Goal: Task Accomplishment & Management: Use online tool/utility

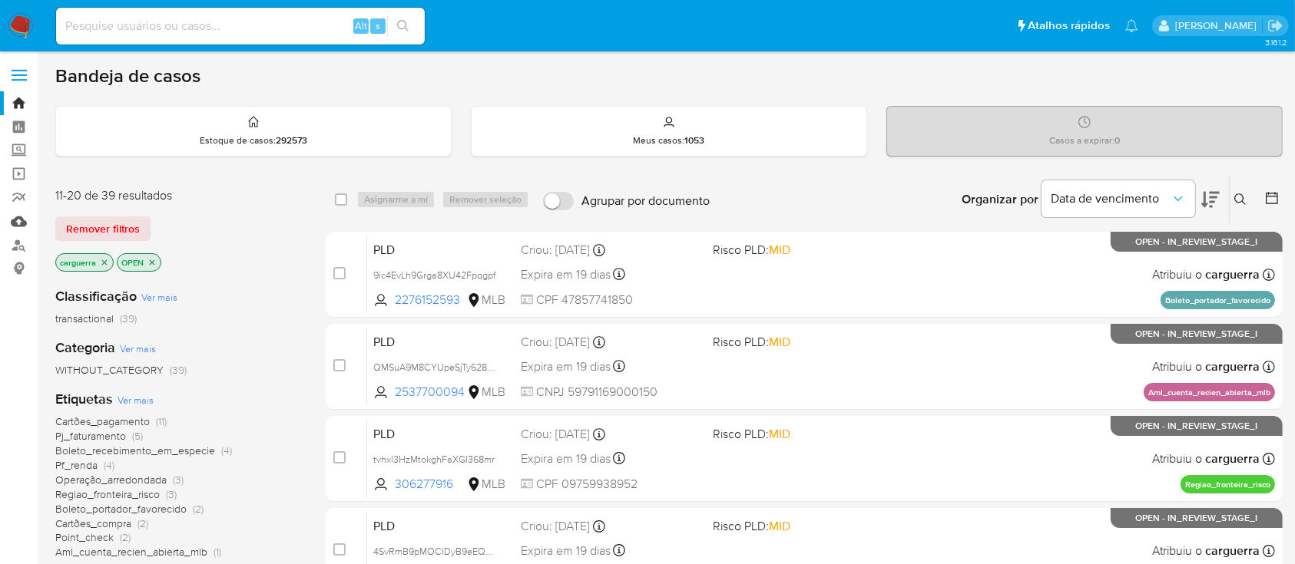
click at [17, 221] on link "Mulan" at bounding box center [91, 222] width 183 height 24
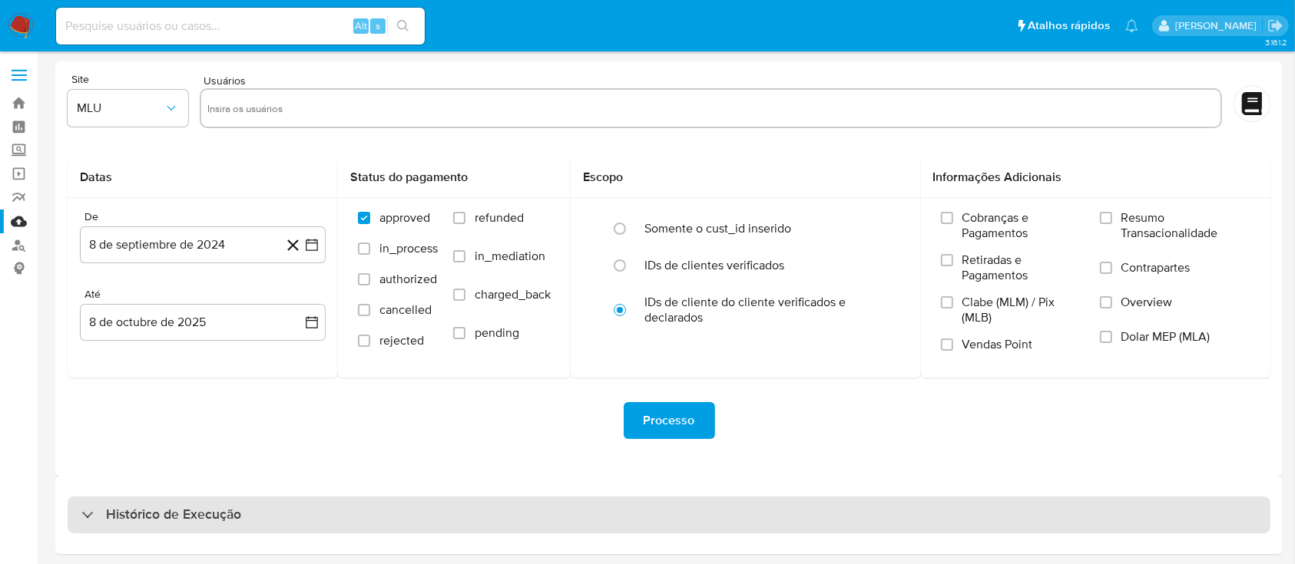
click at [106, 508] on div "Histórico de Execução" at bounding box center [161, 515] width 160 height 18
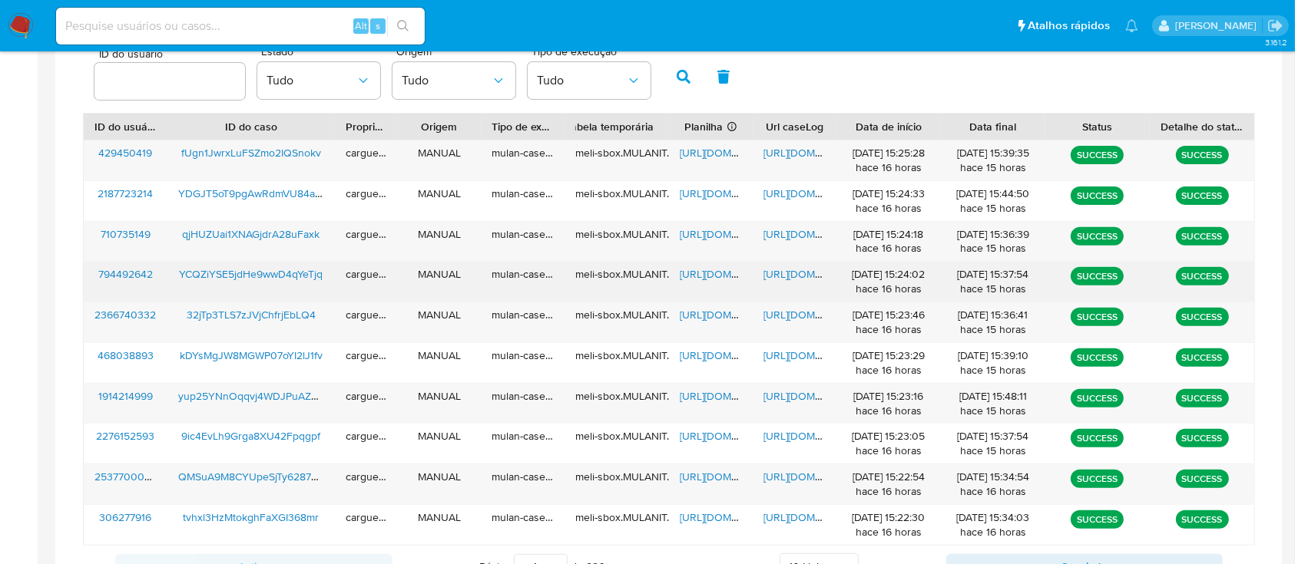
scroll to position [614, 0]
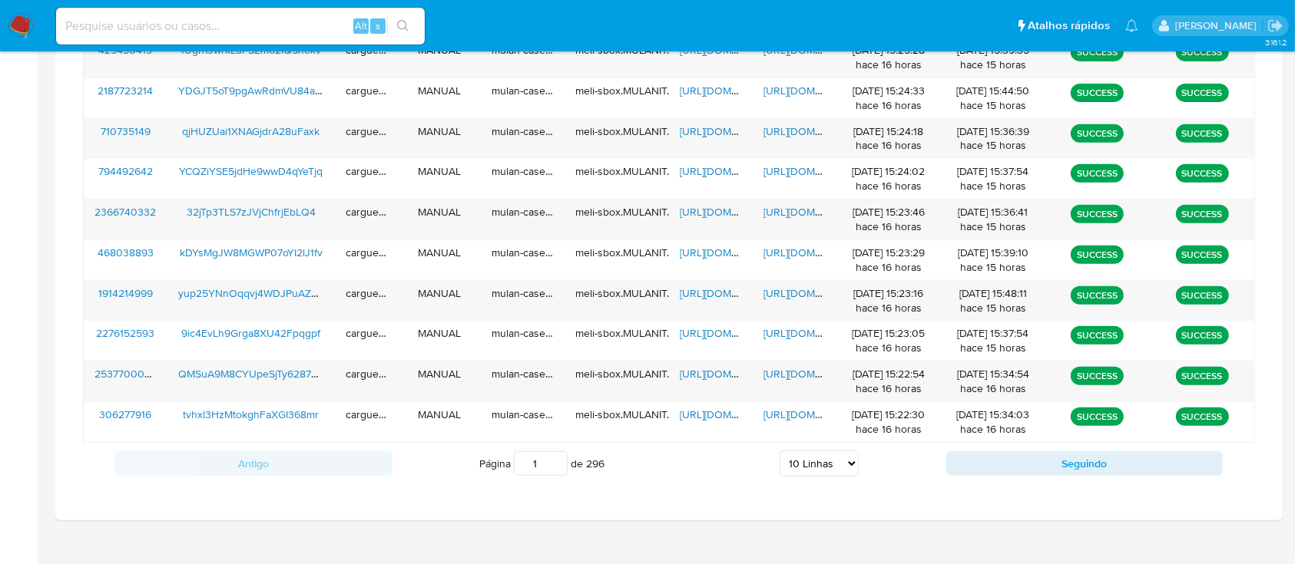
click at [848, 464] on select "5 Linhas 10 Linhas 20 Linhas 25 Linhas 50 Linhas 100 Linhas" at bounding box center [819, 464] width 79 height 26
select select "20"
click at [780, 451] on select "5 Linhas 10 Linhas 20 Linhas 25 Linhas 50 Linhas 100 Linhas" at bounding box center [819, 464] width 79 height 26
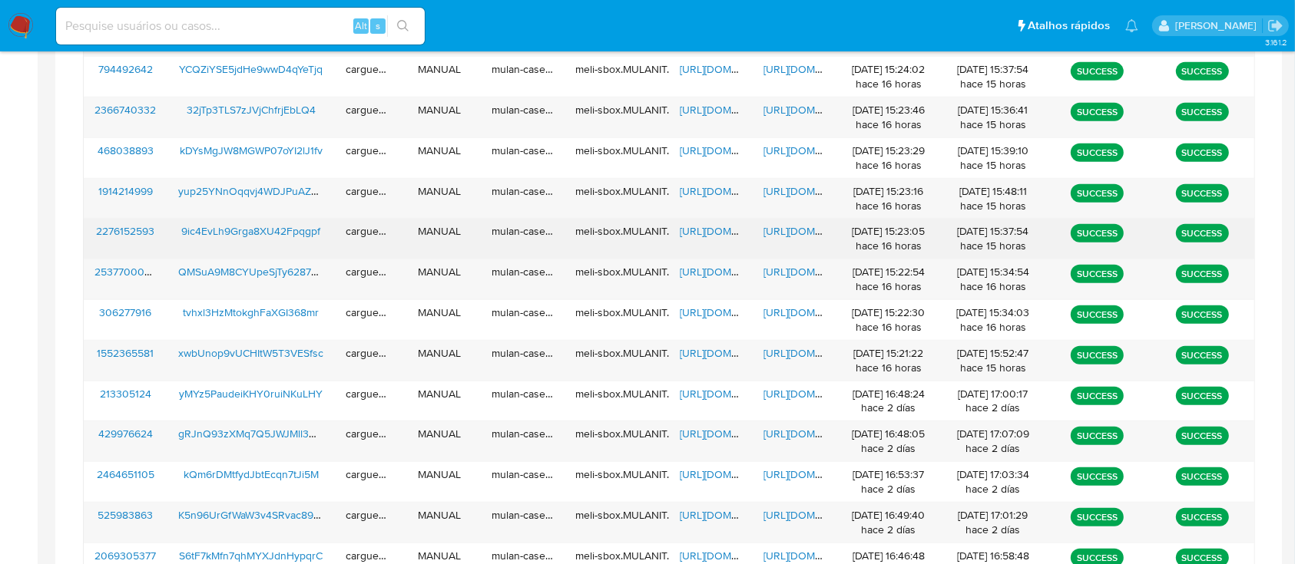
scroll to position [819, 0]
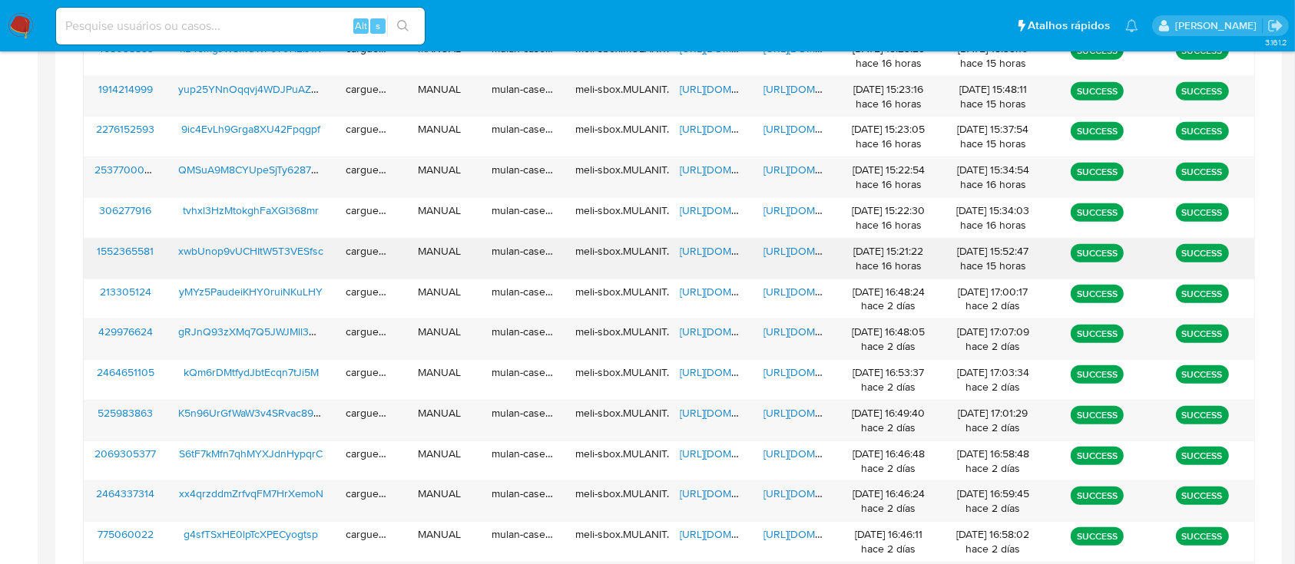
click at [701, 243] on span "https://docs.google.com/spreadsheets/d/1FUfxt4rnLfP-qEu53aX-8RpTTxOmBHYh_WI-vLC…" at bounding box center [733, 250] width 106 height 15
click at [794, 250] on span "https://docs.google.com/document/d/1zveIqHV7R6g3Jl8Zuc9PIvLLHdb3FkhZ4smfZSne4Bw…" at bounding box center [816, 250] width 106 height 15
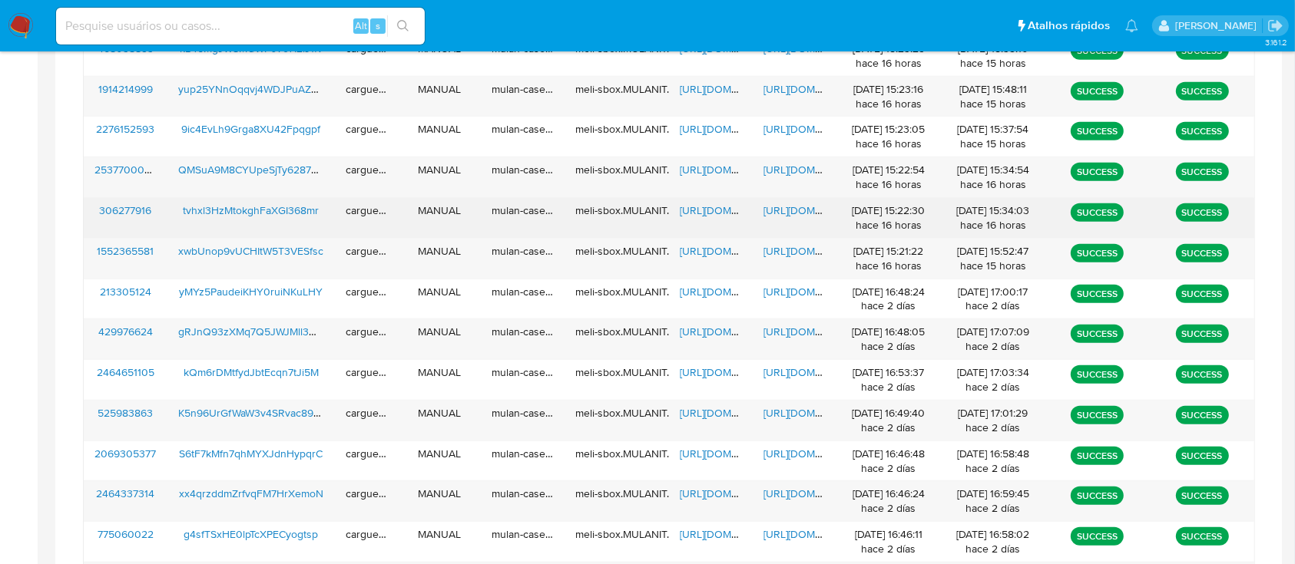
click at [717, 215] on span "https://docs.google.com/spreadsheets/d/1pqbqz9uhDh8B-KX31SIlqNDSOMOHUY7wLYSnRcq…" at bounding box center [733, 210] width 106 height 15
click at [790, 208] on span "https://docs.google.com/document/d/1X1pbTikRfsCy_LPdJRKntUlS9zjHuc2MzJKawyt8ti4…" at bounding box center [816, 210] width 106 height 15
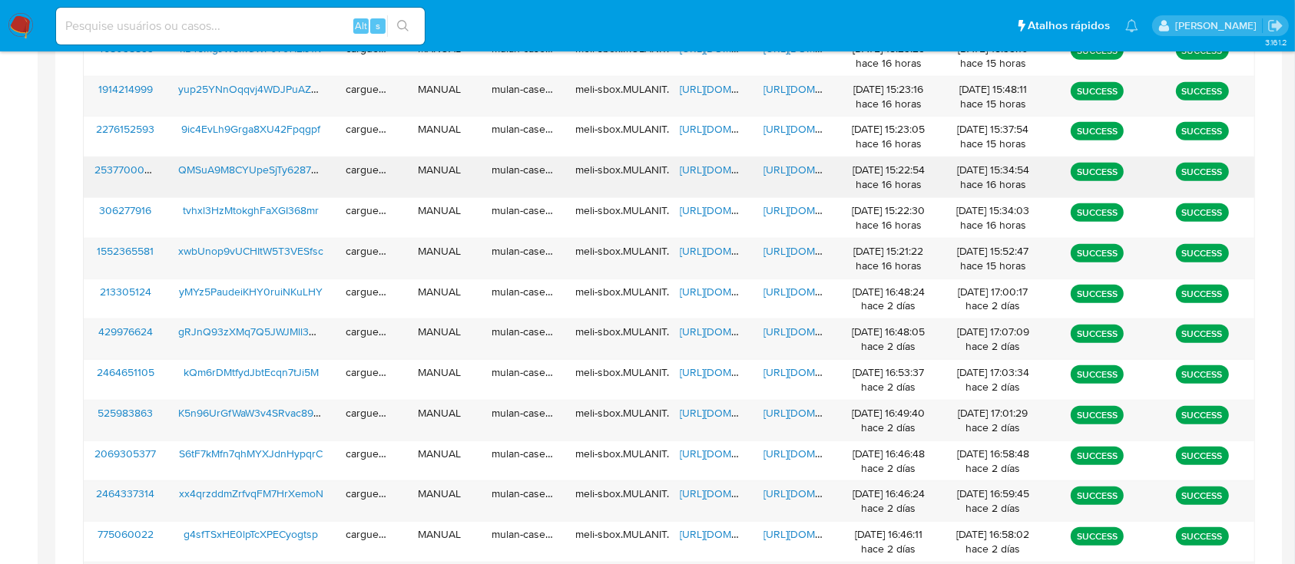
click at [713, 167] on span "https://docs.google.com/spreadsheets/d/12ooWog0UZb1dLxECD4EQkjzzDBlNg8IHetEDDCR…" at bounding box center [733, 169] width 106 height 15
click at [782, 165] on span "https://docs.google.com/document/d/1mY8L6Xy2fT7azrkHdCPshvv1He57sUCUVU4Ued_2dPw…" at bounding box center [816, 169] width 106 height 15
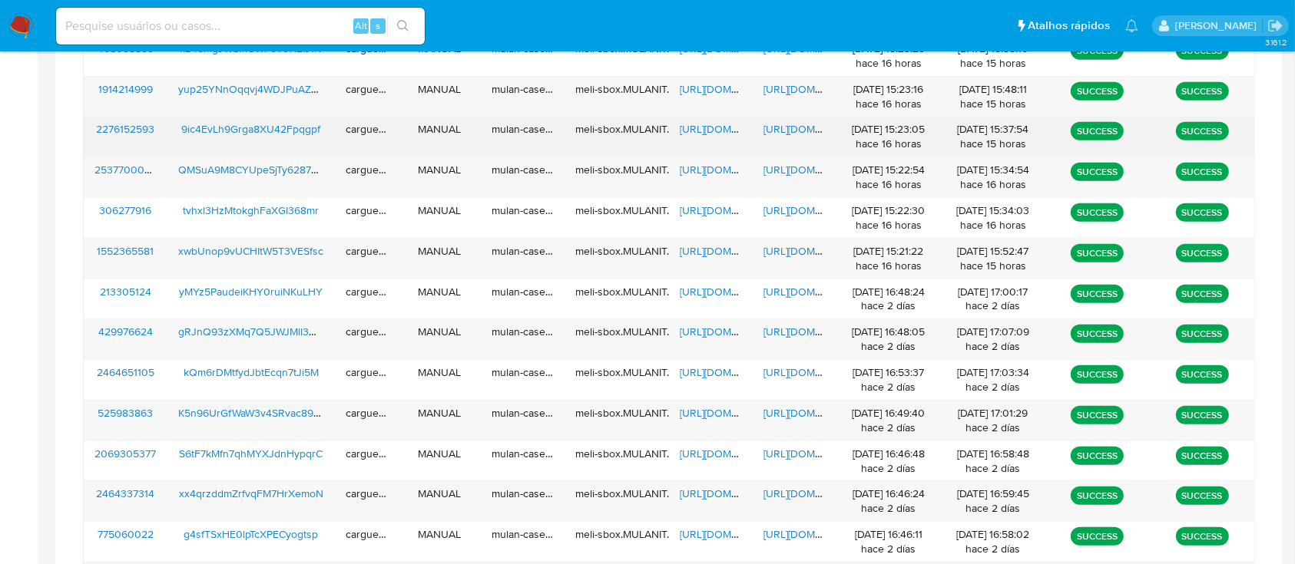
click at [700, 122] on span "https://docs.google.com/spreadsheets/d/1j4RrYBEHHppzj3fyEwrmgbwHbSN46skJjlerpKl…" at bounding box center [733, 128] width 106 height 15
click at [796, 122] on span "https://docs.google.com/document/d/1nfqZCJDPXIPdEpyWckqC-N6MtvRl0Gbeslt15vz3qMc…" at bounding box center [816, 128] width 106 height 15
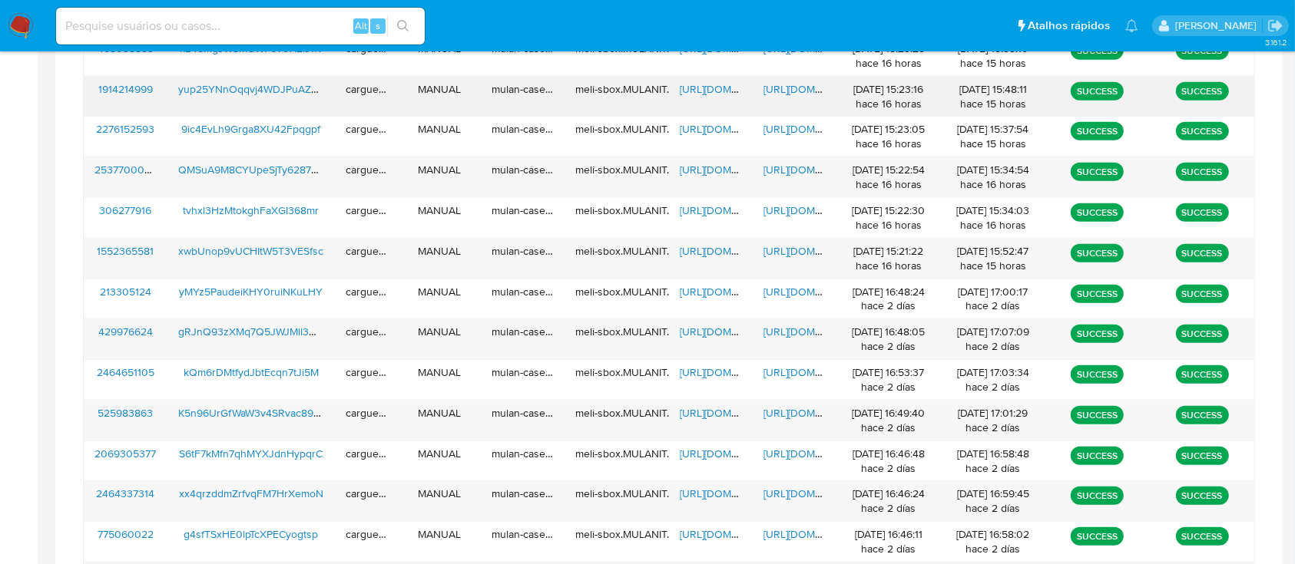
click at [703, 90] on span "https://docs.google.com/spreadsheets/d/1rCTbgmoDKSAfiiOe8Dn9y1XtlyVrYbuJsSjuSft…" at bounding box center [733, 88] width 106 height 15
click at [790, 86] on span "https://docs.google.com/document/d/1bxnI9rueZQ9XvOIBgoUpyhemwxBMsbVaRhk48HDCAMo…" at bounding box center [816, 88] width 106 height 15
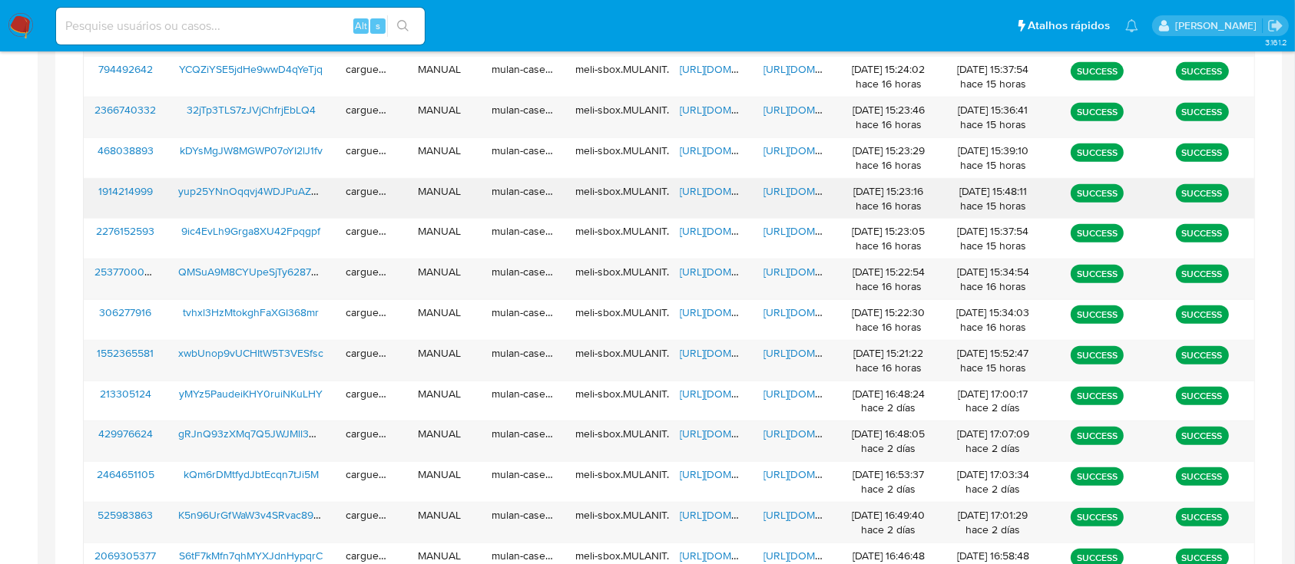
scroll to position [614, 0]
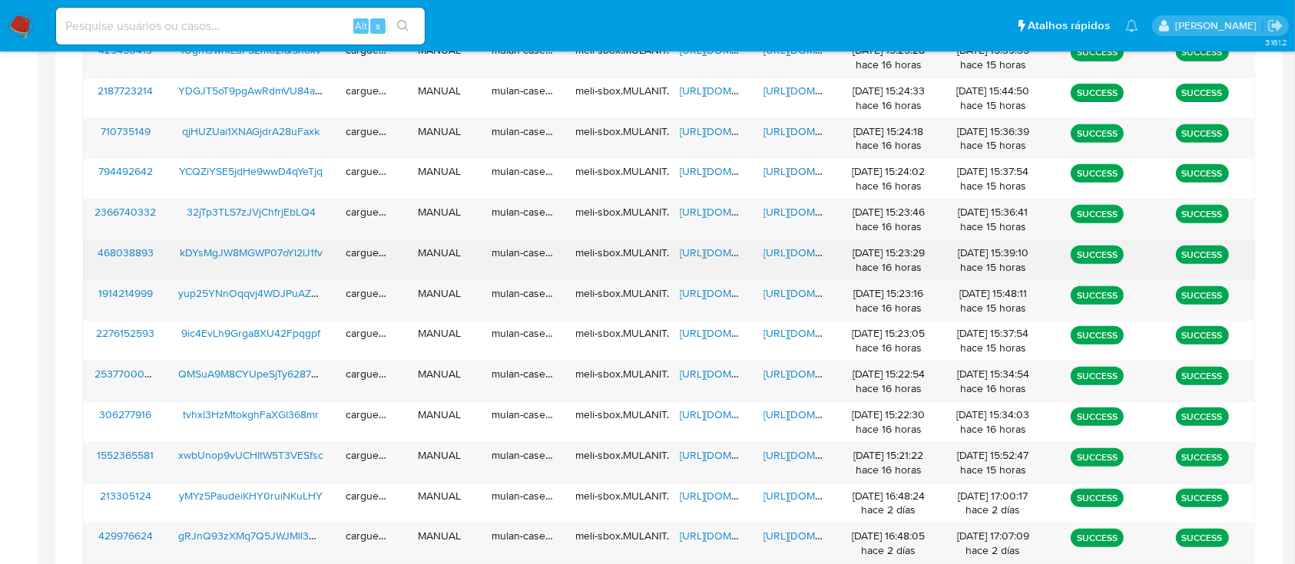
click at [711, 247] on span "https://docs.google.com/spreadsheets/d/1GKcy2DgeIY-8hzS_J8prrwuPnEW0zW1WgasQaHH…" at bounding box center [733, 252] width 106 height 15
click at [784, 249] on span "https://docs.google.com/document/d/17v7eMnqj3f4sF0CKYxF8hnYAxY2pgaBswXd33WpeRKM…" at bounding box center [816, 252] width 106 height 15
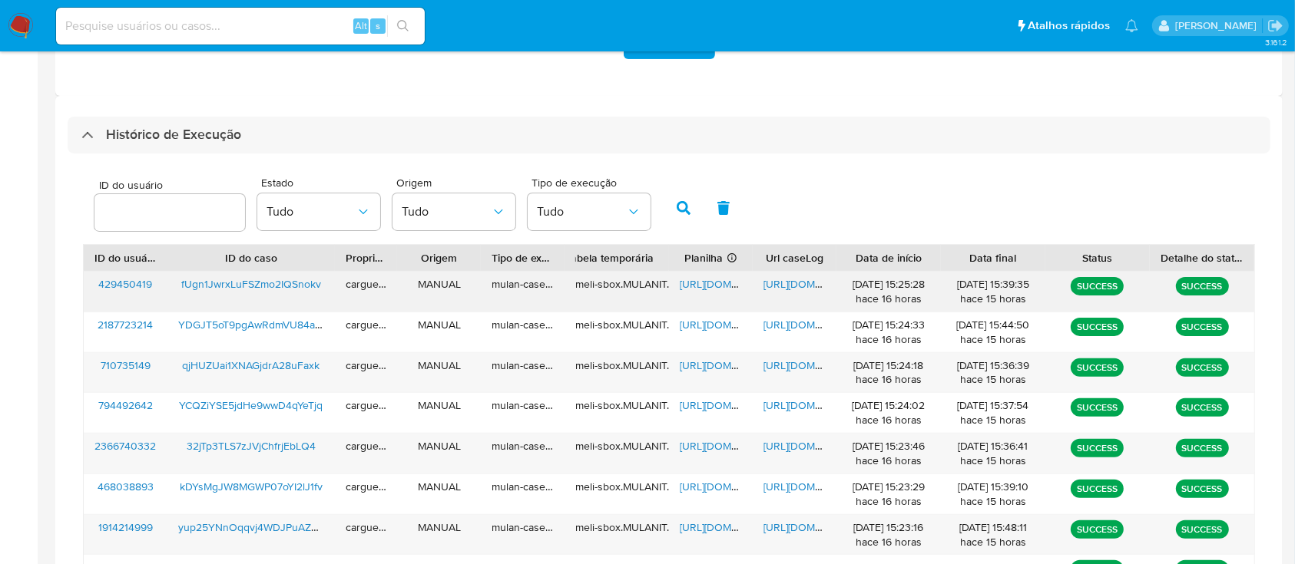
scroll to position [307, 0]
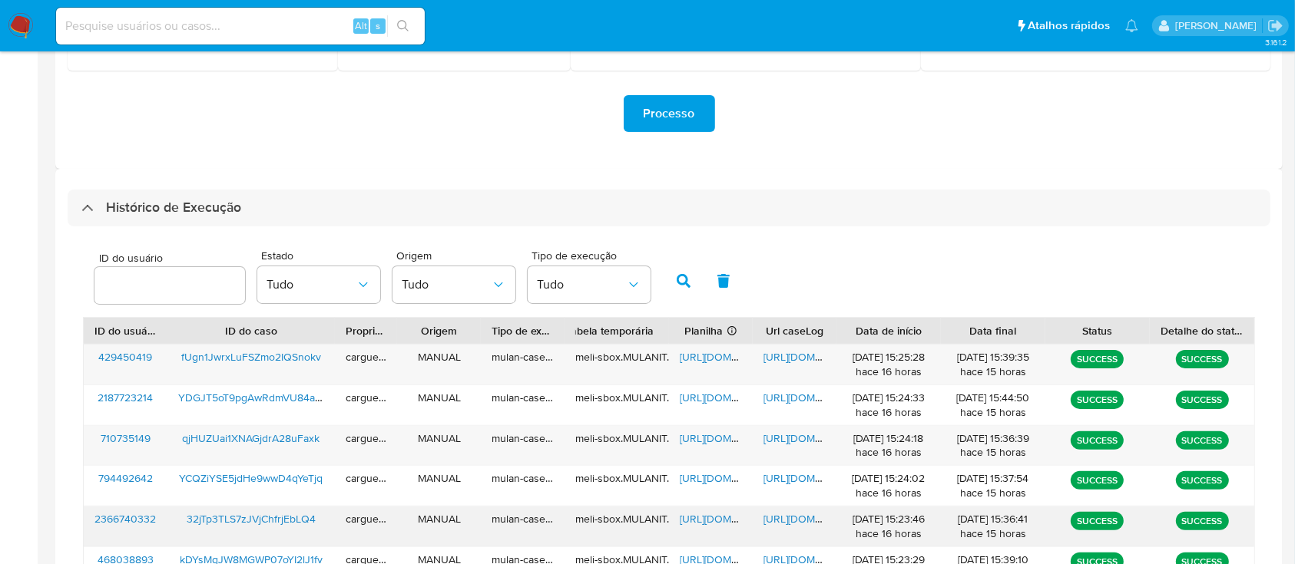
click at [715, 518] on span "https://docs.google.com/spreadsheets/d/1fjTSx7_IU_Bq53Ragw7BM7lTvWNXpfG1sqVUKDd…" at bounding box center [733, 519] width 106 height 15
click at [796, 517] on span "https://docs.google.com/document/d/1mG4i5-oRUFzqyr6y4lYIdpz8WaTIFK7_P7v9YmaiTHE…" at bounding box center [816, 519] width 106 height 15
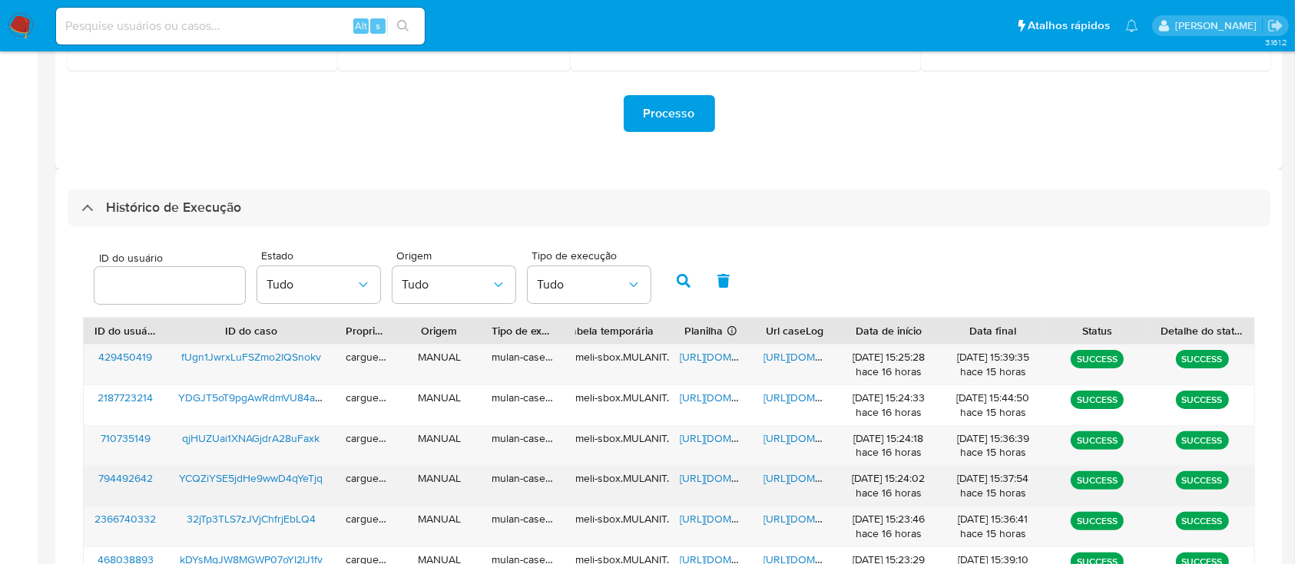
click at [707, 480] on span "https://docs.google.com/spreadsheets/d/1BrxTt6ziG0VLMHhAFLXsKqskNQf7dyY_3aRyFVj…" at bounding box center [733, 478] width 106 height 15
click at [799, 478] on span "https://docs.google.com/document/d/1tyUvi3HZPtrmcxE5Ibt0qGKjWM3fWs5MGME_DHZb7do…" at bounding box center [816, 478] width 106 height 15
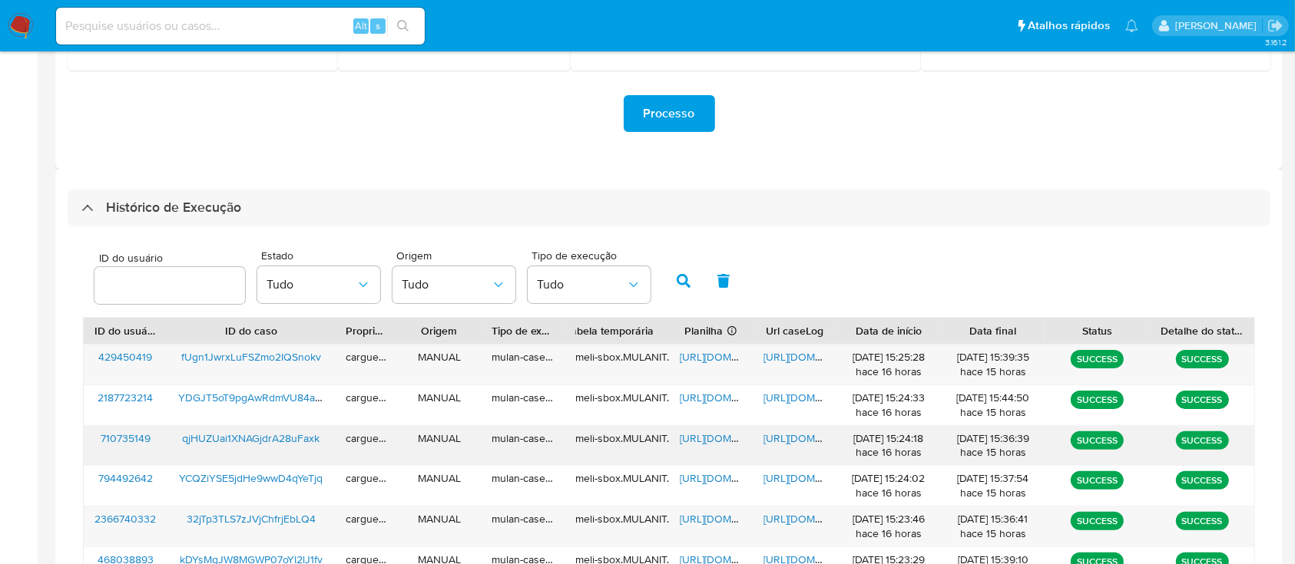
click at [711, 434] on span "https://docs.google.com/spreadsheets/d/1TCSDldq_OI-groIEU56D2xUDsE_ysLqRLFP-yfy…" at bounding box center [733, 438] width 106 height 15
click at [787, 432] on span "https://docs.google.com/document/d/1Urx98-vfBZ787Vmmq2_4SZIsVp_afMmG1Sdo4soePRs…" at bounding box center [816, 438] width 106 height 15
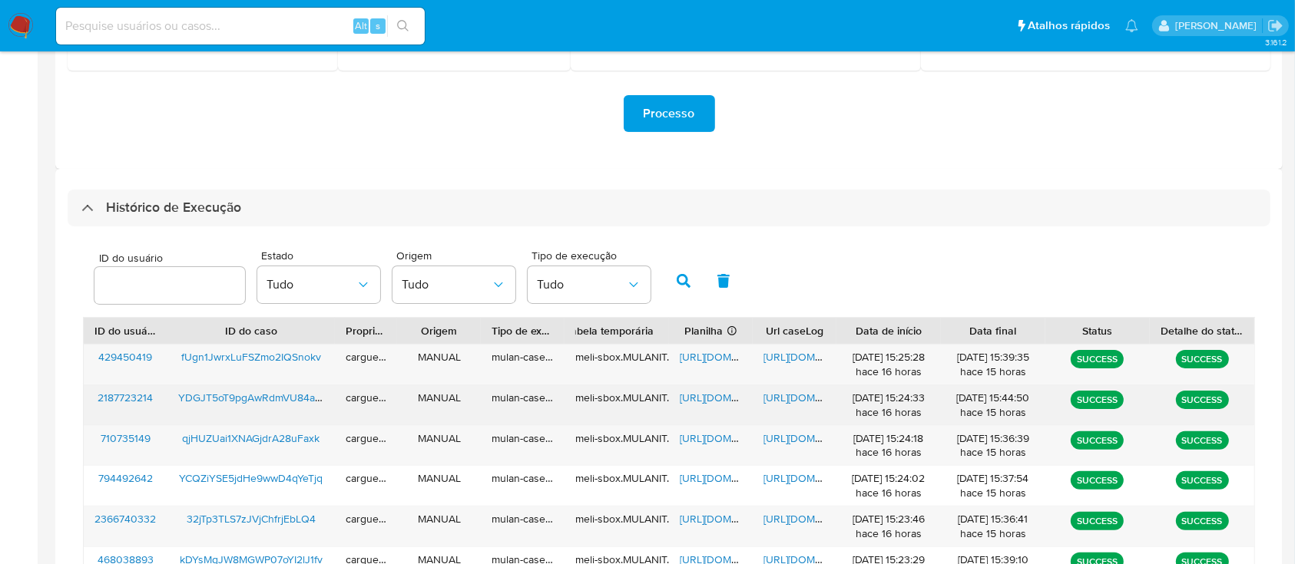
click at [710, 399] on span "https://docs.google.com/spreadsheets/d/1PP8D6lWJYQnyCLmI3f0TeazIXFbewcBae7322mY…" at bounding box center [733, 397] width 106 height 15
click at [805, 398] on span "https://docs.google.com/document/d/1g3WcTO0r1N1klP-51zzlPxfFbiaeIdgPVJK9Gihe0F0…" at bounding box center [816, 397] width 106 height 15
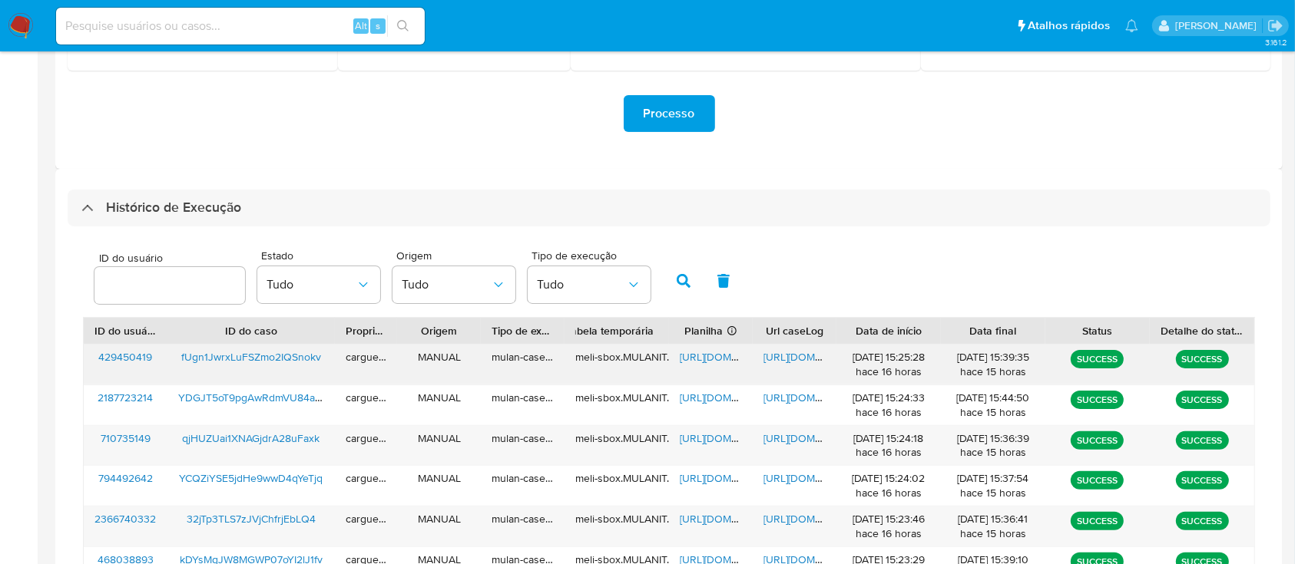
click at [723, 361] on span "https://docs.google.com/spreadsheets/d/1im5072A9bAHXBwDvfq4FJXfEEMLKphncXaoRj1q…" at bounding box center [733, 356] width 106 height 15
click at [794, 350] on span "https://docs.google.com/document/d/1VIZ85GmxCMckJm2iPlxOSq5aIGF9nvLEoq3_mVJZpN4…" at bounding box center [816, 356] width 106 height 15
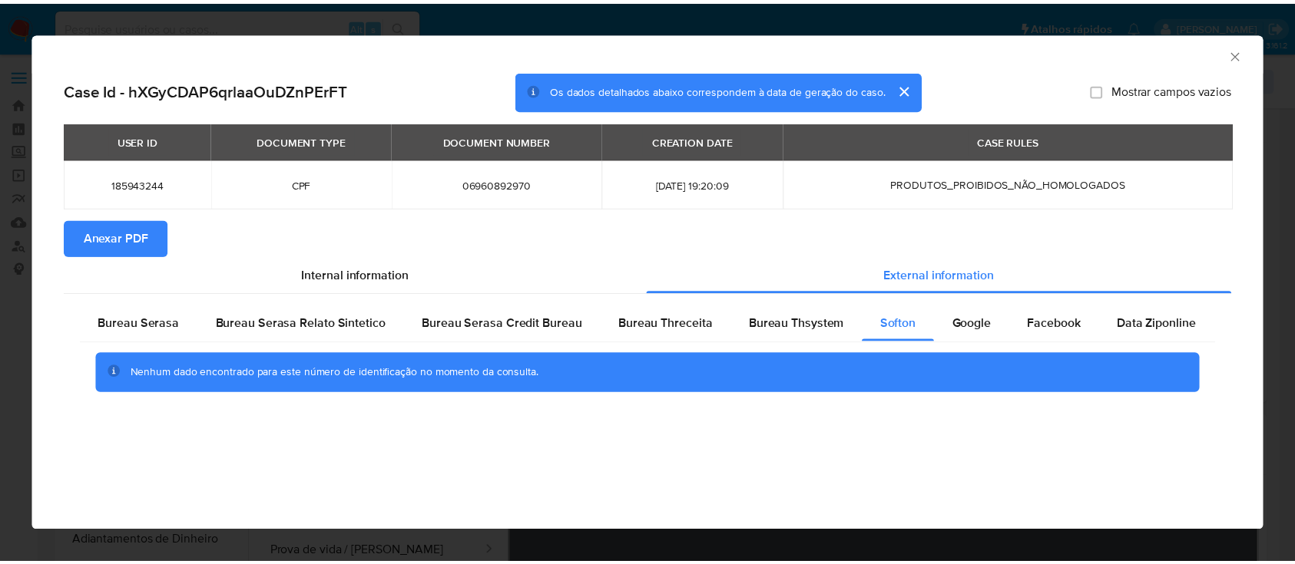
scroll to position [409, 0]
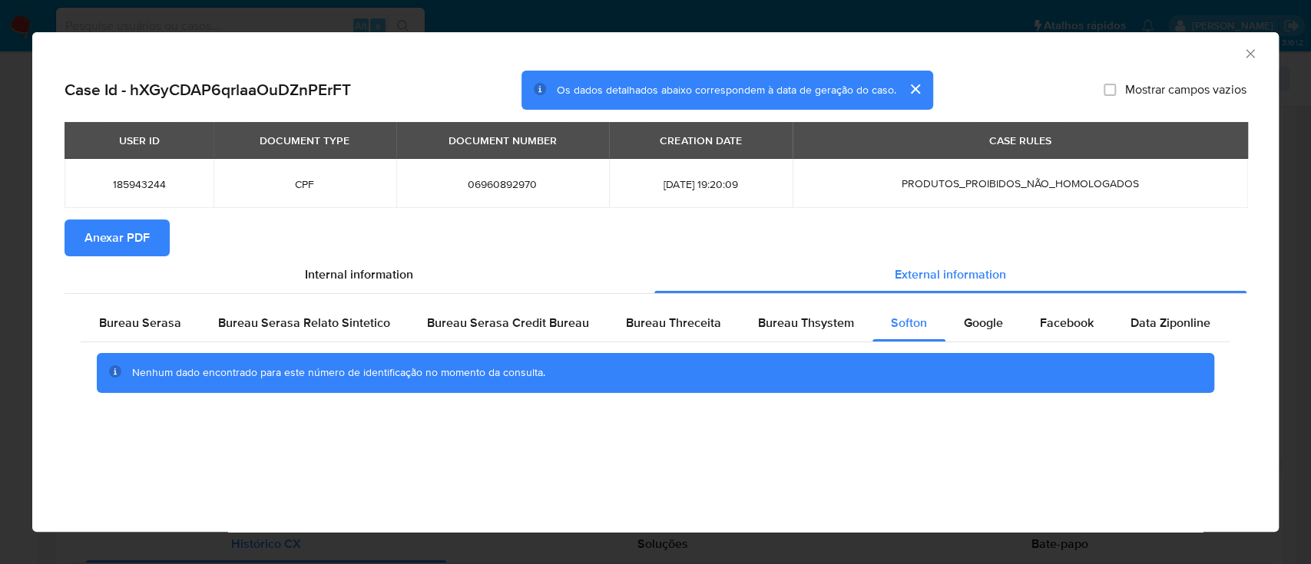
click at [1254, 51] on icon "Fechar a janela" at bounding box center [1250, 53] width 15 height 15
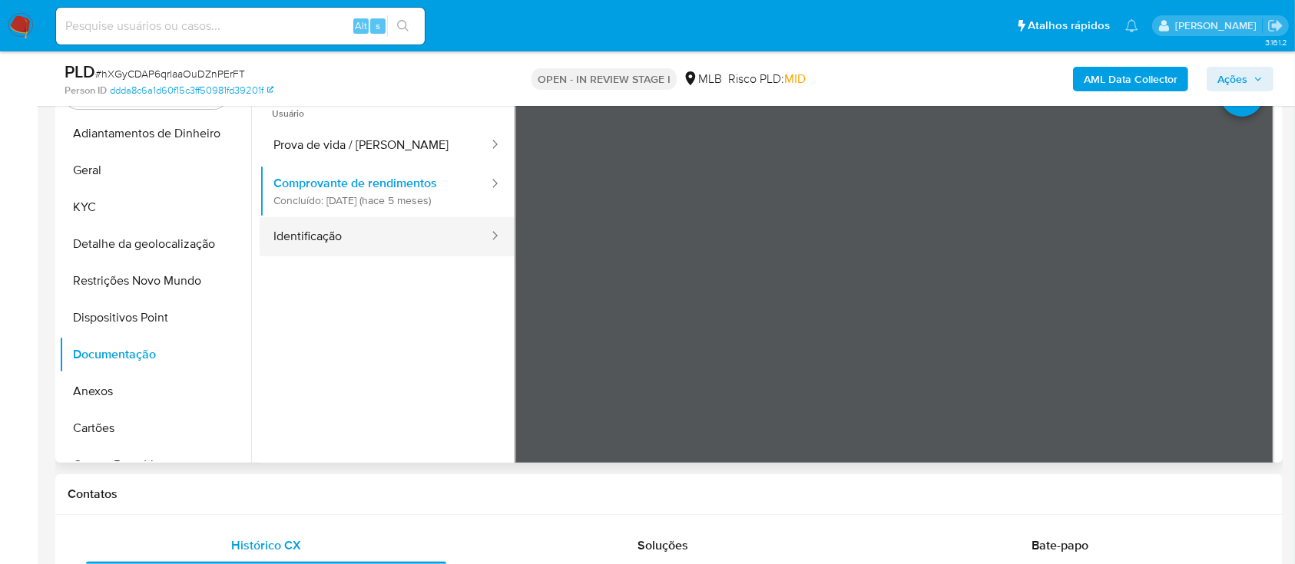
click at [313, 228] on button "Identificação" at bounding box center [375, 236] width 230 height 39
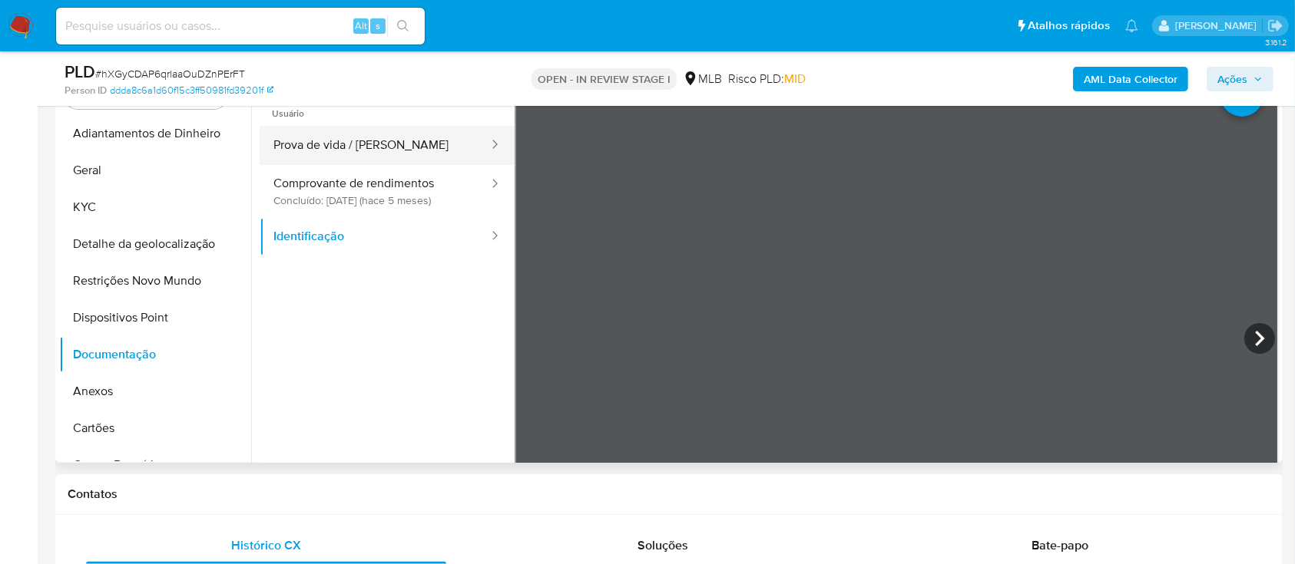
click at [349, 141] on button "Prova de vida / Selfie" at bounding box center [375, 145] width 230 height 39
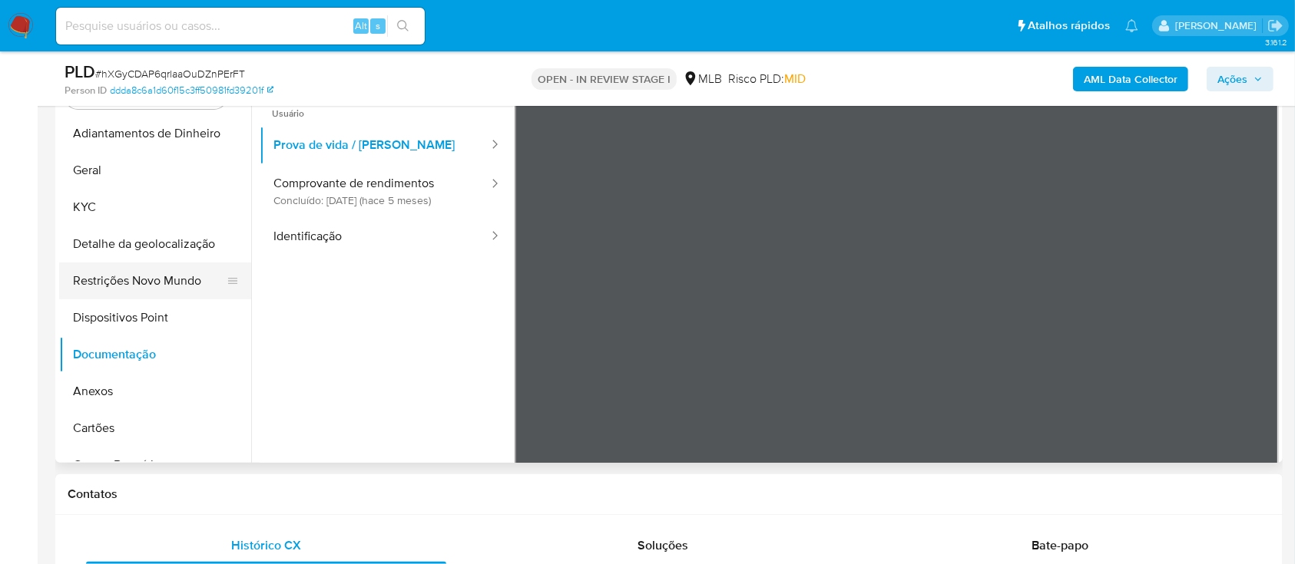
click at [165, 283] on button "Restrições Novo Mundo" at bounding box center [149, 281] width 180 height 37
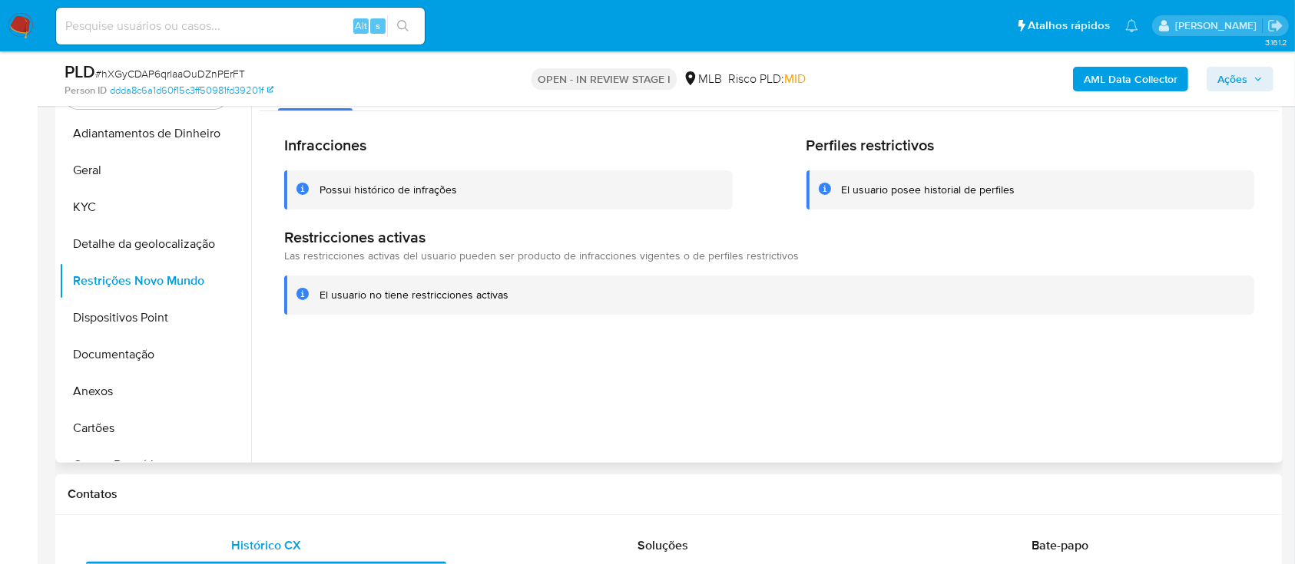
scroll to position [307, 0]
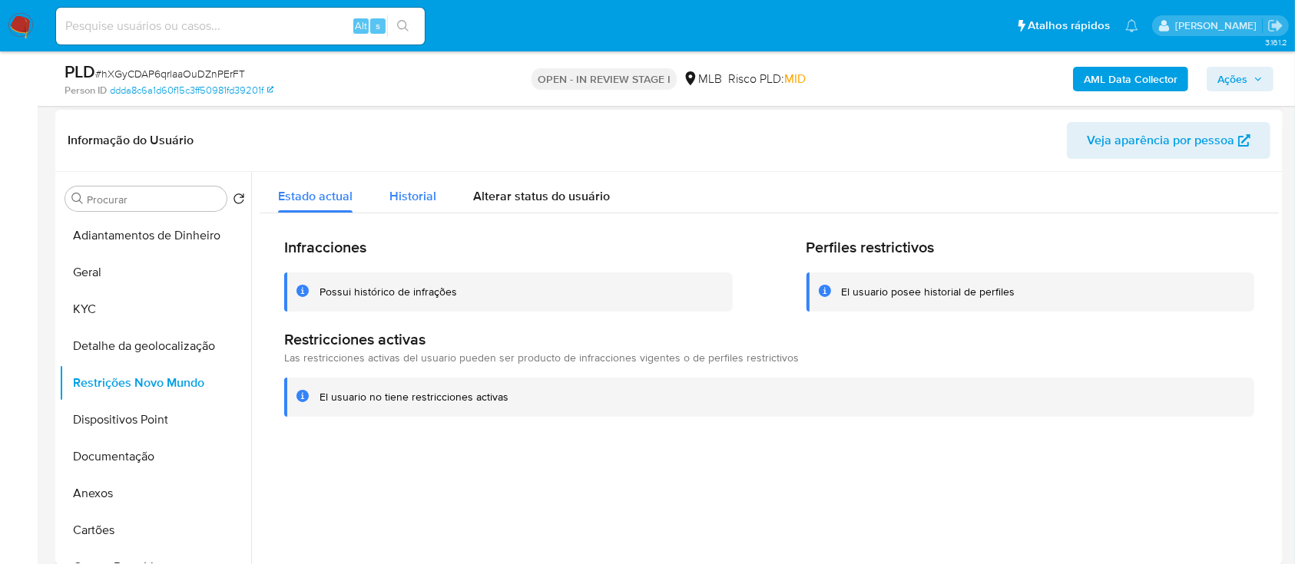
click at [424, 204] on span "Historial" at bounding box center [412, 196] width 47 height 18
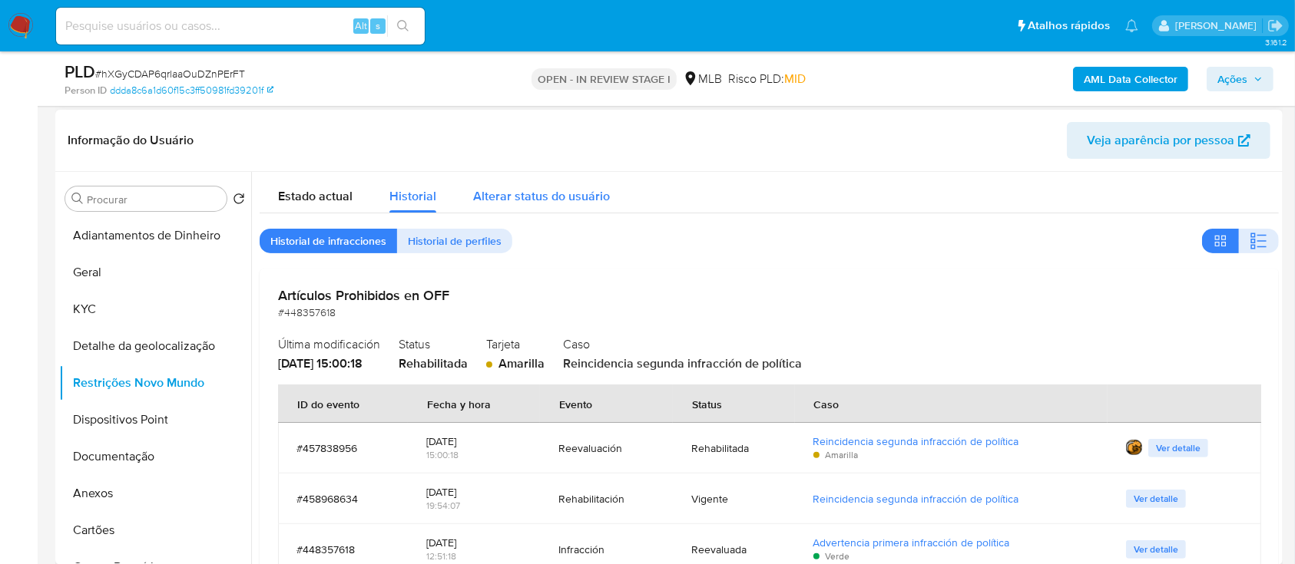
click at [519, 200] on span "Alterar status do usuário" at bounding box center [541, 196] width 137 height 18
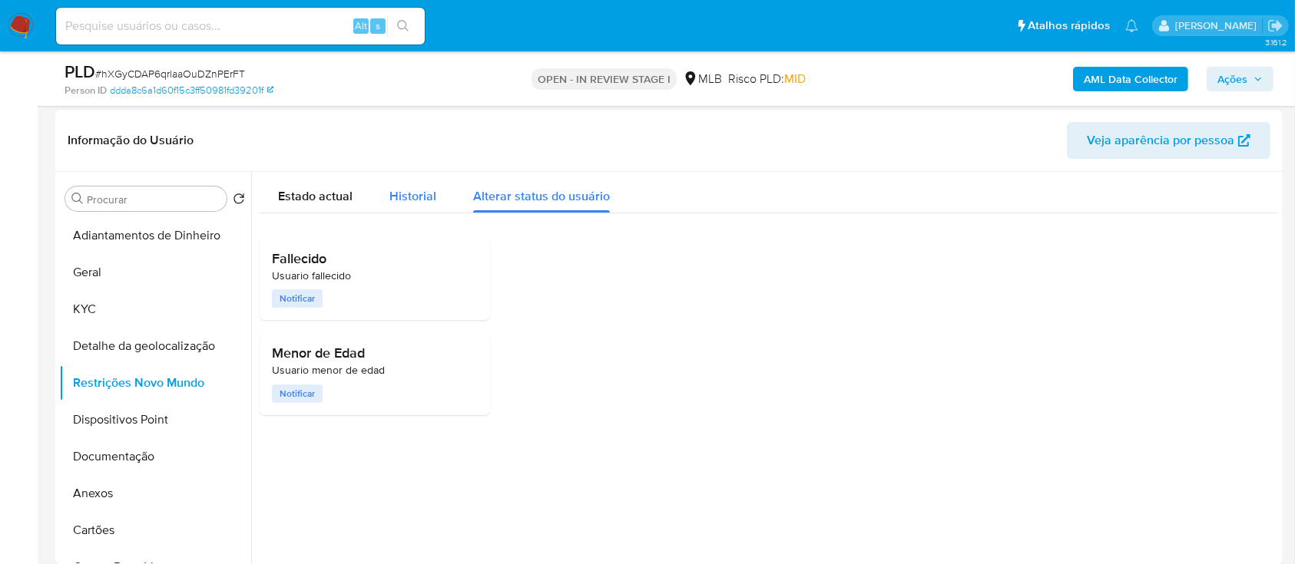
click at [423, 205] on div "Historial" at bounding box center [412, 192] width 47 height 41
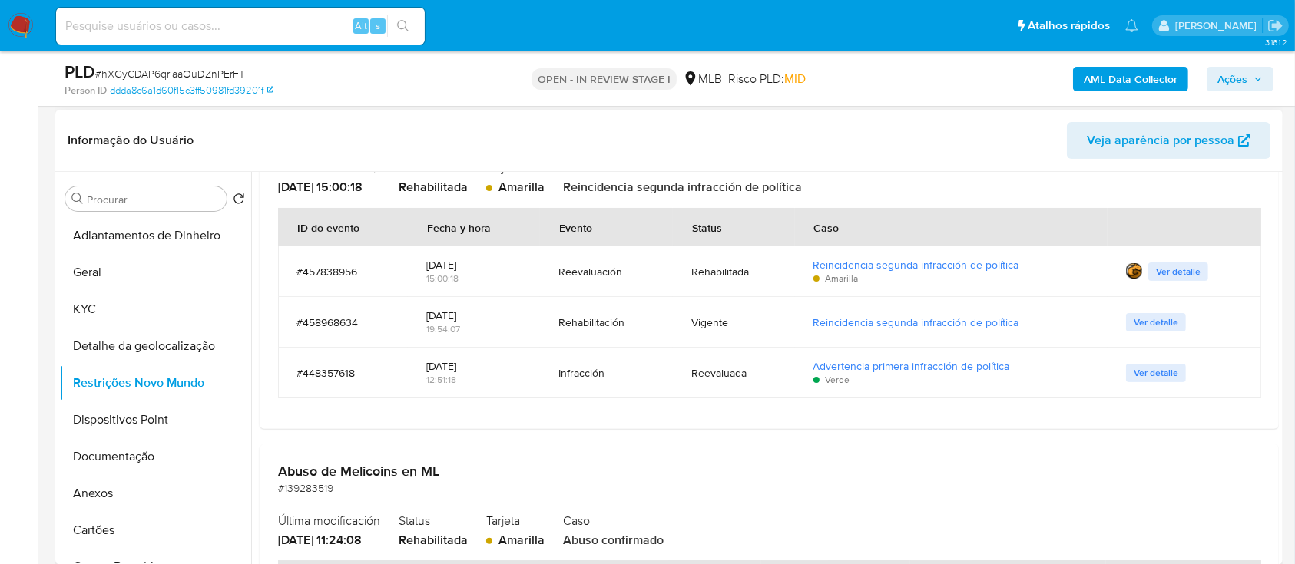
scroll to position [0, 0]
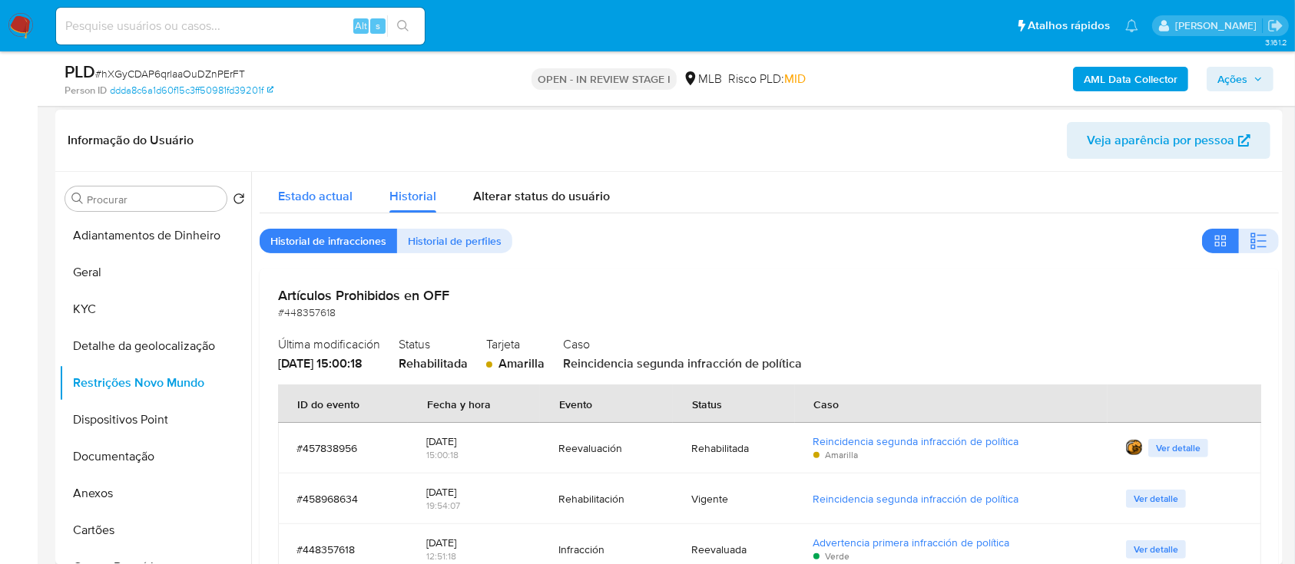
click at [324, 192] on span "Estado actual" at bounding box center [315, 196] width 74 height 18
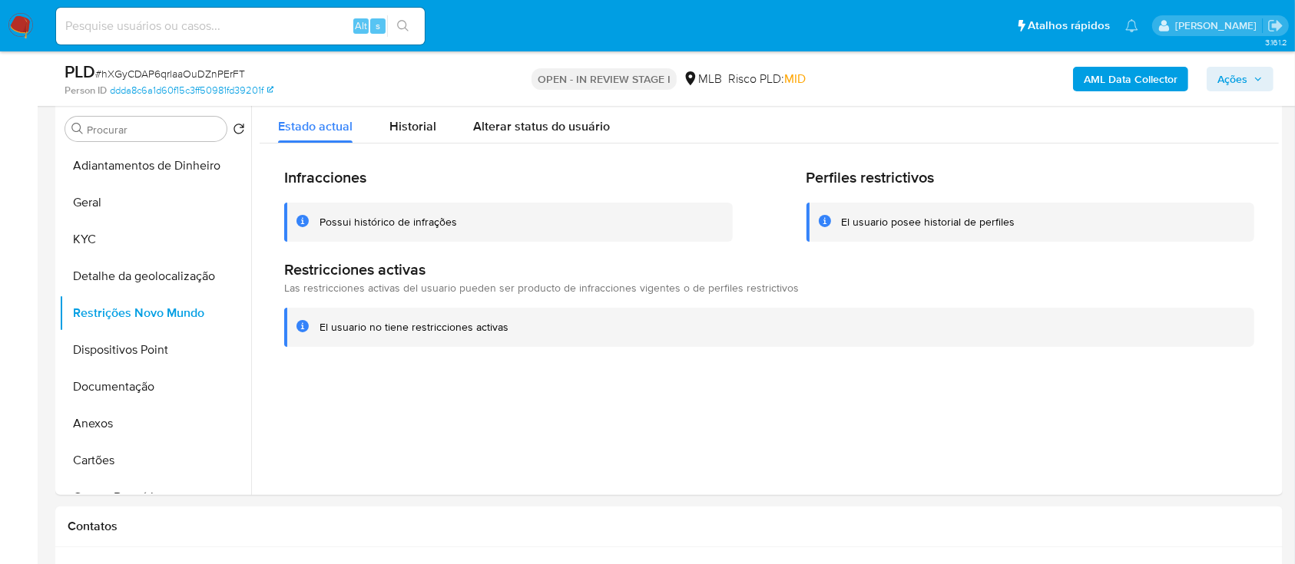
scroll to position [409, 0]
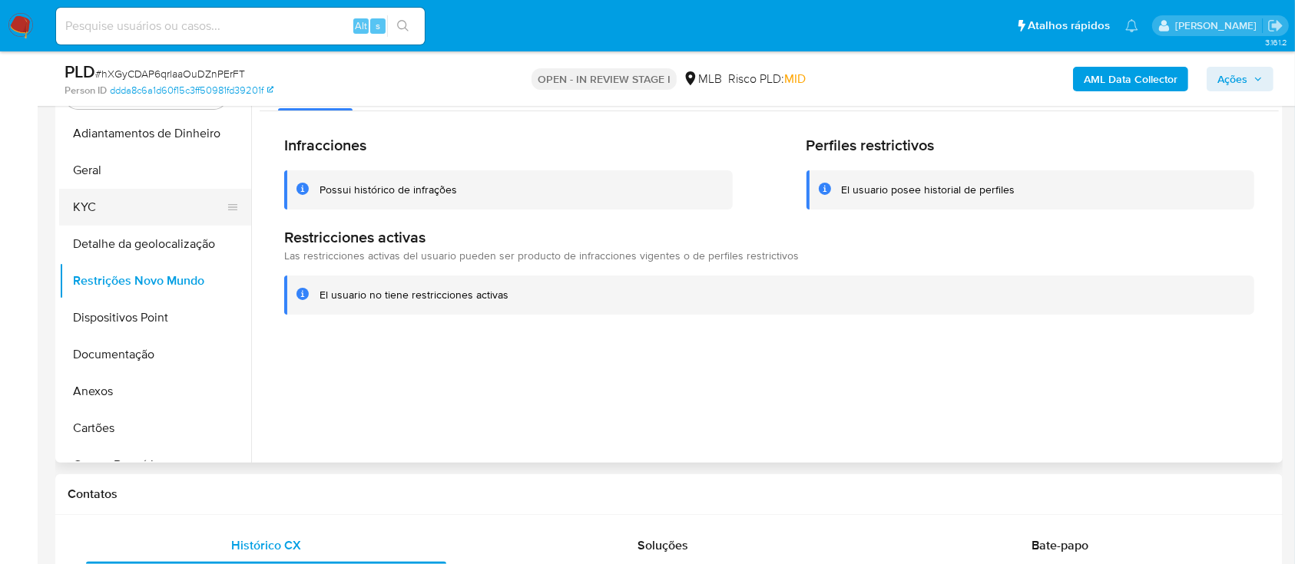
click at [124, 201] on button "KYC" at bounding box center [149, 207] width 180 height 37
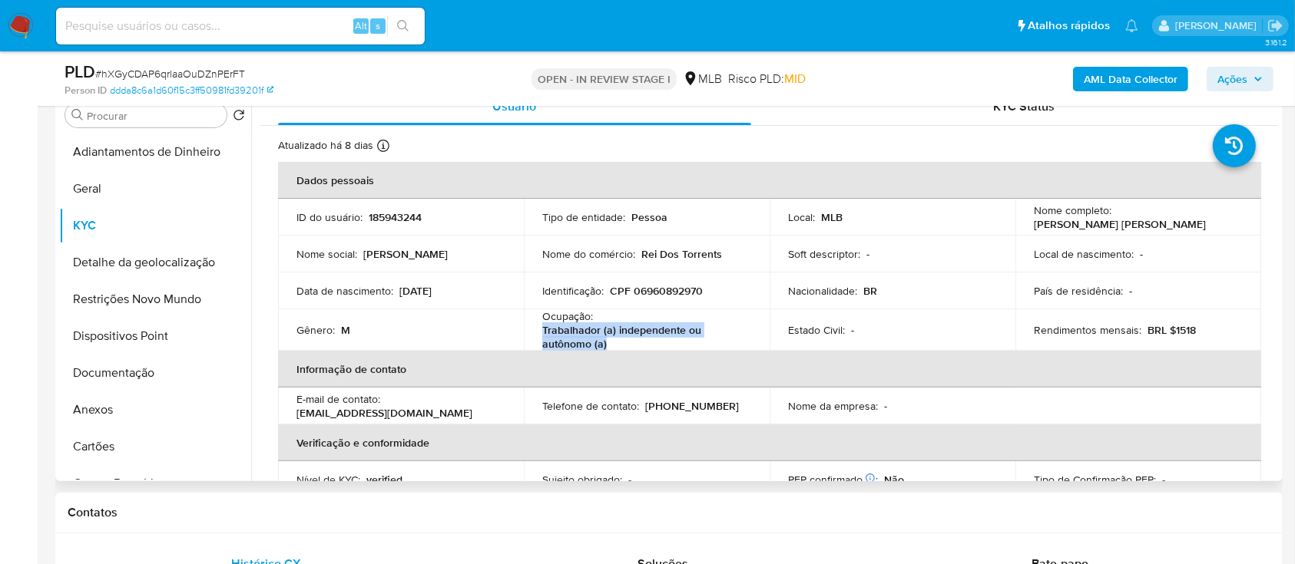
drag, startPoint x: 619, startPoint y: 341, endPoint x: 541, endPoint y: 332, distance: 78.9
click at [540, 333] on td "Ocupação : Trabalhador (a) independente ou autônomo (a)" at bounding box center [647, 330] width 246 height 41
copy p "Trabalhador (a) independente ou autônomo (a)"
click at [124, 375] on button "Documentação" at bounding box center [149, 373] width 180 height 37
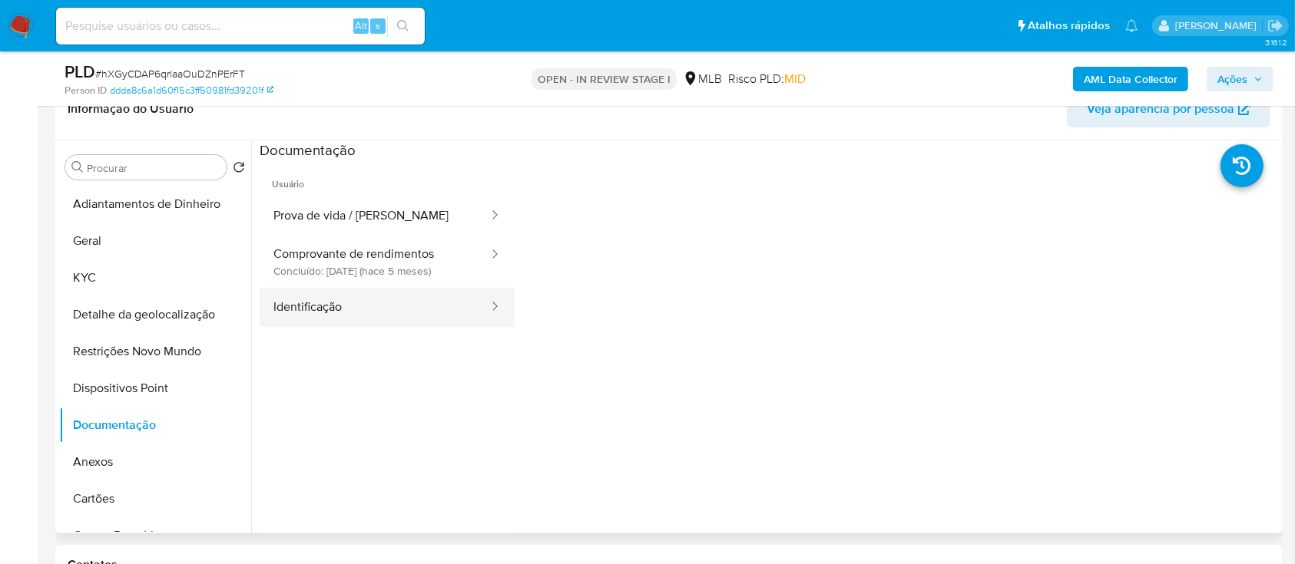
scroll to position [307, 0]
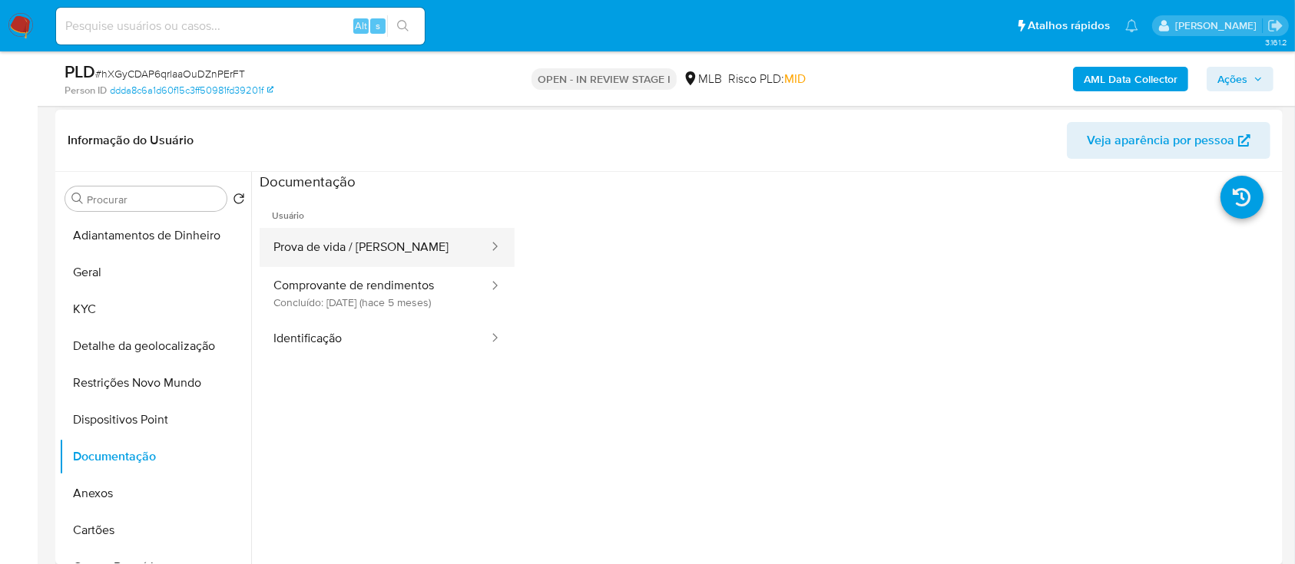
click at [382, 237] on button "Prova de vida / Selfie" at bounding box center [375, 247] width 230 height 39
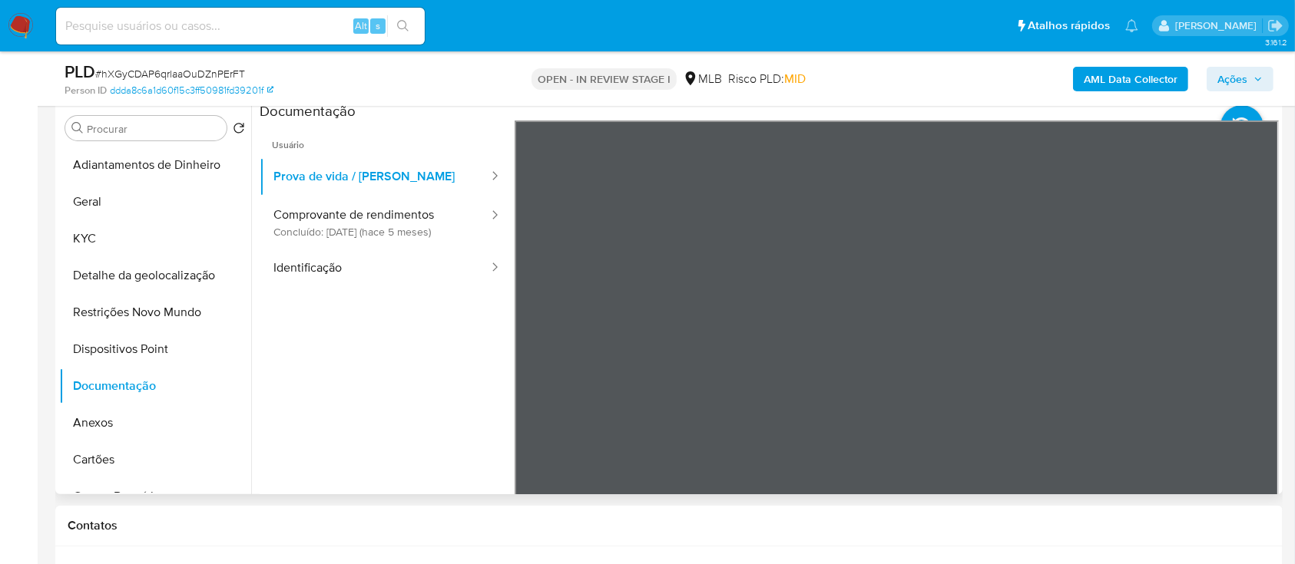
scroll to position [409, 0]
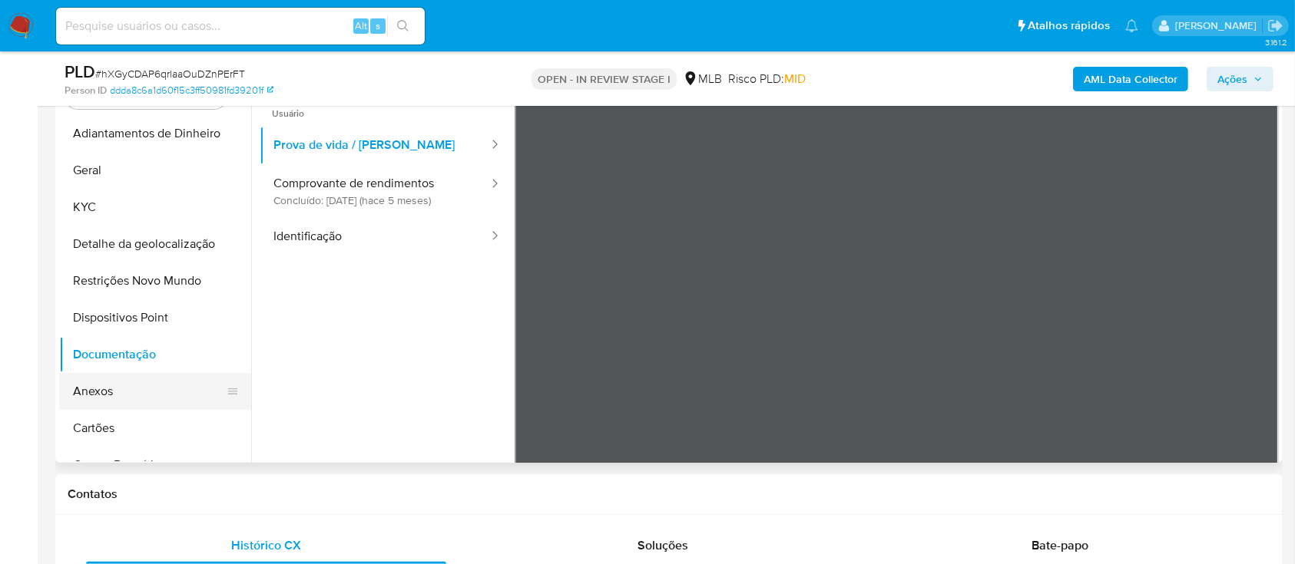
click at [109, 403] on button "Anexos" at bounding box center [149, 391] width 180 height 37
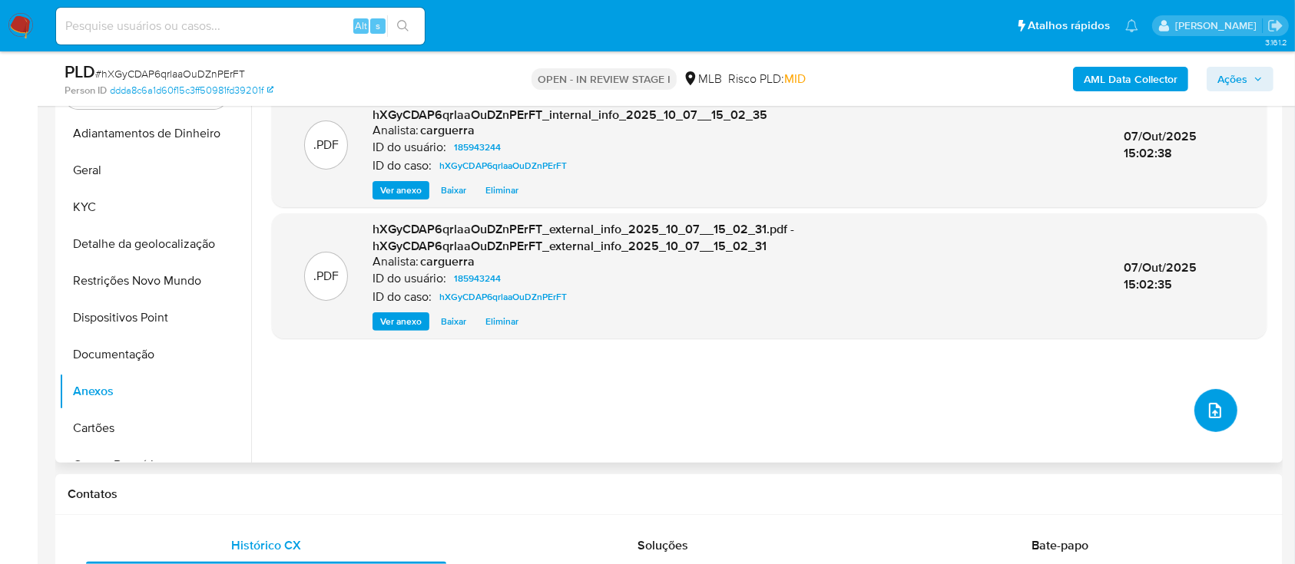
click at [1215, 405] on icon "upload-file" at bounding box center [1215, 411] width 18 height 18
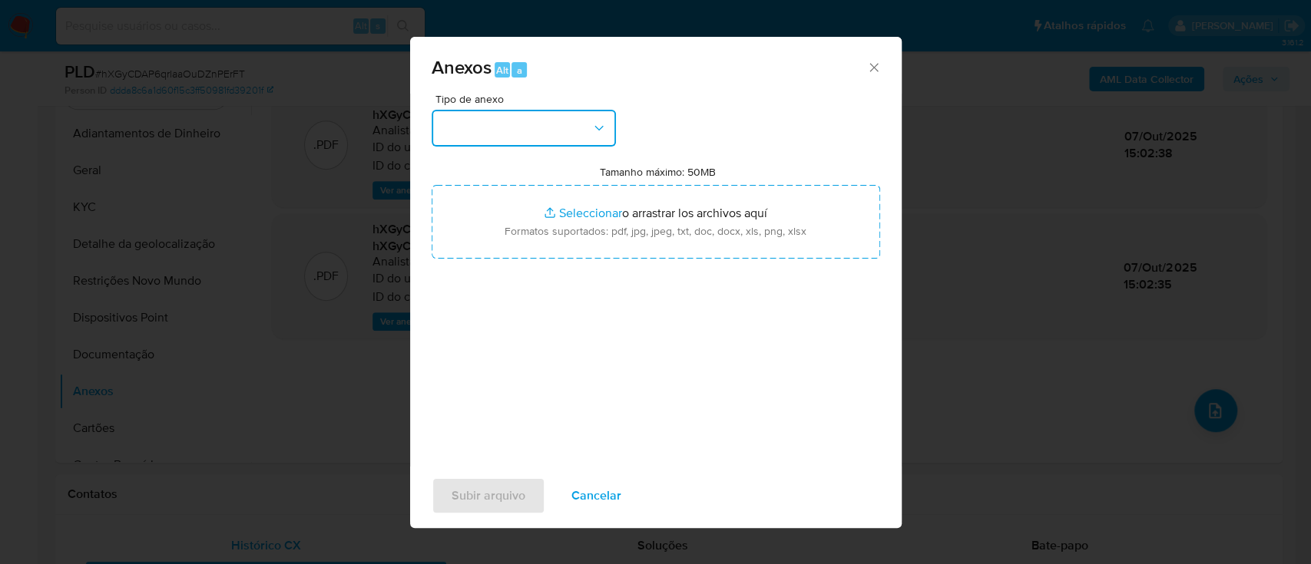
click at [530, 131] on button "button" at bounding box center [524, 128] width 184 height 37
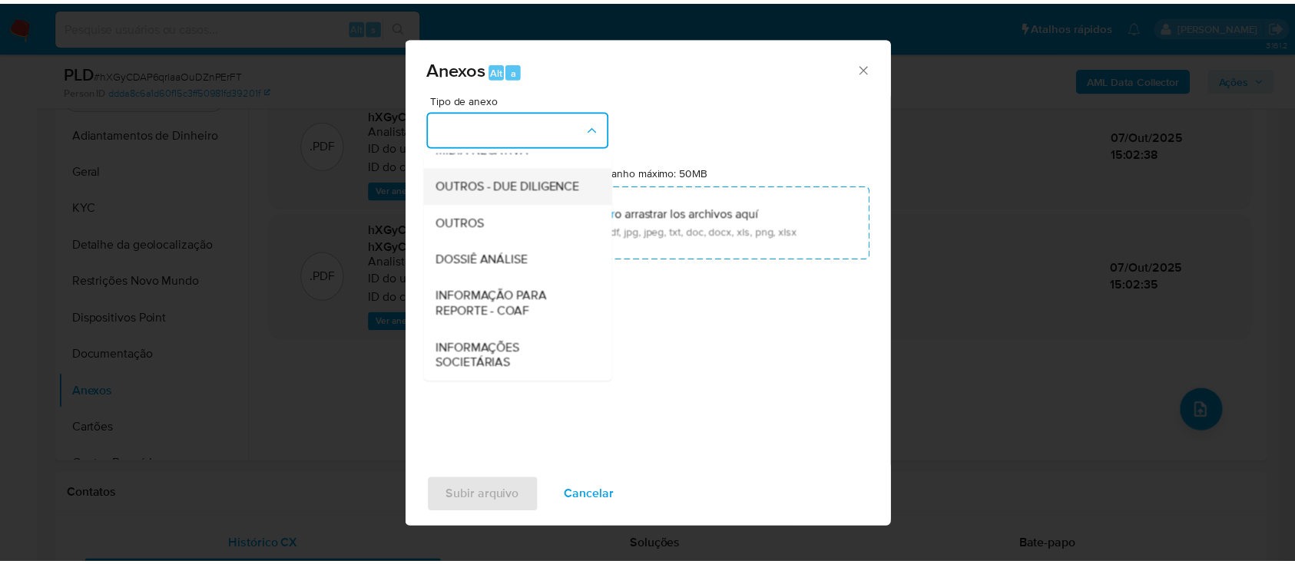
scroll to position [236, 0]
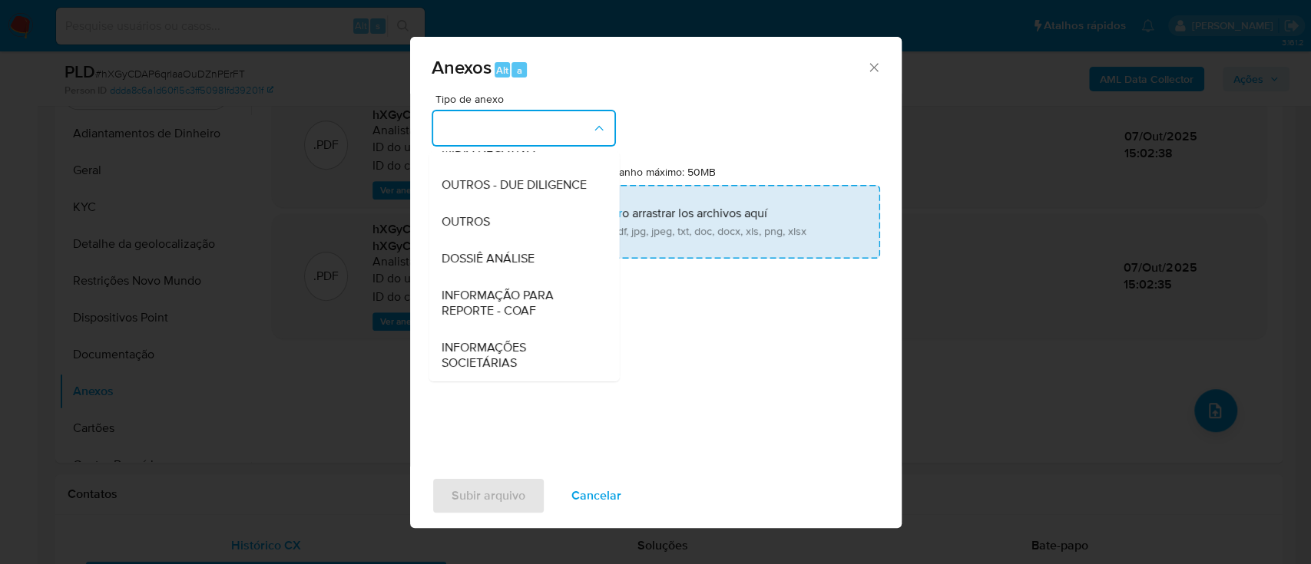
drag, startPoint x: 485, startPoint y: 215, endPoint x: 558, endPoint y: 204, distance: 73.1
click at [485, 217] on span "OUTROS" at bounding box center [465, 221] width 48 height 15
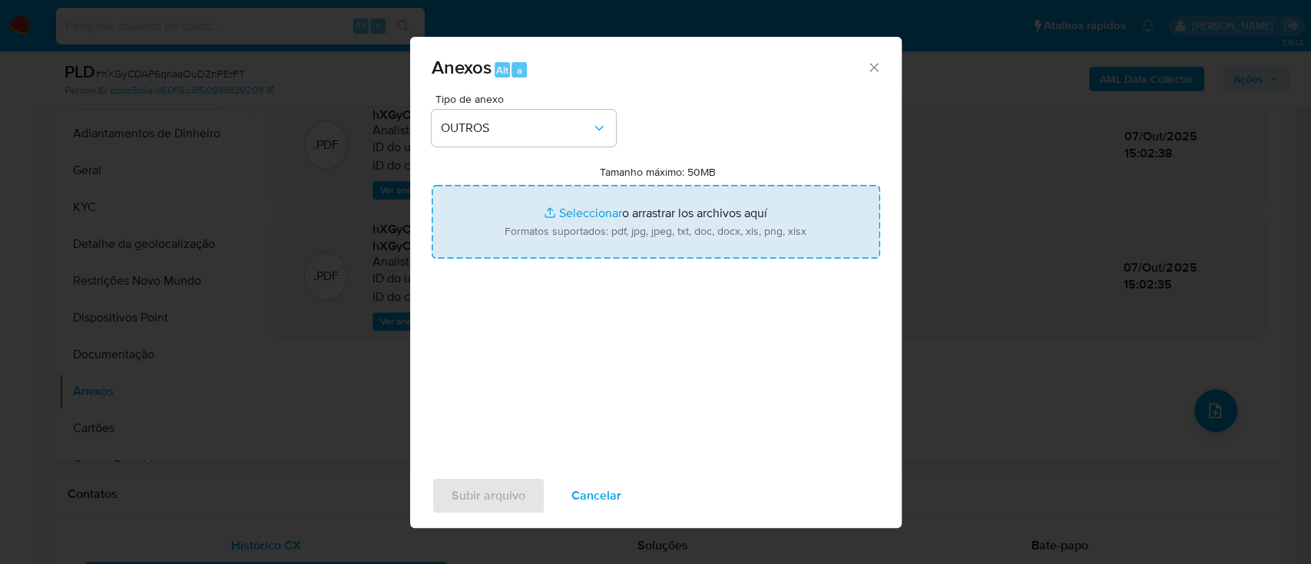
click at [596, 213] on input "Tamanho máximo: 50MB Seleccionar archivos" at bounding box center [656, 222] width 449 height 74
type input "C:\fakepath\Consolidado 185943244 de 01-08 a 06-10-2025 (criado em 06-10-2025 1…"
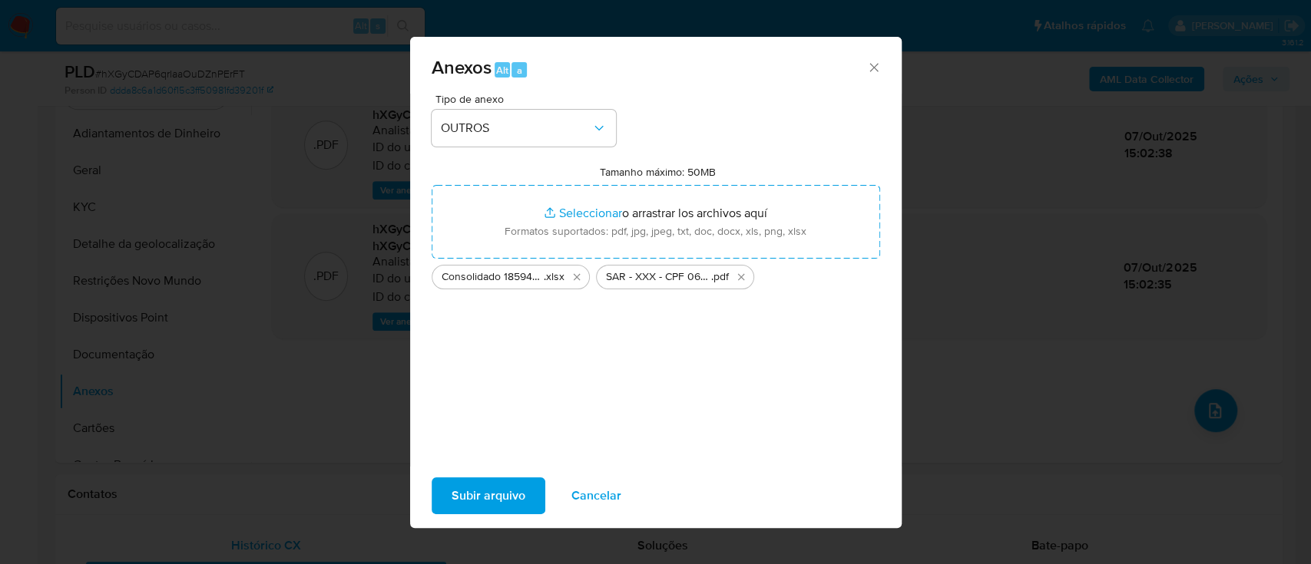
click at [471, 505] on span "Subir arquivo" at bounding box center [489, 496] width 74 height 34
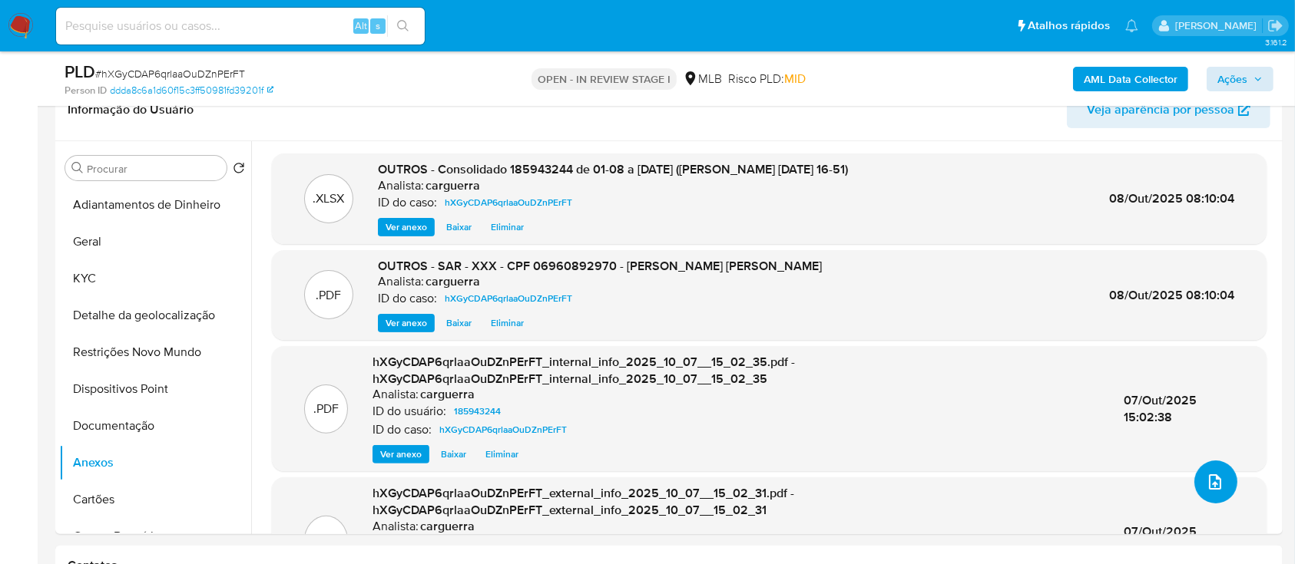
scroll to position [307, 0]
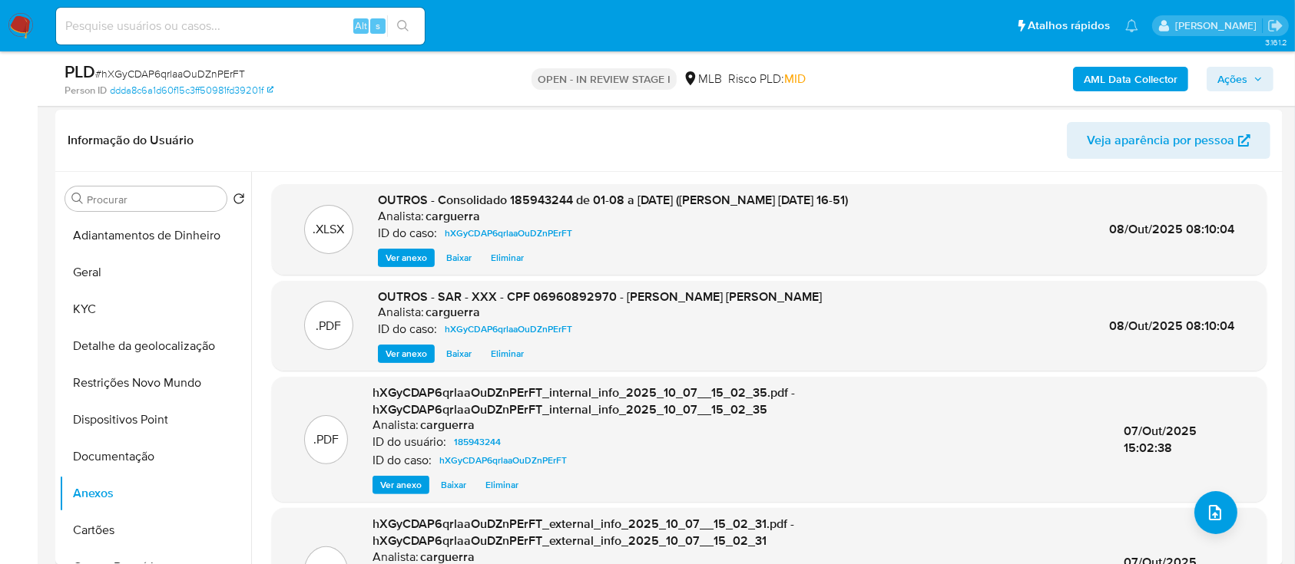
click at [1237, 71] on span "Ações" at bounding box center [1232, 79] width 30 height 25
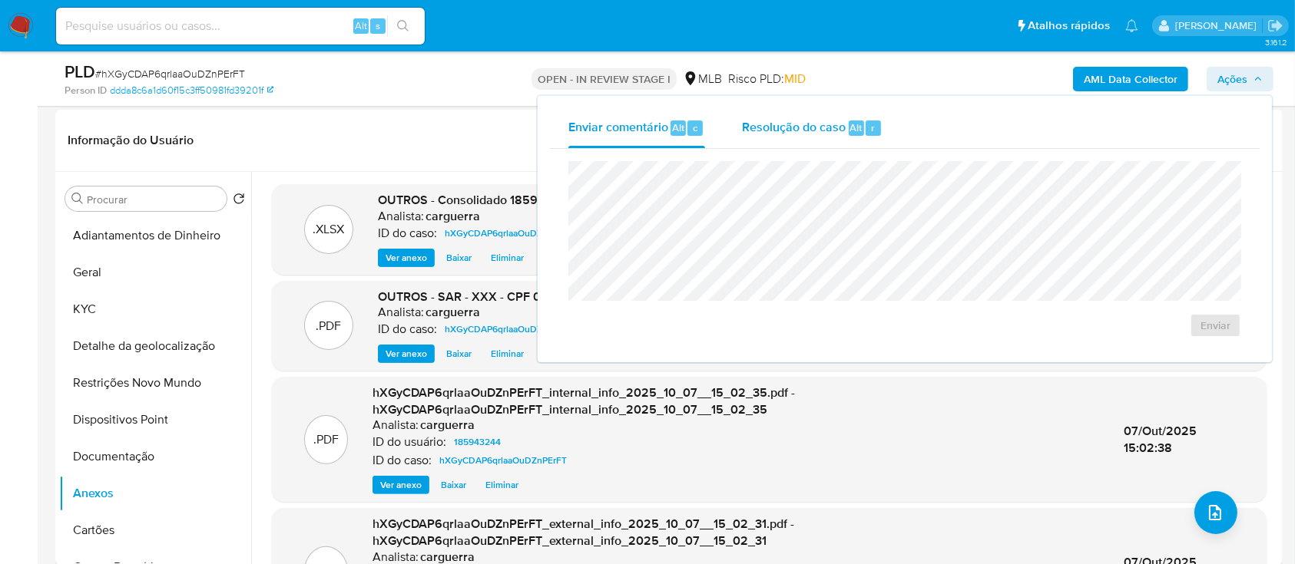
click at [799, 127] on span "Resolução do caso" at bounding box center [794, 127] width 104 height 18
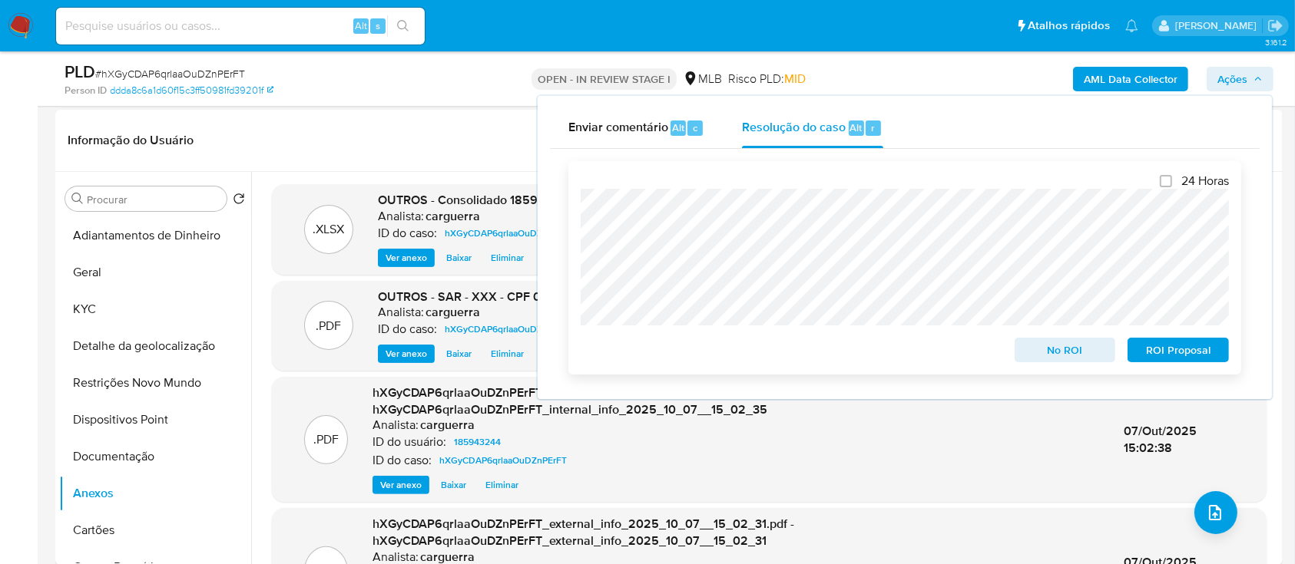
click at [1176, 353] on span "ROI Proposal" at bounding box center [1178, 350] width 80 height 22
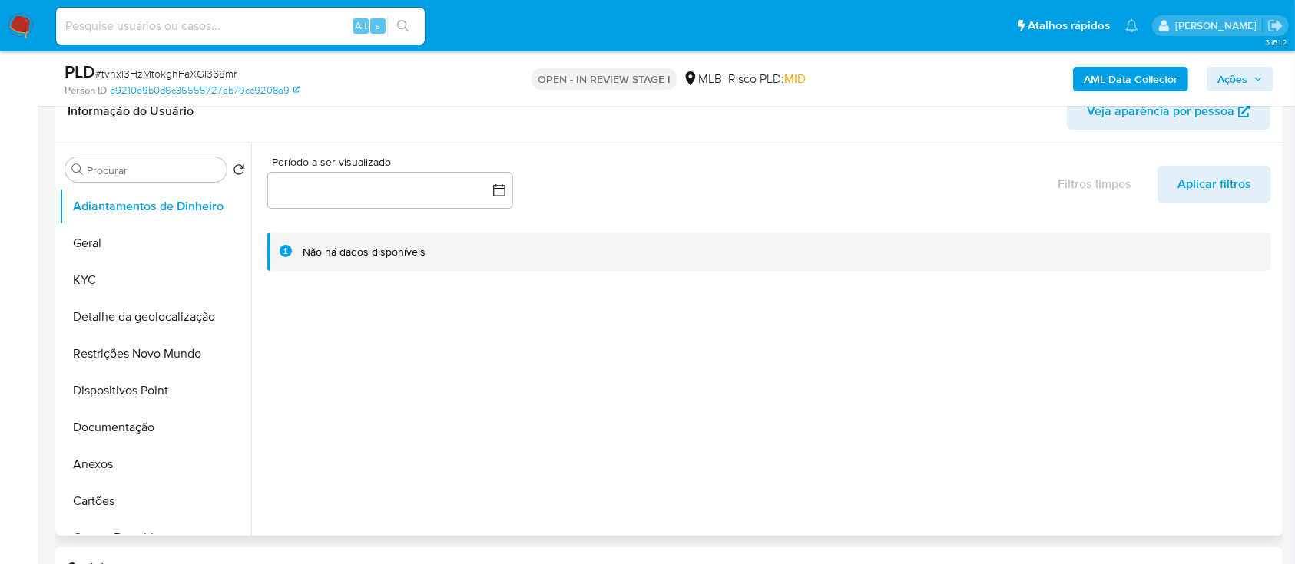
scroll to position [307, 0]
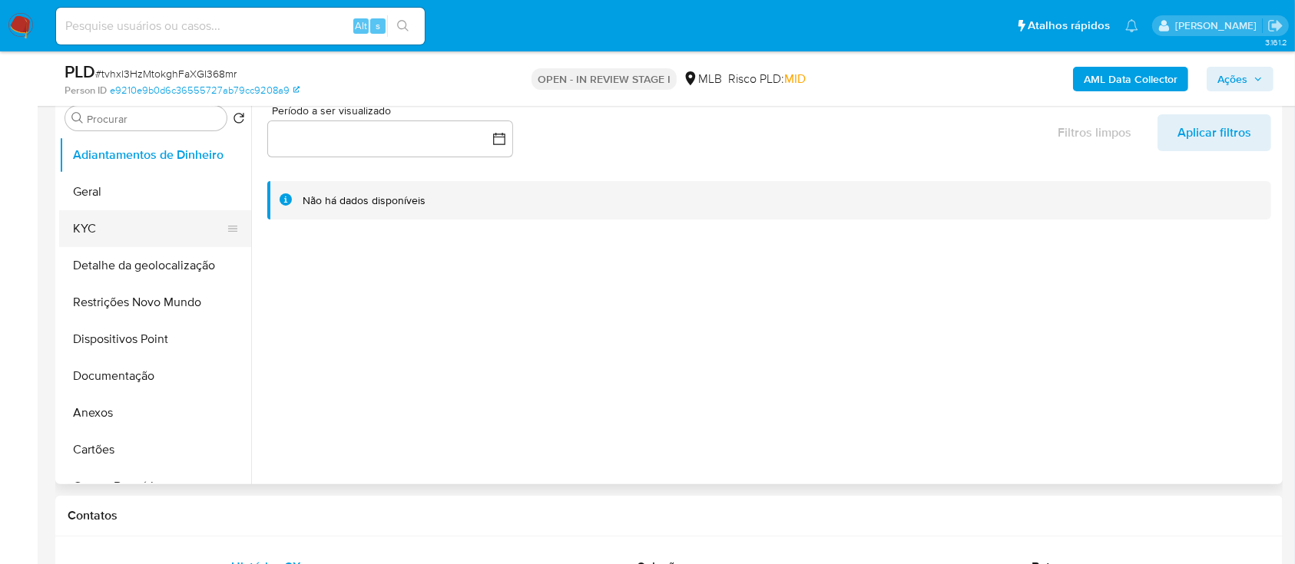
click at [74, 220] on button "KYC" at bounding box center [149, 228] width 180 height 37
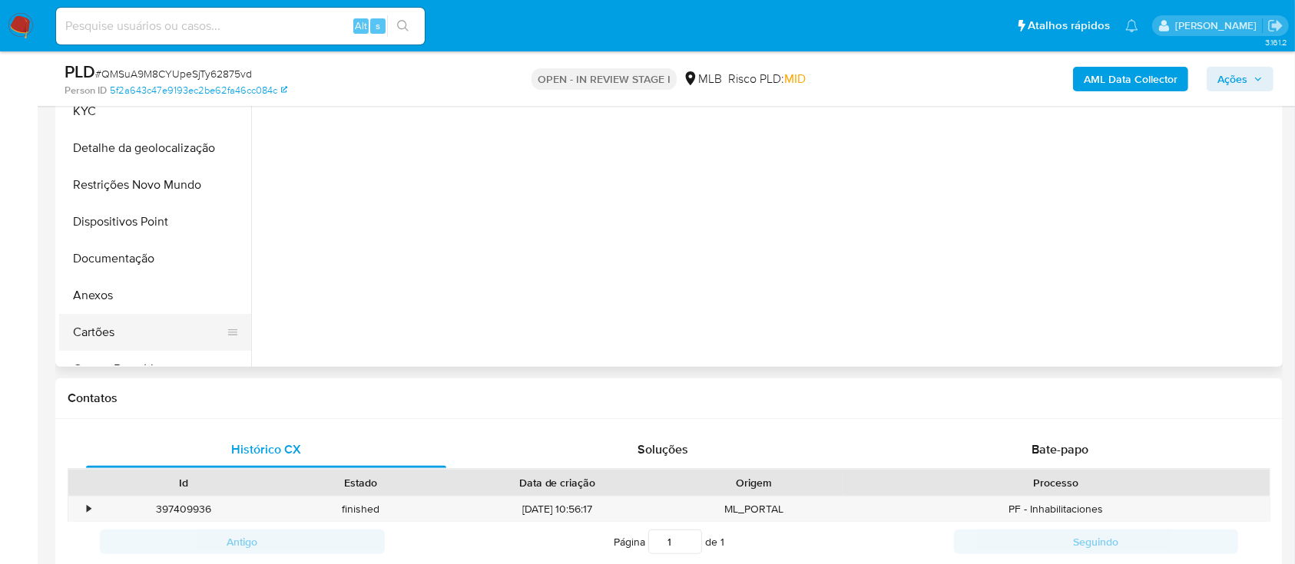
scroll to position [307, 0]
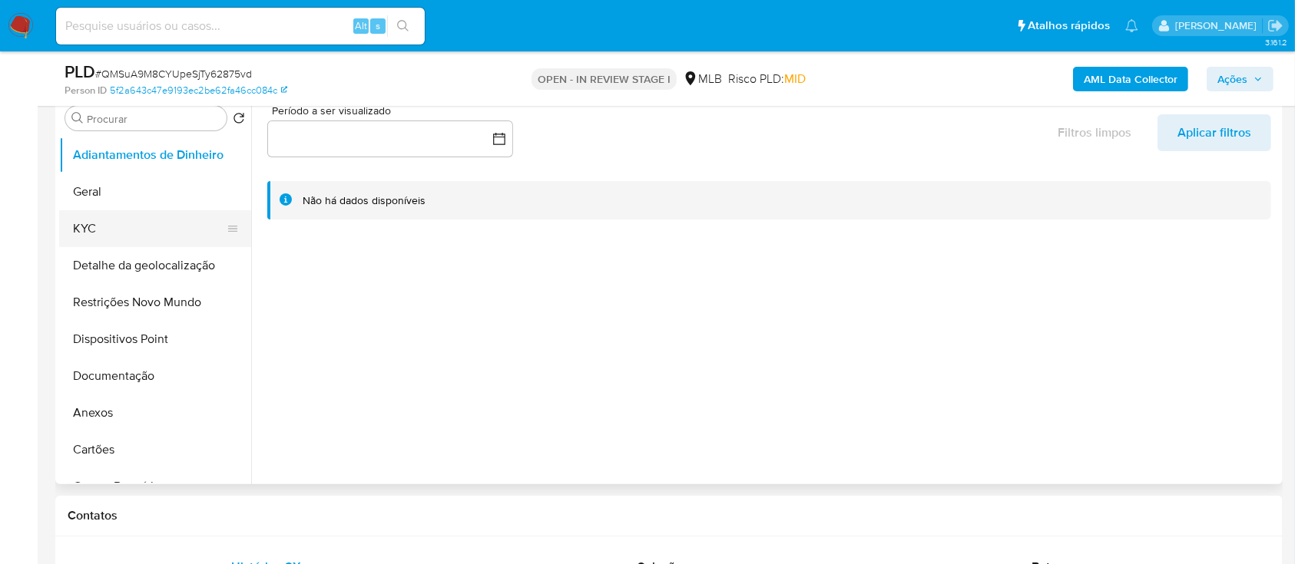
click at [100, 217] on button "KYC" at bounding box center [149, 228] width 180 height 37
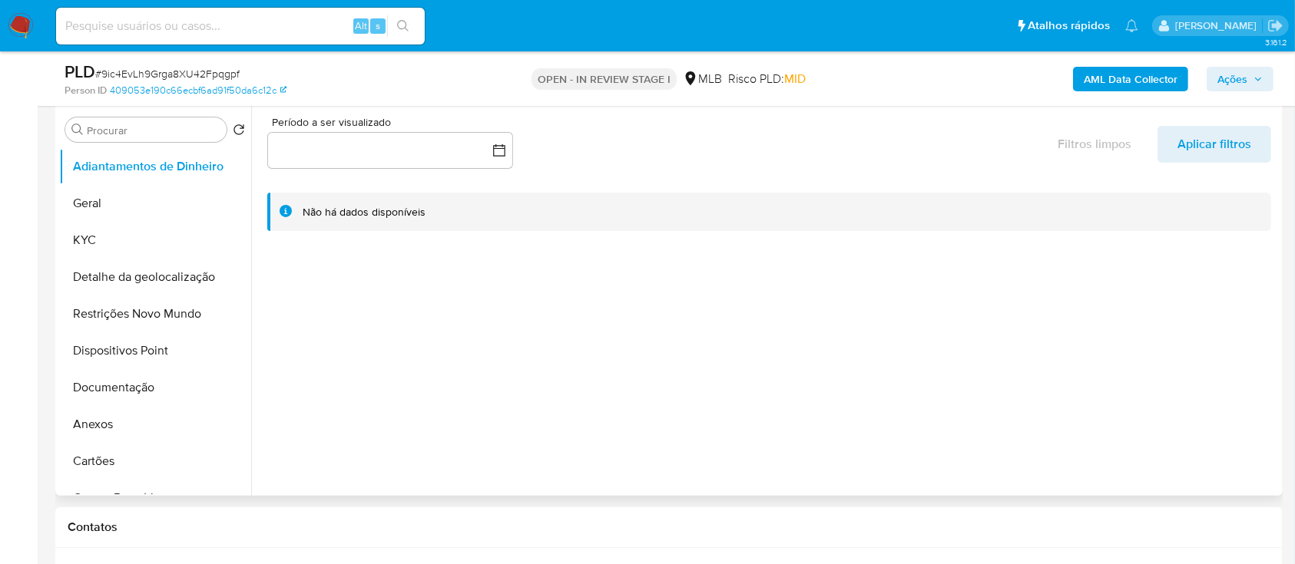
scroll to position [102, 0]
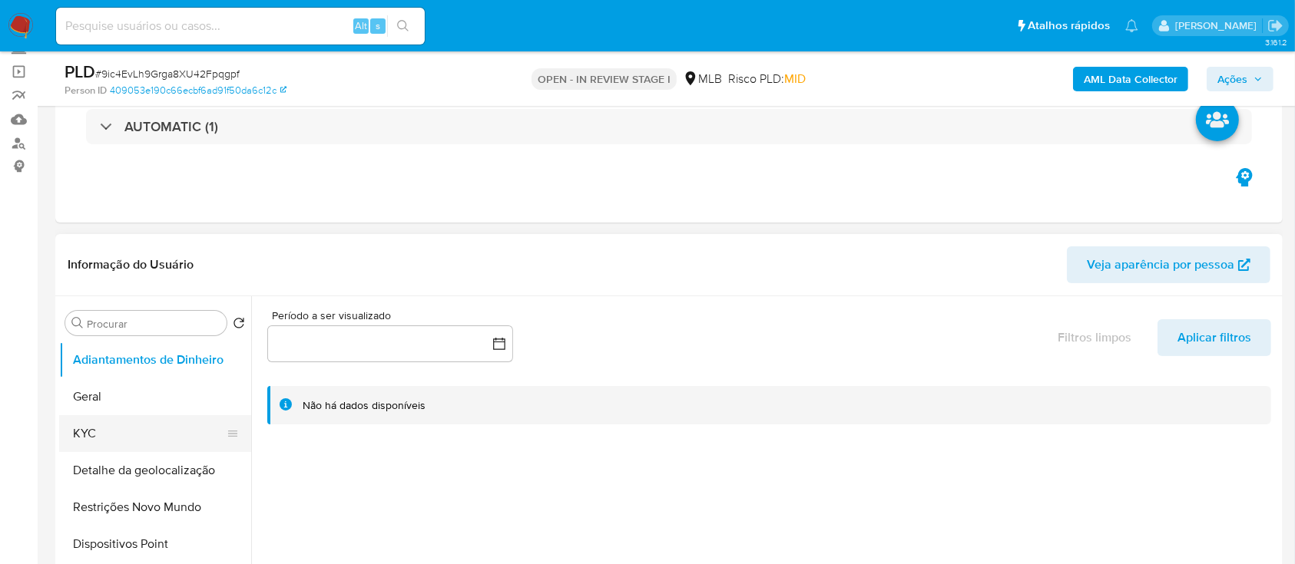
click at [110, 438] on button "KYC" at bounding box center [149, 433] width 180 height 37
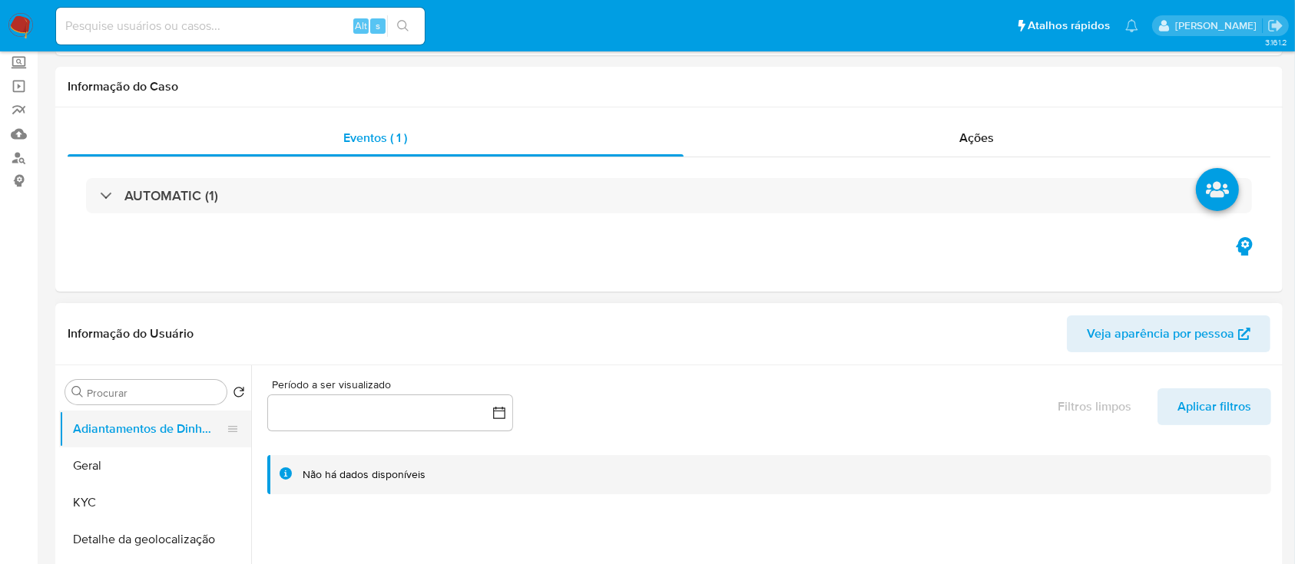
scroll to position [204, 0]
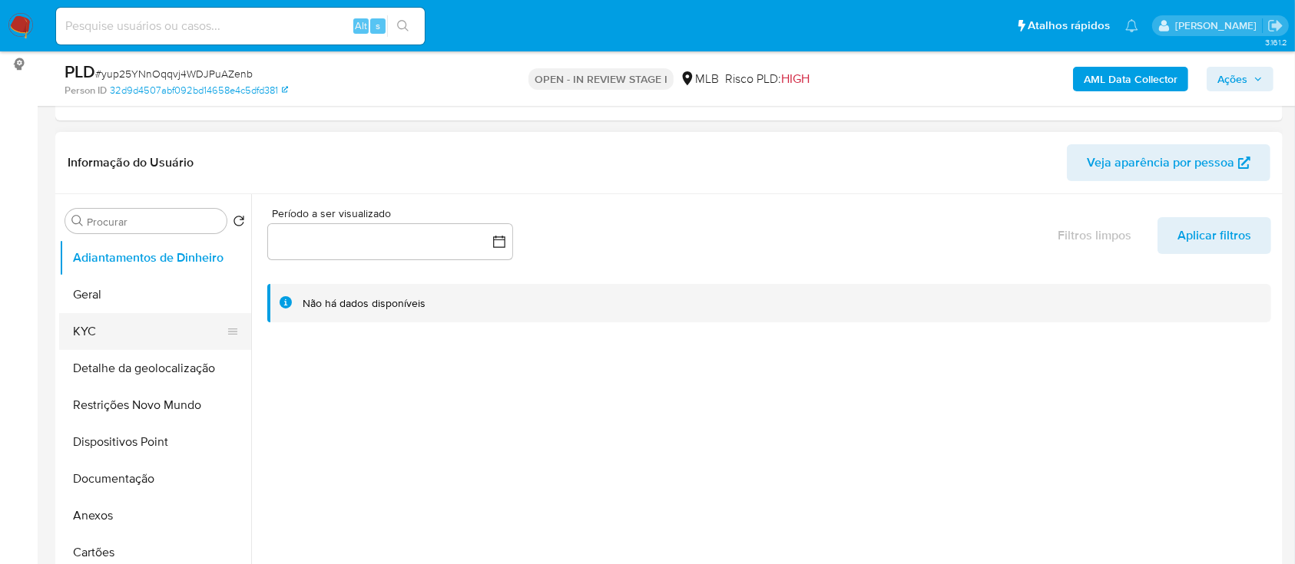
click at [109, 323] on button "KYC" at bounding box center [149, 331] width 180 height 37
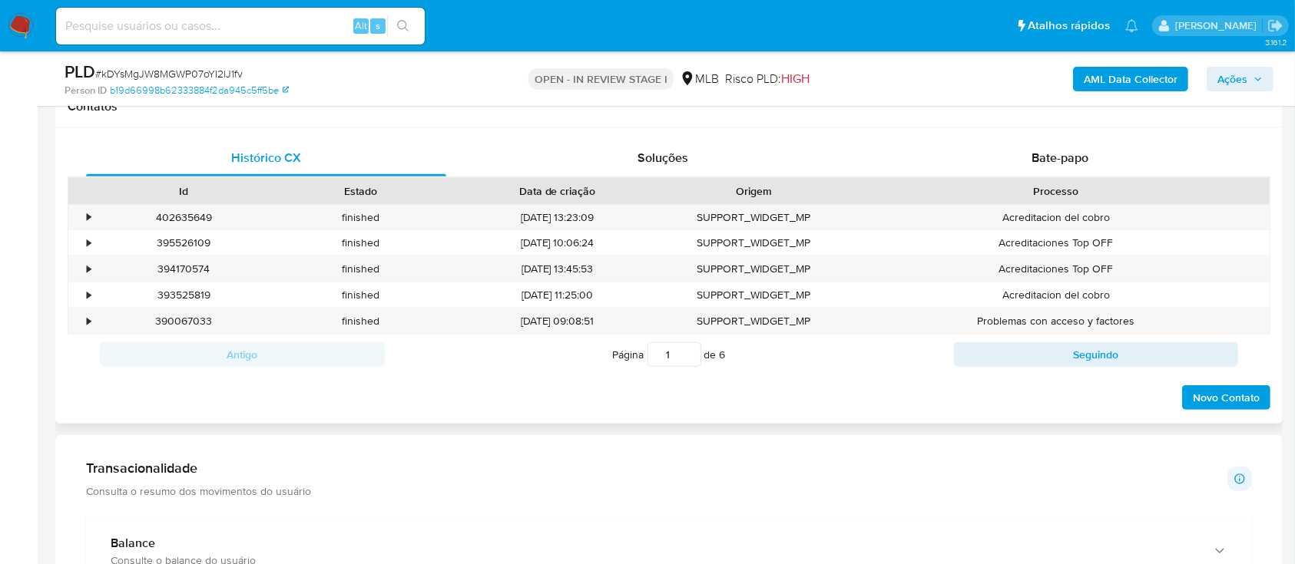
scroll to position [204, 0]
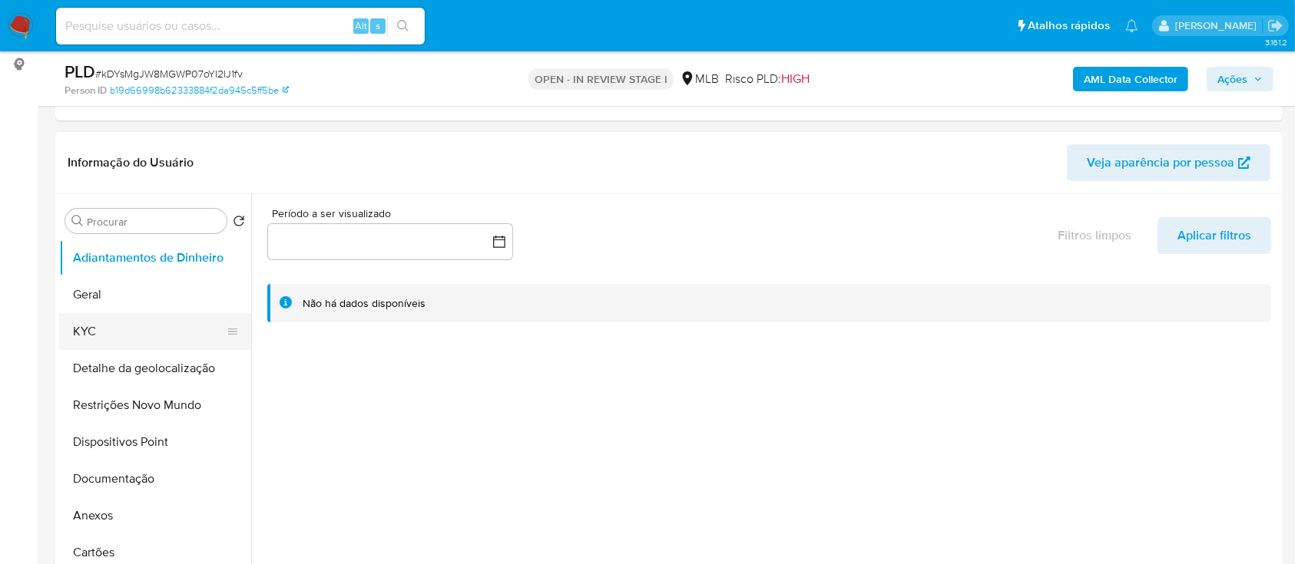
click at [104, 338] on button "KYC" at bounding box center [149, 331] width 180 height 37
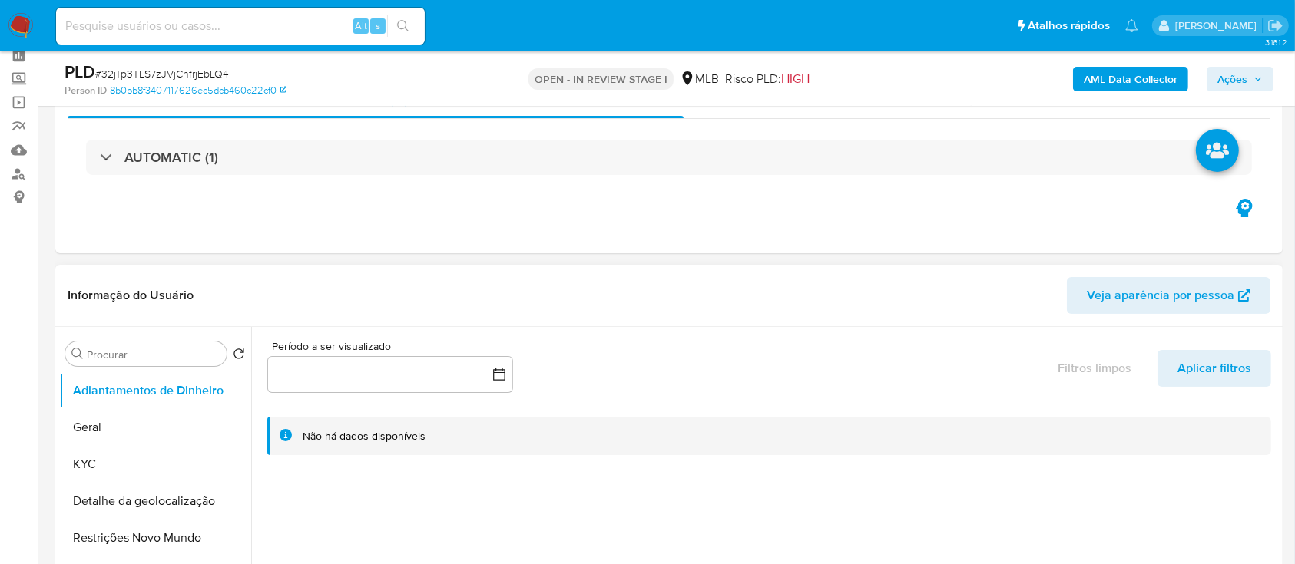
scroll to position [102, 0]
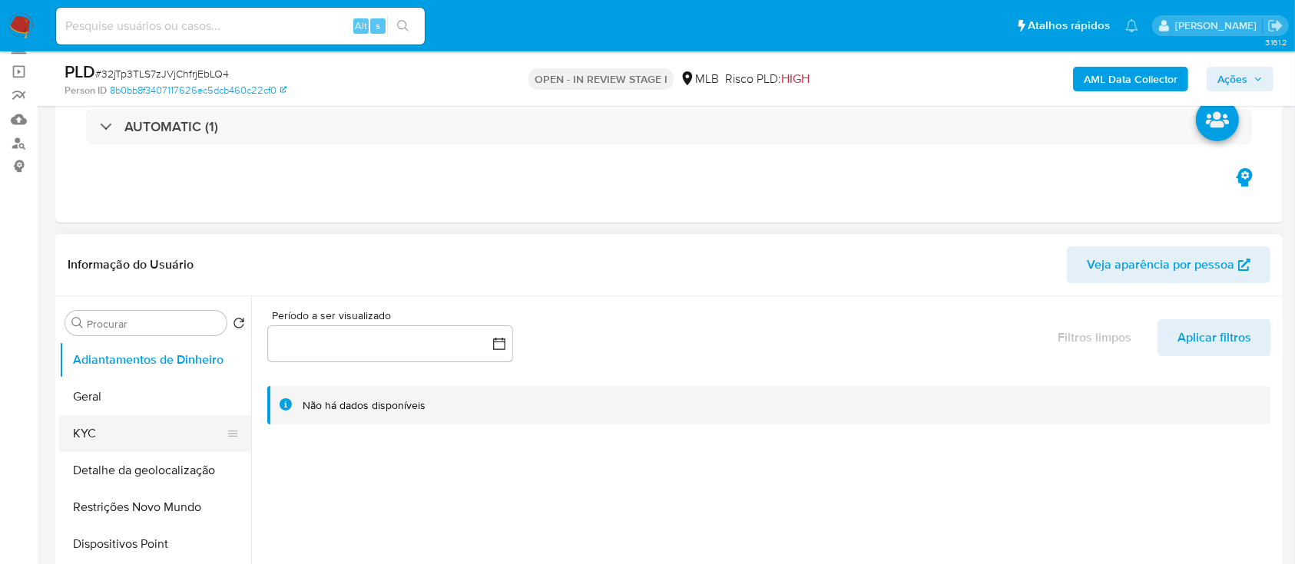
click at [122, 437] on button "KYC" at bounding box center [149, 433] width 180 height 37
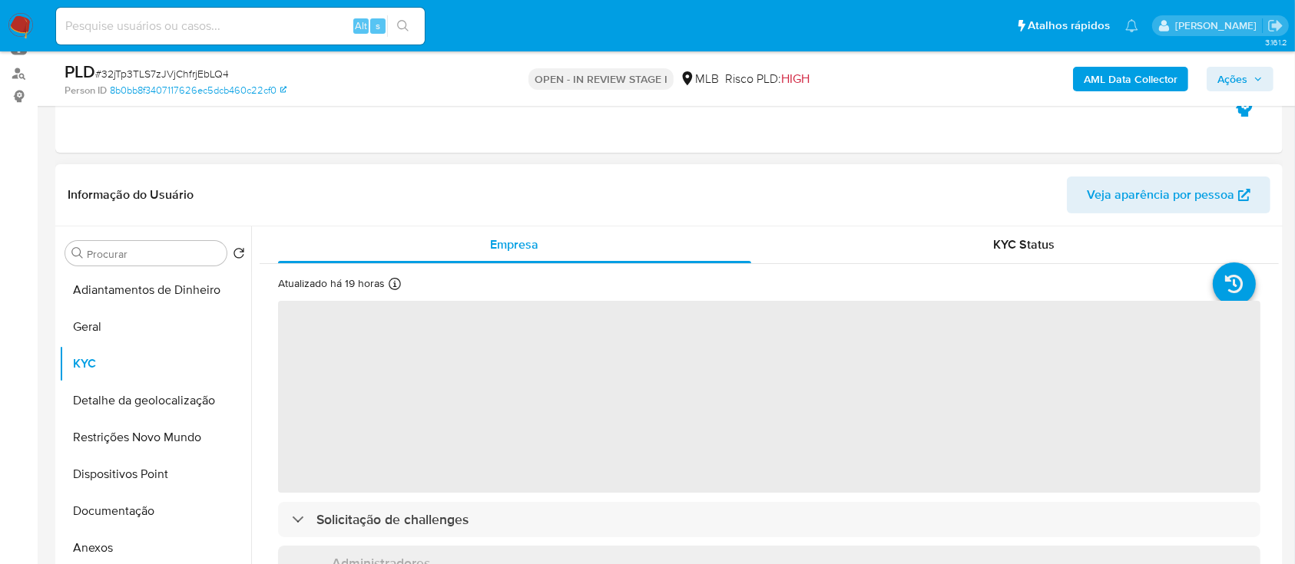
scroll to position [204, 0]
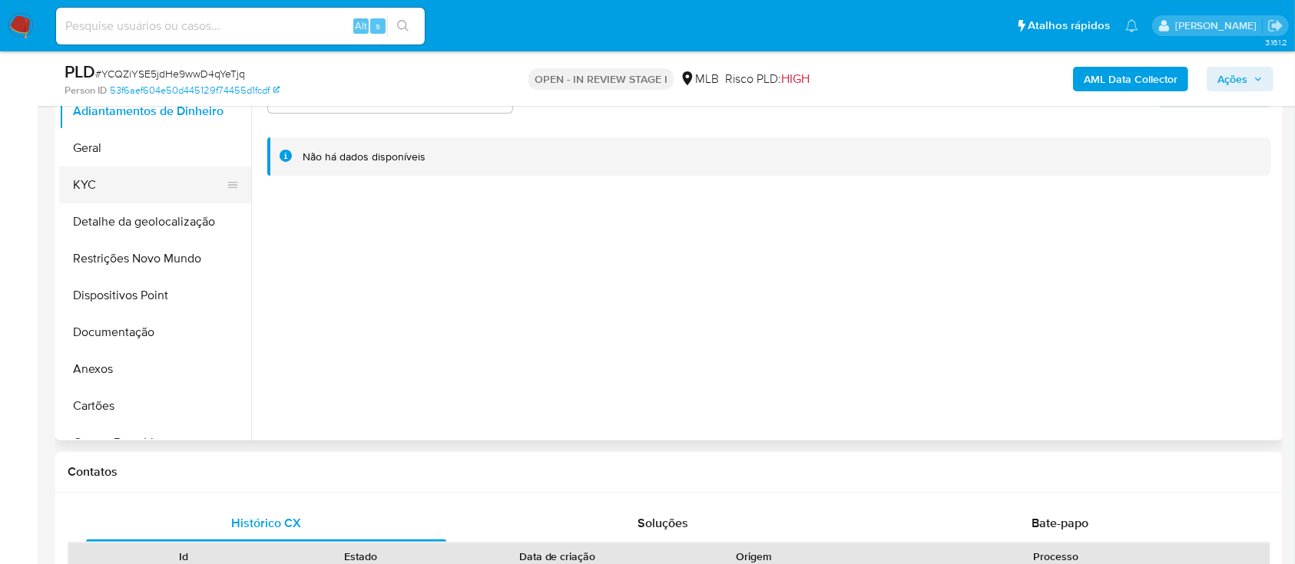
scroll to position [307, 0]
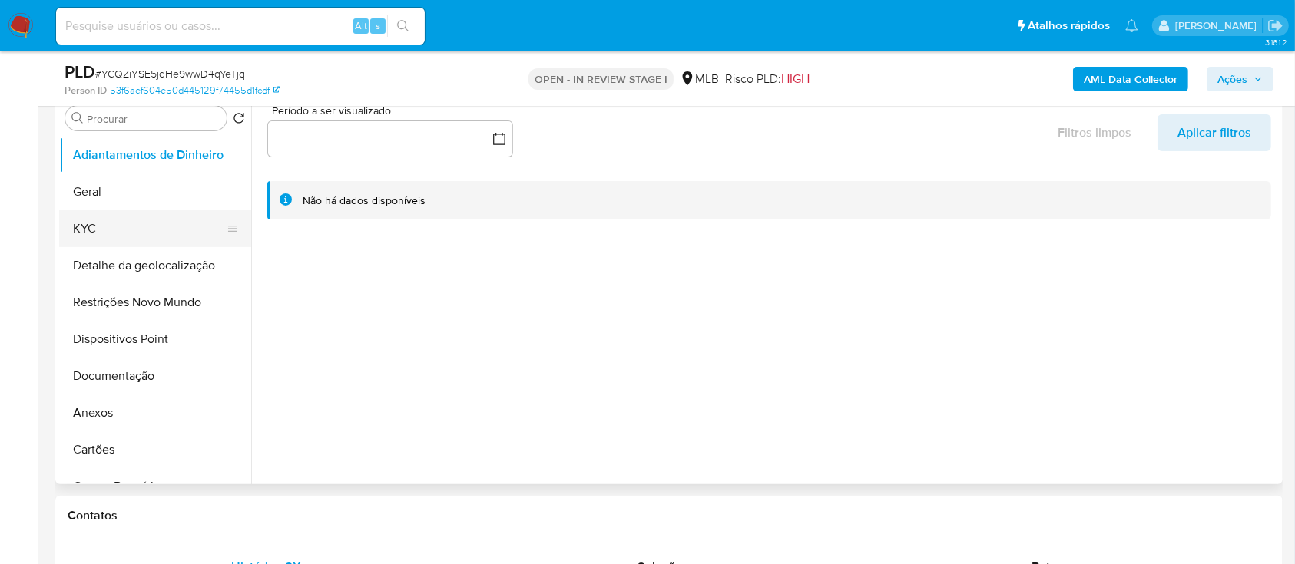
click at [107, 227] on button "KYC" at bounding box center [149, 228] width 180 height 37
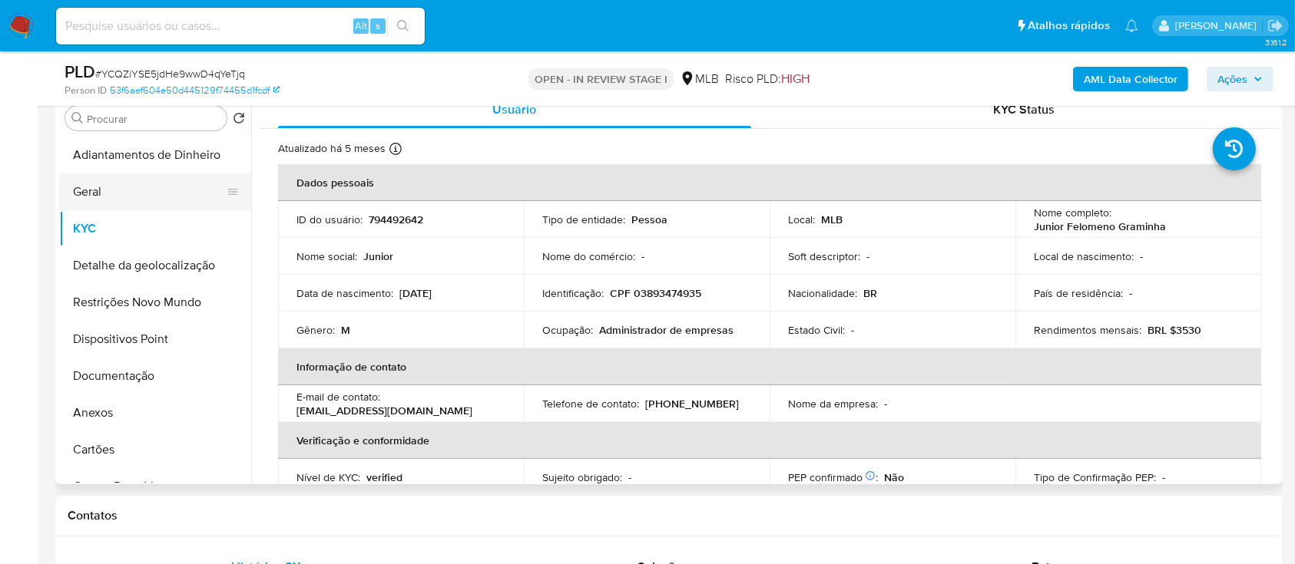
click at [130, 194] on button "Geral" at bounding box center [149, 192] width 180 height 37
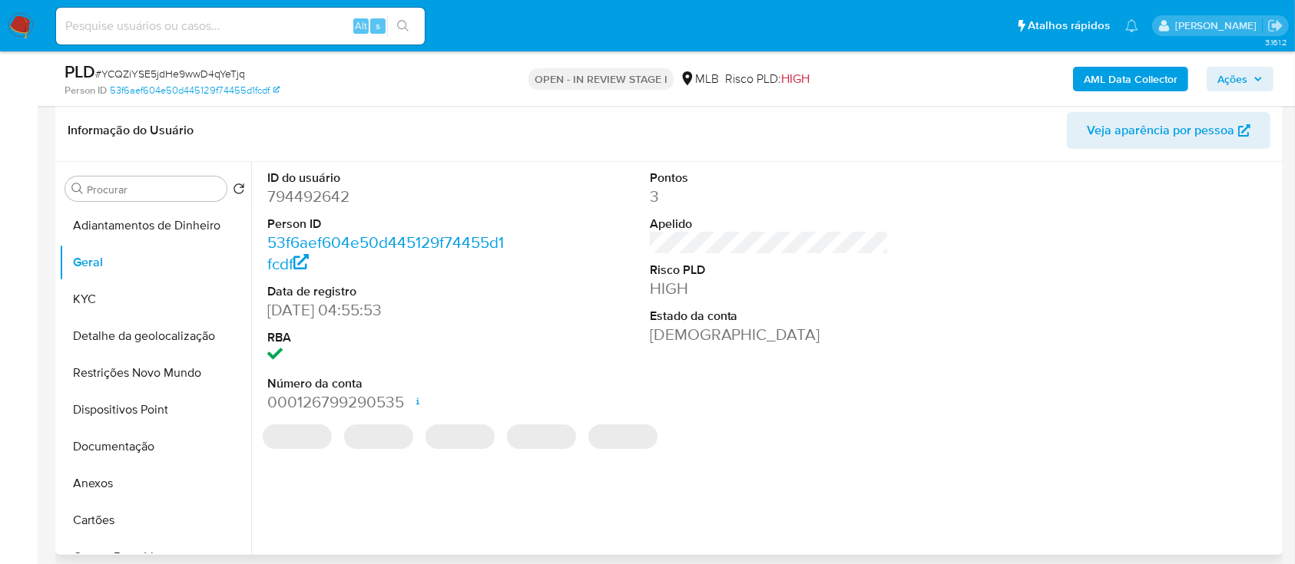
scroll to position [204, 0]
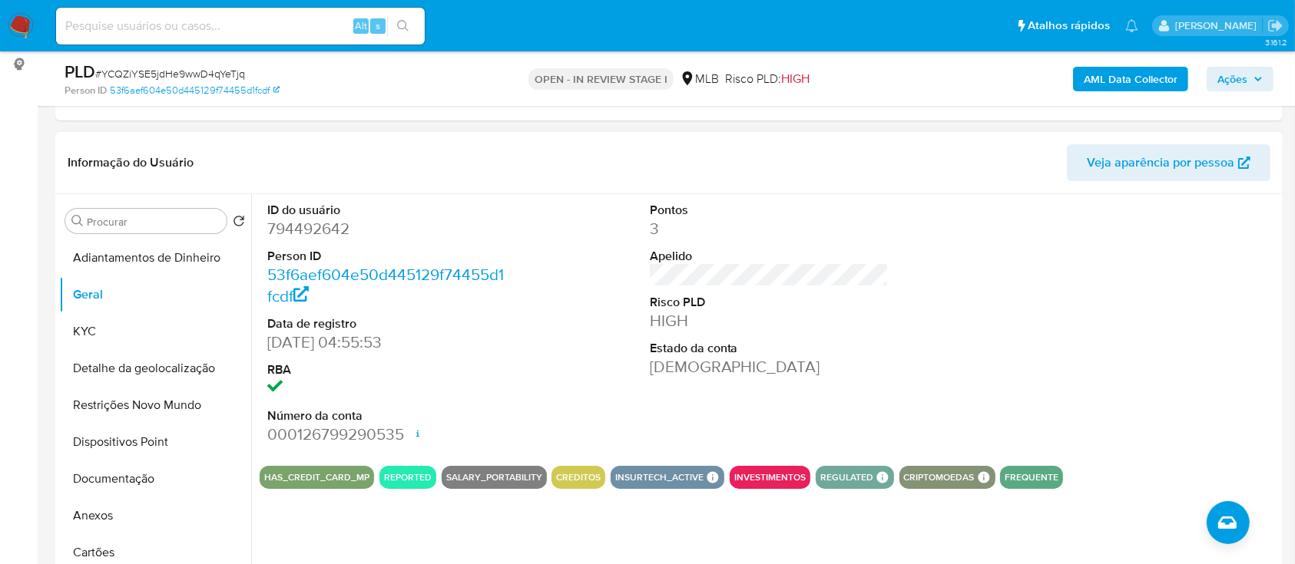
drag, startPoint x: 1020, startPoint y: 257, endPoint x: 1001, endPoint y: 240, distance: 25.5
click at [1014, 252] on div "ID do usuário 794492642 Person ID 53f6aef604e50d445129f74455d1fcdf Data de regi…" at bounding box center [769, 324] width 1019 height 260
drag, startPoint x: 112, startPoint y: 332, endPoint x: 121, endPoint y: 326, distance: 11.1
click at [112, 331] on button "KYC" at bounding box center [149, 331] width 180 height 37
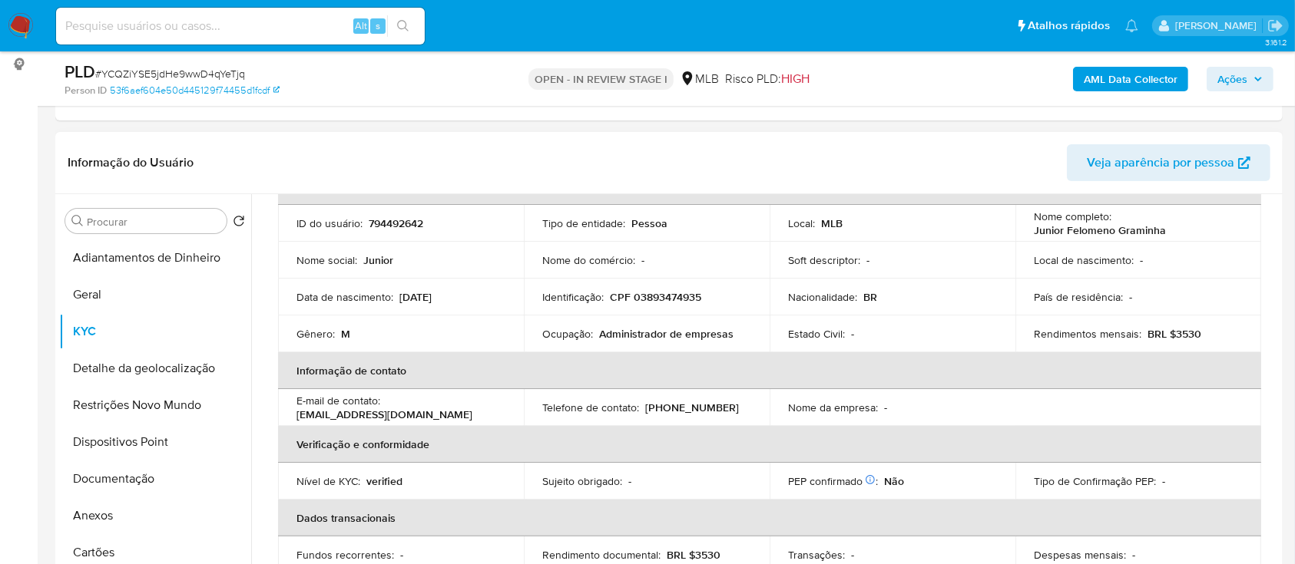
scroll to position [103, 0]
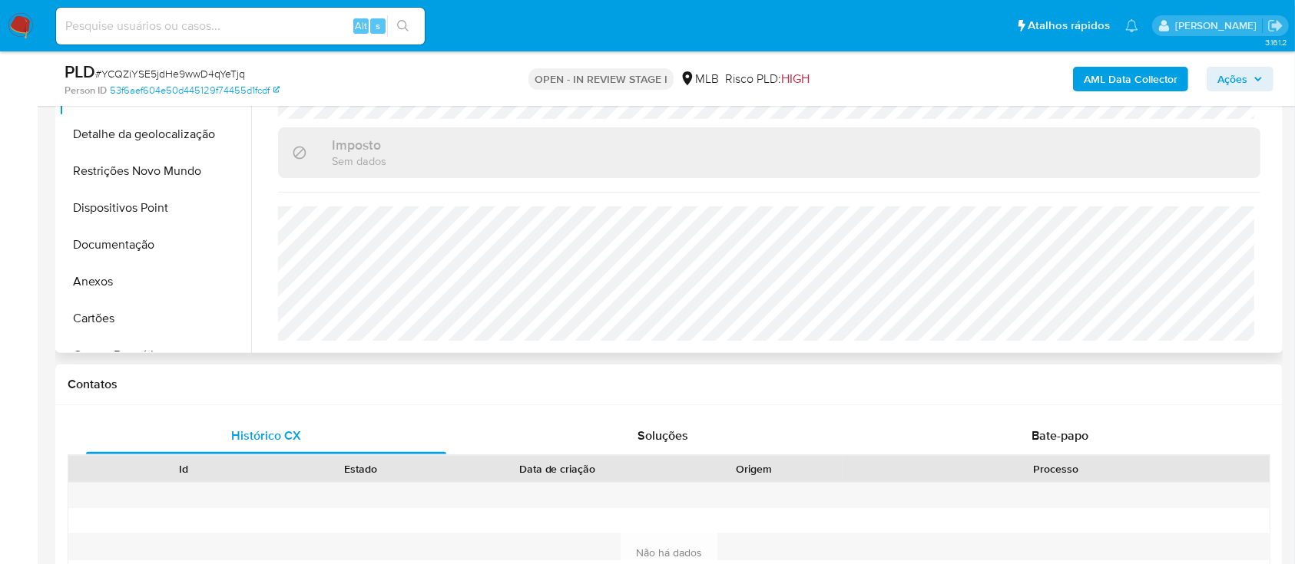
scroll to position [409, 0]
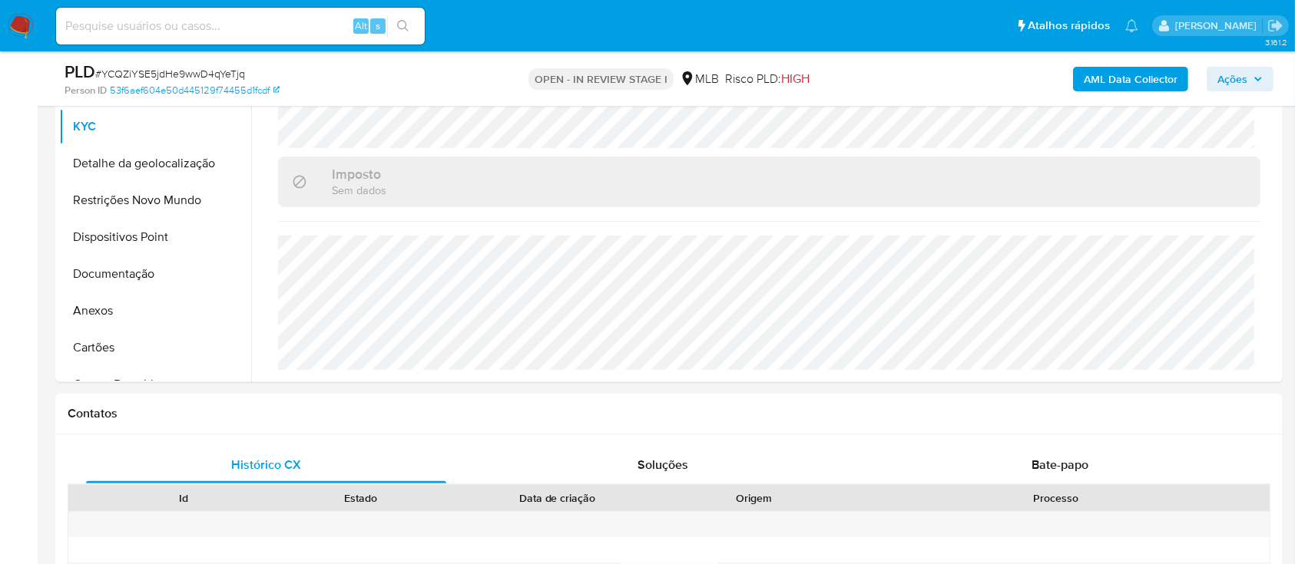
drag, startPoint x: 160, startPoint y: 165, endPoint x: 250, endPoint y: 166, distance: 90.6
click at [161, 164] on button "Detalhe da geolocalização" at bounding box center [155, 163] width 192 height 37
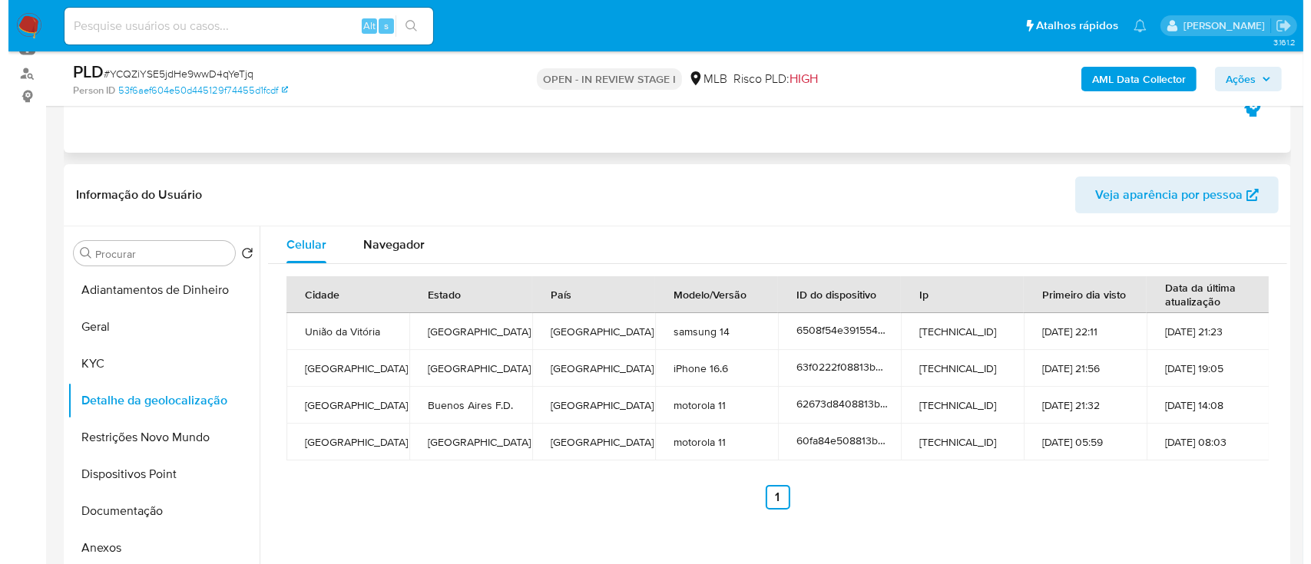
scroll to position [204, 0]
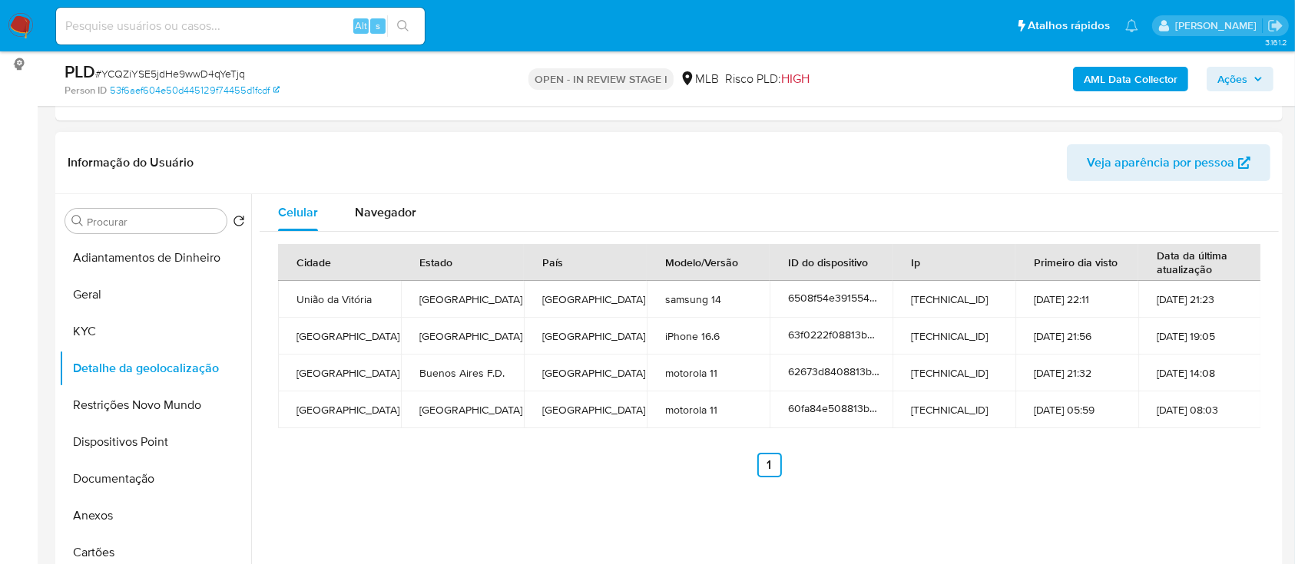
drag, startPoint x: 959, startPoint y: 167, endPoint x: 936, endPoint y: 157, distance: 25.1
click at [952, 163] on header "Informação do Usuário Veja aparência por pessoa" at bounding box center [669, 162] width 1203 height 37
drag, startPoint x: 82, startPoint y: 410, endPoint x: 263, endPoint y: 404, distance: 181.4
click at [83, 410] on button "Restrições Novo Mundo" at bounding box center [155, 405] width 192 height 37
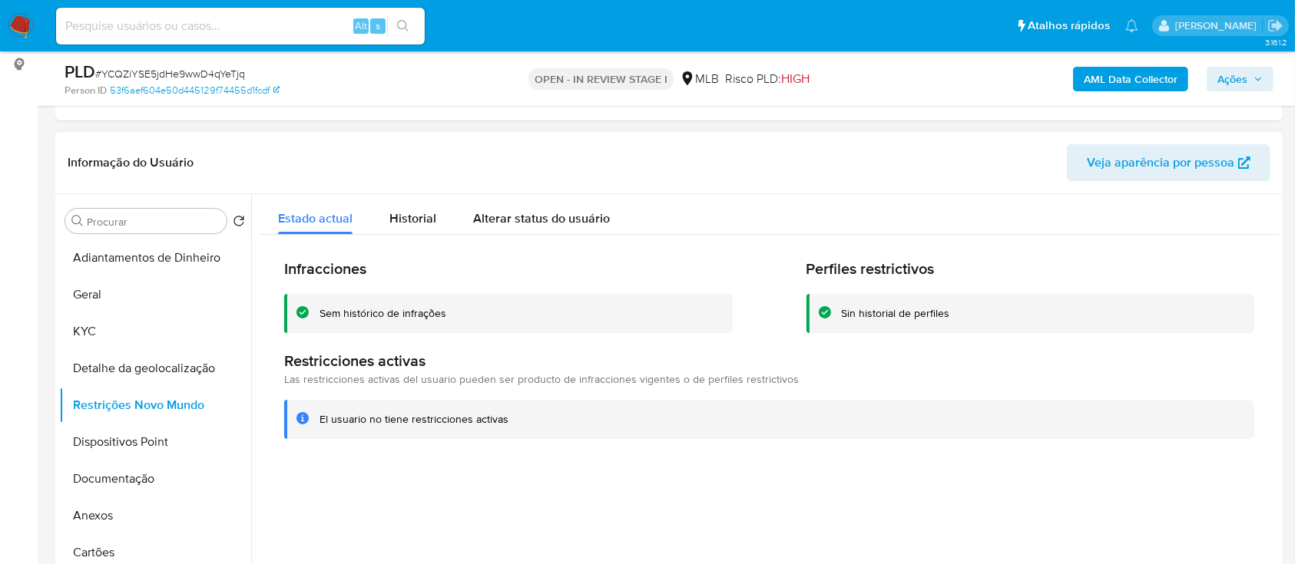
drag, startPoint x: 363, startPoint y: 524, endPoint x: 523, endPoint y: 266, distance: 303.9
click at [369, 511] on div at bounding box center [765, 390] width 1028 height 393
click at [84, 426] on button "Dispositivos Point" at bounding box center [149, 442] width 180 height 37
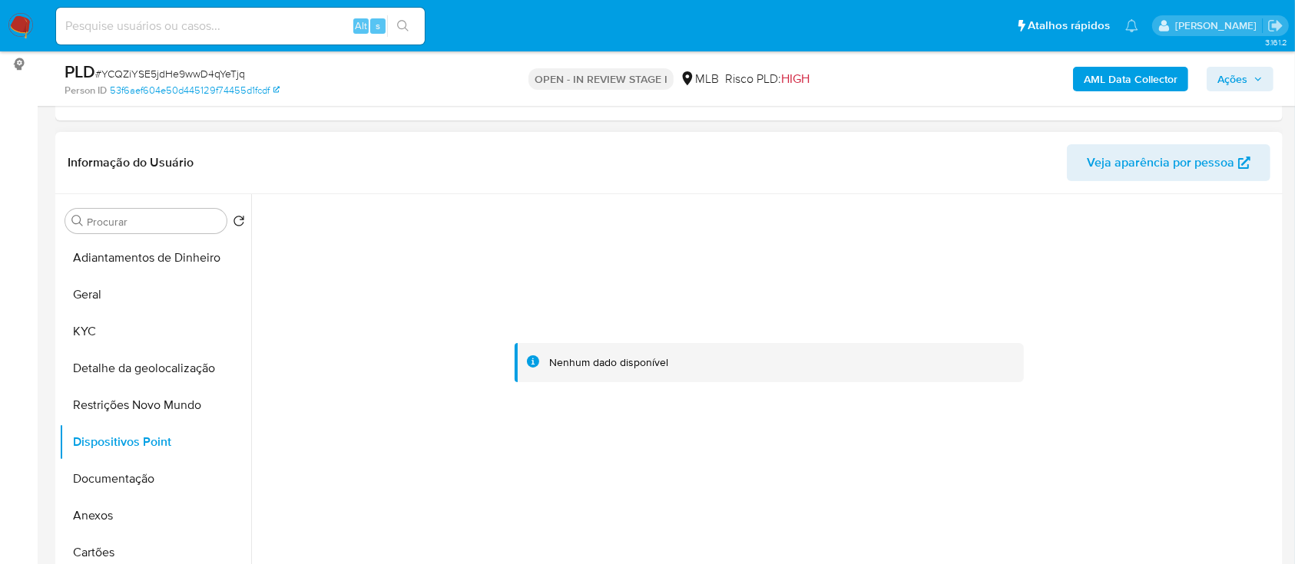
drag, startPoint x: 1005, startPoint y: 230, endPoint x: 899, endPoint y: 194, distance: 112.2
click at [995, 229] on div at bounding box center [769, 363] width 1019 height 338
click at [114, 472] on button "Documentação" at bounding box center [149, 479] width 180 height 37
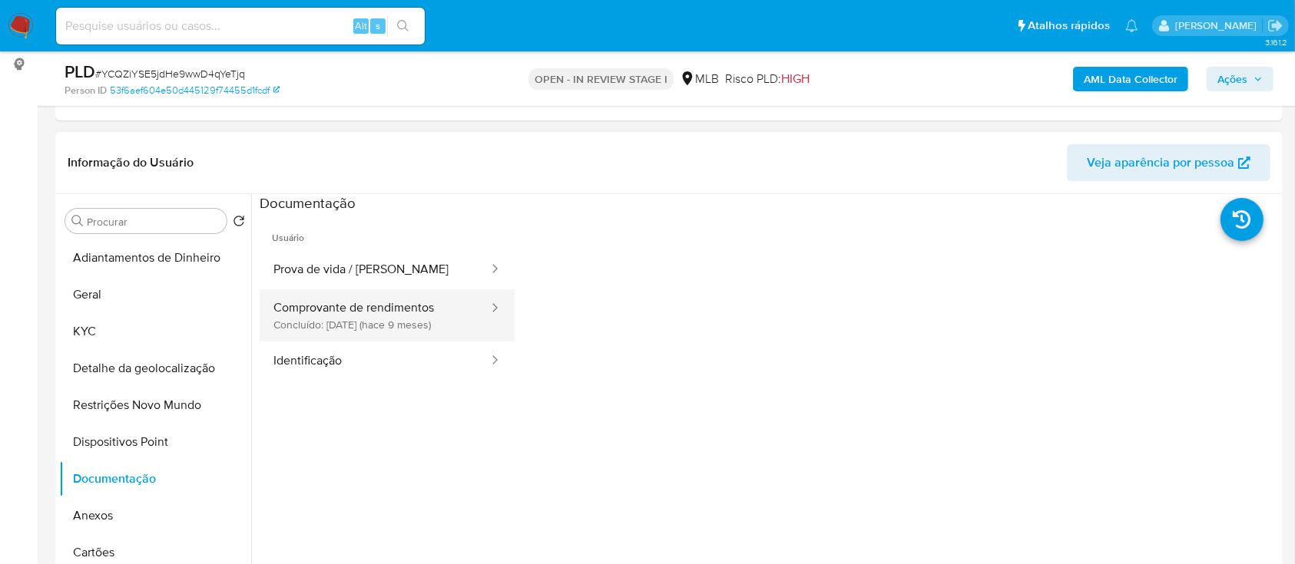
click at [338, 327] on button "Comprovante de rendimentos Concluído: 03/01/2025 (hace 9 meses)" at bounding box center [375, 316] width 230 height 52
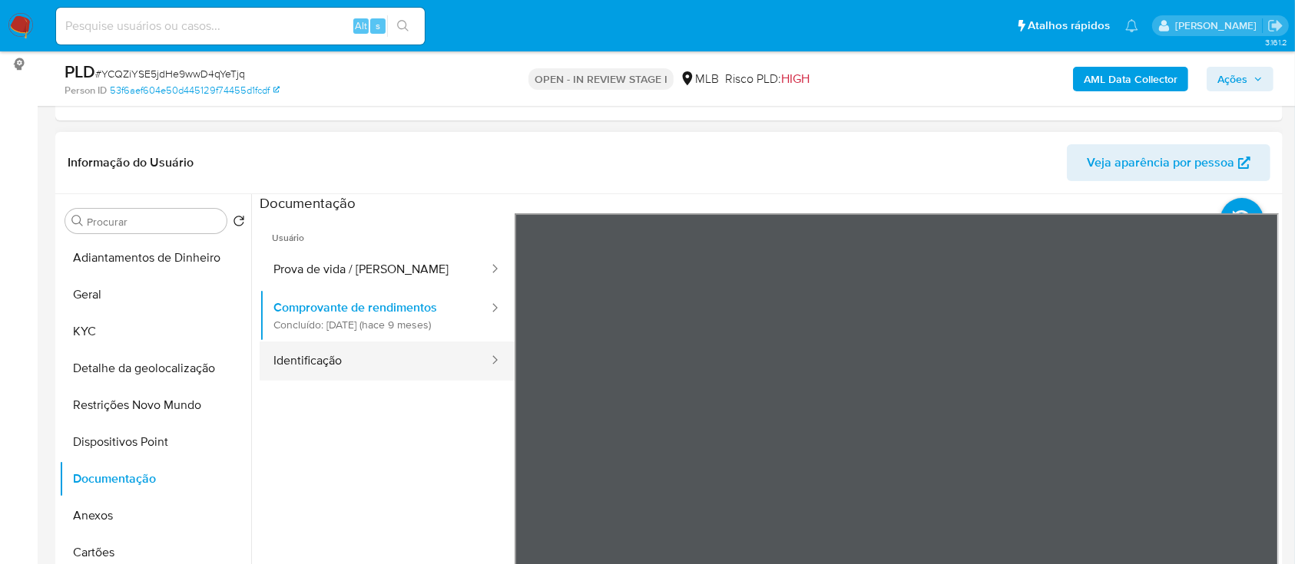
click at [348, 344] on button "Identificação" at bounding box center [375, 361] width 230 height 39
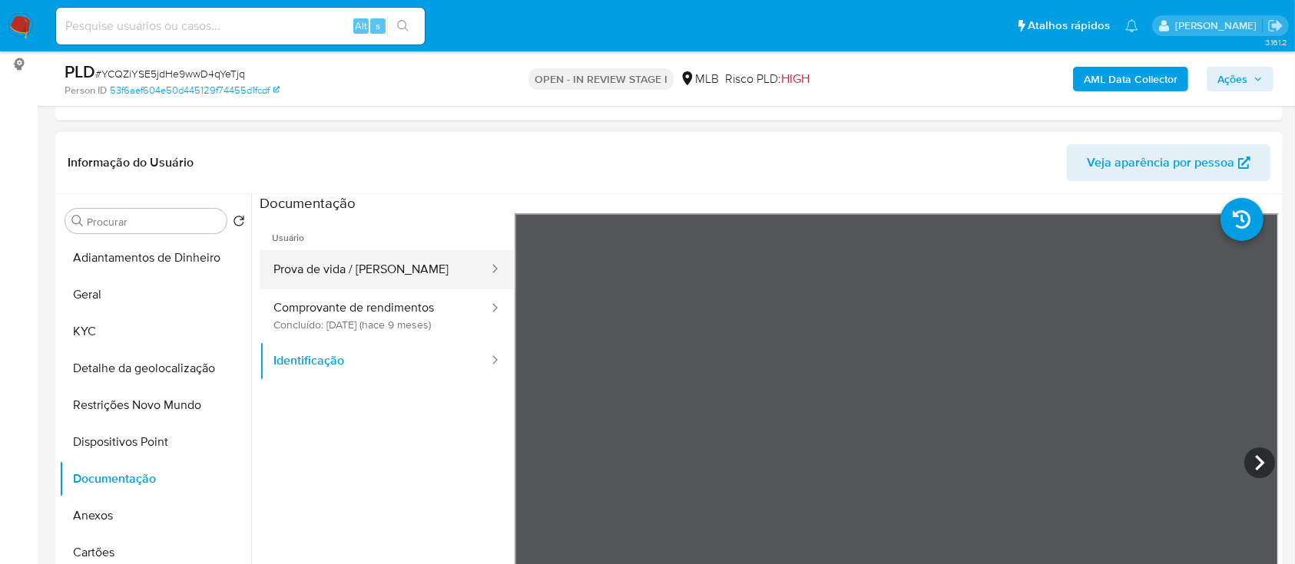
click at [411, 264] on button "Prova de vida / [PERSON_NAME]" at bounding box center [375, 269] width 230 height 39
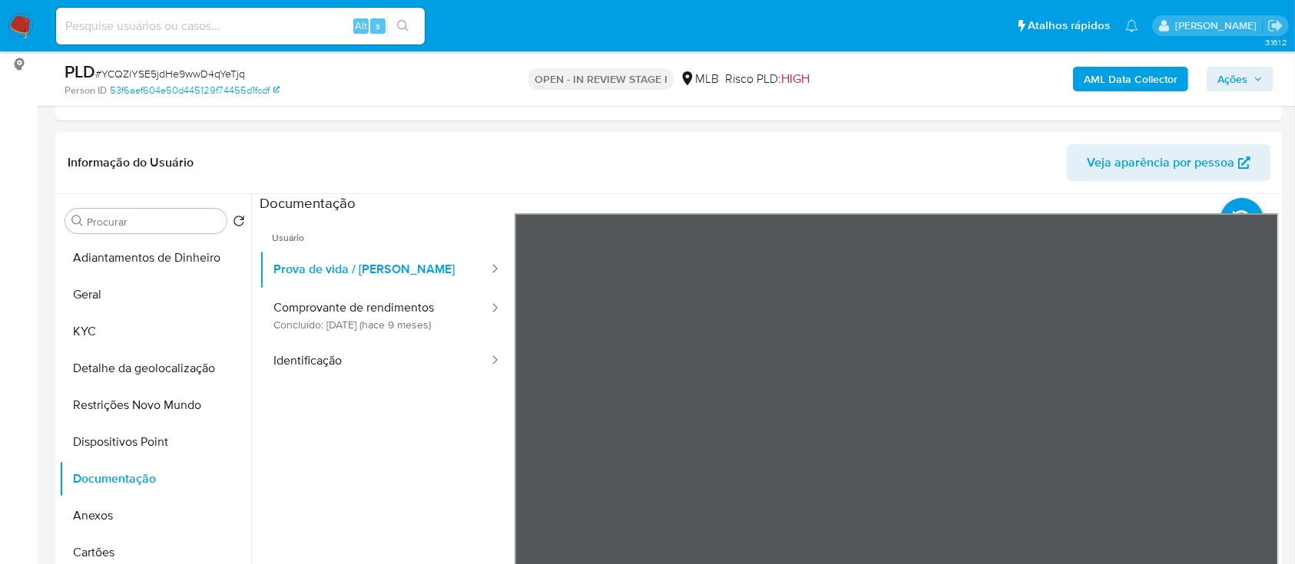
click at [1107, 71] on b "AML Data Collector" at bounding box center [1131, 79] width 94 height 25
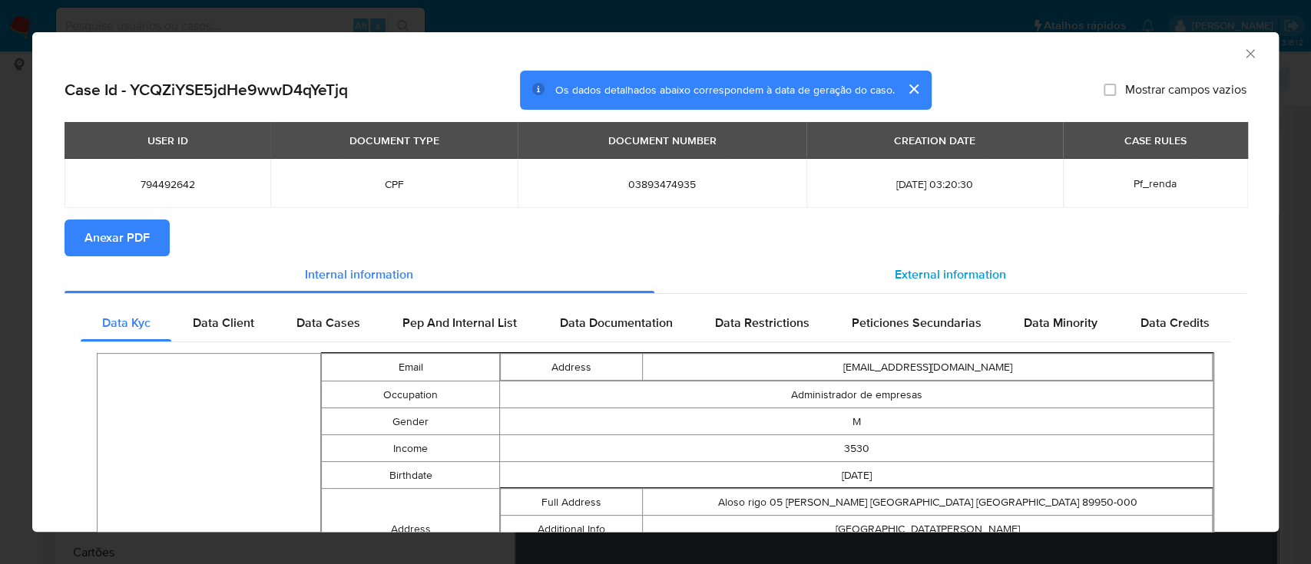
click at [942, 271] on span "External information" at bounding box center [950, 275] width 111 height 18
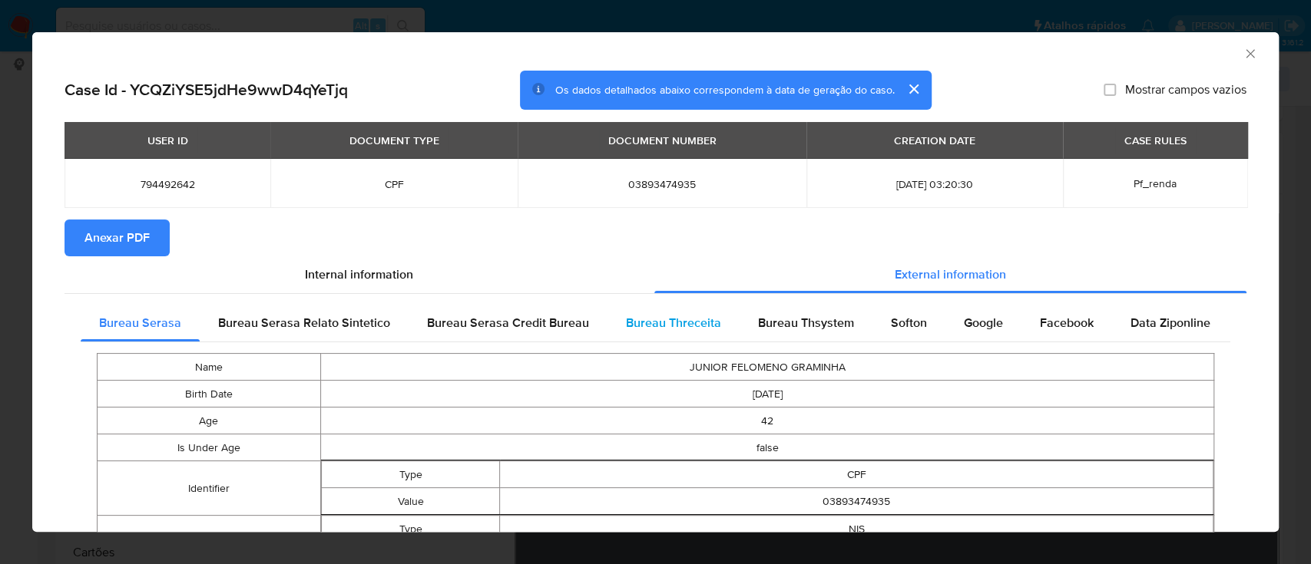
click at [675, 316] on span "Bureau Threceita" at bounding box center [673, 323] width 95 height 18
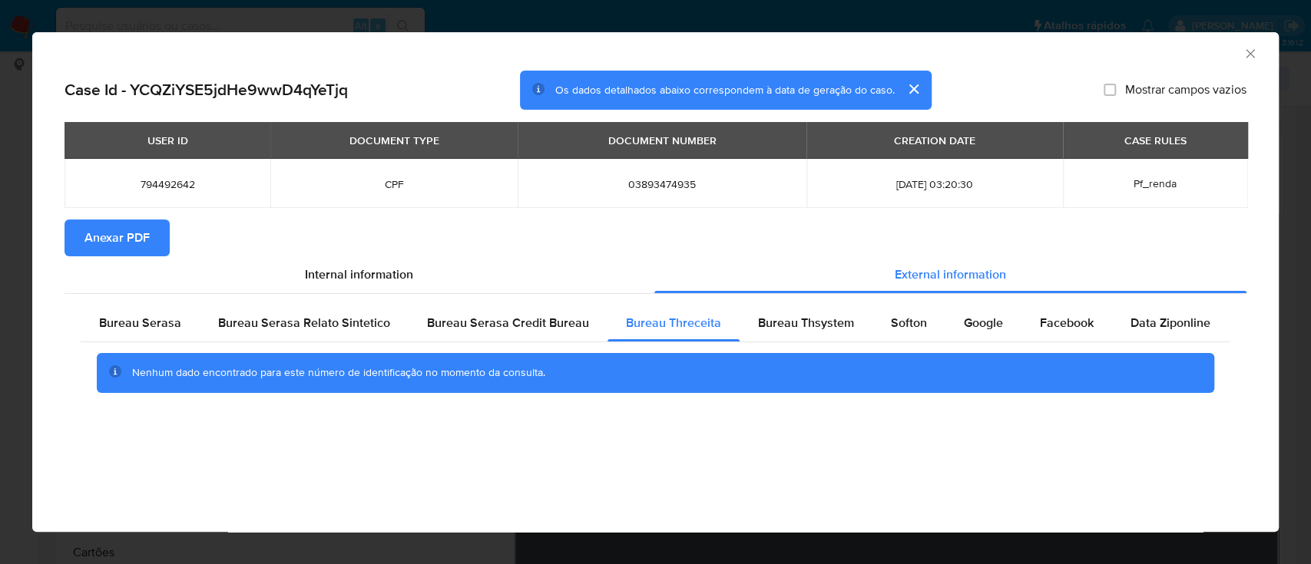
drag, startPoint x: 1162, startPoint y: 50, endPoint x: 1148, endPoint y: 48, distance: 14.0
click at [1161, 50] on div "AML Data Collector" at bounding box center [643, 51] width 1200 height 17
click at [787, 325] on span "Bureau Thsystem" at bounding box center [806, 323] width 96 height 18
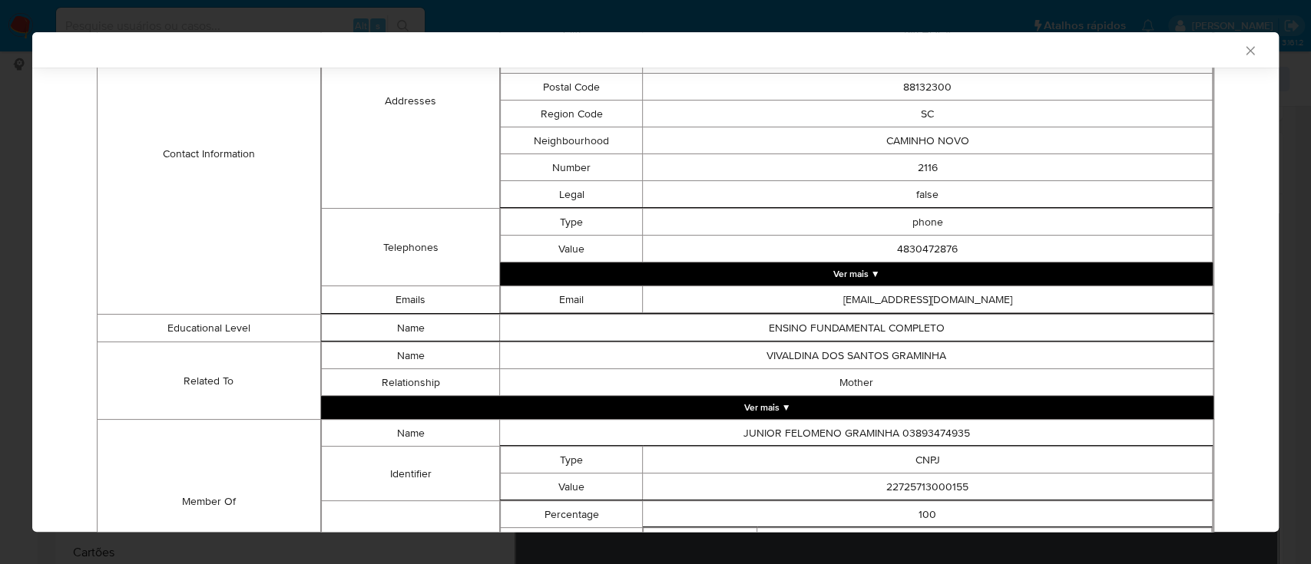
scroll to position [780, 0]
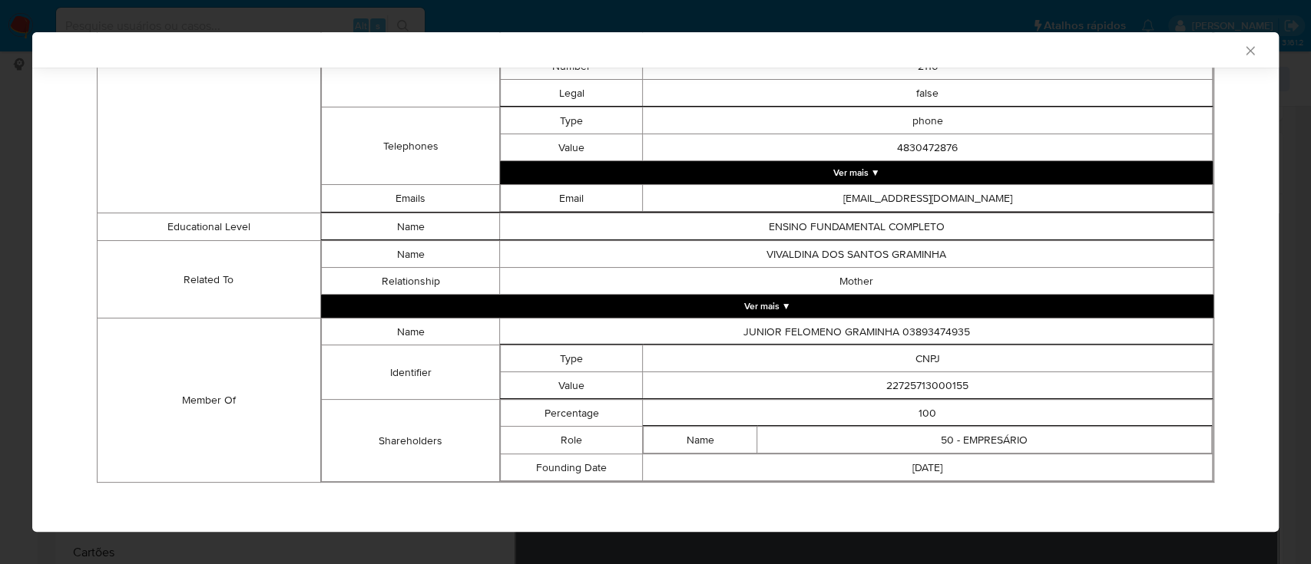
click at [1015, 55] on div "AML Data Collector" at bounding box center [643, 50] width 1200 height 14
drag, startPoint x: 977, startPoint y: 382, endPoint x: 811, endPoint y: 389, distance: 166.0
click at [811, 389] on td "22725713000155" at bounding box center [928, 385] width 570 height 27
copy td "22725713000155"
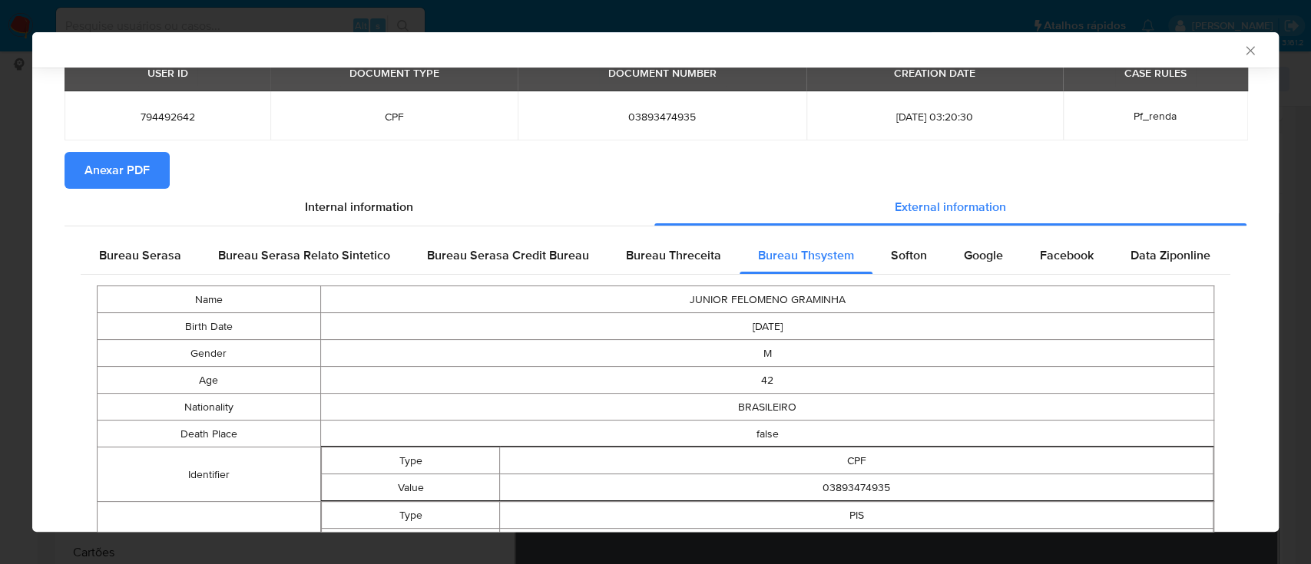
scroll to position [0, 0]
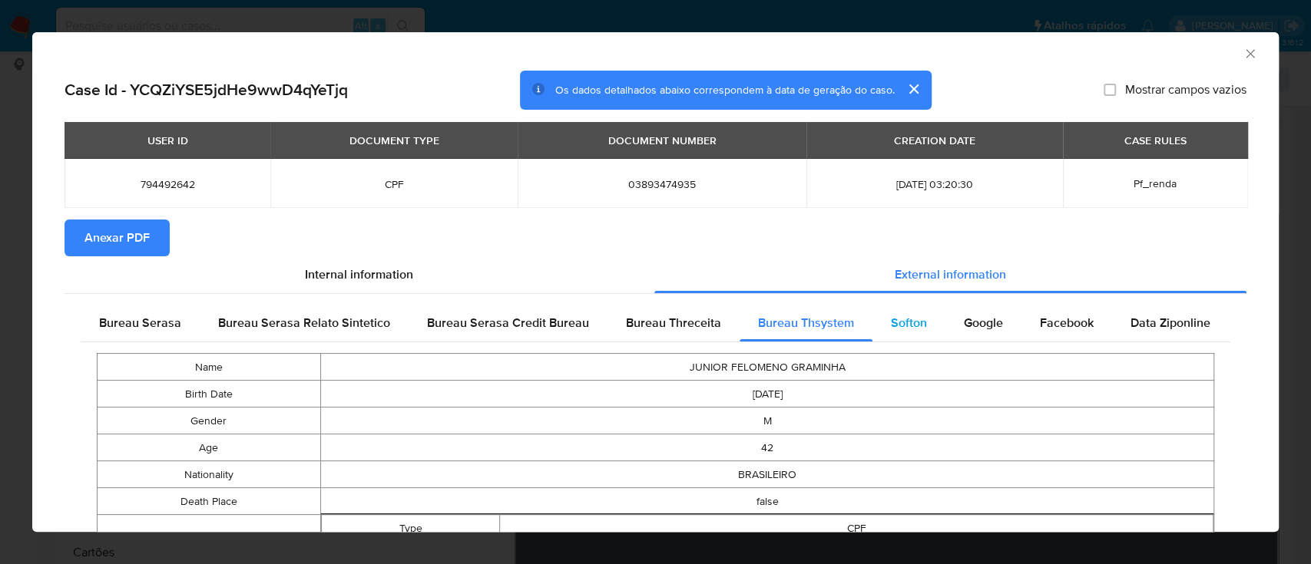
click at [894, 329] on span "Softon" at bounding box center [909, 323] width 36 height 18
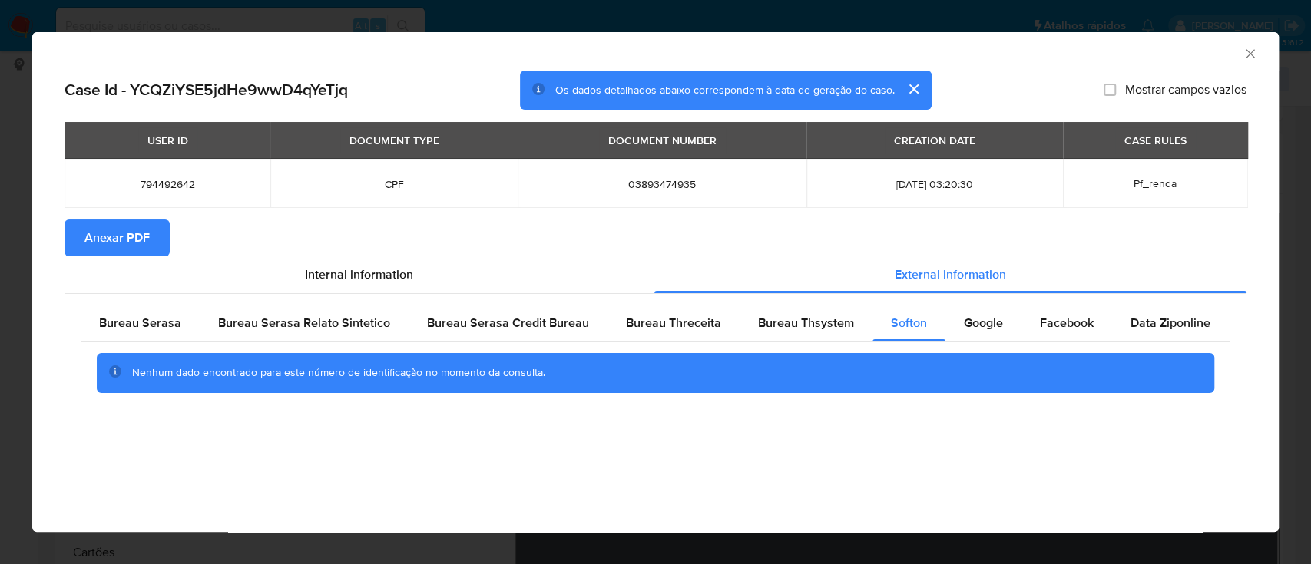
drag, startPoint x: 1134, startPoint y: 61, endPoint x: 933, endPoint y: 30, distance: 202.8
click at [1109, 54] on div "AML Data Collector" at bounding box center [655, 51] width 1246 height 38
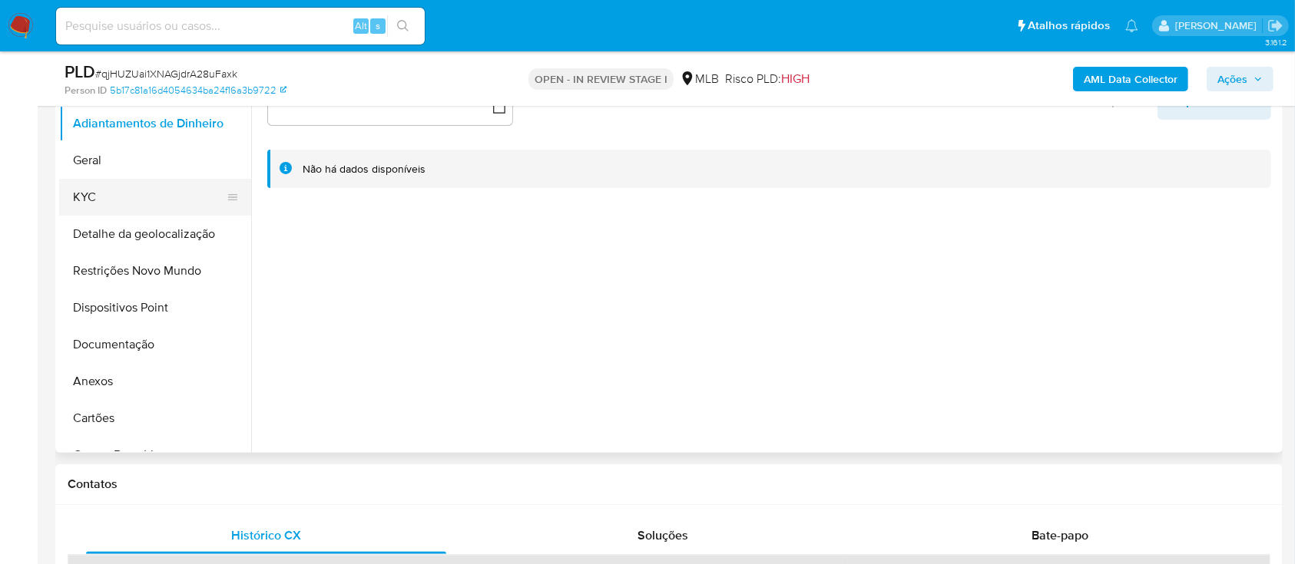
scroll to position [307, 0]
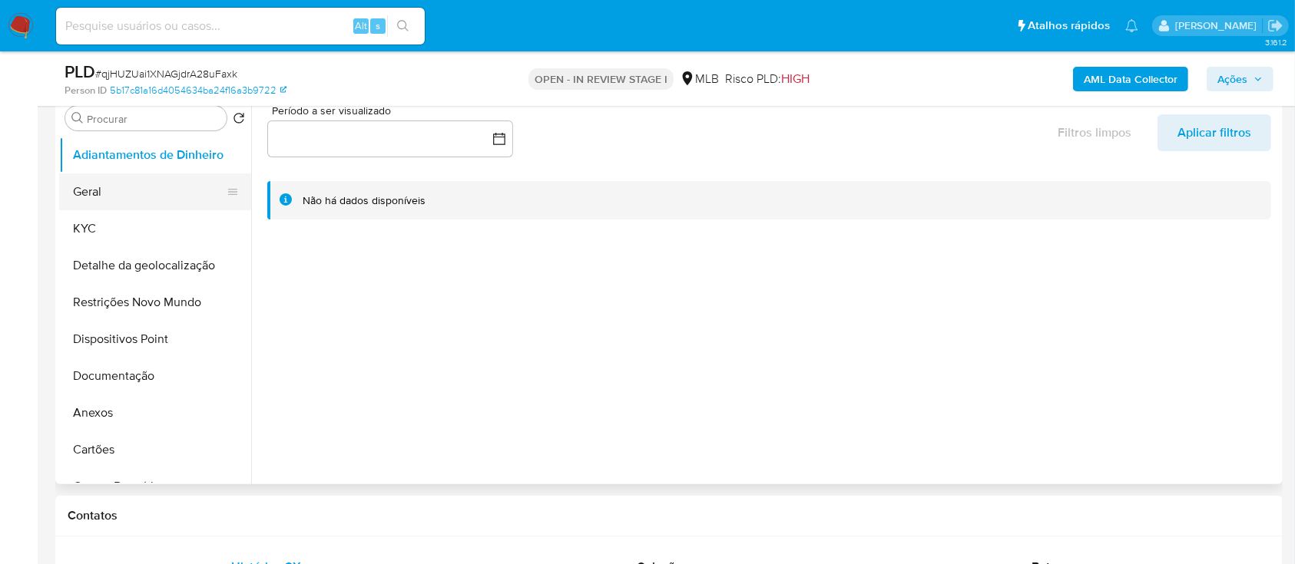
click at [93, 173] on ul "Adiantamentos de Dinheiro Geral KYC Detalhe da geolocalização Restrições Novo M…" at bounding box center [155, 310] width 192 height 346
click at [91, 191] on button "Geral" at bounding box center [149, 192] width 180 height 37
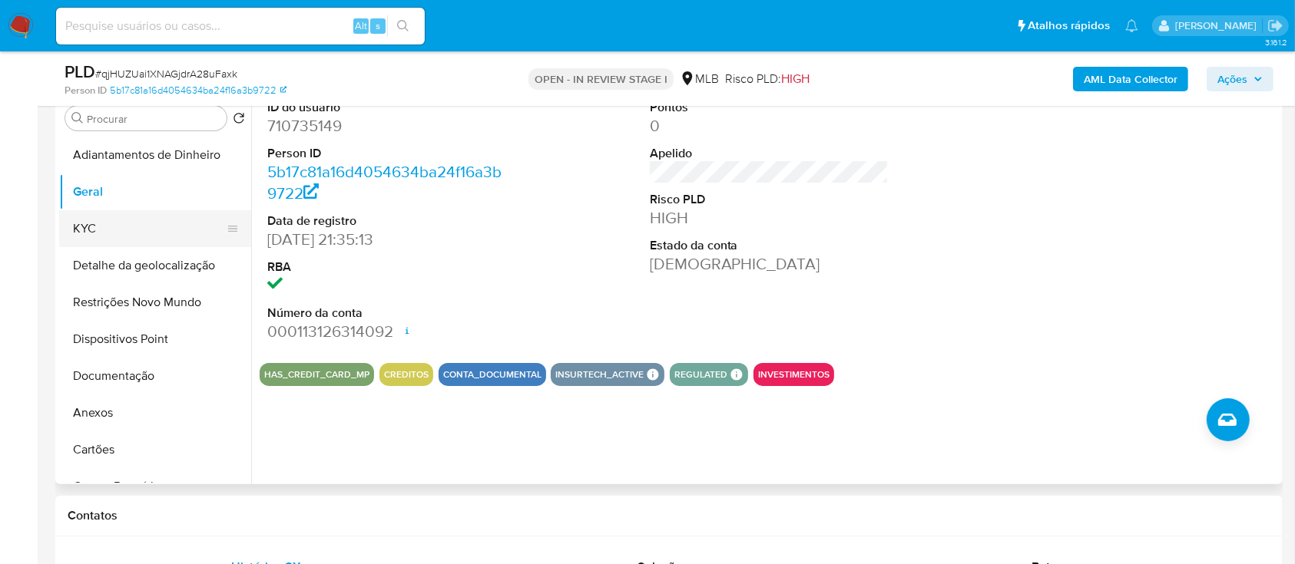
click at [88, 235] on button "KYC" at bounding box center [149, 228] width 180 height 37
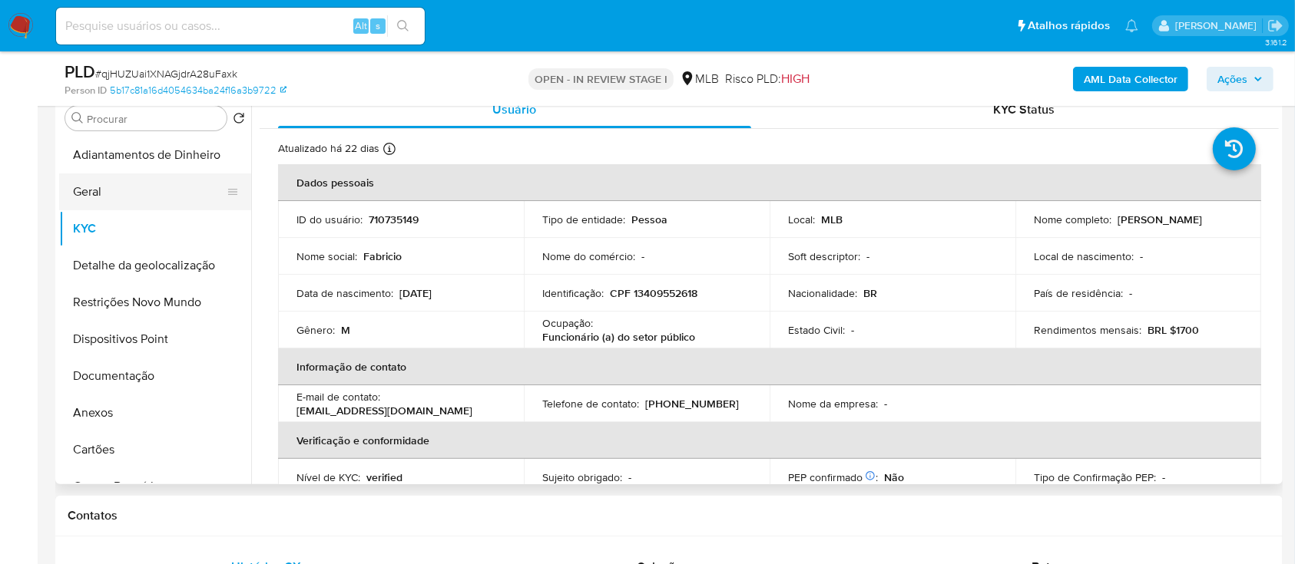
drag, startPoint x: 104, startPoint y: 190, endPoint x: 130, endPoint y: 187, distance: 26.2
click at [103, 189] on button "Geral" at bounding box center [149, 192] width 180 height 37
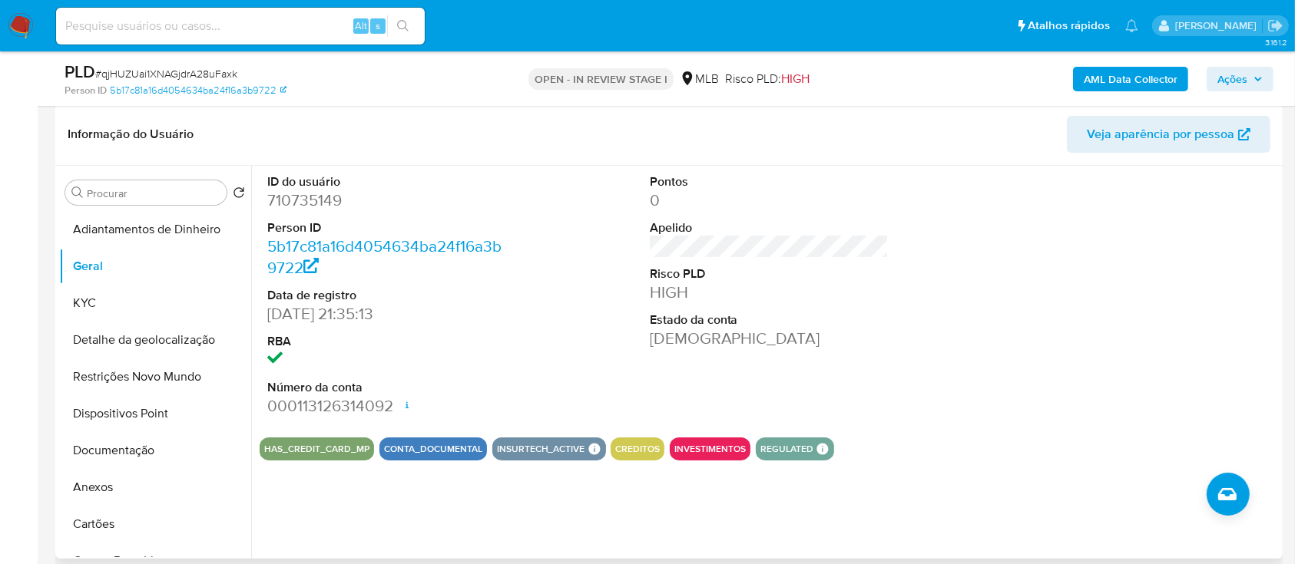
scroll to position [204, 0]
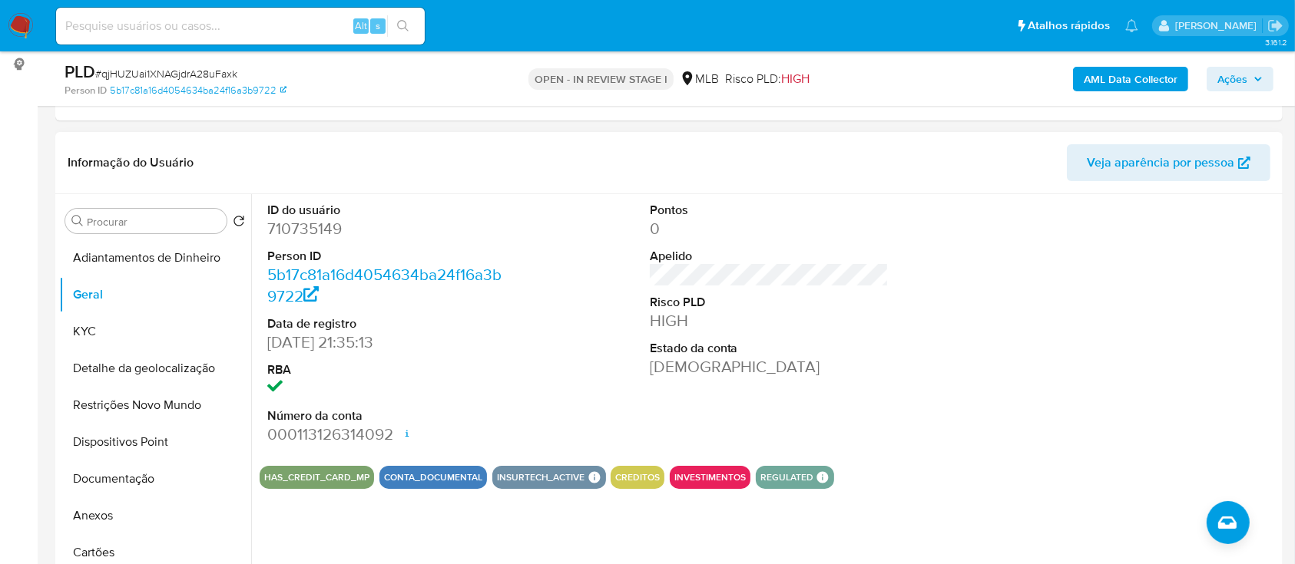
drag, startPoint x: 1101, startPoint y: 349, endPoint x: 1054, endPoint y: 302, distance: 67.3
click at [1101, 348] on div at bounding box center [1151, 324] width 255 height 260
click at [98, 327] on button "KYC" at bounding box center [149, 331] width 180 height 37
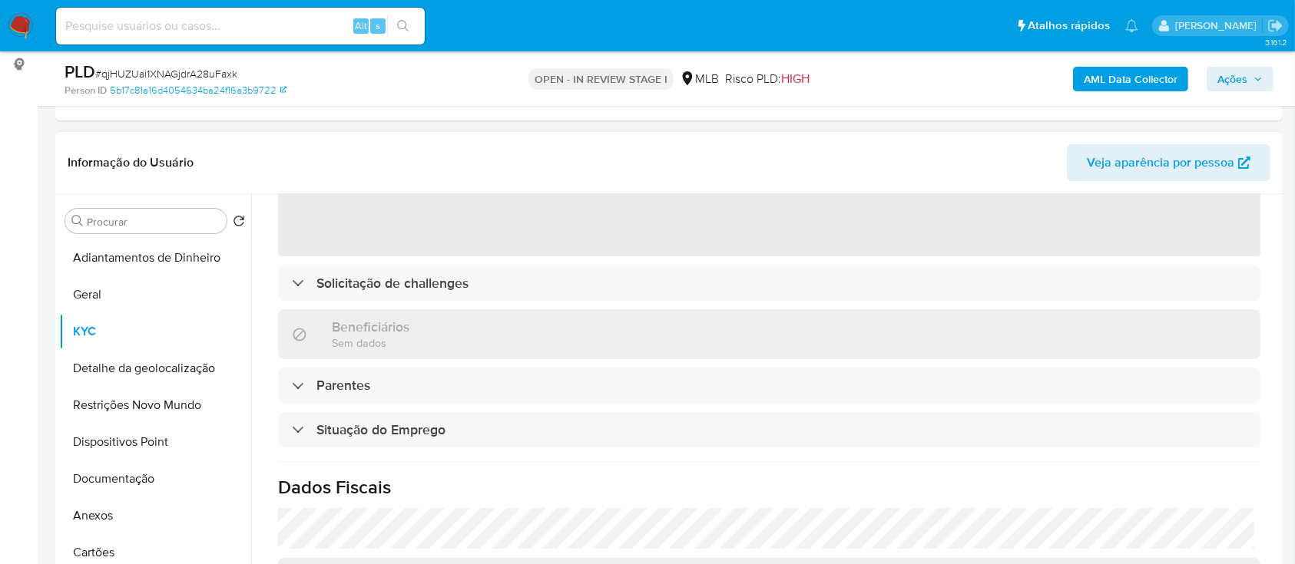
scroll to position [102, 0]
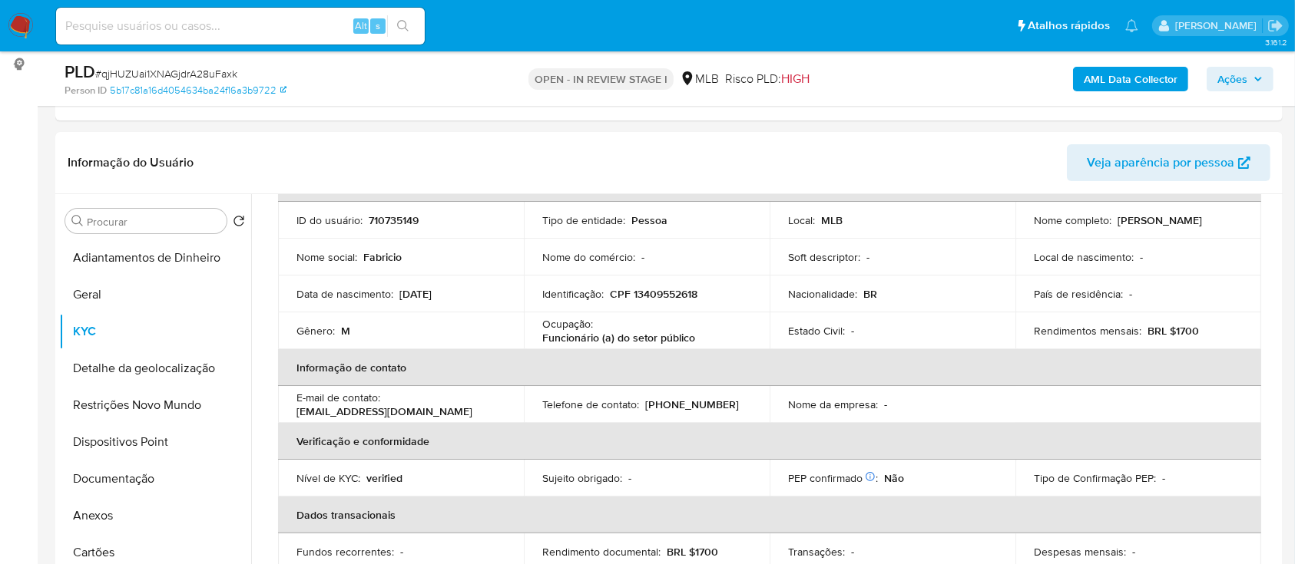
drag, startPoint x: 26, startPoint y: 187, endPoint x: 48, endPoint y: 171, distance: 27.1
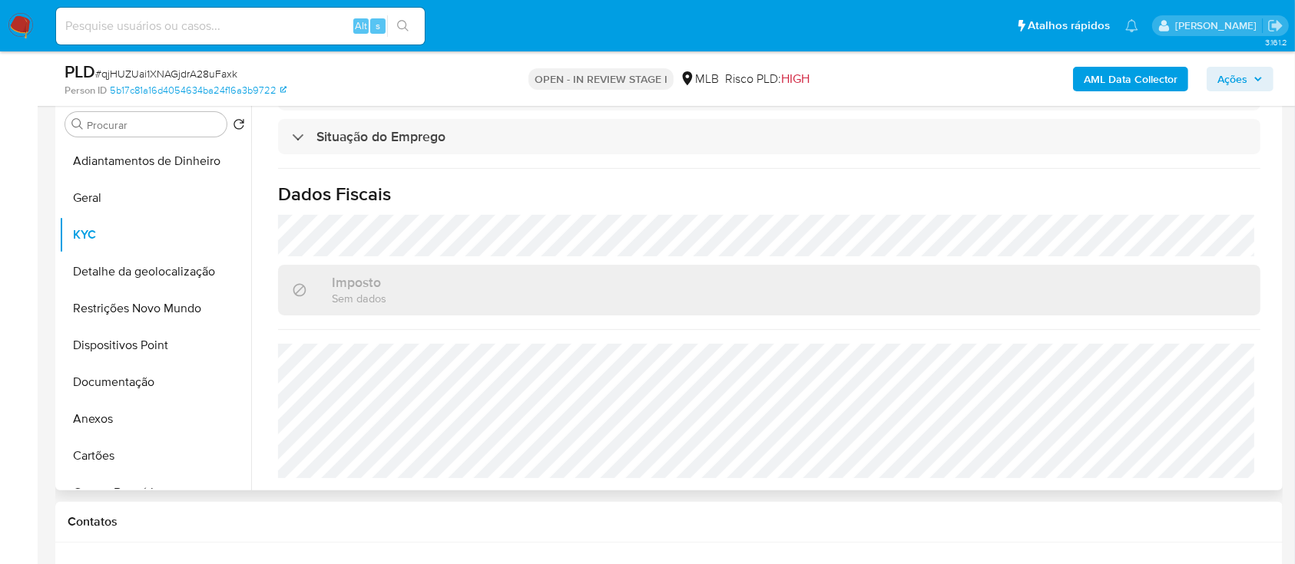
scroll to position [409, 0]
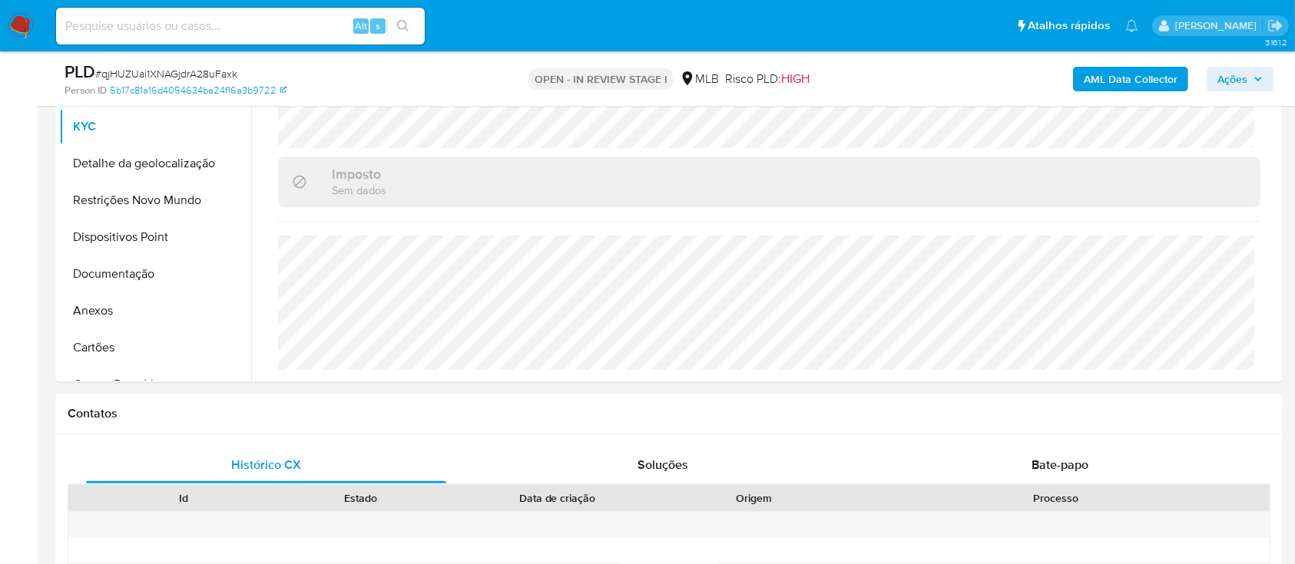
click at [147, 426] on div "Contatos" at bounding box center [668, 414] width 1227 height 41
drag, startPoint x: 152, startPoint y: 163, endPoint x: 169, endPoint y: 164, distance: 17.0
click at [154, 163] on button "Detalhe da geolocalização" at bounding box center [149, 163] width 180 height 37
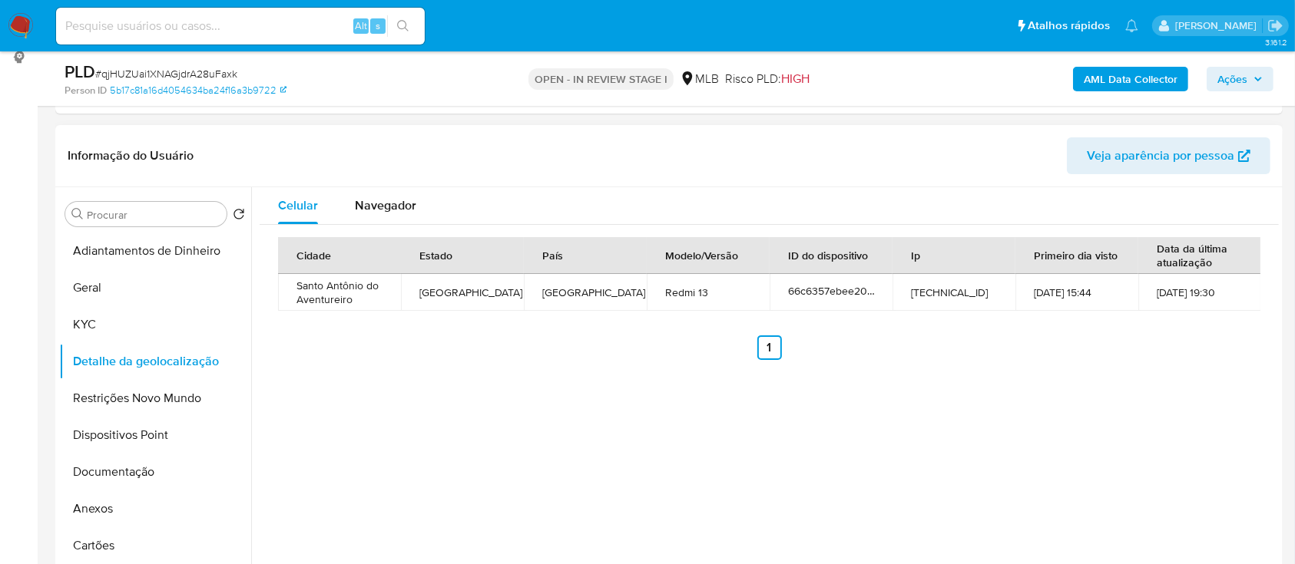
scroll to position [204, 0]
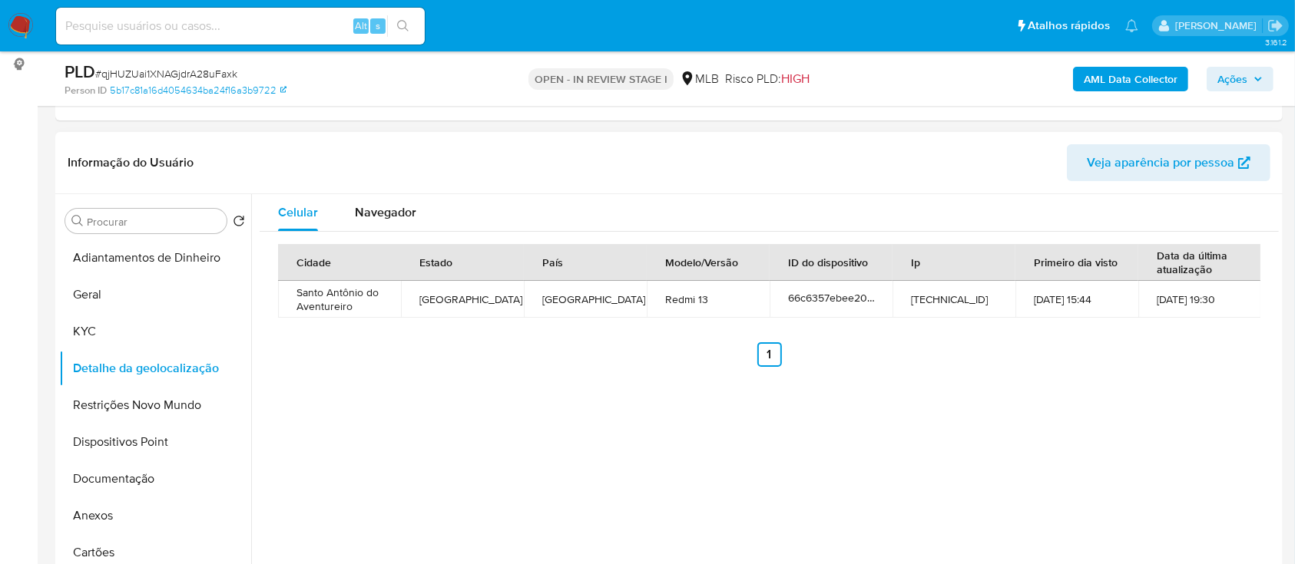
drag, startPoint x: 485, startPoint y: 507, endPoint x: 489, endPoint y: 500, distance: 7.9
click at [488, 503] on div "Celular Navegador Cidade Estado País Modelo/Versão ID do dispositivo Ip Primeir…" at bounding box center [765, 390] width 1028 height 393
click at [152, 404] on button "Restrições Novo Mundo" at bounding box center [149, 405] width 180 height 37
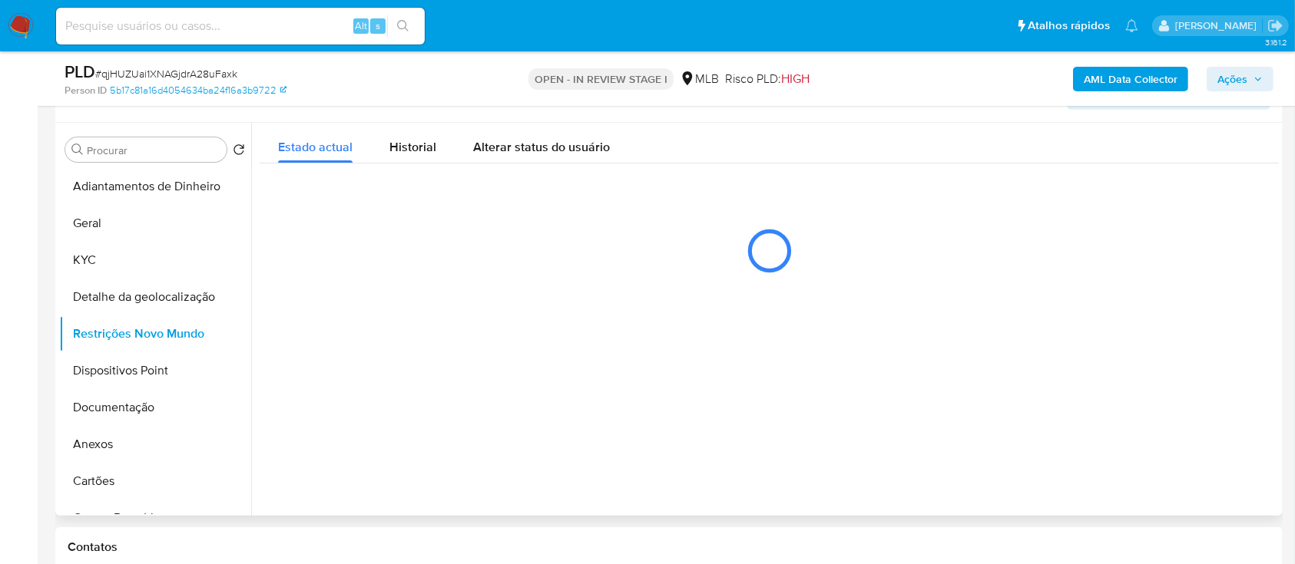
scroll to position [307, 0]
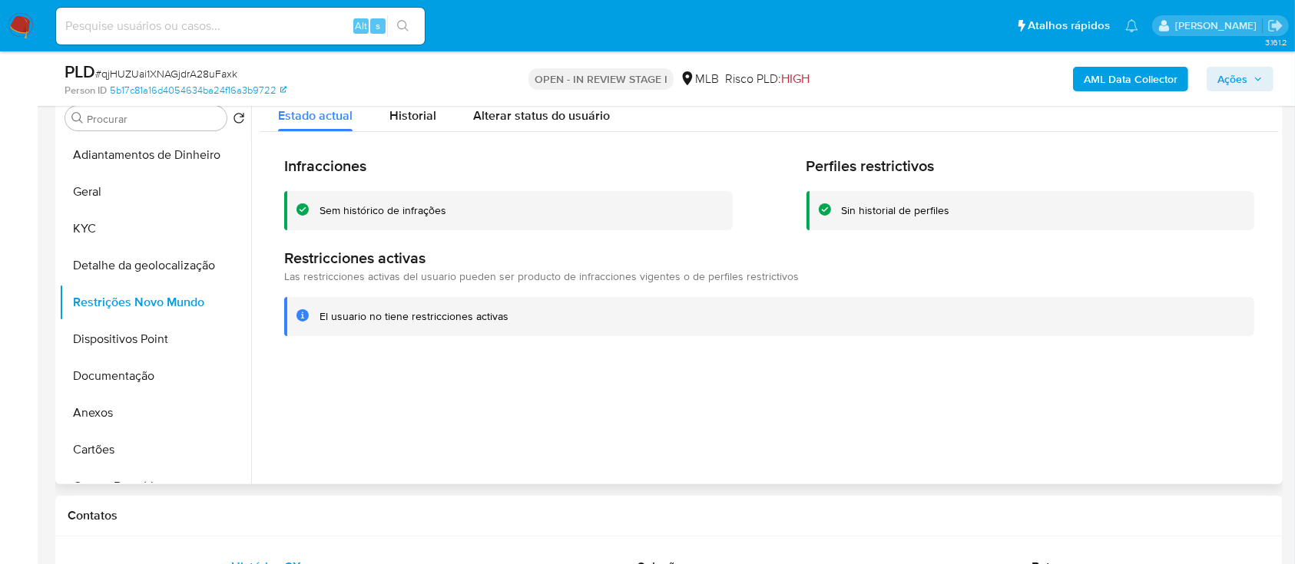
drag, startPoint x: 547, startPoint y: 470, endPoint x: 592, endPoint y: 407, distance: 77.6
click at [553, 468] on div at bounding box center [765, 287] width 1028 height 393
click at [95, 341] on button "Dispositivos Point" at bounding box center [149, 339] width 180 height 37
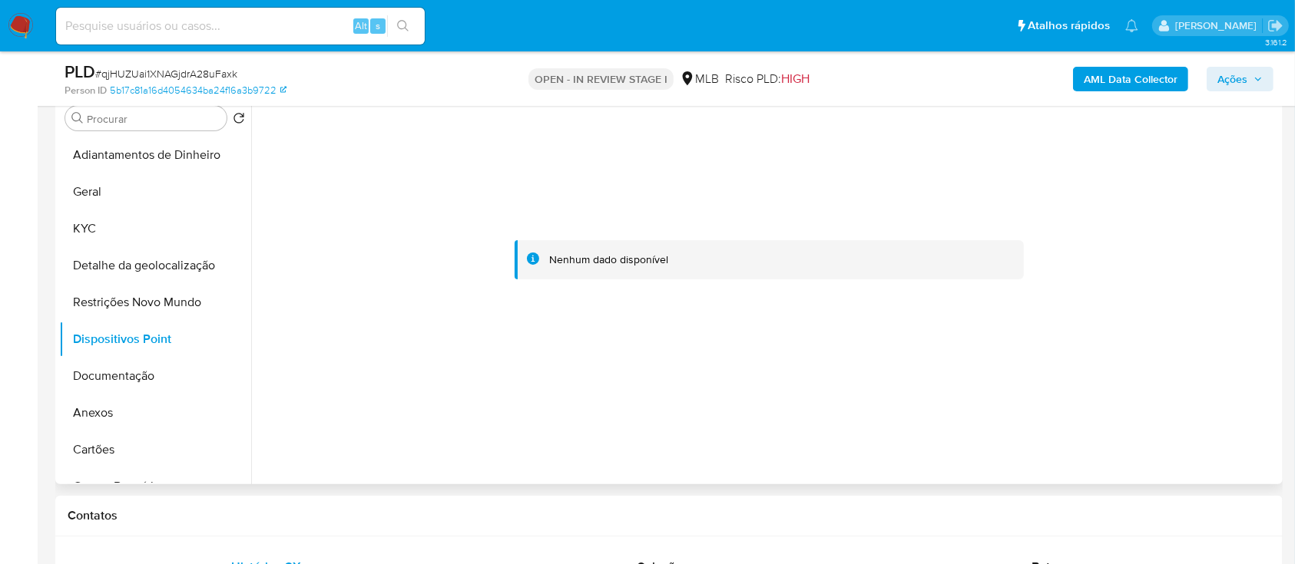
drag, startPoint x: 422, startPoint y: 450, endPoint x: 442, endPoint y: 429, distance: 29.3
click at [424, 450] on div at bounding box center [765, 287] width 1028 height 393
click at [134, 366] on button "Documentação" at bounding box center [149, 376] width 180 height 37
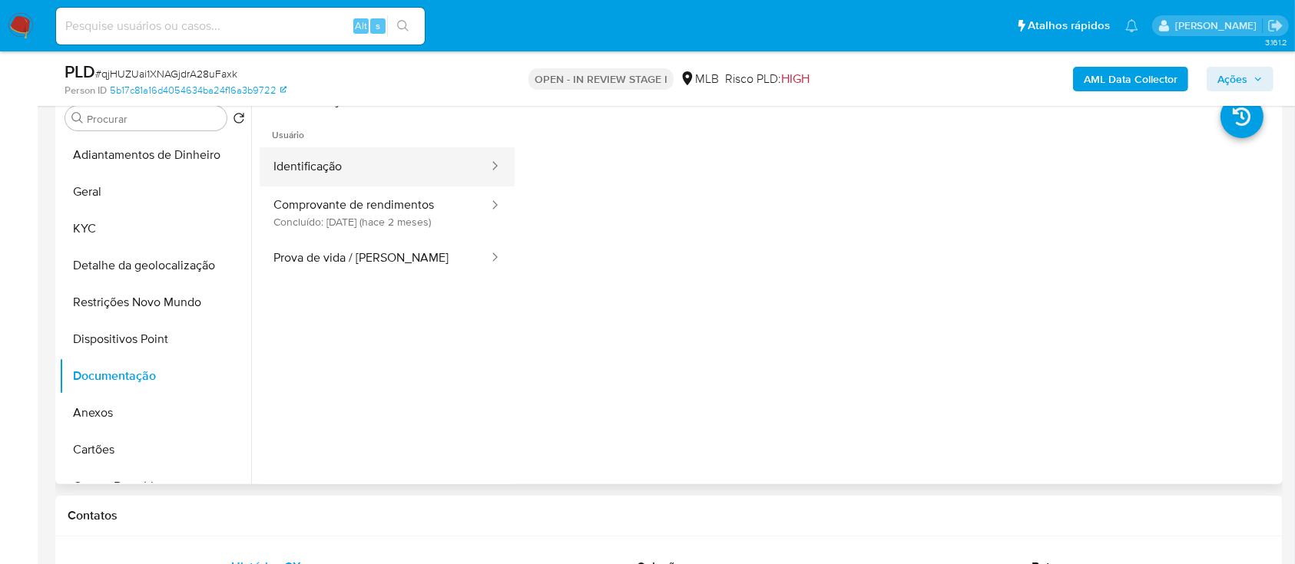
click at [356, 156] on button "Identificação" at bounding box center [375, 166] width 230 height 39
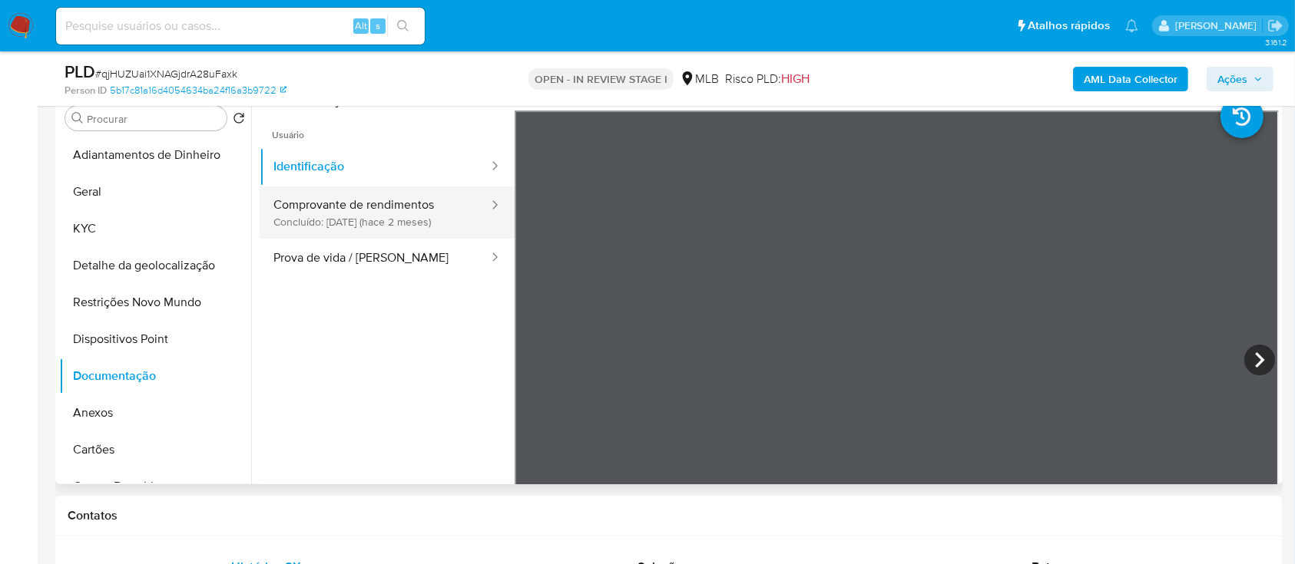
click at [359, 210] on button "Comprovante de rendimentos Concluído: 27/07/2025 (hace 2 meses)" at bounding box center [375, 213] width 230 height 52
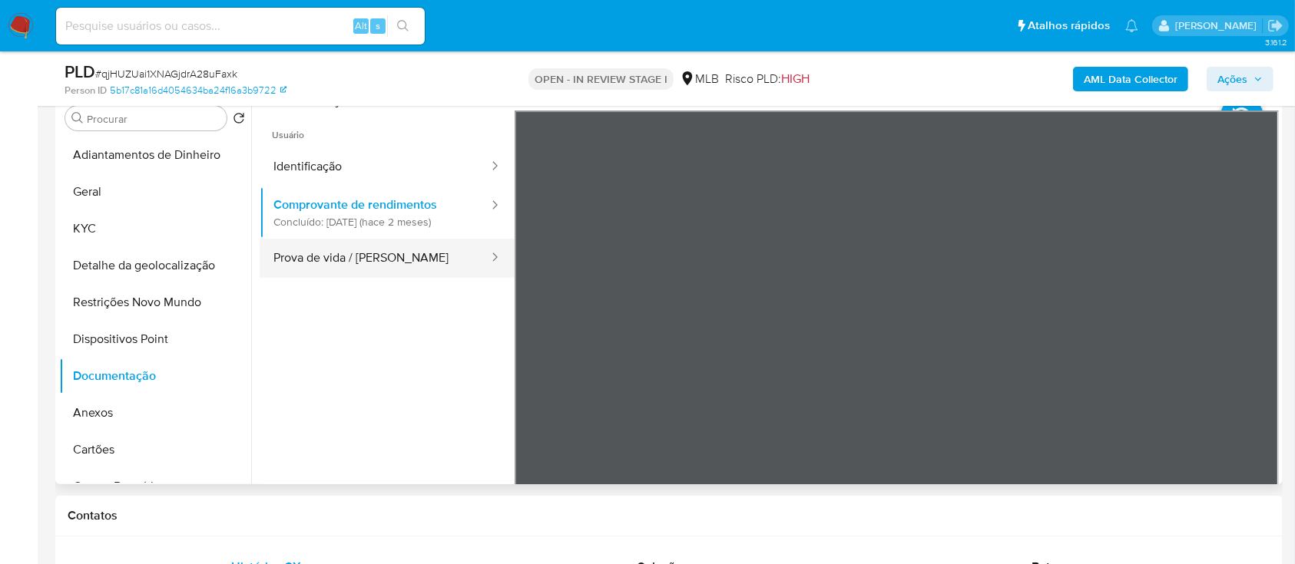
click at [363, 267] on button "Prova de vida / [PERSON_NAME]" at bounding box center [375, 258] width 230 height 39
click at [1129, 80] on b "AML Data Collector" at bounding box center [1131, 79] width 94 height 25
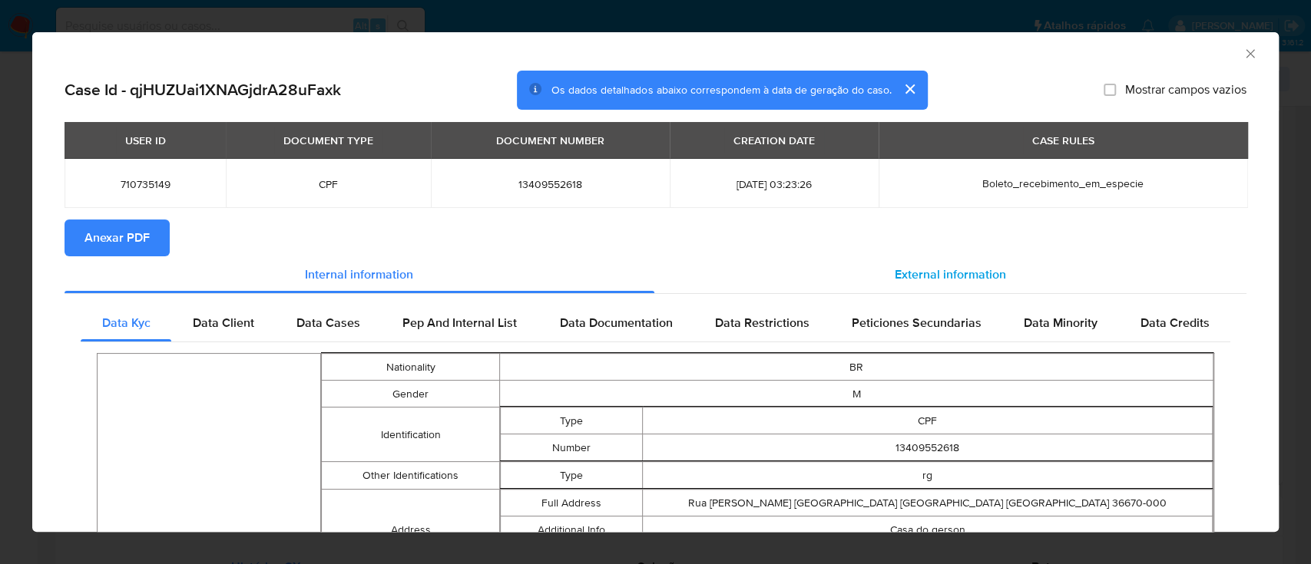
click at [954, 281] on span "External information" at bounding box center [950, 275] width 111 height 18
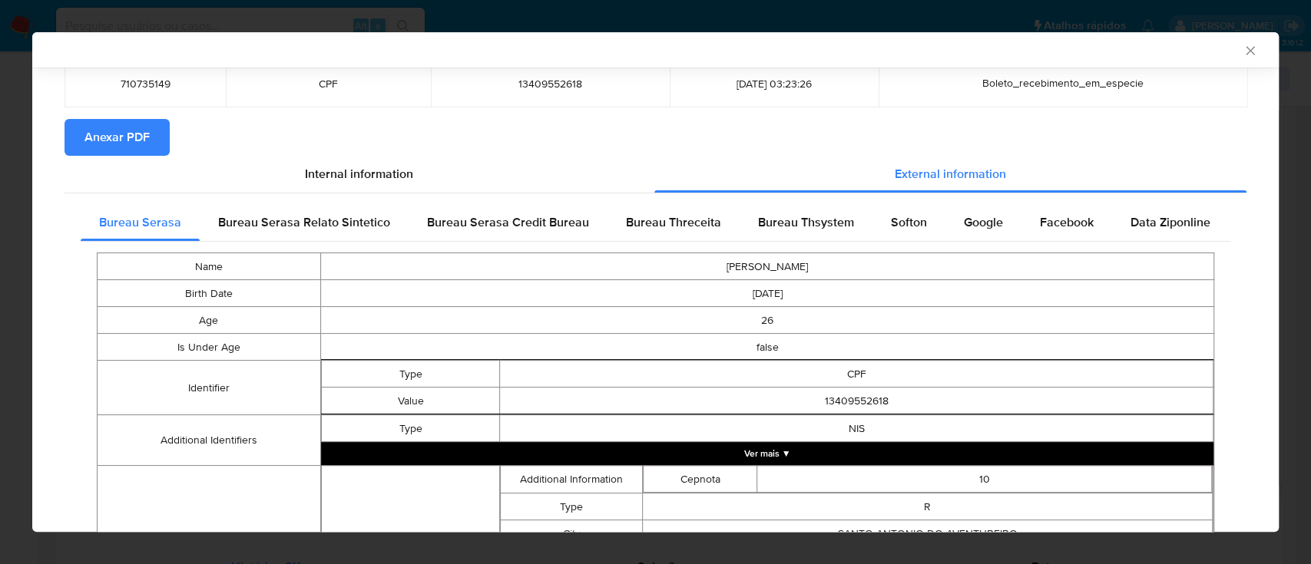
scroll to position [98, 0]
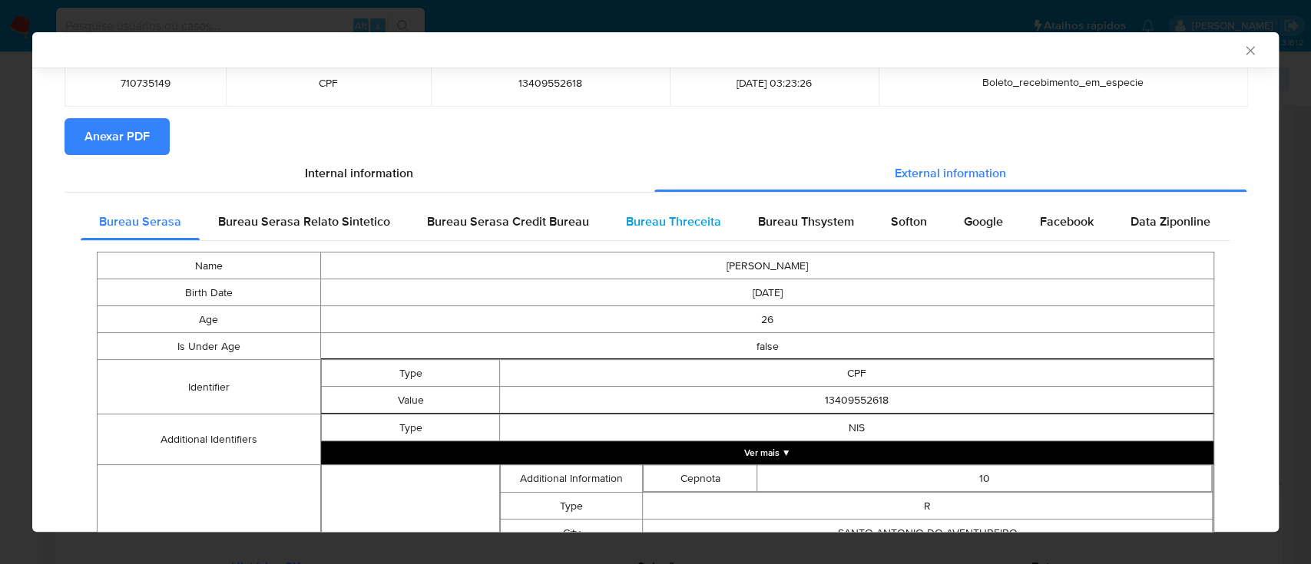
click at [671, 213] on span "Bureau Threceita" at bounding box center [673, 222] width 95 height 18
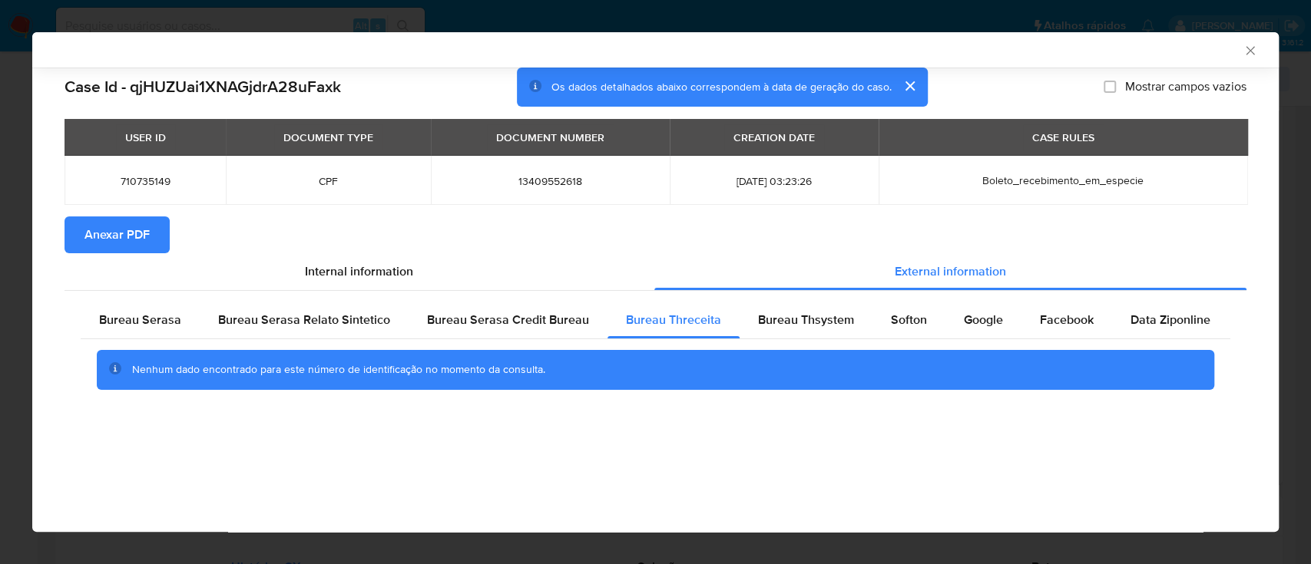
drag, startPoint x: 1147, startPoint y: 230, endPoint x: 1123, endPoint y: 223, distance: 25.0
click at [1145, 230] on section "Anexar PDF" at bounding box center [656, 235] width 1182 height 37
click at [804, 314] on span "Bureau Thsystem" at bounding box center [806, 320] width 96 height 18
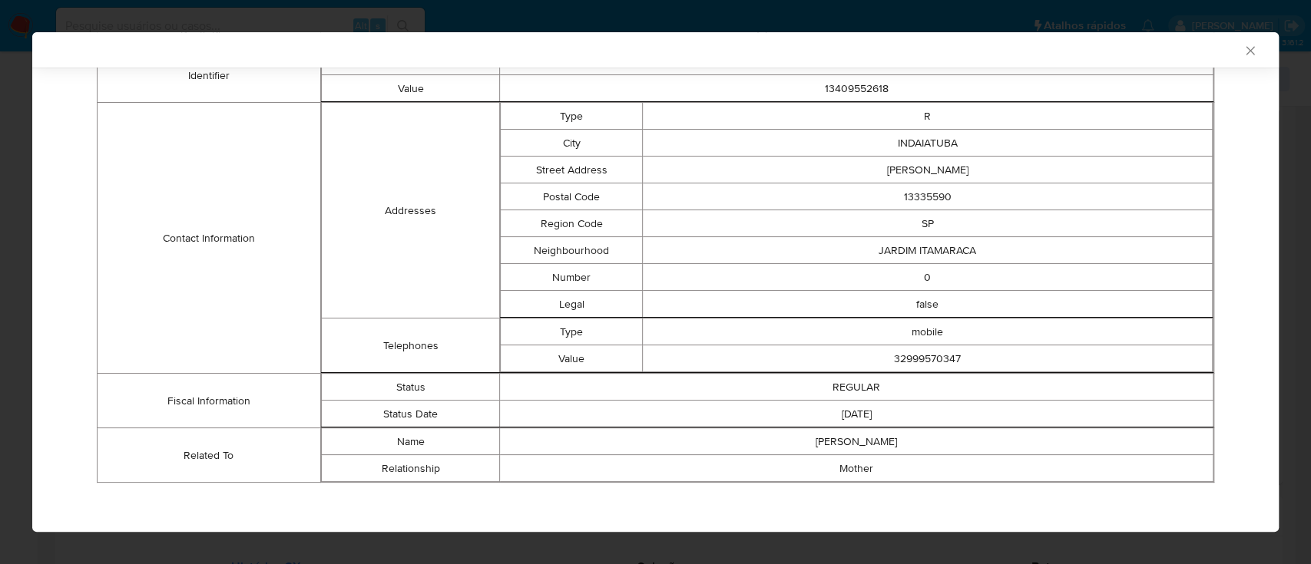
scroll to position [439, 0]
click at [117, 144] on td "Contact Information" at bounding box center [209, 236] width 223 height 271
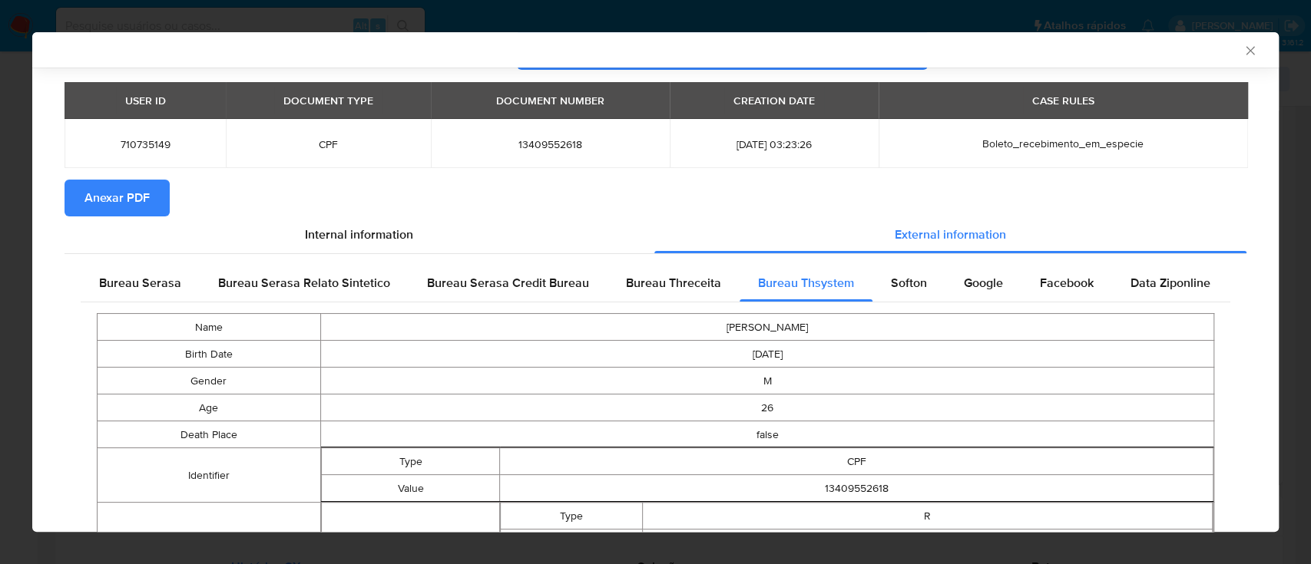
scroll to position [30, 0]
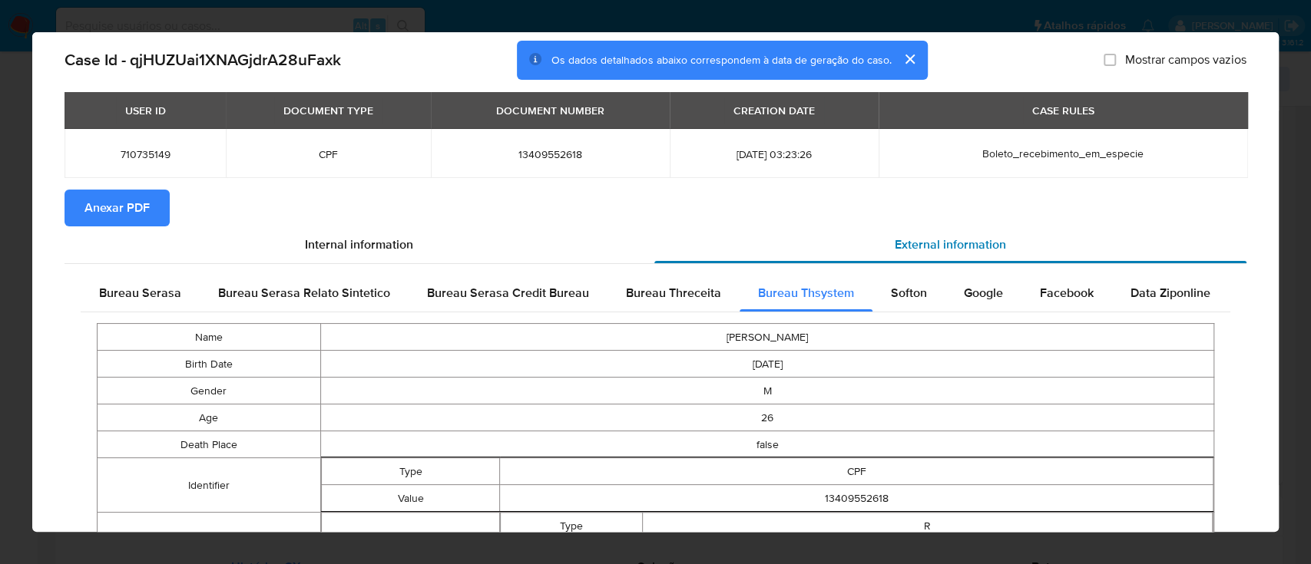
click at [902, 291] on span "Softon" at bounding box center [909, 293] width 36 height 18
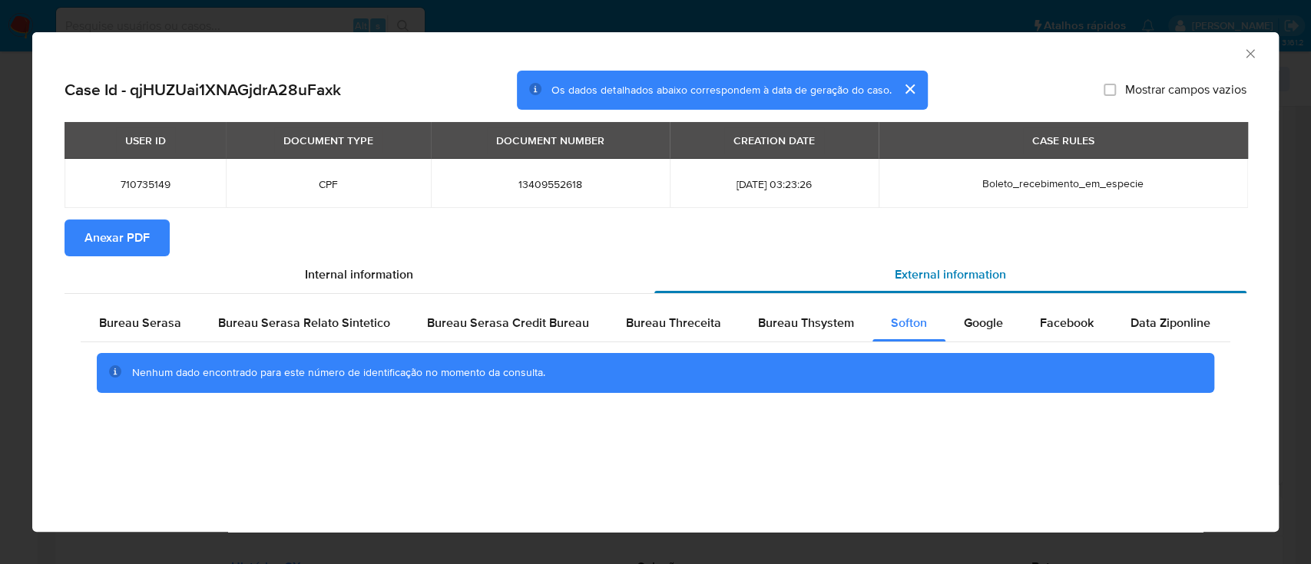
scroll to position [0, 0]
click at [75, 51] on div "AML Data Collector" at bounding box center [643, 51] width 1200 height 17
click at [977, 321] on span "Google" at bounding box center [983, 323] width 39 height 18
click at [1116, 58] on div "AML Data Collector" at bounding box center [643, 51] width 1200 height 17
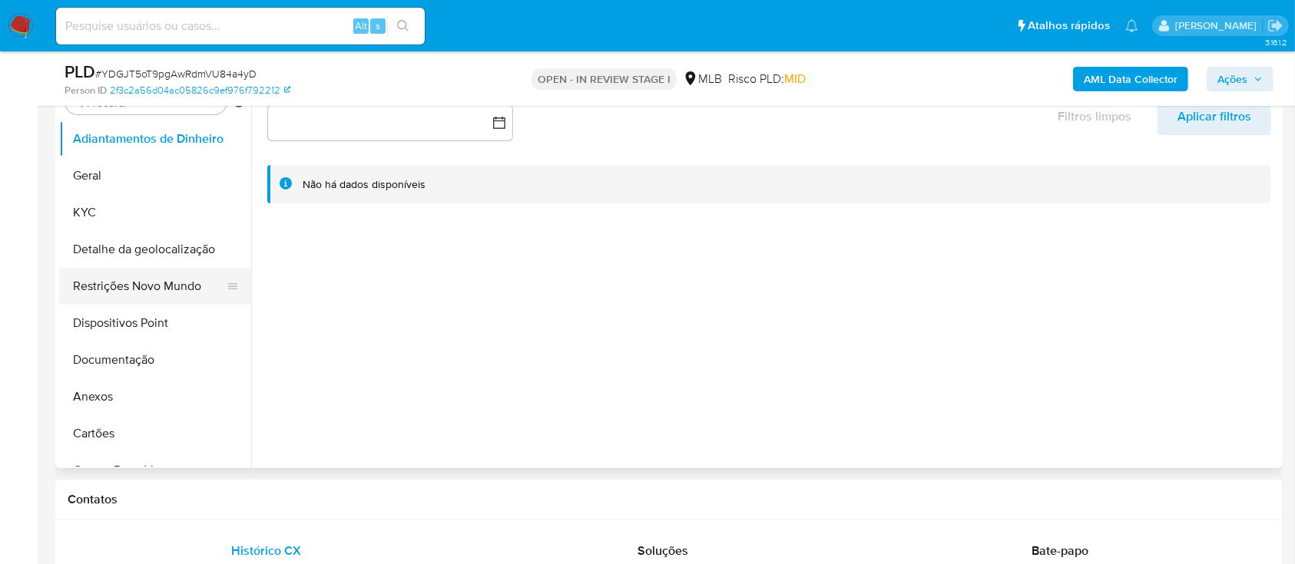
scroll to position [204, 0]
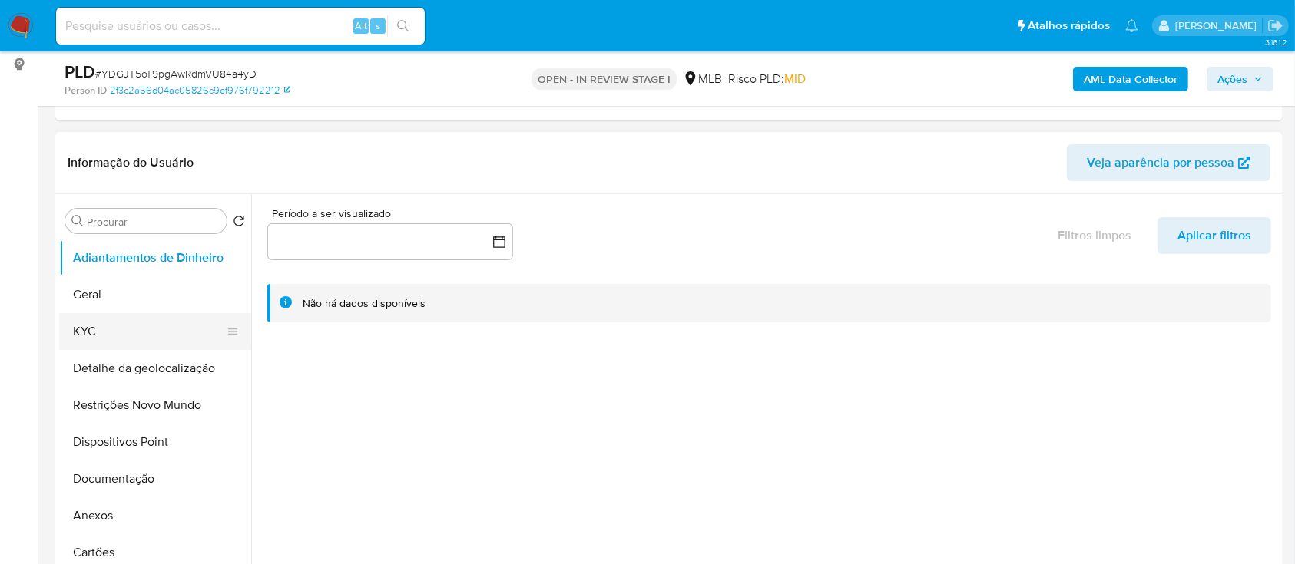
drag, startPoint x: 103, startPoint y: 320, endPoint x: 214, endPoint y: 320, distance: 110.6
click at [103, 321] on button "KYC" at bounding box center [149, 331] width 180 height 37
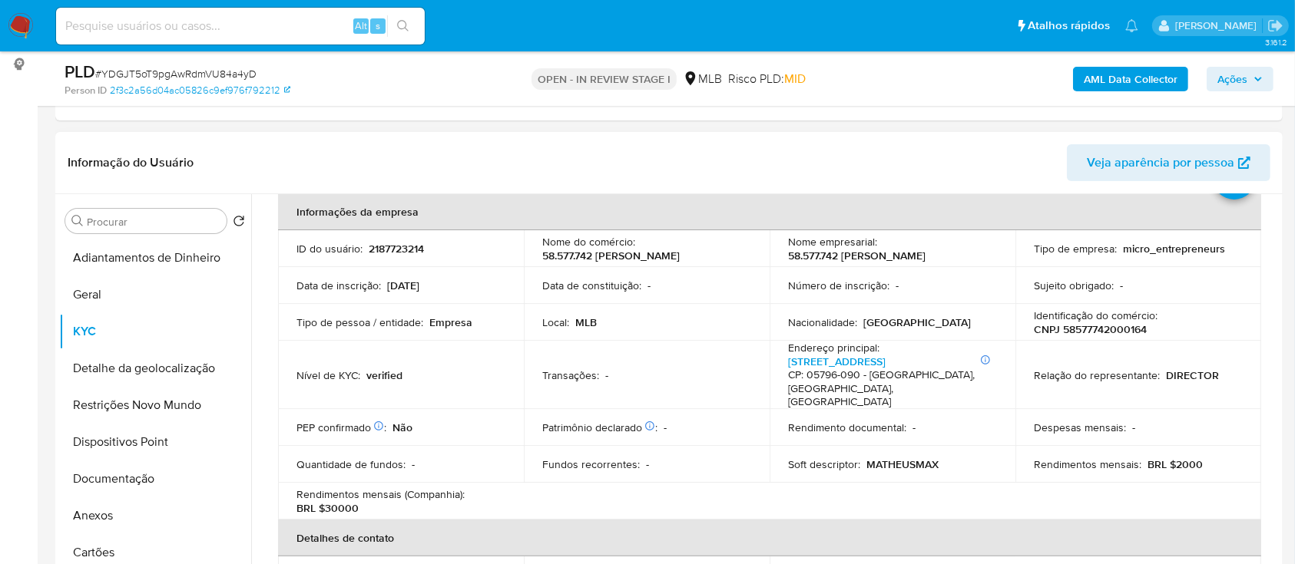
scroll to position [102, 0]
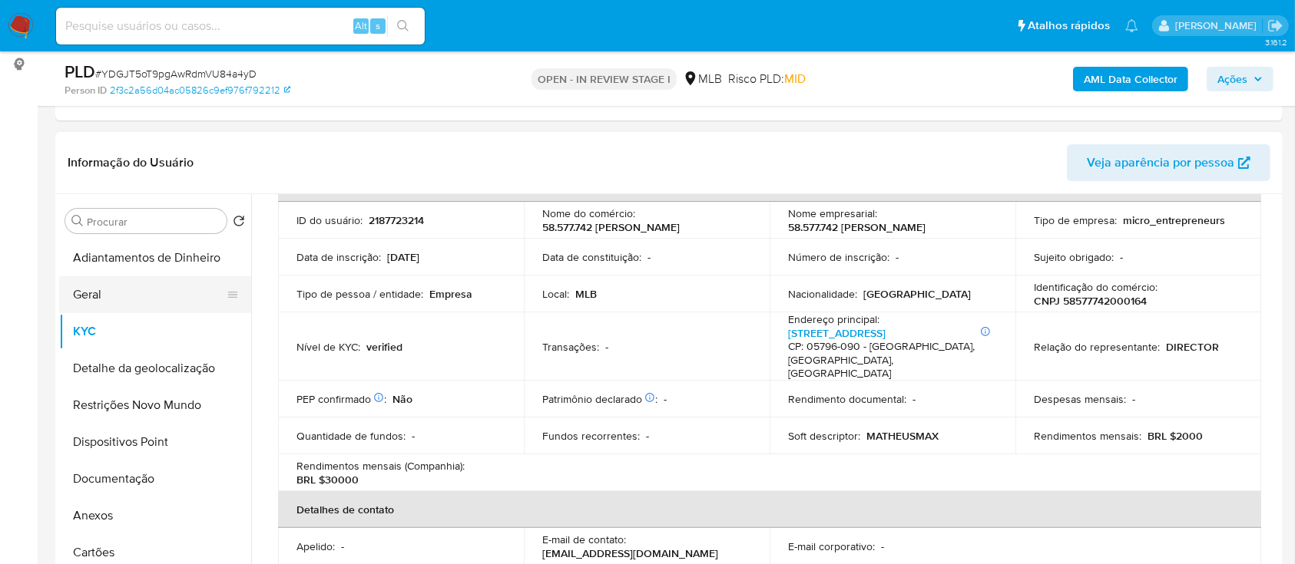
click at [108, 301] on button "Geral" at bounding box center [149, 294] width 180 height 37
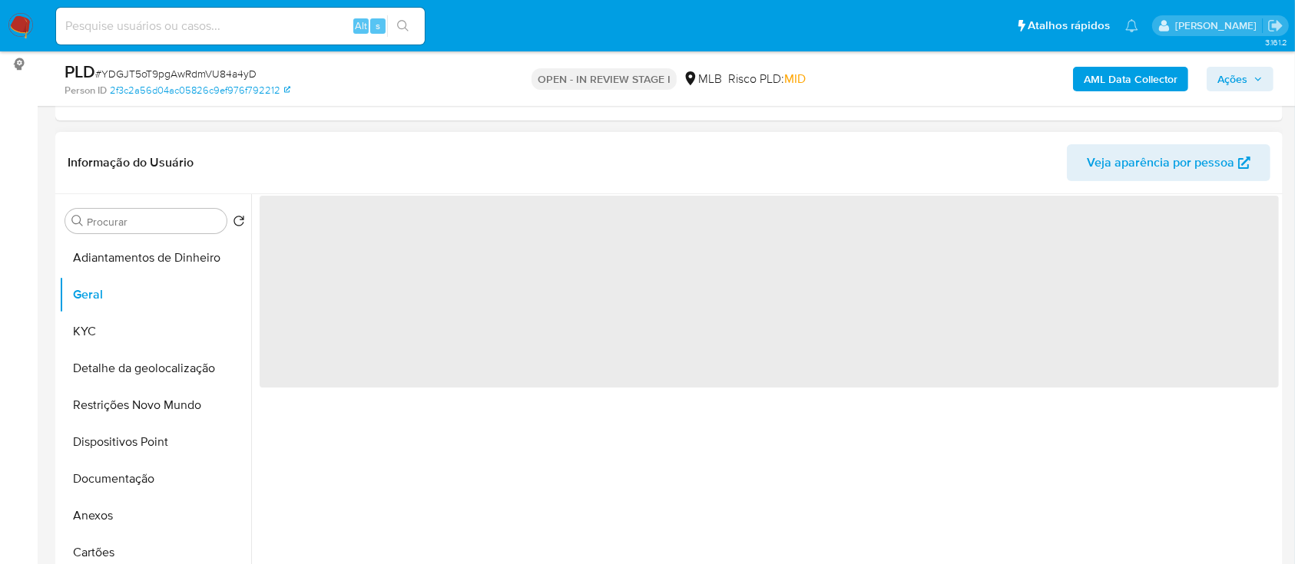
scroll to position [0, 0]
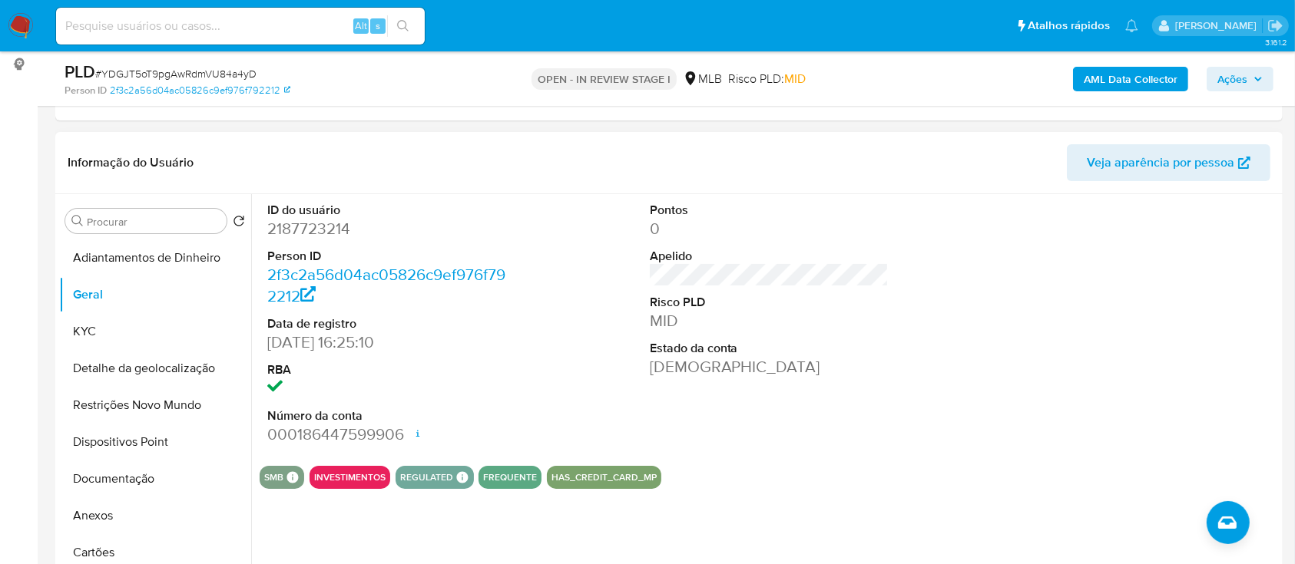
click at [733, 482] on div "SMB SMB SMB Advisor Email - Advisor Name - INVESTIMENTOS REGULATED REGULATED ML…" at bounding box center [769, 477] width 1019 height 23
click at [107, 330] on button "KYC" at bounding box center [149, 331] width 180 height 37
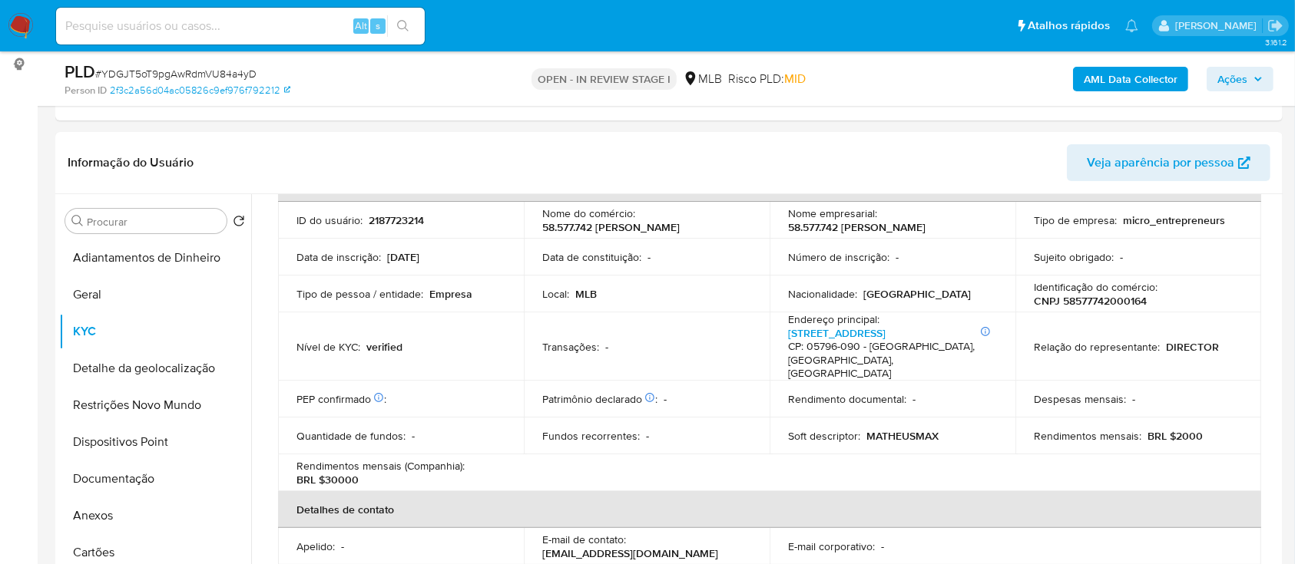
scroll to position [102, 0]
drag, startPoint x: 0, startPoint y: 151, endPoint x: 92, endPoint y: 116, distance: 98.4
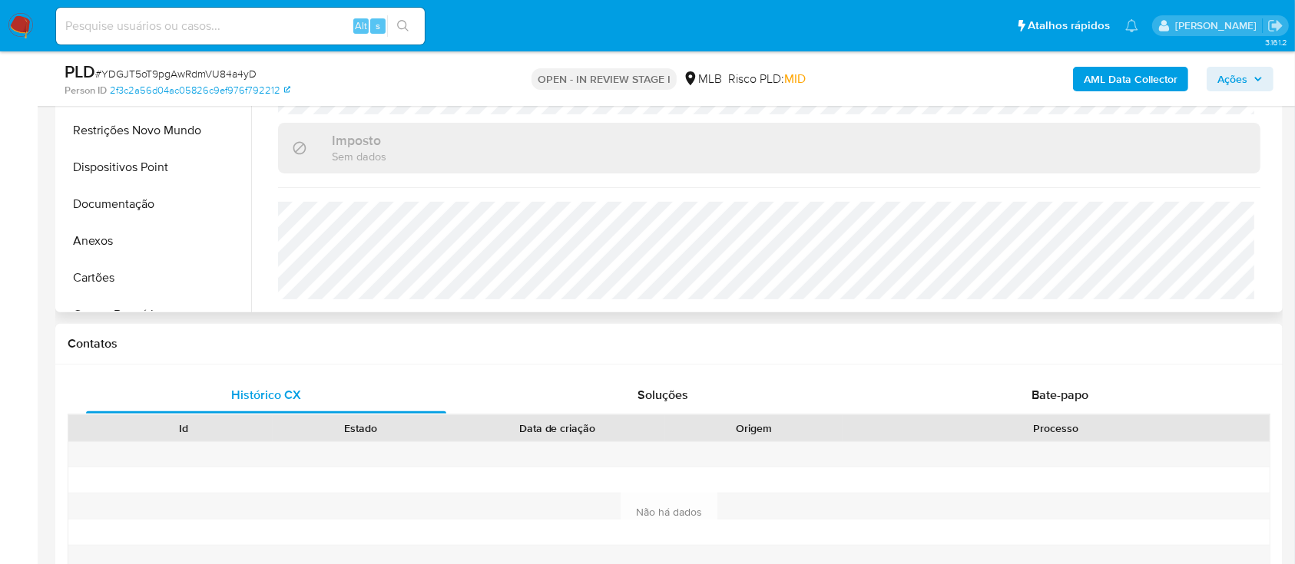
scroll to position [512, 0]
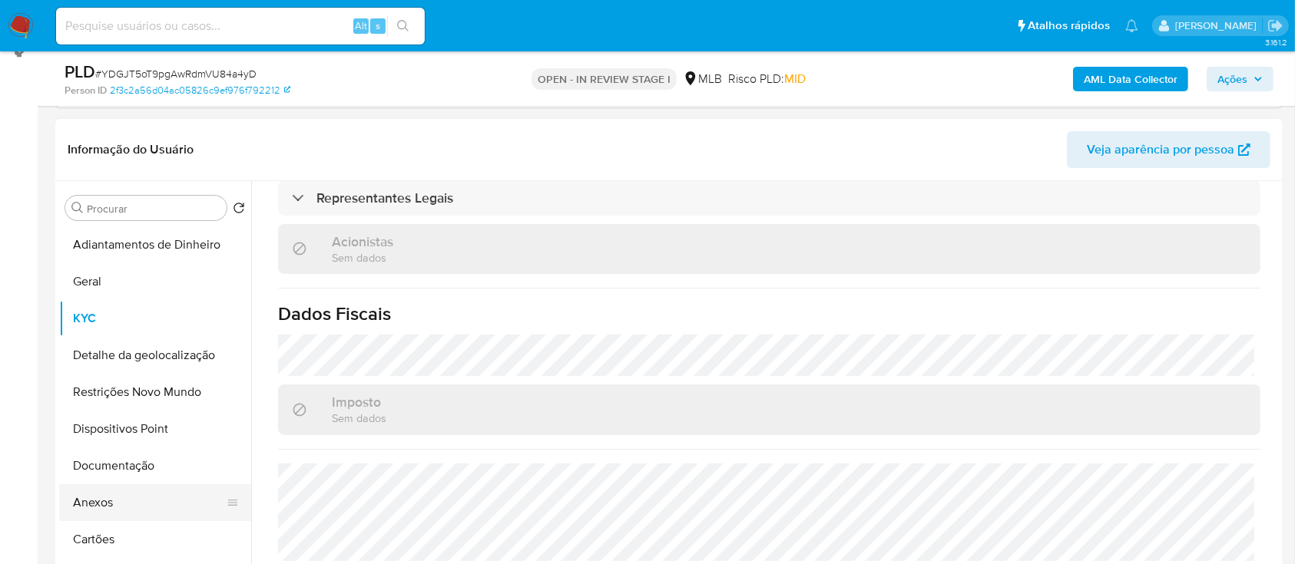
scroll to position [204, 0]
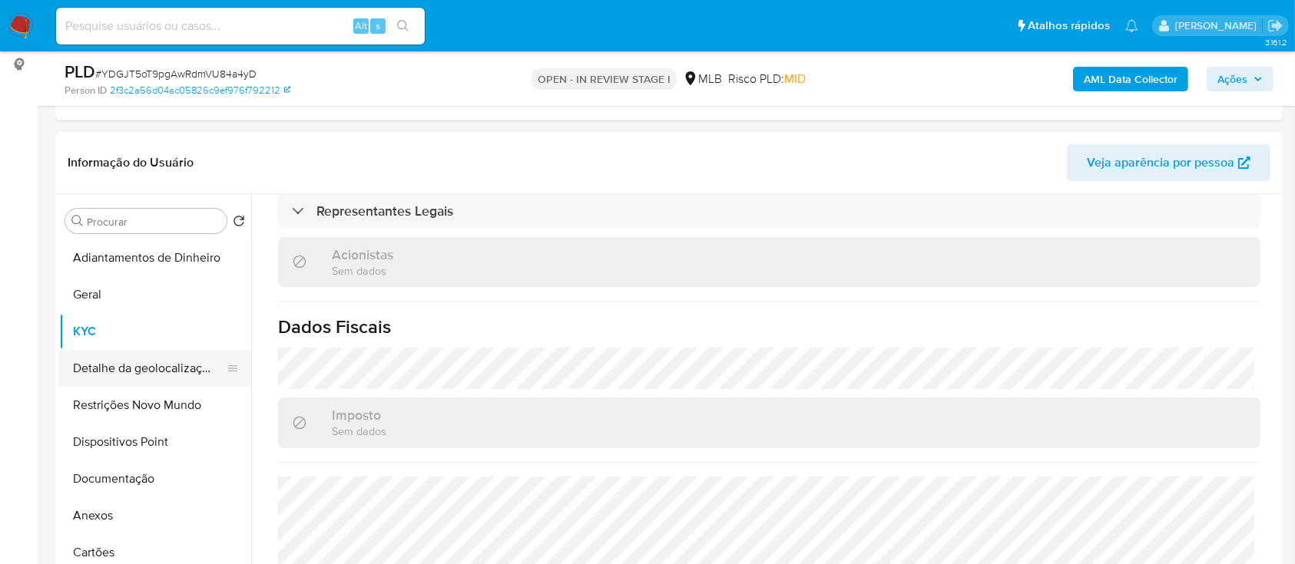
click at [132, 372] on button "Detalhe da geolocalização" at bounding box center [149, 368] width 180 height 37
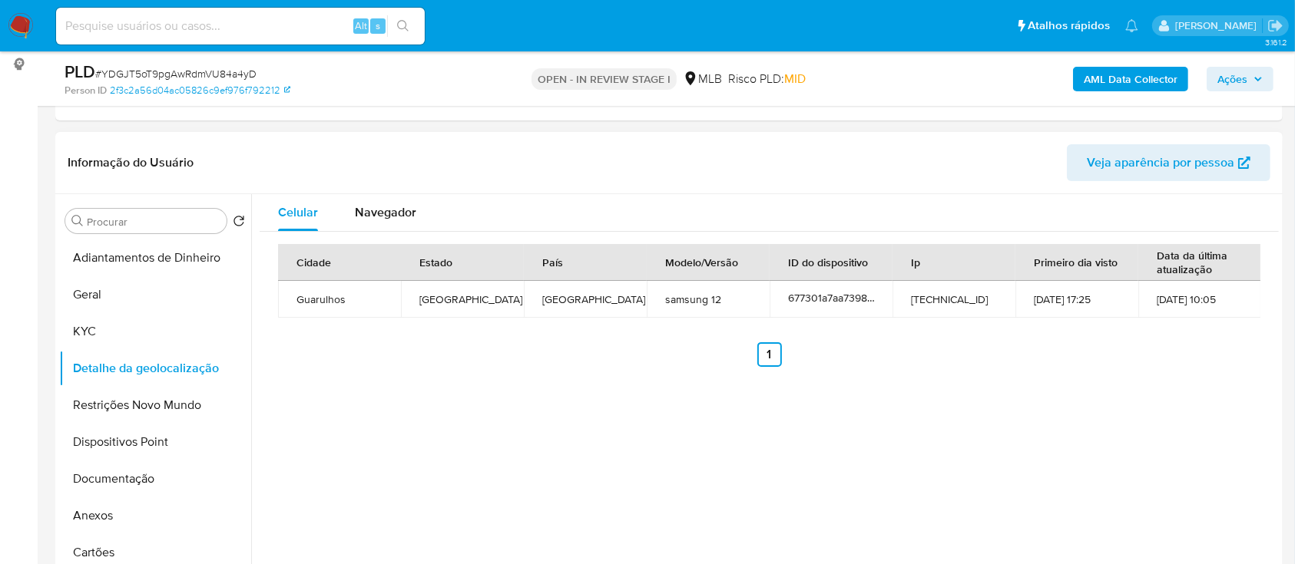
drag, startPoint x: 721, startPoint y: 472, endPoint x: 714, endPoint y: 465, distance: 9.8
click at [720, 472] on div "Celular Navegador Cidade Estado País Modelo/Versão ID do dispositivo Ip Primeir…" at bounding box center [765, 390] width 1028 height 393
click at [136, 395] on button "Restrições Novo Mundo" at bounding box center [149, 405] width 180 height 37
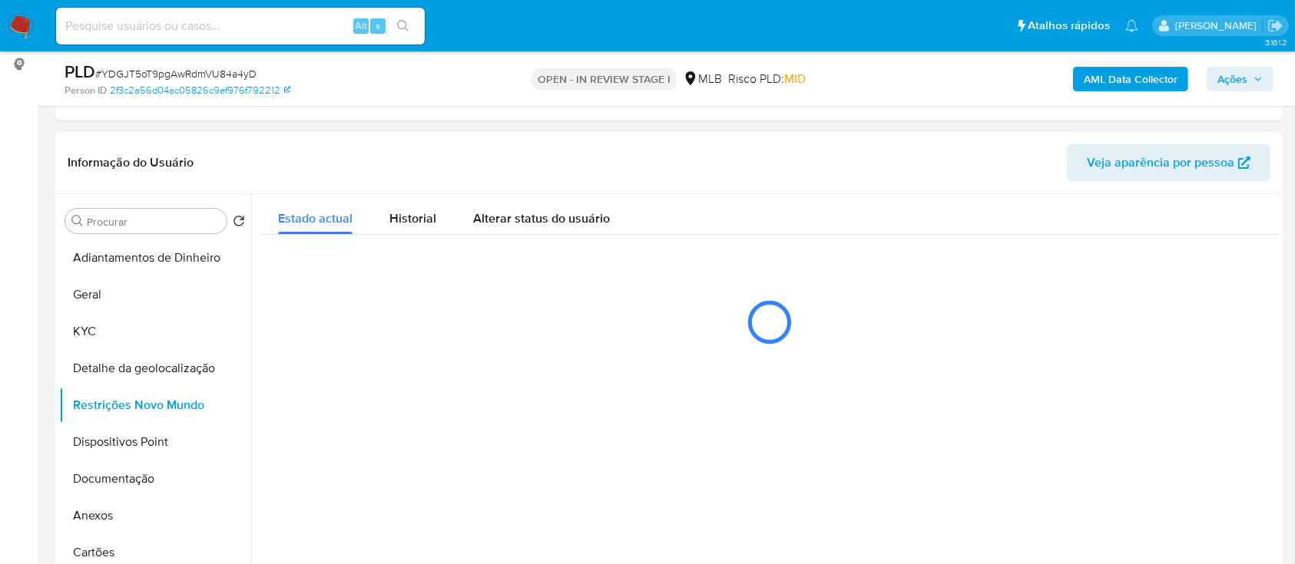
scroll to position [307, 0]
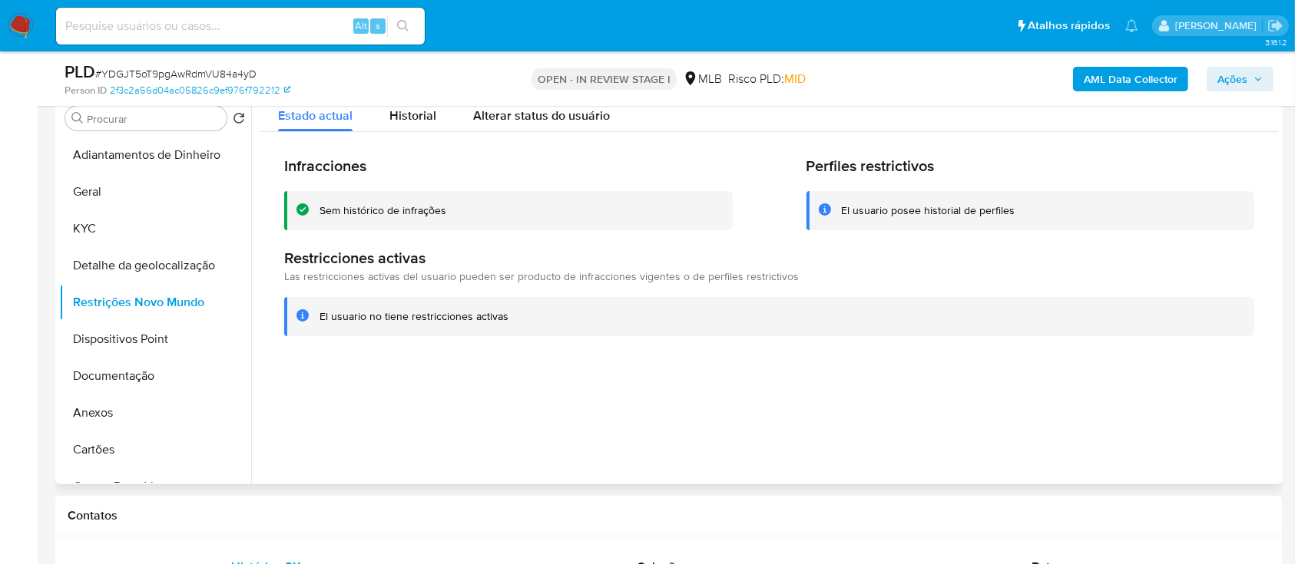
click at [1109, 382] on div at bounding box center [765, 287] width 1028 height 393
click at [124, 333] on button "Dispositivos Point" at bounding box center [149, 339] width 180 height 37
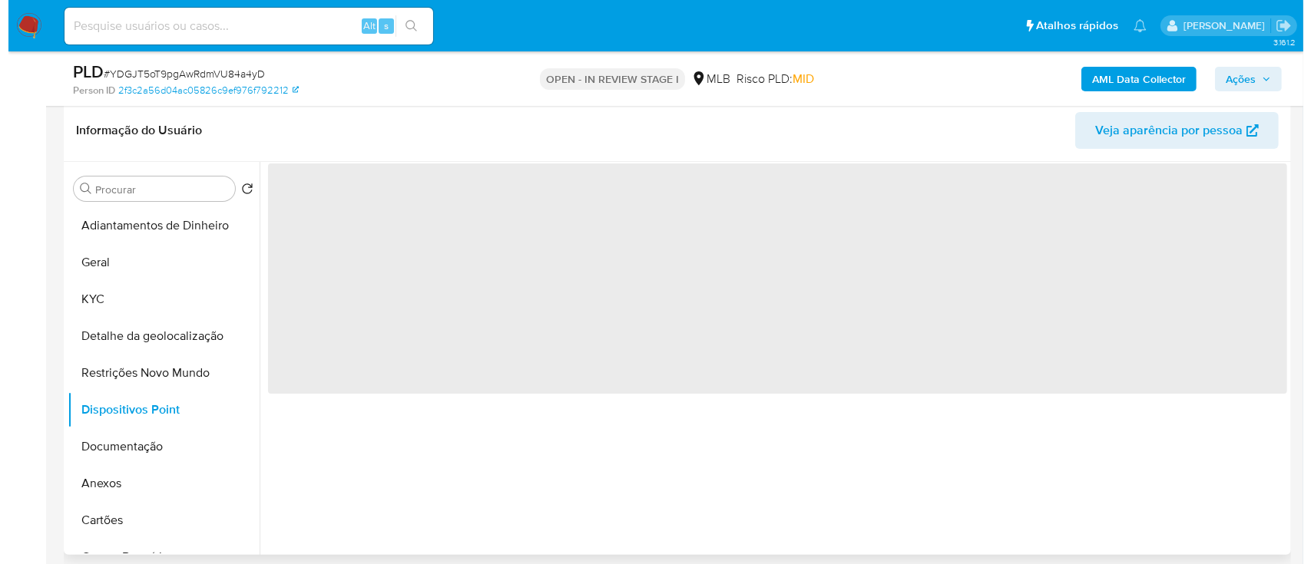
scroll to position [204, 0]
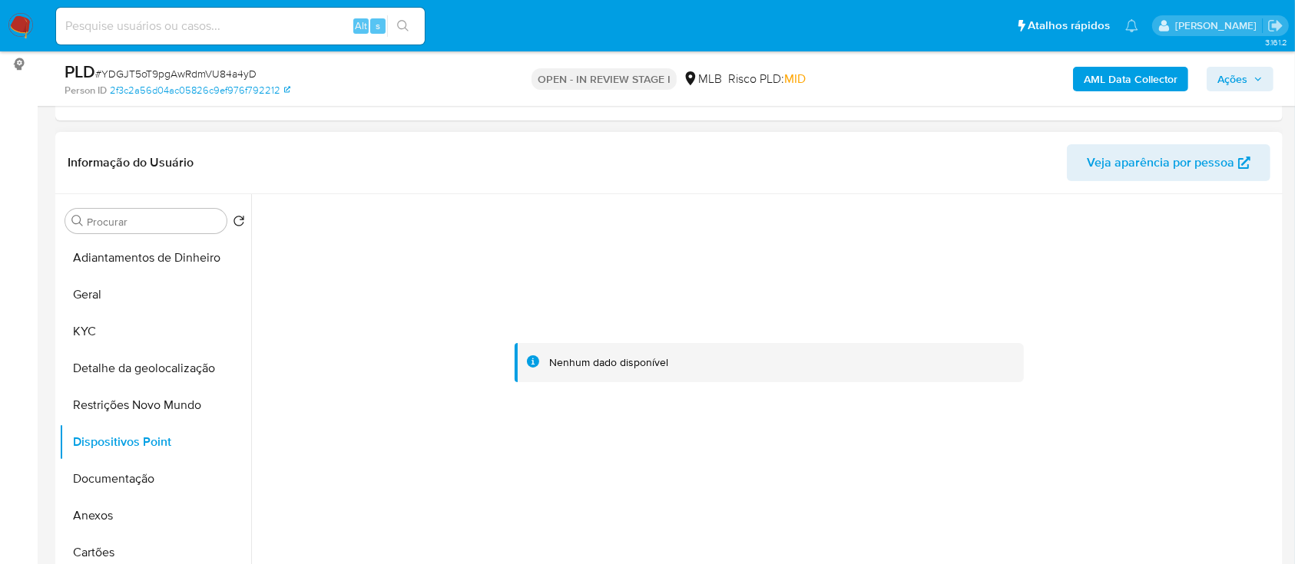
click at [1124, 229] on div at bounding box center [769, 363] width 1019 height 338
click at [104, 482] on button "Documentação" at bounding box center [149, 479] width 180 height 37
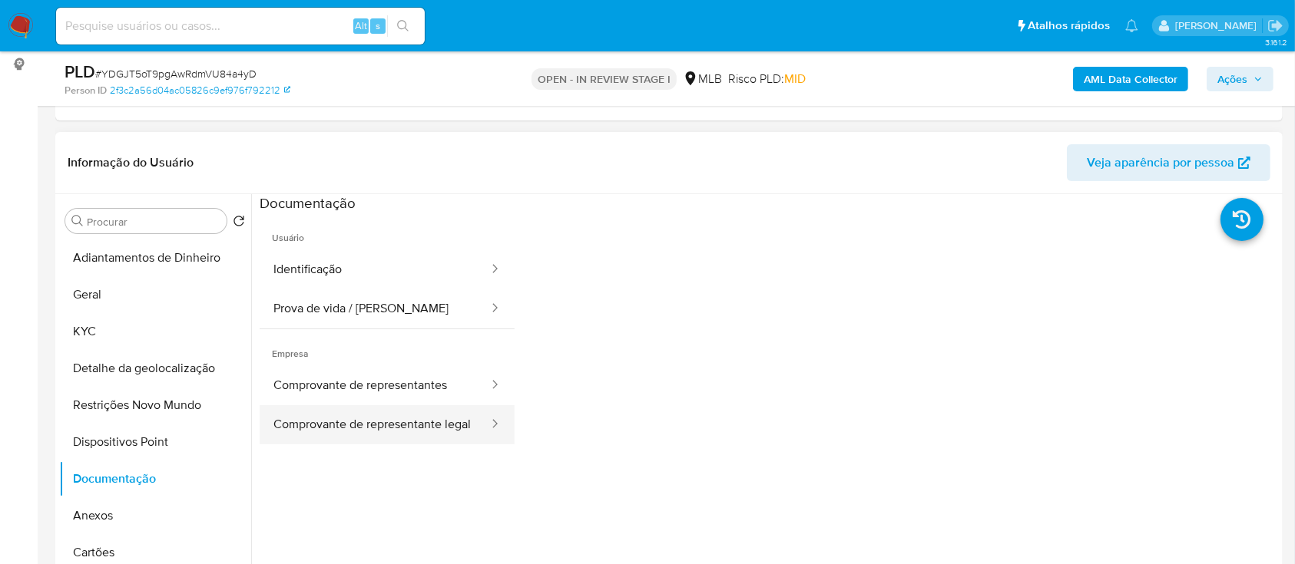
click at [363, 437] on button "Comprovante de representante legal" at bounding box center [375, 425] width 230 height 39
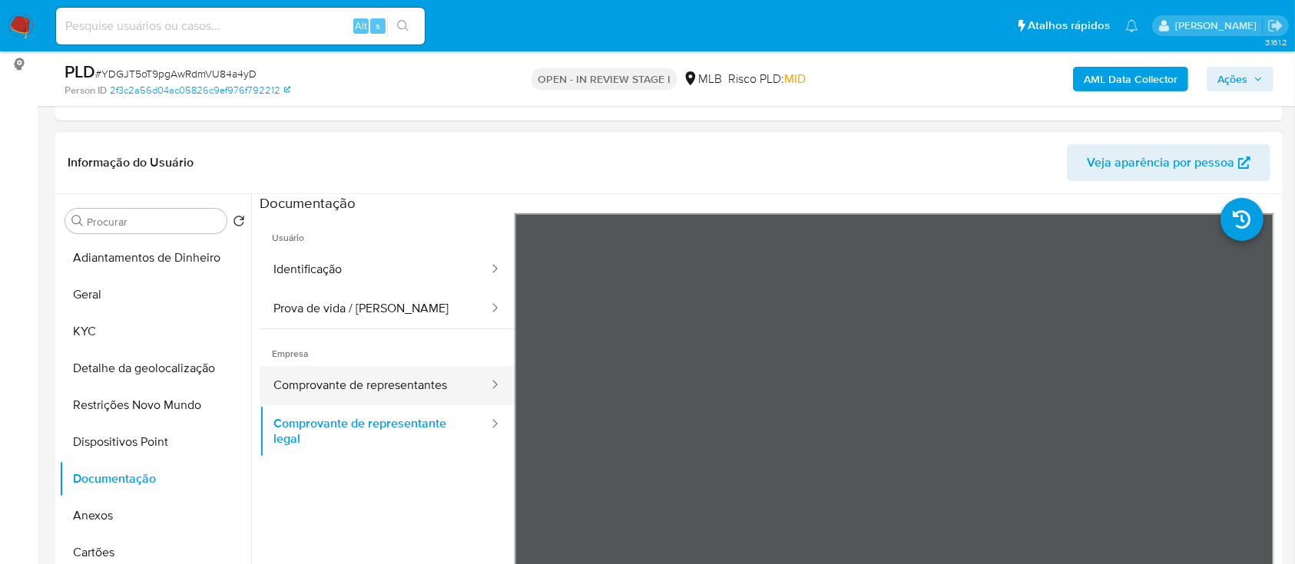
click at [319, 393] on button "Comprovante de representantes" at bounding box center [375, 385] width 230 height 39
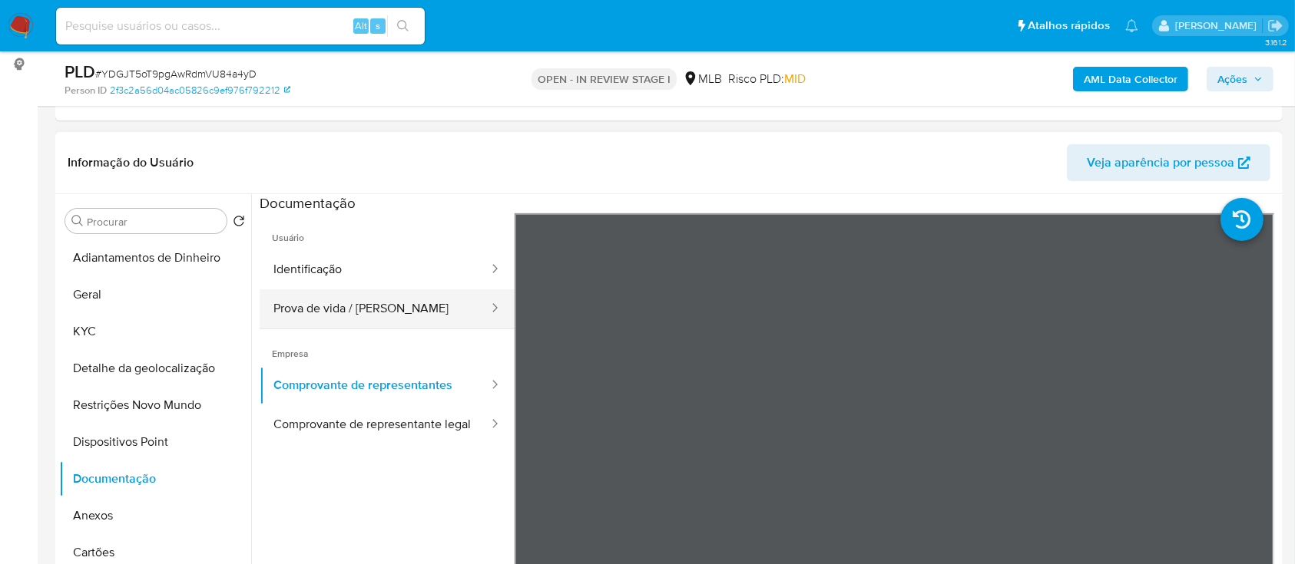
click at [305, 298] on button "Prova de vida / [PERSON_NAME]" at bounding box center [375, 309] width 230 height 39
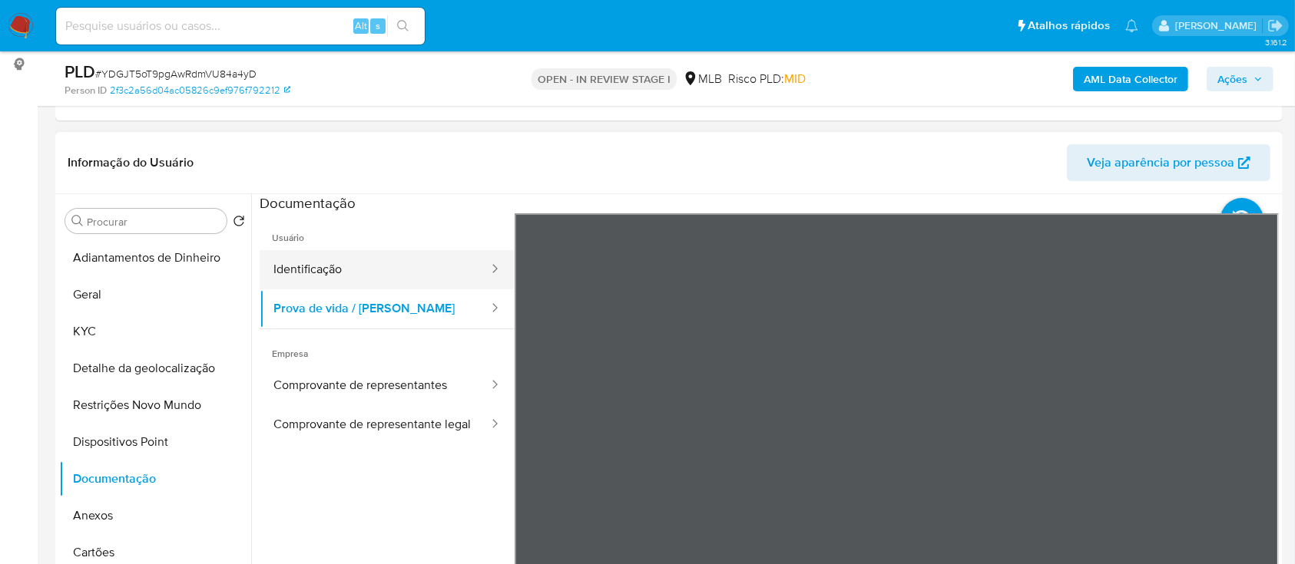
click at [332, 268] on button "Identificação" at bounding box center [375, 269] width 230 height 39
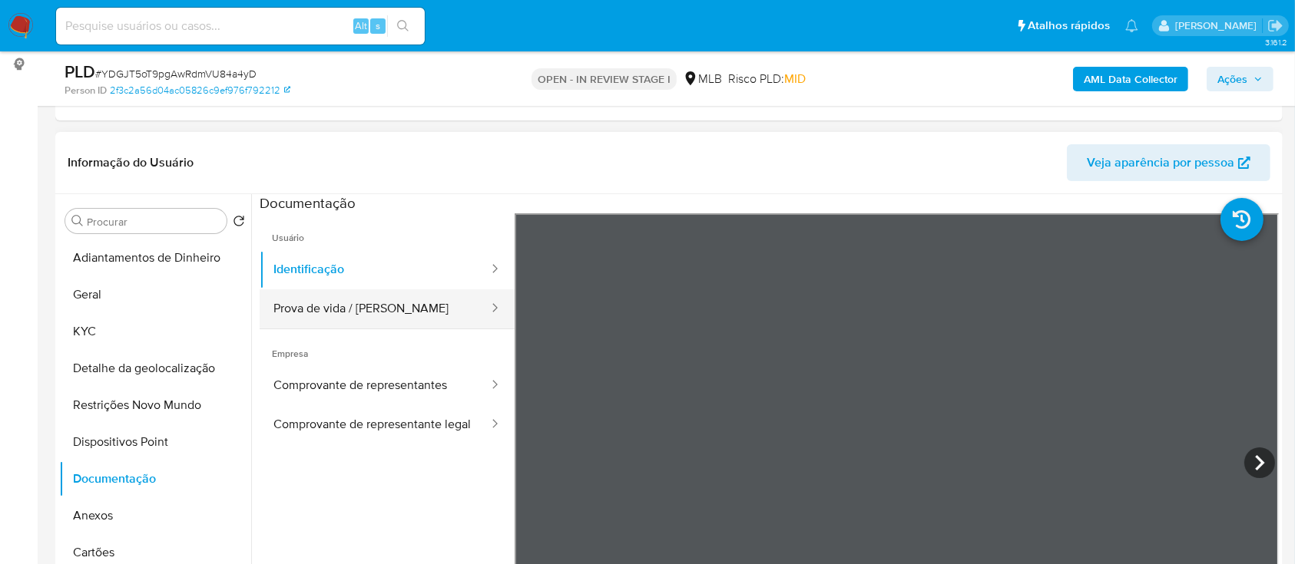
click at [344, 306] on button "Prova de vida / [PERSON_NAME]" at bounding box center [375, 309] width 230 height 39
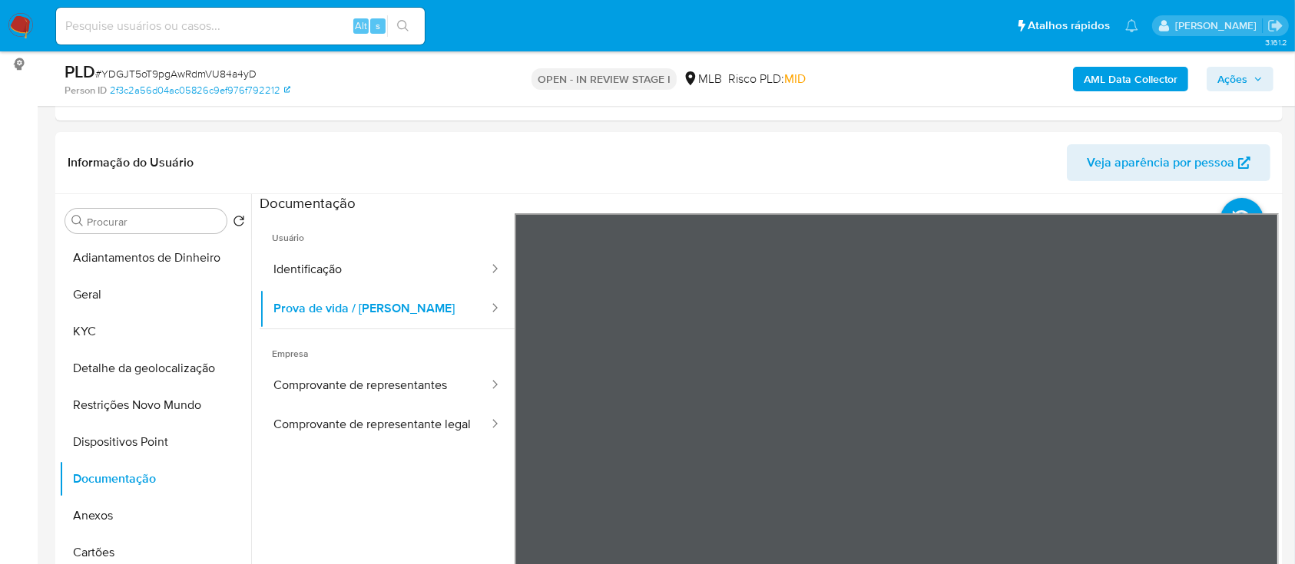
click at [1124, 85] on b "AML Data Collector" at bounding box center [1131, 79] width 94 height 25
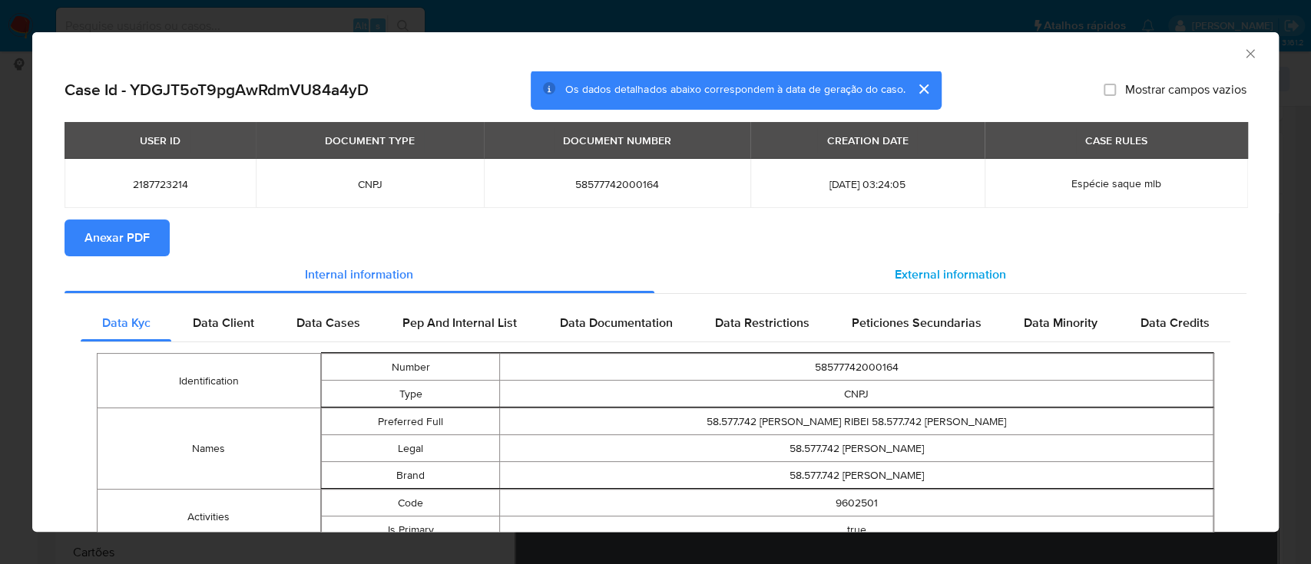
click at [945, 276] on span "External information" at bounding box center [950, 275] width 111 height 18
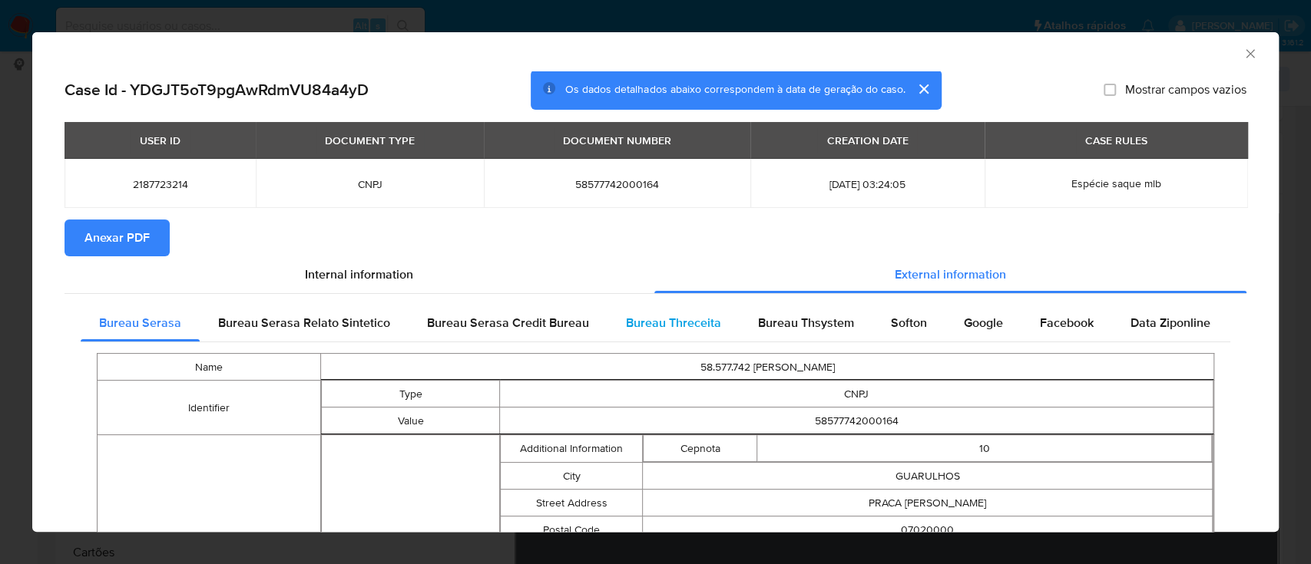
click at [660, 333] on div "Bureau Threceita" at bounding box center [674, 323] width 132 height 37
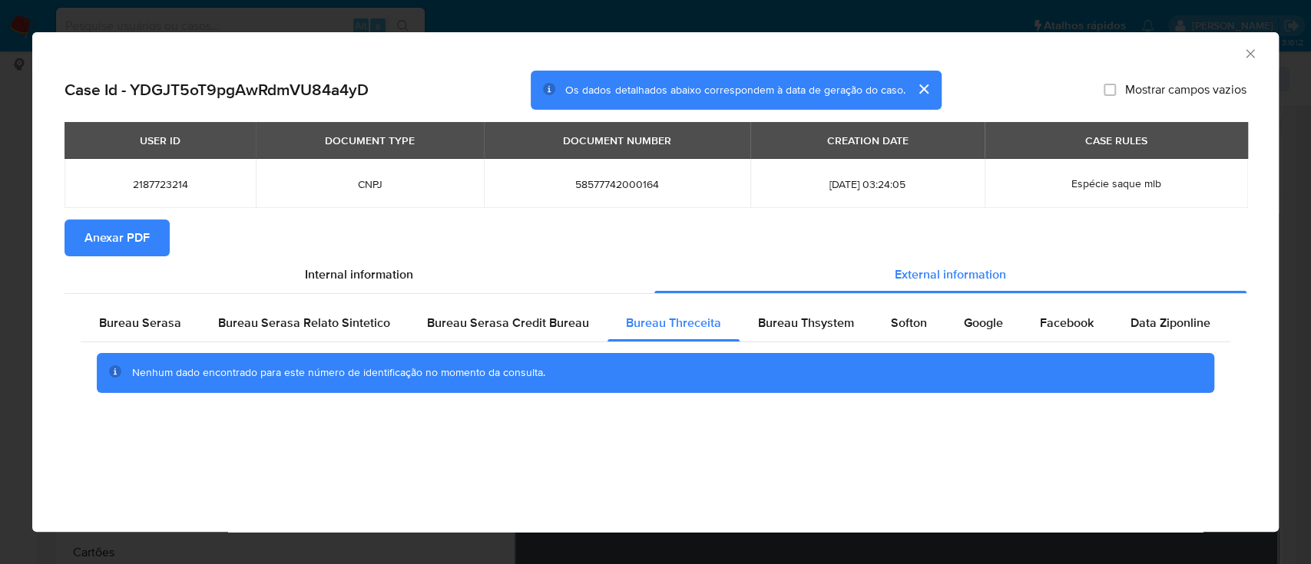
click at [147, 443] on div "Case Id - YDGJT5oT9pgAwRdmVU84a4yD Os dados detalhados abaixo correspondem à da…" at bounding box center [655, 259] width 1246 height 377
click at [809, 326] on span "Bureau Thsystem" at bounding box center [806, 323] width 96 height 18
click at [1143, 58] on div "AML Data Collector" at bounding box center [643, 51] width 1200 height 17
click at [891, 319] on span "Softon" at bounding box center [909, 323] width 36 height 18
click at [263, 473] on div "AML Data Collector Case Id - YDGJT5oT9pgAwRdmVU84a4yD Os dados detalhados abaix…" at bounding box center [655, 282] width 1246 height 500
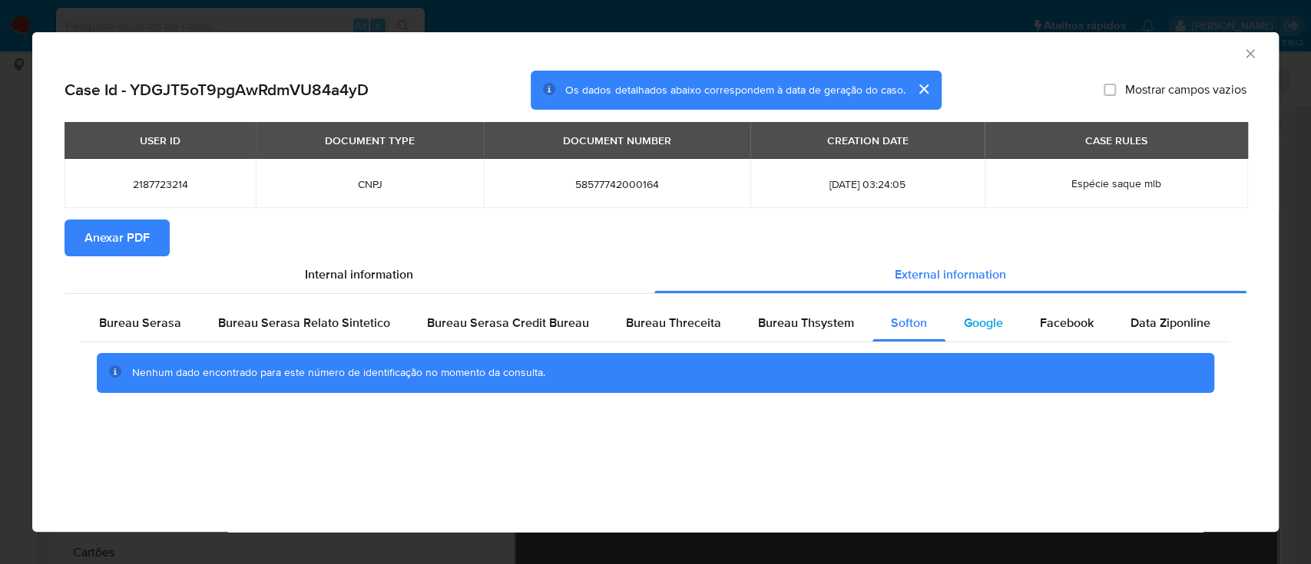
click at [964, 316] on span "Google" at bounding box center [983, 323] width 39 height 18
drag, startPoint x: 1097, startPoint y: 46, endPoint x: 1059, endPoint y: 38, distance: 38.4
click at [1079, 44] on div "AML Data Collector" at bounding box center [643, 51] width 1200 height 17
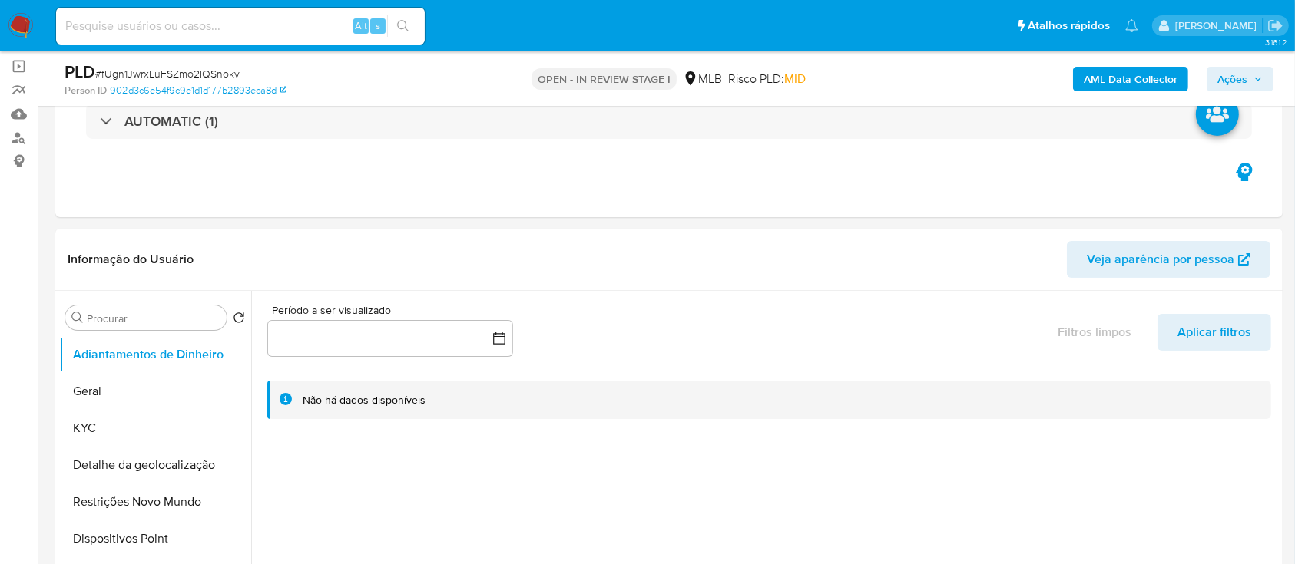
scroll to position [102, 0]
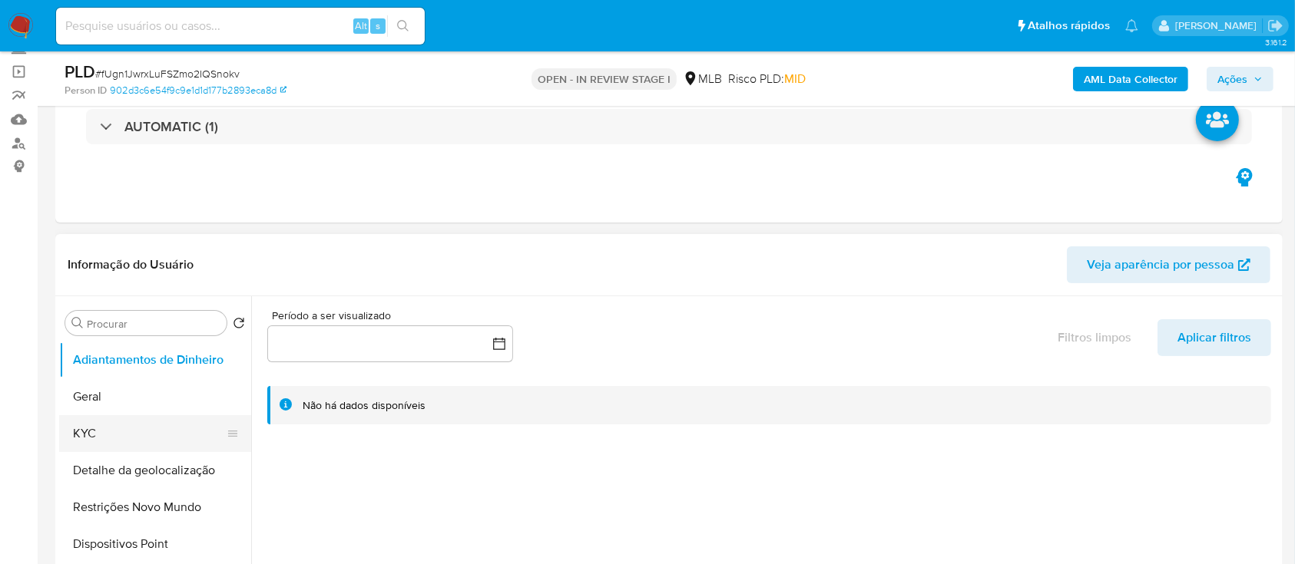
click at [109, 447] on button "KYC" at bounding box center [149, 433] width 180 height 37
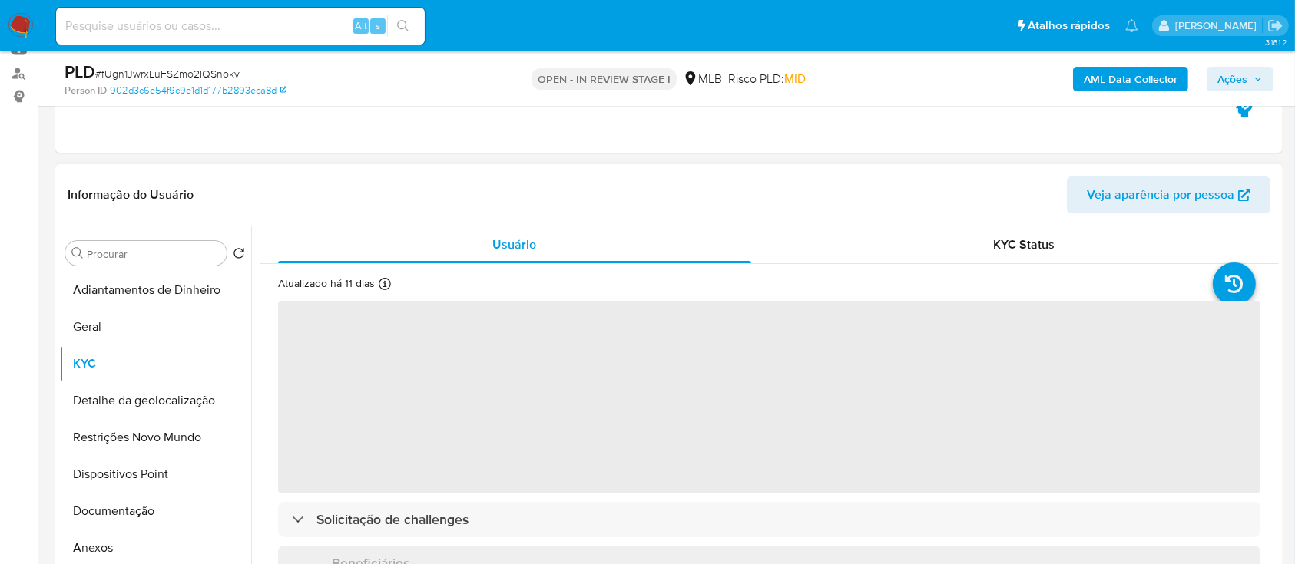
scroll to position [204, 0]
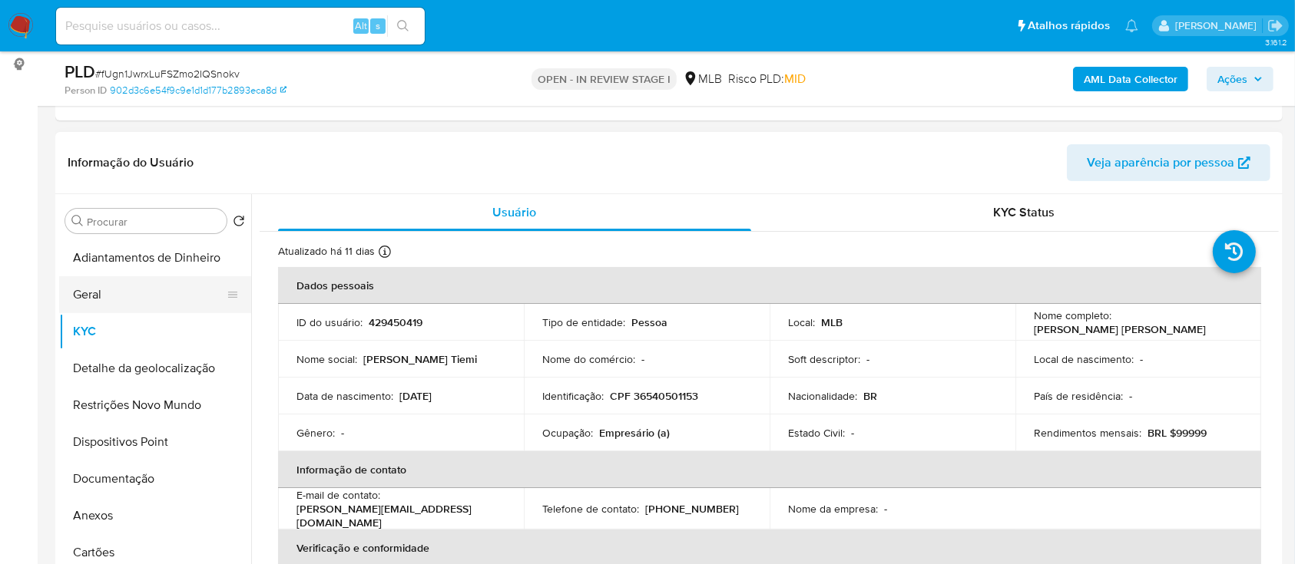
click at [111, 291] on button "Geral" at bounding box center [149, 294] width 180 height 37
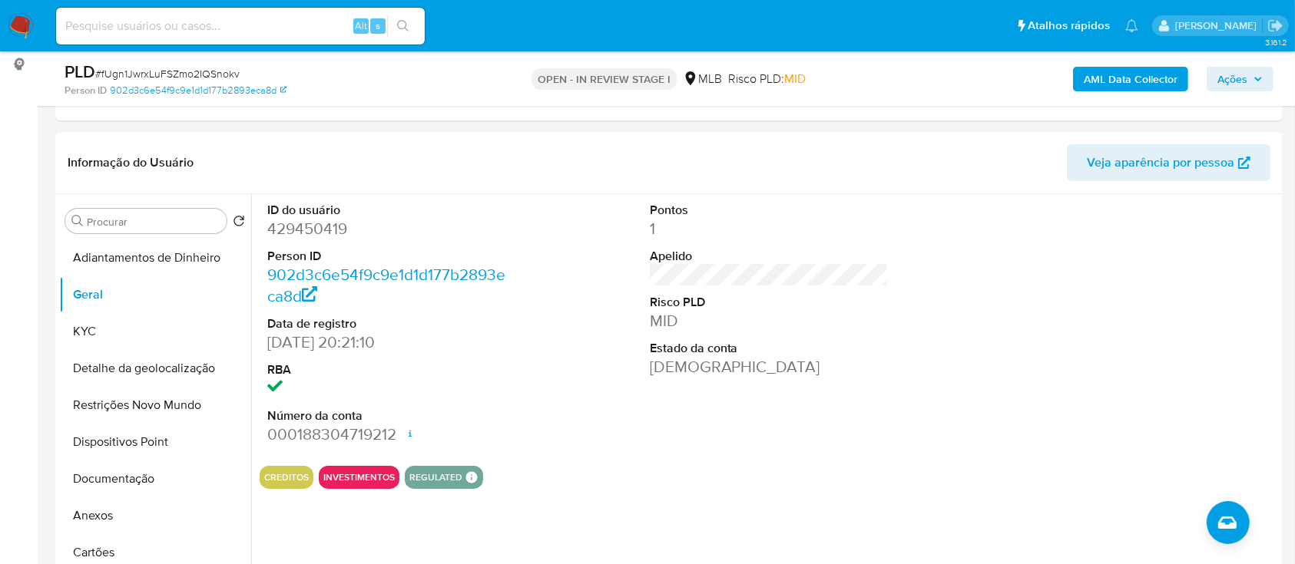
click at [300, 160] on header "Informação do Usuário Veja aparência por pessoa" at bounding box center [669, 162] width 1203 height 37
click at [104, 326] on button "KYC" at bounding box center [149, 331] width 180 height 37
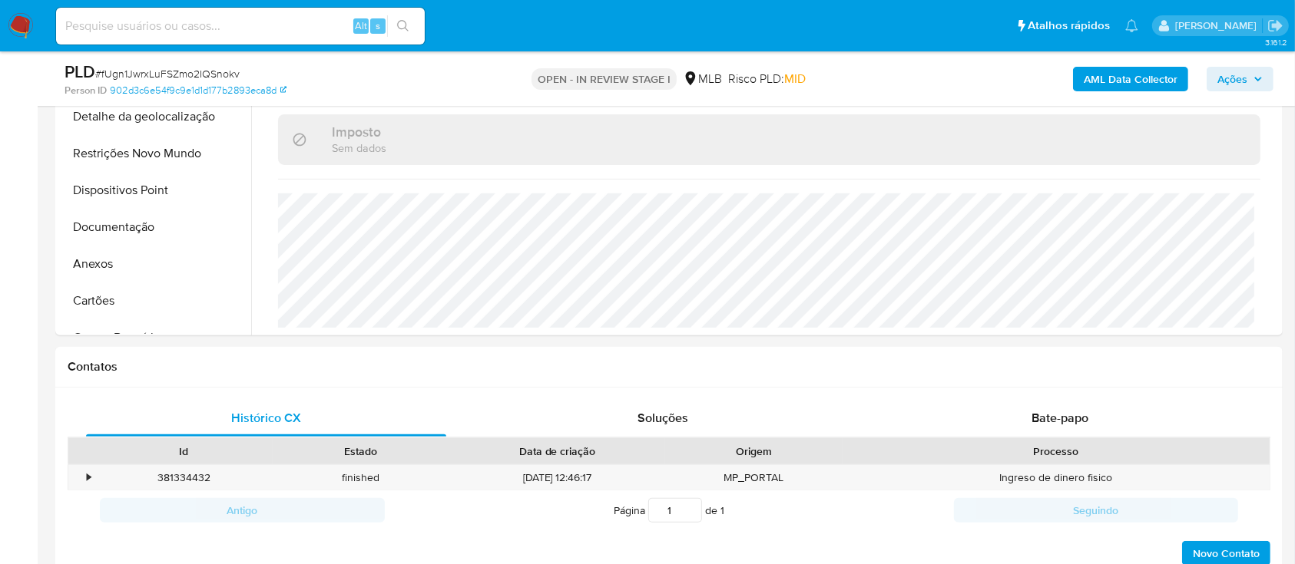
scroll to position [409, 0]
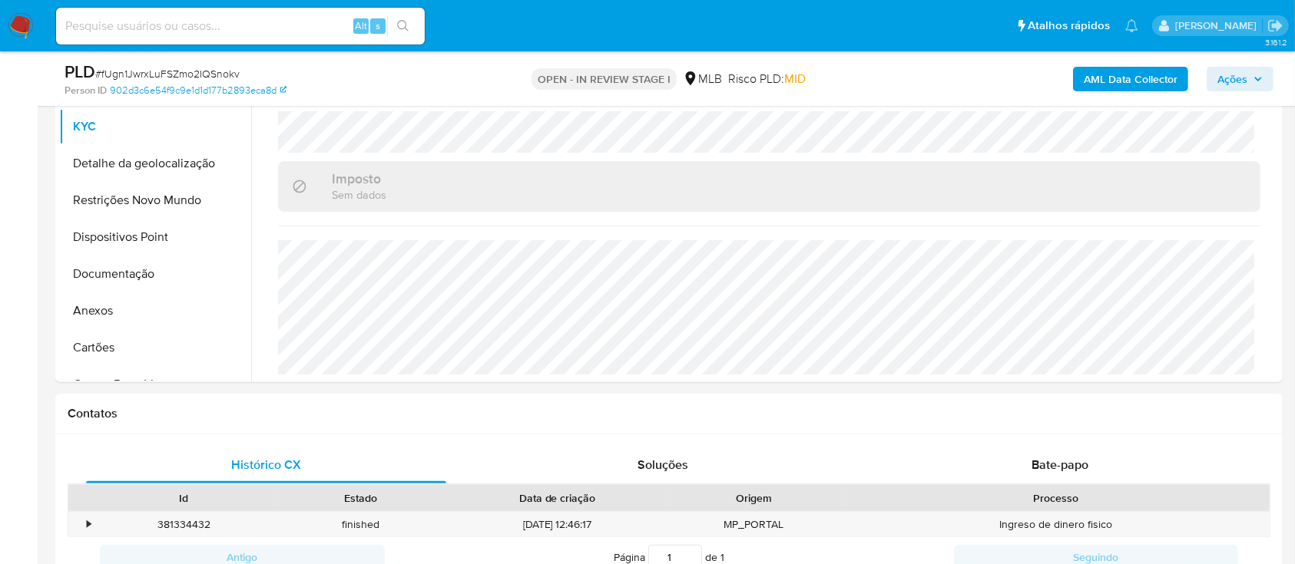
click at [180, 170] on button "Detalhe da geolocalização" at bounding box center [149, 163] width 180 height 37
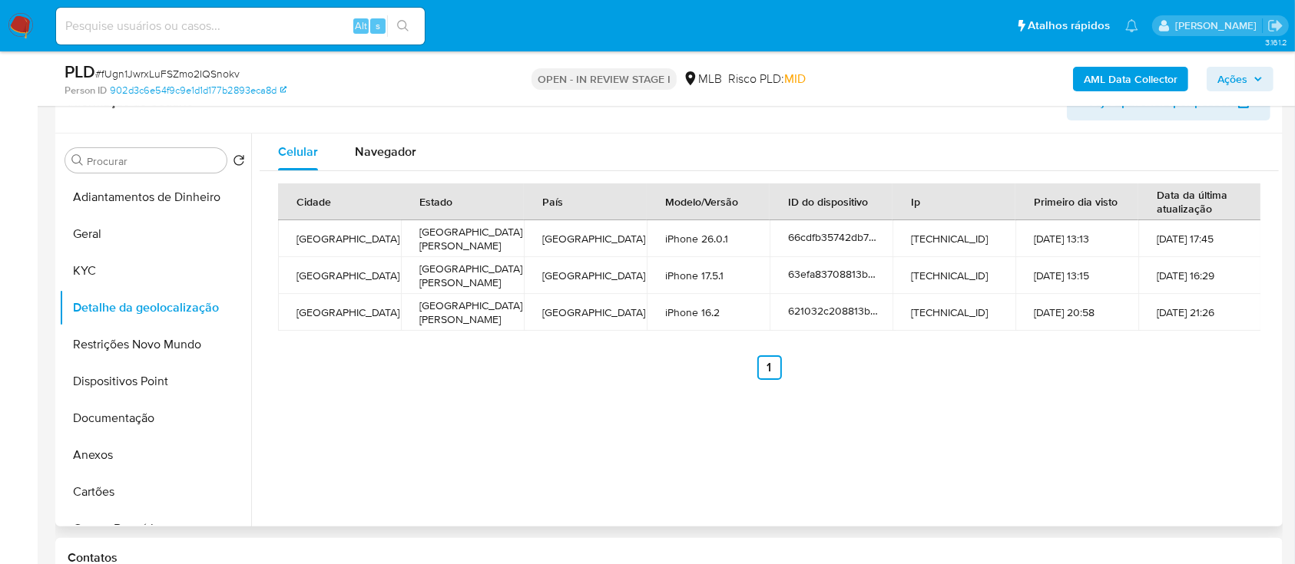
scroll to position [307, 0]
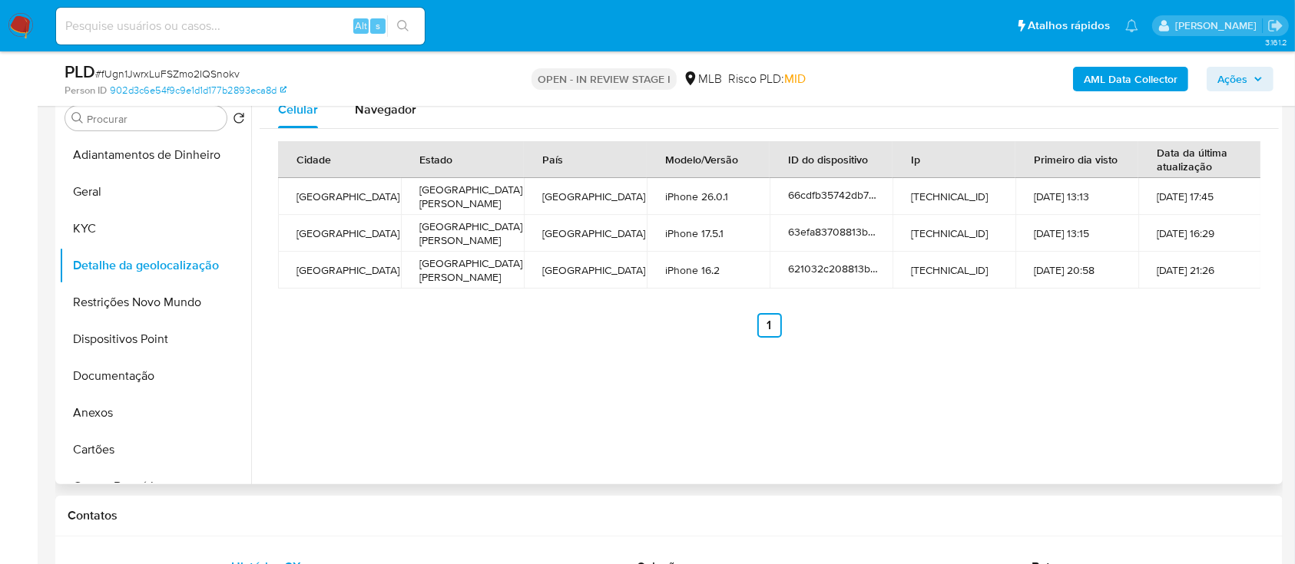
click at [1164, 309] on div "Cidade Estado País Modelo/Versão ID do dispositivo Ip Primeiro dia visto Data d…" at bounding box center [769, 239] width 982 height 197
drag, startPoint x: 134, startPoint y: 309, endPoint x: 147, endPoint y: 312, distance: 14.2
click at [134, 308] on button "Restrições Novo Mundo" at bounding box center [149, 302] width 180 height 37
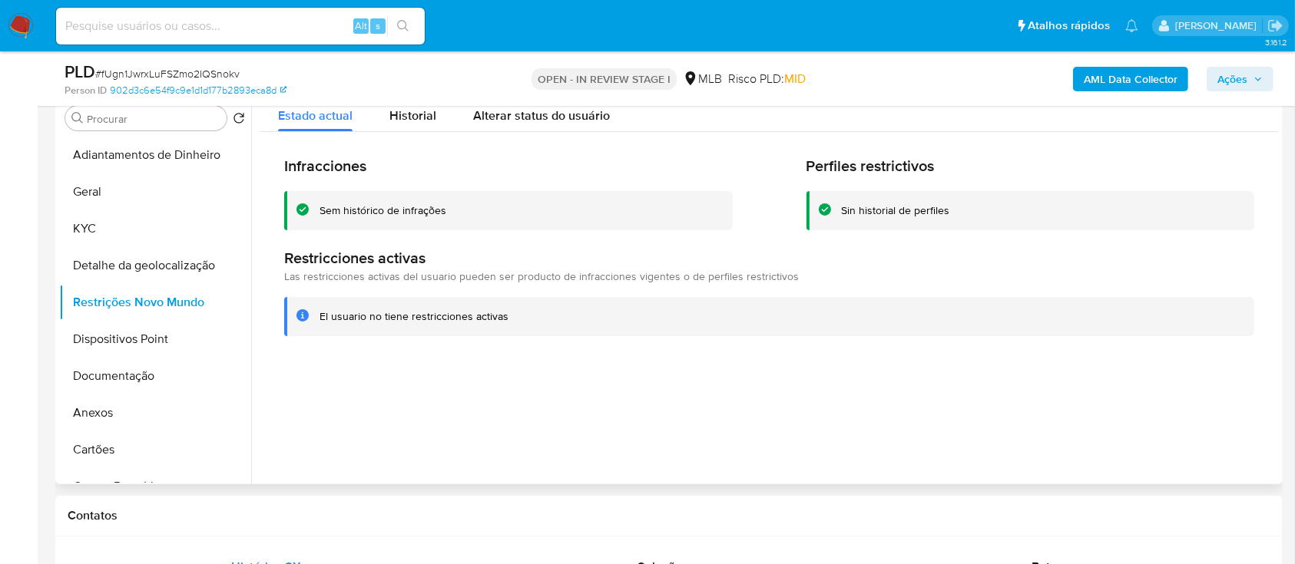
click at [1008, 473] on div at bounding box center [765, 287] width 1028 height 393
drag, startPoint x: 153, startPoint y: 338, endPoint x: 179, endPoint y: 343, distance: 26.5
click at [153, 337] on button "Dispositivos Point" at bounding box center [149, 339] width 180 height 37
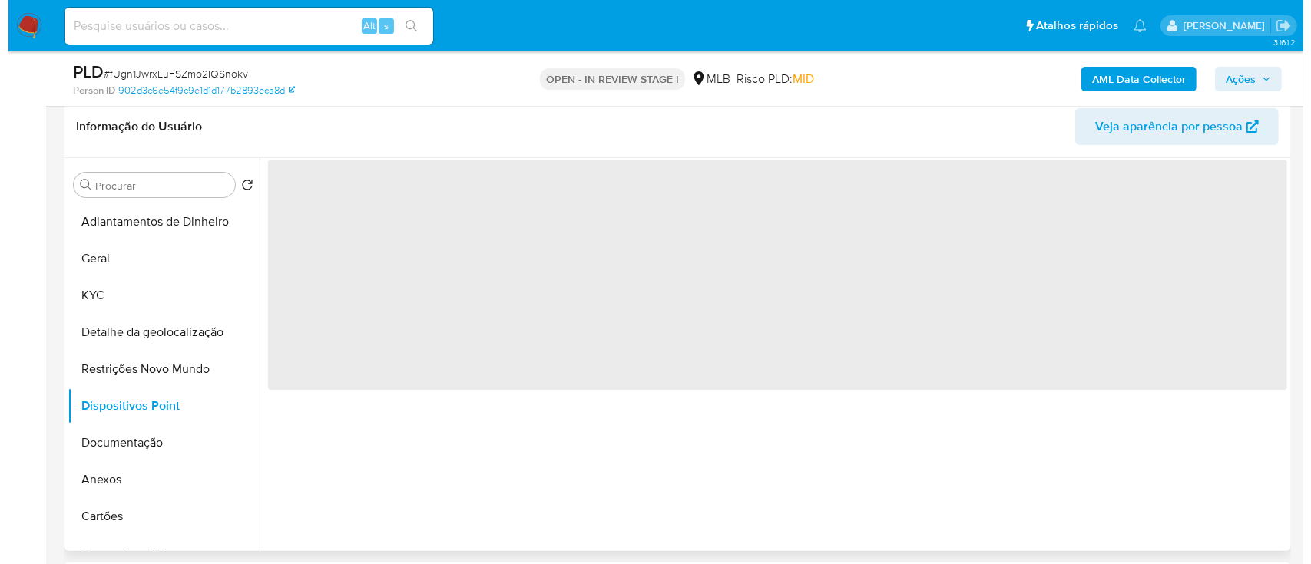
scroll to position [204, 0]
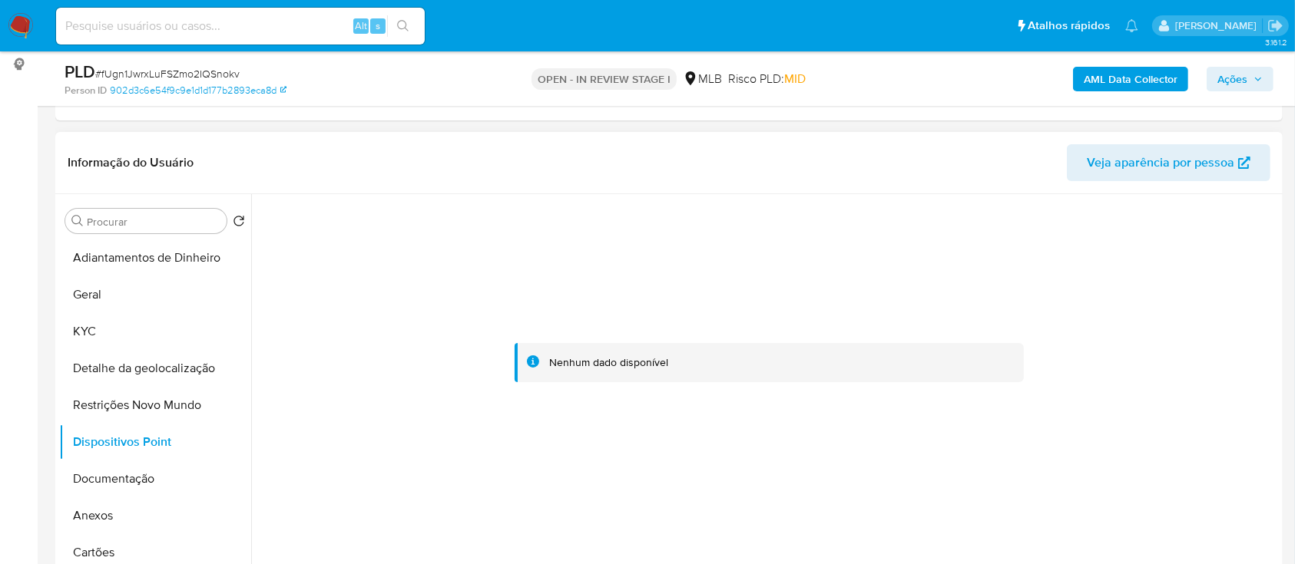
click at [276, 237] on div at bounding box center [769, 363] width 1019 height 338
click at [121, 472] on button "Documentação" at bounding box center [149, 479] width 180 height 37
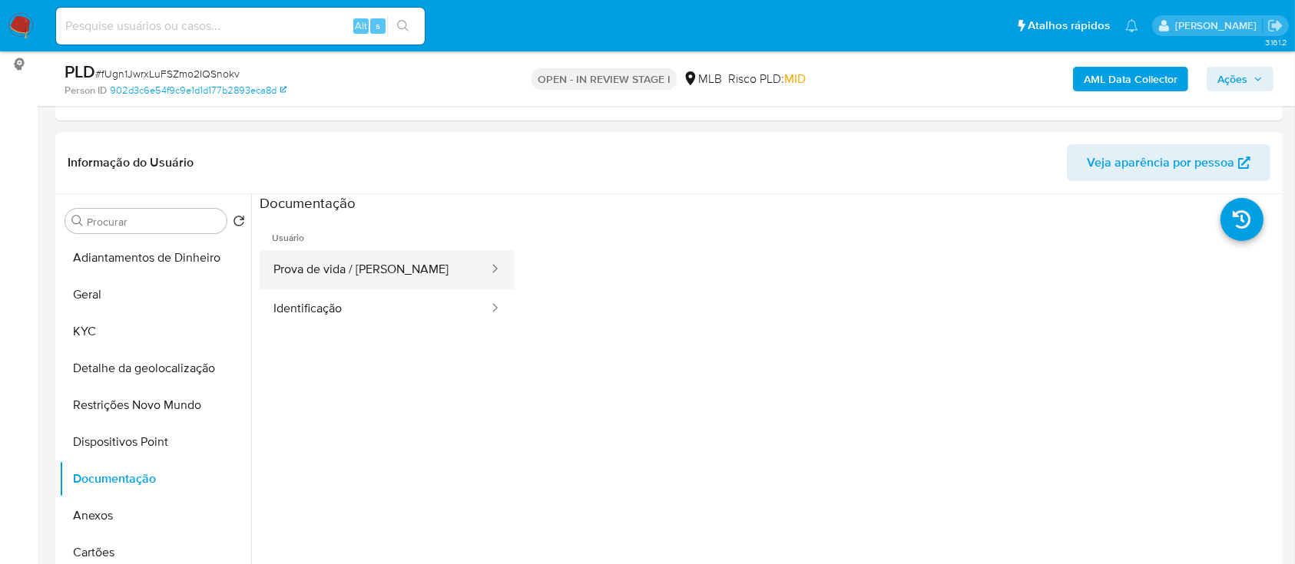
click at [346, 267] on button "Prova de vida / [PERSON_NAME]" at bounding box center [375, 269] width 230 height 39
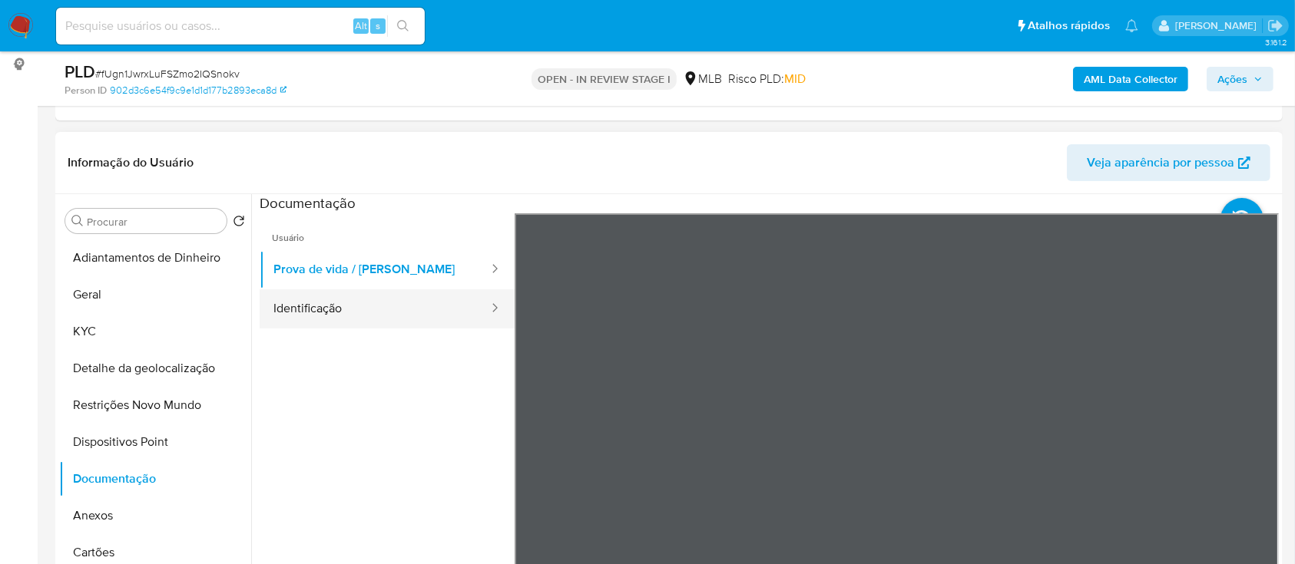
click at [323, 309] on button "Identificação" at bounding box center [375, 309] width 230 height 39
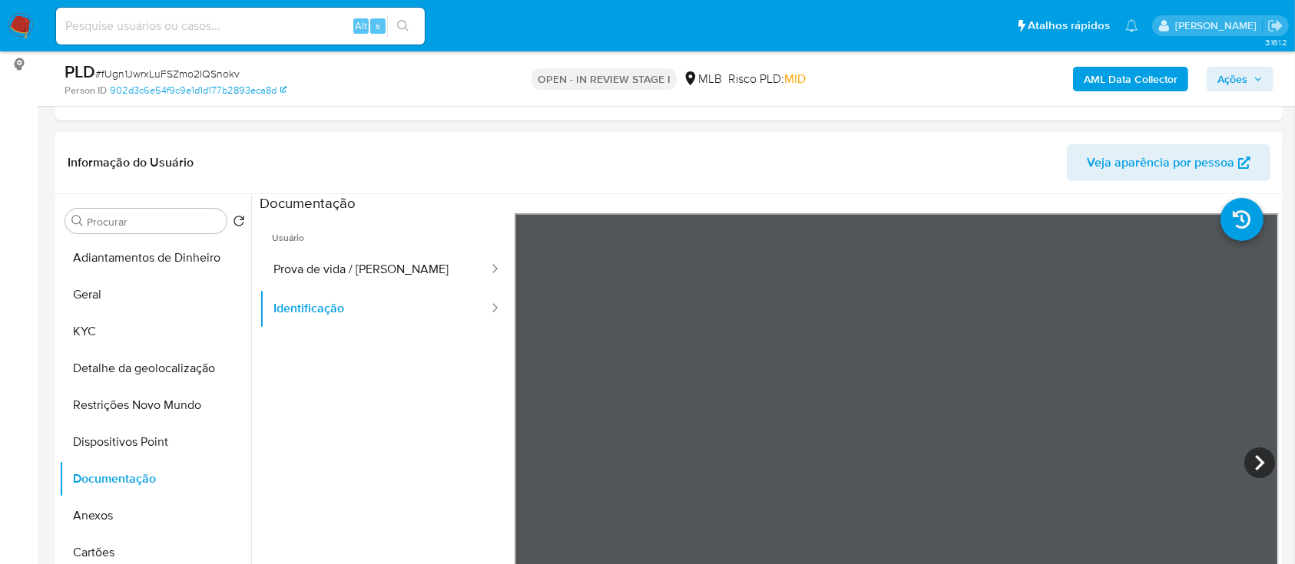
click at [1112, 76] on b "AML Data Collector" at bounding box center [1131, 79] width 94 height 25
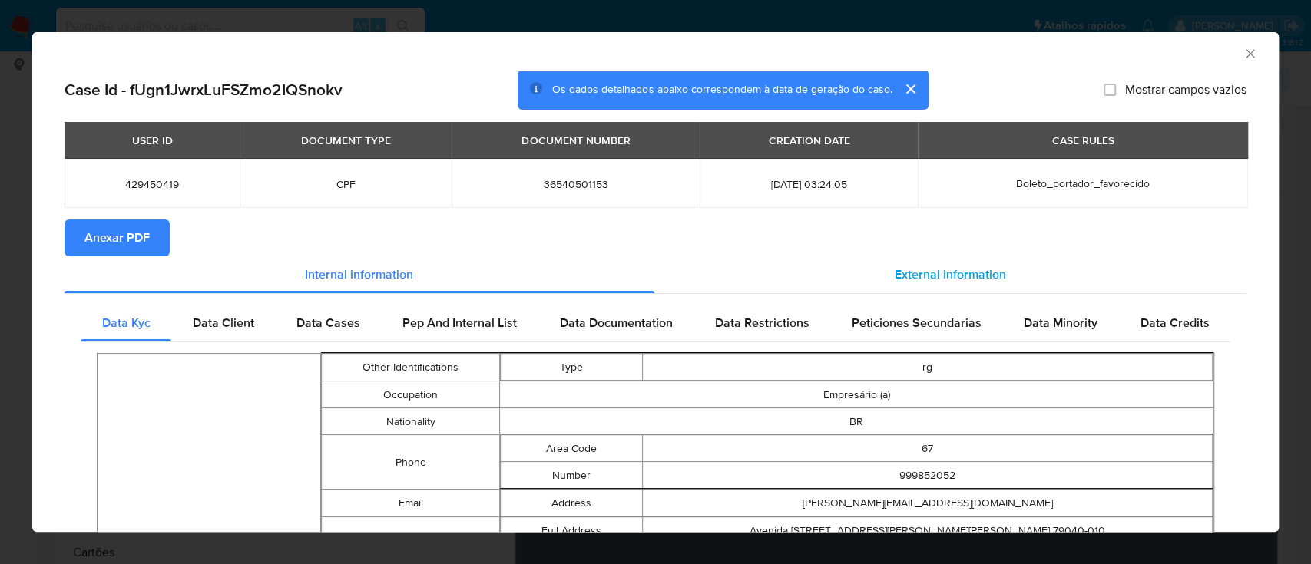
drag, startPoint x: 925, startPoint y: 276, endPoint x: 916, endPoint y: 277, distance: 8.6
click at [922, 273] on span "External information" at bounding box center [950, 275] width 111 height 18
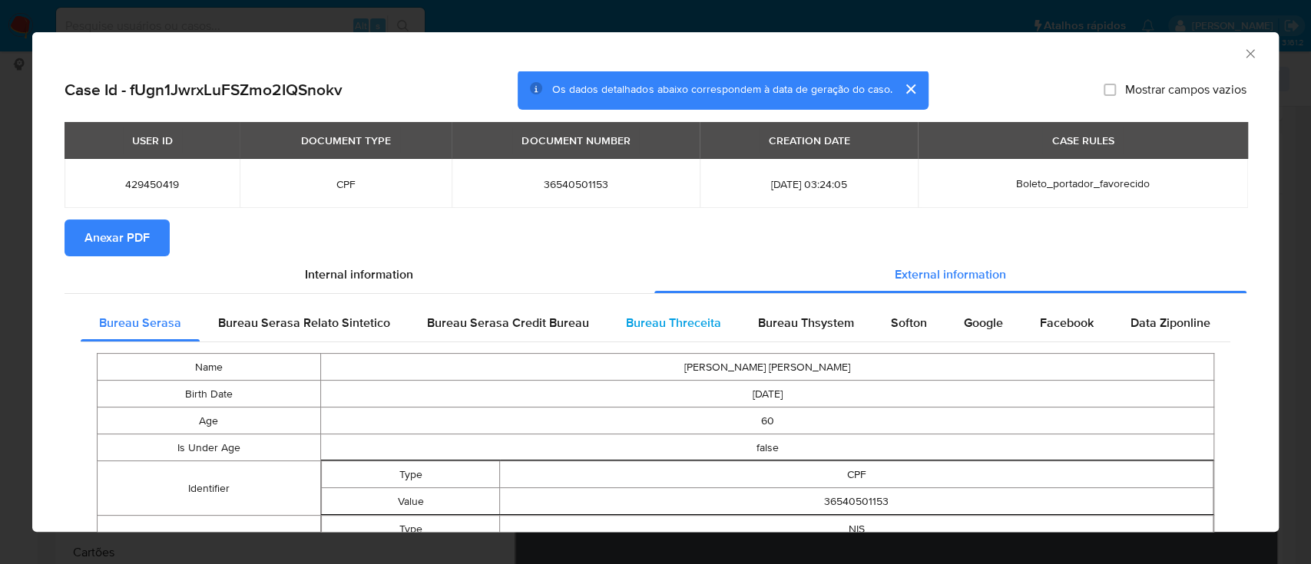
click at [622, 313] on div "Bureau Threceita" at bounding box center [674, 323] width 132 height 37
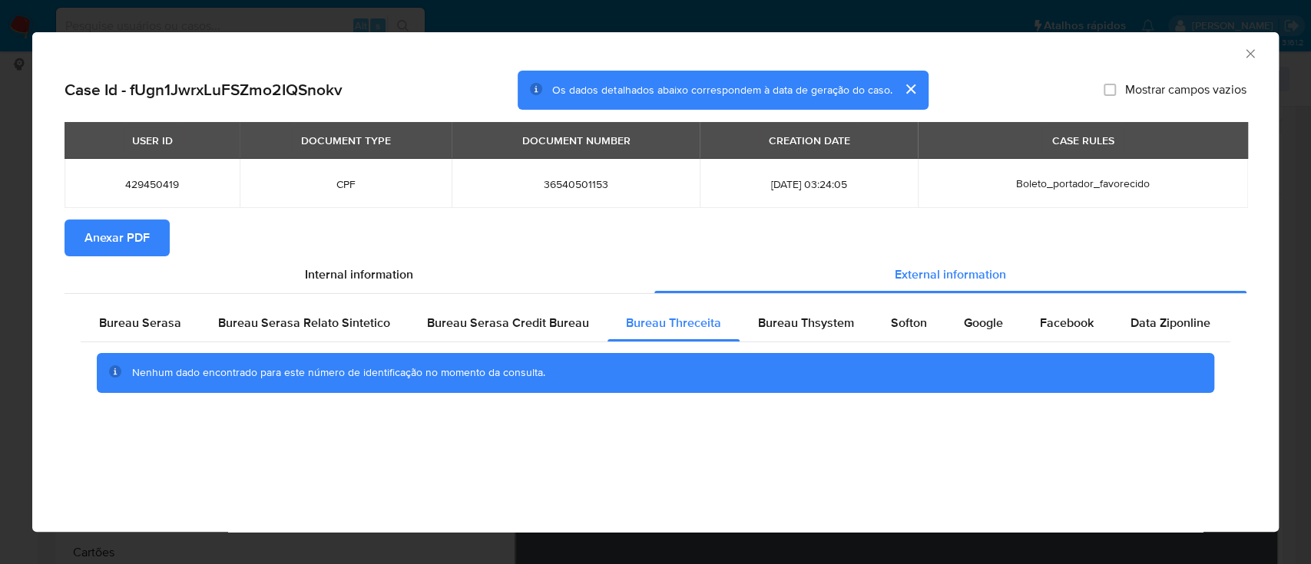
drag, startPoint x: 1146, startPoint y: 54, endPoint x: 1113, endPoint y: 49, distance: 33.3
click at [1137, 53] on div "AML Data Collector" at bounding box center [643, 51] width 1200 height 17
click at [793, 323] on span "Bureau Thsystem" at bounding box center [806, 323] width 96 height 18
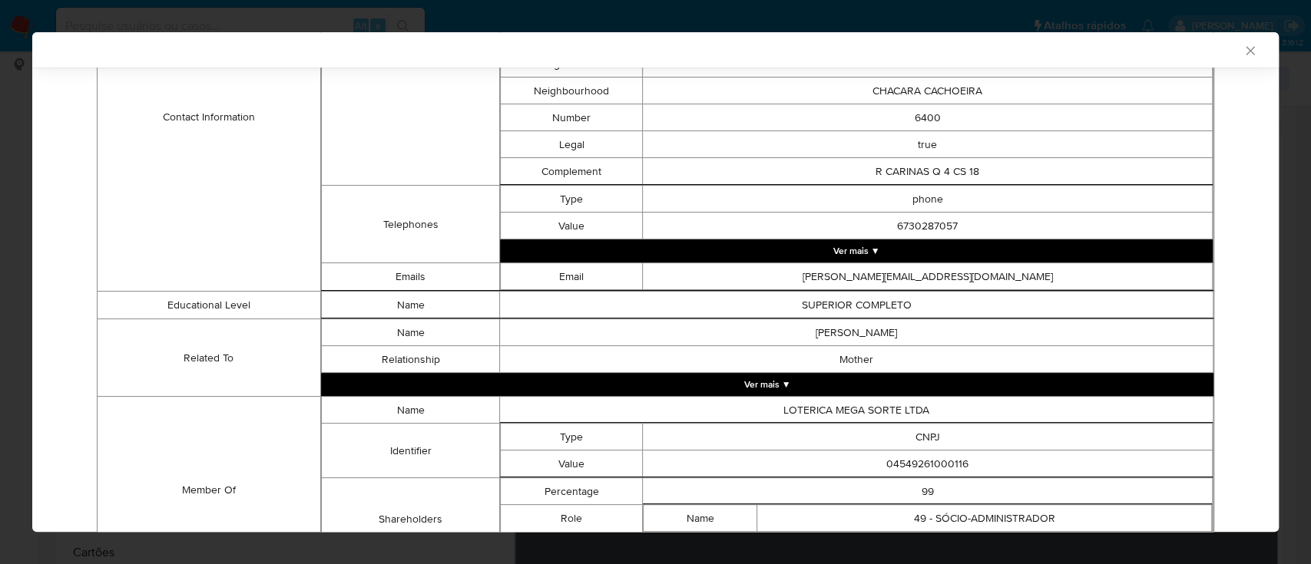
scroll to position [831, 0]
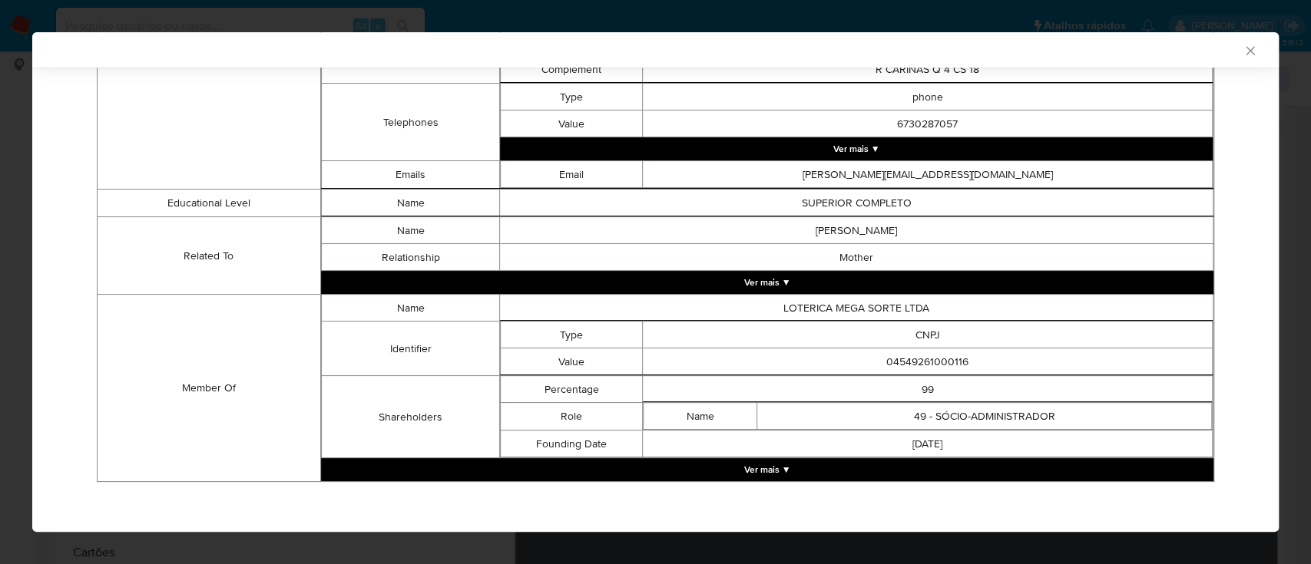
click at [779, 459] on button "Ver mais ▼" at bounding box center [767, 470] width 892 height 23
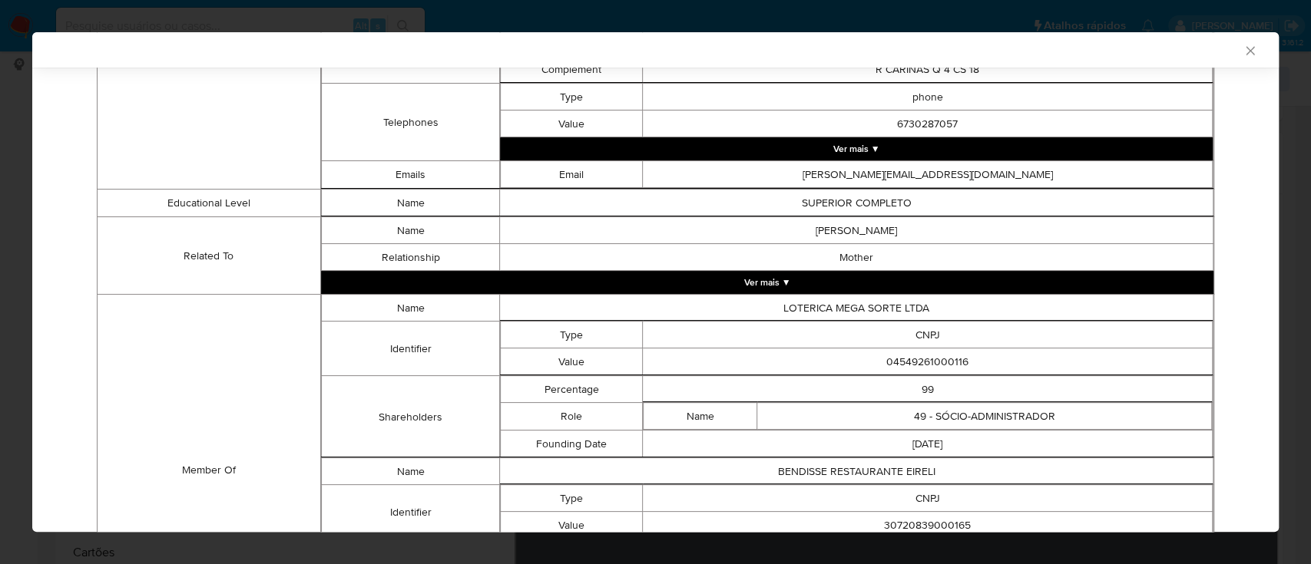
scroll to position [994, 0]
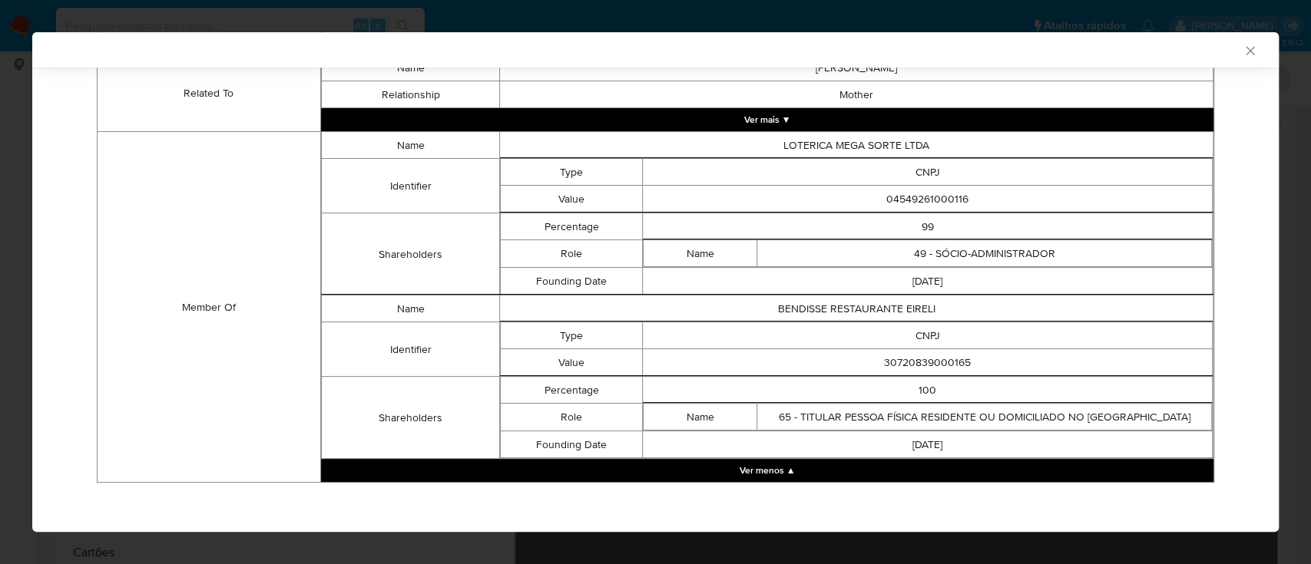
click at [199, 241] on td "Member Of" at bounding box center [209, 307] width 223 height 351
drag, startPoint x: 980, startPoint y: 190, endPoint x: 827, endPoint y: 194, distance: 152.9
click at [827, 194] on td "04549261000116" at bounding box center [928, 199] width 570 height 27
copy td "04549261000116"
drag, startPoint x: 973, startPoint y: 363, endPoint x: 853, endPoint y: 367, distance: 119.9
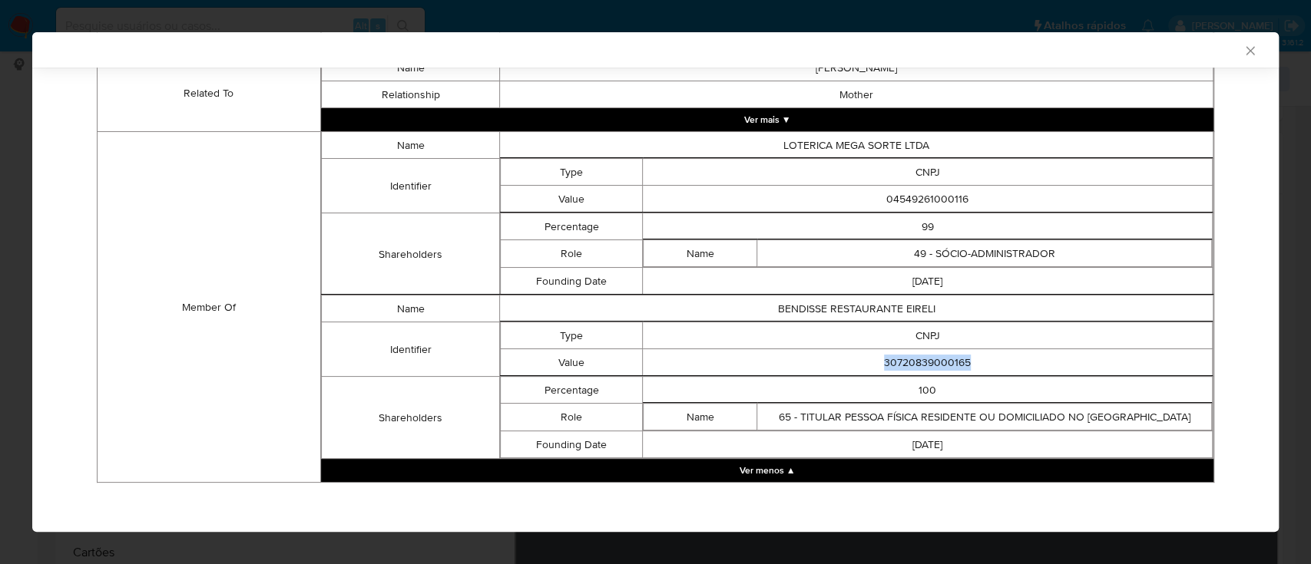
click at [853, 367] on td "30720839000165" at bounding box center [928, 362] width 570 height 27
copy td "30720839000165"
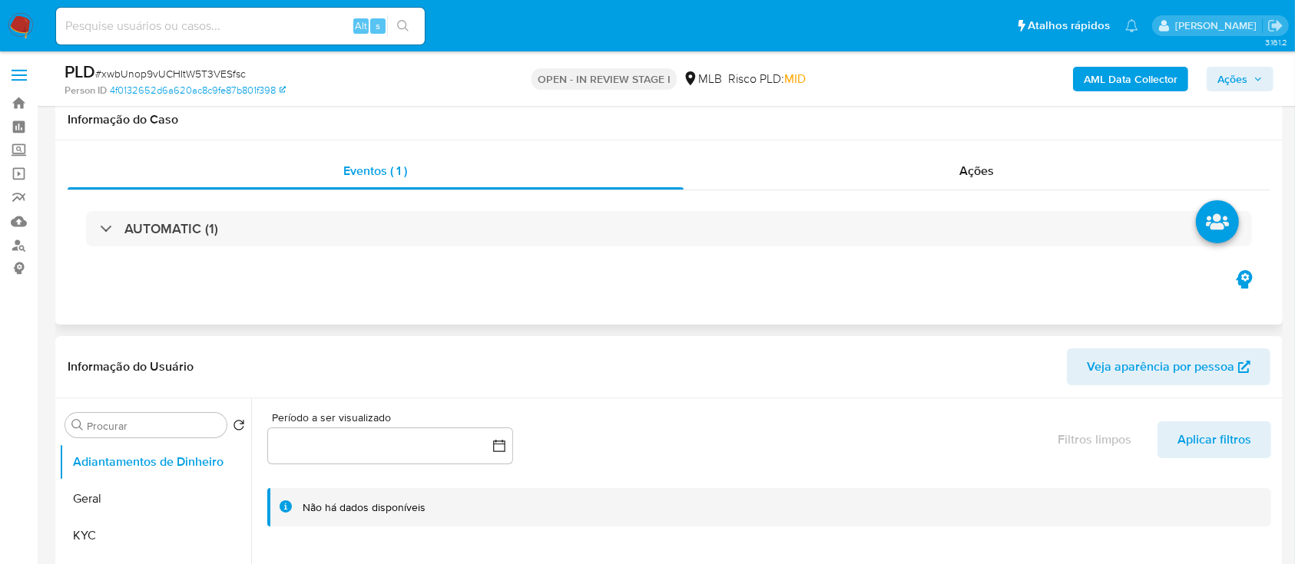
scroll to position [204, 0]
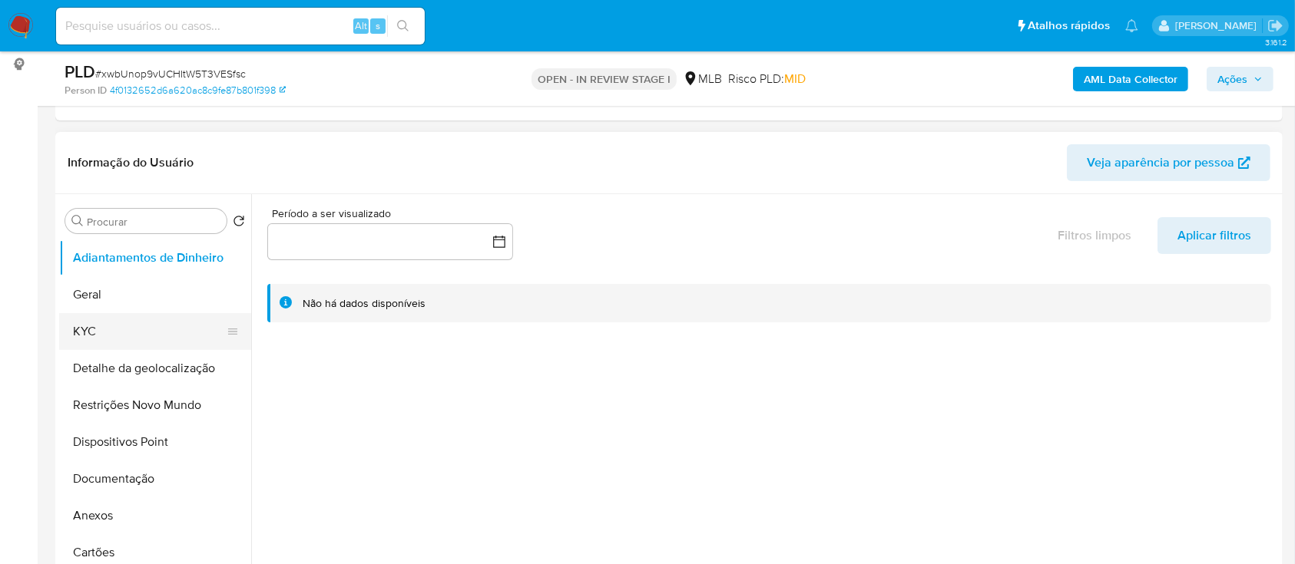
click at [129, 341] on button "KYC" at bounding box center [149, 331] width 180 height 37
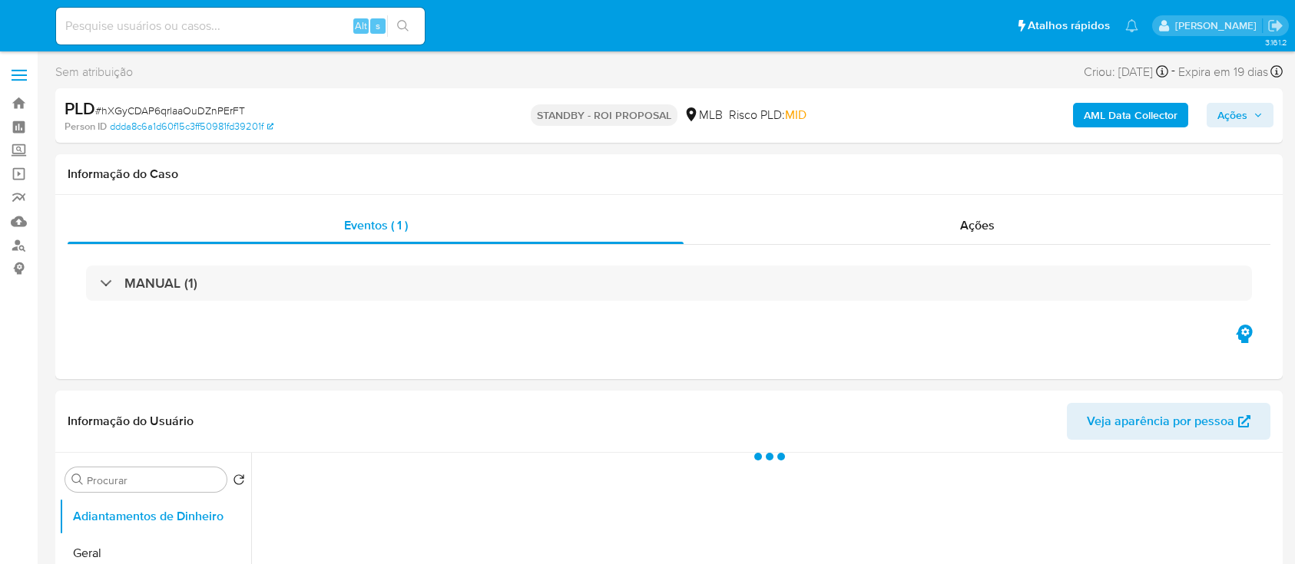
select select "10"
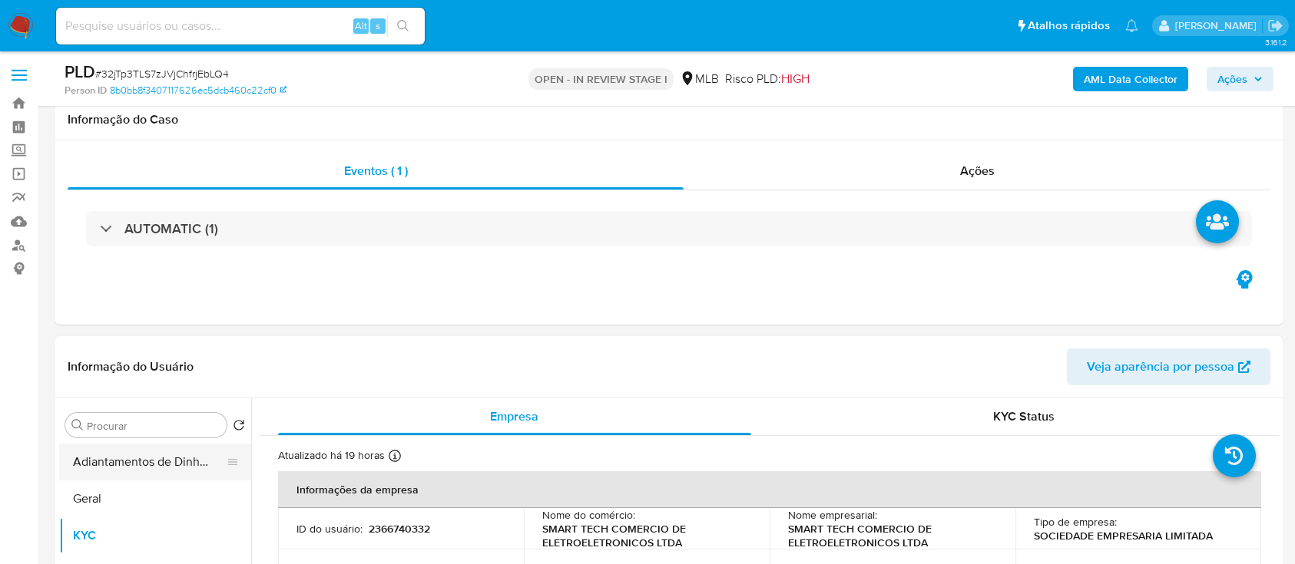
scroll to position [204, 0]
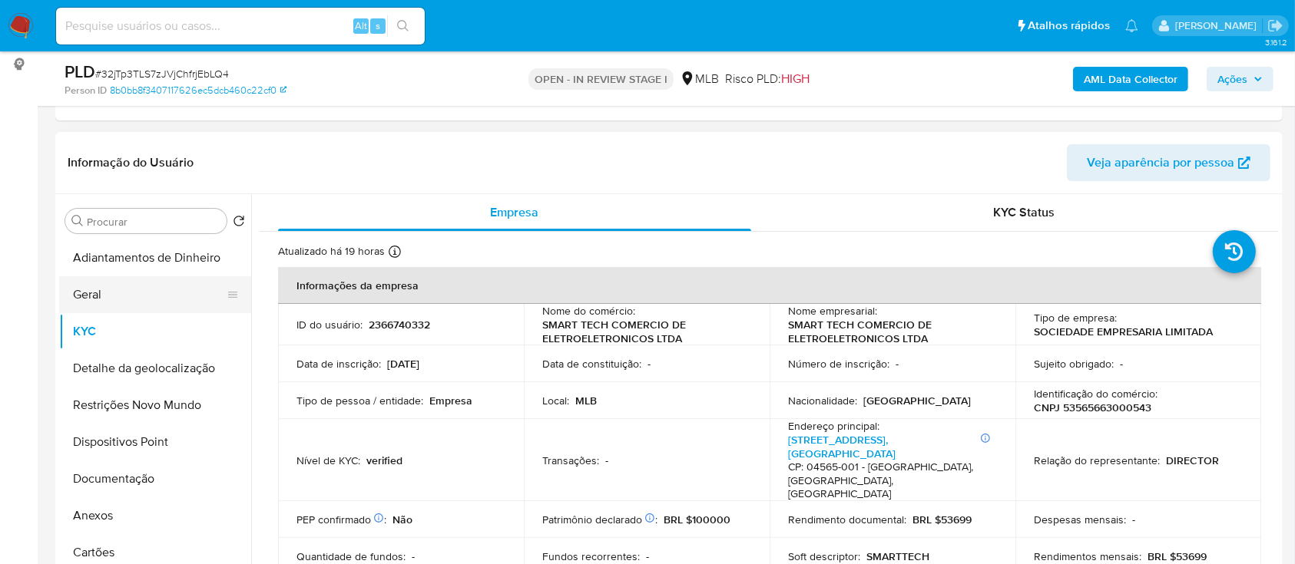
click at [89, 305] on button "Geral" at bounding box center [149, 294] width 180 height 37
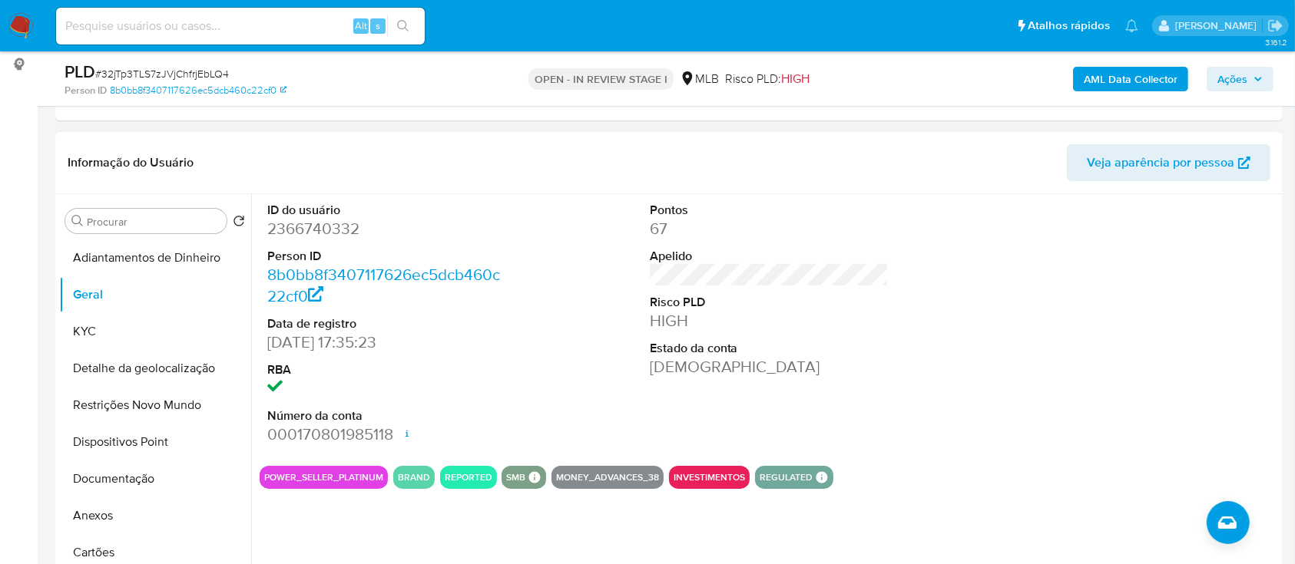
click at [934, 328] on div "ID do usuário 2366740332 Person ID 8b0bb8f3407117626ec5dcb460c22cf0 Data de reg…" at bounding box center [769, 324] width 1019 height 260
click at [121, 323] on button "KYC" at bounding box center [149, 331] width 180 height 37
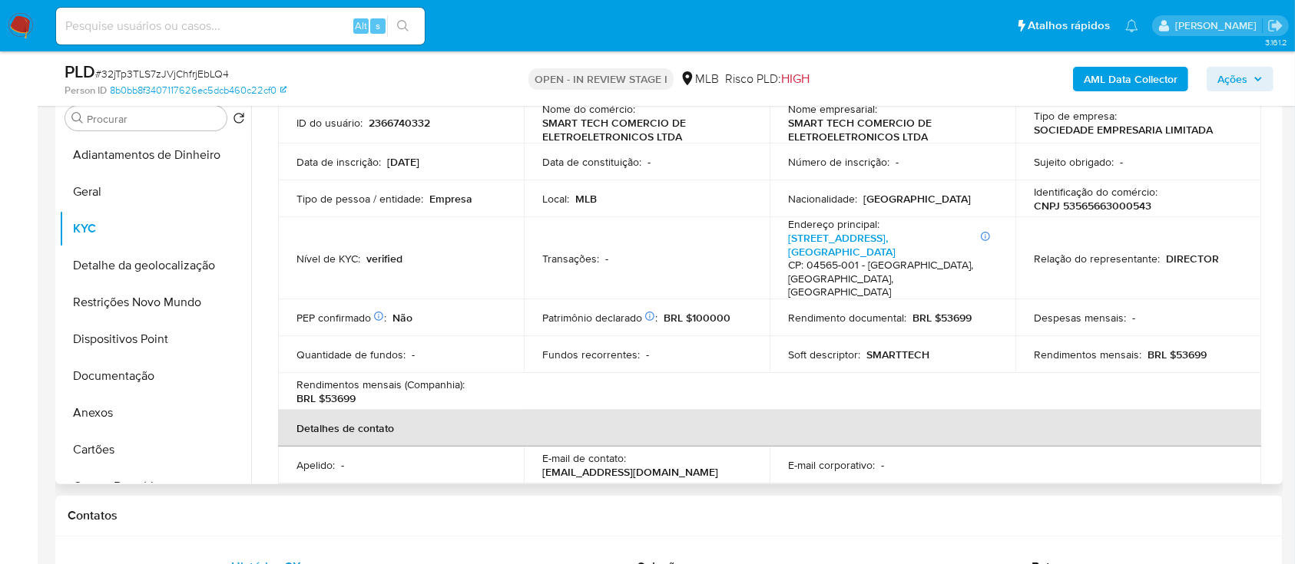
scroll to position [92, 0]
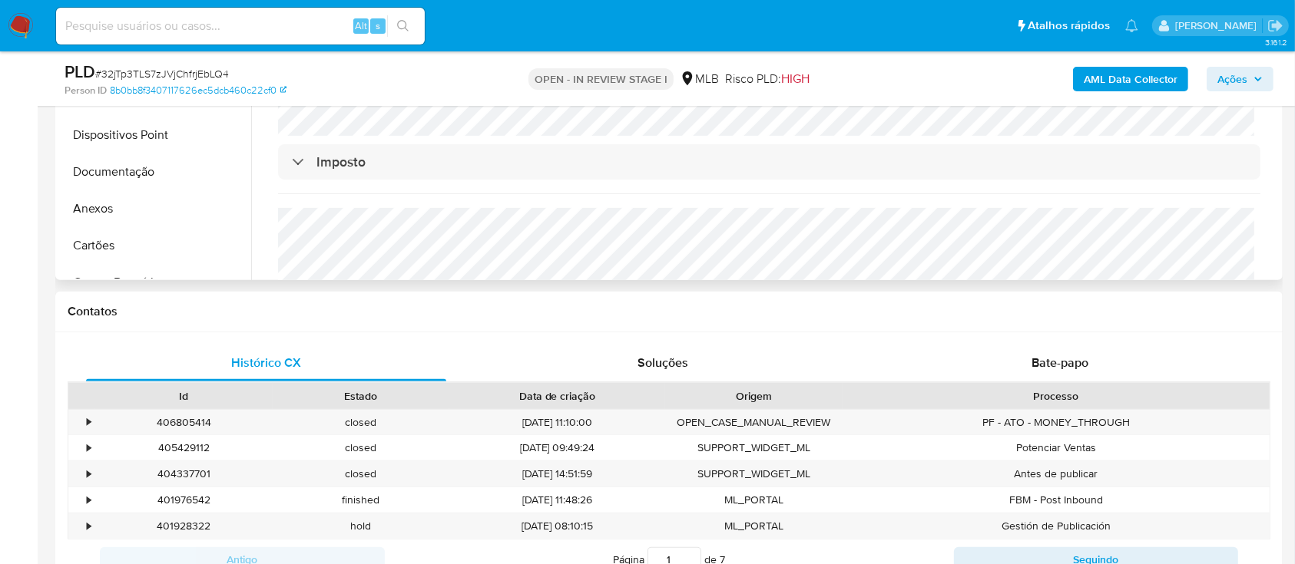
scroll to position [836, 0]
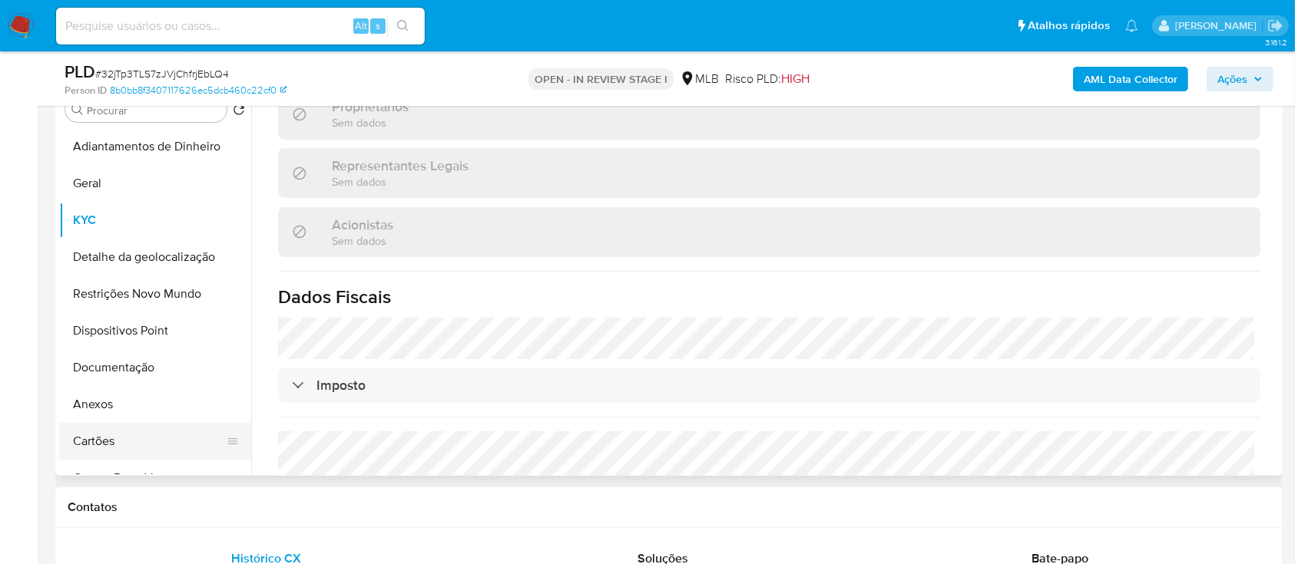
scroll to position [307, 0]
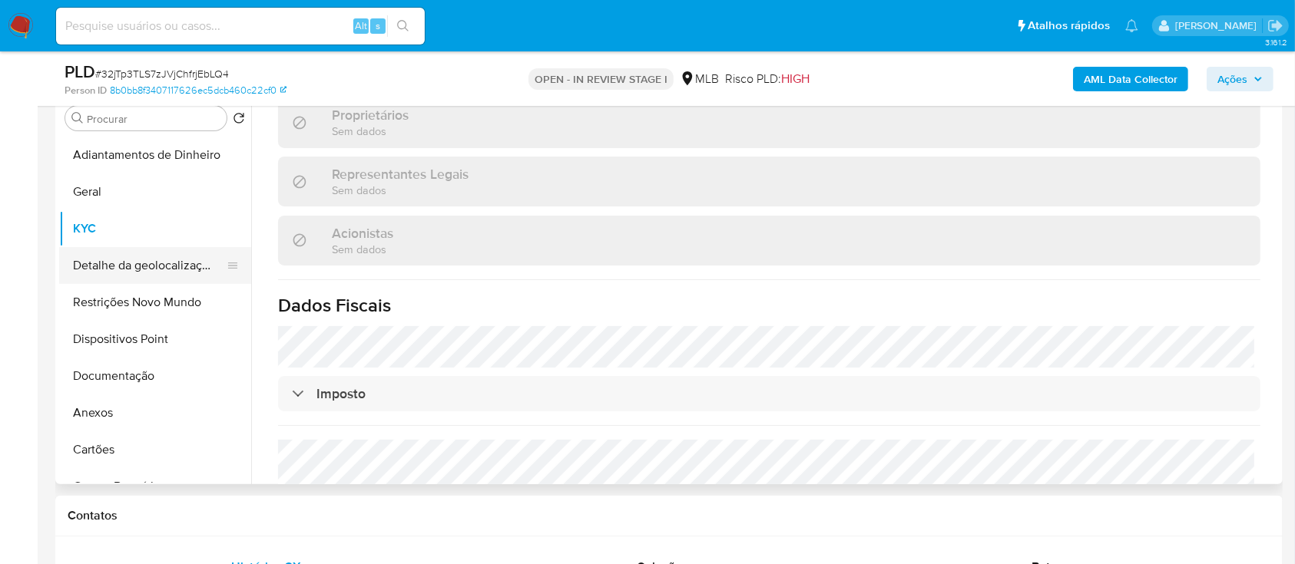
click at [172, 266] on button "Detalhe da geolocalização" at bounding box center [149, 265] width 180 height 37
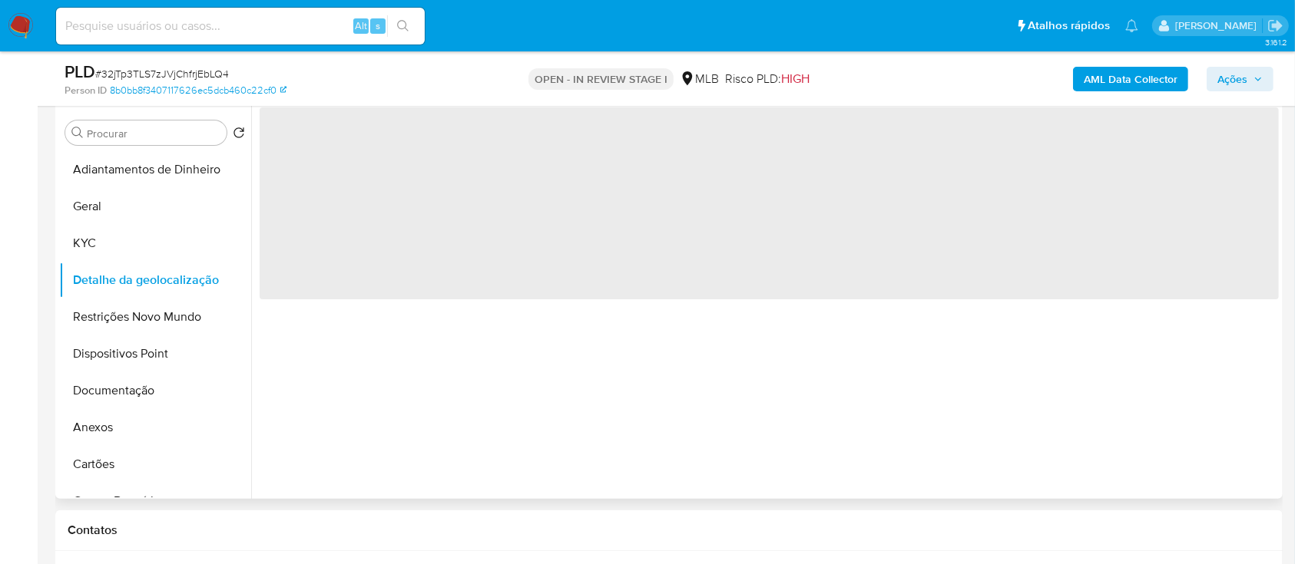
scroll to position [204, 0]
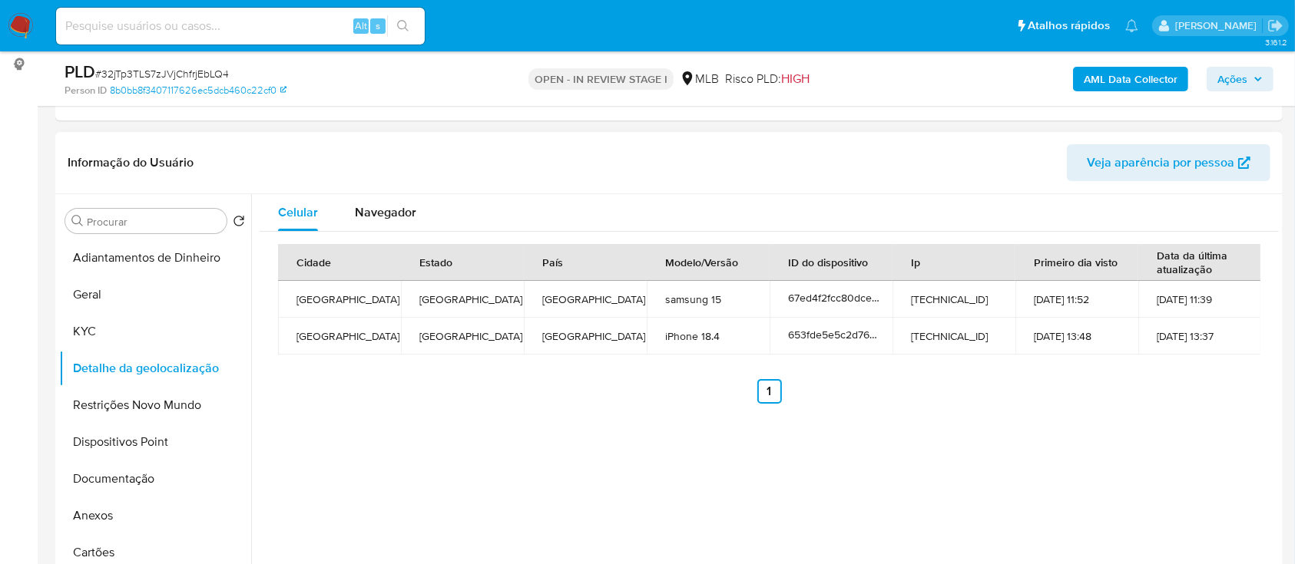
click at [1171, 436] on div "Celular Navegador Cidade Estado País Modelo/Versão ID do dispositivo Ip Primeir…" at bounding box center [765, 390] width 1028 height 393
click at [134, 412] on button "Restrições Novo Mundo" at bounding box center [149, 405] width 180 height 37
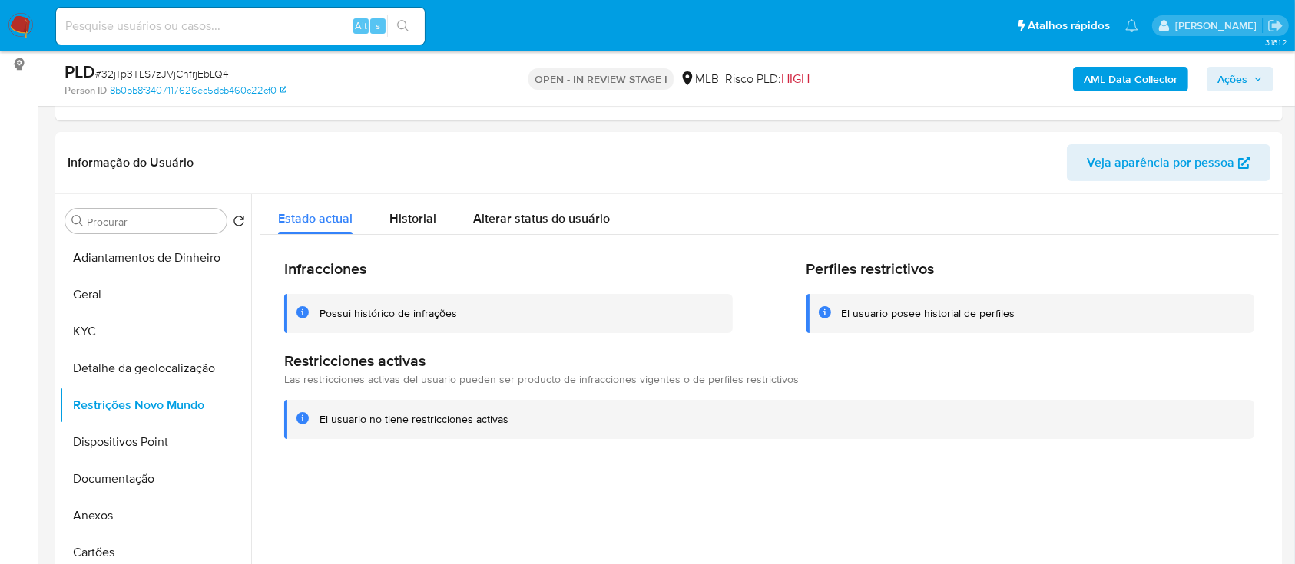
drag, startPoint x: 992, startPoint y: 167, endPoint x: 730, endPoint y: 58, distance: 283.7
click at [989, 167] on header "Informação do Usuário Veja aparência por pessoa" at bounding box center [669, 162] width 1203 height 37
click at [110, 439] on button "Dispositivos Point" at bounding box center [149, 442] width 180 height 37
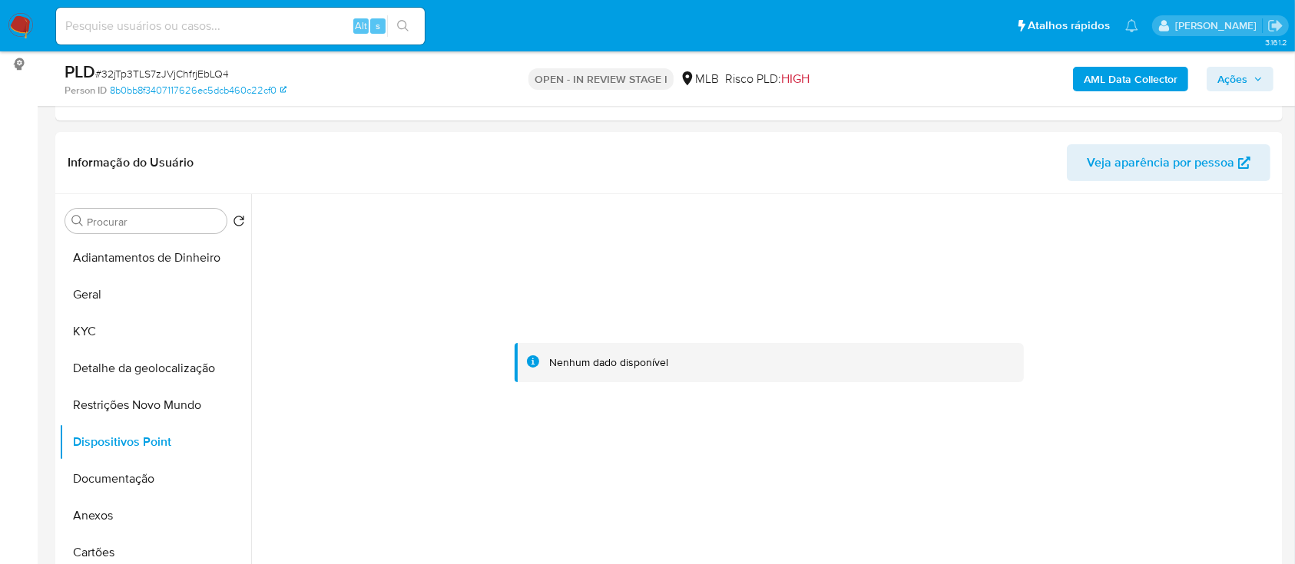
drag, startPoint x: 13, startPoint y: 279, endPoint x: 369, endPoint y: 16, distance: 442.1
click at [132, 474] on button "Documentação" at bounding box center [149, 479] width 180 height 37
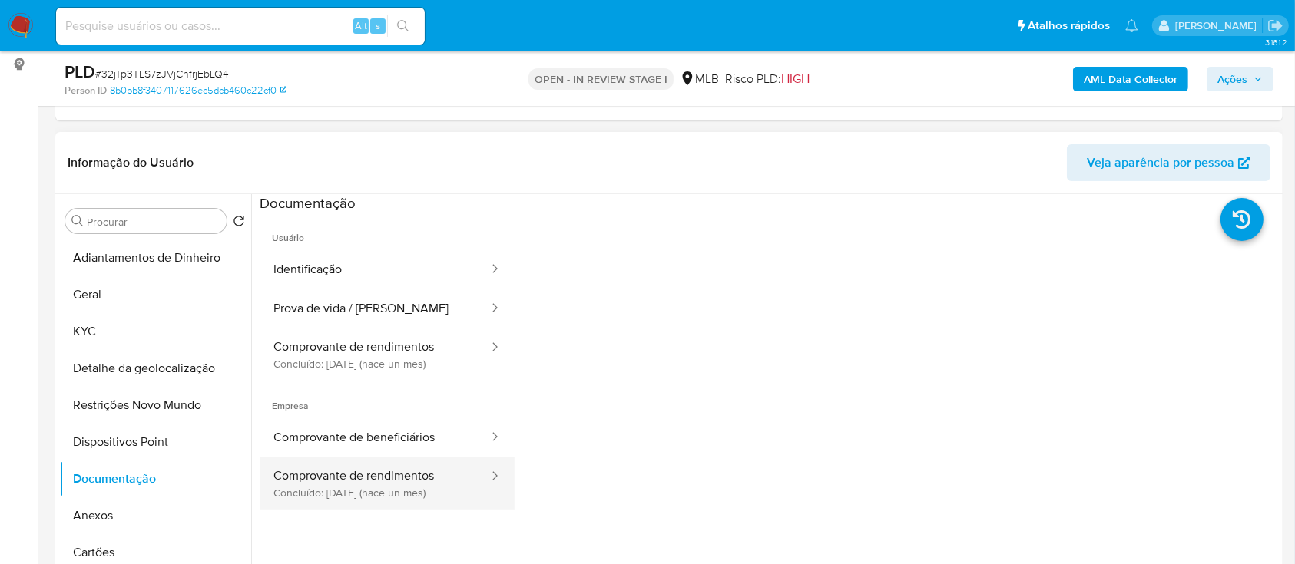
click at [366, 478] on button "Comprovante de rendimentos Concluído: 25/08/2025 (hace un mes)" at bounding box center [375, 484] width 230 height 52
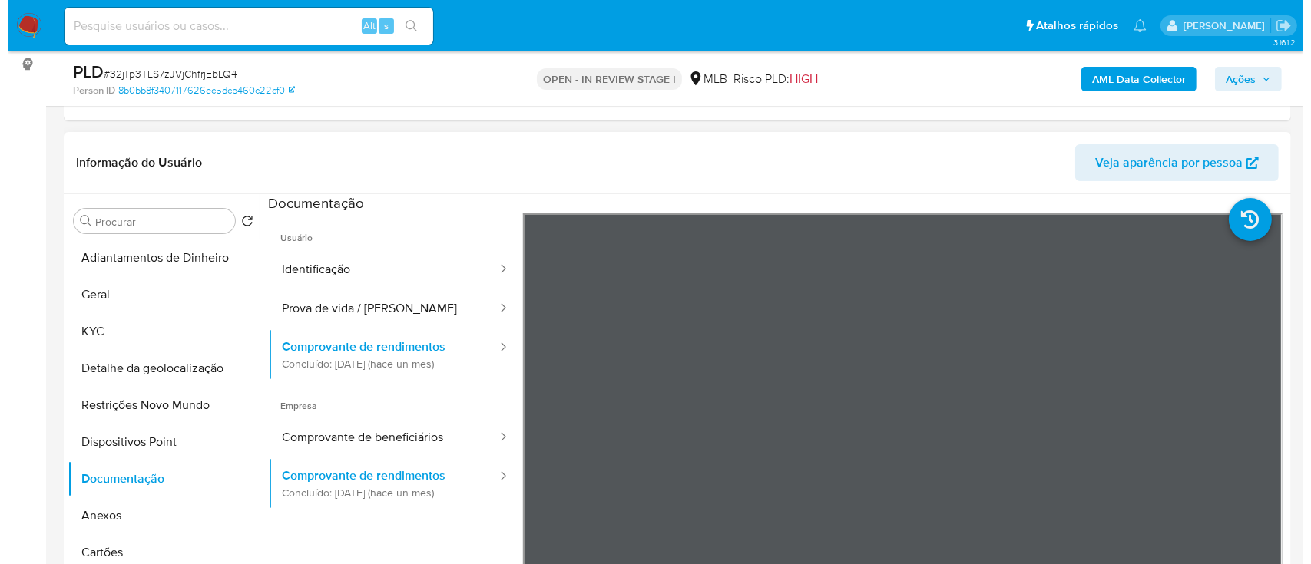
scroll to position [307, 0]
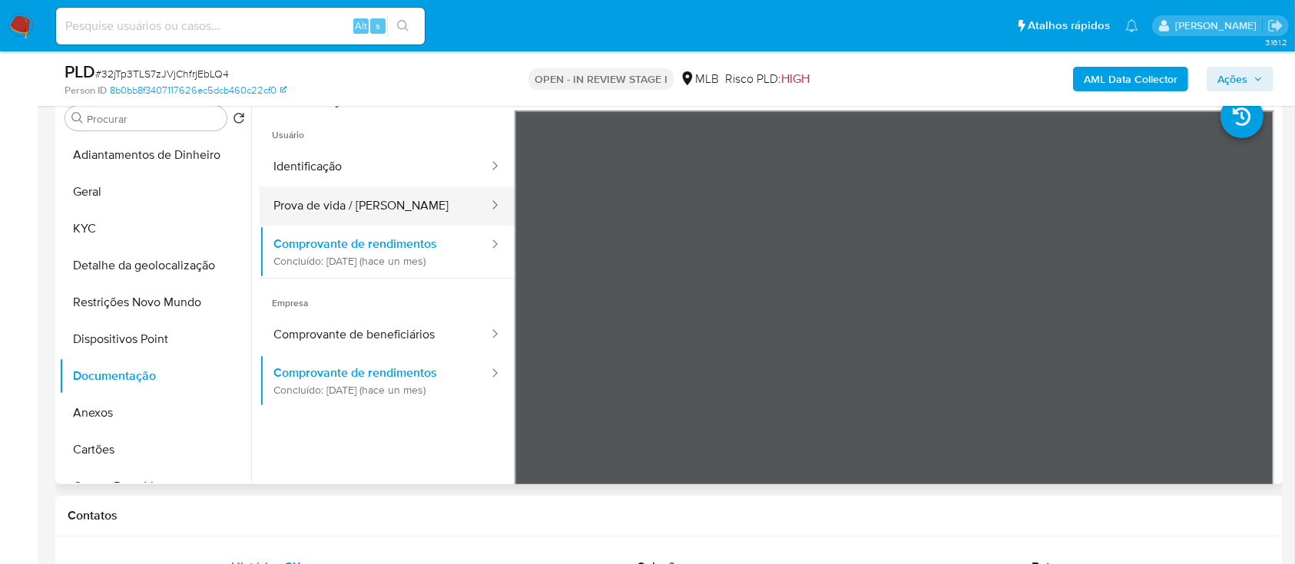
click at [324, 199] on button "Prova de vida / [PERSON_NAME]" at bounding box center [375, 206] width 230 height 39
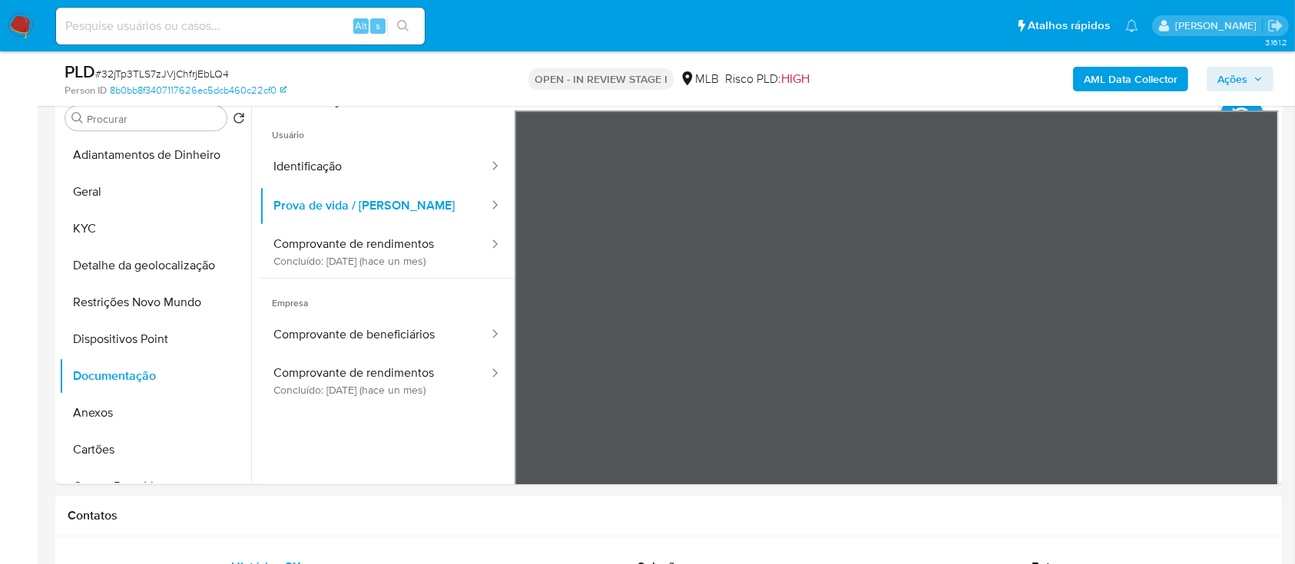
click at [1101, 77] on b "AML Data Collector" at bounding box center [1131, 79] width 94 height 25
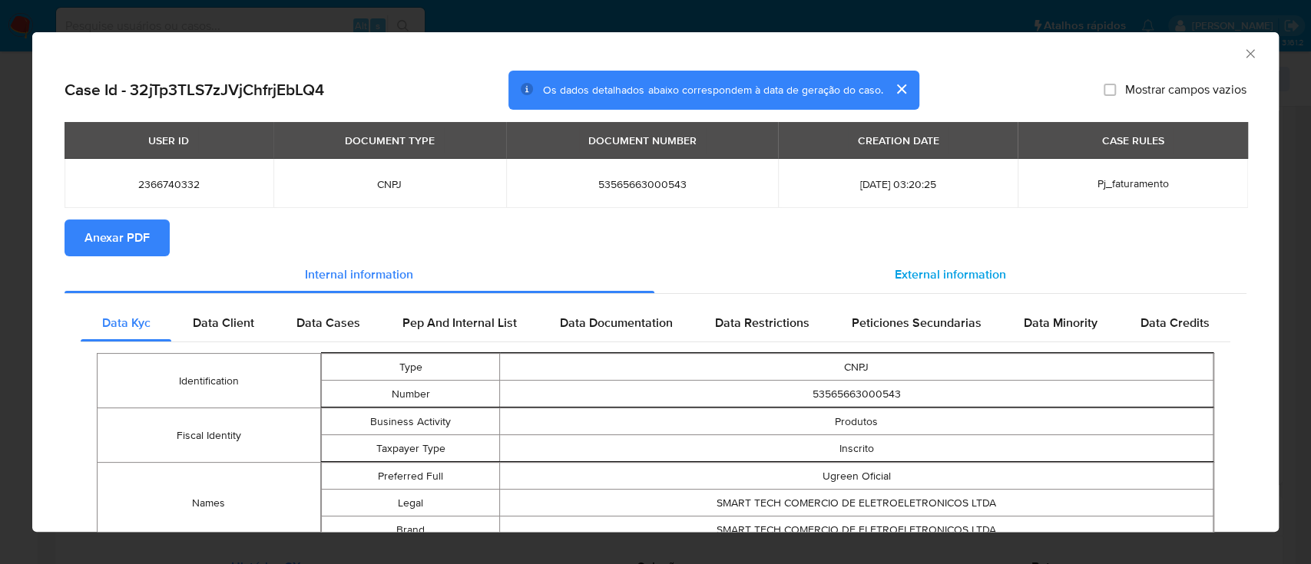
drag, startPoint x: 901, startPoint y: 266, endPoint x: 910, endPoint y: 273, distance: 12.0
click at [910, 273] on span "External information" at bounding box center [950, 275] width 111 height 18
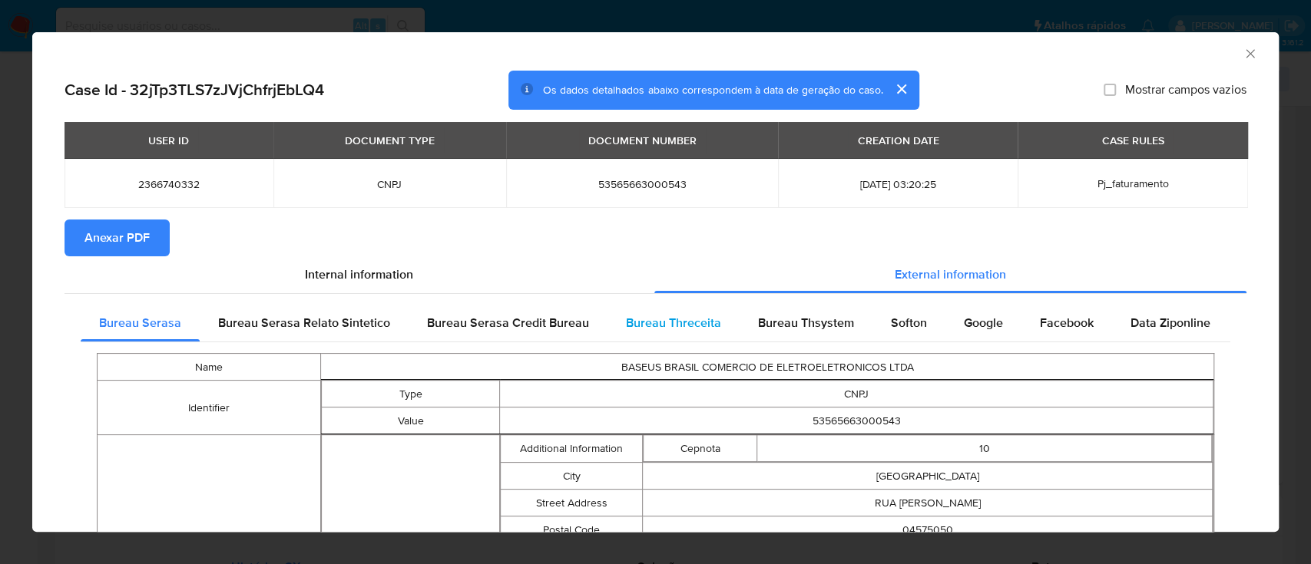
click at [675, 323] on span "Bureau Threceita" at bounding box center [673, 323] width 95 height 18
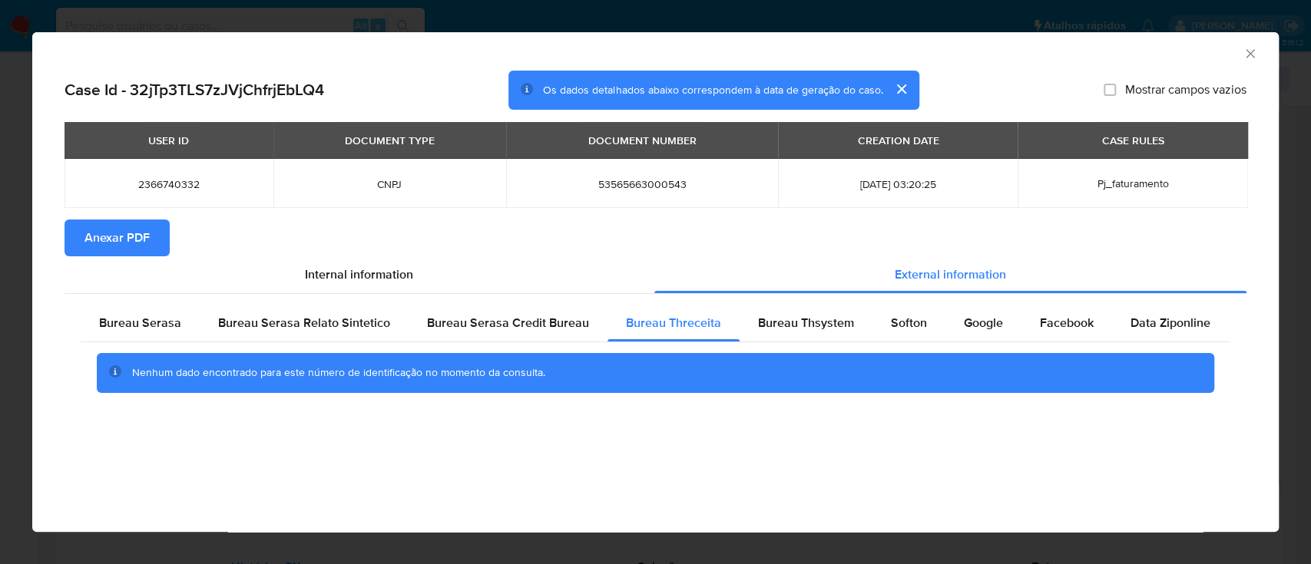
click at [1098, 44] on div "AML Data Collector" at bounding box center [643, 51] width 1200 height 17
click at [790, 323] on span "Bureau Thsystem" at bounding box center [806, 323] width 96 height 18
drag, startPoint x: 1122, startPoint y: 51, endPoint x: 722, endPoint y: 28, distance: 400.8
click at [1116, 53] on div "AML Data Collector" at bounding box center [643, 51] width 1200 height 17
click at [901, 318] on span "Softon" at bounding box center [909, 323] width 36 height 18
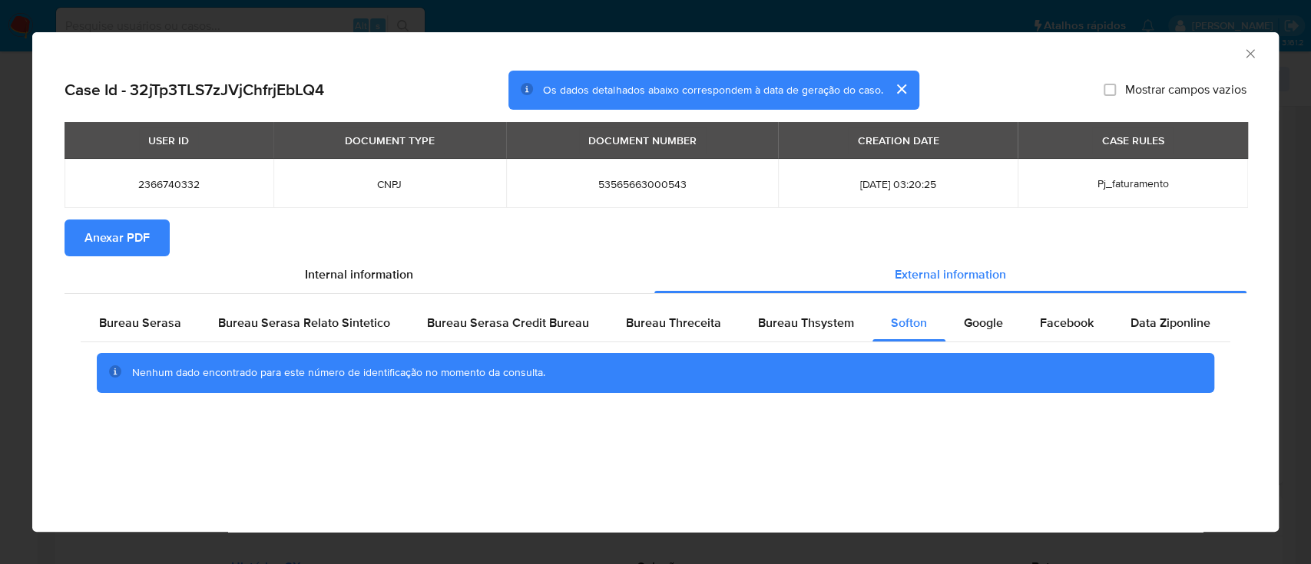
drag, startPoint x: 1142, startPoint y: 42, endPoint x: 688, endPoint y: 8, distance: 455.2
click at [1126, 43] on div "AML Data Collector" at bounding box center [643, 51] width 1200 height 17
click at [976, 325] on span "Google" at bounding box center [983, 323] width 39 height 18
drag, startPoint x: 1125, startPoint y: 50, endPoint x: 816, endPoint y: 20, distance: 310.2
click at [1113, 50] on div "AML Data Collector" at bounding box center [643, 51] width 1200 height 17
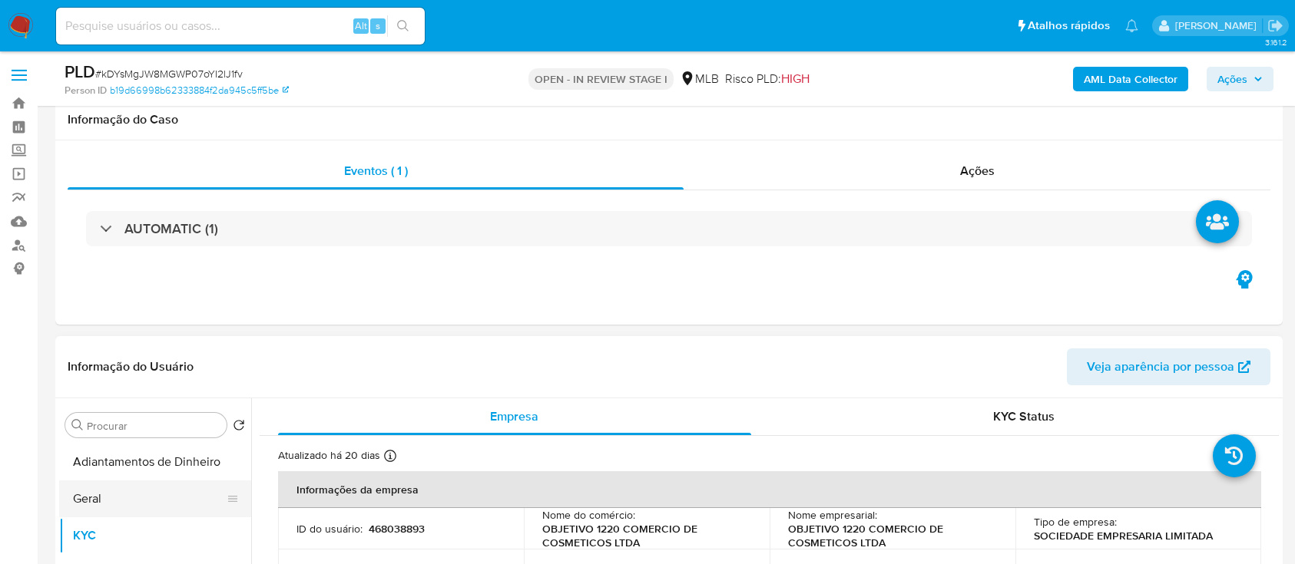
scroll to position [204, 0]
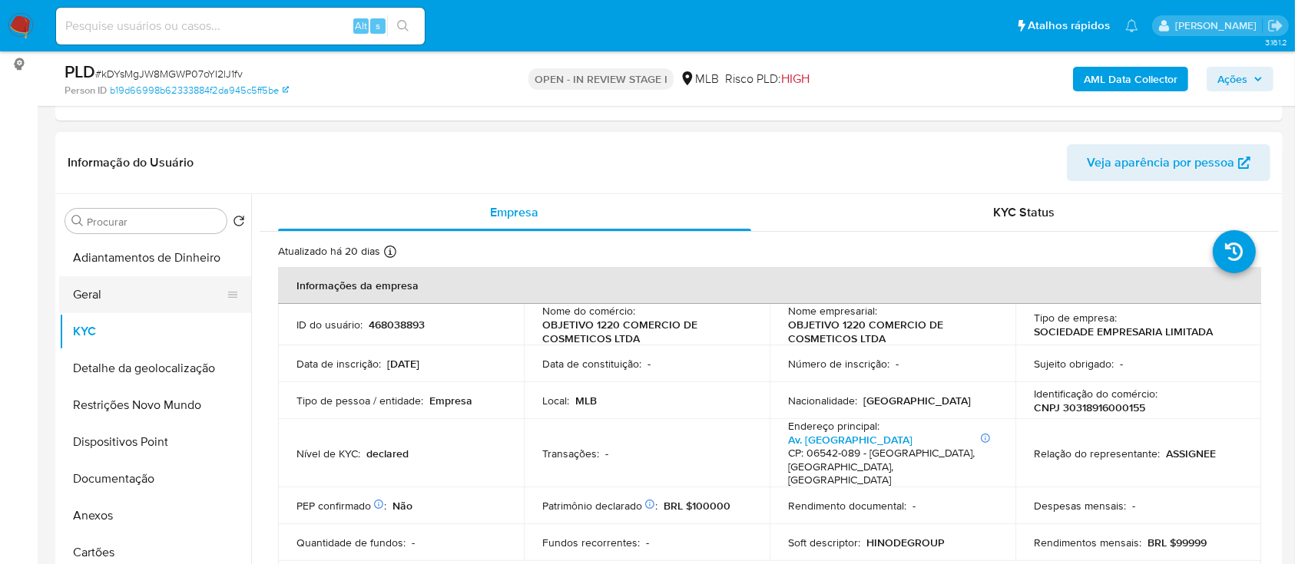
click at [94, 291] on button "Geral" at bounding box center [149, 294] width 180 height 37
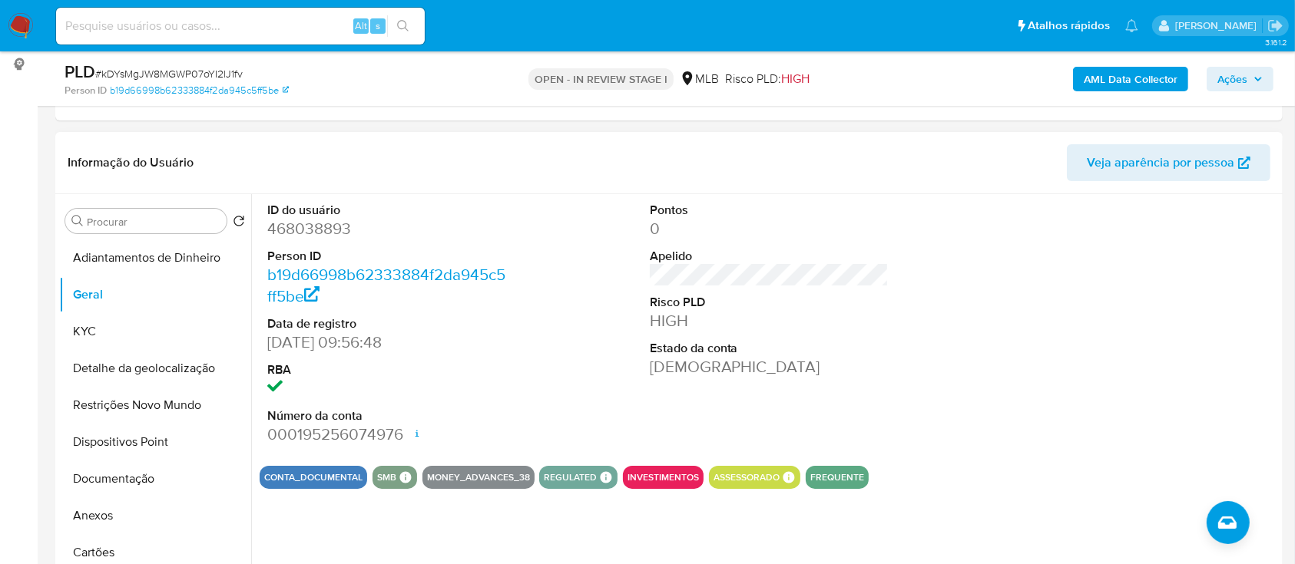
drag, startPoint x: 1016, startPoint y: 335, endPoint x: 974, endPoint y: 307, distance: 50.5
click at [1002, 329] on div "ID do usuário 468038893 Person ID b19d66998b62333884f2da945c5ff5be Data de regi…" at bounding box center [769, 324] width 1019 height 260
drag, startPoint x: 104, startPoint y: 324, endPoint x: 127, endPoint y: 325, distance: 23.1
click at [104, 325] on button "KYC" at bounding box center [149, 331] width 180 height 37
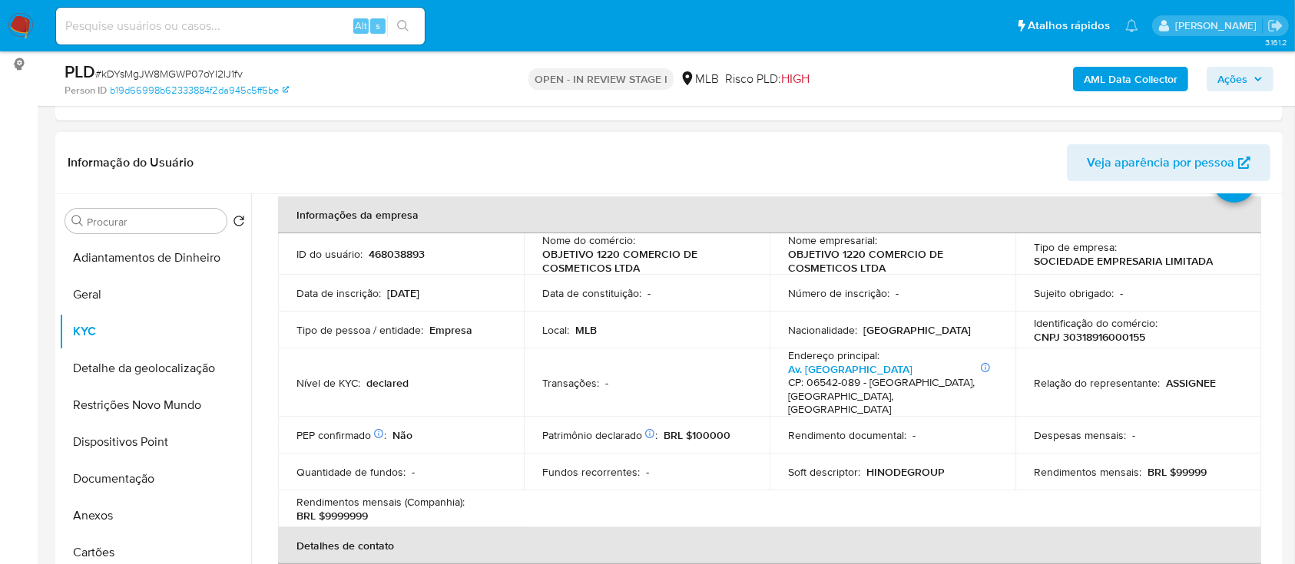
scroll to position [102, 0]
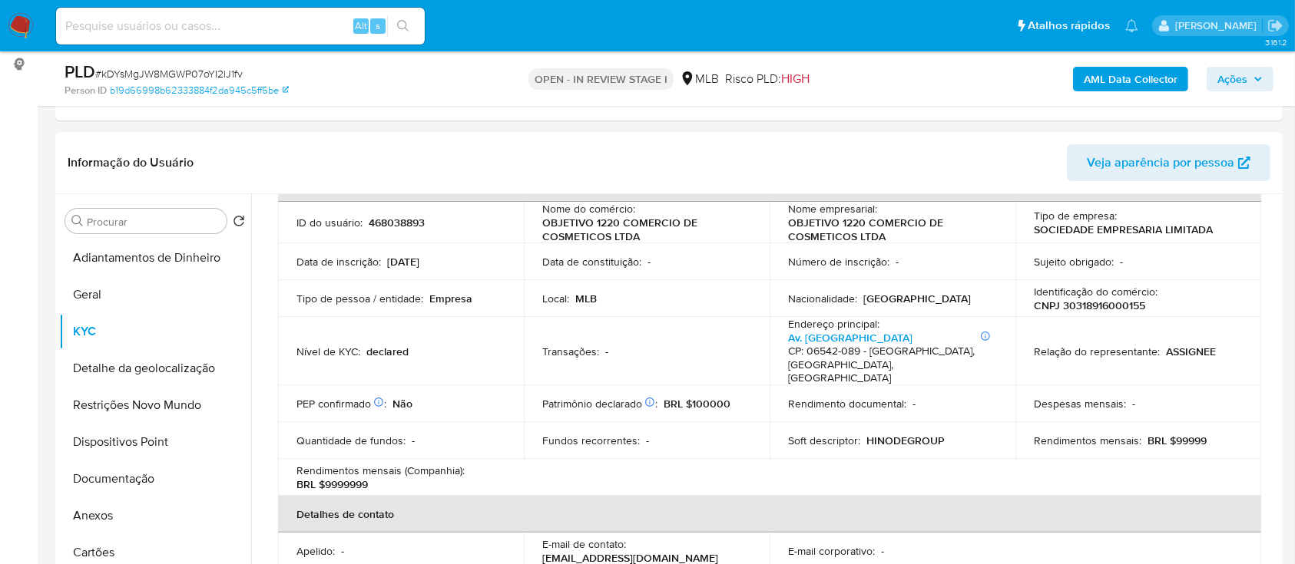
click at [869, 146] on header "Informação do Usuário Veja aparência por pessoa" at bounding box center [669, 162] width 1203 height 37
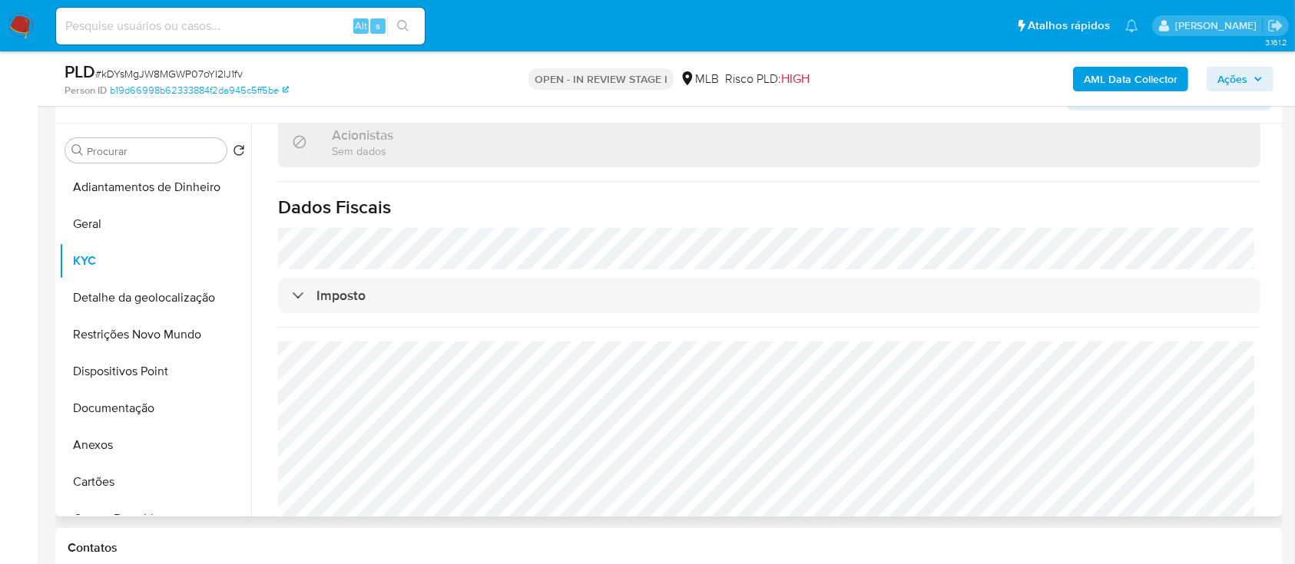
scroll to position [307, 0]
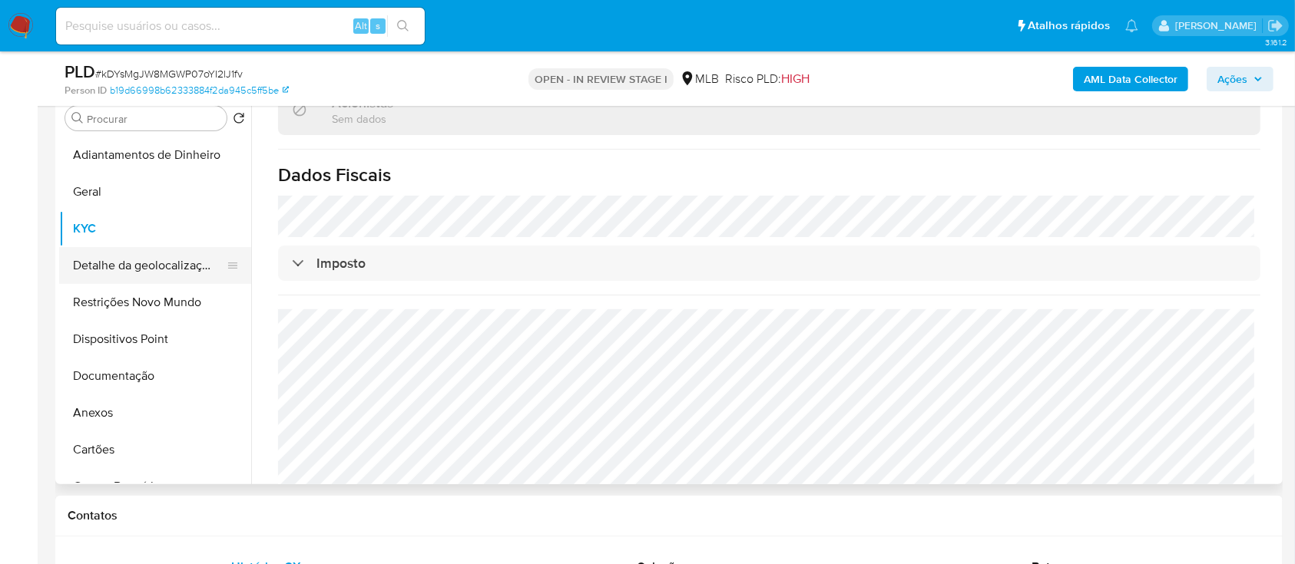
drag, startPoint x: 114, startPoint y: 255, endPoint x: 134, endPoint y: 256, distance: 20.8
click at [114, 256] on button "Detalhe da geolocalização" at bounding box center [149, 265] width 180 height 37
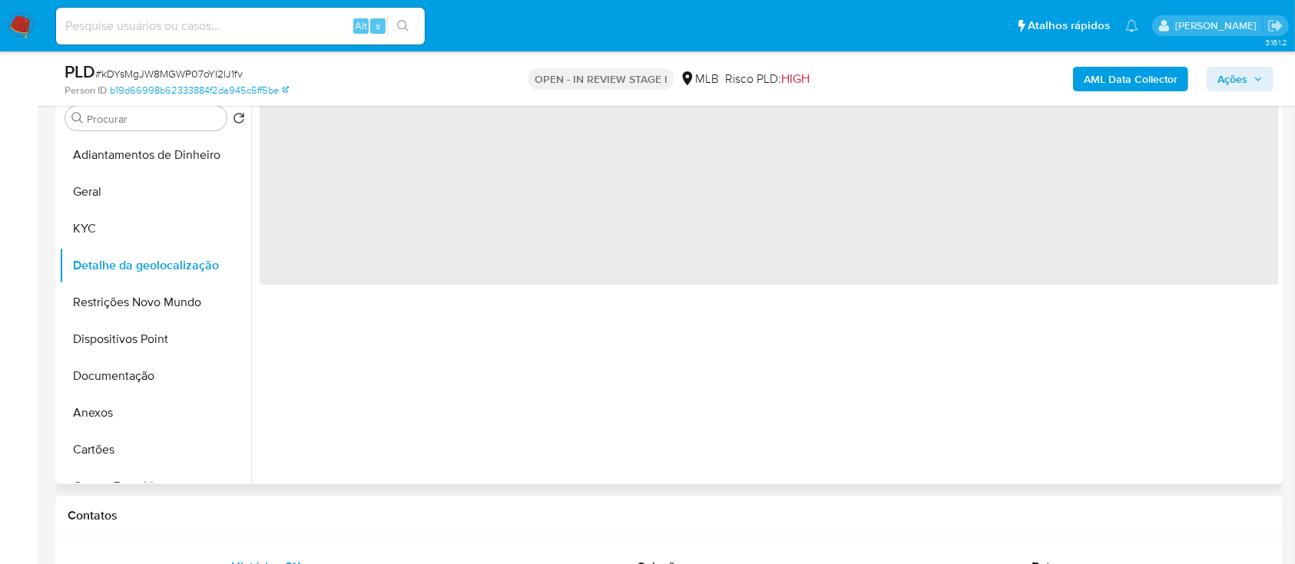
scroll to position [0, 0]
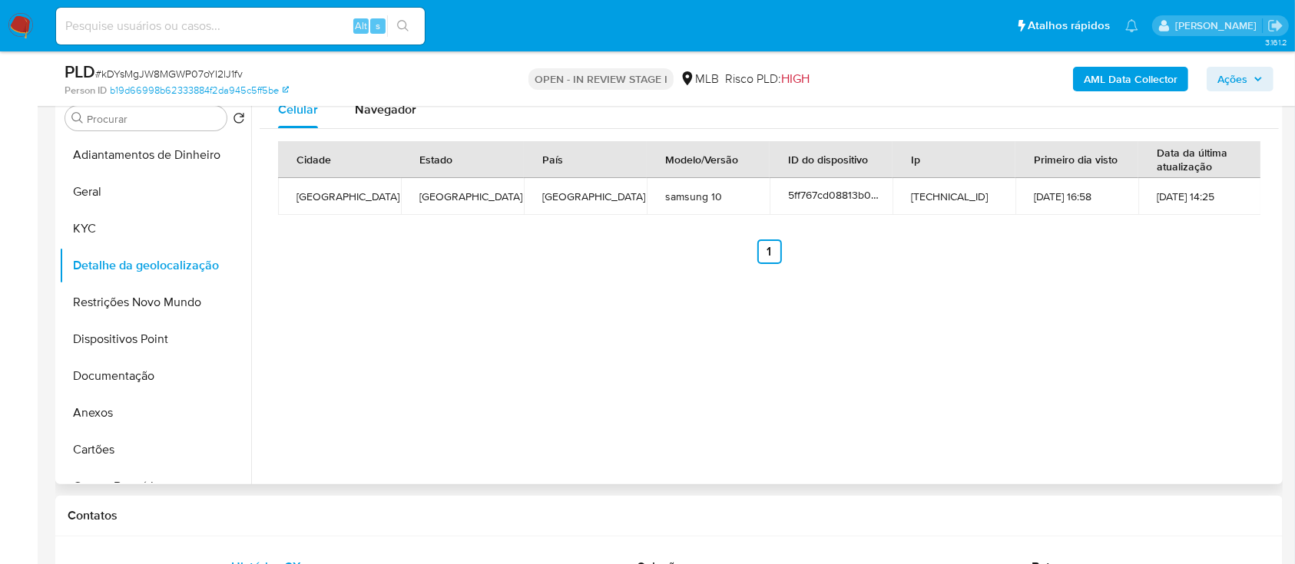
drag, startPoint x: 1061, startPoint y: 315, endPoint x: 1079, endPoint y: 305, distance: 21.0
click at [1063, 313] on div "Celular Navegador Cidade Estado País Modelo/Versão ID do dispositivo Ip Primeir…" at bounding box center [765, 287] width 1028 height 393
drag, startPoint x: 118, startPoint y: 310, endPoint x: 385, endPoint y: 325, distance: 267.7
click at [118, 310] on button "Restrições Novo Mundo" at bounding box center [155, 302] width 192 height 37
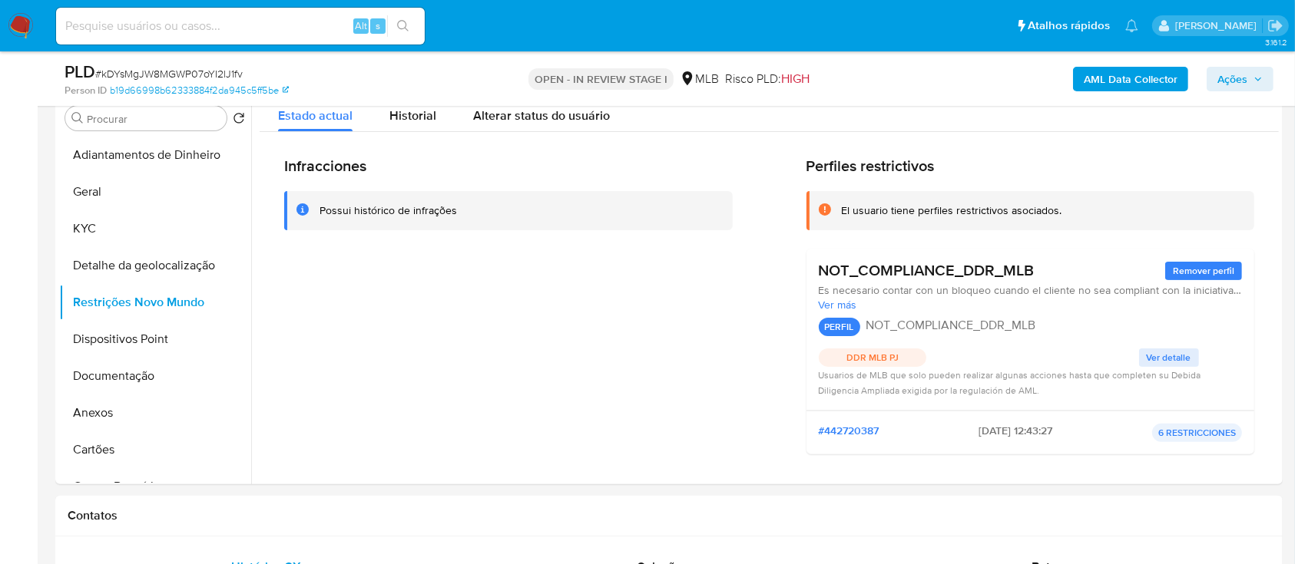
drag, startPoint x: 332, startPoint y: 359, endPoint x: 469, endPoint y: 101, distance: 292.4
click at [333, 346] on div "Infracciones Possui histórico de infrações" at bounding box center [508, 312] width 449 height 310
click at [1161, 353] on span "Ver detalle" at bounding box center [1169, 357] width 45 height 15
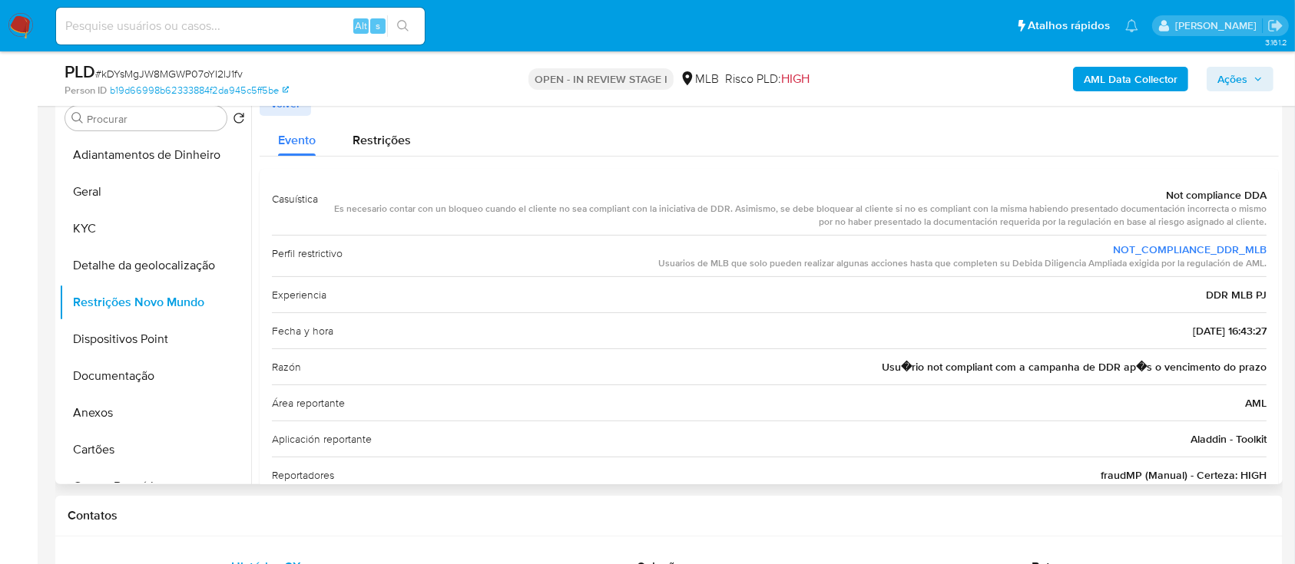
drag, startPoint x: 1160, startPoint y: 194, endPoint x: 1269, endPoint y: 316, distance: 163.8
click at [1269, 316] on div "Casuística Not compliance DDA Es necesario contar con un bloqueo cuando el clie…" at bounding box center [769, 337] width 1019 height 336
click at [124, 341] on button "Dispositivos Point" at bounding box center [149, 339] width 180 height 37
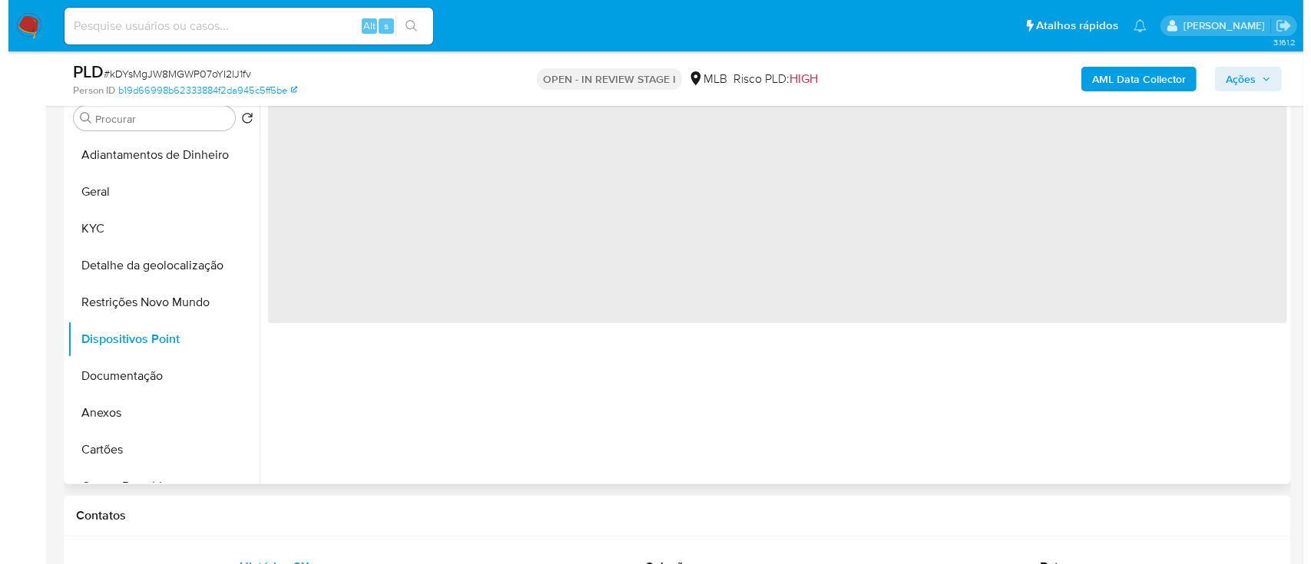
scroll to position [204, 0]
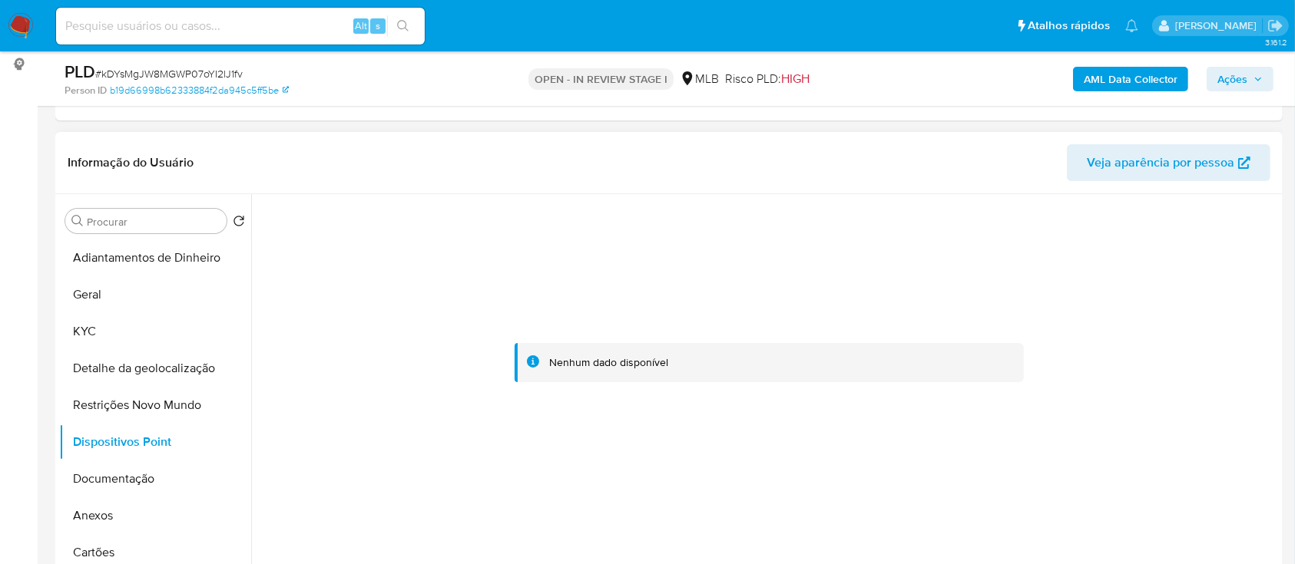
drag, startPoint x: 302, startPoint y: 445, endPoint x: 332, endPoint y: 422, distance: 37.8
click at [307, 442] on div at bounding box center [769, 363] width 1019 height 338
drag, startPoint x: 123, startPoint y: 470, endPoint x: 141, endPoint y: 469, distance: 18.4
click at [124, 469] on button "Documentação" at bounding box center [149, 479] width 180 height 37
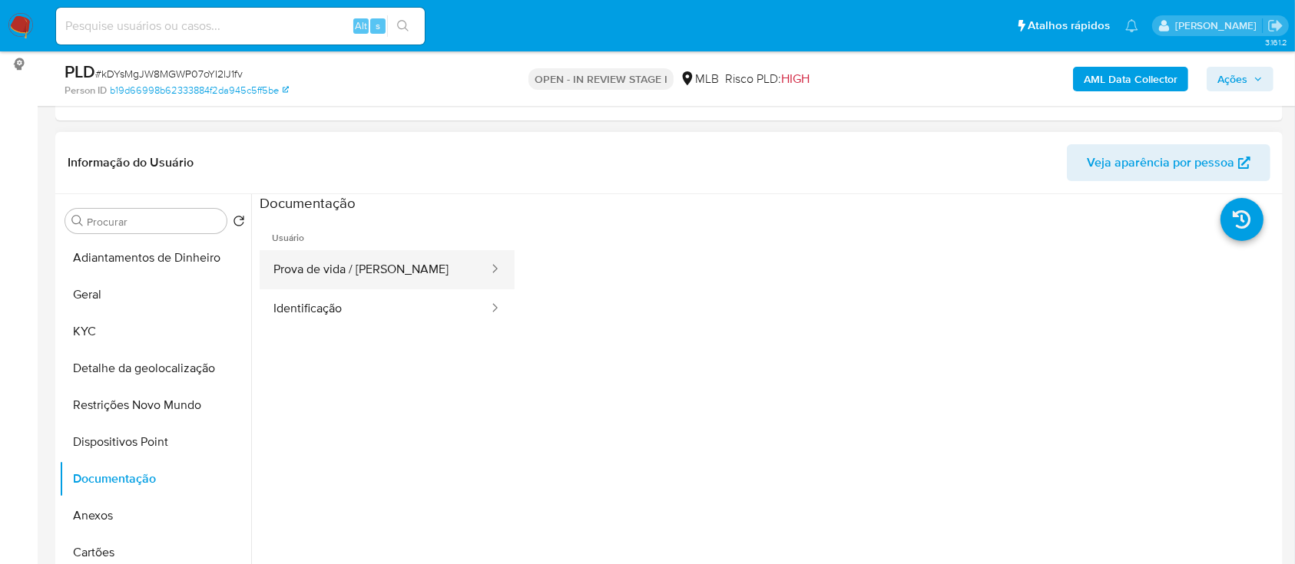
click at [406, 259] on button "Prova de vida / [PERSON_NAME]" at bounding box center [375, 269] width 230 height 39
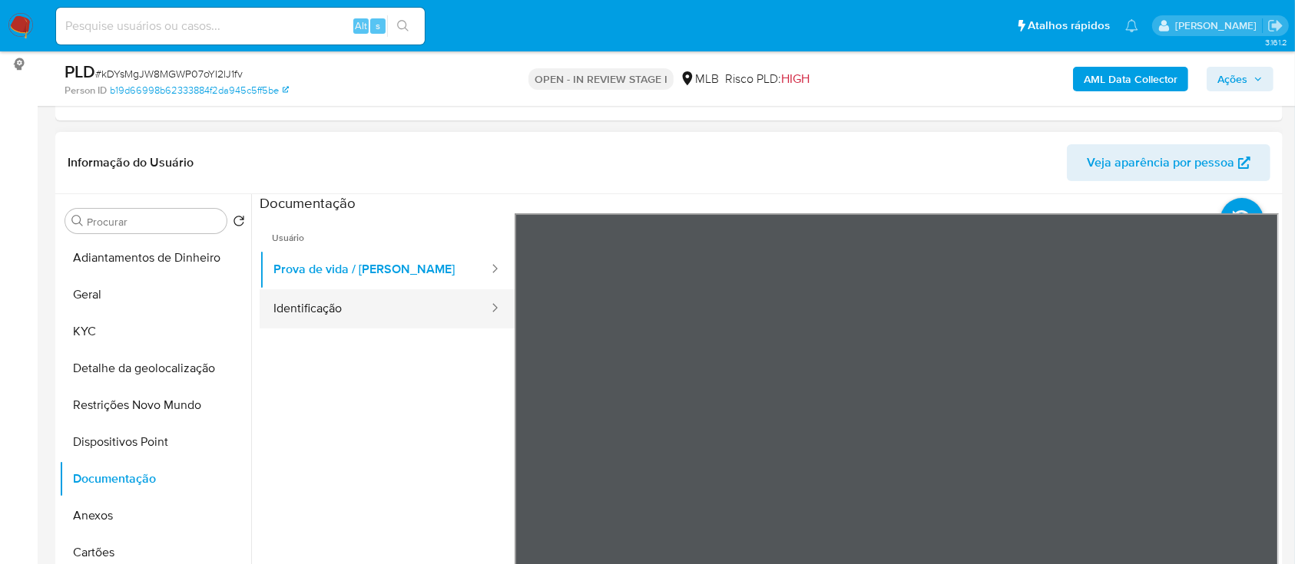
click at [406, 301] on button "Identificação" at bounding box center [375, 309] width 230 height 39
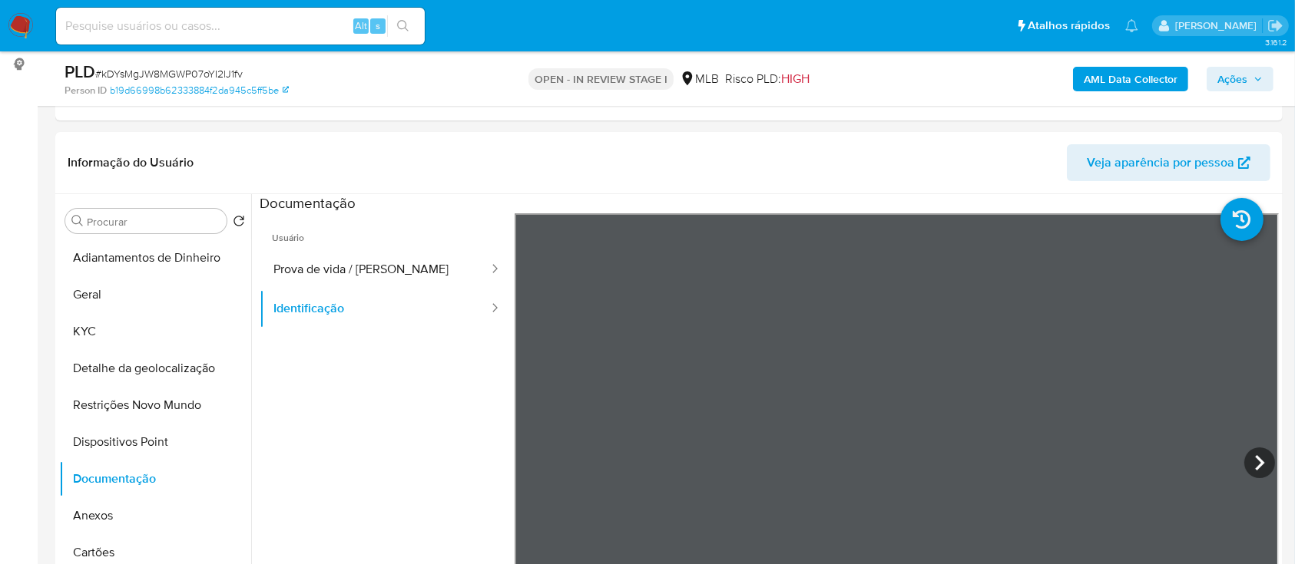
click at [1111, 78] on b "AML Data Collector" at bounding box center [1131, 79] width 94 height 25
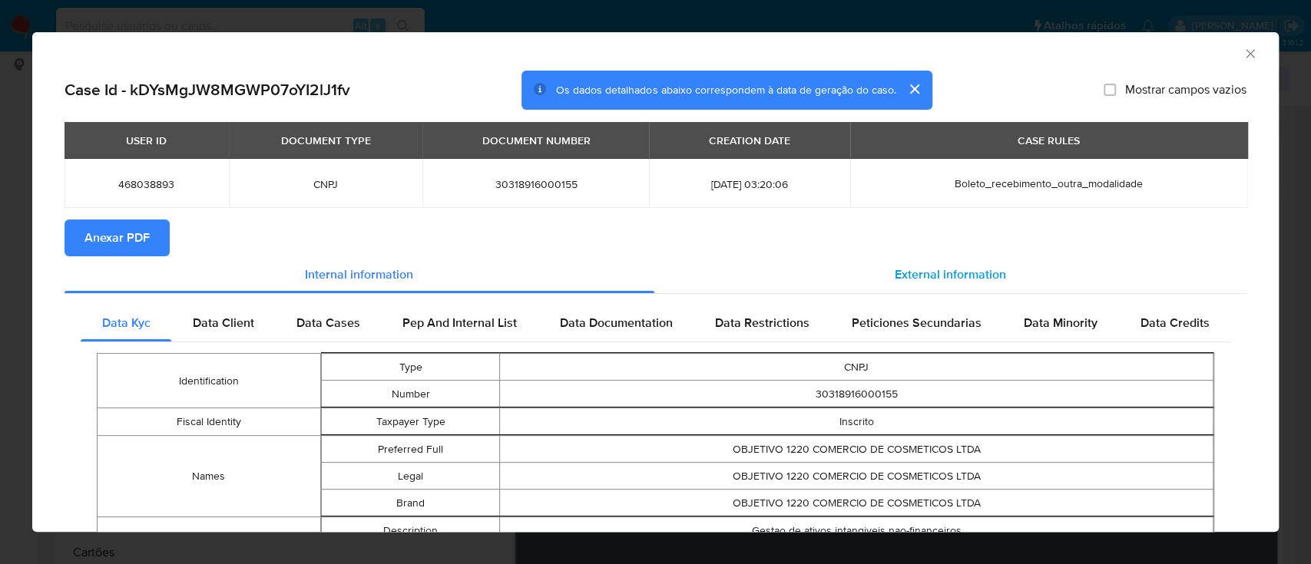
click at [941, 280] on span "External information" at bounding box center [950, 275] width 111 height 18
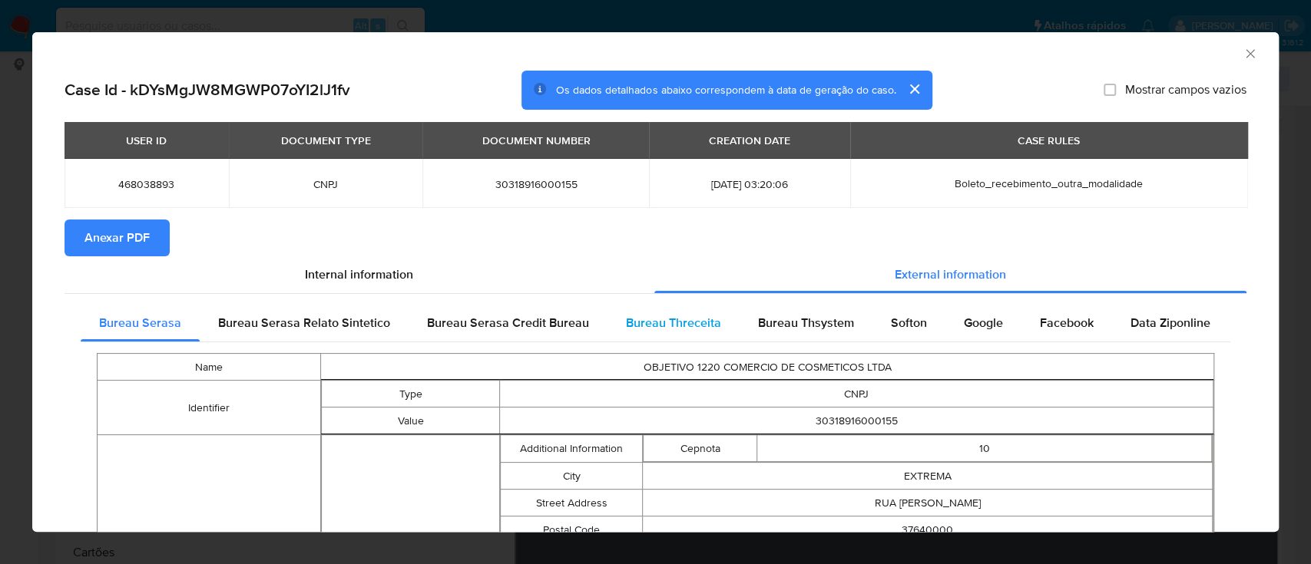
click at [694, 319] on span "Bureau Threceita" at bounding box center [673, 323] width 95 height 18
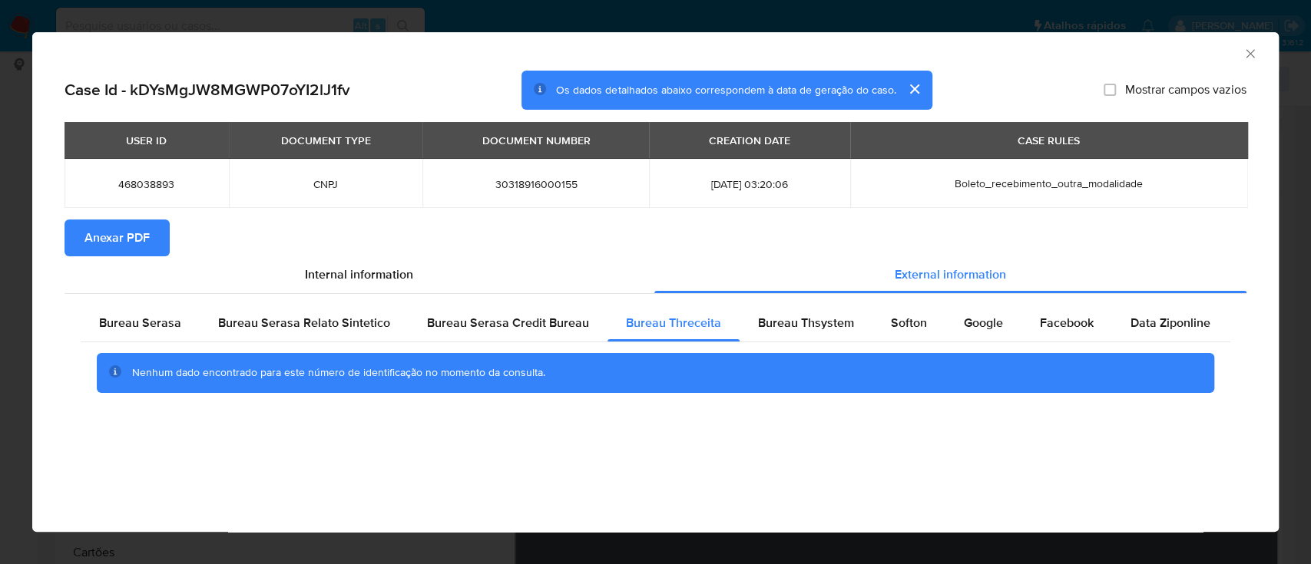
click at [303, 45] on div "AML Data Collector" at bounding box center [643, 51] width 1200 height 17
click at [790, 319] on span "Bureau Thsystem" at bounding box center [806, 323] width 96 height 18
drag, startPoint x: 1203, startPoint y: 51, endPoint x: 1179, endPoint y: 52, distance: 24.6
click at [1200, 52] on div "AML Data Collector" at bounding box center [643, 51] width 1200 height 17
click at [916, 327] on span "Softon" at bounding box center [909, 323] width 36 height 18
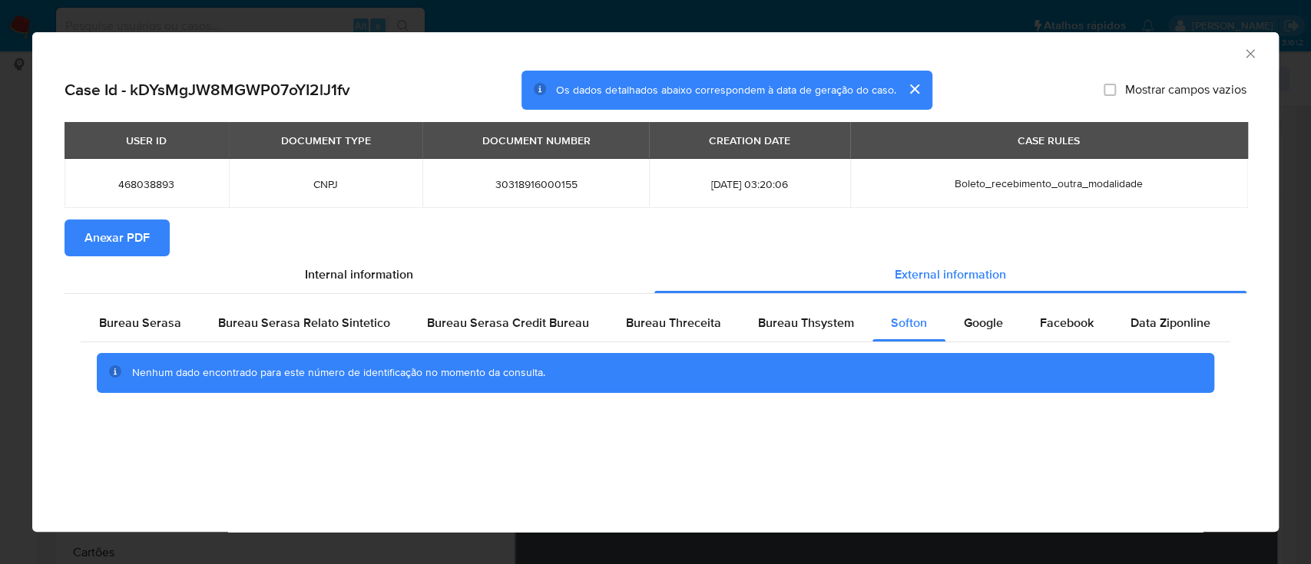
click at [1181, 54] on div "AML Data Collector" at bounding box center [643, 51] width 1200 height 17
click at [984, 313] on div "Google" at bounding box center [983, 323] width 76 height 37
click at [157, 55] on div "AML Data Collector" at bounding box center [643, 51] width 1200 height 17
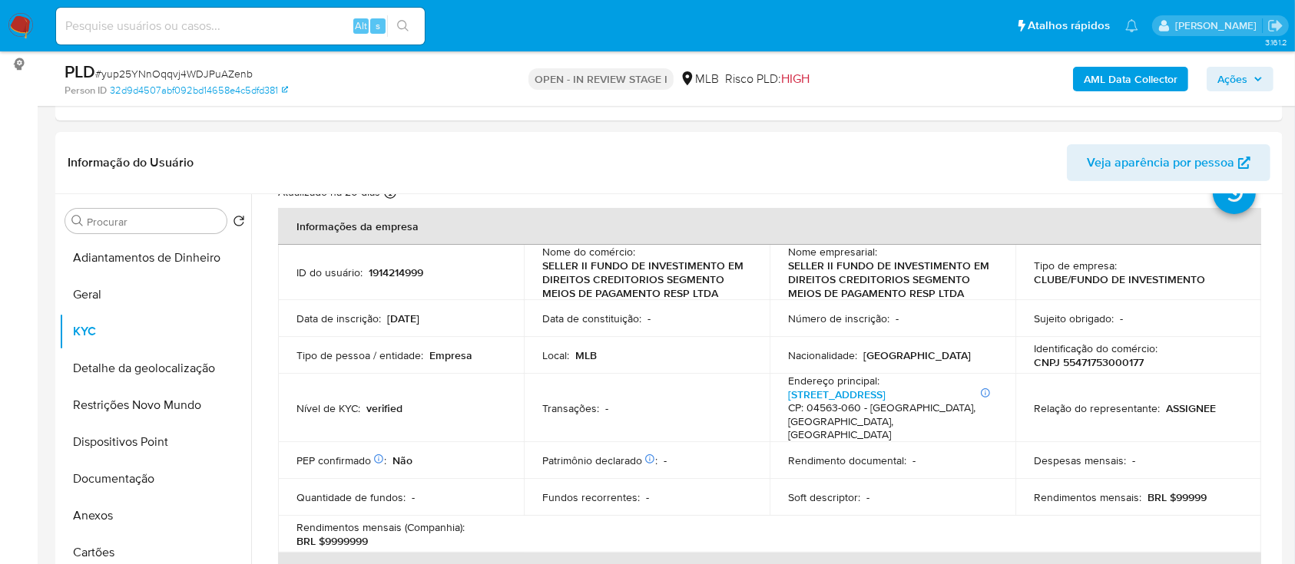
scroll to position [102, 0]
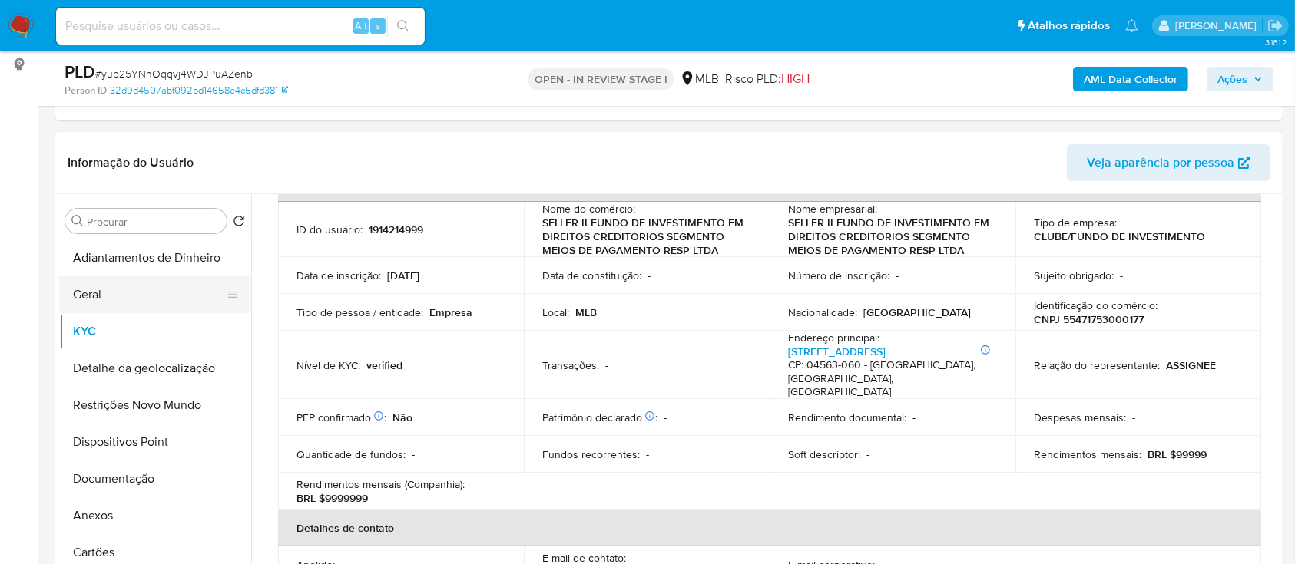
drag, startPoint x: 151, startPoint y: 296, endPoint x: 215, endPoint y: 287, distance: 64.3
click at [151, 296] on button "Geral" at bounding box center [149, 294] width 180 height 37
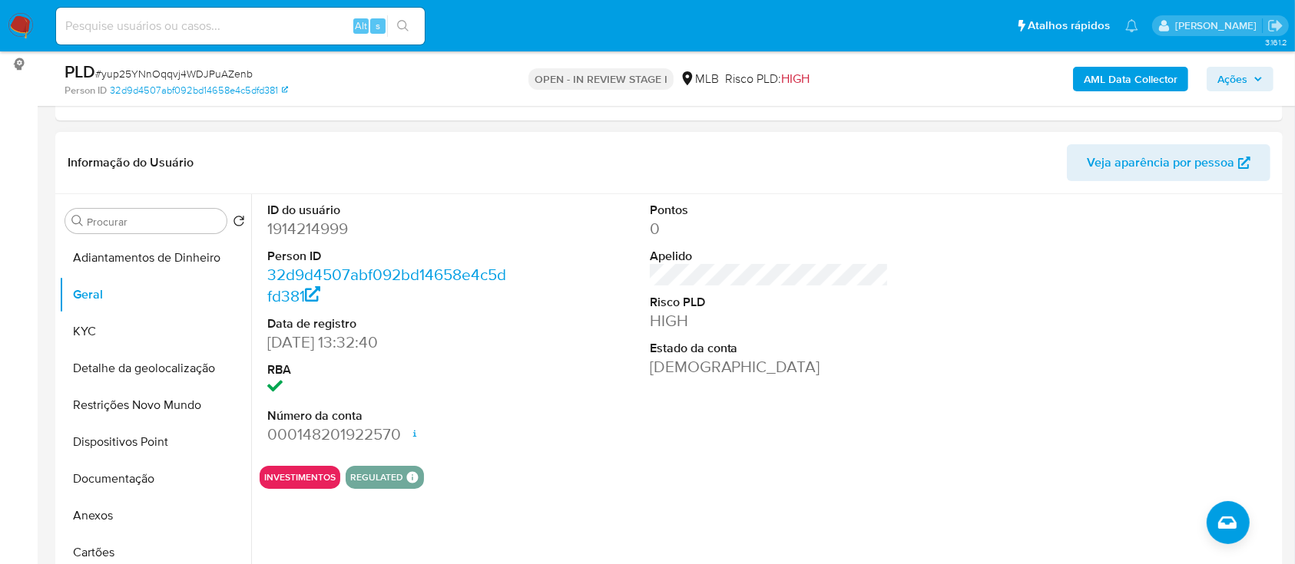
drag, startPoint x: 1173, startPoint y: 270, endPoint x: 1124, endPoint y: 233, distance: 61.9
click at [1170, 267] on div at bounding box center [1151, 324] width 255 height 260
click at [104, 336] on button "KYC" at bounding box center [149, 331] width 180 height 37
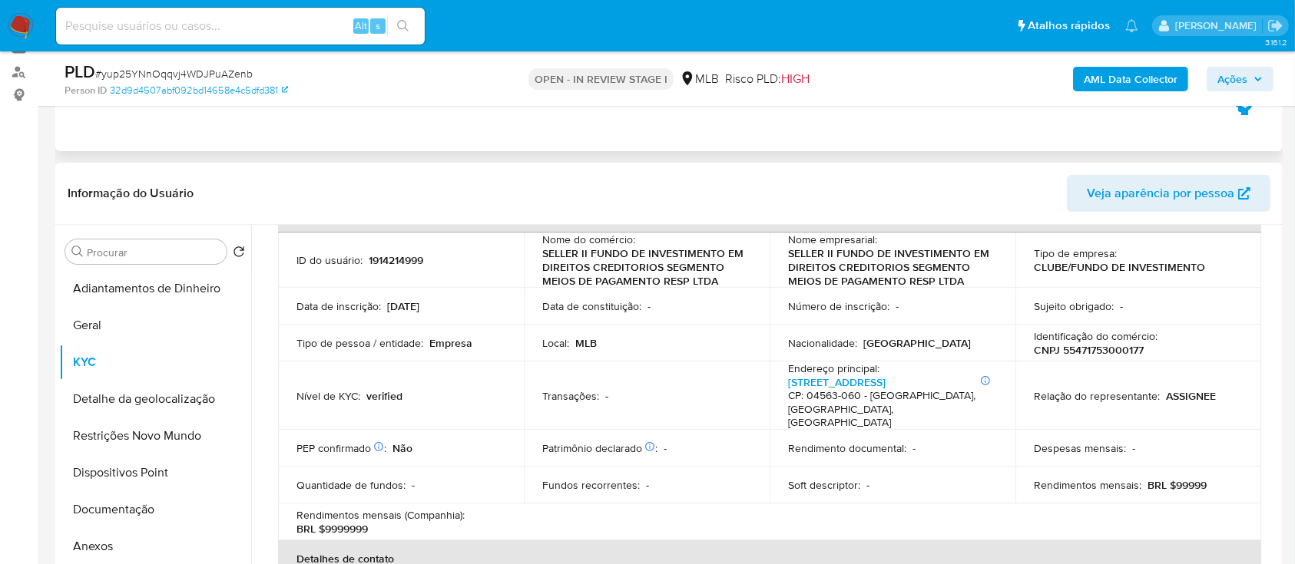
scroll to position [204, 0]
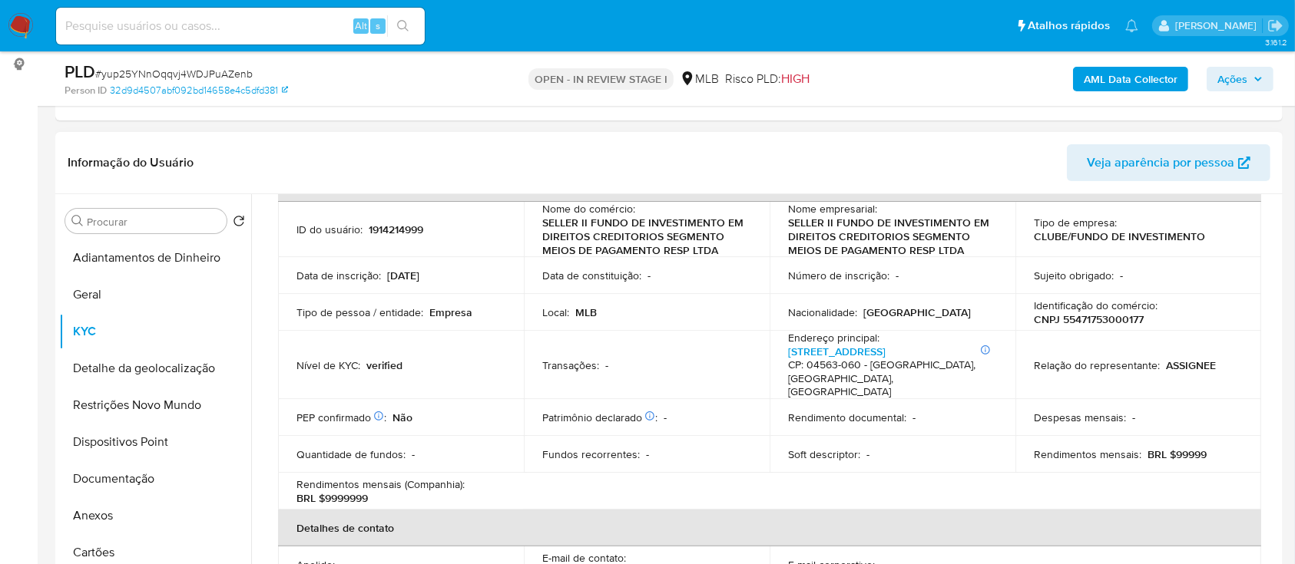
drag, startPoint x: 267, startPoint y: 150, endPoint x: 313, endPoint y: 132, distance: 49.4
click at [267, 150] on header "Informação do Usuário Veja aparência por pessoa" at bounding box center [669, 162] width 1203 height 37
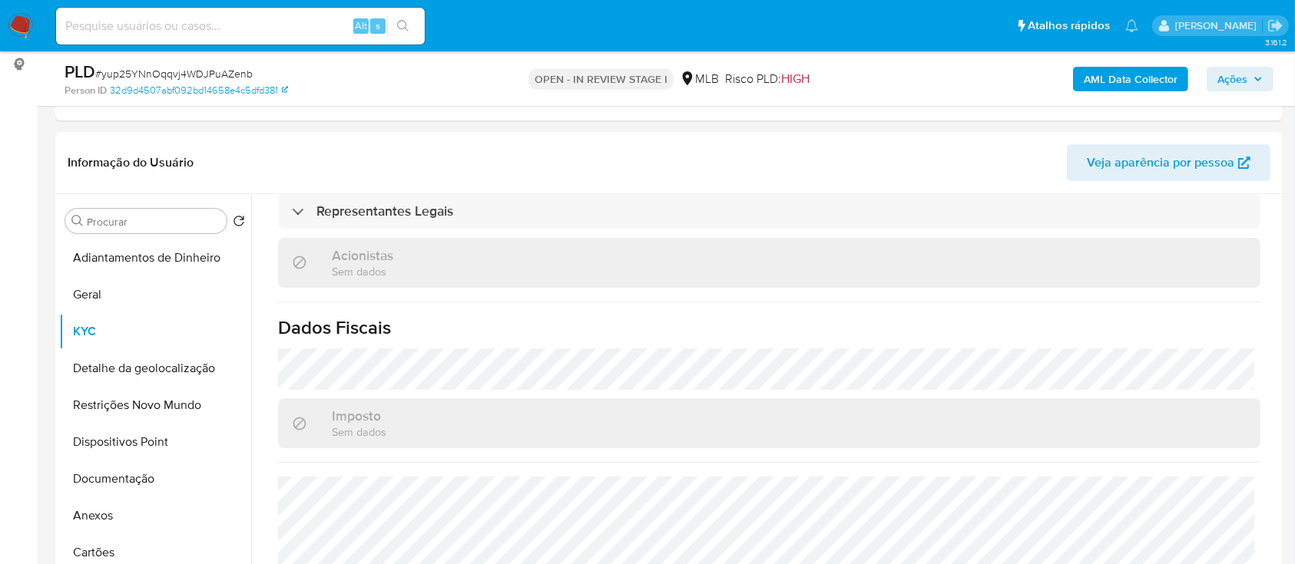
scroll to position [409, 0]
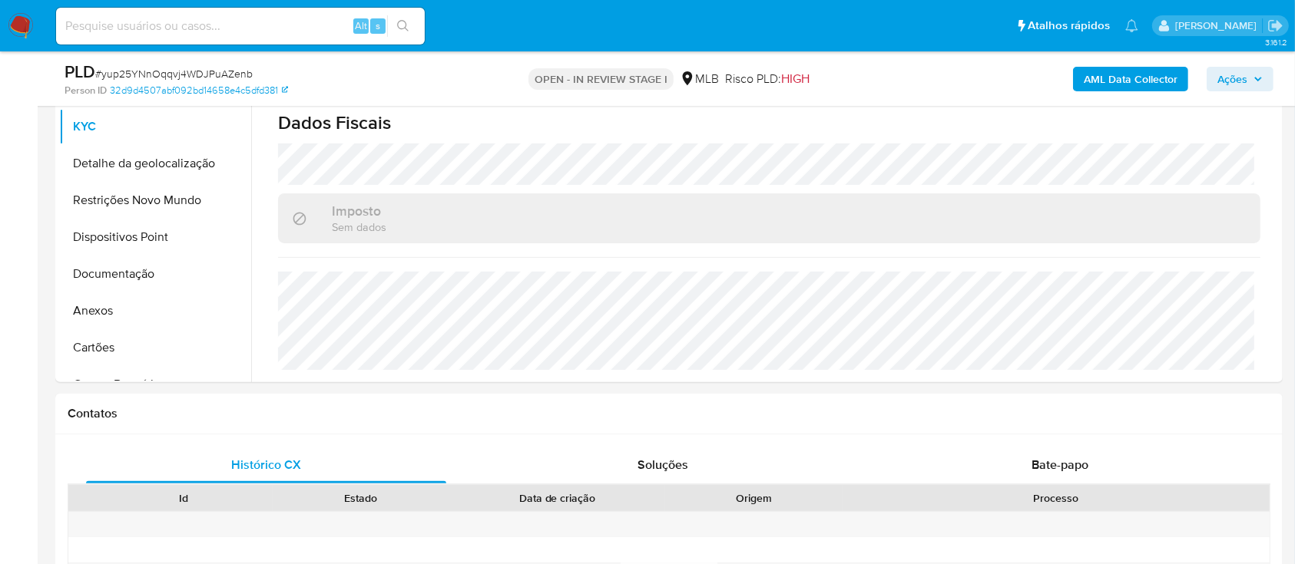
click at [174, 164] on button "Detalhe da geolocalização" at bounding box center [149, 163] width 180 height 37
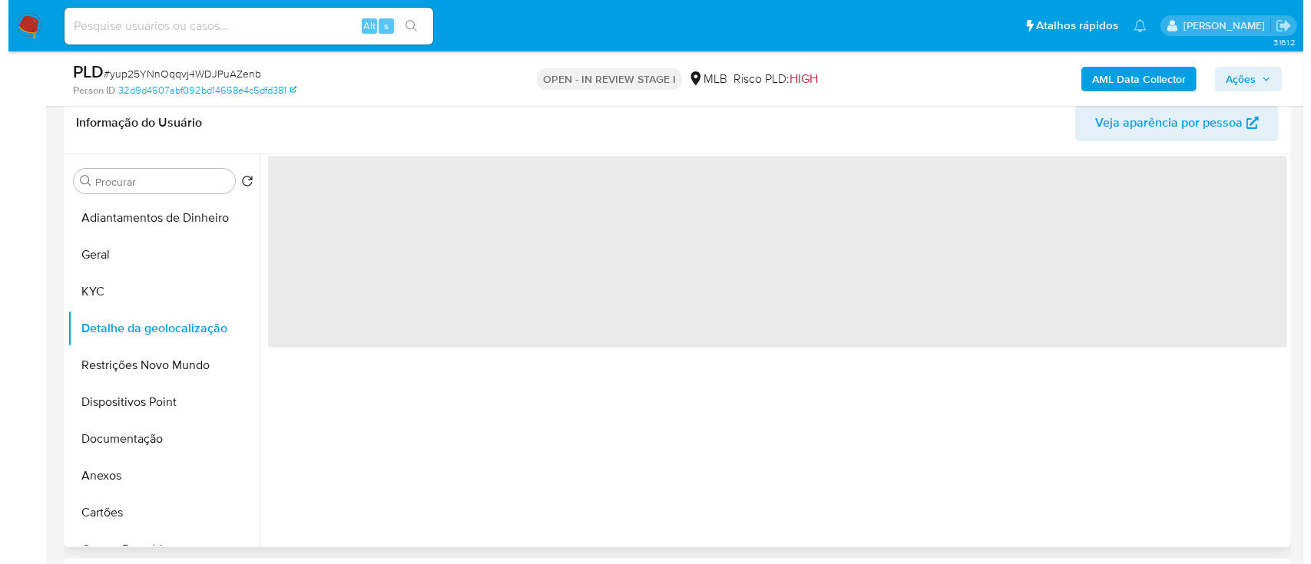
scroll to position [204, 0]
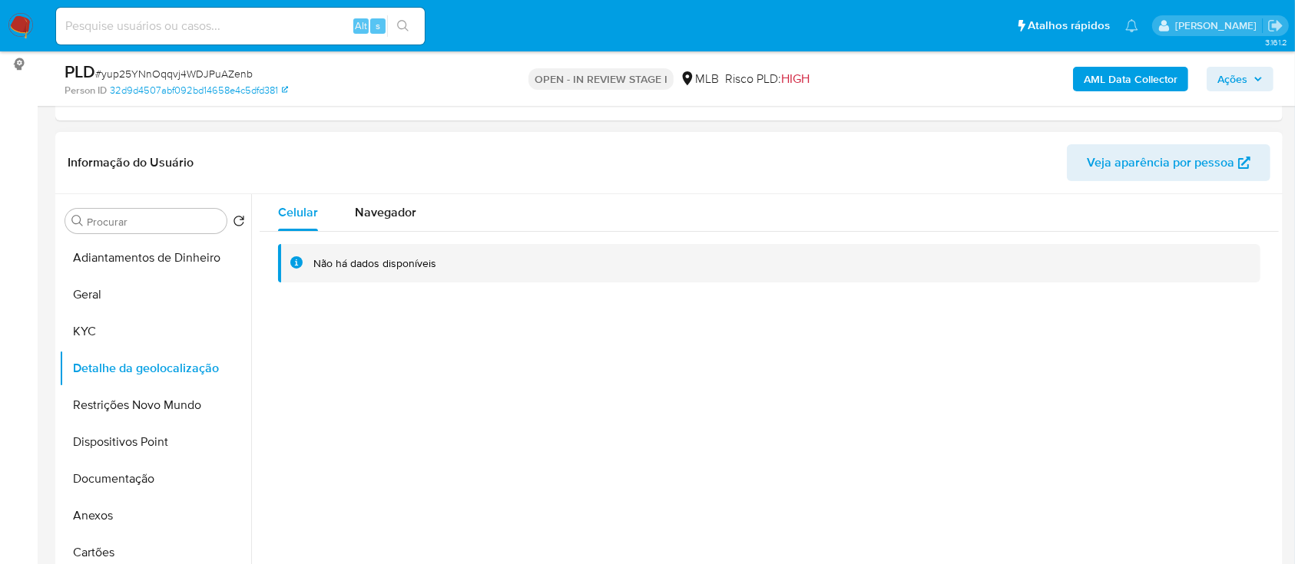
drag, startPoint x: 401, startPoint y: 472, endPoint x: 465, endPoint y: 423, distance: 80.6
click at [401, 471] on div "Celular Navegador Não há dados disponíveis" at bounding box center [765, 390] width 1028 height 393
click at [122, 401] on button "Restrições Novo Mundo" at bounding box center [149, 405] width 180 height 37
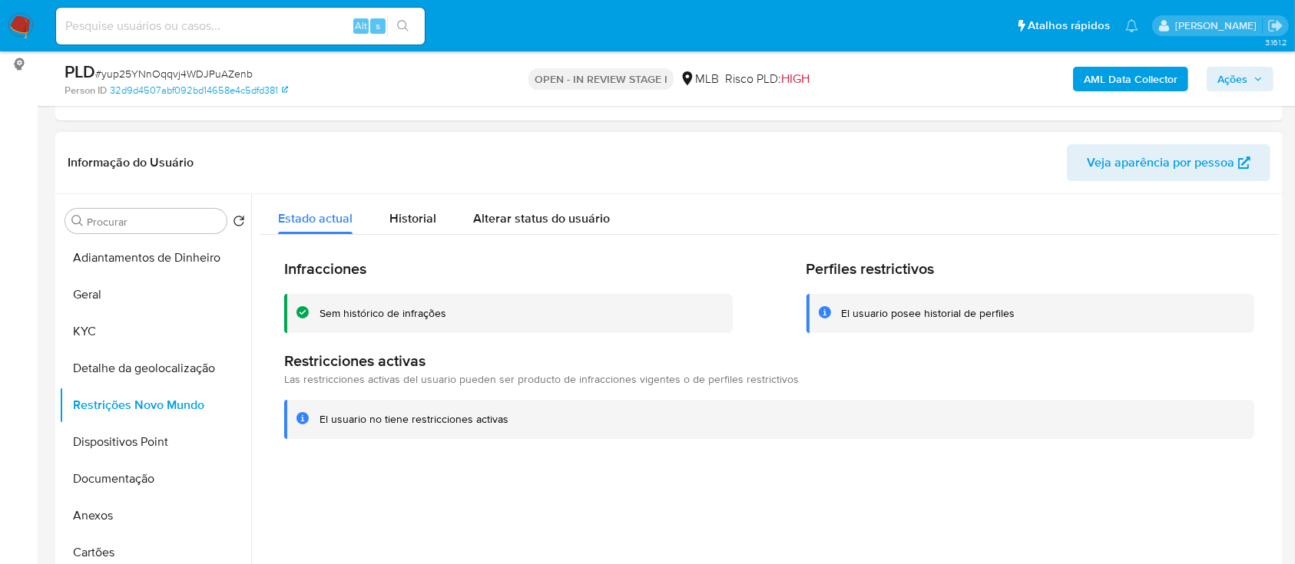
drag, startPoint x: 377, startPoint y: 525, endPoint x: 737, endPoint y: 280, distance: 436.1
click at [380, 523] on div at bounding box center [765, 390] width 1028 height 393
click at [141, 440] on button "Dispositivos Point" at bounding box center [149, 442] width 180 height 37
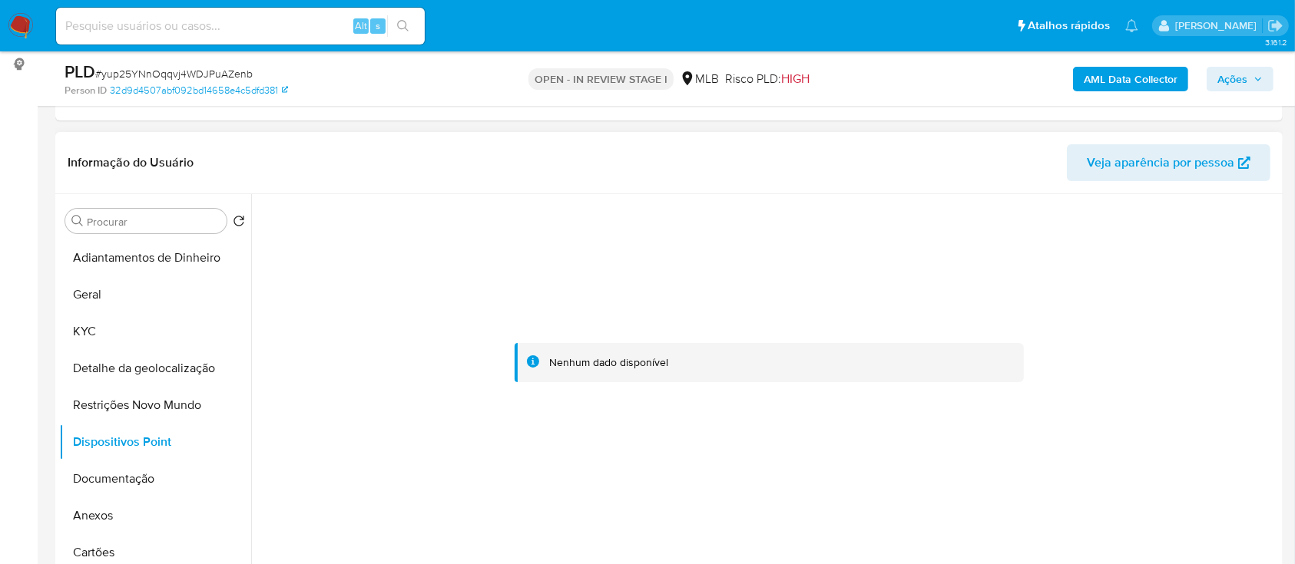
drag, startPoint x: 397, startPoint y: 497, endPoint x: 435, endPoint y: 481, distance: 41.7
click at [412, 492] on div at bounding box center [769, 363] width 1019 height 338
drag, startPoint x: 138, startPoint y: 468, endPoint x: 172, endPoint y: 459, distance: 35.0
click at [137, 468] on button "Documentação" at bounding box center [155, 479] width 192 height 37
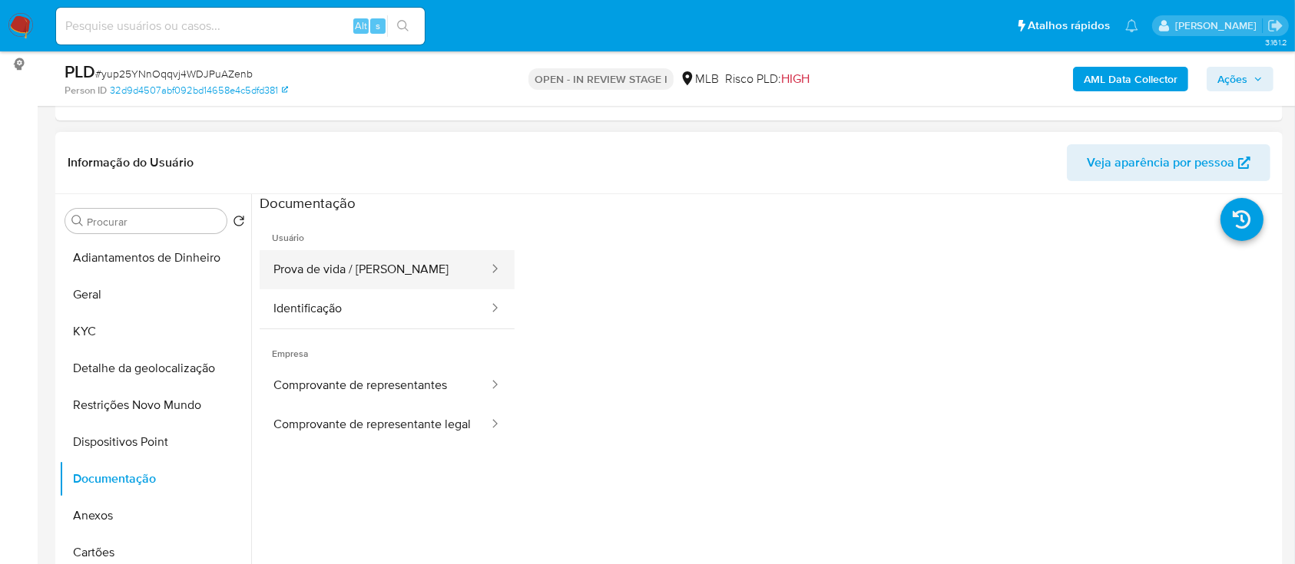
drag, startPoint x: 347, startPoint y: 278, endPoint x: 366, endPoint y: 283, distance: 19.9
click at [349, 276] on button "Prova de vida / [PERSON_NAME]" at bounding box center [375, 269] width 230 height 39
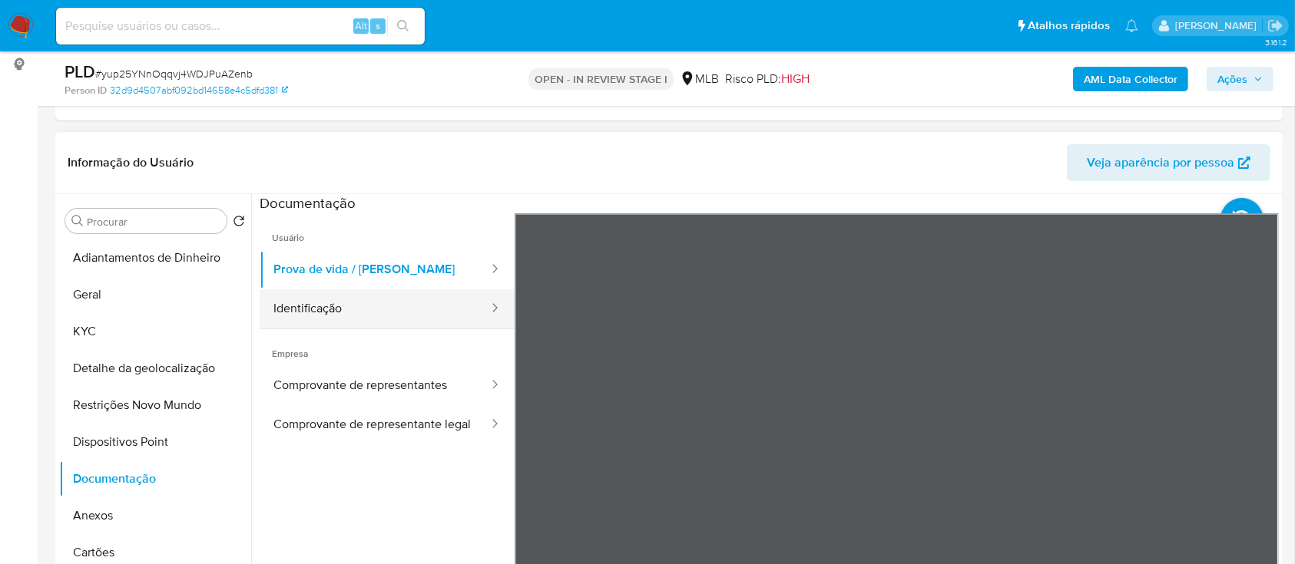
click at [340, 306] on button "Identificação" at bounding box center [375, 309] width 230 height 39
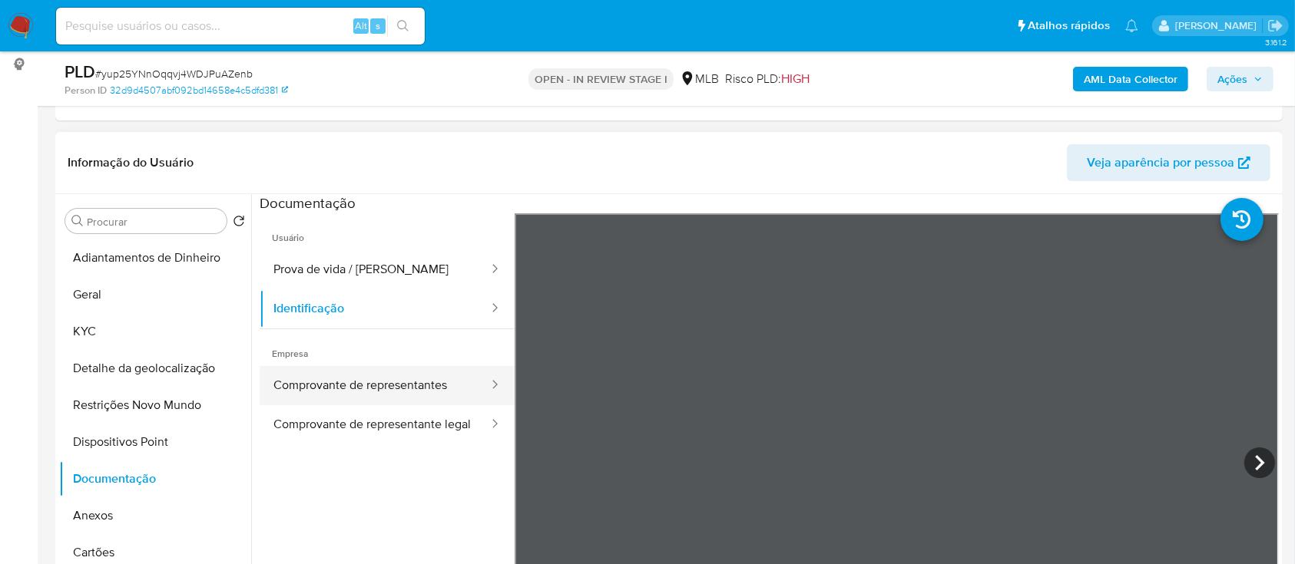
click at [322, 371] on button "Comprovante de representantes" at bounding box center [375, 385] width 230 height 39
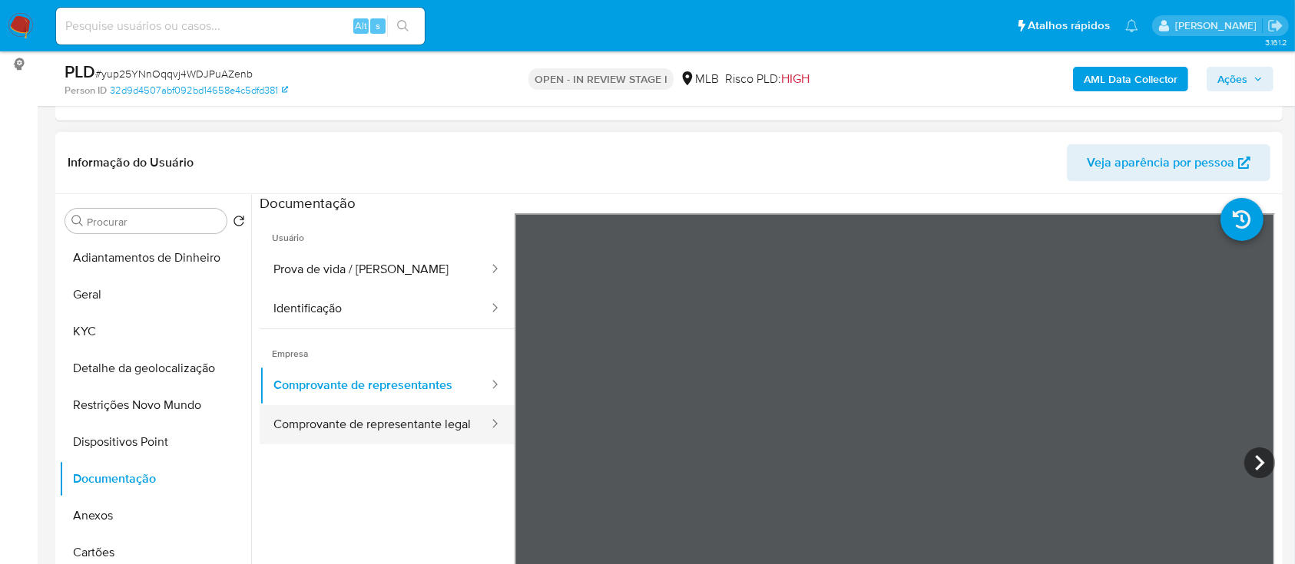
click at [332, 429] on button "Comprovante de representante legal" at bounding box center [375, 425] width 230 height 39
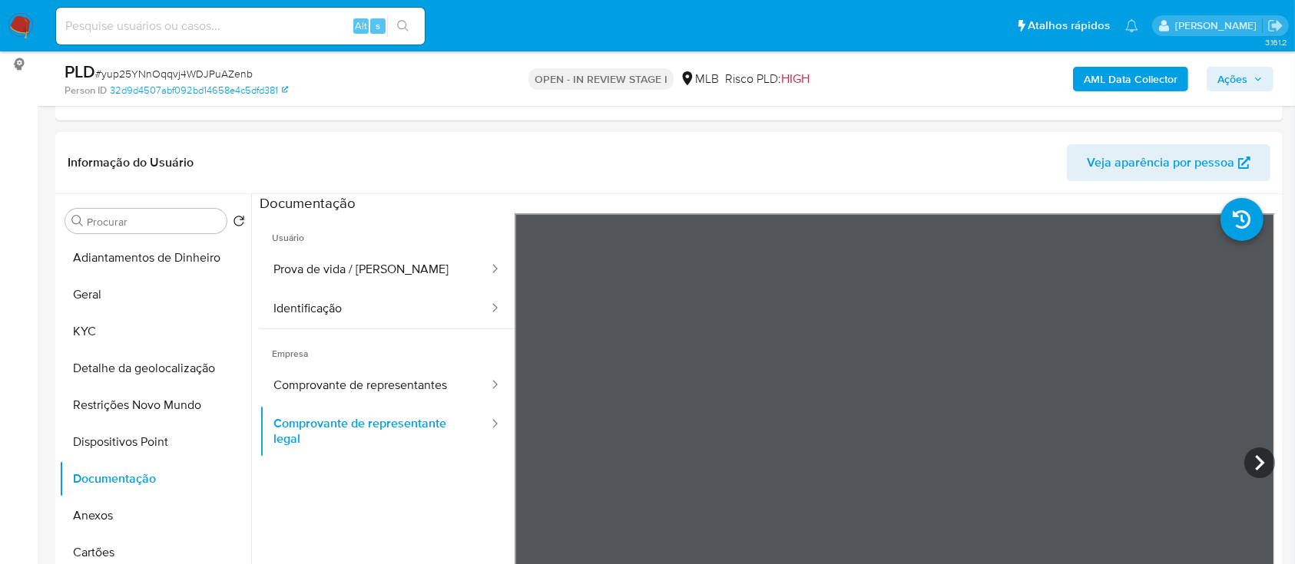
click at [1131, 81] on b "AML Data Collector" at bounding box center [1131, 79] width 94 height 25
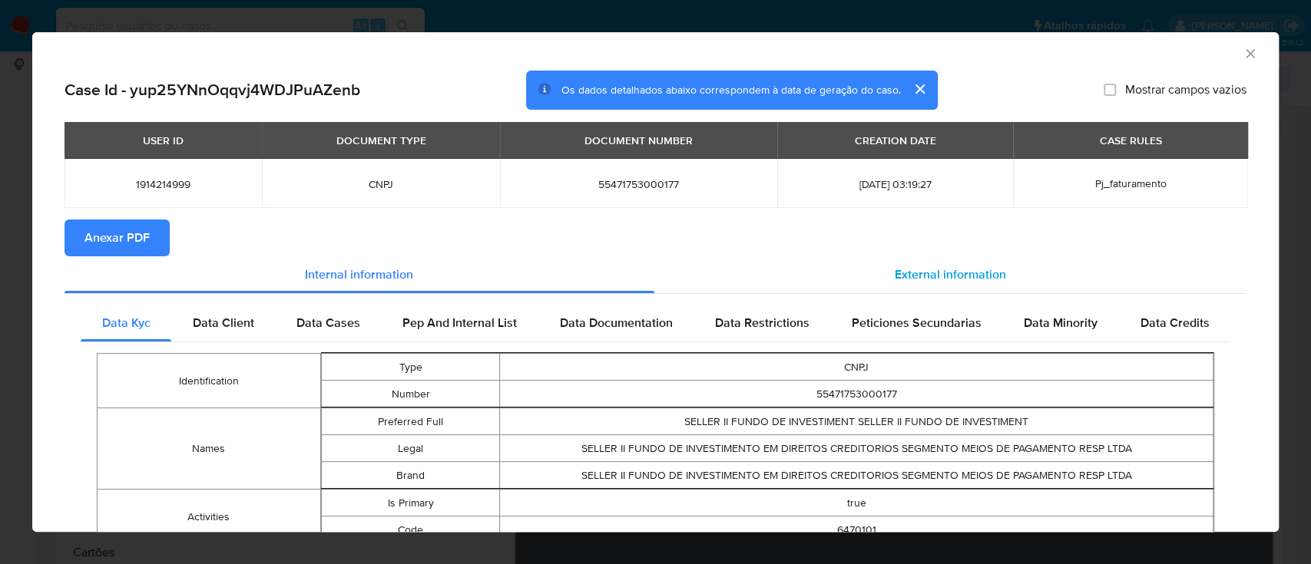
click at [946, 280] on span "External information" at bounding box center [950, 275] width 111 height 18
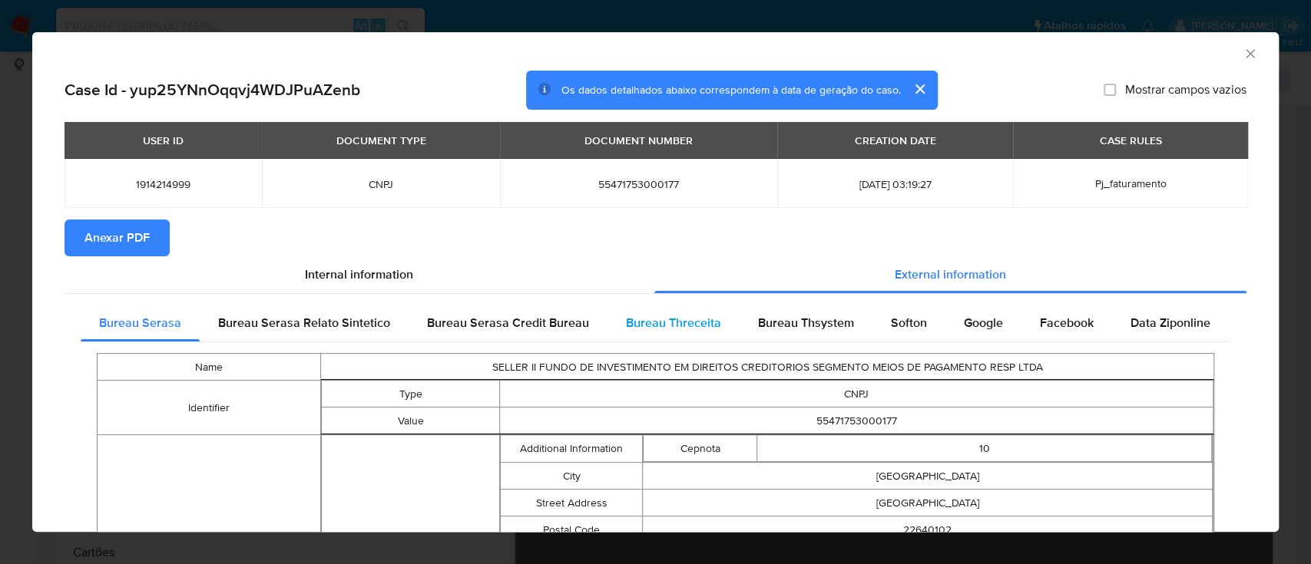
click at [655, 322] on span "Bureau Threceita" at bounding box center [673, 323] width 95 height 18
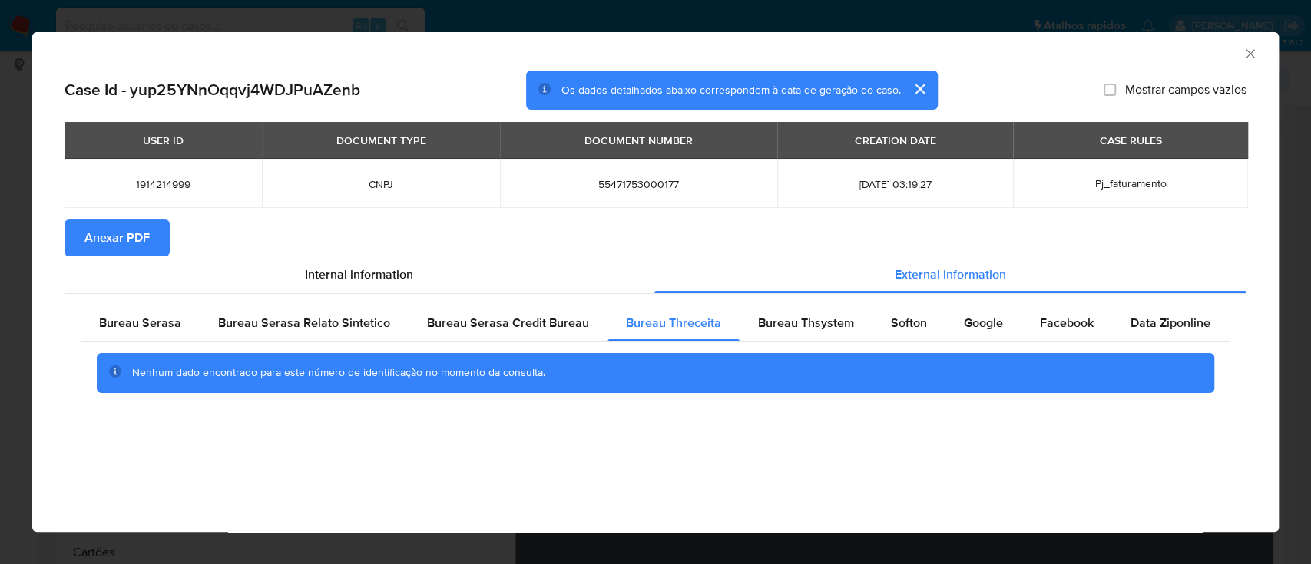
drag, startPoint x: 1157, startPoint y: 55, endPoint x: 1150, endPoint y: 55, distance: 7.7
click at [1155, 55] on div "AML Data Collector" at bounding box center [643, 51] width 1200 height 17
click at [815, 322] on span "Bureau Thsystem" at bounding box center [806, 323] width 96 height 18
click at [1107, 52] on div "AML Data Collector" at bounding box center [643, 51] width 1200 height 17
click at [913, 327] on span "Softon" at bounding box center [909, 323] width 36 height 18
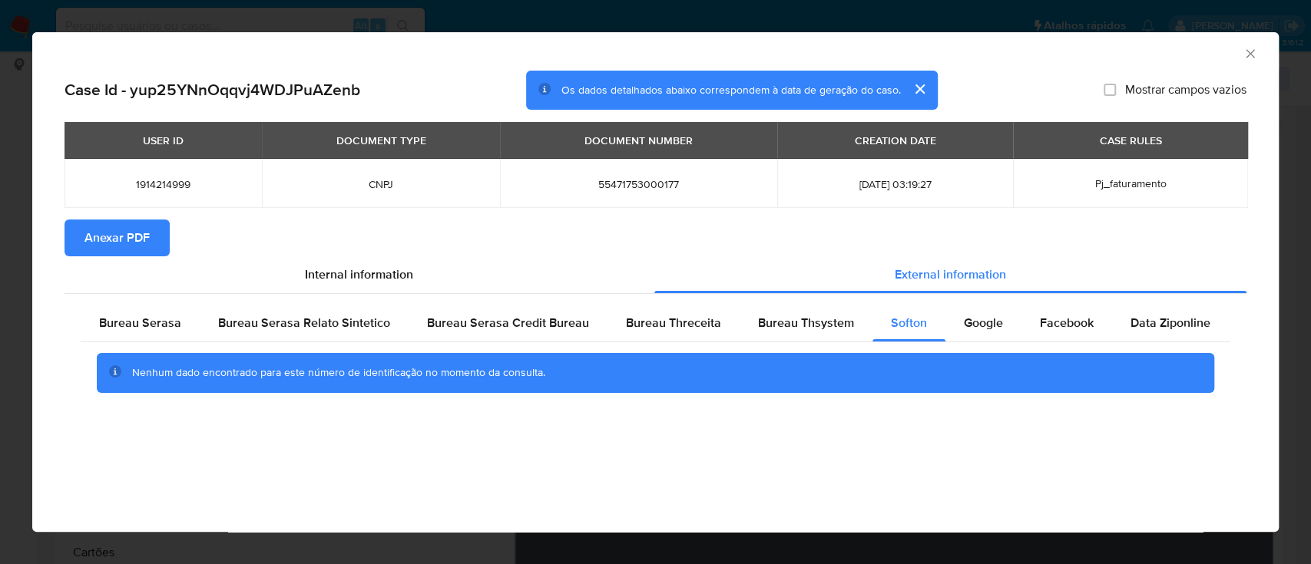
click at [1149, 56] on div "AML Data Collector" at bounding box center [643, 51] width 1200 height 17
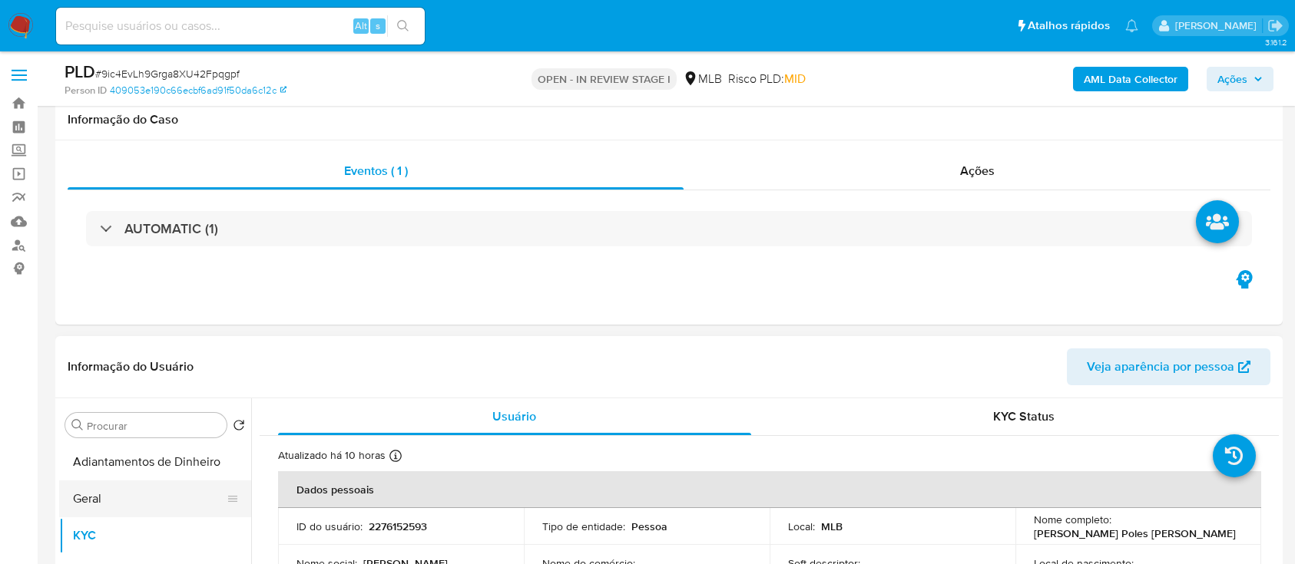
scroll to position [102, 0]
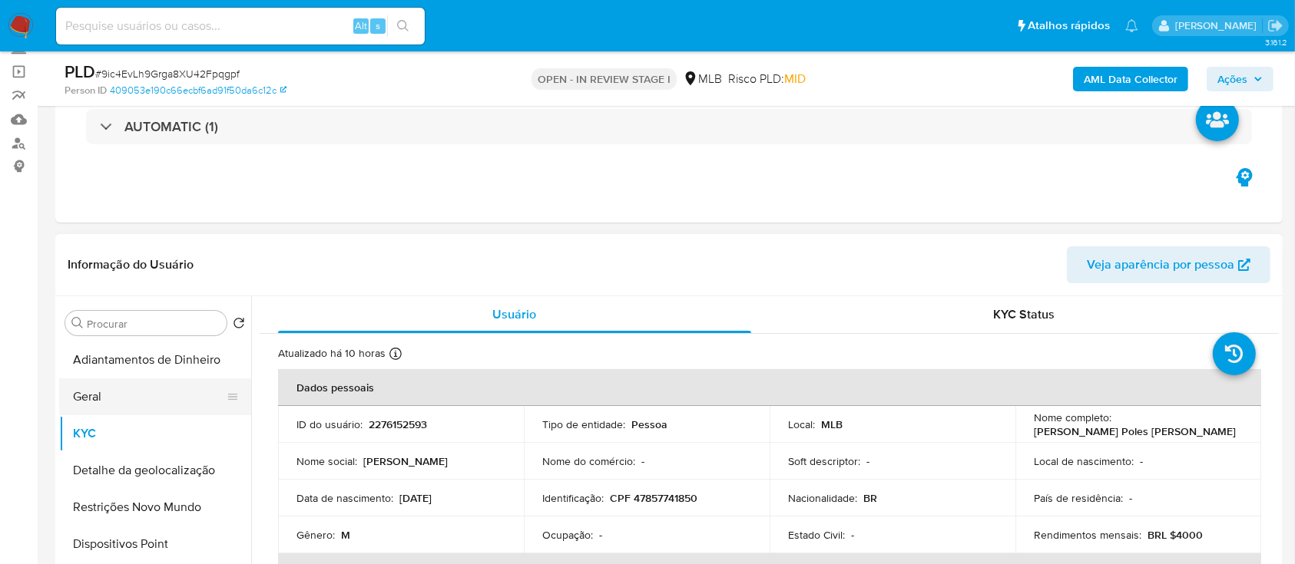
click at [118, 393] on button "Geral" at bounding box center [149, 397] width 180 height 37
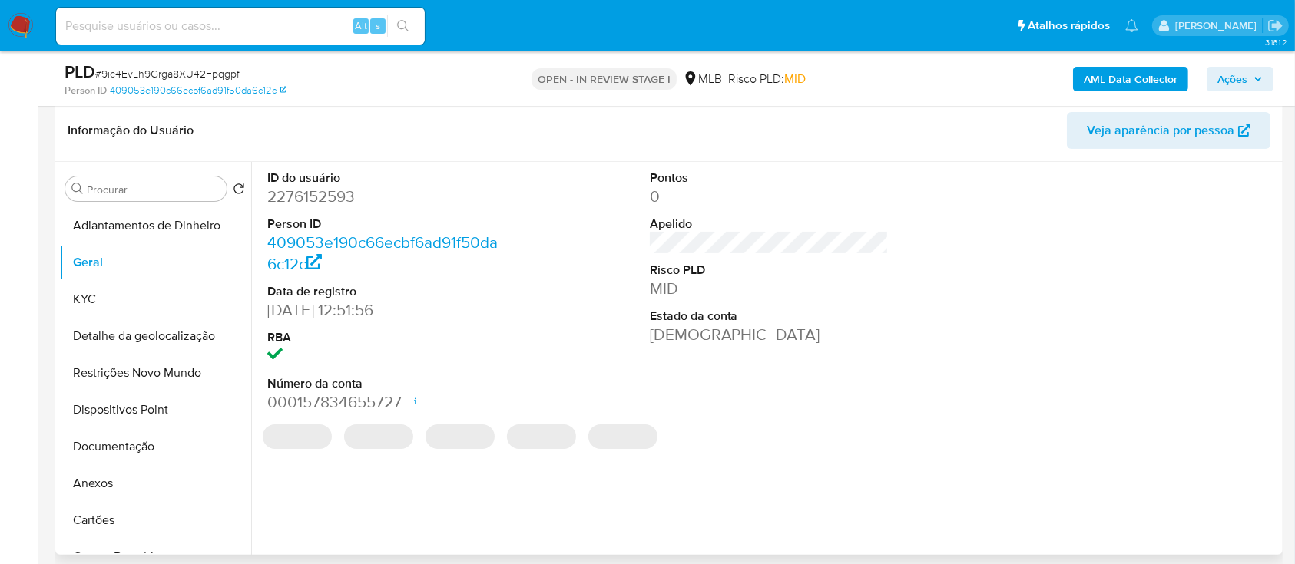
scroll to position [204, 0]
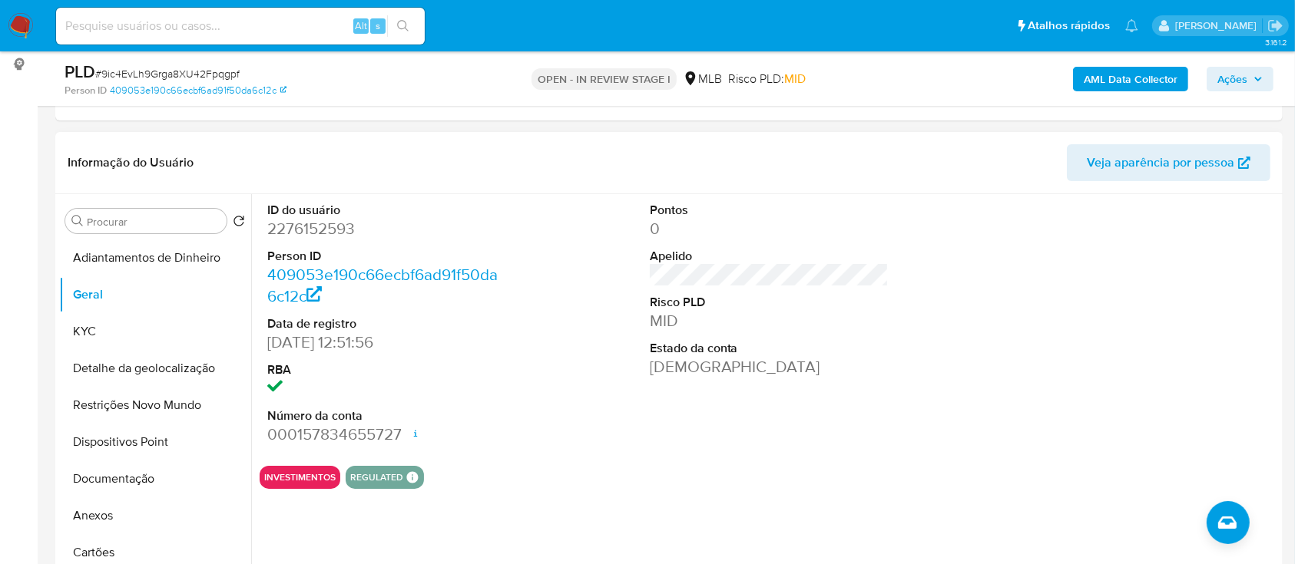
click at [1142, 260] on div at bounding box center [1151, 324] width 255 height 260
click at [104, 329] on button "KYC" at bounding box center [149, 331] width 180 height 37
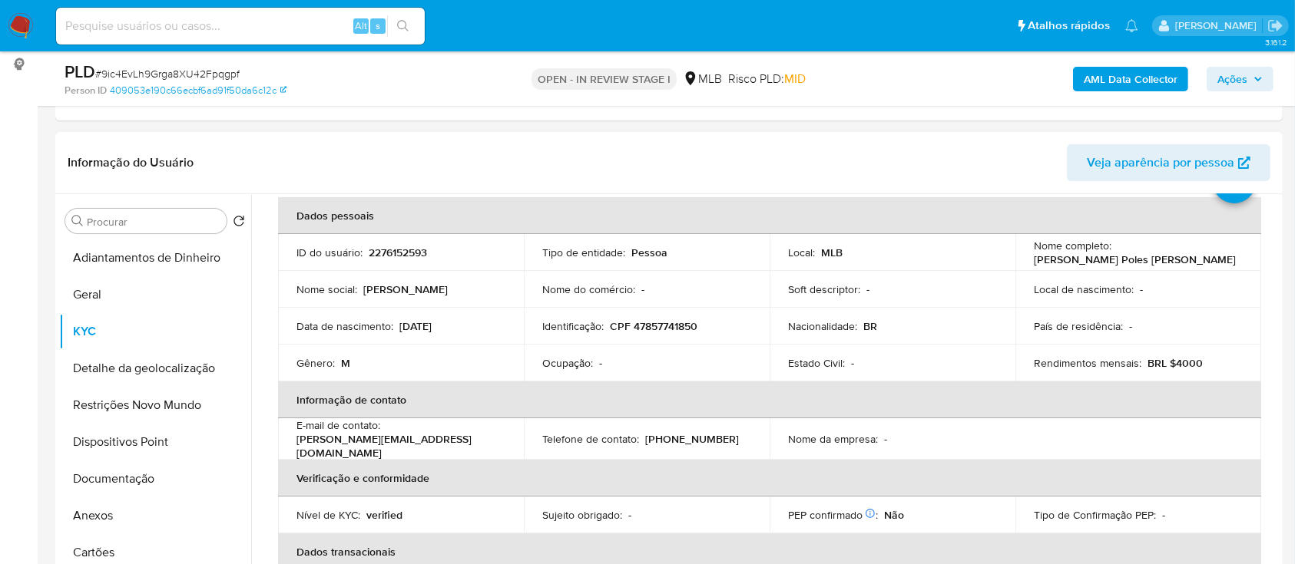
scroll to position [102, 0]
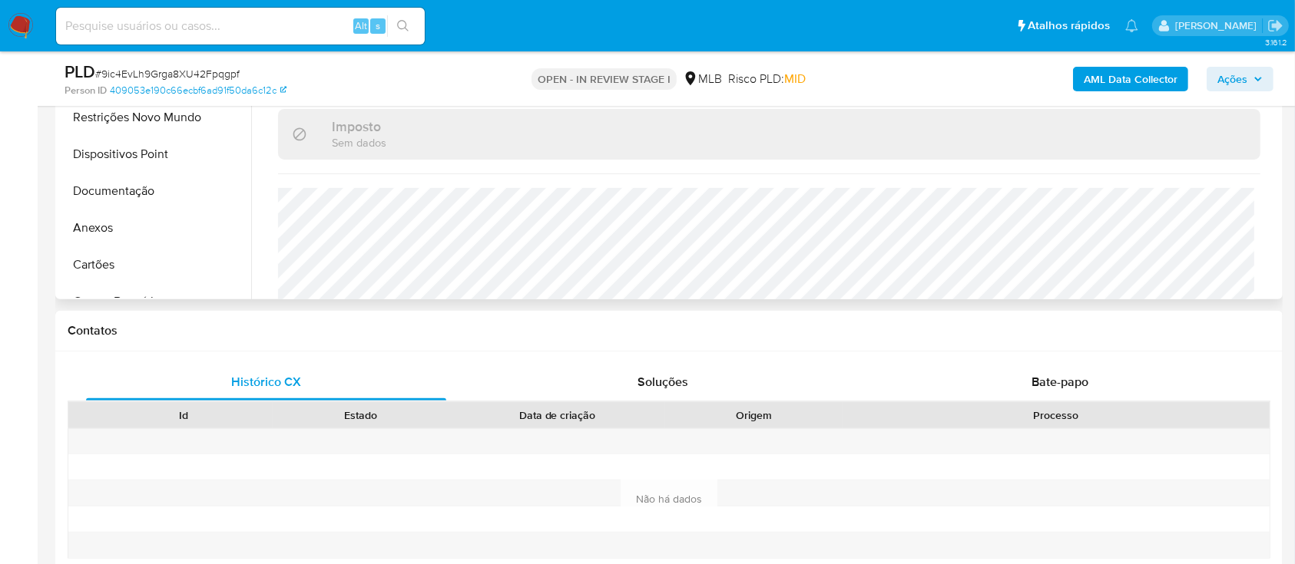
scroll to position [653, 0]
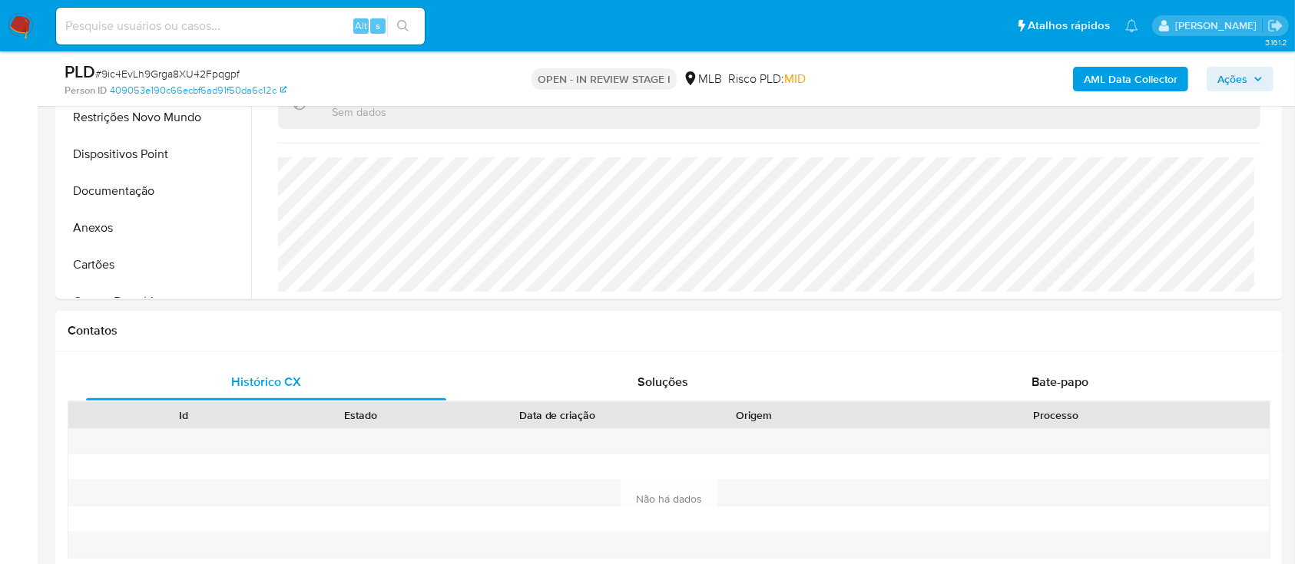
drag, startPoint x: 10, startPoint y: 306, endPoint x: 23, endPoint y: 299, distance: 15.1
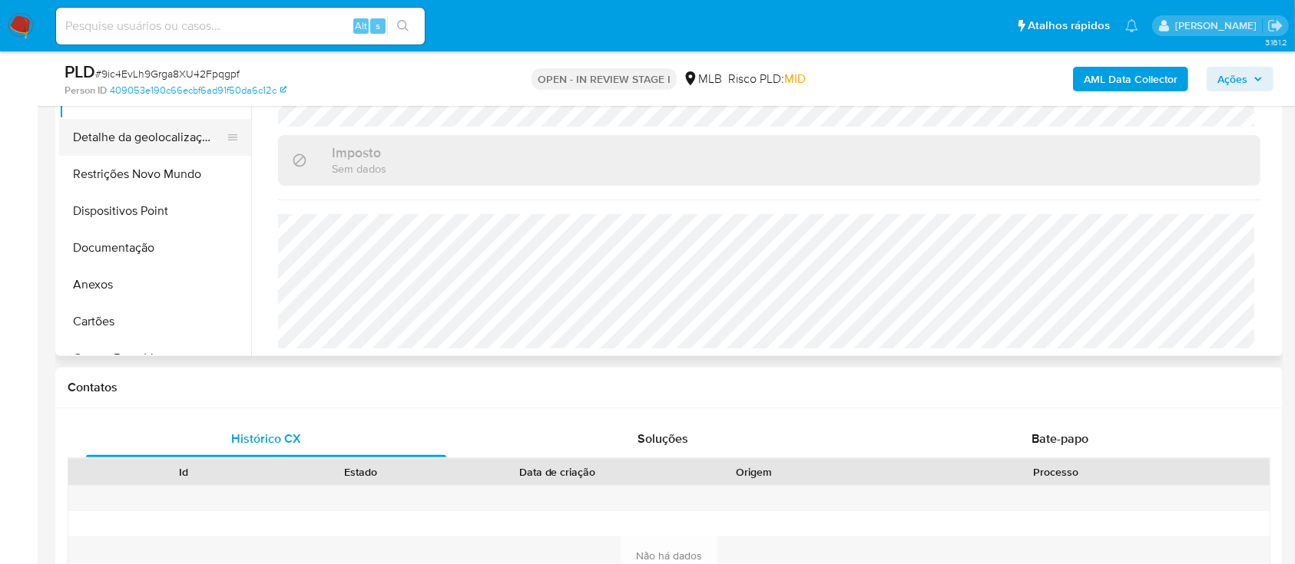
scroll to position [390, 0]
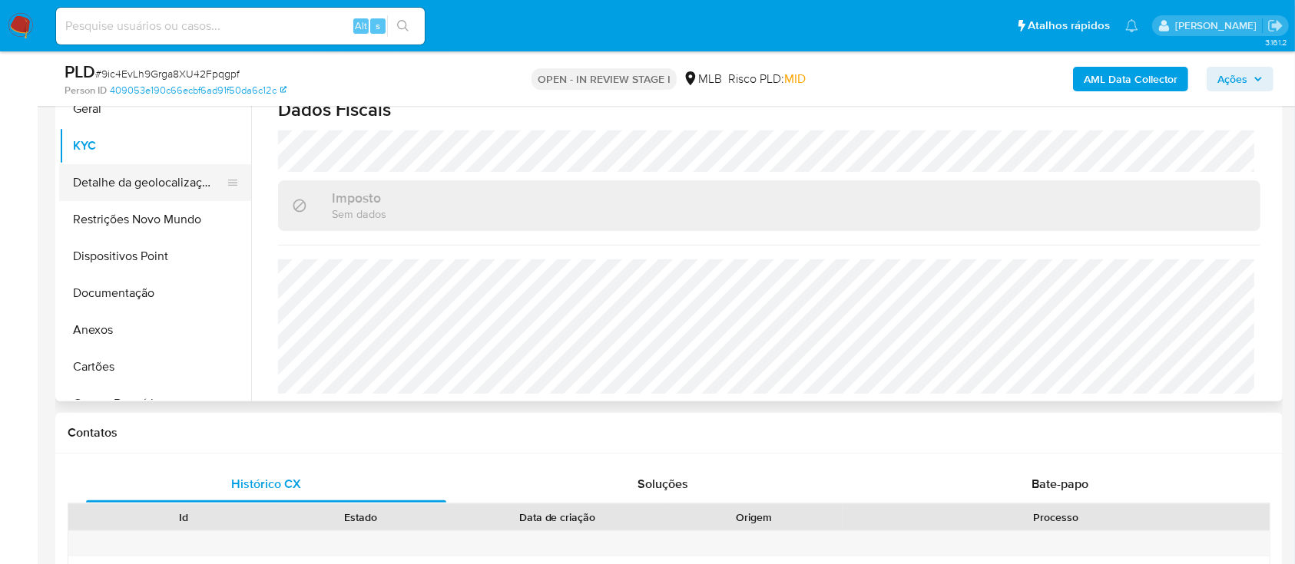
drag, startPoint x: 172, startPoint y: 192, endPoint x: 181, endPoint y: 190, distance: 9.3
click at [173, 190] on button "Detalhe da geolocalização" at bounding box center [149, 182] width 180 height 37
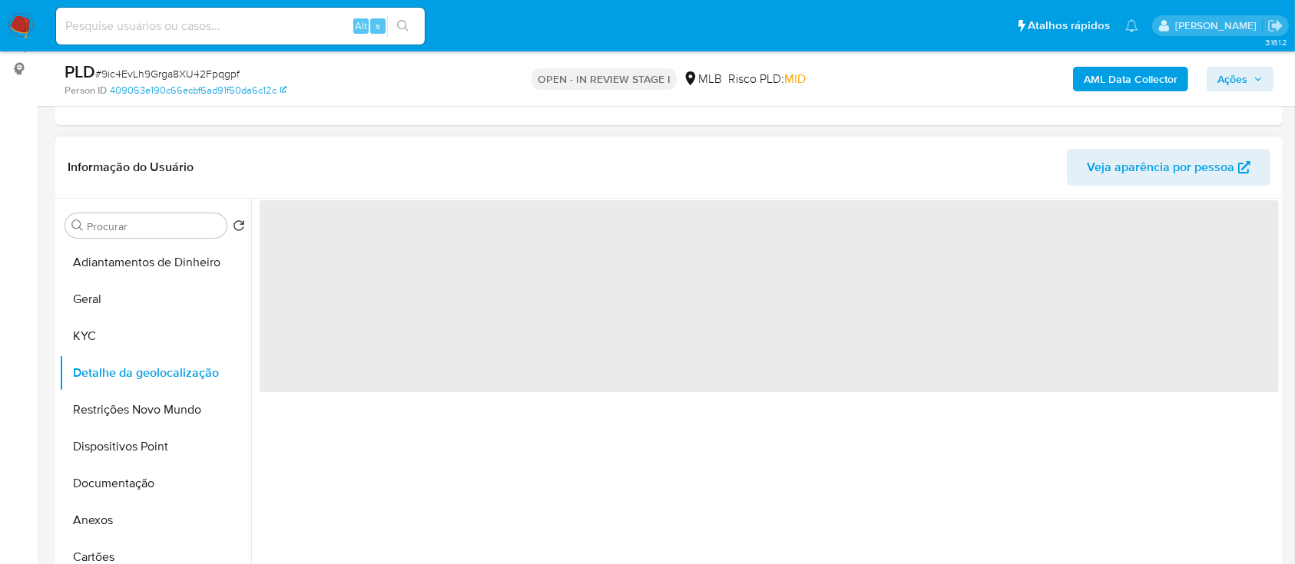
scroll to position [185, 0]
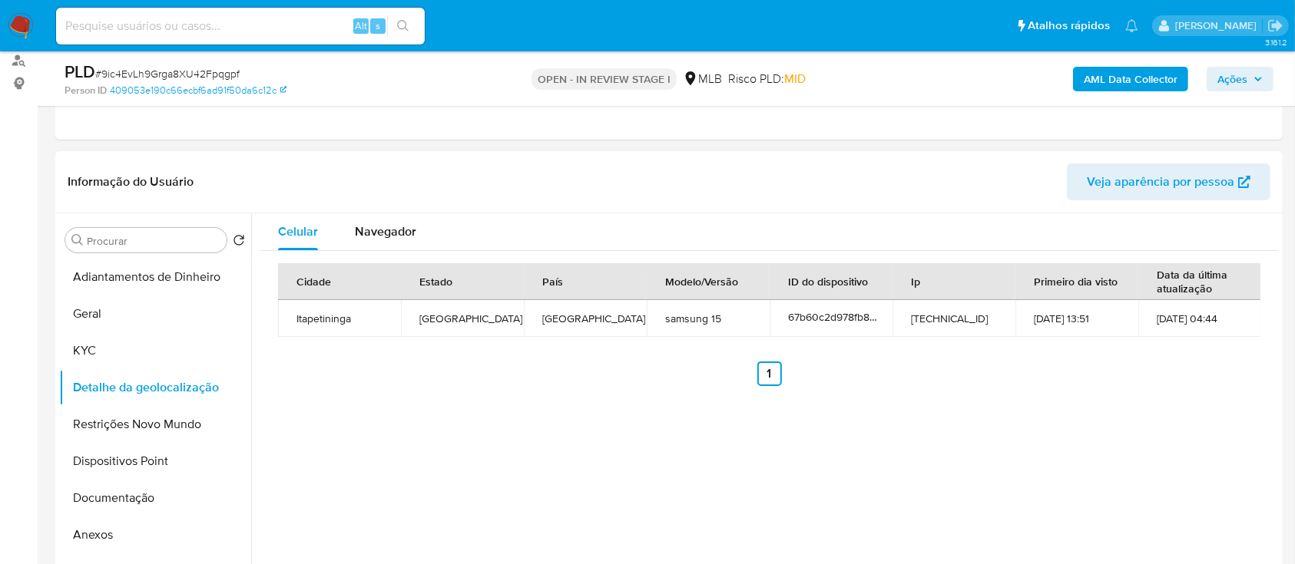
click at [1078, 380] on ul "Anterior 1 Siguiente" at bounding box center [769, 374] width 982 height 25
click at [124, 433] on button "Restrições Novo Mundo" at bounding box center [149, 424] width 180 height 37
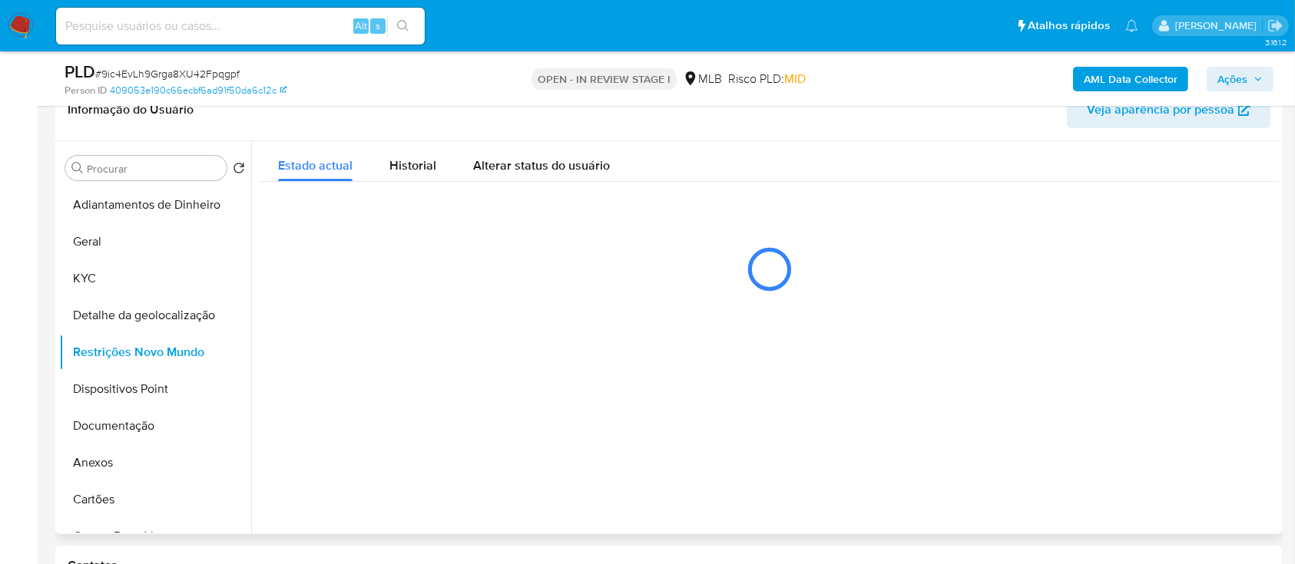
scroll to position [288, 0]
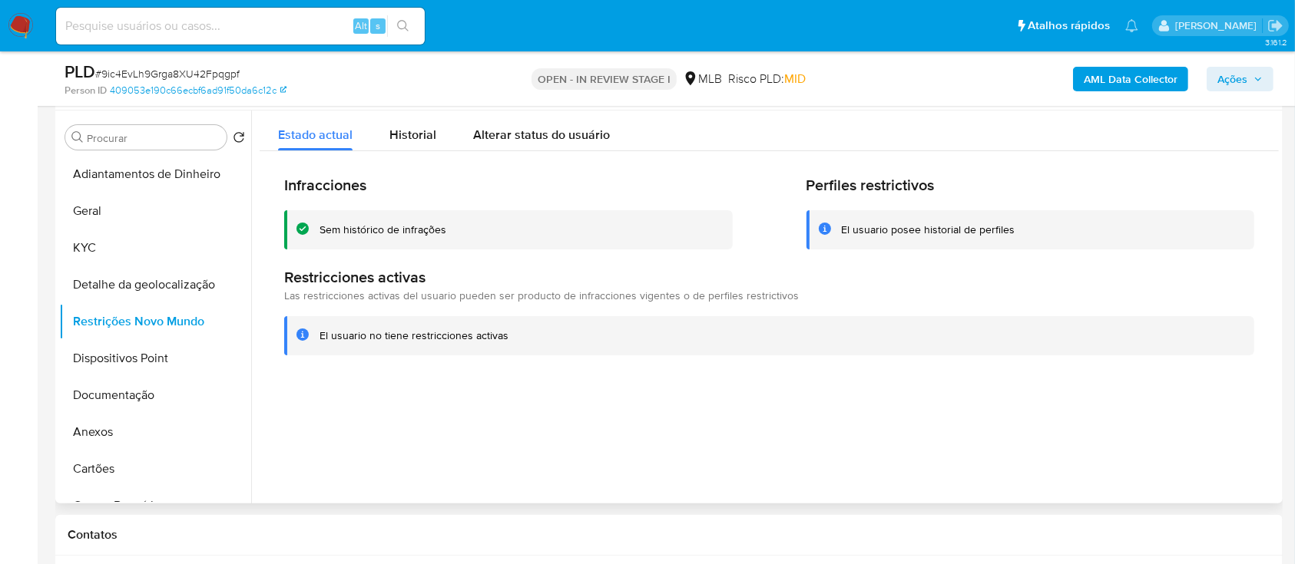
click at [963, 364] on div "Infracciones Sem histórico de infrações Perfiles restrictivos El usuario posee …" at bounding box center [769, 265] width 1019 height 228
click at [147, 355] on button "Dispositivos Point" at bounding box center [149, 358] width 180 height 37
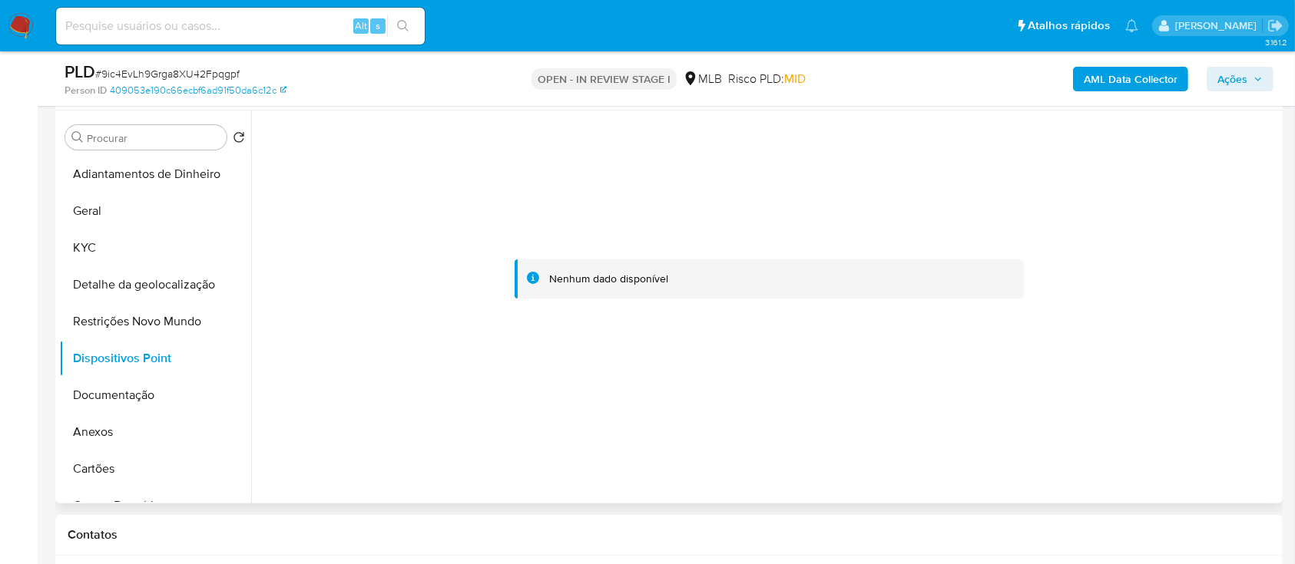
click at [955, 333] on div at bounding box center [769, 280] width 1019 height 338
click at [103, 395] on button "Documentação" at bounding box center [149, 395] width 180 height 37
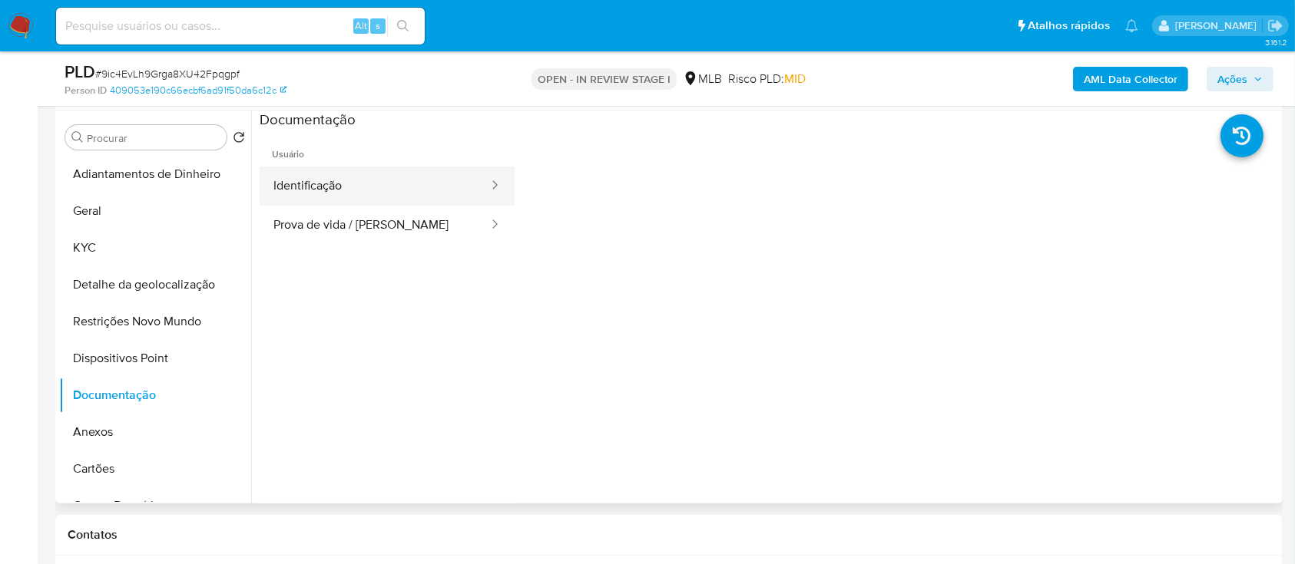
click at [412, 182] on button "Identificação" at bounding box center [375, 186] width 230 height 39
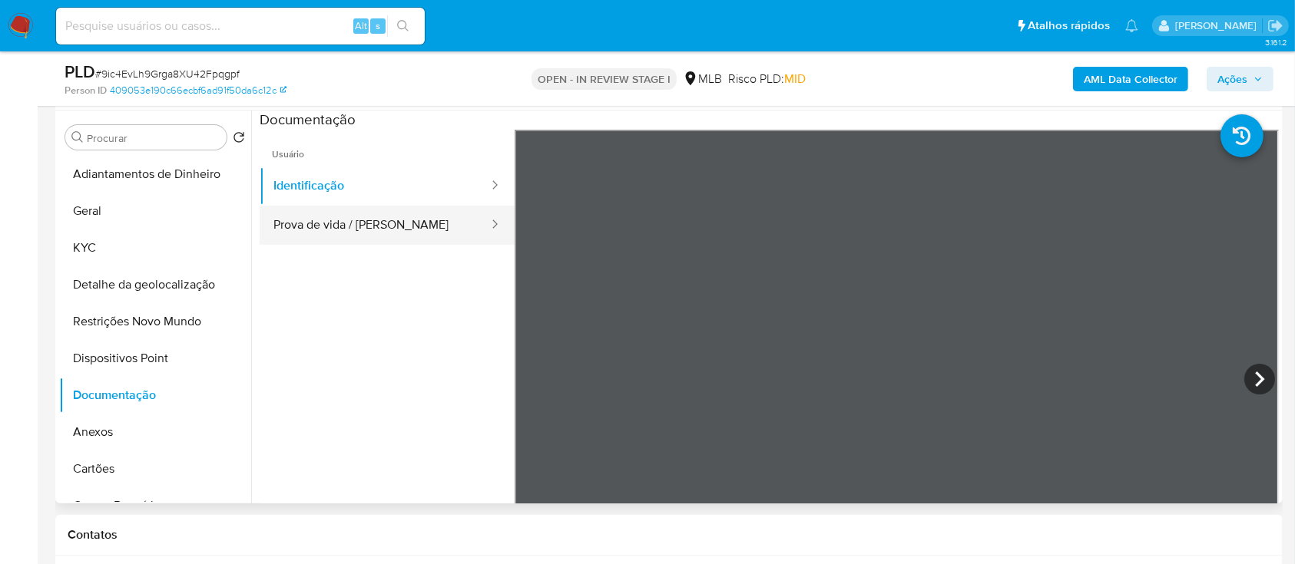
click at [330, 230] on button "Prova de vida / [PERSON_NAME]" at bounding box center [375, 225] width 230 height 39
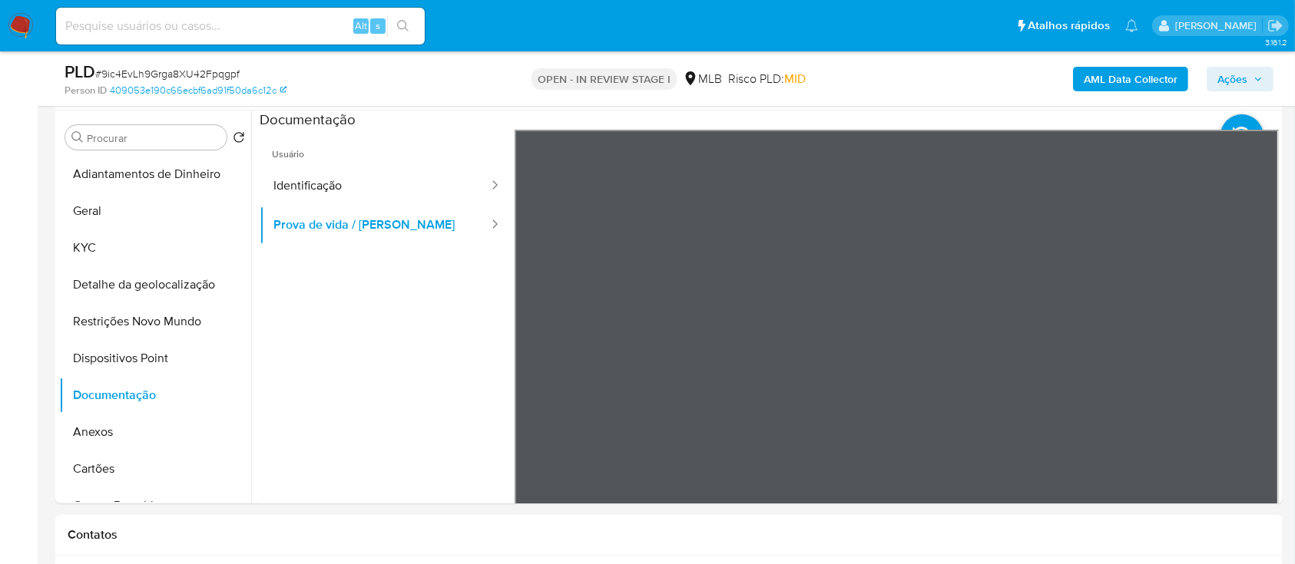
click at [1121, 84] on b "AML Data Collector" at bounding box center [1131, 79] width 94 height 25
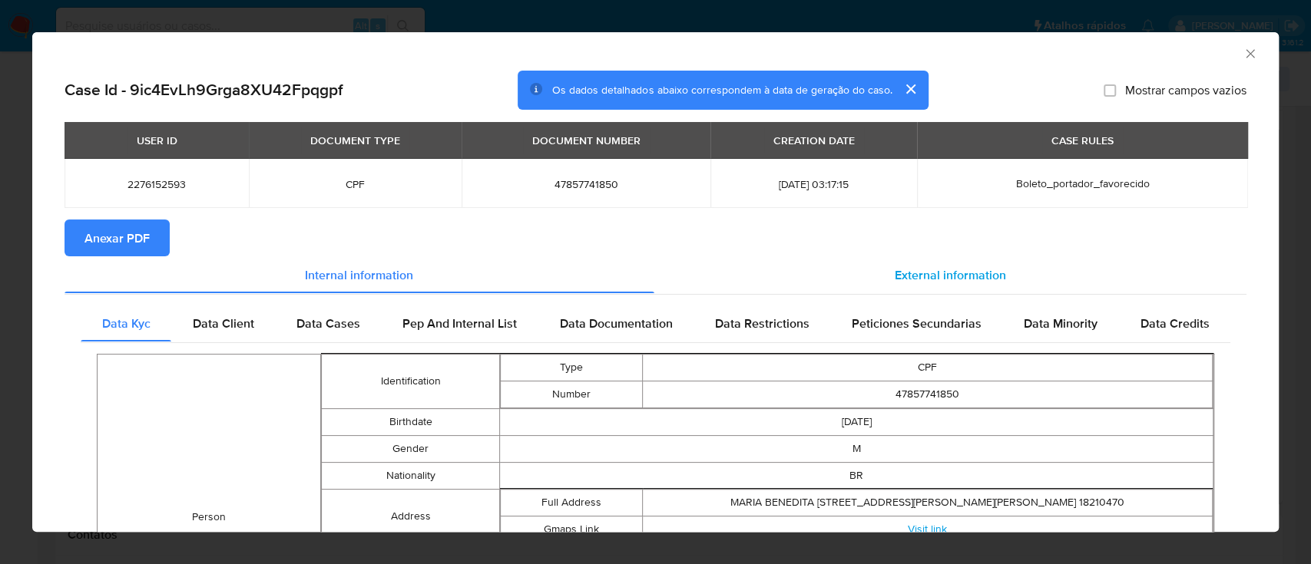
click at [948, 273] on span "External information" at bounding box center [950, 275] width 111 height 18
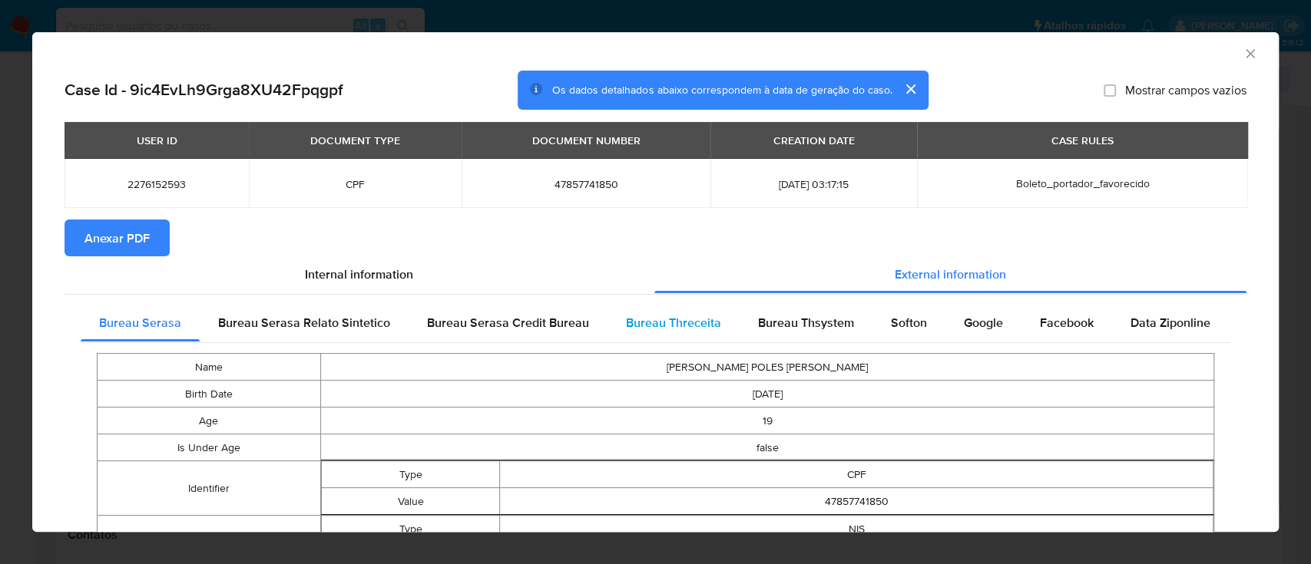
click at [661, 326] on span "Bureau Threceita" at bounding box center [673, 323] width 95 height 18
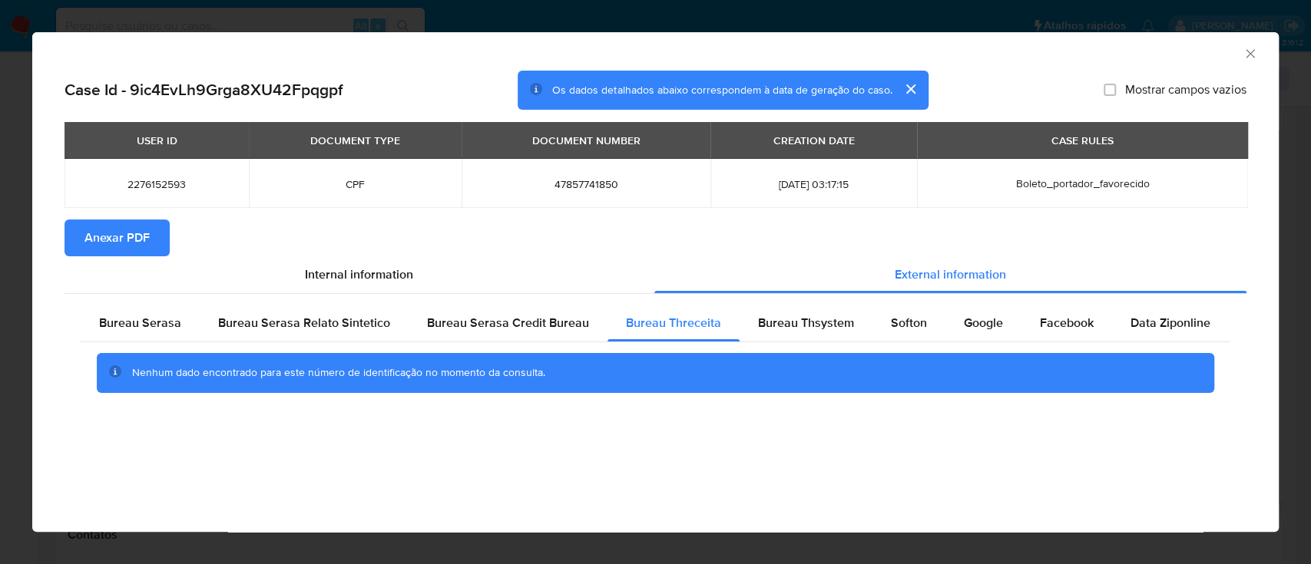
drag, startPoint x: 1159, startPoint y: 58, endPoint x: 1124, endPoint y: 55, distance: 35.5
click at [1157, 60] on div "AML Data Collector" at bounding box center [655, 51] width 1246 height 38
click at [793, 339] on div "Bureau Thsystem" at bounding box center [806, 323] width 133 height 37
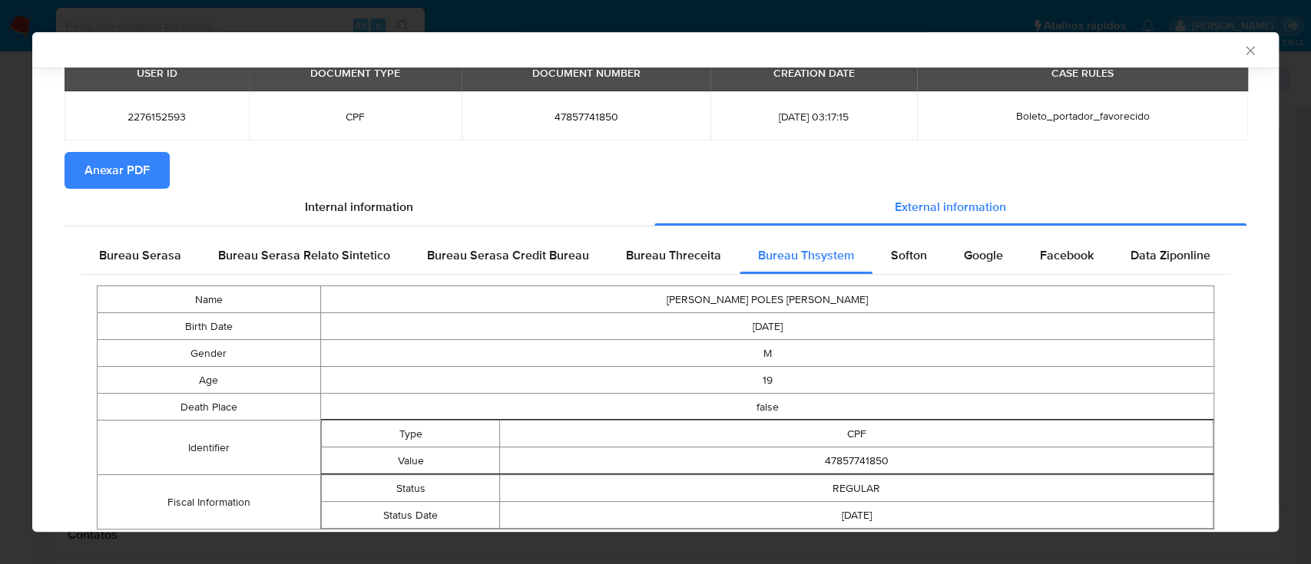
scroll to position [115, 0]
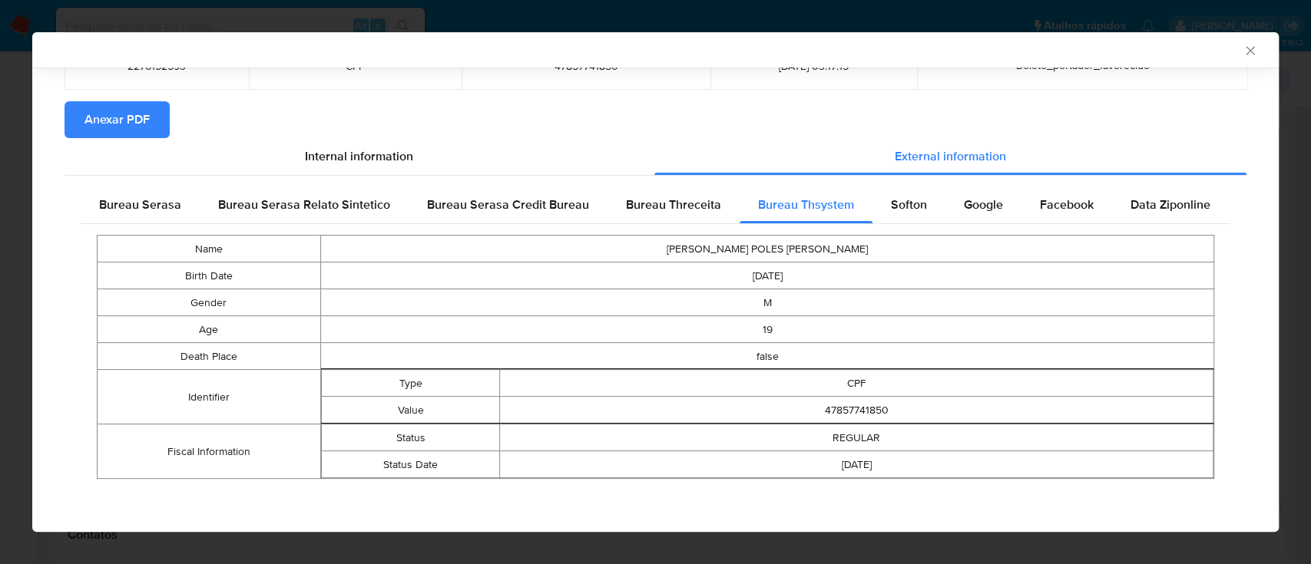
click at [1163, 113] on section "Anexar PDF" at bounding box center [656, 119] width 1182 height 37
click at [912, 205] on span "Softon" at bounding box center [909, 205] width 36 height 18
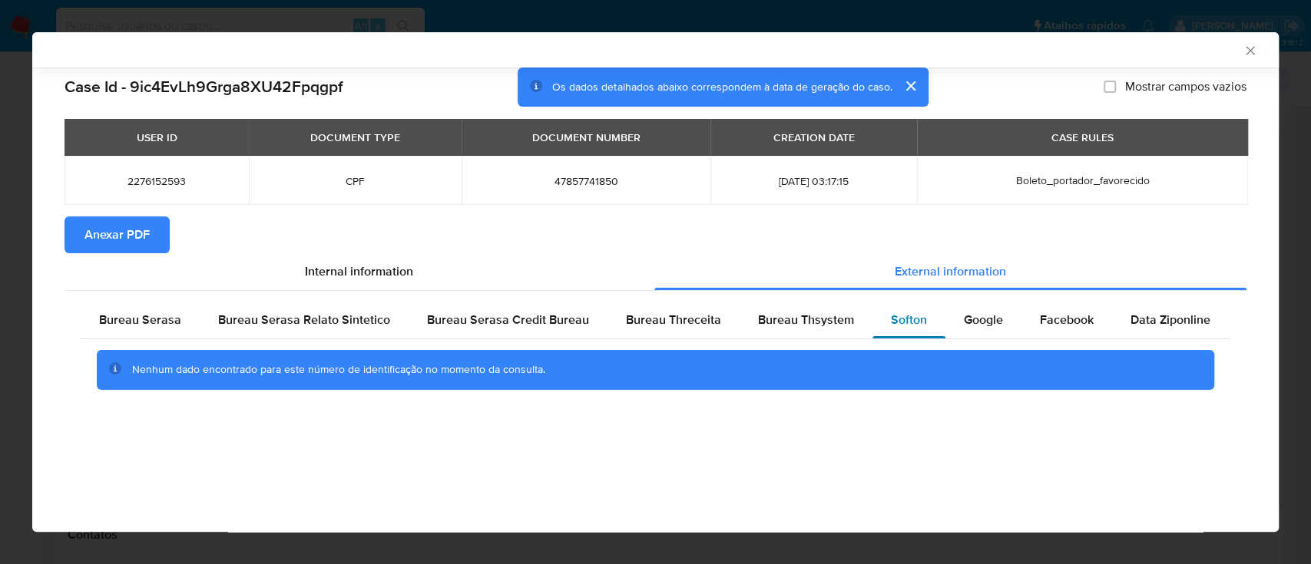
scroll to position [0, 0]
click at [1110, 63] on div "AML Data Collector" at bounding box center [655, 49] width 1246 height 35
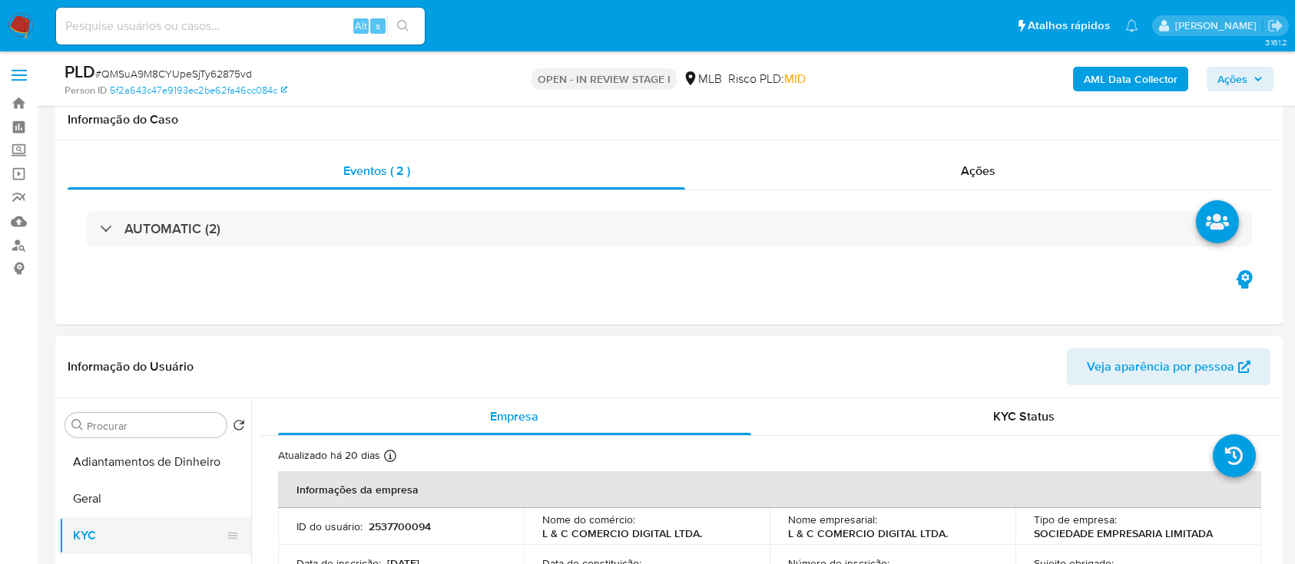
scroll to position [307, 0]
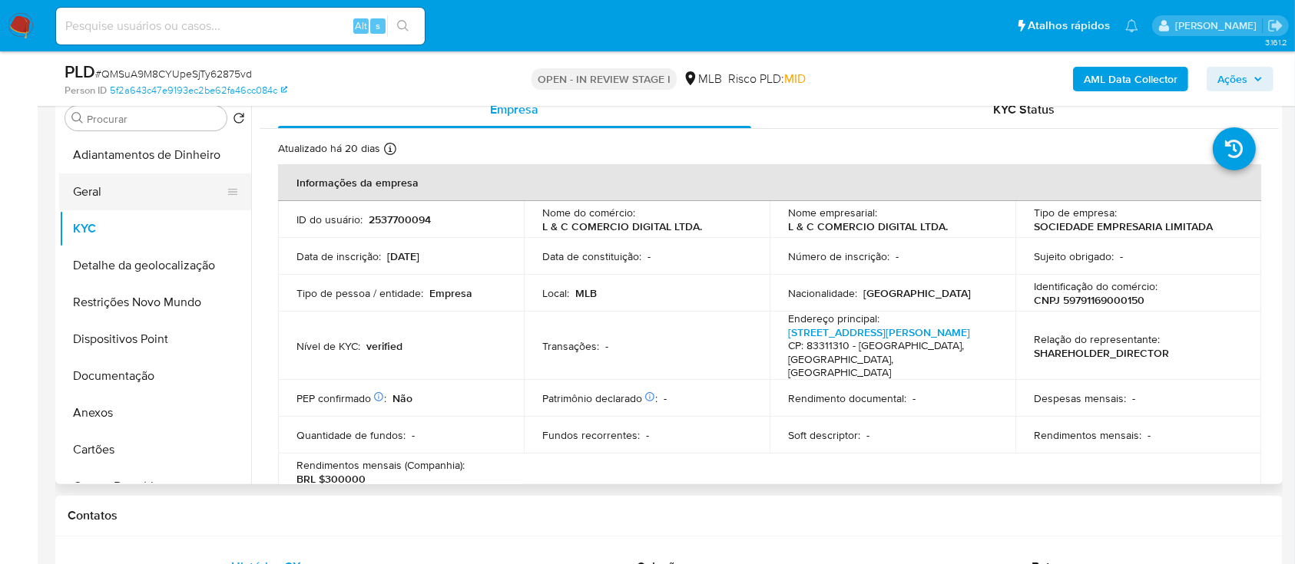
click at [108, 181] on button "Geral" at bounding box center [149, 192] width 180 height 37
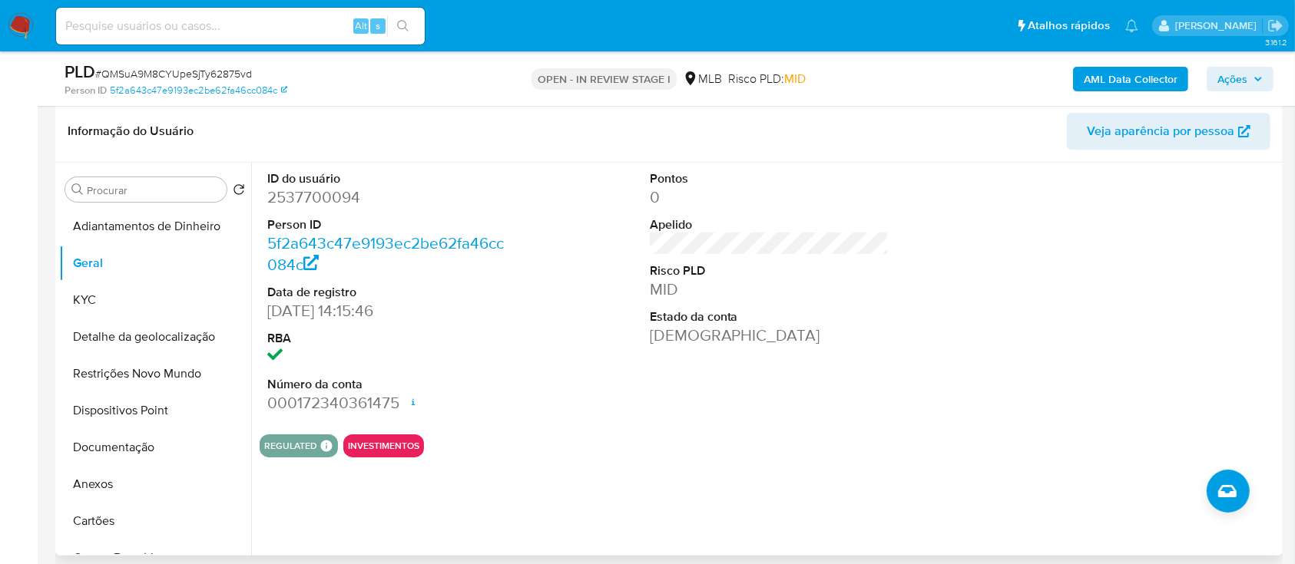
scroll to position [204, 0]
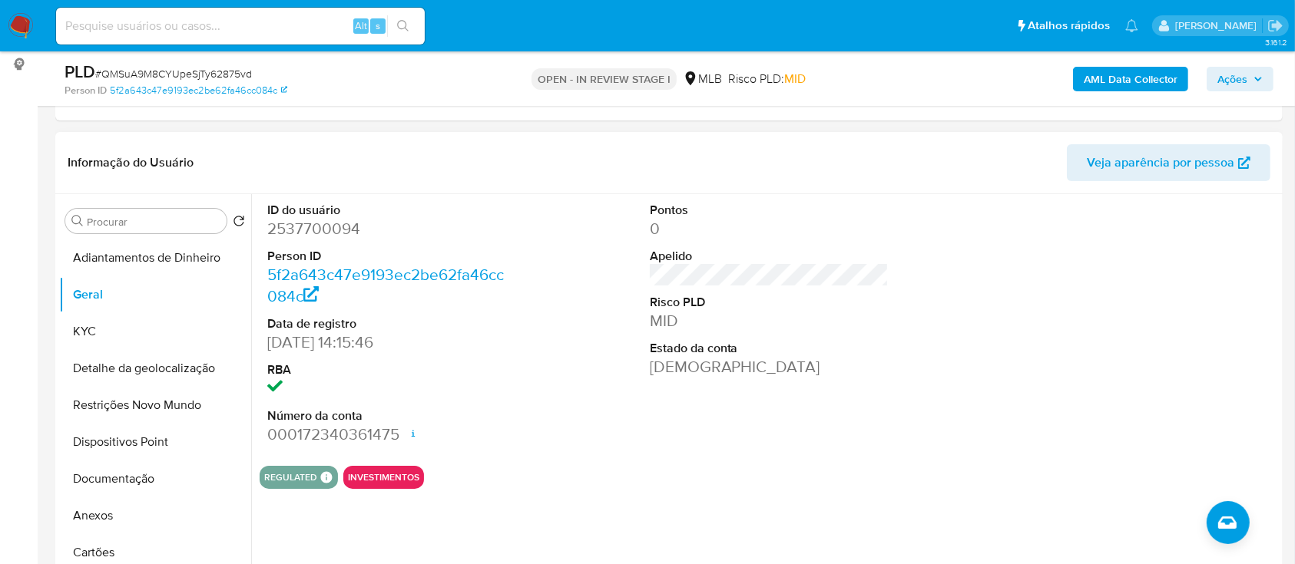
click at [1075, 336] on div at bounding box center [1151, 324] width 255 height 260
click at [141, 342] on button "KYC" at bounding box center [149, 331] width 180 height 37
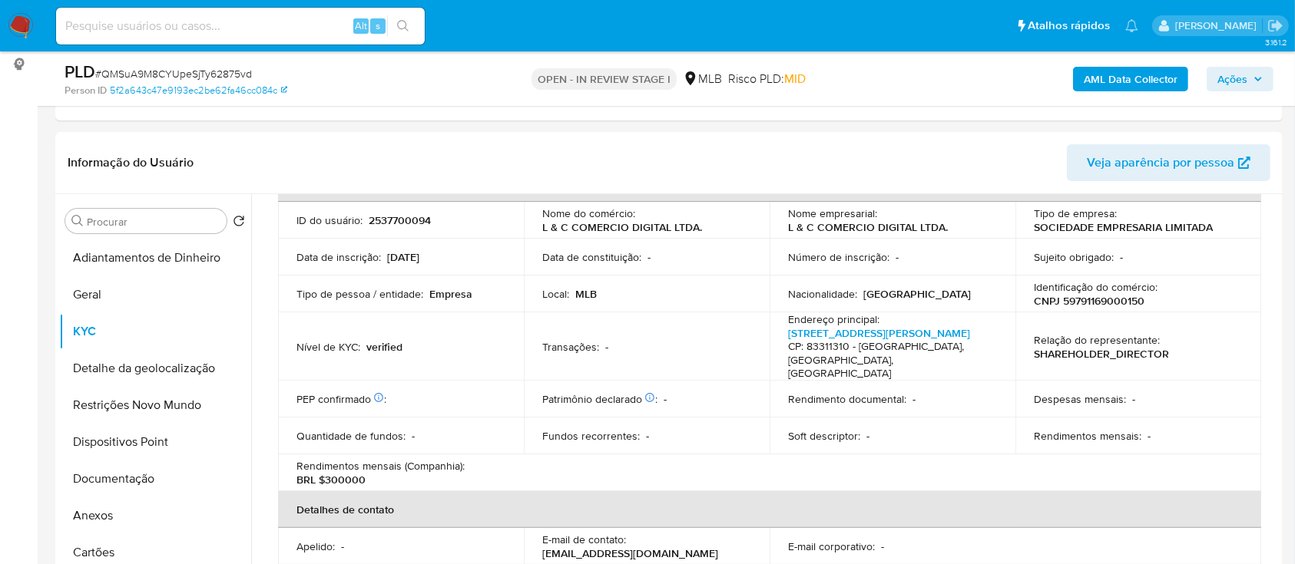
scroll to position [102, 0]
drag, startPoint x: 134, startPoint y: 149, endPoint x: 525, endPoint y: 22, distance: 411.2
click at [134, 150] on header "Informação do Usuário Veja aparência por pessoa" at bounding box center [669, 162] width 1203 height 37
click at [118, 358] on button "Detalhe da geolocalização" at bounding box center [149, 368] width 180 height 37
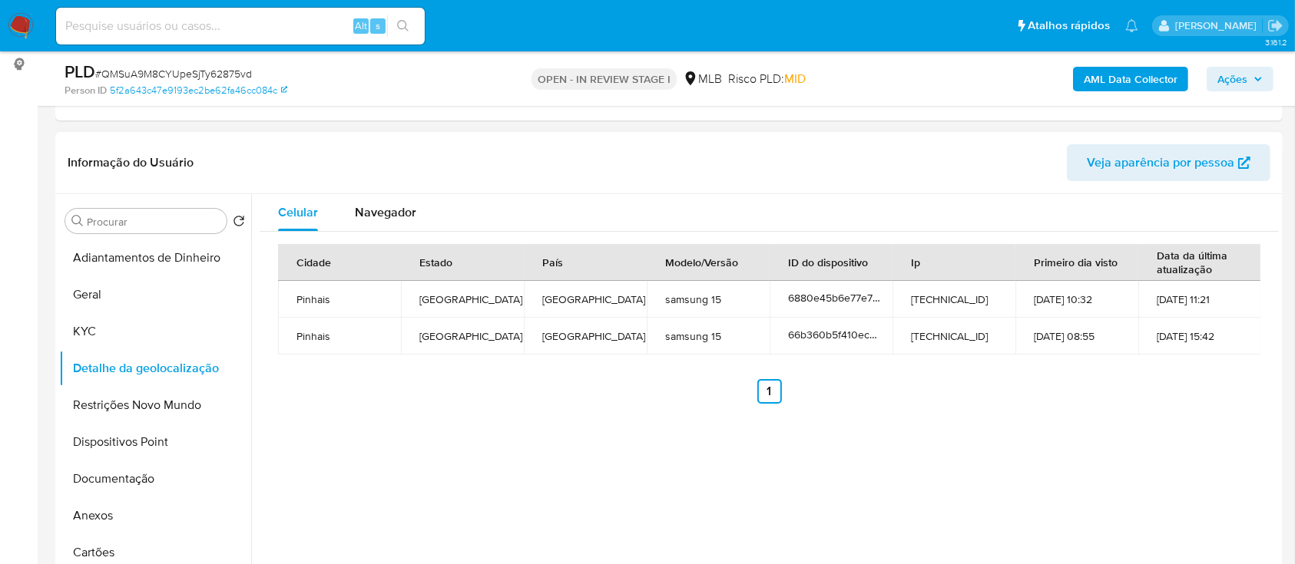
drag, startPoint x: 917, startPoint y: 480, endPoint x: 899, endPoint y: 465, distance: 22.9
click at [905, 474] on div "Celular Navegador Cidade Estado País Modelo/Versão ID do dispositivo Ip Primeir…" at bounding box center [765, 390] width 1028 height 393
drag, startPoint x: 89, startPoint y: 408, endPoint x: 113, endPoint y: 407, distance: 23.8
click at [89, 408] on button "Restrições Novo Mundo" at bounding box center [149, 405] width 180 height 37
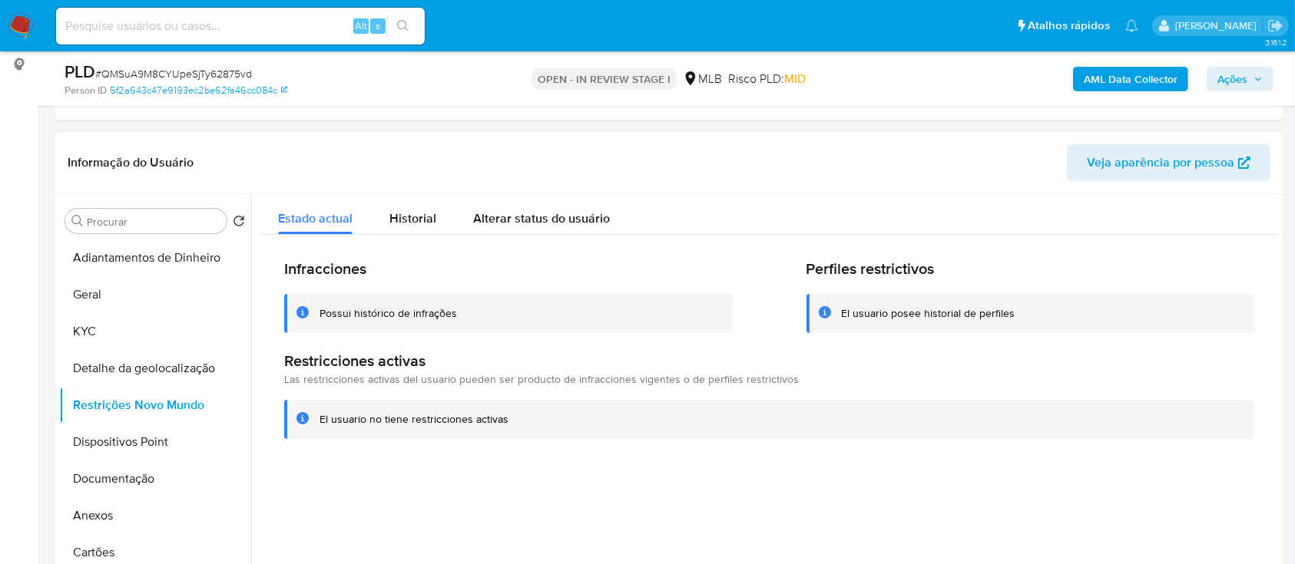
click at [1020, 164] on header "Informação do Usuário Veja aparência por pessoa" at bounding box center [669, 162] width 1203 height 37
click at [116, 433] on button "Dispositivos Point" at bounding box center [149, 442] width 180 height 37
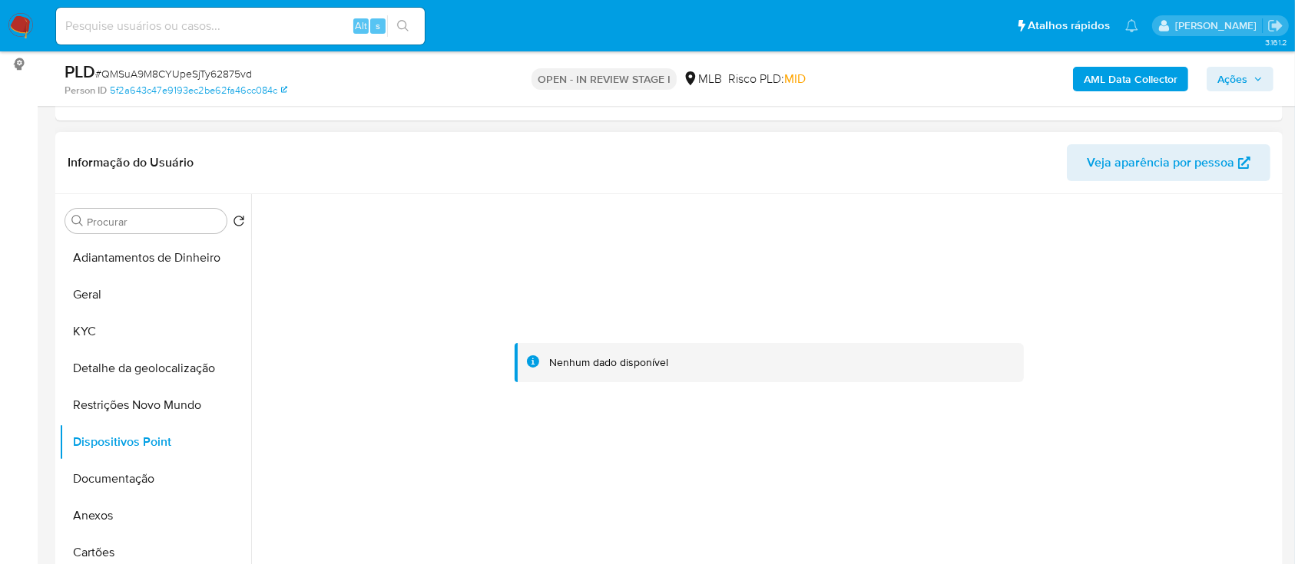
click at [571, 501] on div at bounding box center [769, 363] width 1019 height 338
click at [98, 477] on button "Documentação" at bounding box center [149, 479] width 180 height 37
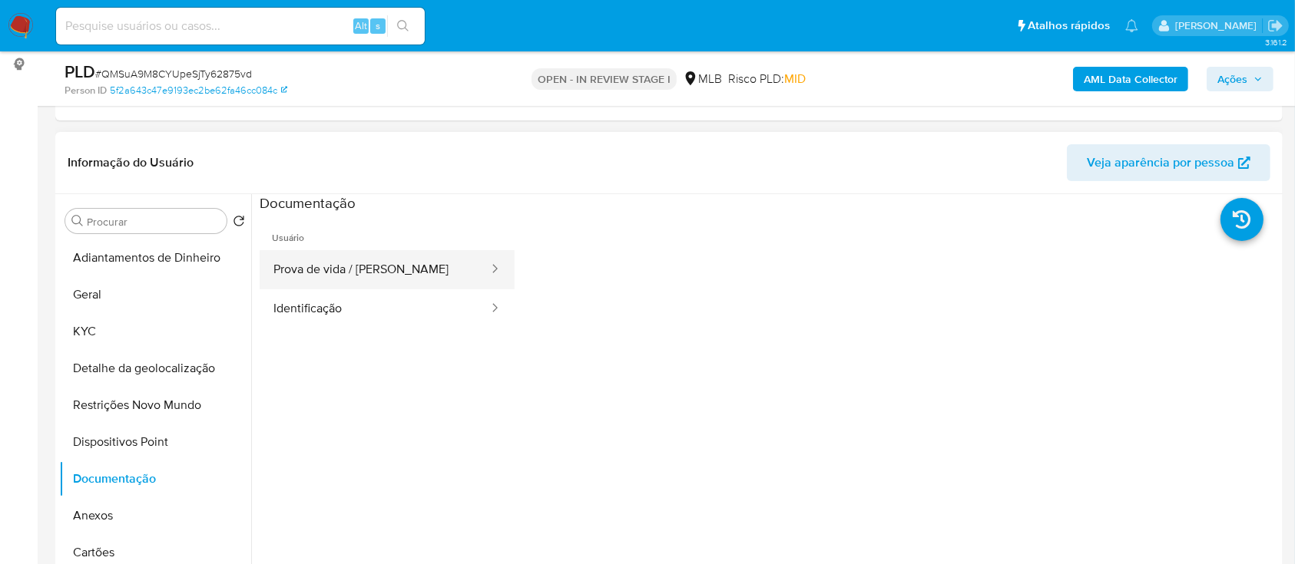
click at [381, 277] on button "Prova de vida / [PERSON_NAME]" at bounding box center [375, 269] width 230 height 39
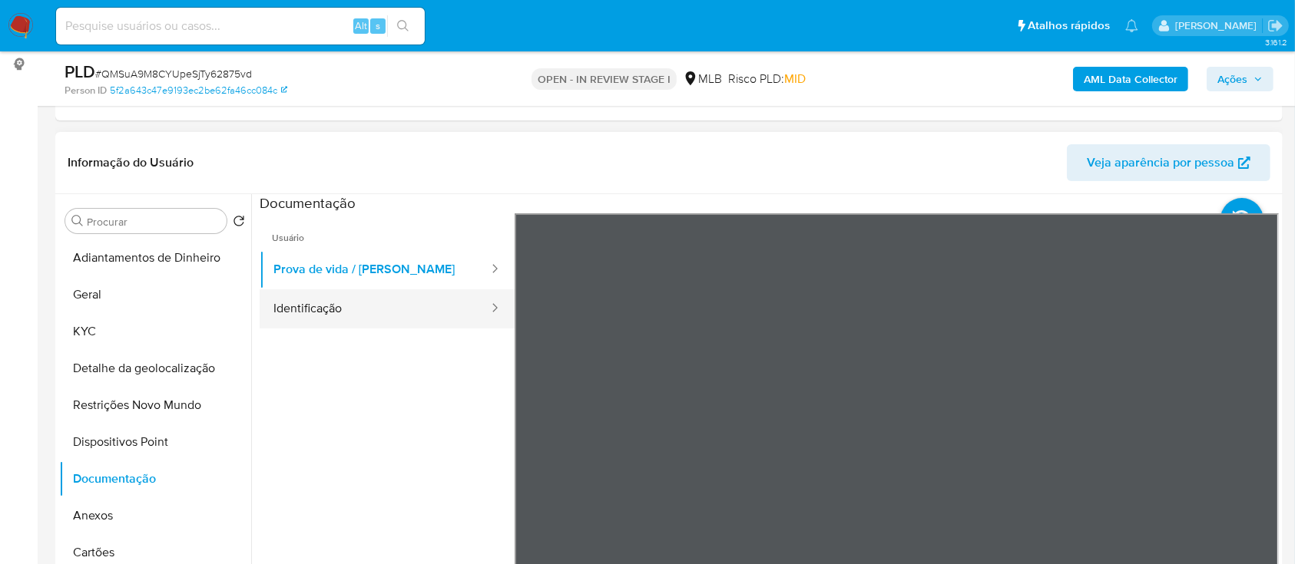
click at [349, 303] on button "Identificação" at bounding box center [375, 309] width 230 height 39
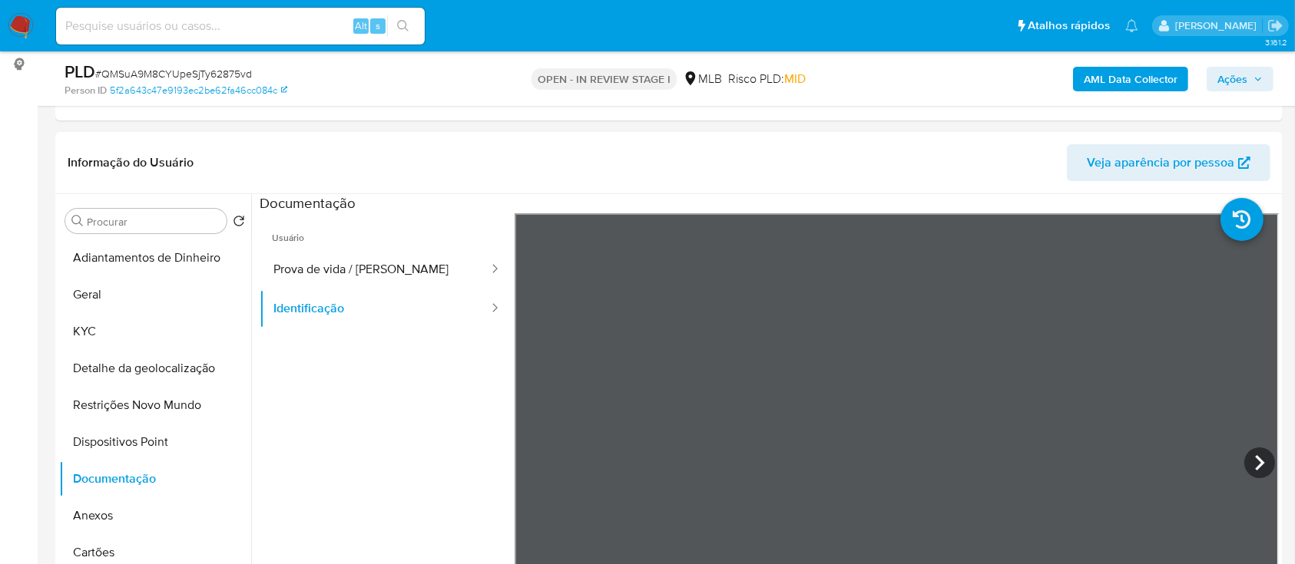
click at [1162, 73] on b "AML Data Collector" at bounding box center [1131, 79] width 94 height 25
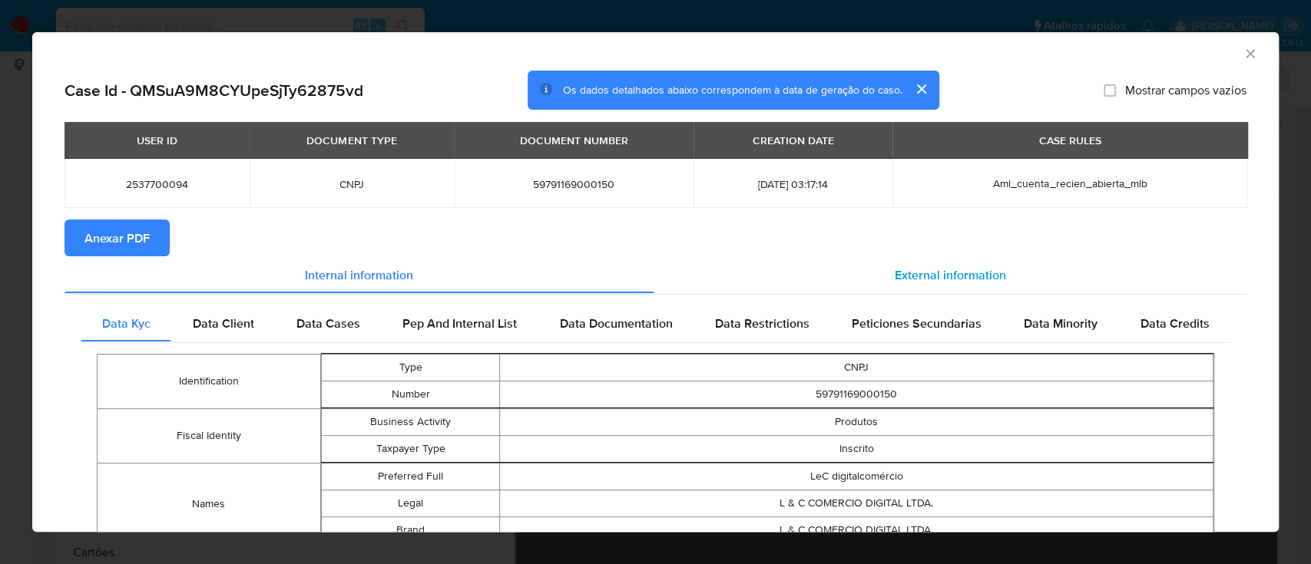
click at [932, 280] on span "External information" at bounding box center [950, 275] width 111 height 18
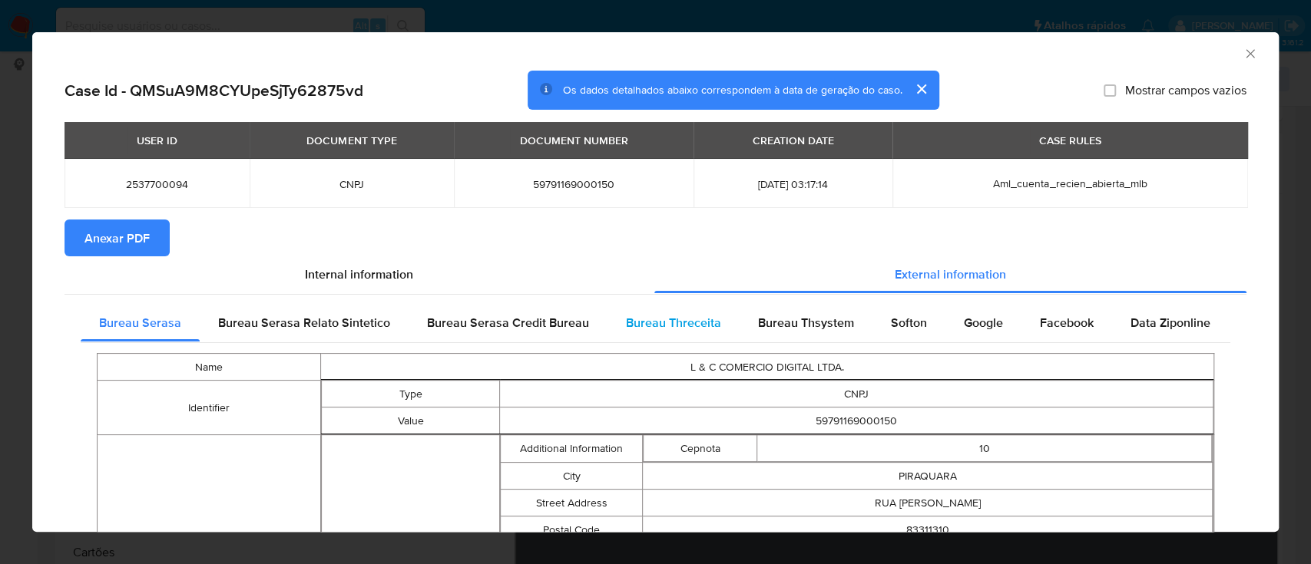
click at [638, 313] on div "Bureau Threceita" at bounding box center [674, 323] width 132 height 37
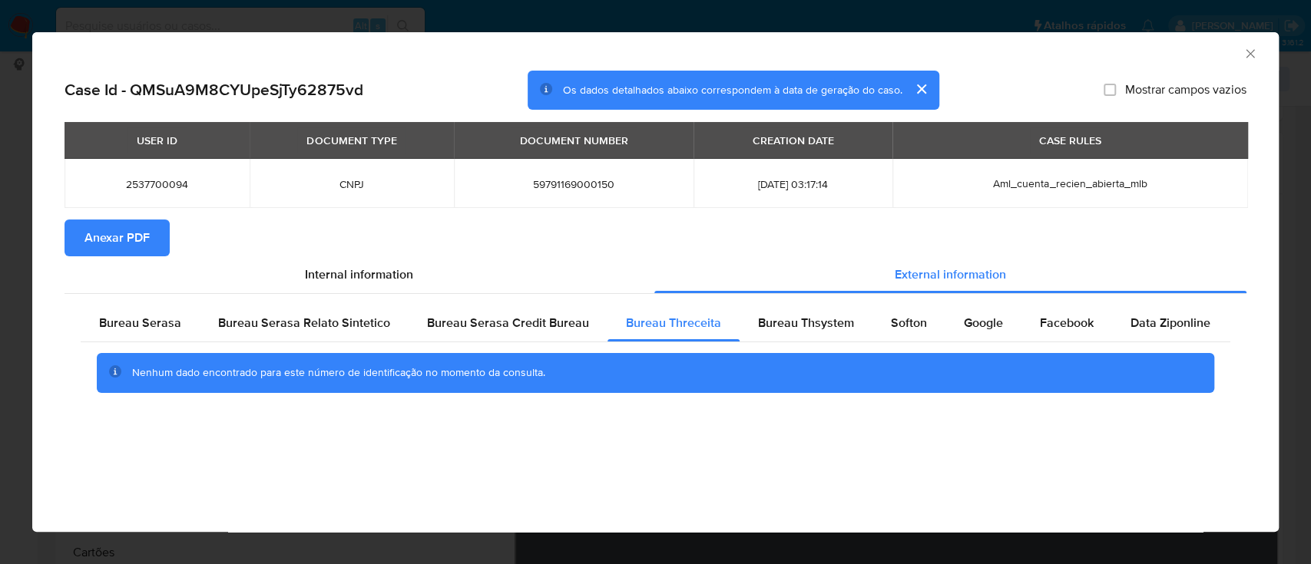
drag, startPoint x: 1084, startPoint y: 52, endPoint x: 915, endPoint y: 4, distance: 175.0
click at [1082, 54] on div "AML Data Collector" at bounding box center [643, 51] width 1200 height 17
click at [817, 329] on span "Bureau Thsystem" at bounding box center [806, 323] width 96 height 18
click at [1047, 56] on div "AML Data Collector" at bounding box center [643, 51] width 1200 height 17
click at [909, 322] on span "Softon" at bounding box center [909, 323] width 36 height 18
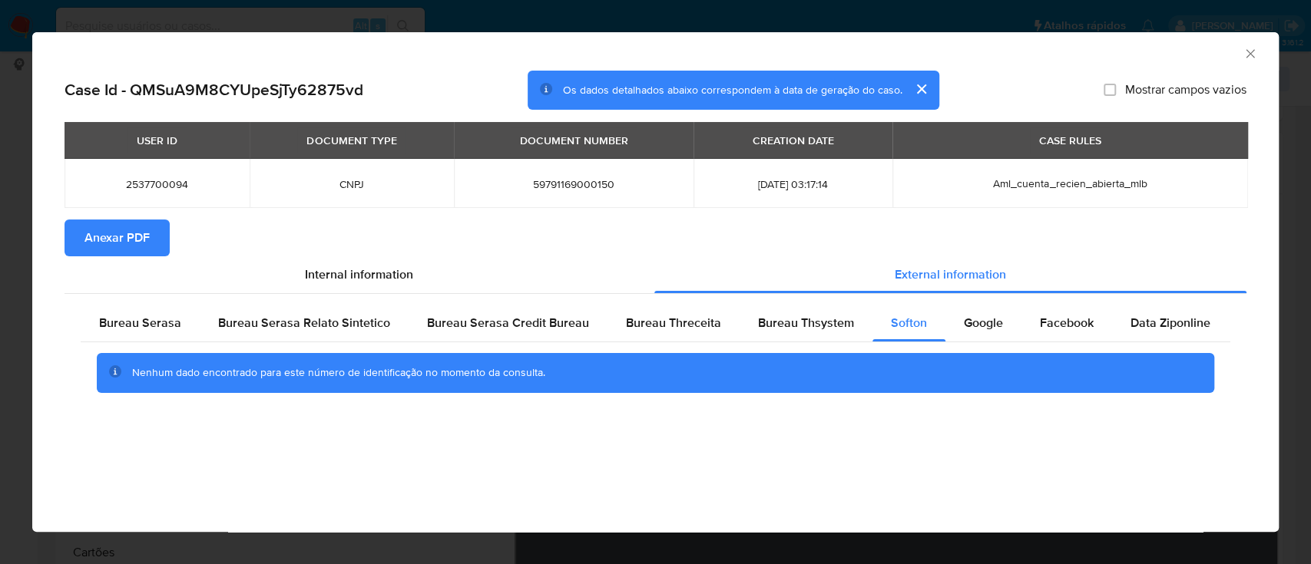
click at [1110, 59] on div "AML Data Collector" at bounding box center [655, 51] width 1246 height 38
click at [983, 328] on span "Google" at bounding box center [983, 323] width 39 height 18
click at [1051, 50] on div "AML Data Collector" at bounding box center [643, 51] width 1200 height 17
click at [1253, 55] on div "AML Data Collector" at bounding box center [655, 51] width 1246 height 38
click at [1251, 55] on icon "Fechar a janela" at bounding box center [1250, 53] width 15 height 15
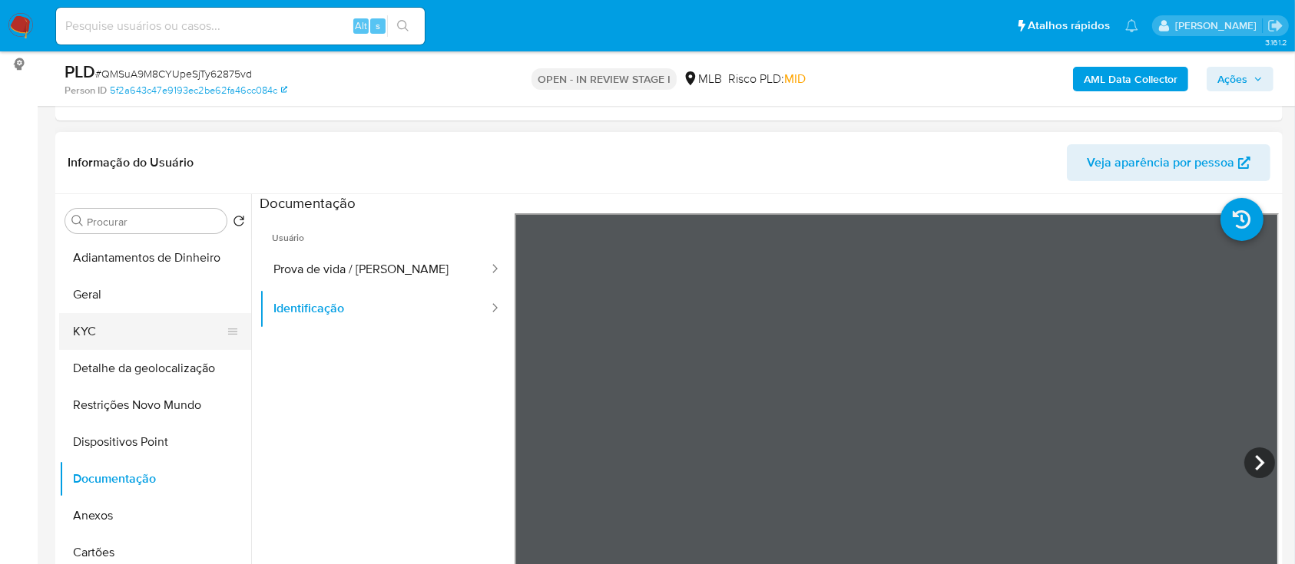
click at [89, 329] on button "KYC" at bounding box center [149, 331] width 180 height 37
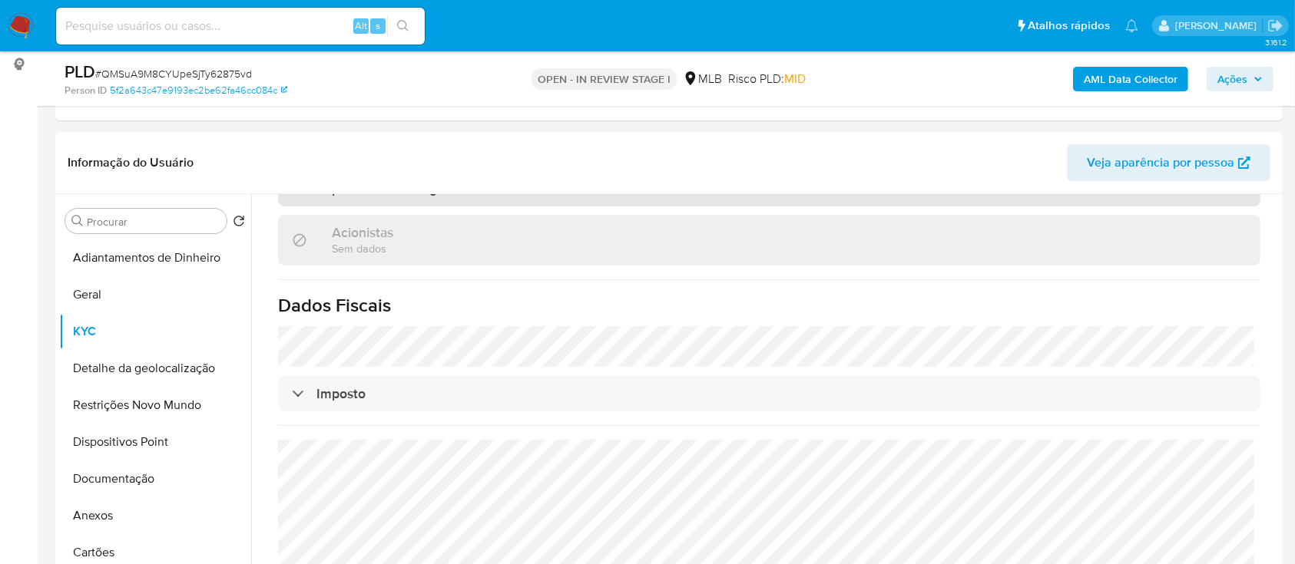
scroll to position [307, 0]
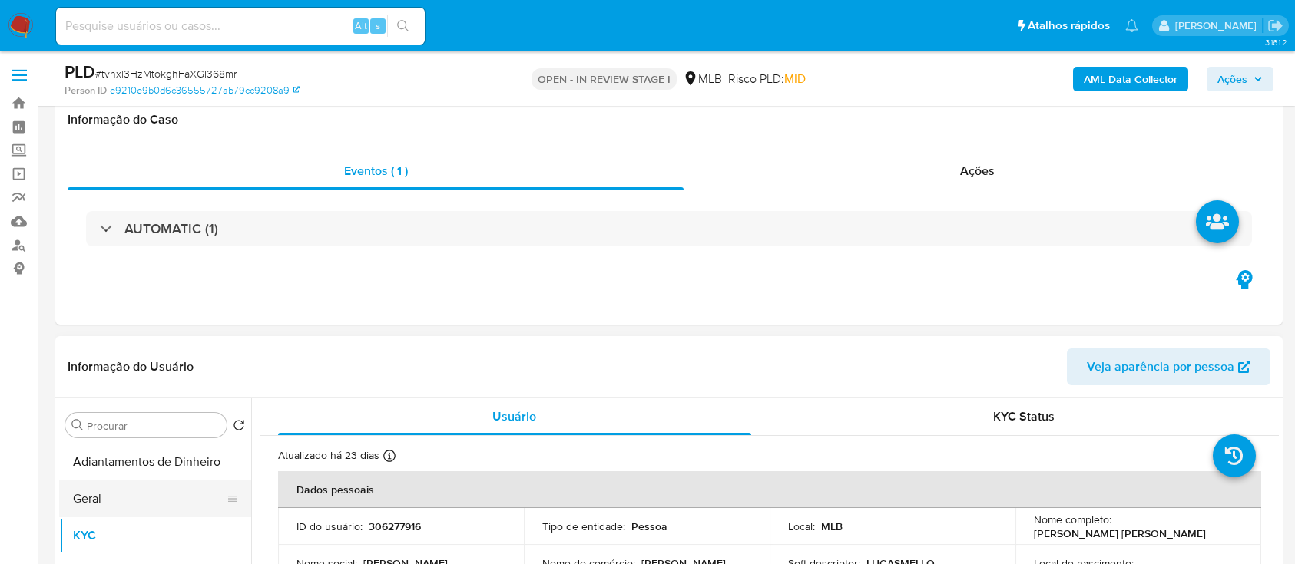
scroll to position [307, 0]
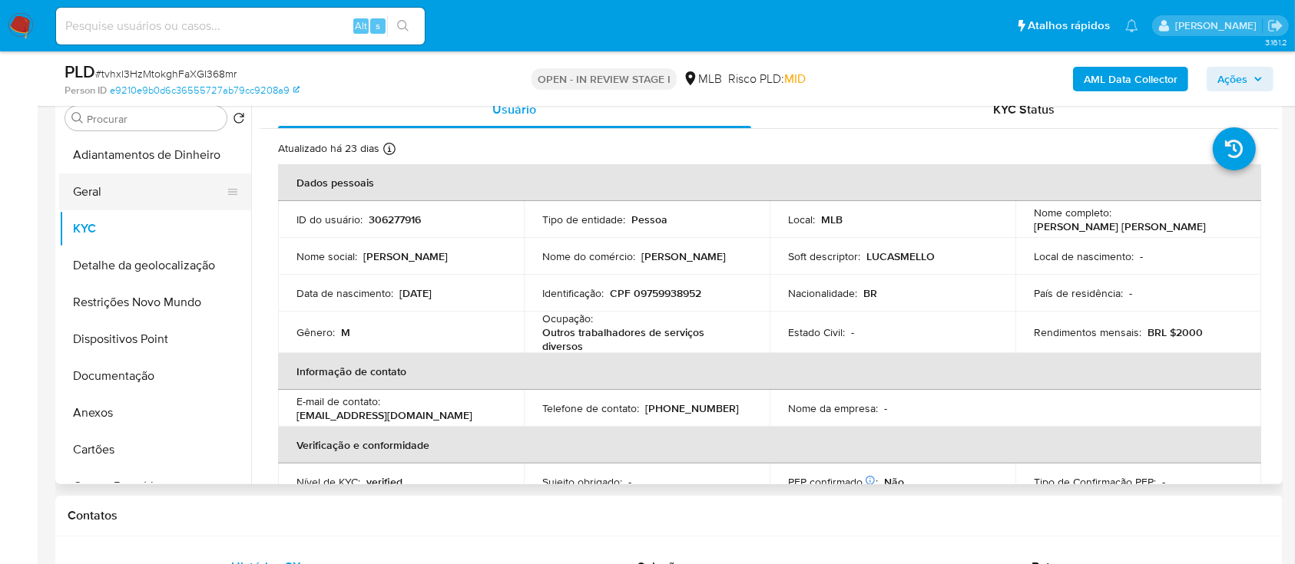
click at [124, 180] on button "Geral" at bounding box center [149, 192] width 180 height 37
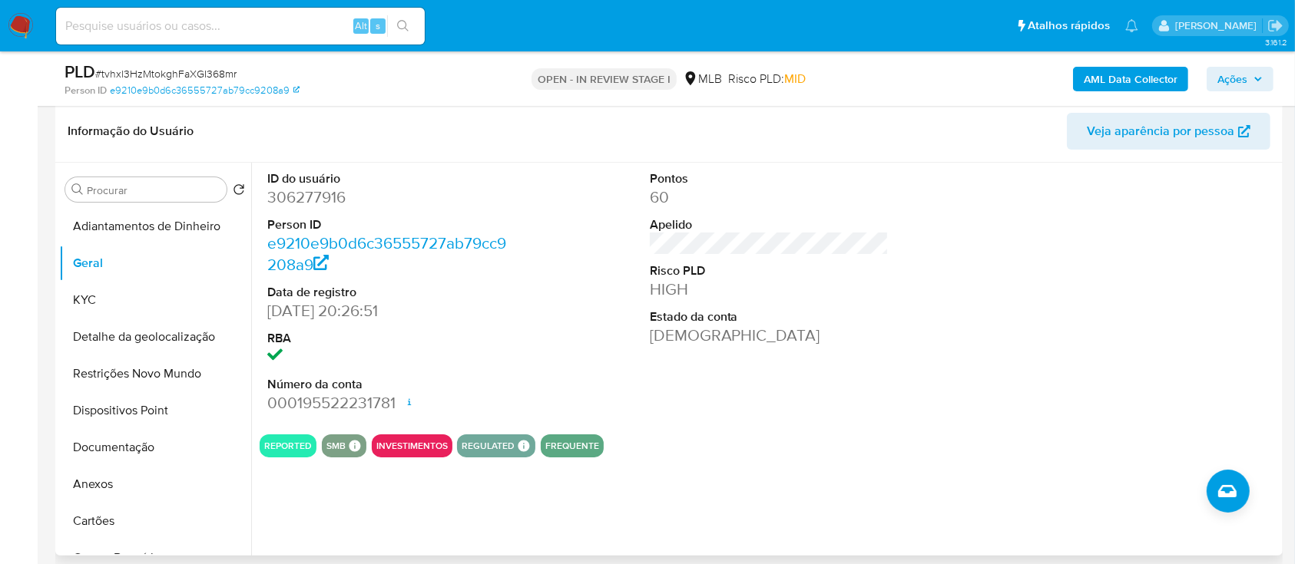
scroll to position [204, 0]
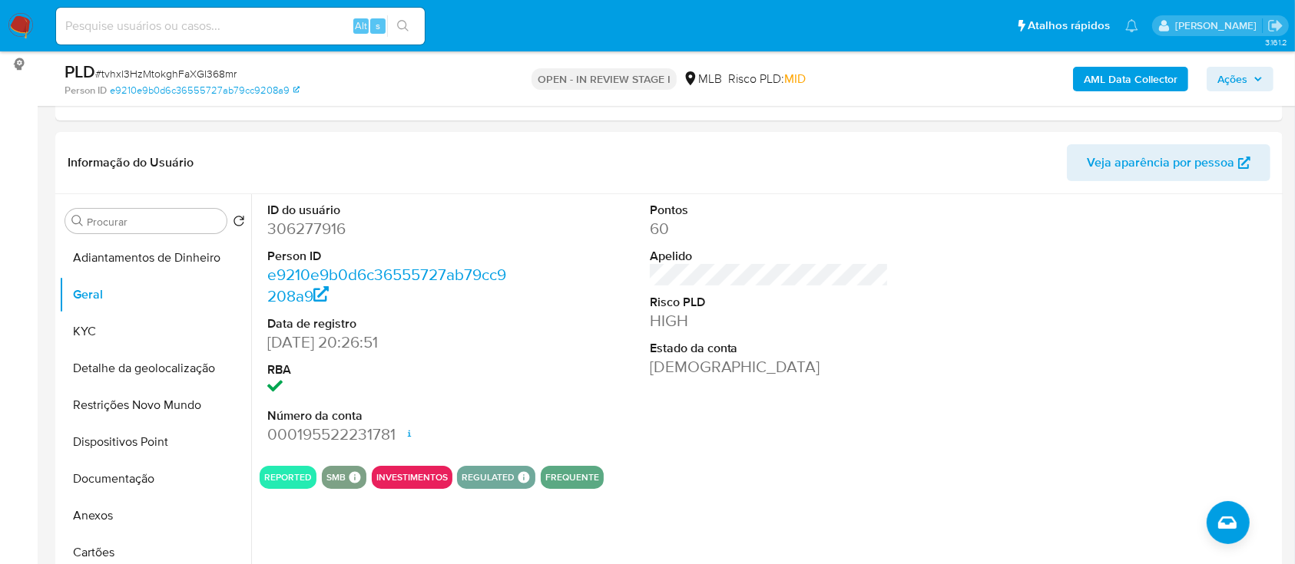
drag, startPoint x: 1102, startPoint y: 257, endPoint x: 881, endPoint y: 2, distance: 337.0
click at [1099, 256] on div at bounding box center [1151, 324] width 255 height 260
click at [89, 350] on button "Detalhe da geolocalização" at bounding box center [149, 368] width 180 height 37
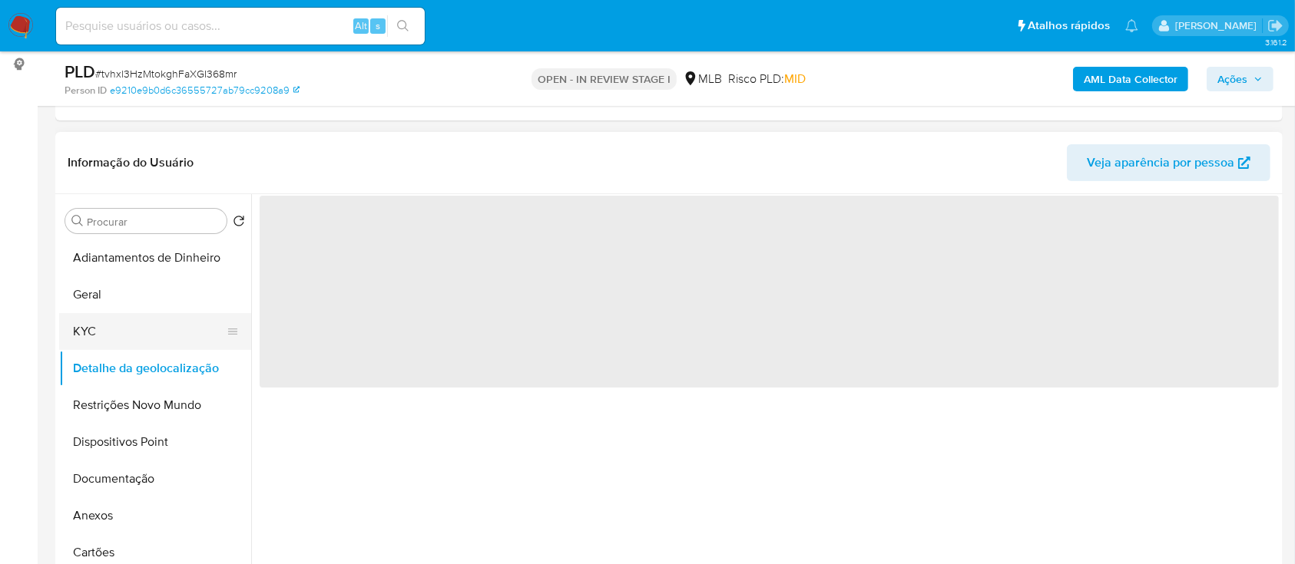
click at [117, 329] on button "KYC" at bounding box center [149, 331] width 180 height 37
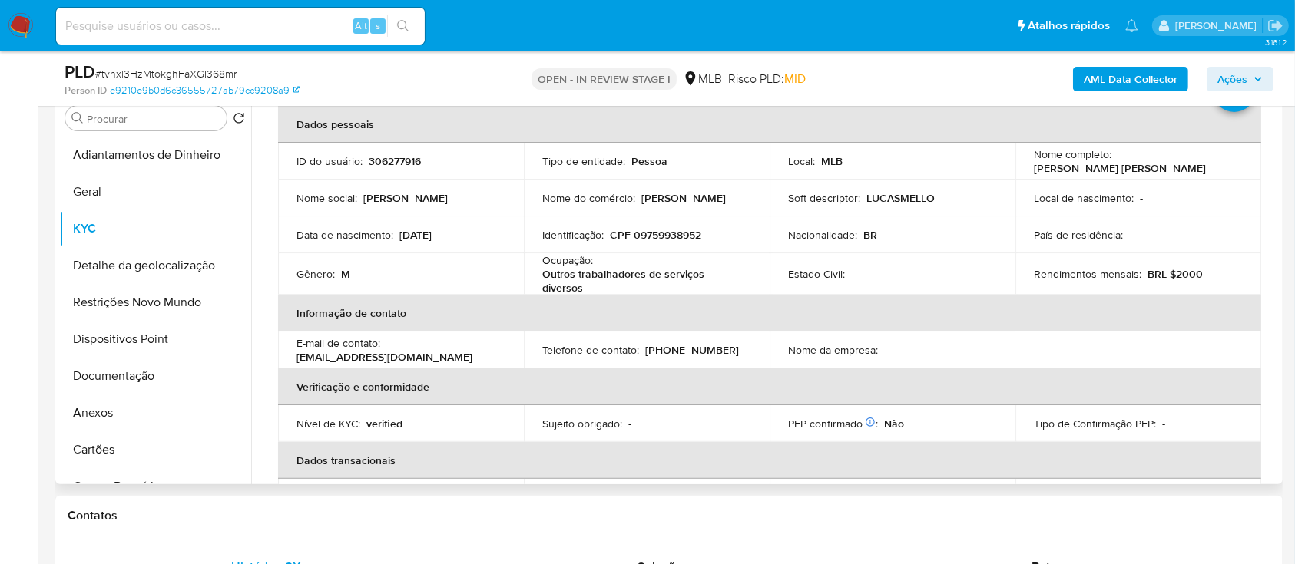
scroll to position [93, 0]
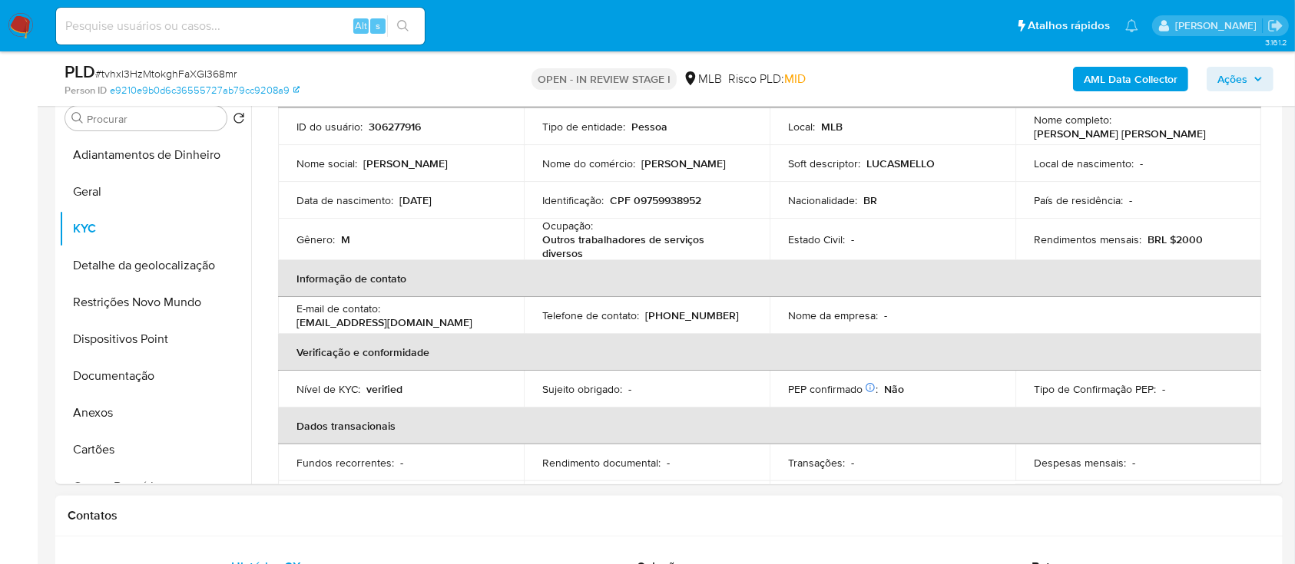
click at [1100, 508] on h1 "Contatos" at bounding box center [669, 515] width 1203 height 15
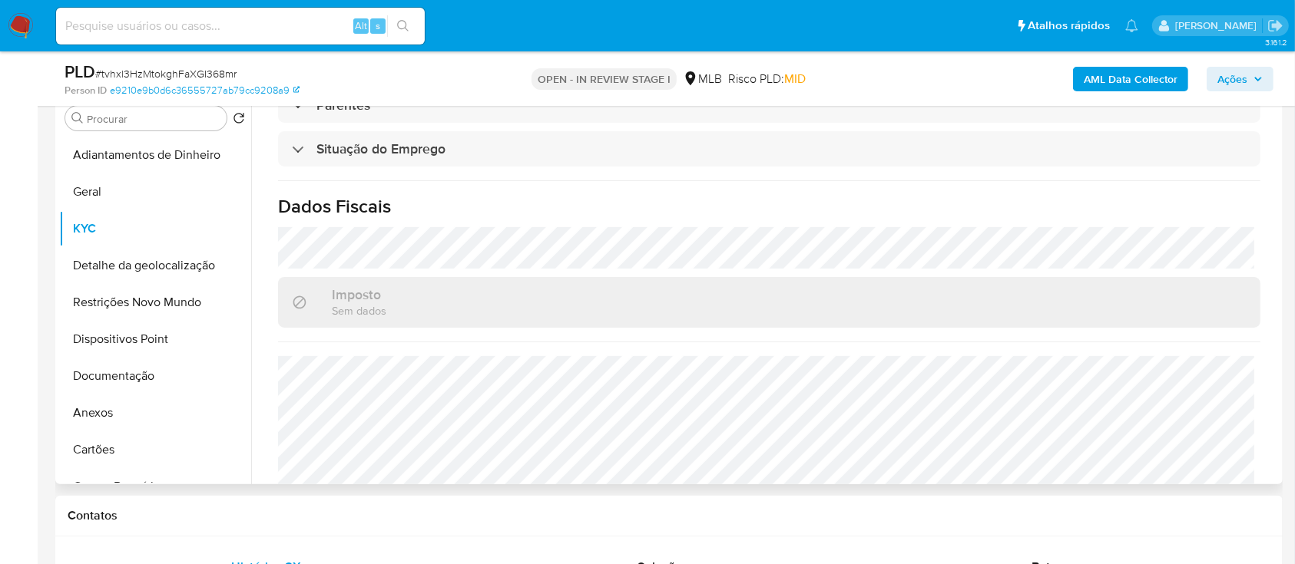
scroll to position [657, 0]
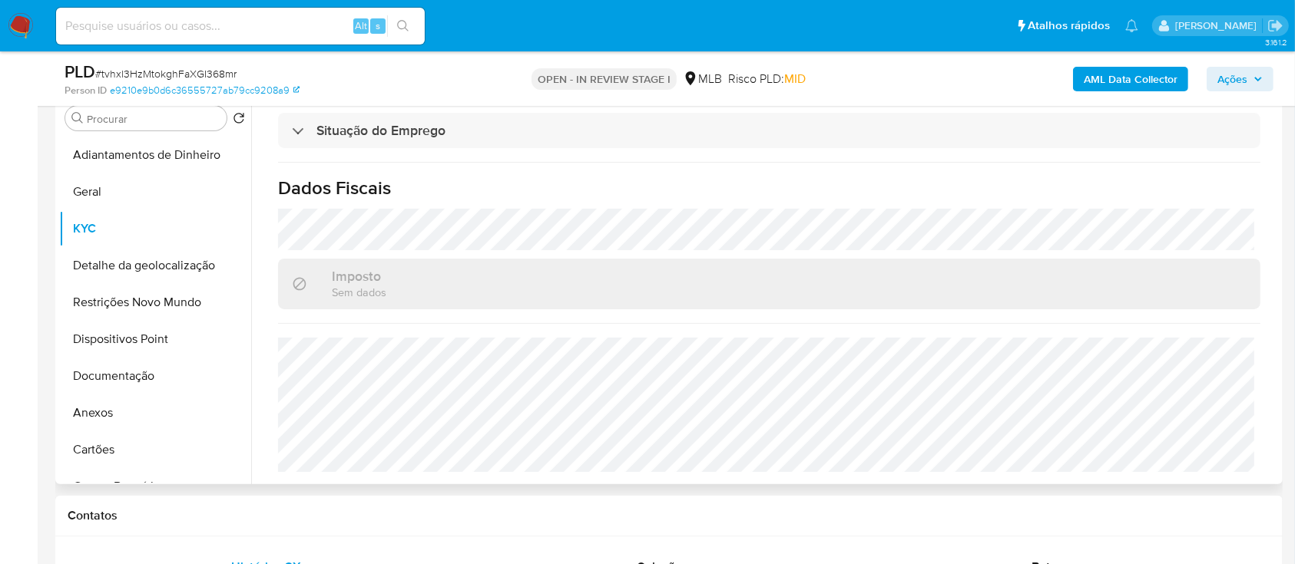
click at [1148, 192] on h1 "Dados Fiscais" at bounding box center [769, 188] width 982 height 23
click at [114, 271] on button "Detalhe da geolocalização" at bounding box center [149, 265] width 180 height 37
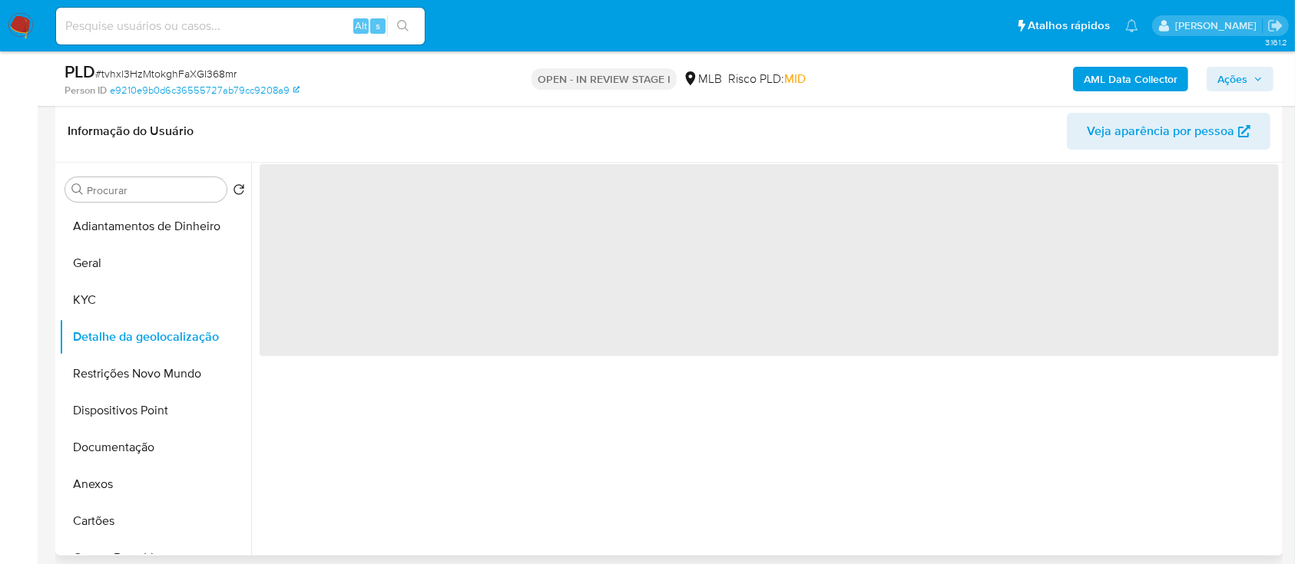
scroll to position [204, 0]
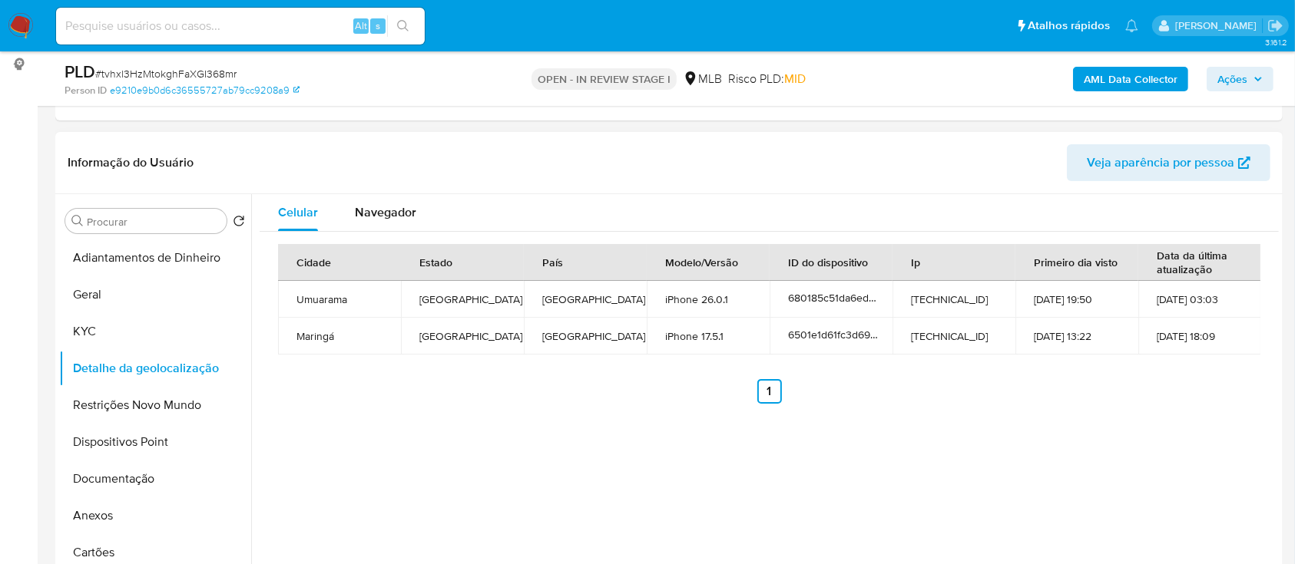
drag, startPoint x: 1157, startPoint y: 430, endPoint x: 892, endPoint y: 42, distance: 470.2
click at [1157, 429] on div "Celular Navegador Cidade Estado País Modelo/Versão ID do dispositivo Ip Primeir…" at bounding box center [765, 390] width 1028 height 393
click at [104, 406] on button "Restrições Novo Mundo" at bounding box center [149, 405] width 180 height 37
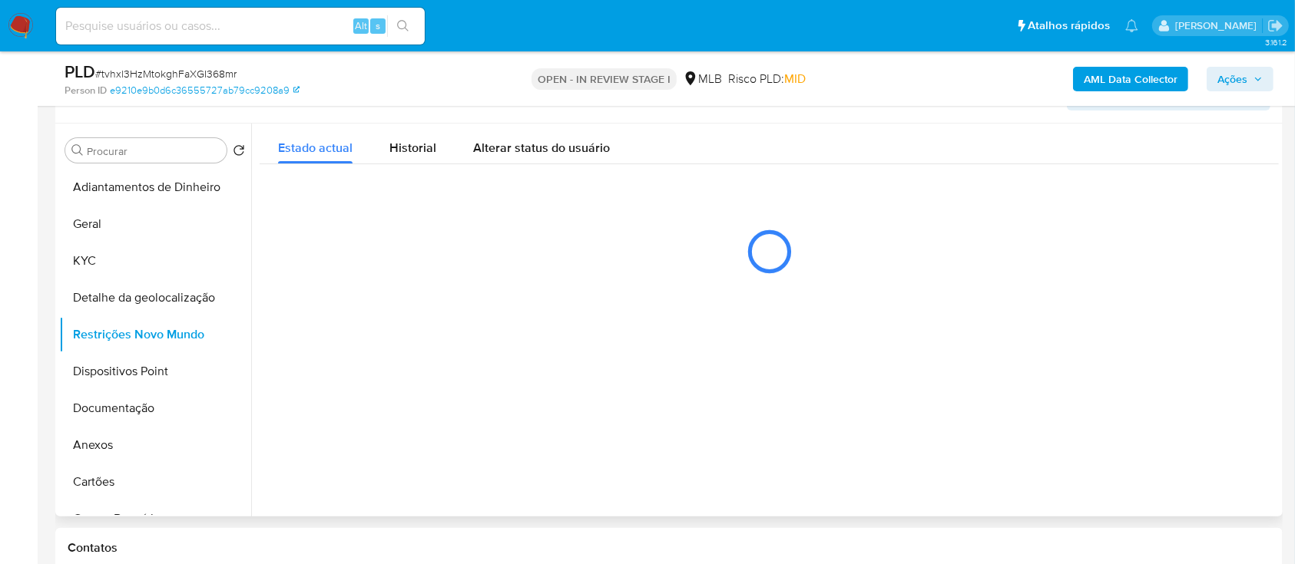
scroll to position [307, 0]
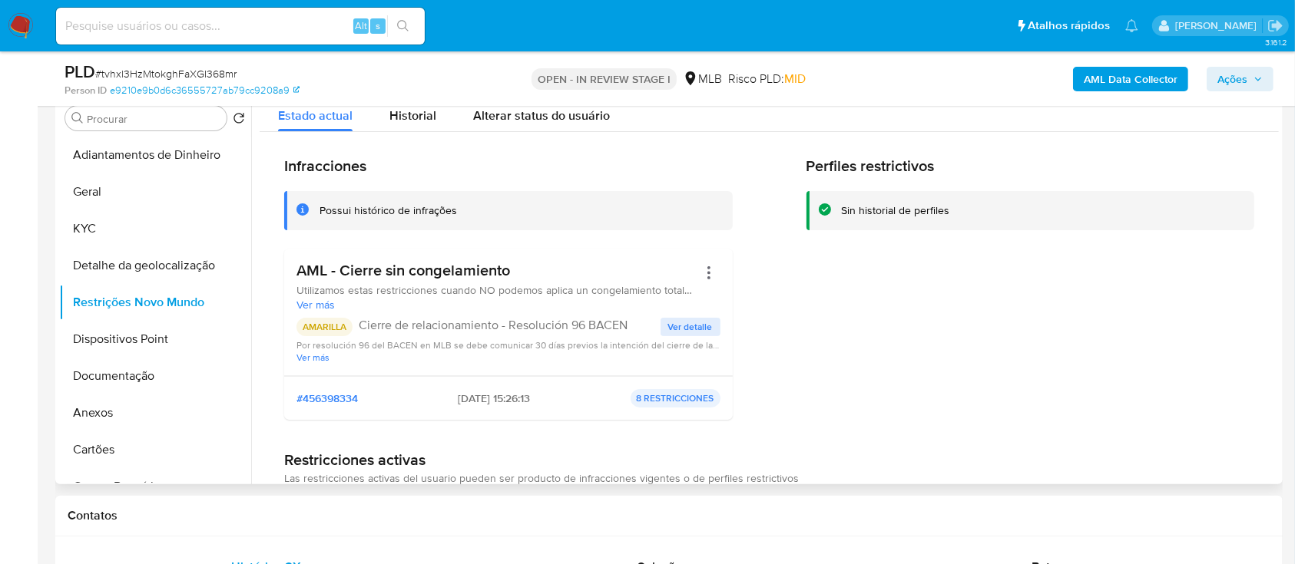
drag, startPoint x: 1003, startPoint y: 329, endPoint x: 988, endPoint y: 296, distance: 36.8
click at [1001, 323] on div "Perfiles restrictivos Sin historial de perfiles" at bounding box center [1030, 295] width 449 height 276
click at [695, 329] on span "Ver detalle" at bounding box center [690, 326] width 45 height 15
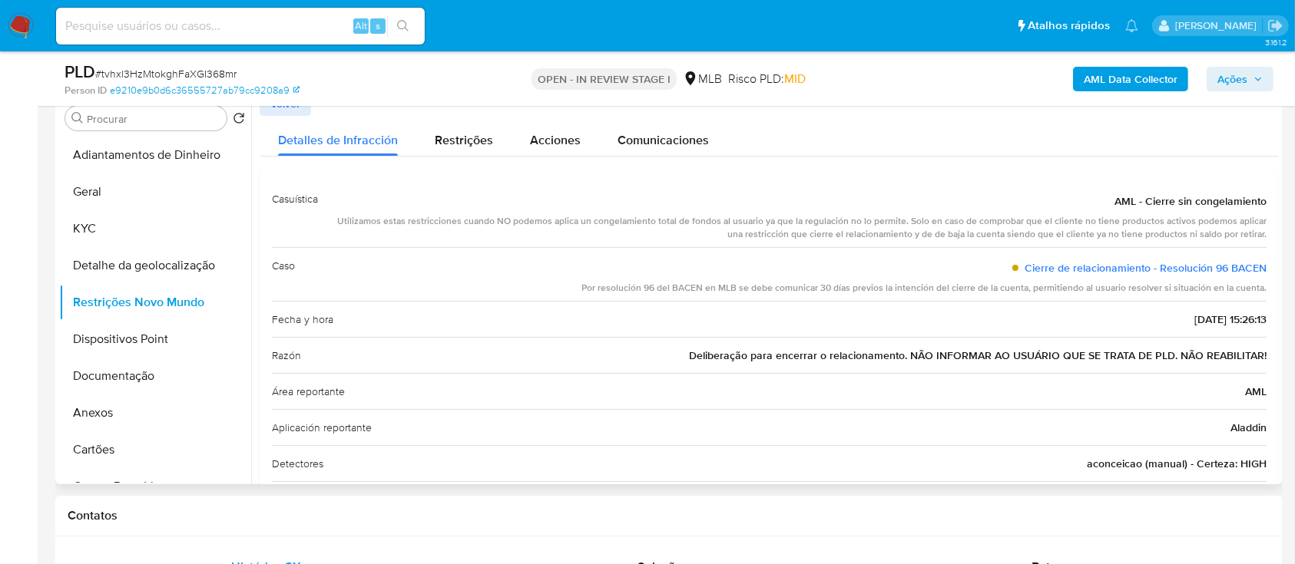
click at [1014, 157] on div "Detalles de Infracción Restrições Acciones Comunicaciones Casuística AML - Cier…" at bounding box center [769, 341] width 1019 height 450
drag, startPoint x: 1096, startPoint y: 205, endPoint x: 1263, endPoint y: 354, distance: 223.6
click at [1263, 354] on div "Casuística AML - Cierre sin congelamiento Utilizamos estas restricciones cuando…" at bounding box center [769, 367] width 1019 height 396
drag, startPoint x: 121, startPoint y: 336, endPoint x: 216, endPoint y: 323, distance: 96.1
click at [121, 336] on button "Dispositivos Point" at bounding box center [149, 339] width 180 height 37
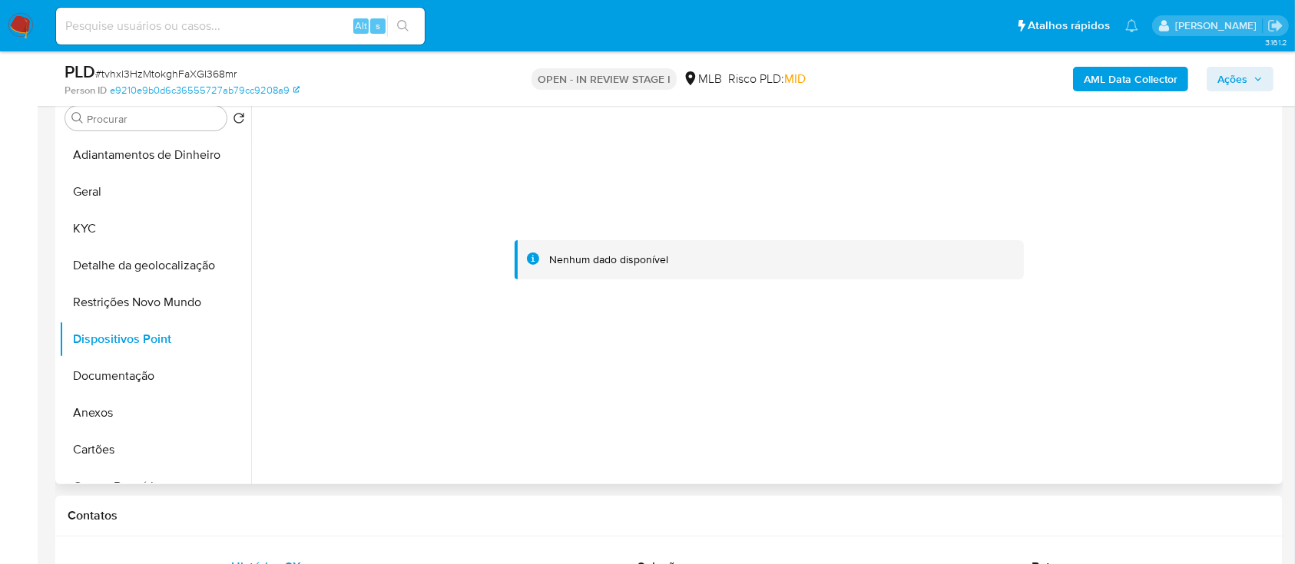
drag, startPoint x: 602, startPoint y: 455, endPoint x: 852, endPoint y: 233, distance: 333.5
click at [615, 449] on div at bounding box center [765, 287] width 1028 height 393
click at [1111, 82] on b "AML Data Collector" at bounding box center [1131, 79] width 94 height 25
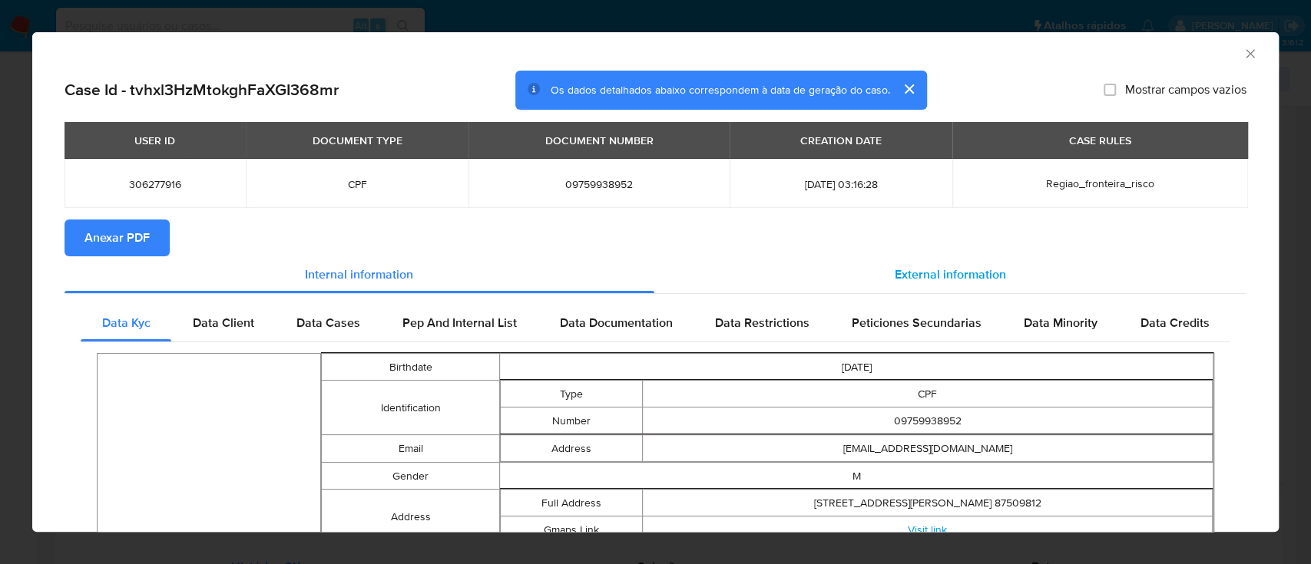
click at [927, 272] on span "External information" at bounding box center [950, 275] width 111 height 18
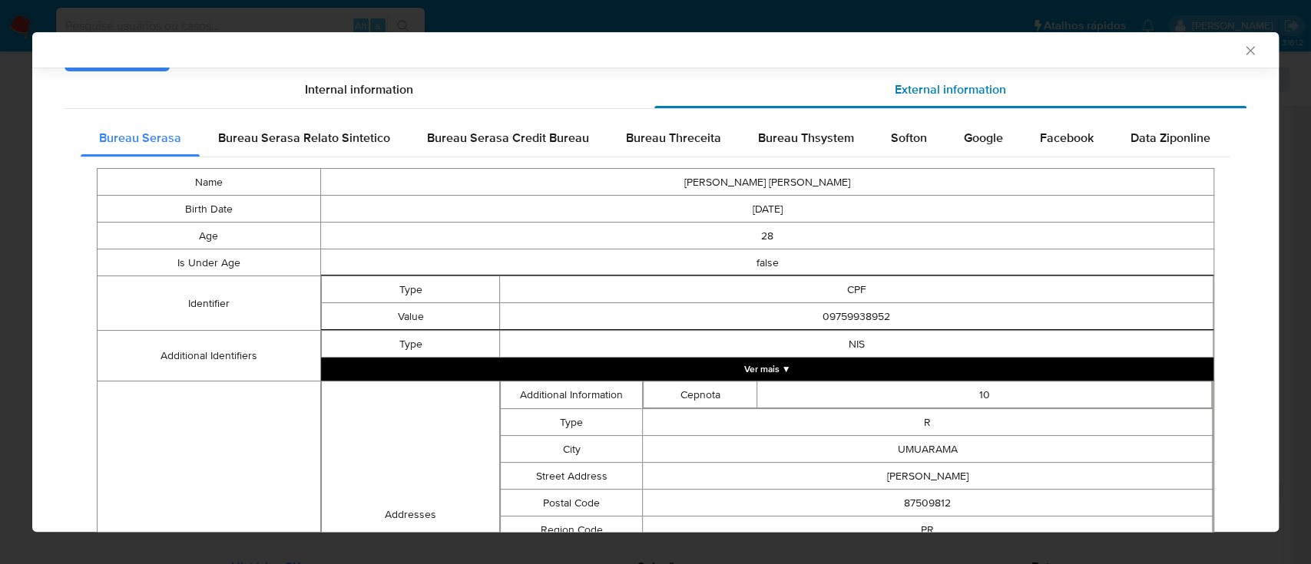
scroll to position [201, 0]
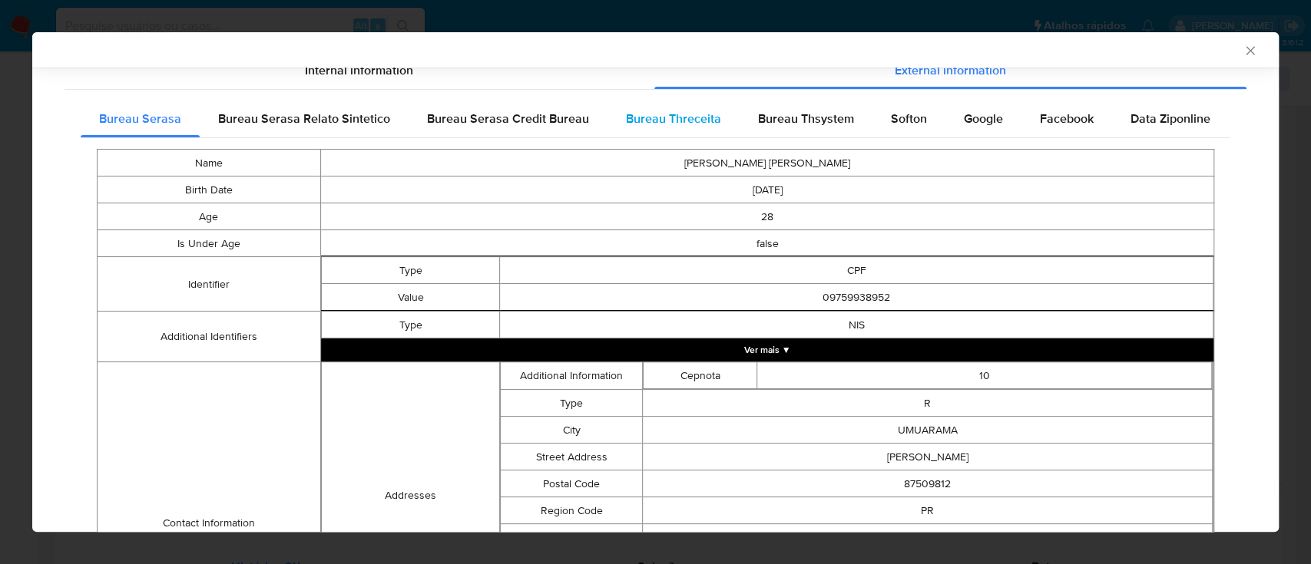
click at [703, 126] on span "Bureau Threceita" at bounding box center [673, 119] width 95 height 18
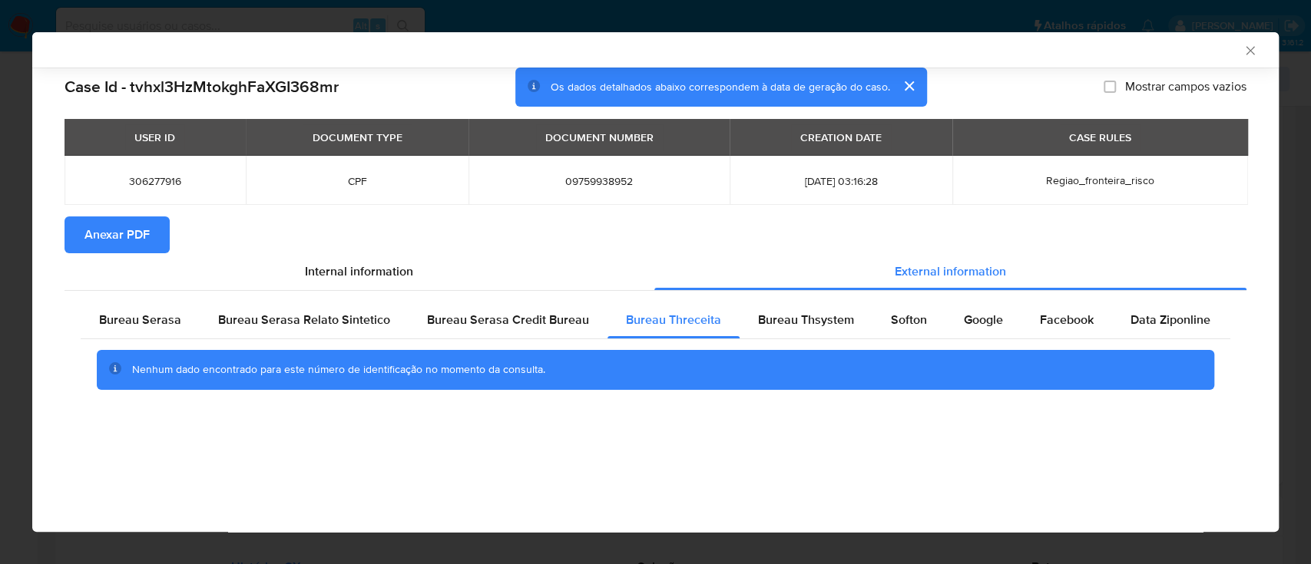
scroll to position [0, 0]
click at [1141, 52] on div "AML Data Collector" at bounding box center [643, 50] width 1200 height 14
click at [806, 321] on span "Bureau Thsystem" at bounding box center [806, 320] width 96 height 18
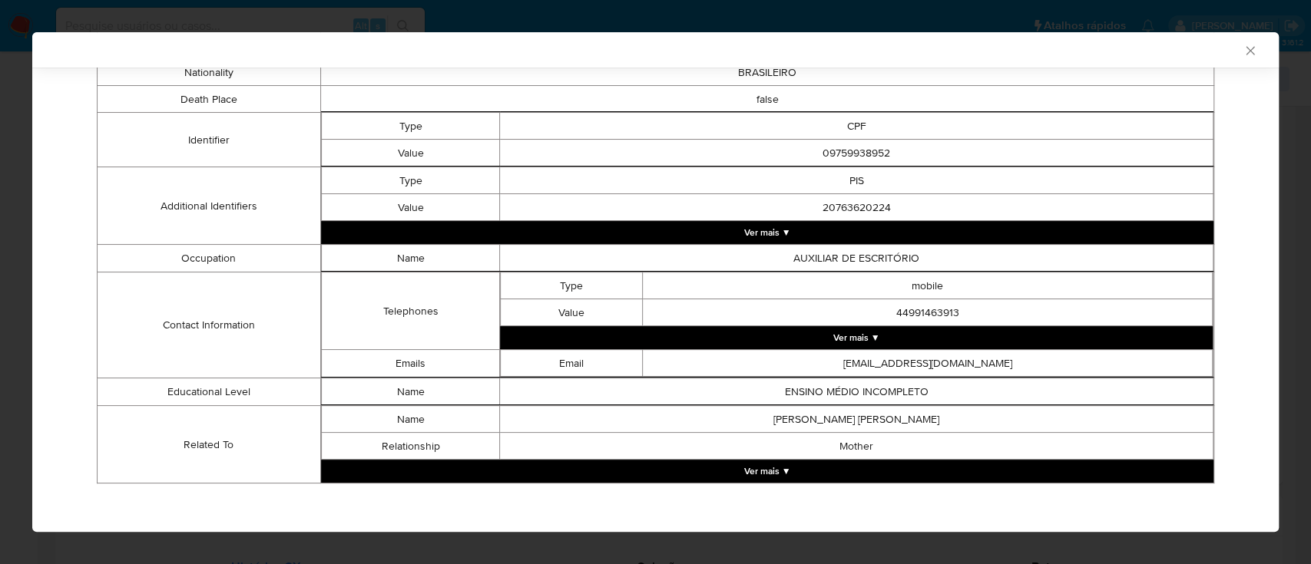
scroll to position [402, 0]
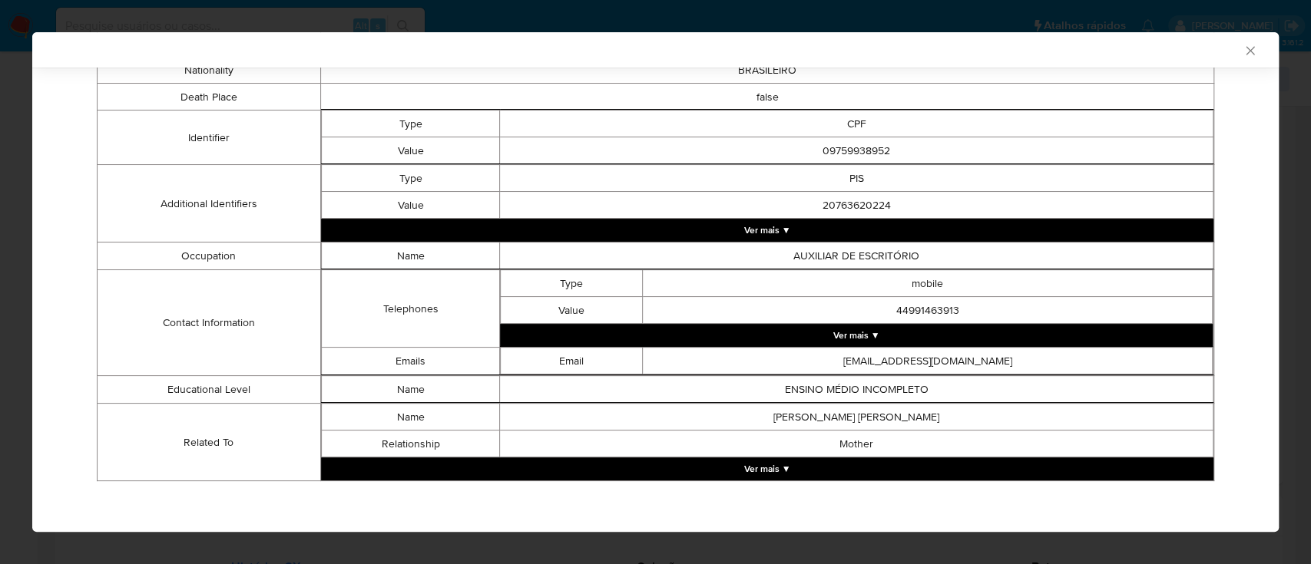
click at [1037, 49] on div "AML Data Collector" at bounding box center [643, 50] width 1200 height 14
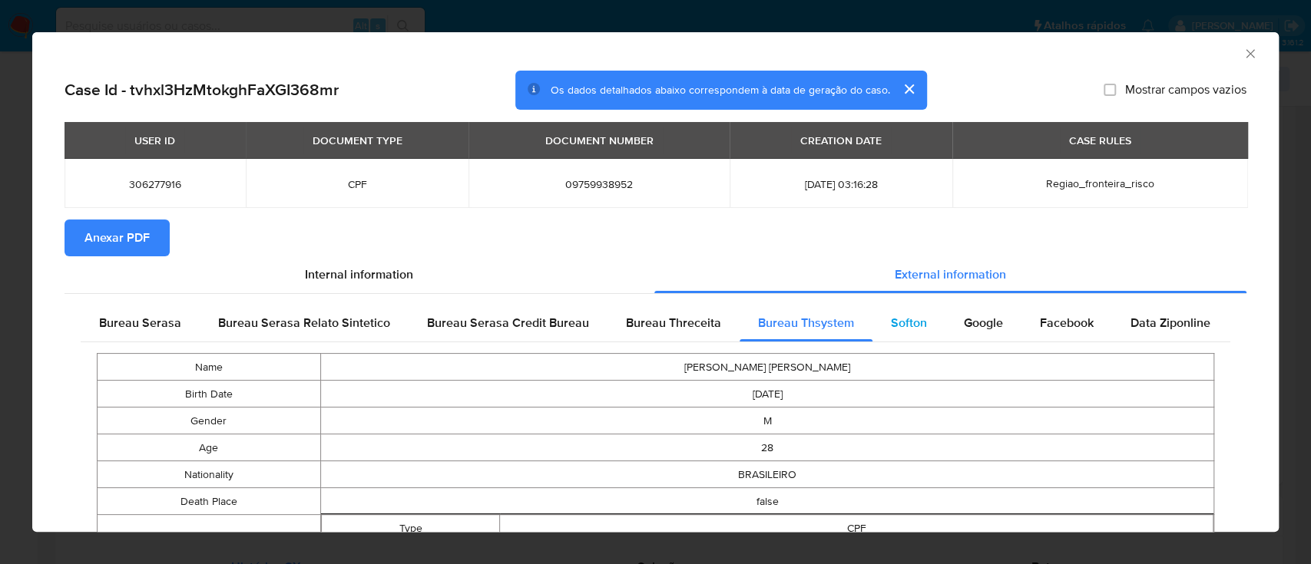
click at [897, 326] on span "Softon" at bounding box center [909, 323] width 36 height 18
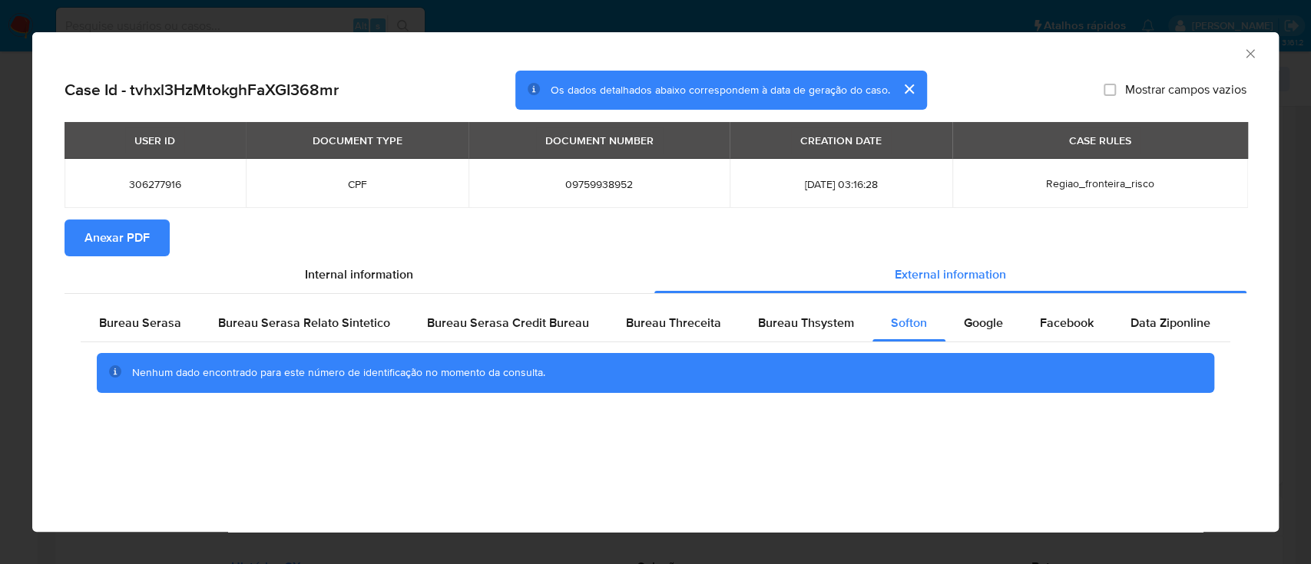
drag, startPoint x: 1146, startPoint y: 45, endPoint x: 1015, endPoint y: 4, distance: 137.7
click at [1145, 46] on div "AML Data Collector" at bounding box center [643, 51] width 1200 height 17
click at [988, 317] on span "Google" at bounding box center [983, 323] width 39 height 18
click at [1106, 48] on div "AML Data Collector" at bounding box center [643, 51] width 1200 height 17
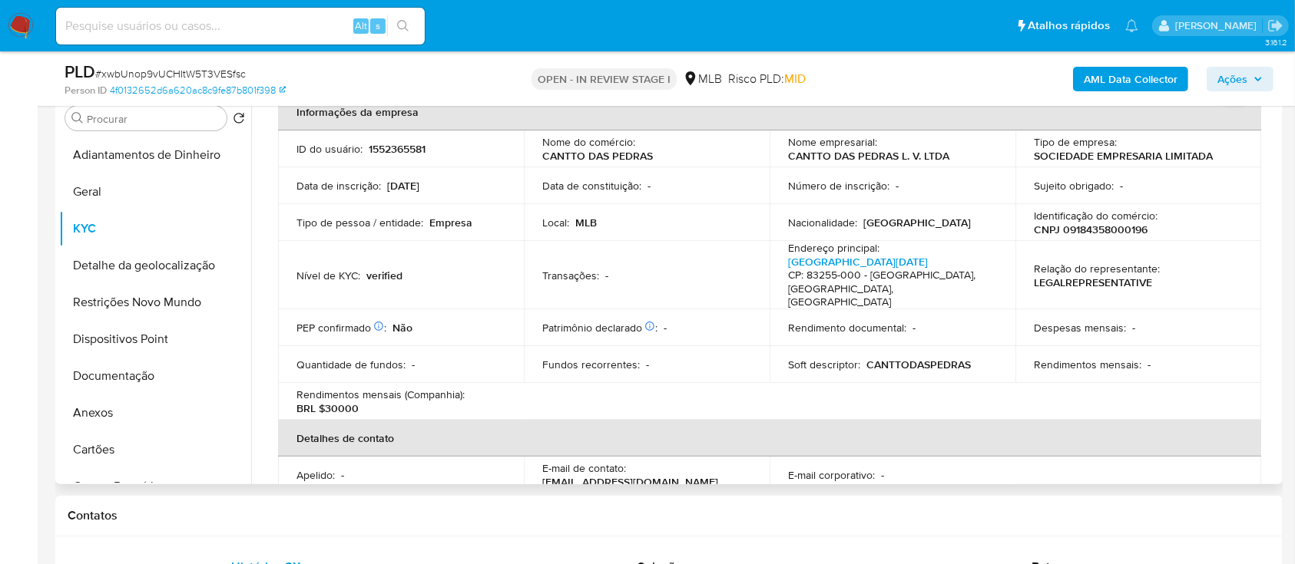
scroll to position [102, 0]
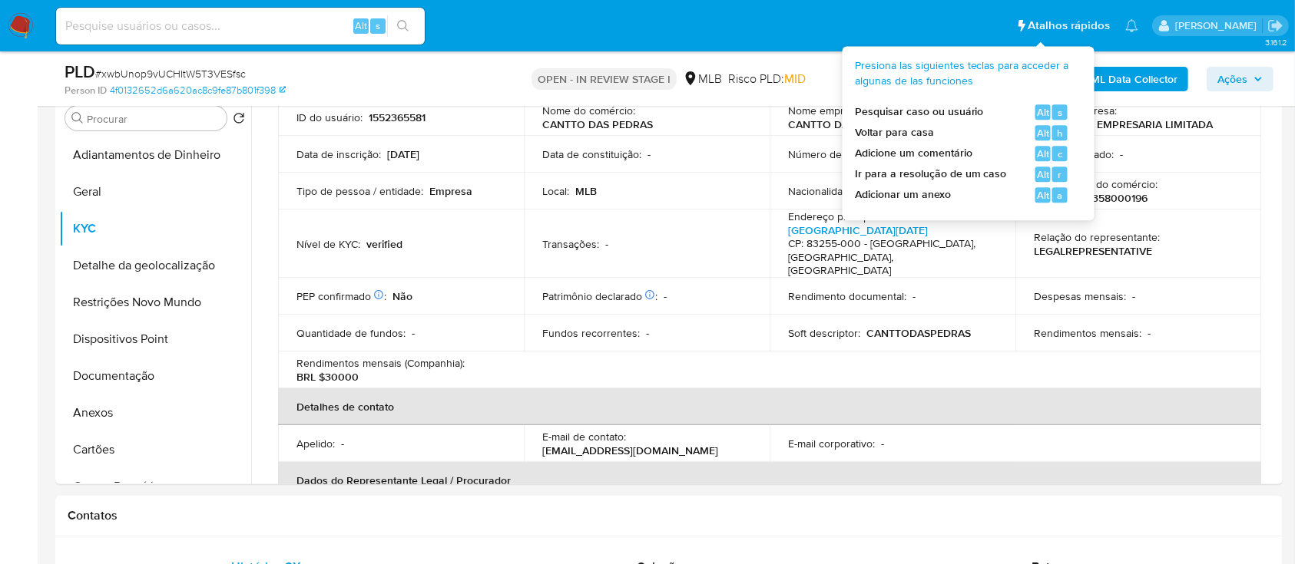
drag, startPoint x: 992, startPoint y: 45, endPoint x: 975, endPoint y: 72, distance: 32.4
click at [973, 72] on span "Presiona las siguientes teclas para acceder a algunas de las funciones" at bounding box center [962, 73] width 215 height 30
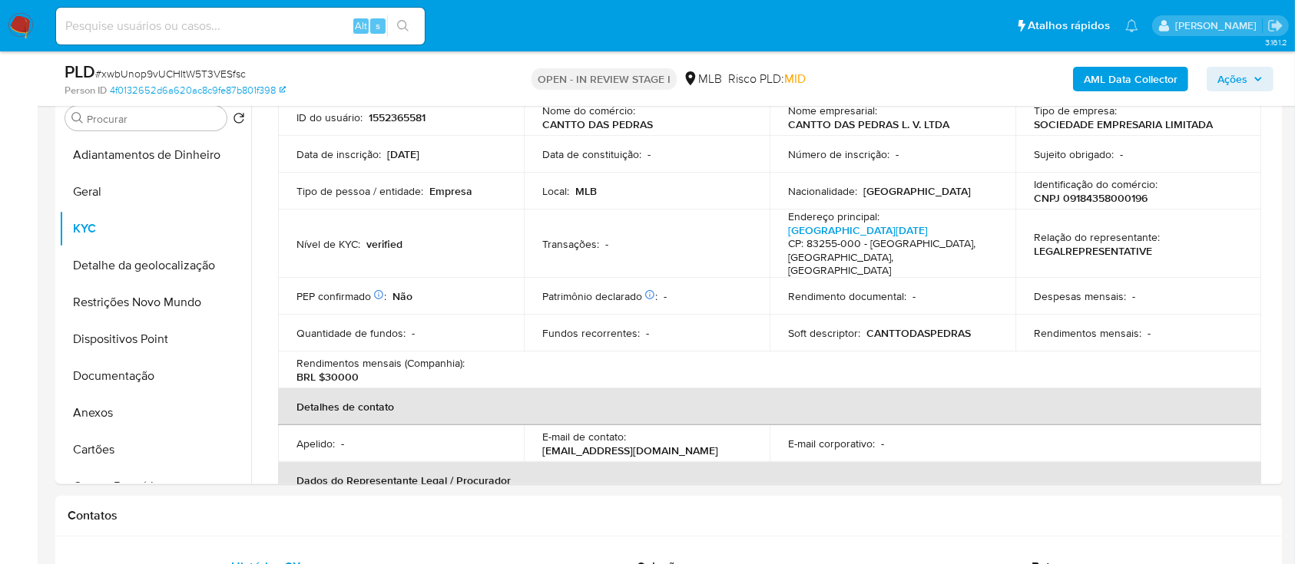
drag, startPoint x: 365, startPoint y: 96, endPoint x: 423, endPoint y: 78, distance: 61.0
click at [369, 96] on div "PLD # xwbUnop9vUCHItW5T3VESfsc Person ID 4f0132652d6a620ac8c9fe87b801f398 OPEN …" at bounding box center [668, 78] width 1227 height 55
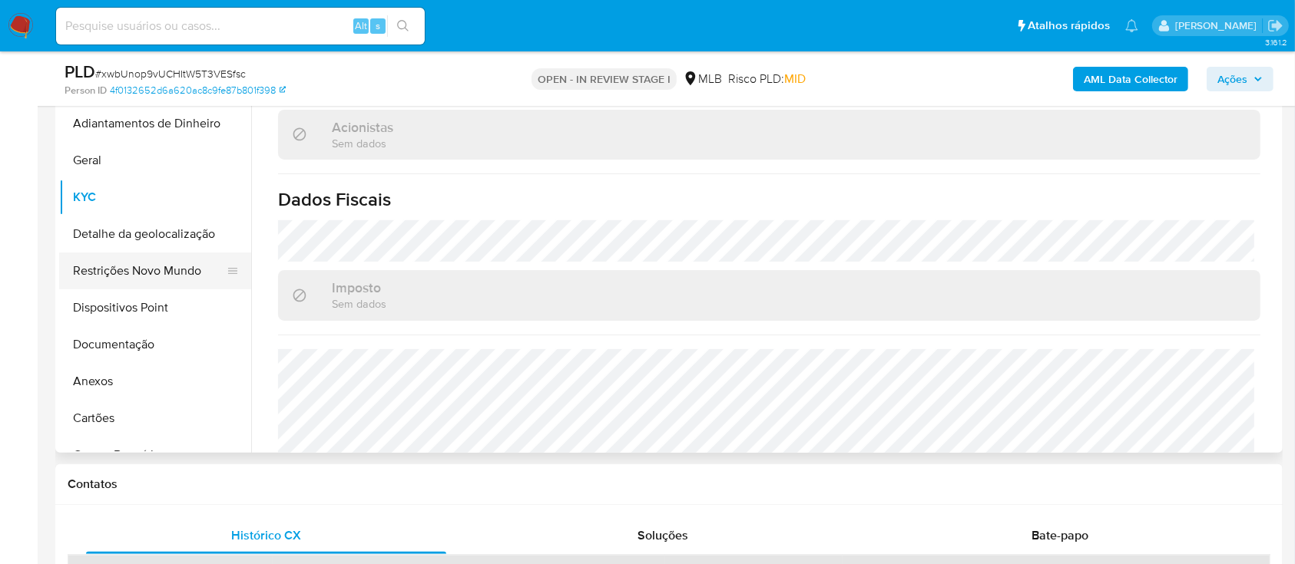
scroll to position [307, 0]
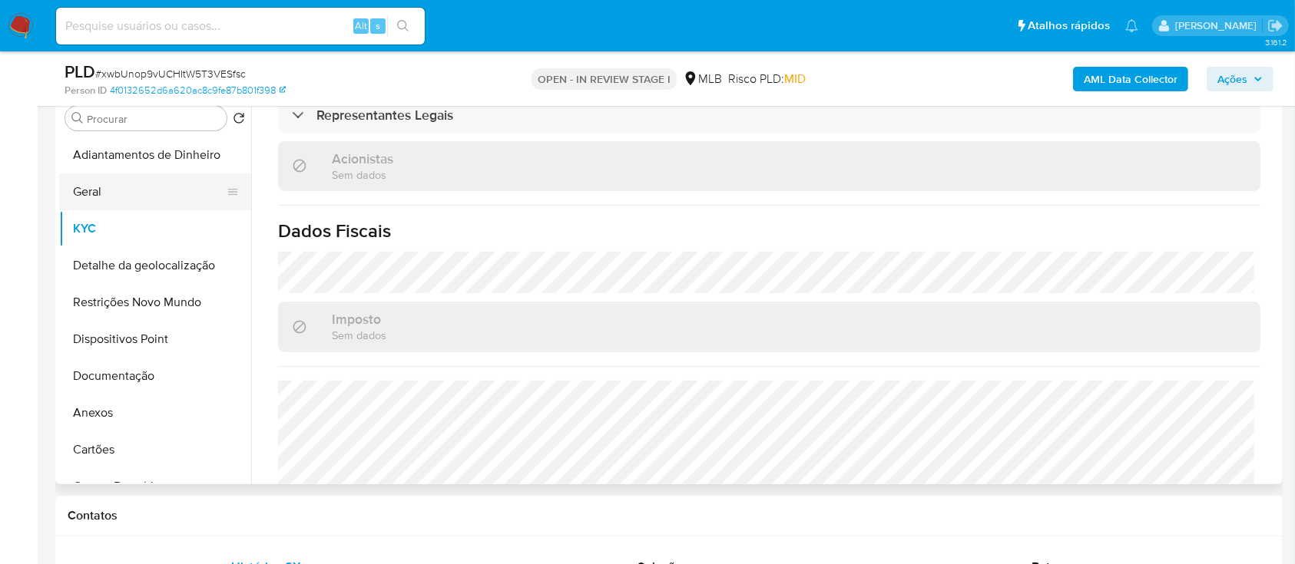
drag, startPoint x: 117, startPoint y: 194, endPoint x: 133, endPoint y: 194, distance: 16.1
click at [117, 191] on button "Geral" at bounding box center [149, 192] width 180 height 37
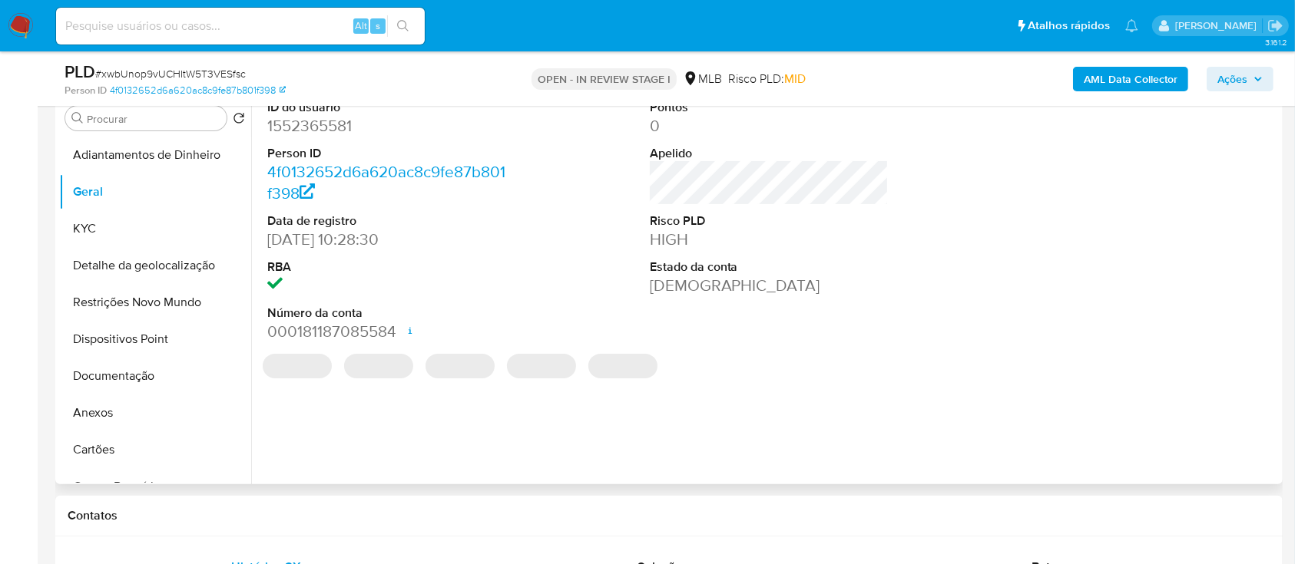
scroll to position [204, 0]
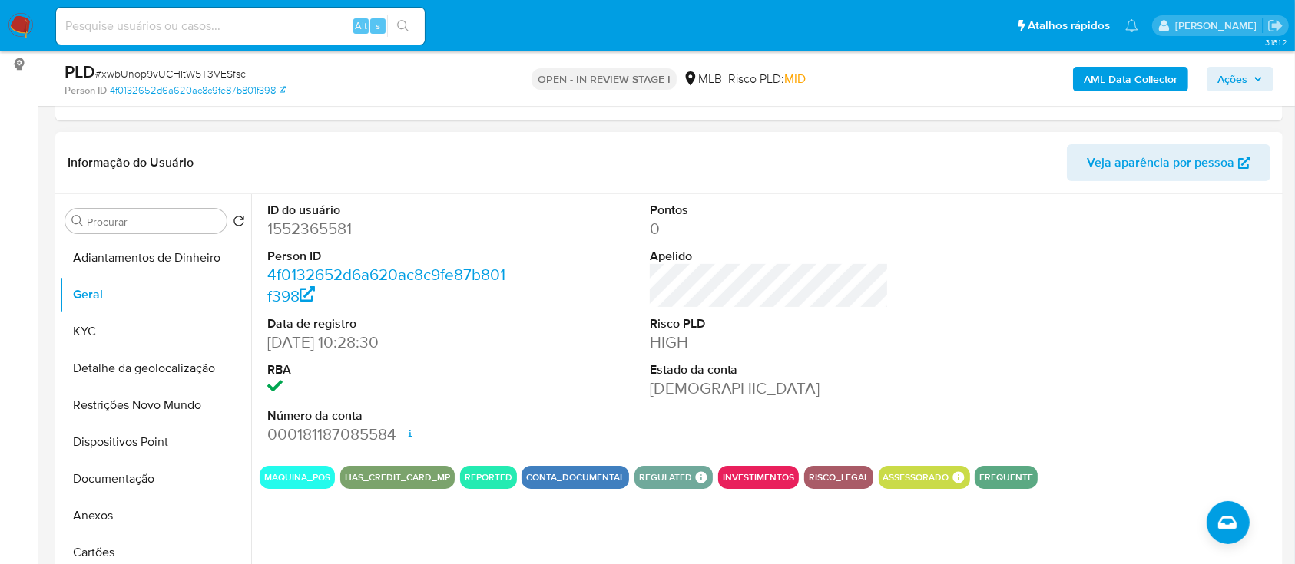
click at [1147, 320] on div at bounding box center [1151, 324] width 255 height 260
click at [156, 376] on button "Detalhe da geolocalização" at bounding box center [149, 368] width 180 height 37
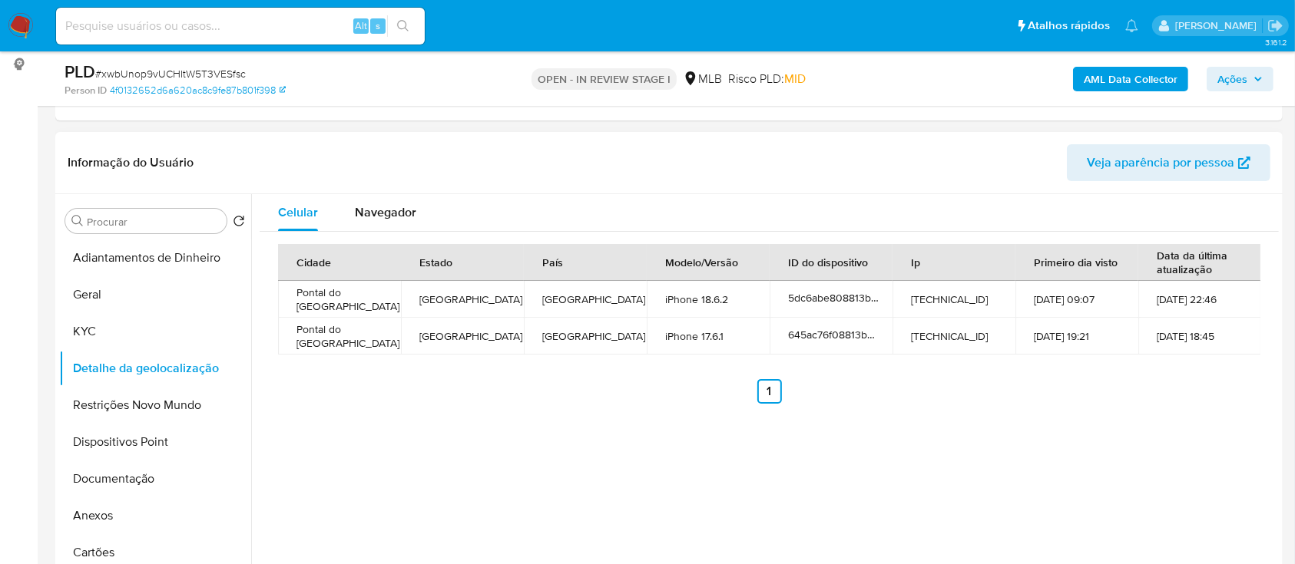
click at [949, 161] on header "Informação do Usuário Veja aparência por pessoa" at bounding box center [669, 162] width 1203 height 37
click at [184, 402] on button "Restrições Novo Mundo" at bounding box center [149, 405] width 180 height 37
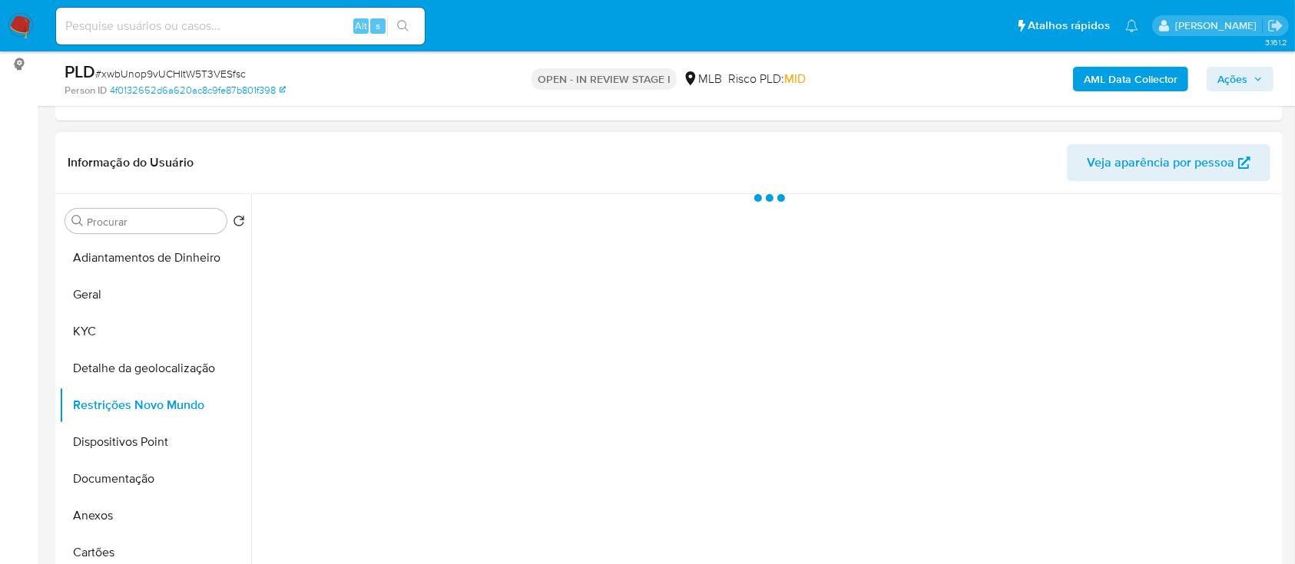
scroll to position [307, 0]
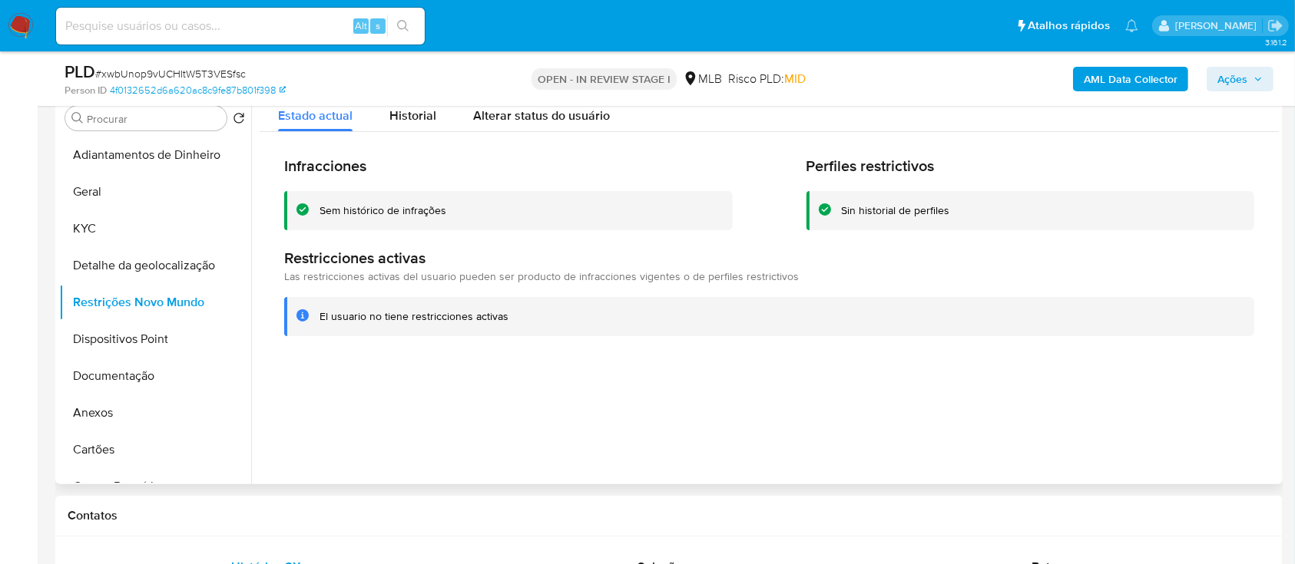
click at [1109, 395] on div at bounding box center [765, 287] width 1028 height 393
click at [106, 342] on button "Dispositivos Point" at bounding box center [149, 339] width 180 height 37
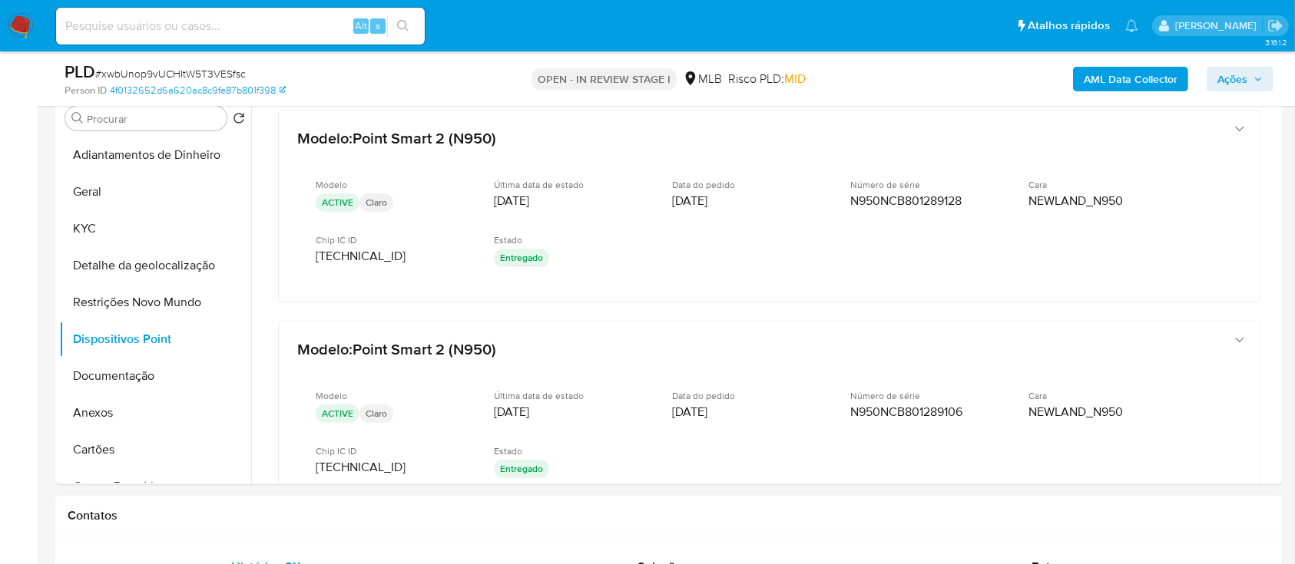
drag, startPoint x: 136, startPoint y: 372, endPoint x: 211, endPoint y: 359, distance: 76.3
click at [136, 372] on button "Documentação" at bounding box center [149, 376] width 180 height 37
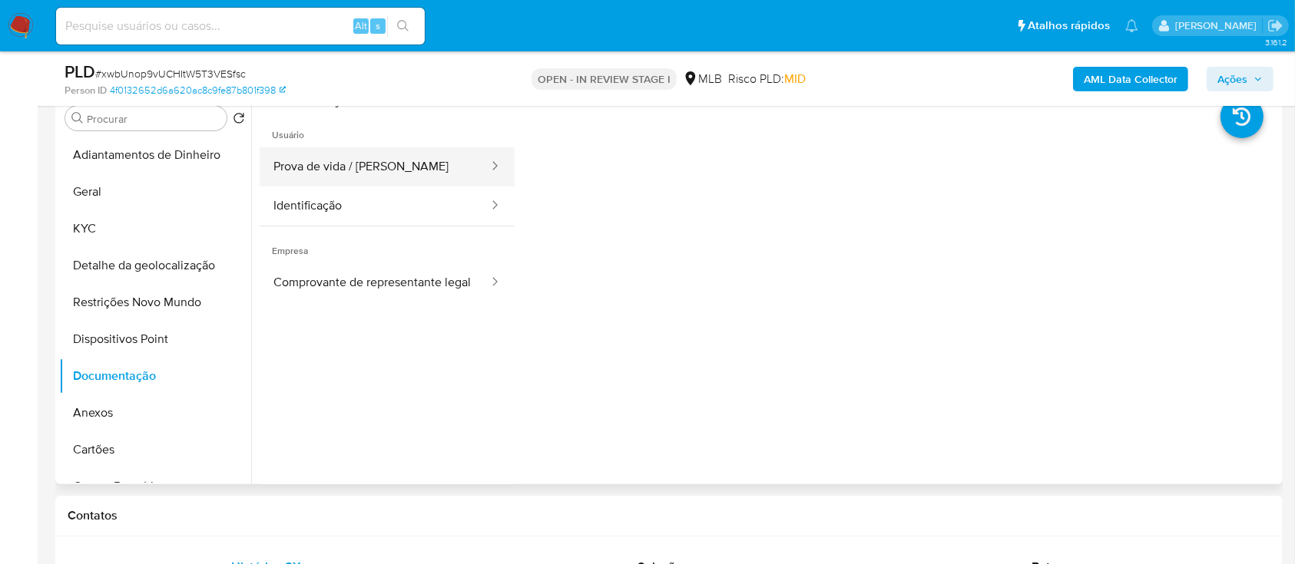
click at [376, 147] on button "Prova de vida / [PERSON_NAME]" at bounding box center [375, 166] width 230 height 39
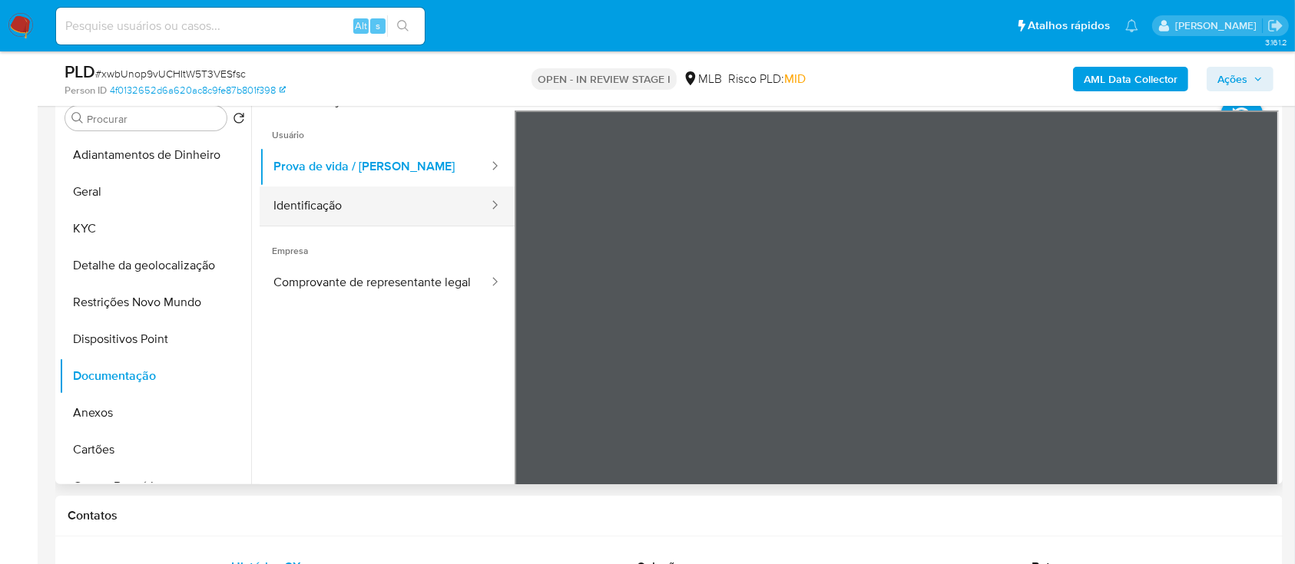
click at [381, 200] on button "Identificação" at bounding box center [375, 206] width 230 height 39
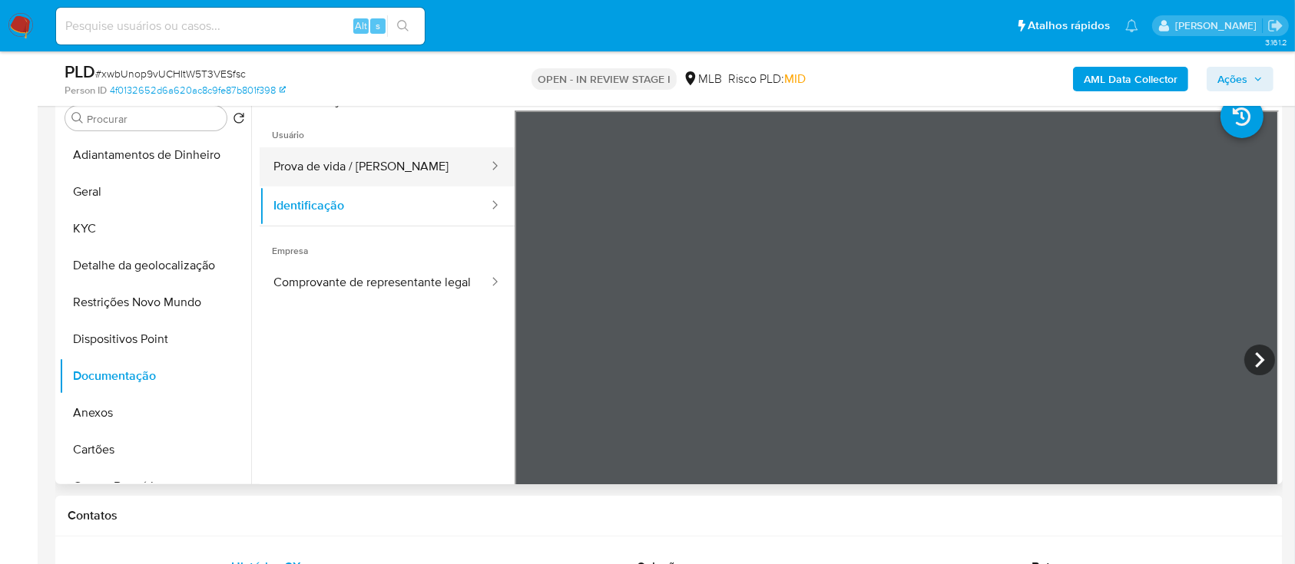
drag, startPoint x: 396, startPoint y: 166, endPoint x: 473, endPoint y: 169, distance: 76.9
click at [402, 166] on button "Prova de vida / [PERSON_NAME]" at bounding box center [375, 166] width 230 height 39
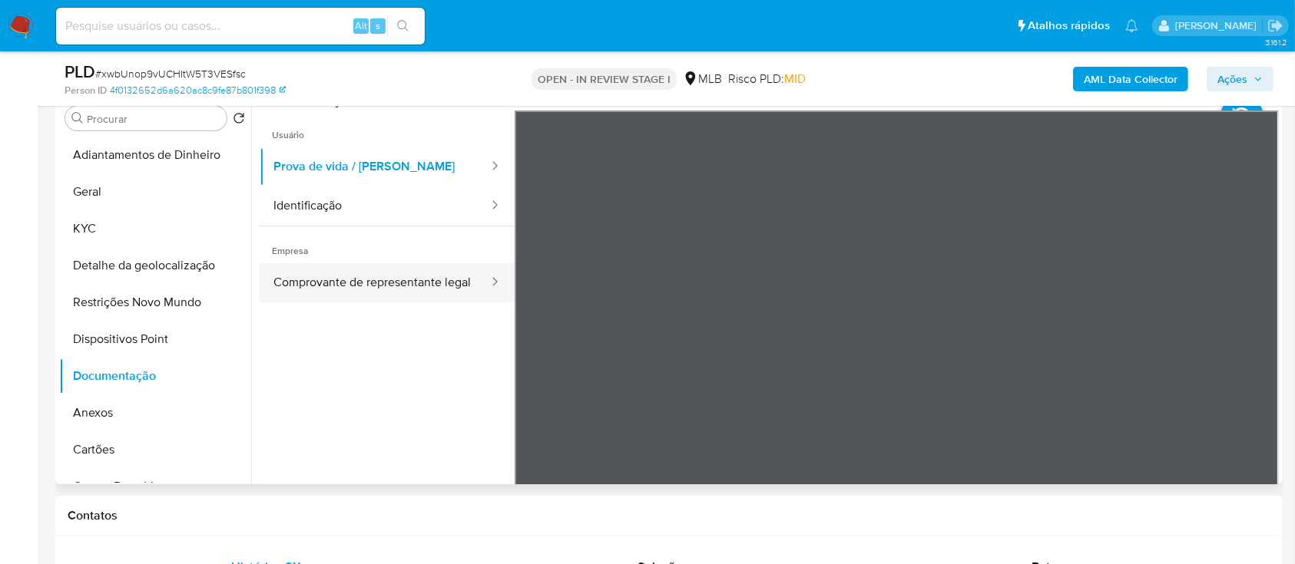
click at [321, 293] on button "Comprovante de representante legal" at bounding box center [375, 282] width 230 height 39
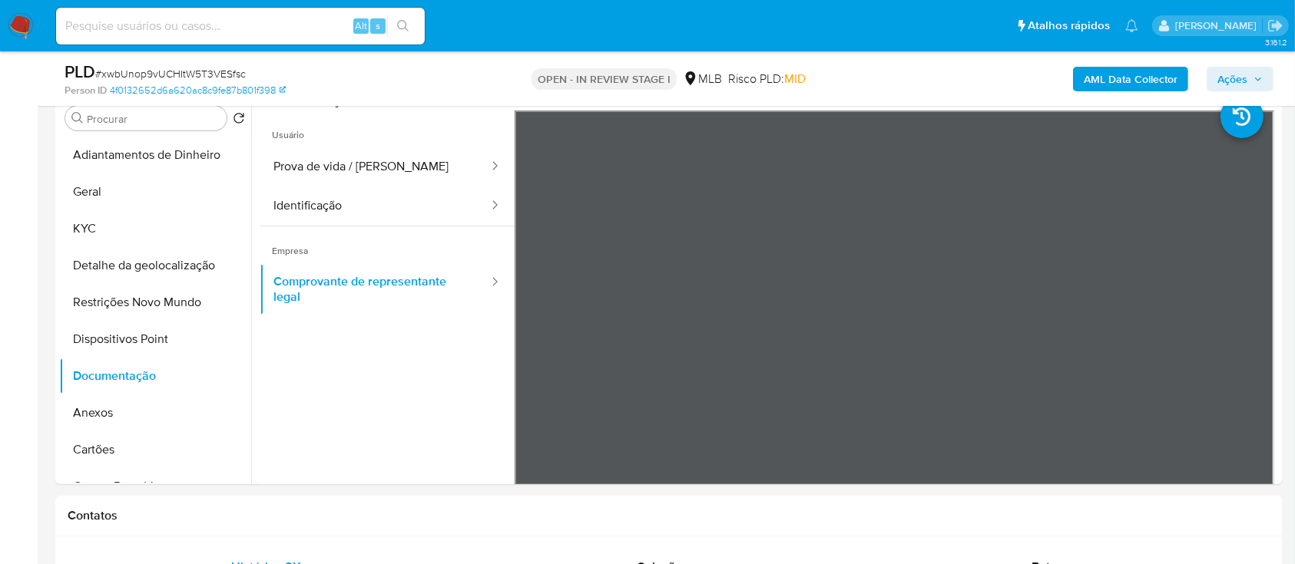
click at [1125, 68] on b "AML Data Collector" at bounding box center [1131, 79] width 94 height 25
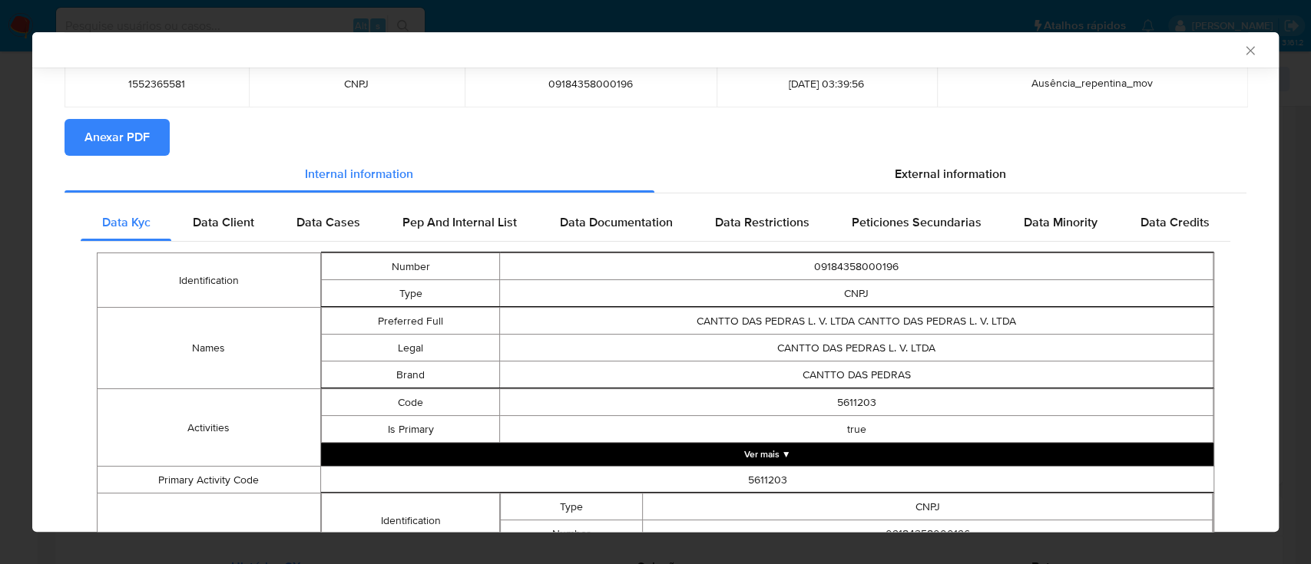
scroll to position [98, 0]
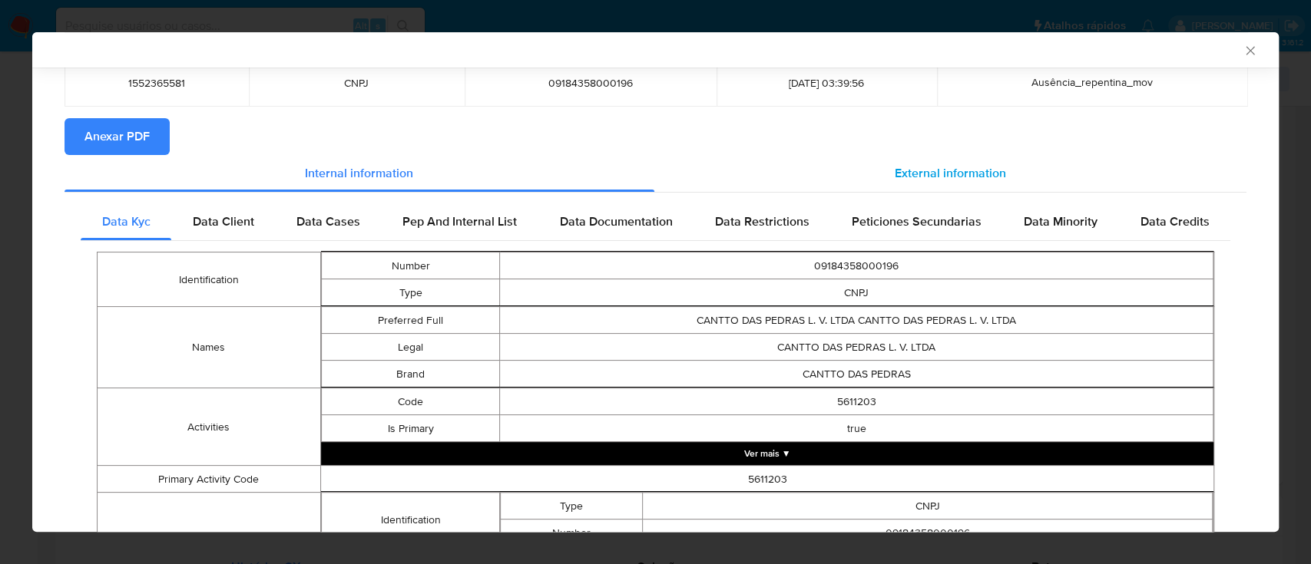
drag, startPoint x: 940, startPoint y: 165, endPoint x: 899, endPoint y: 183, distance: 44.4
click at [940, 166] on span "External information" at bounding box center [950, 173] width 111 height 18
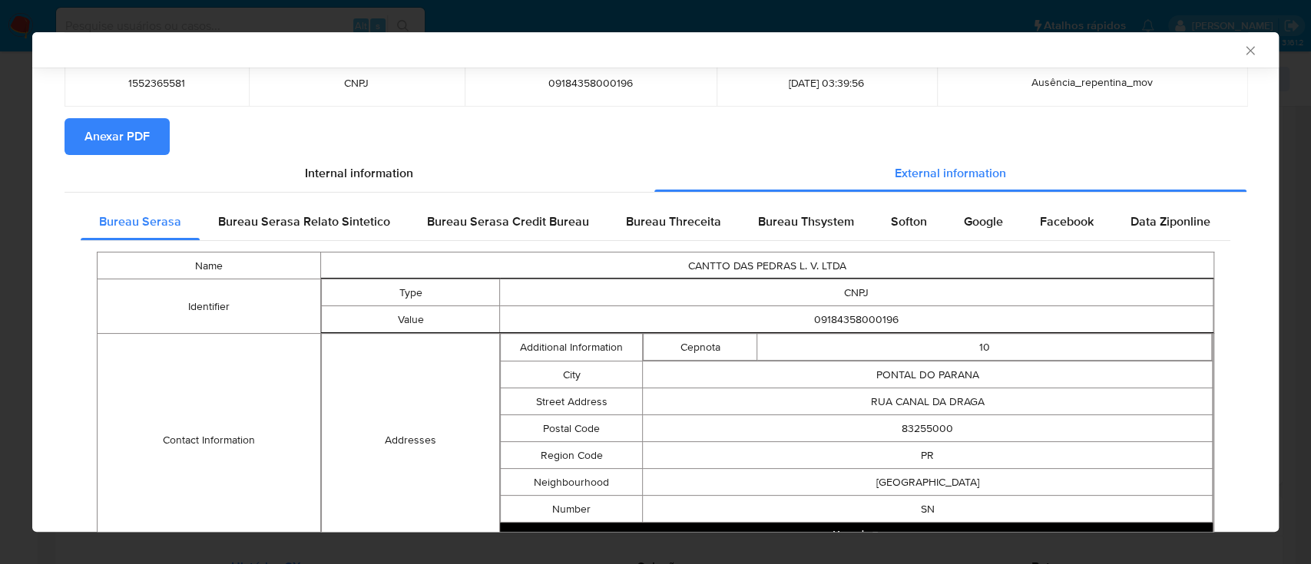
click at [674, 214] on span "Bureau Threceita" at bounding box center [673, 222] width 95 height 18
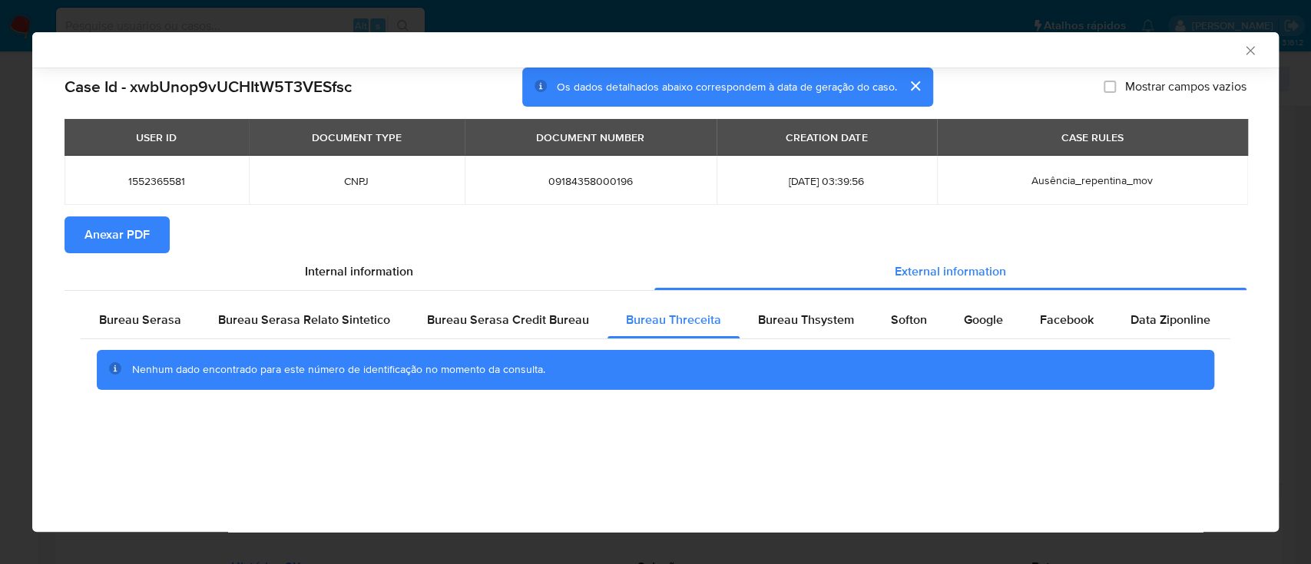
scroll to position [0, 0]
drag, startPoint x: 1153, startPoint y: 60, endPoint x: 869, endPoint y: 5, distance: 289.4
click at [1151, 60] on div "AML Data Collector" at bounding box center [655, 49] width 1246 height 35
click at [808, 311] on span "Bureau Thsystem" at bounding box center [806, 320] width 96 height 18
click at [1127, 47] on div "AML Data Collector" at bounding box center [643, 50] width 1200 height 14
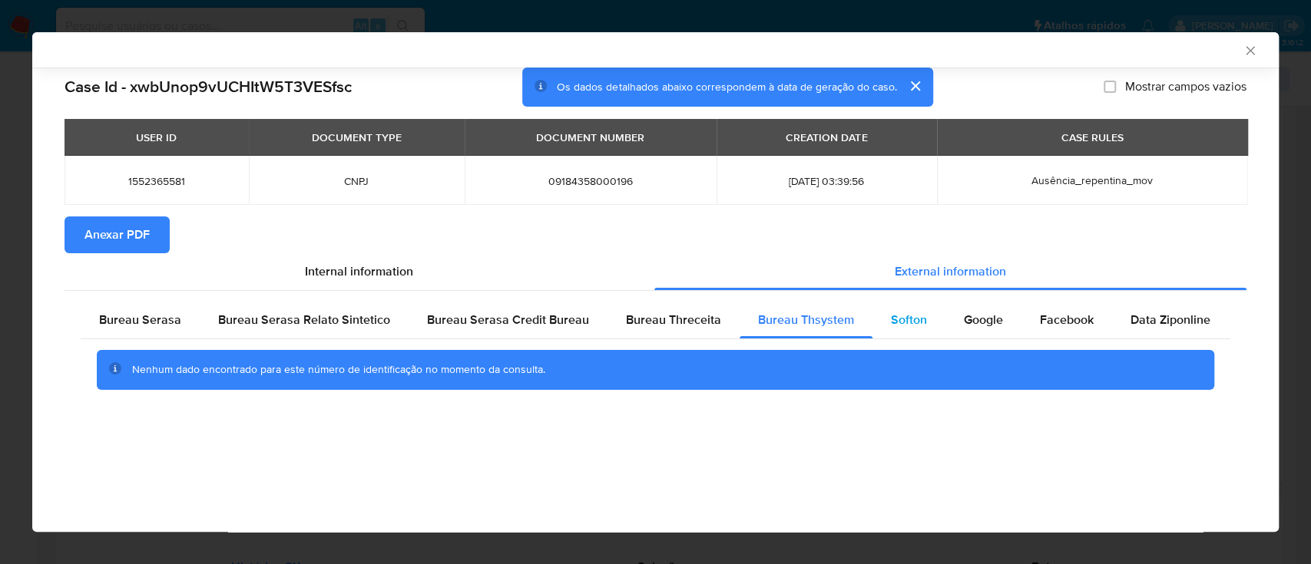
click at [897, 330] on div "Softon" at bounding box center [908, 320] width 73 height 37
click at [1121, 58] on div "AML Data Collector" at bounding box center [655, 49] width 1246 height 35
click at [972, 322] on span "Google" at bounding box center [983, 320] width 39 height 18
click at [1035, 38] on div "AML Data Collector" at bounding box center [655, 49] width 1246 height 35
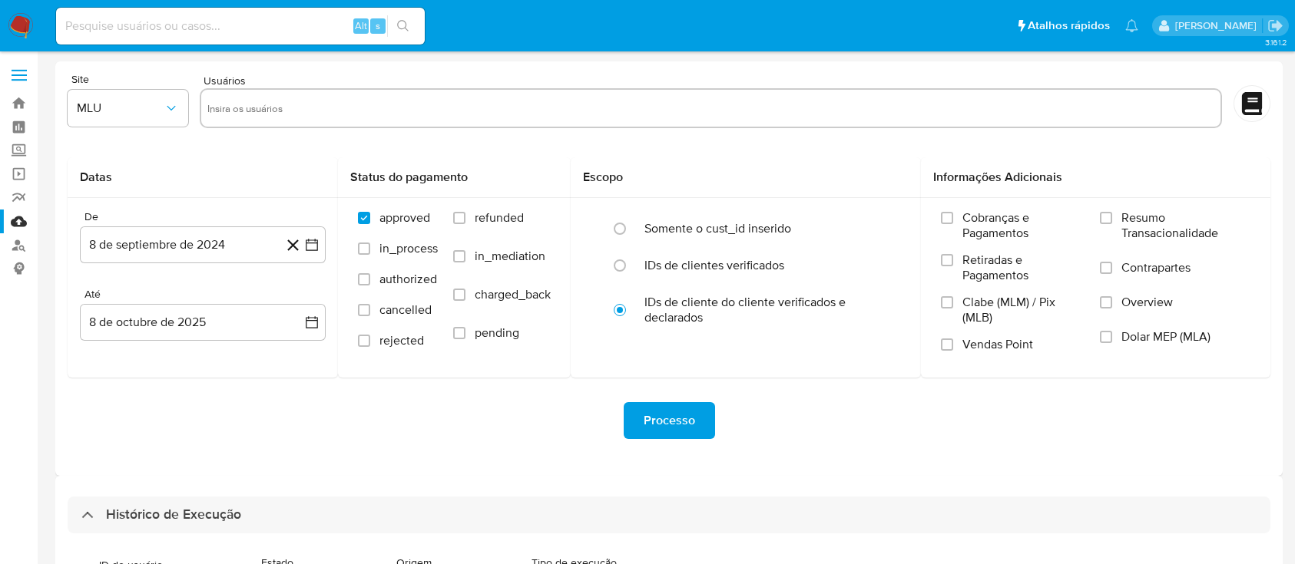
select select "20"
click at [12, 106] on link "Bandeja" at bounding box center [91, 103] width 183 height 24
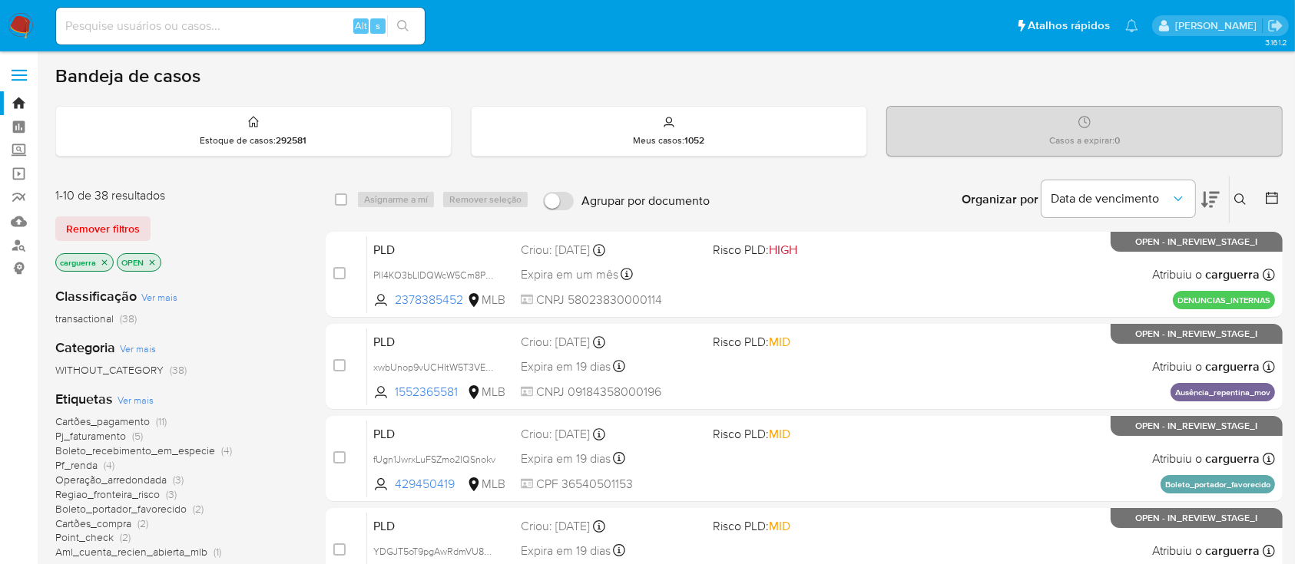
click at [1237, 194] on icon at bounding box center [1240, 200] width 12 height 12
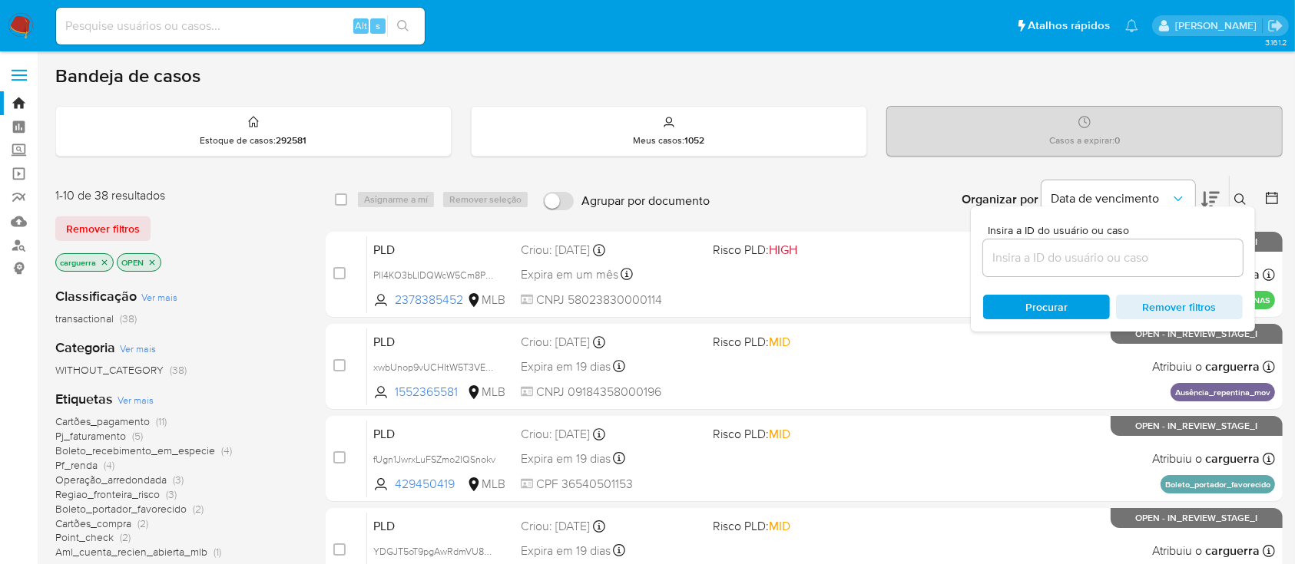
click at [1051, 262] on input at bounding box center [1113, 258] width 260 height 20
type input "1552365581"
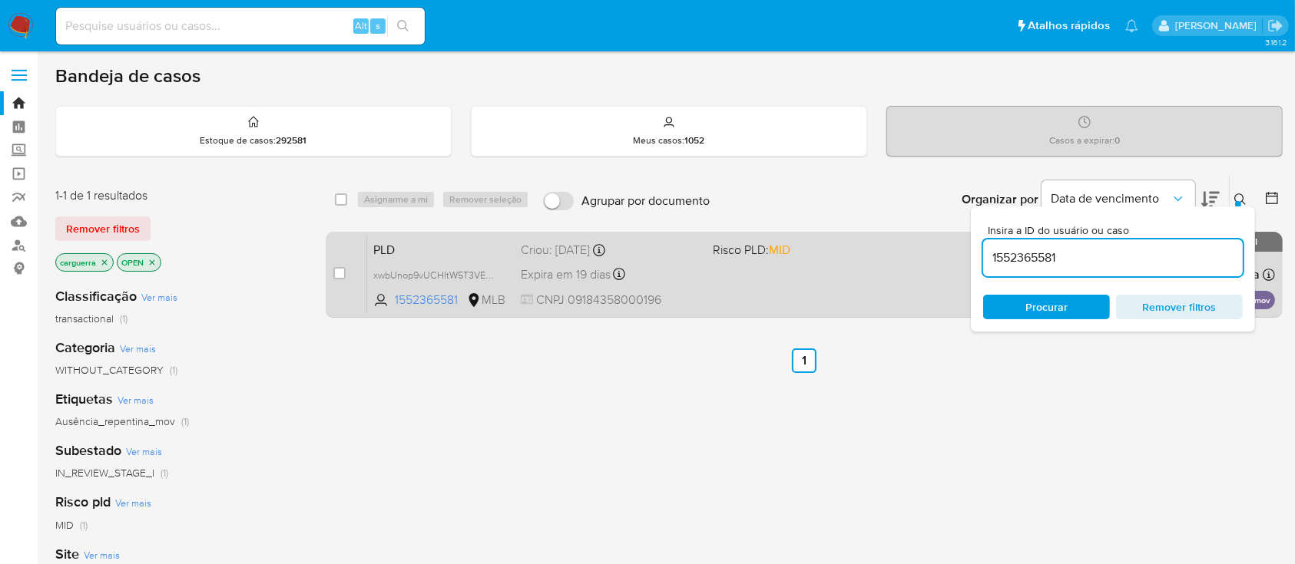
click at [651, 294] on span "CNPJ 09184358000196" at bounding box center [610, 300] width 179 height 17
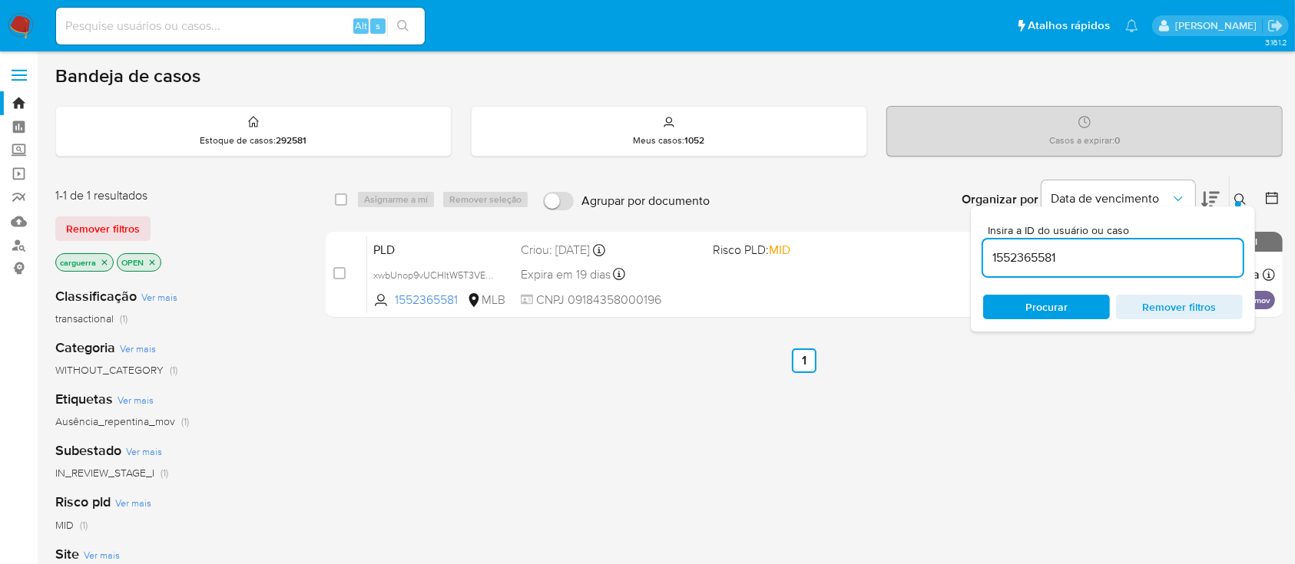
click at [157, 22] on input at bounding box center [240, 26] width 369 height 20
paste input "FAVORECIDOS 83493091"
drag, startPoint x: 147, startPoint y: 20, endPoint x: 0, endPoint y: 35, distance: 148.2
click at [0, 33] on nav "Pausado Ver notificaciones FAVORECIDOS 83493091 Alt s Atalhos rápidos Presiona …" at bounding box center [647, 25] width 1295 height 51
type input "83493091"
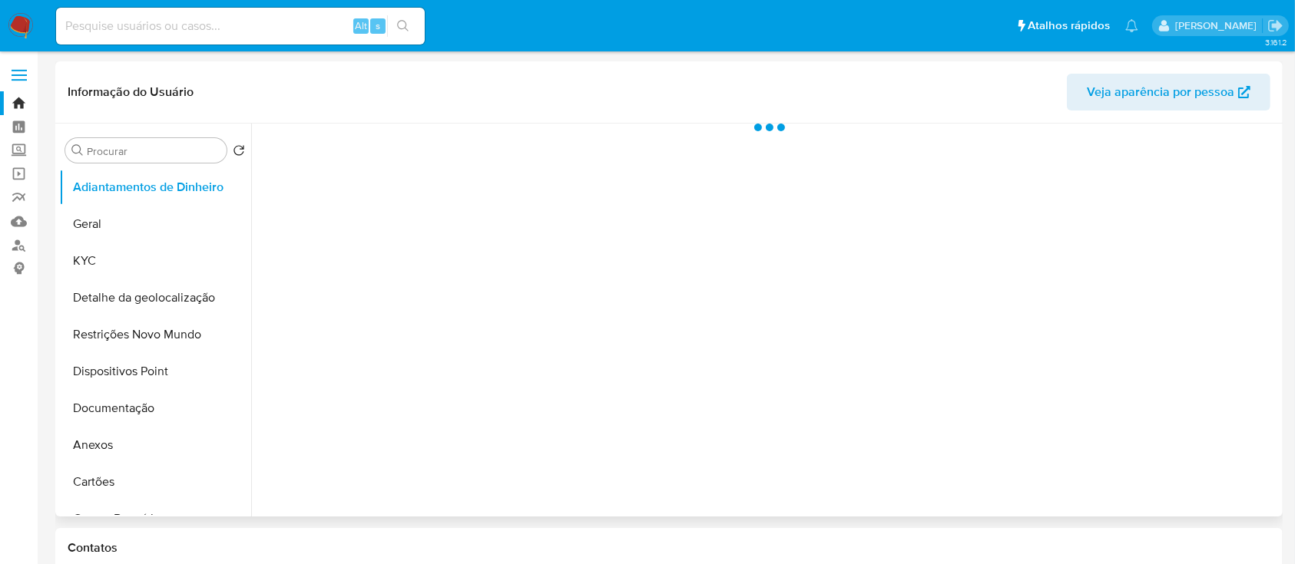
select select "10"
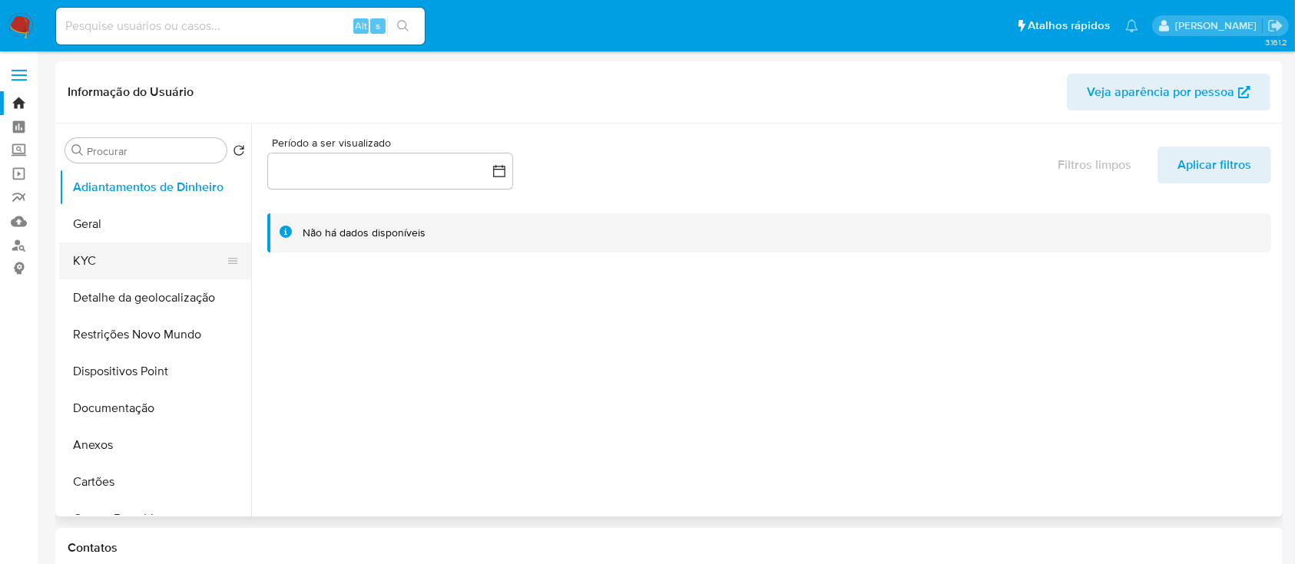
click at [101, 254] on button "KYC" at bounding box center [149, 261] width 180 height 37
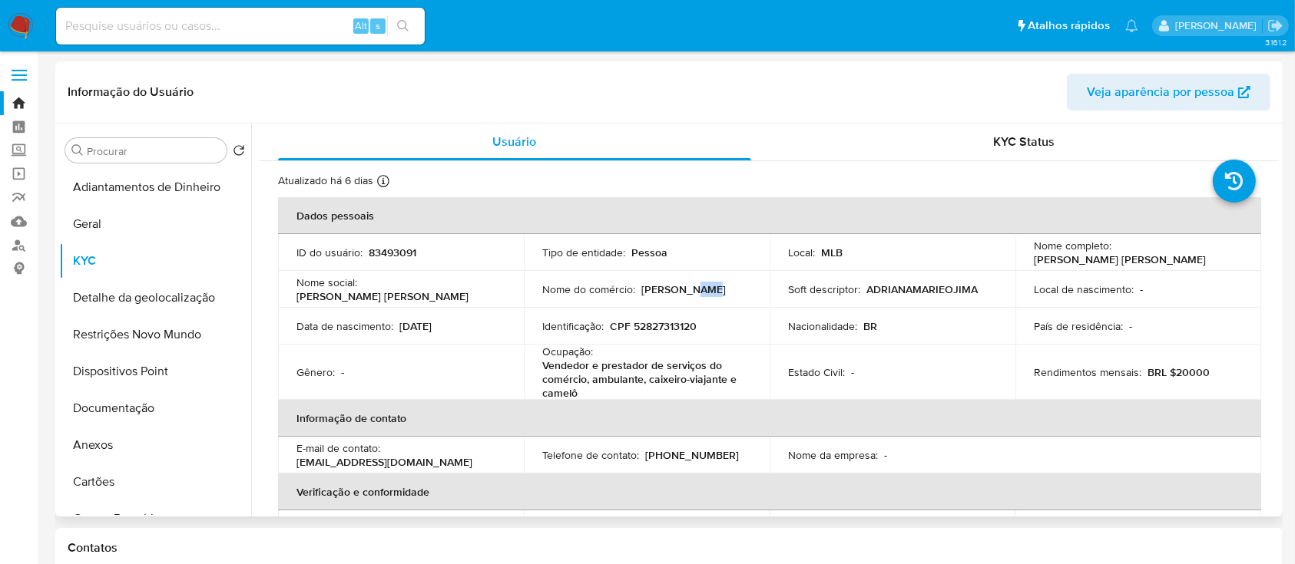
drag, startPoint x: 700, startPoint y: 283, endPoint x: 687, endPoint y: 291, distance: 15.6
click at [684, 288] on p "Adriana Ojima" at bounding box center [683, 290] width 84 height 14
click at [712, 286] on div "Nome do comércio : Adriana Ojima" at bounding box center [646, 290] width 209 height 14
drag, startPoint x: 708, startPoint y: 285, endPoint x: 654, endPoint y: 292, distance: 54.2
click at [637, 286] on div "Nome do comércio : Adriana Ojima" at bounding box center [646, 290] width 209 height 14
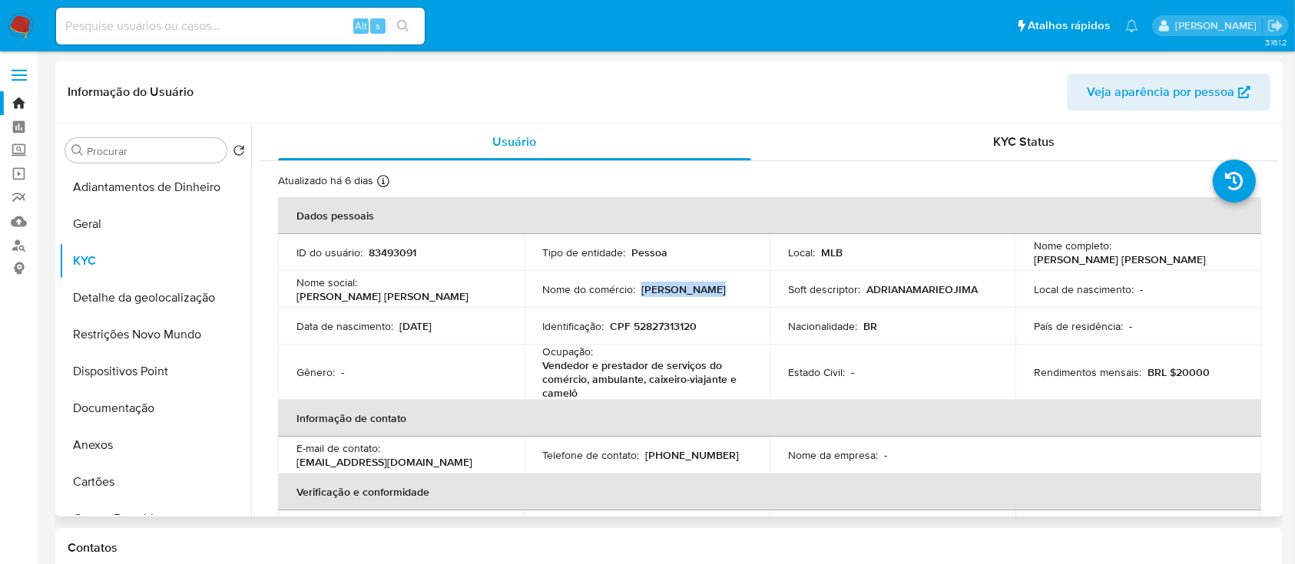
copy p "Adriana Ojima"
drag, startPoint x: 706, startPoint y: 328, endPoint x: 610, endPoint y: 326, distance: 96.0
click at [610, 326] on div "Identificação : CPF 52827313120" at bounding box center [646, 326] width 209 height 14
copy p "CPF 52827313120"
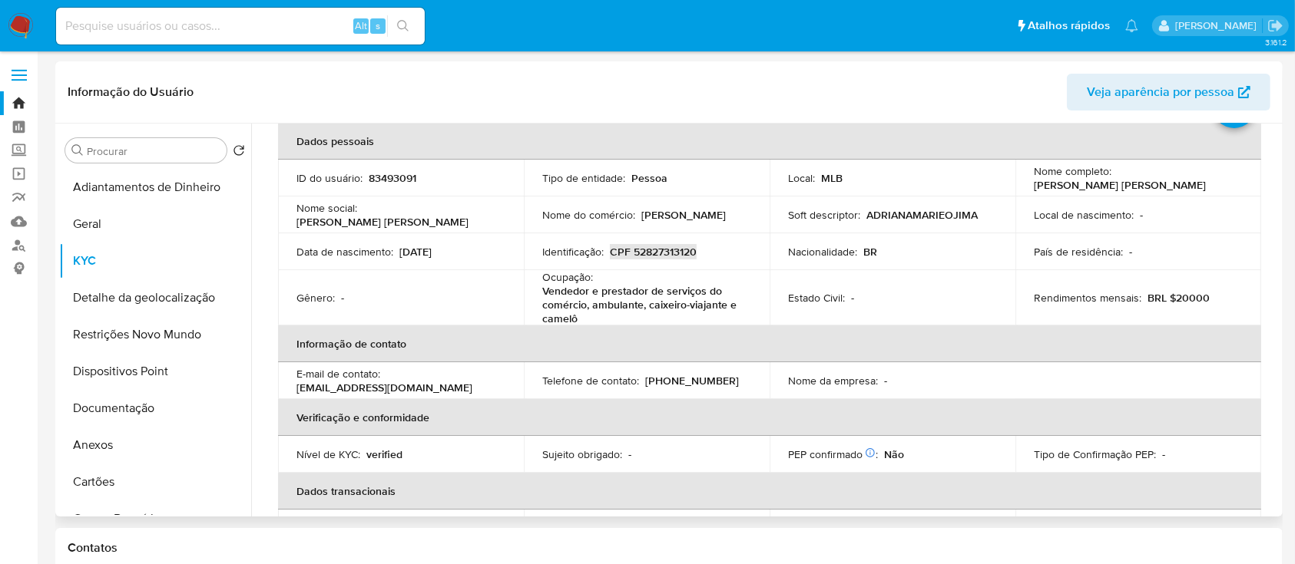
scroll to position [102, 0]
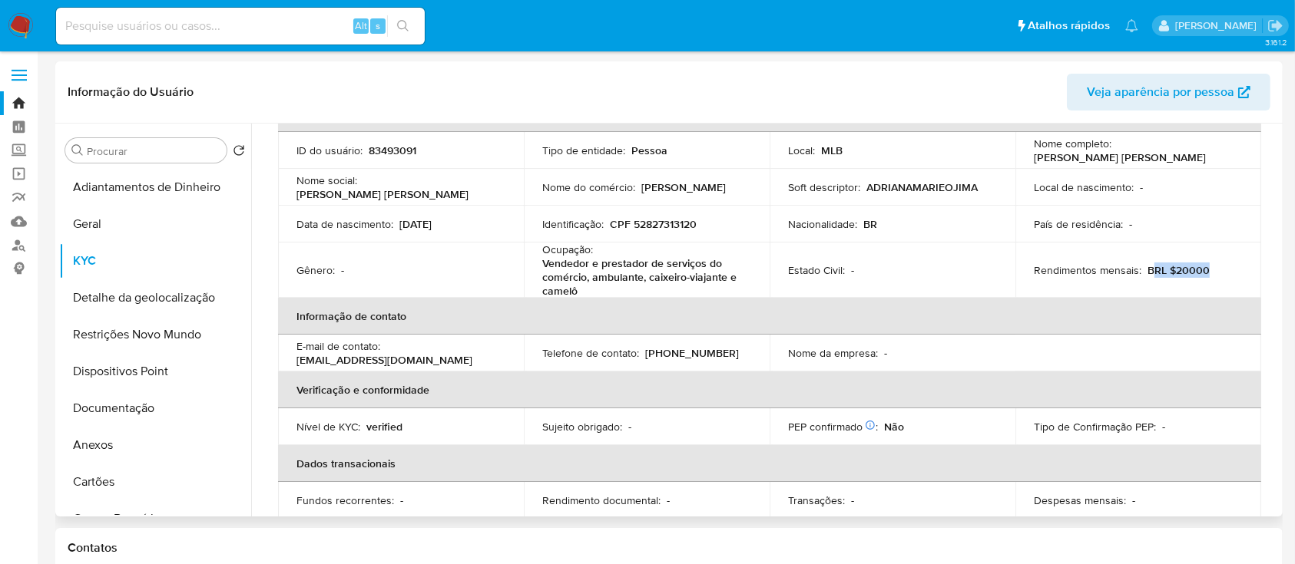
drag, startPoint x: 1208, startPoint y: 270, endPoint x: 1142, endPoint y: 283, distance: 67.3
click at [1148, 273] on div "Rendimentos mensais : BRL $20000" at bounding box center [1138, 270] width 209 height 14
copy p "RL $20000"
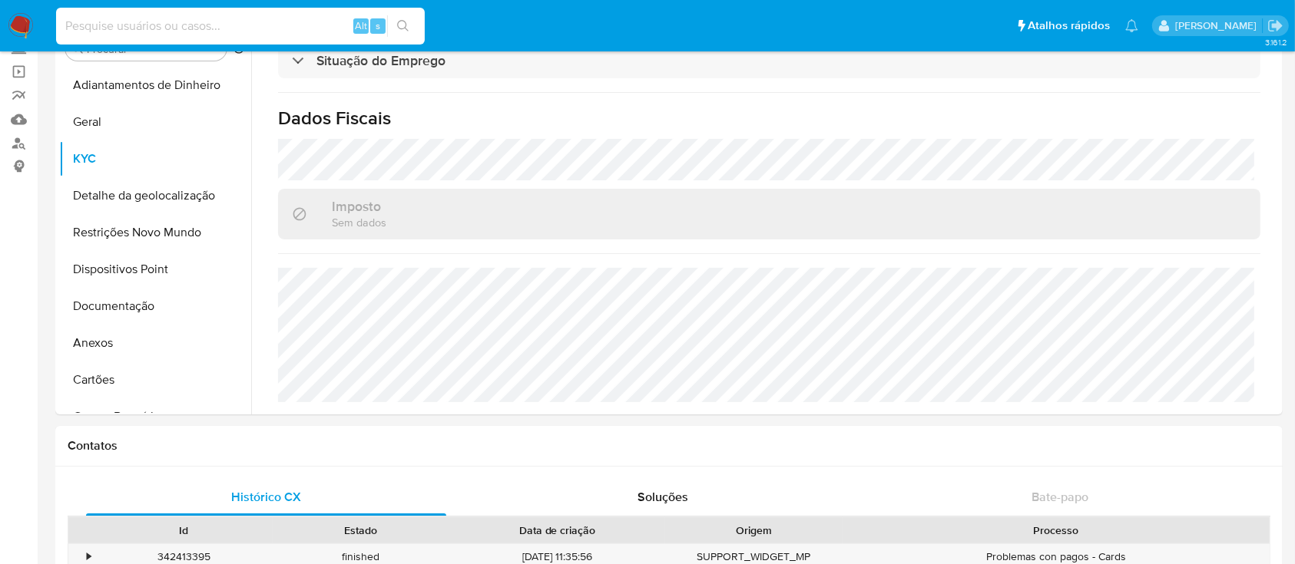
click at [190, 25] on input at bounding box center [240, 26] width 369 height 20
paste input "86602129"
type input "86602129"
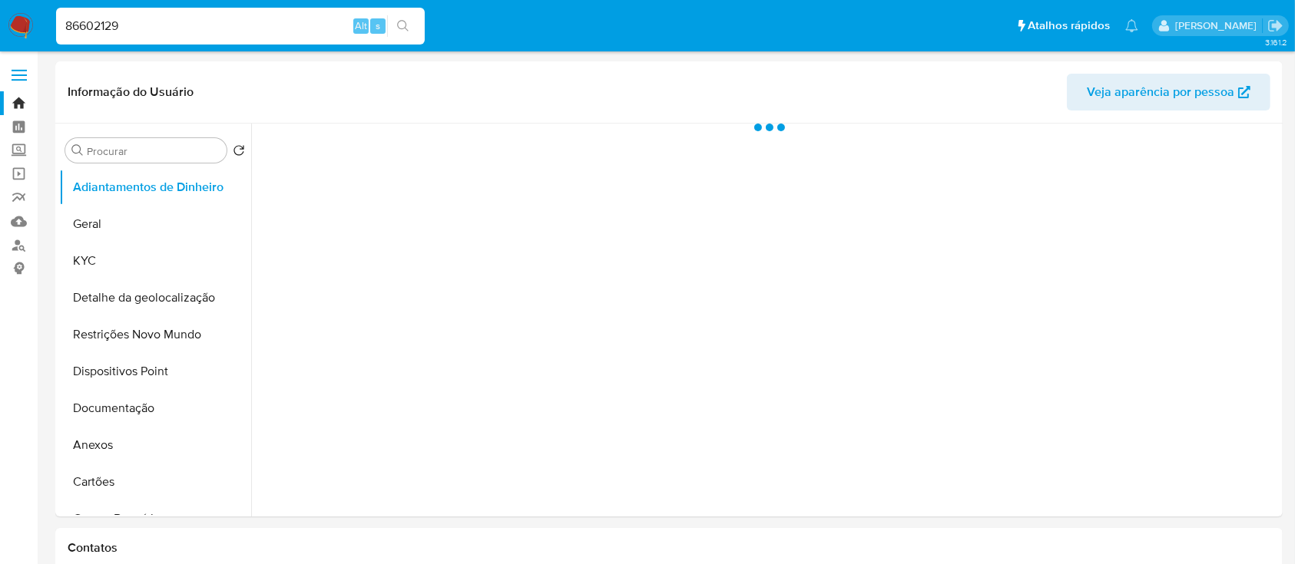
select select "10"
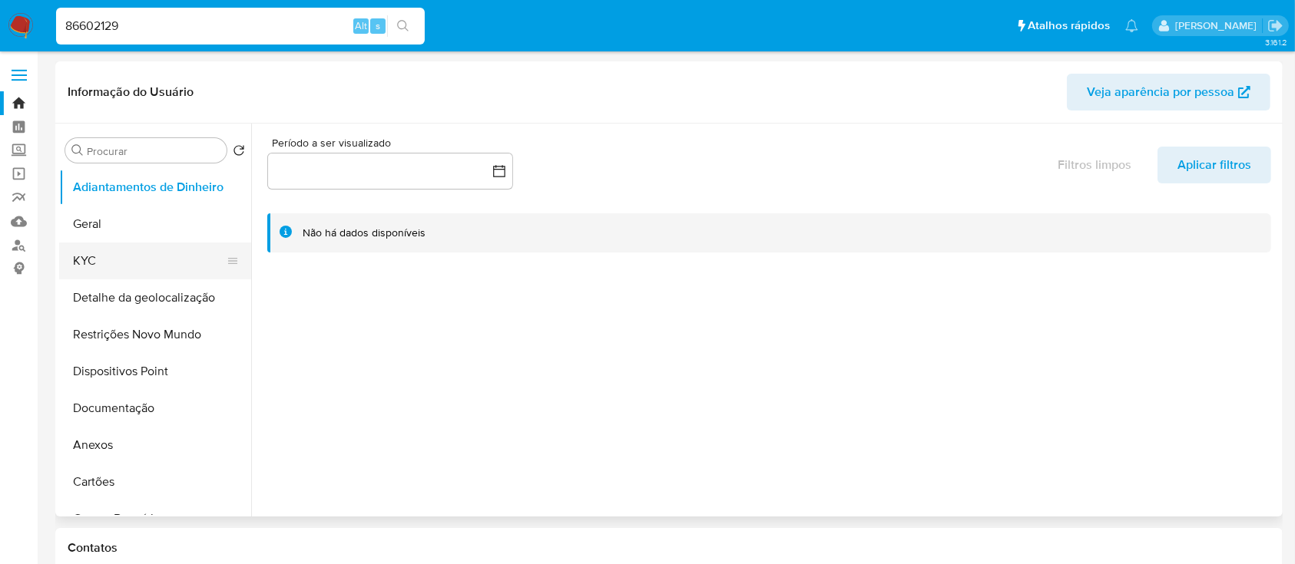
click at [113, 254] on button "KYC" at bounding box center [149, 261] width 180 height 37
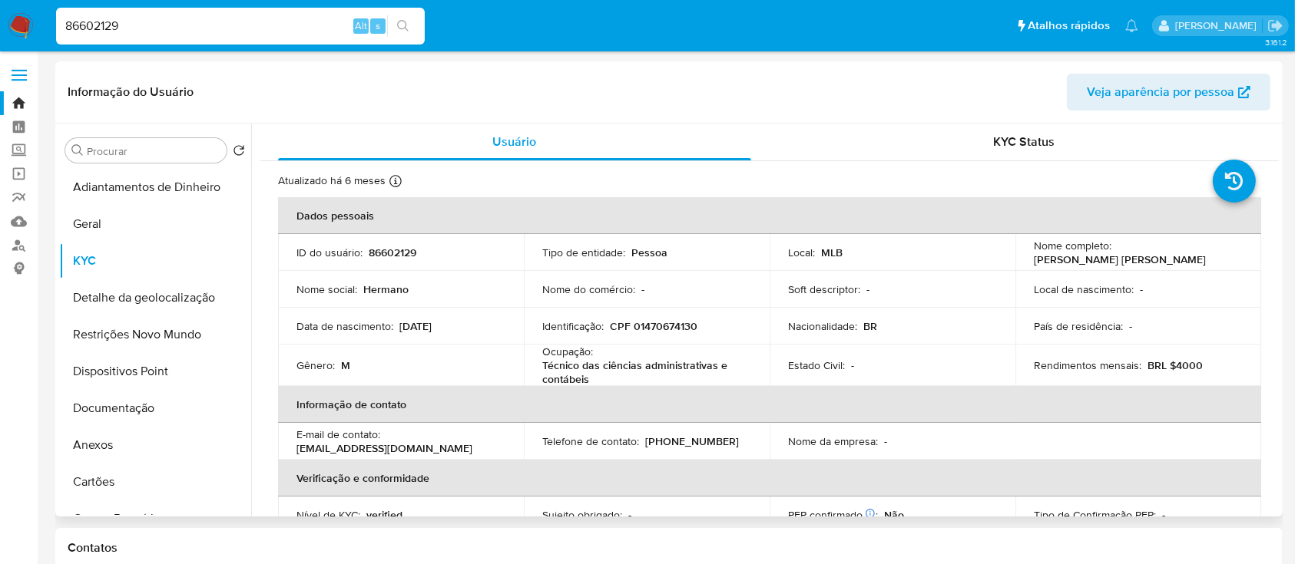
drag, startPoint x: 1214, startPoint y: 253, endPoint x: 1029, endPoint y: 259, distance: 185.2
click at [1034, 259] on div "Nome completo : Hermano Leal Villela Rodrigues Brito" at bounding box center [1138, 253] width 209 height 28
copy p "Hermano Leal Villela Rodrigues Brito"
drag, startPoint x: 704, startPoint y: 326, endPoint x: 617, endPoint y: 323, distance: 86.8
click at [613, 323] on div "Identificação : CPF 01470674130" at bounding box center [646, 326] width 209 height 14
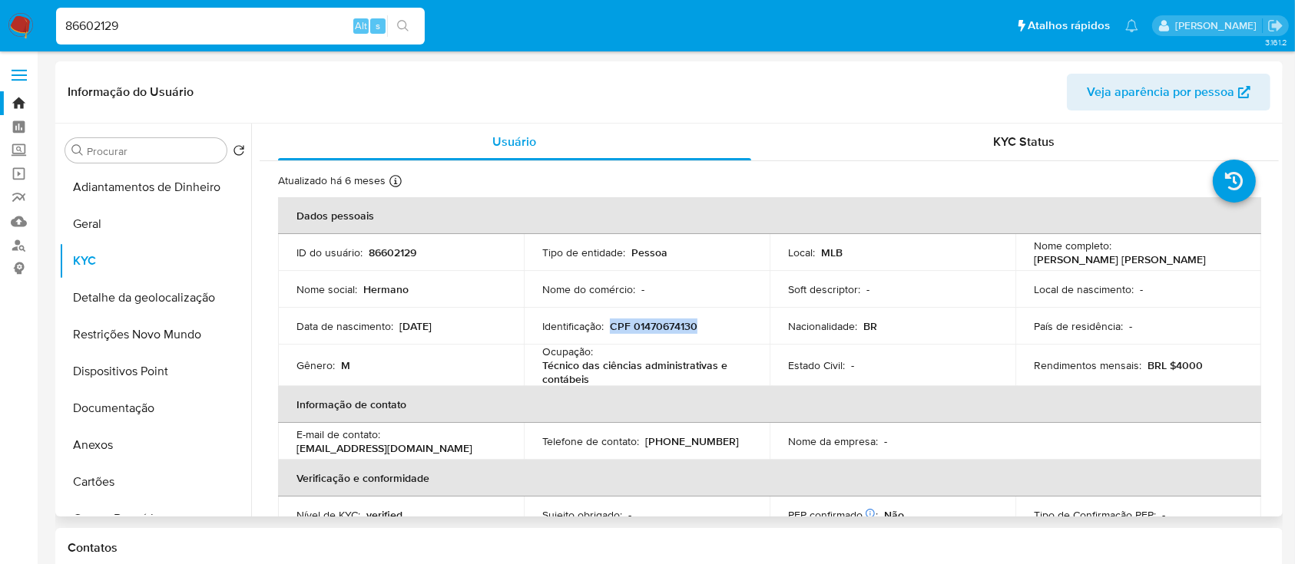
copy p "CPF 01470674130"
click at [779, 363] on td "Estado Civil : -" at bounding box center [893, 365] width 246 height 41
drag, startPoint x: 1192, startPoint y: 366, endPoint x: 1167, endPoint y: 363, distance: 25.4
click at [1167, 363] on p "BRL $4000" at bounding box center [1174, 366] width 55 height 14
copy p "4000"
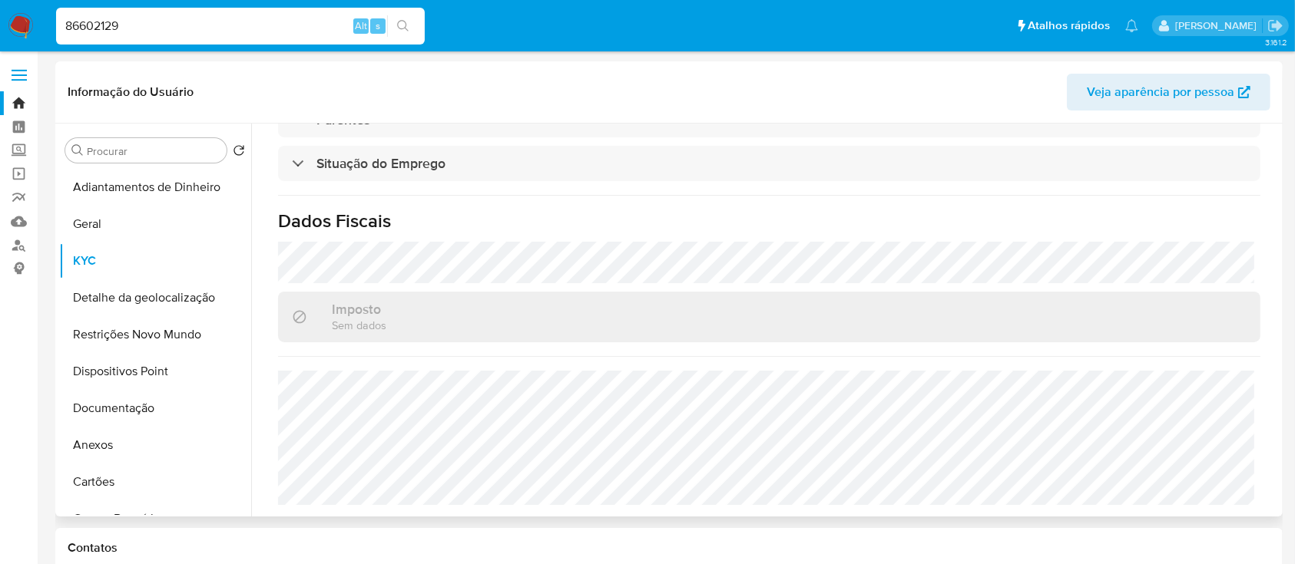
scroll to position [673, 0]
drag, startPoint x: 58, startPoint y: 21, endPoint x: 0, endPoint y: 29, distance: 59.0
click at [0, 29] on nav "Pausado Ver notificaciones 86602129 Alt s Atalhos rápidos Presiona las siguient…" at bounding box center [647, 25] width 1295 height 51
paste input "148700118"
type input "148700118"
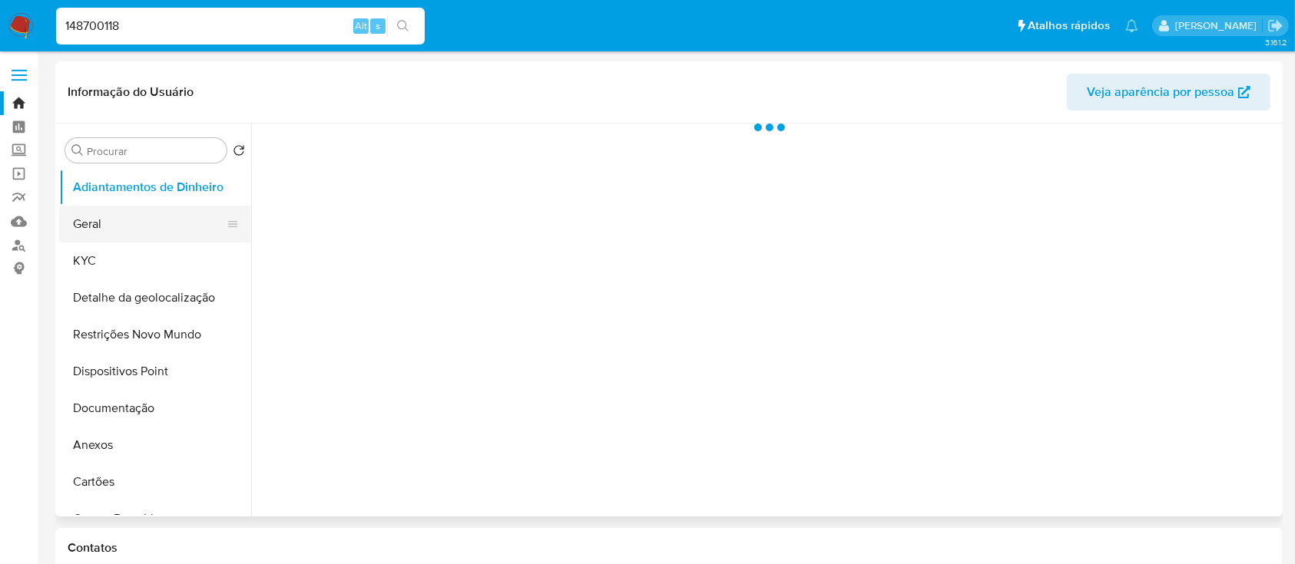
select select "10"
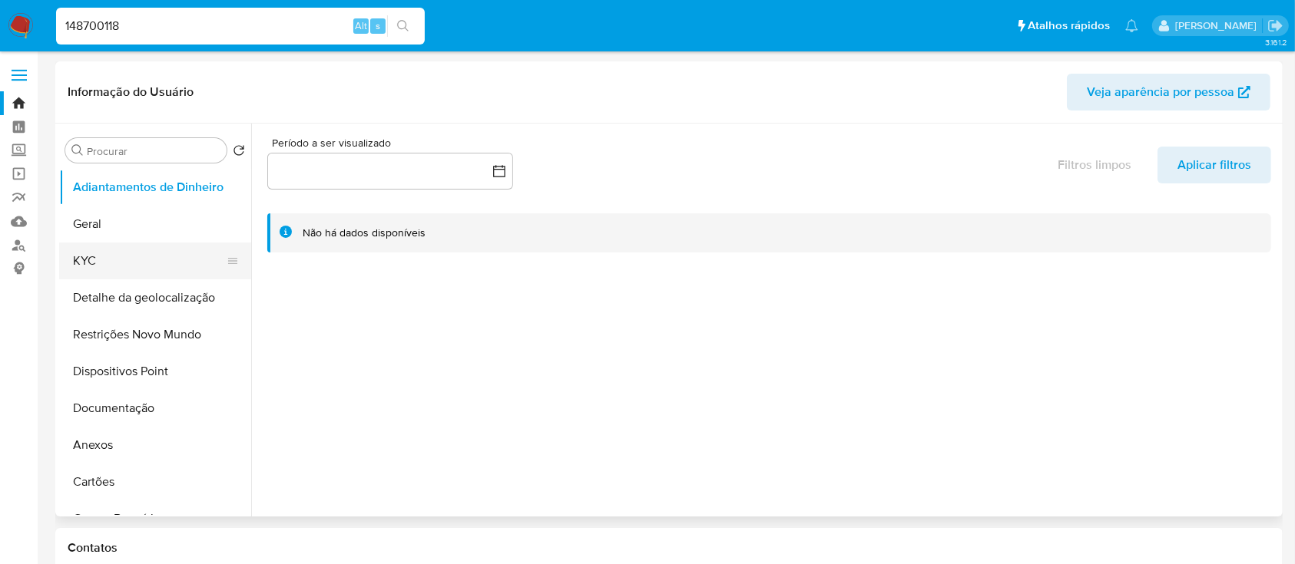
drag, startPoint x: 78, startPoint y: 273, endPoint x: 104, endPoint y: 268, distance: 26.7
click at [78, 274] on button "KYC" at bounding box center [149, 261] width 180 height 37
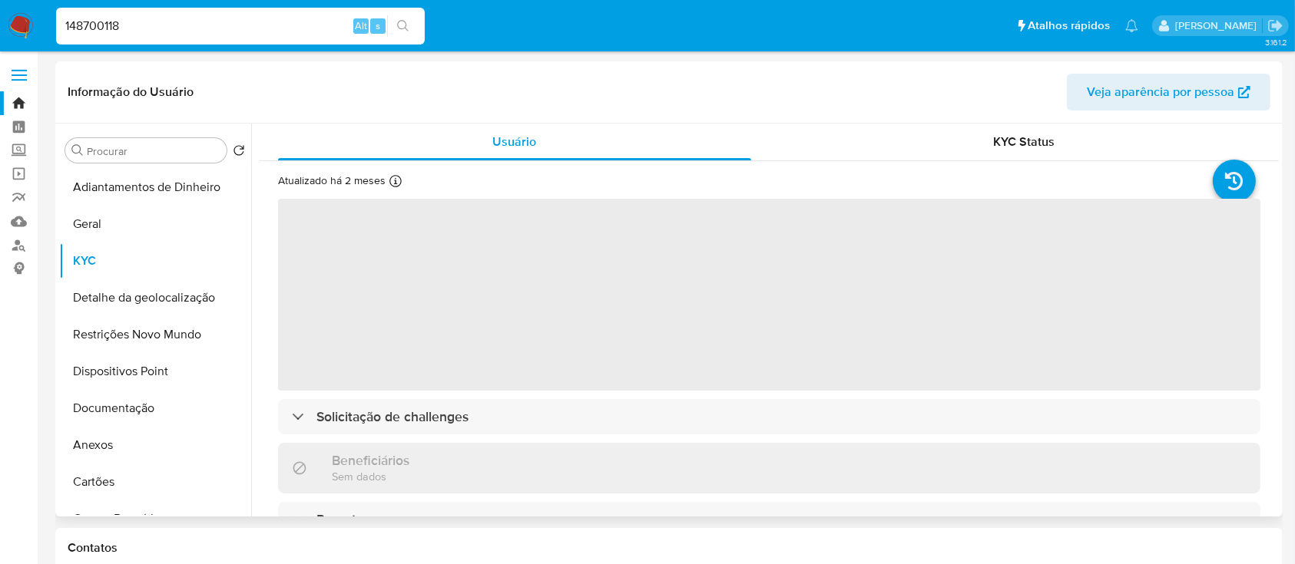
scroll to position [102, 0]
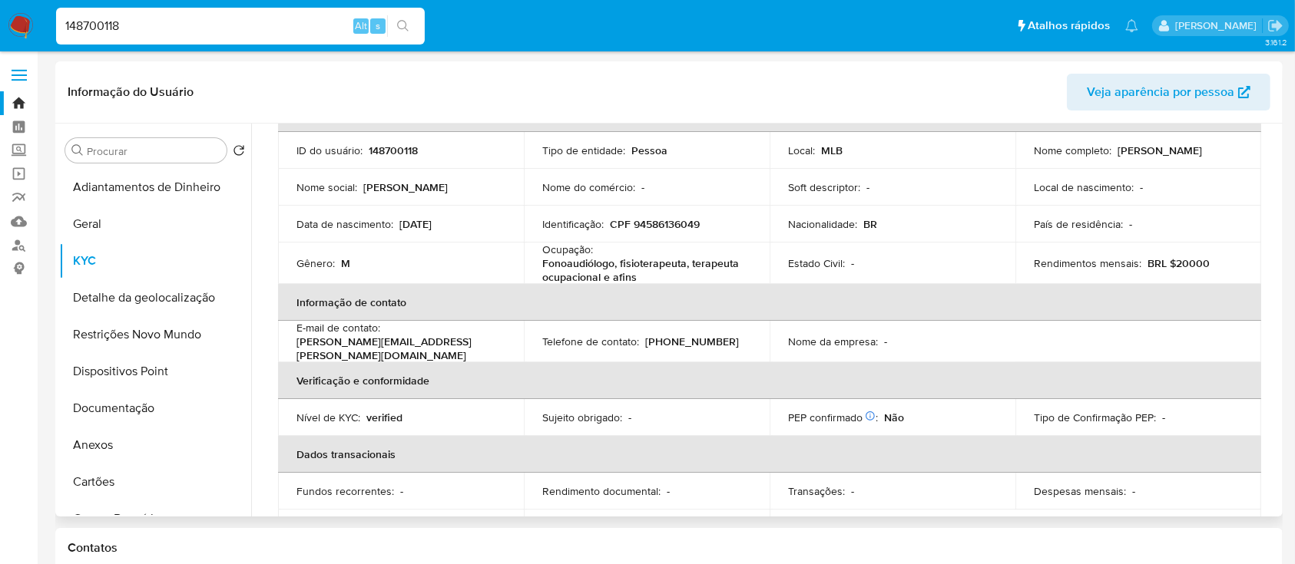
drag, startPoint x: 1233, startPoint y: 156, endPoint x: 1115, endPoint y: 151, distance: 118.4
click at [1115, 151] on div "Nome completo : Juliano Reinheimer" at bounding box center [1138, 151] width 209 height 14
copy p "Juliano Reinheimer"
drag, startPoint x: 700, startPoint y: 218, endPoint x: 624, endPoint y: 224, distance: 77.0
click at [611, 221] on div "Identificação : CPF 94586136049" at bounding box center [646, 224] width 209 height 14
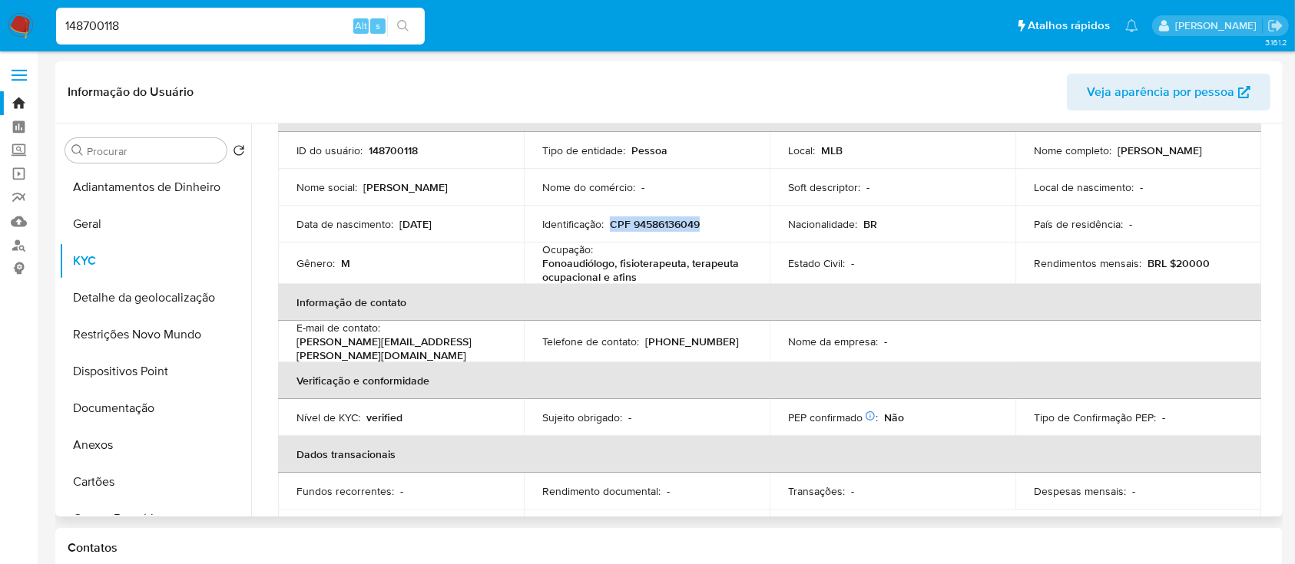
copy p "CPF 94586136049"
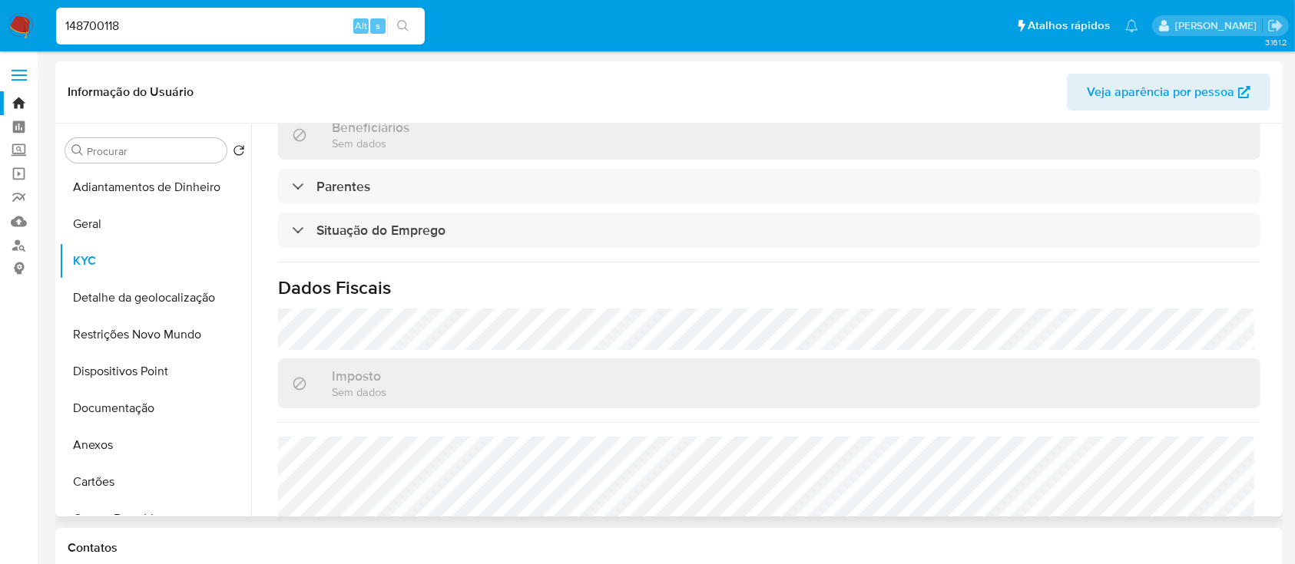
scroll to position [657, 0]
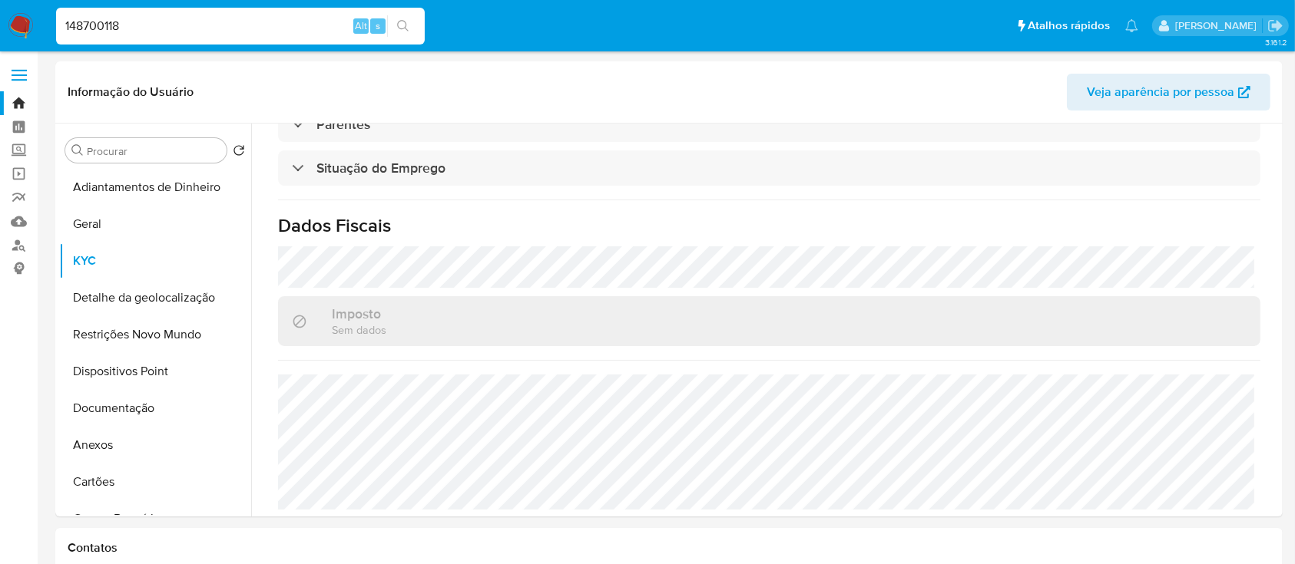
drag, startPoint x: 164, startPoint y: 30, endPoint x: 0, endPoint y: 40, distance: 163.9
click at [0, 40] on nav "Pausado Ver notificaciones 148700118 Alt s Atalhos rápidos Presiona las siguien…" at bounding box center [647, 25] width 1295 height 51
paste input "94153411"
type input "194153411"
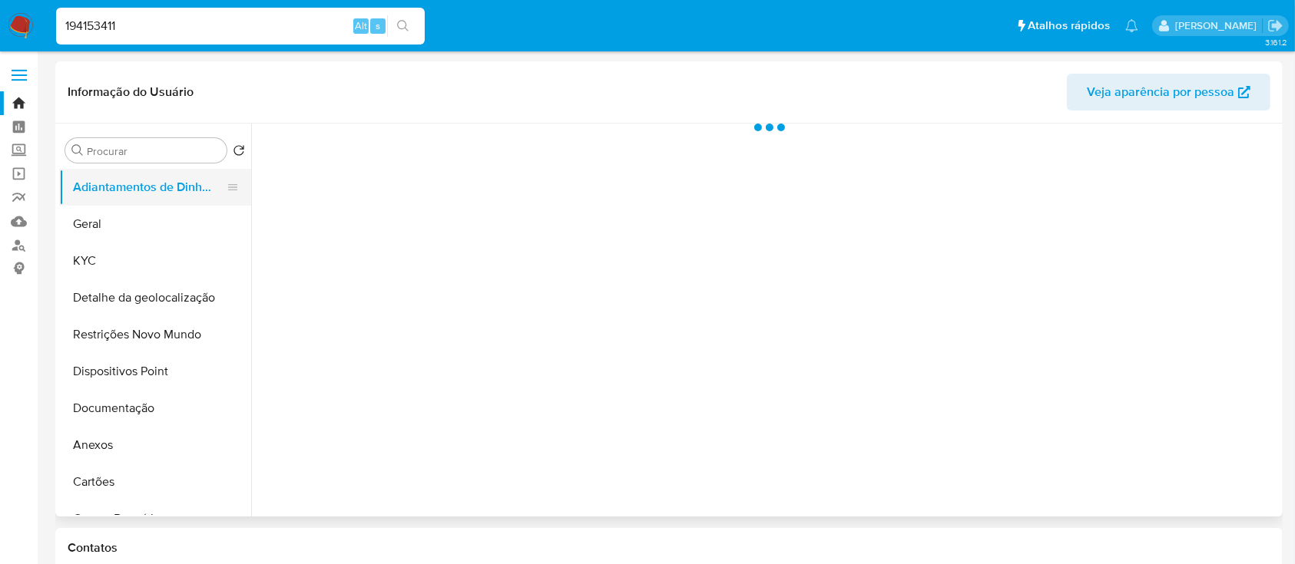
select select "10"
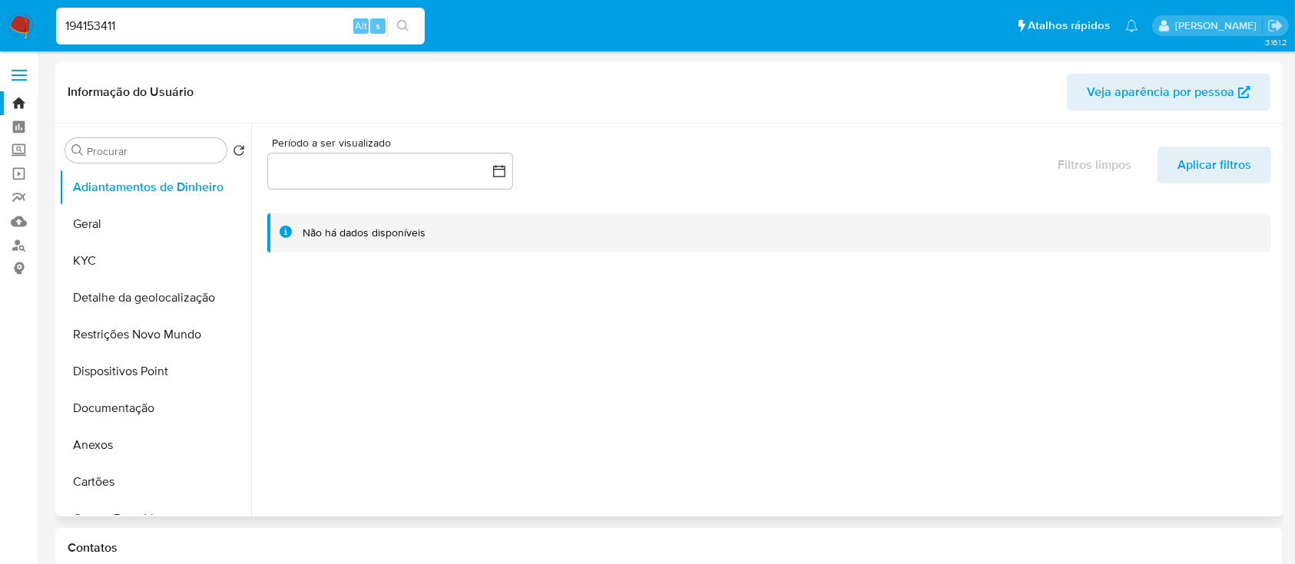
drag, startPoint x: 111, startPoint y: 260, endPoint x: 257, endPoint y: 257, distance: 146.0
click at [111, 261] on button "KYC" at bounding box center [155, 261] width 192 height 37
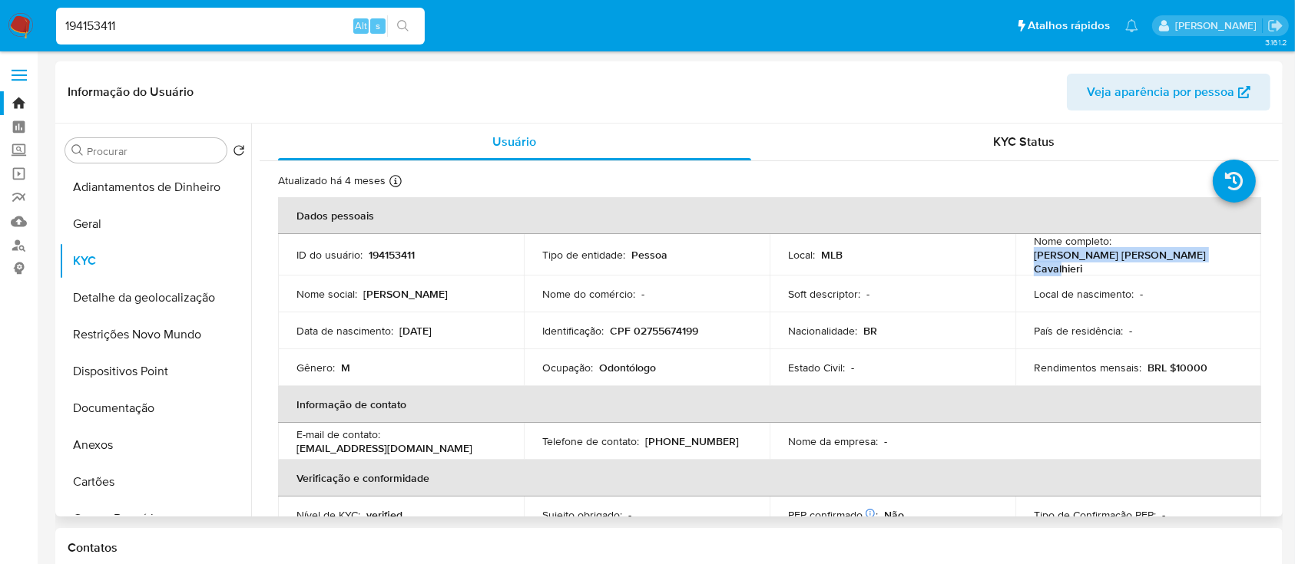
drag, startPoint x: 1198, startPoint y: 257, endPoint x: 1025, endPoint y: 266, distance: 173.1
click at [1025, 266] on td "Nome completo : Hebert Willis de Souza Cavalhieri" at bounding box center [1138, 254] width 246 height 41
copy p "Hebert Willis de Souza Cavalhieri"
drag, startPoint x: 721, startPoint y: 325, endPoint x: 608, endPoint y: 323, distance: 112.9
click at [608, 324] on div "Identificação : CPF 02755674199" at bounding box center [646, 331] width 209 height 14
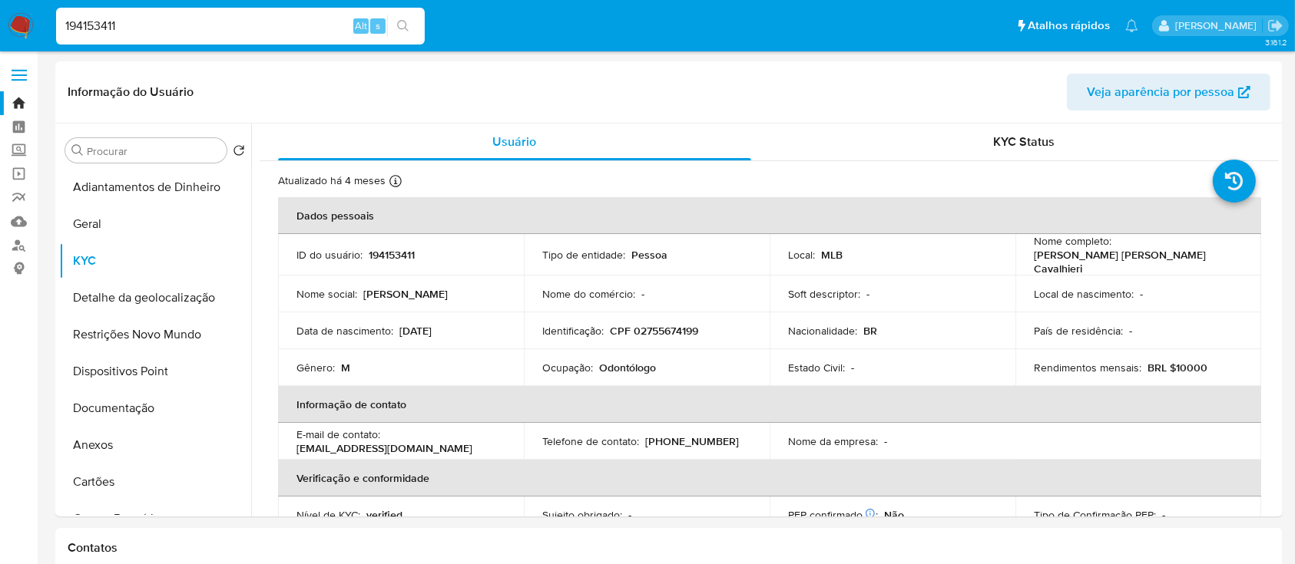
drag, startPoint x: 144, startPoint y: 16, endPoint x: 14, endPoint y: 18, distance: 129.8
click at [12, 18] on nav "Pausado Ver notificaciones 194153411 Alt s Atalhos rápidos Presiona las siguien…" at bounding box center [647, 25] width 1295 height 51
paste input "32324467"
type input "323244671"
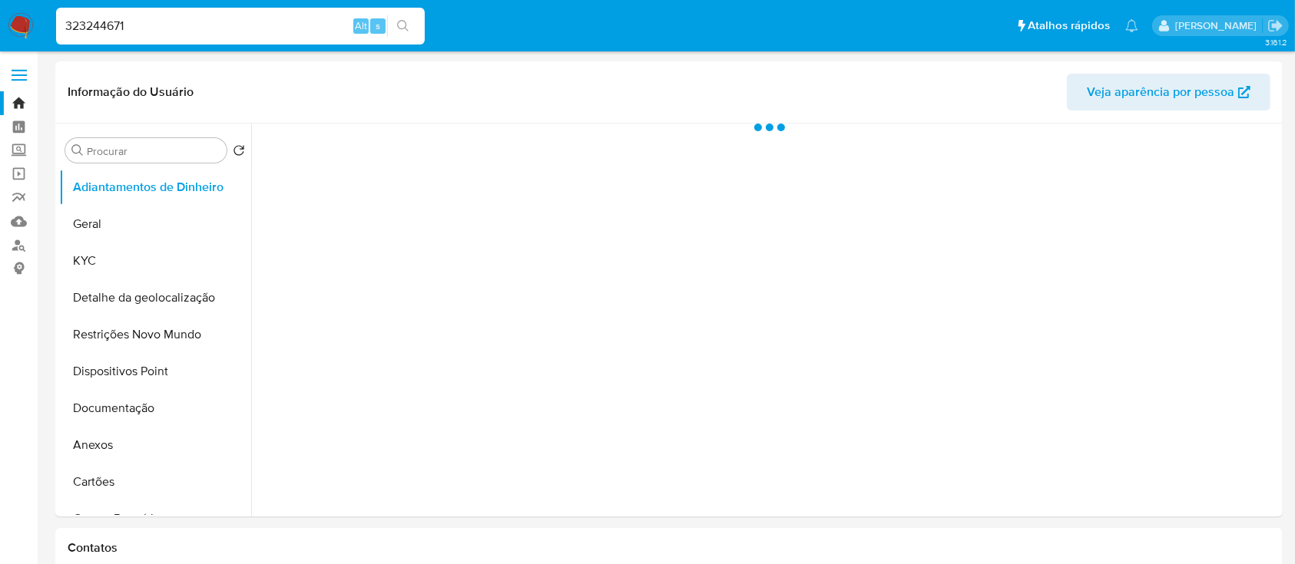
select select "10"
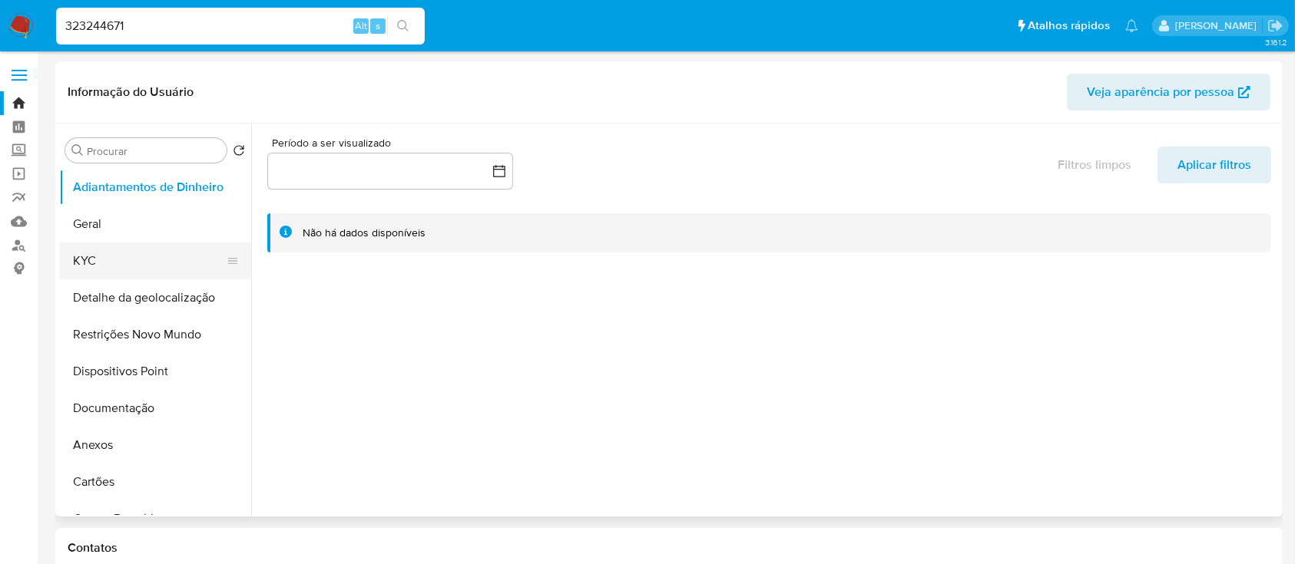
click at [88, 252] on button "KYC" at bounding box center [149, 261] width 180 height 37
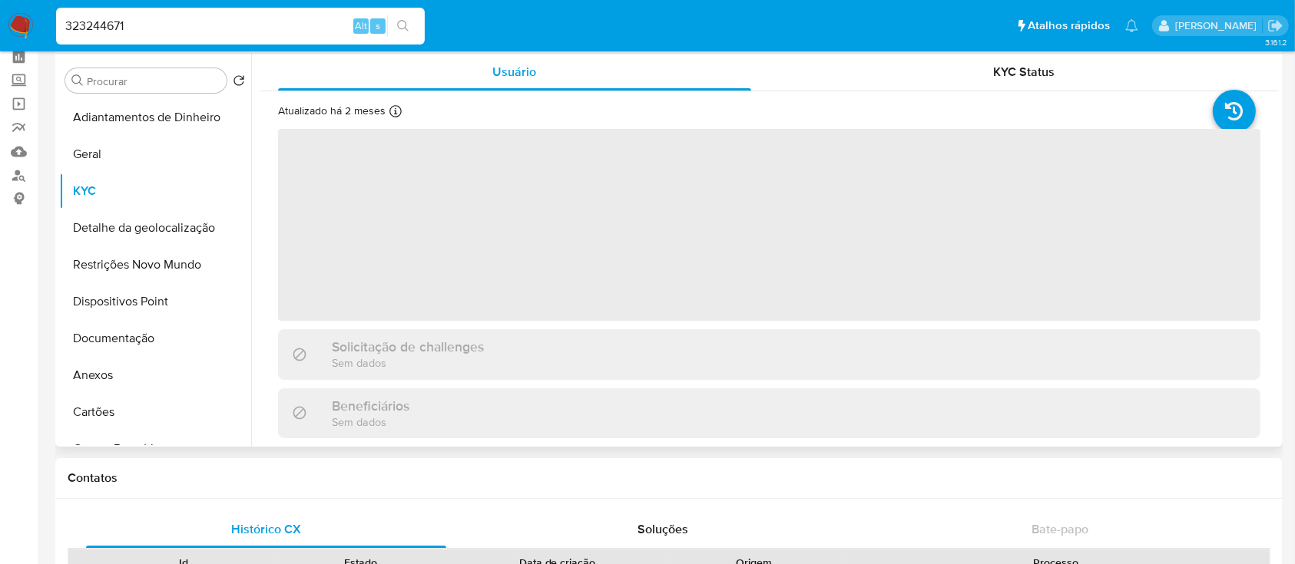
scroll to position [102, 0]
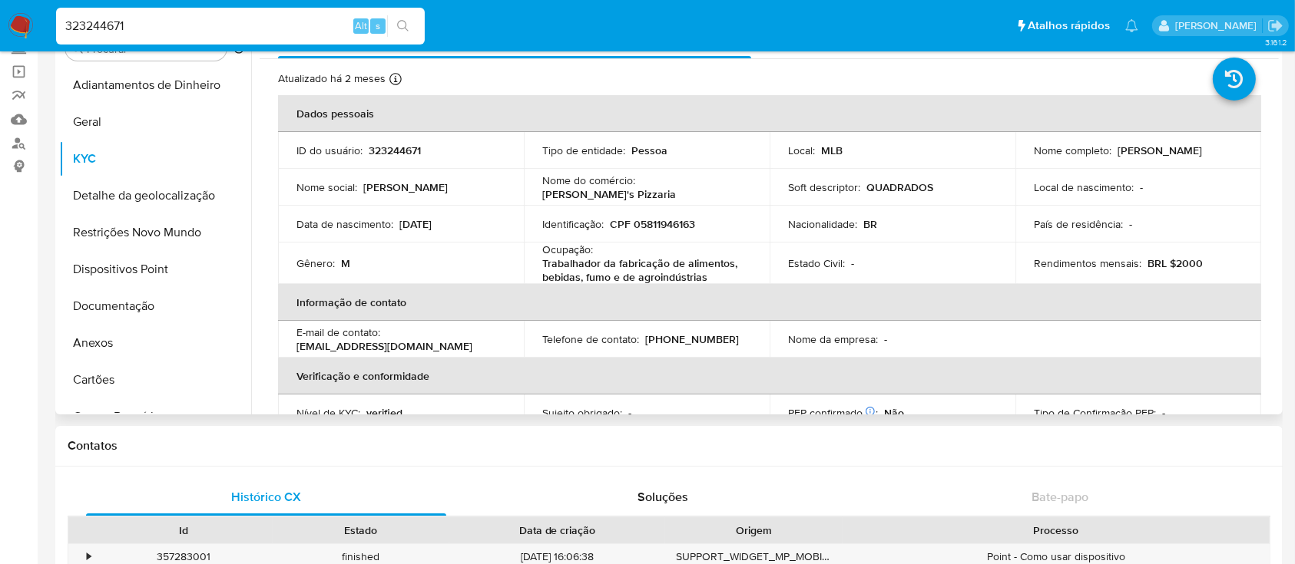
drag, startPoint x: 1178, startPoint y: 164, endPoint x: 1041, endPoint y: 170, distance: 136.8
click at [1028, 161] on td "Nome completo : Fabricio Goncalves de Oliveira" at bounding box center [1138, 150] width 246 height 37
drag, startPoint x: 701, startPoint y: 223, endPoint x: 647, endPoint y: 232, distance: 54.4
click at [608, 225] on div "Identificação : CPF 05811946163" at bounding box center [646, 224] width 209 height 14
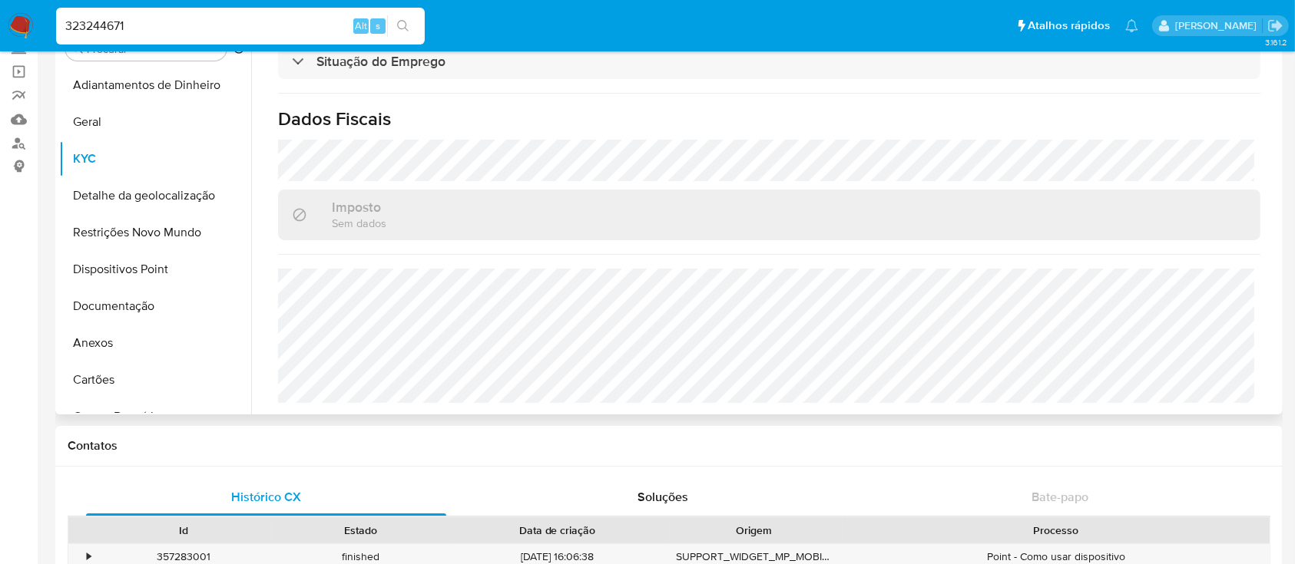
scroll to position [673, 0]
drag, startPoint x: 136, startPoint y: 23, endPoint x: 0, endPoint y: 12, distance: 136.4
click at [0, 12] on nav "Pausado Ver notificaciones 323244671 Alt s Atalhos rápidos Presiona las siguien…" at bounding box center [647, 25] width 1295 height 51
paste input "8059164"
type input "328059164"
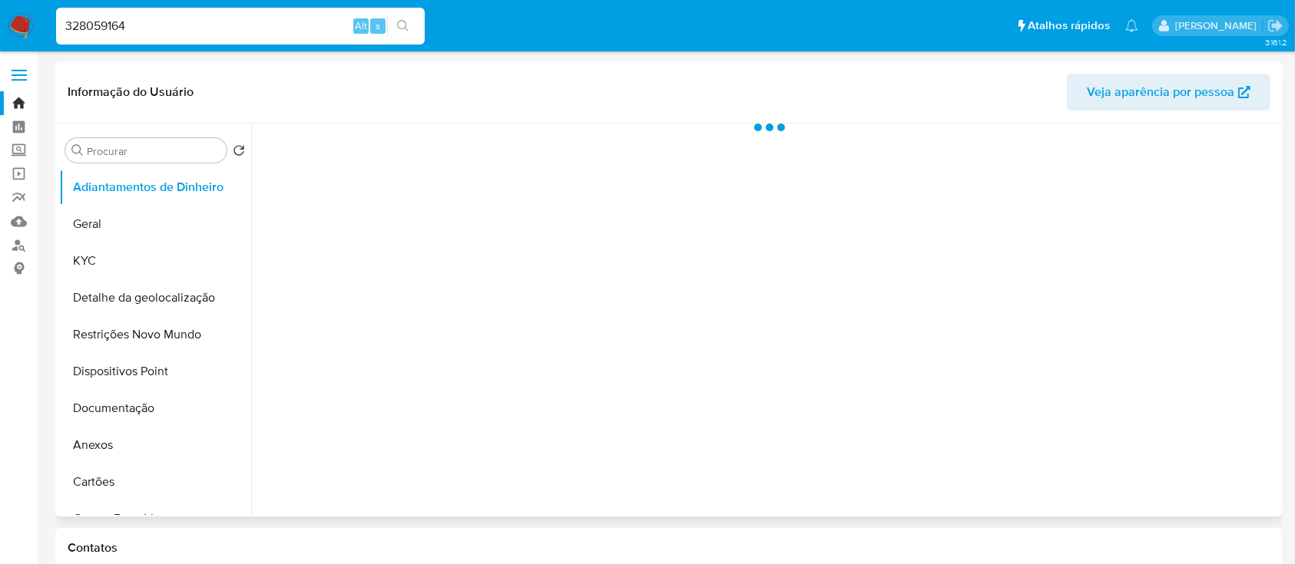
select select "10"
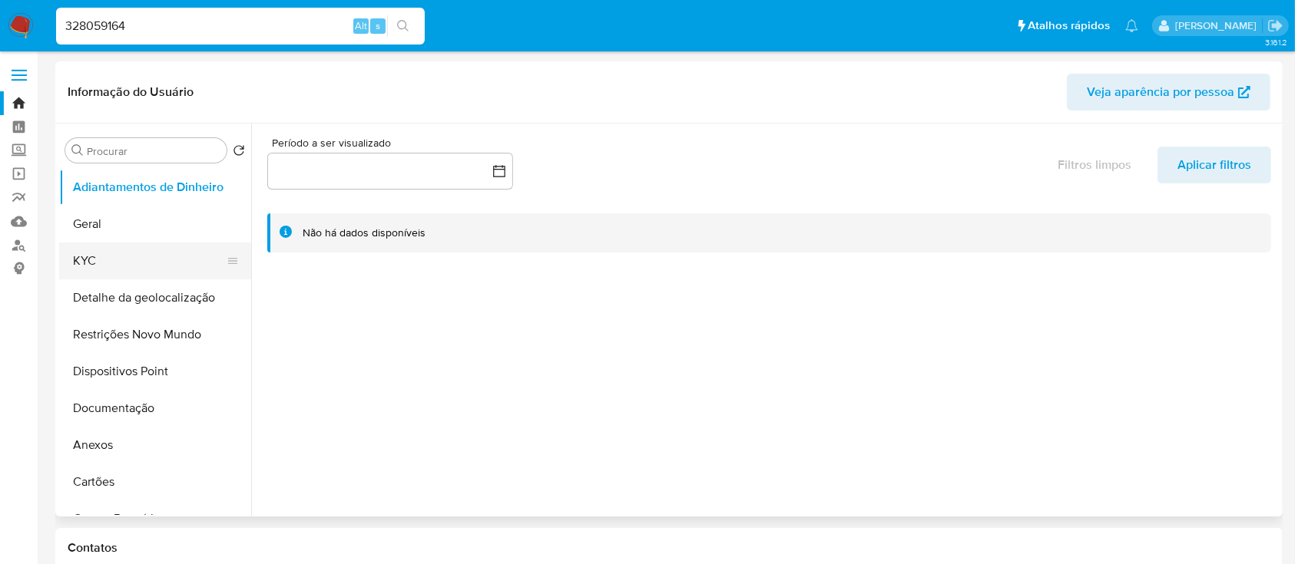
click at [94, 260] on button "KYC" at bounding box center [149, 261] width 180 height 37
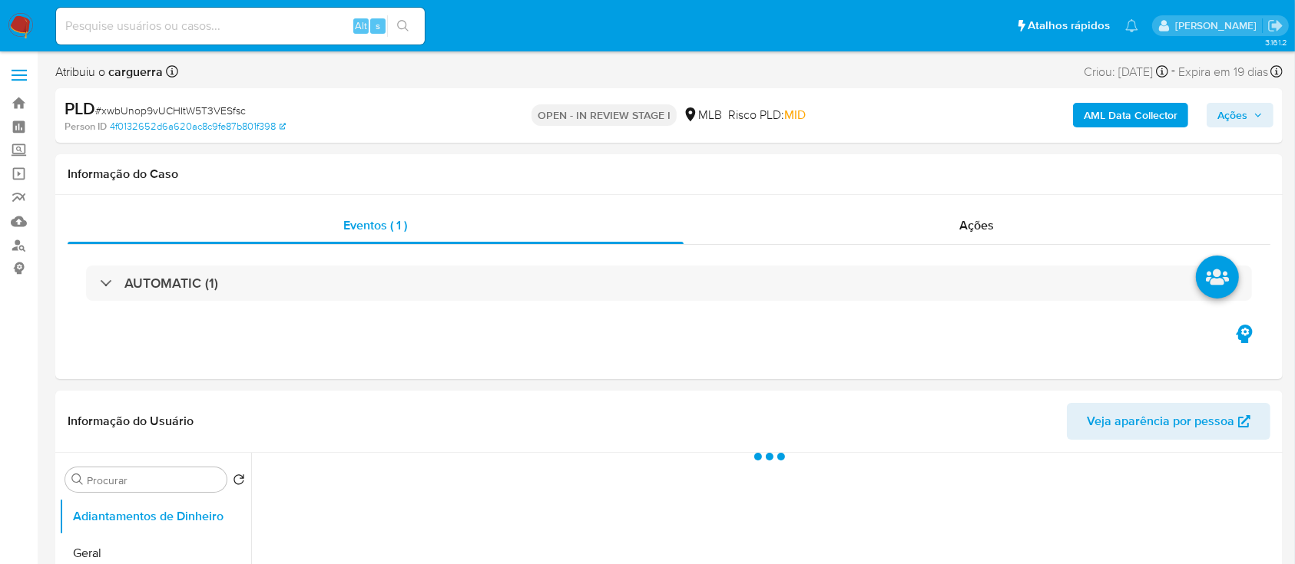
select select "10"
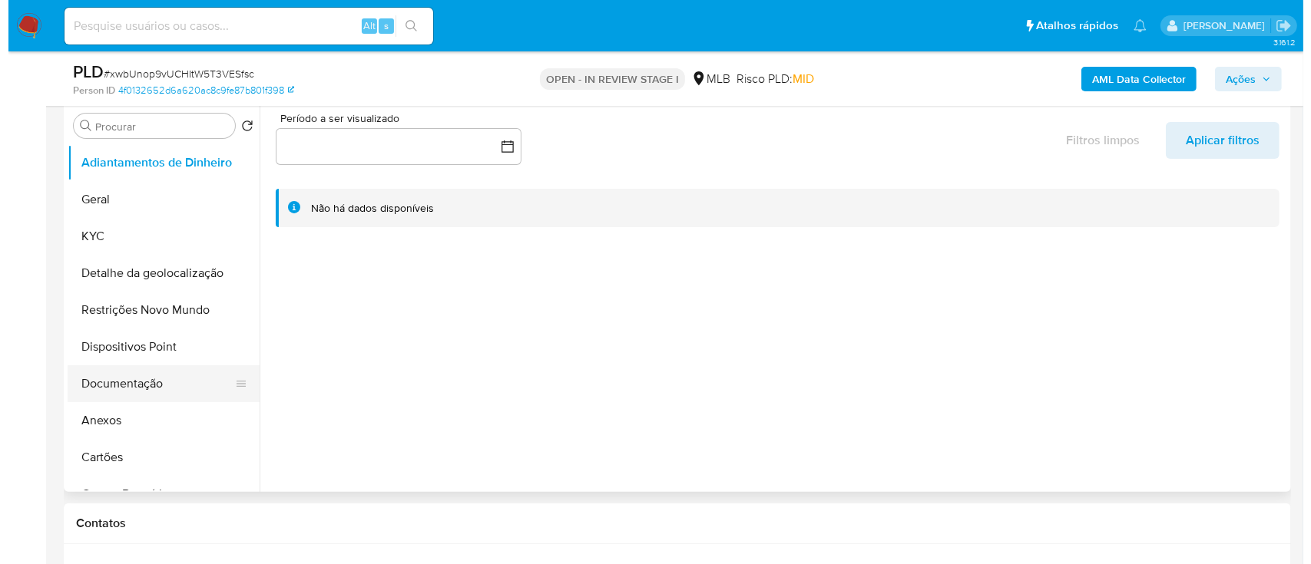
scroll to position [307, 0]
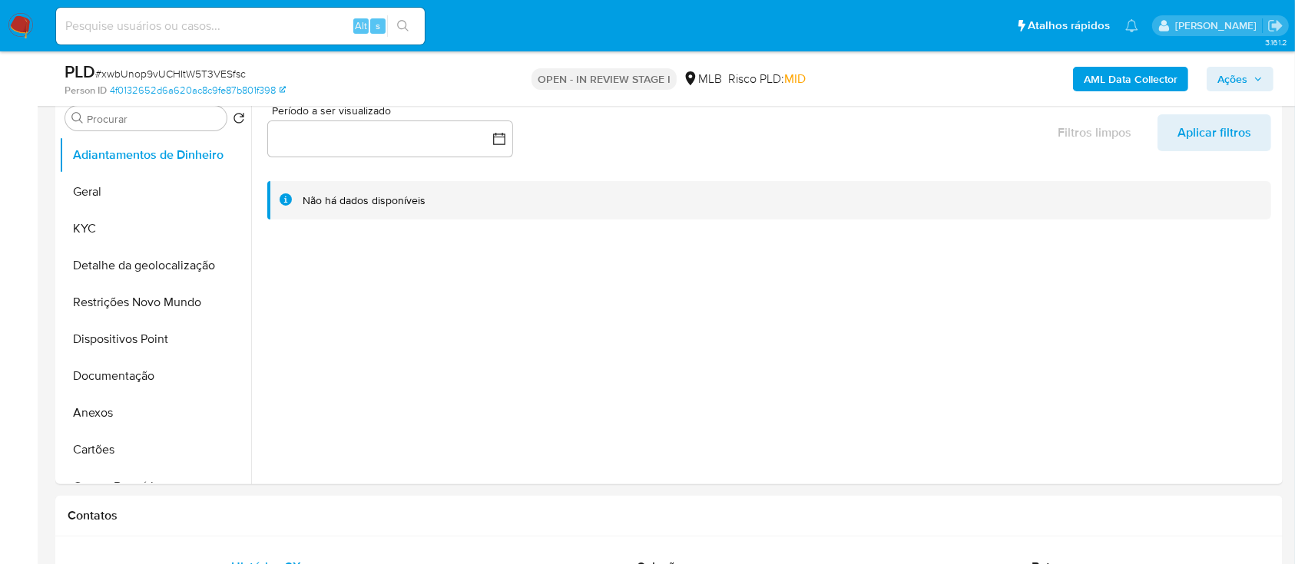
click at [1154, 78] on b "AML Data Collector" at bounding box center [1131, 79] width 94 height 25
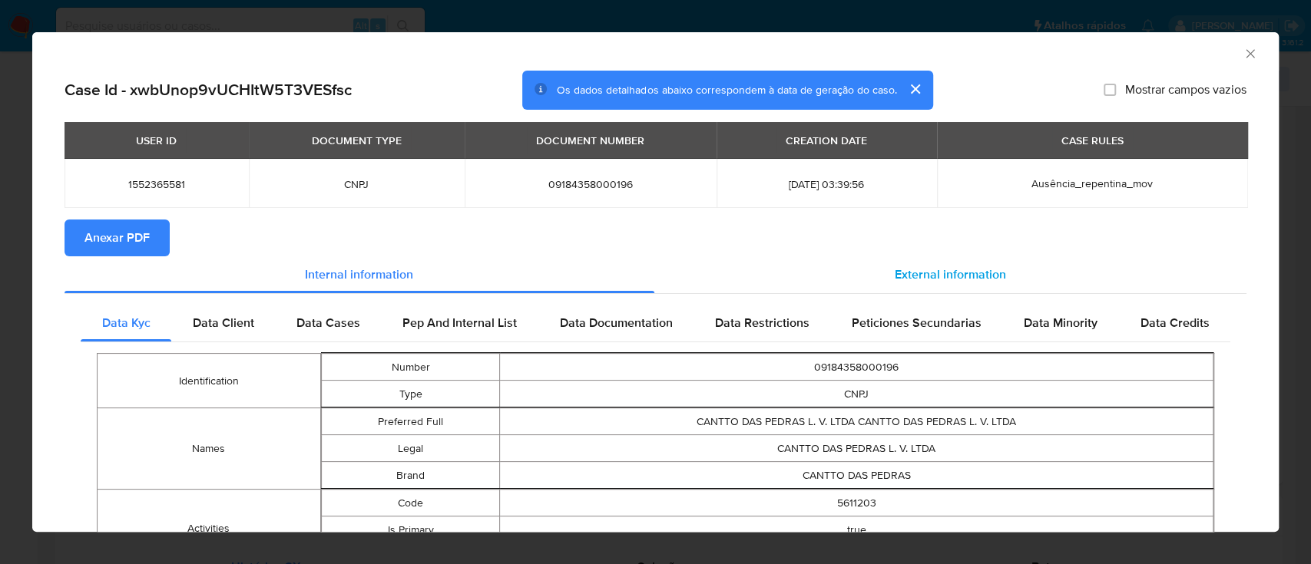
click at [942, 280] on span "External information" at bounding box center [950, 275] width 111 height 18
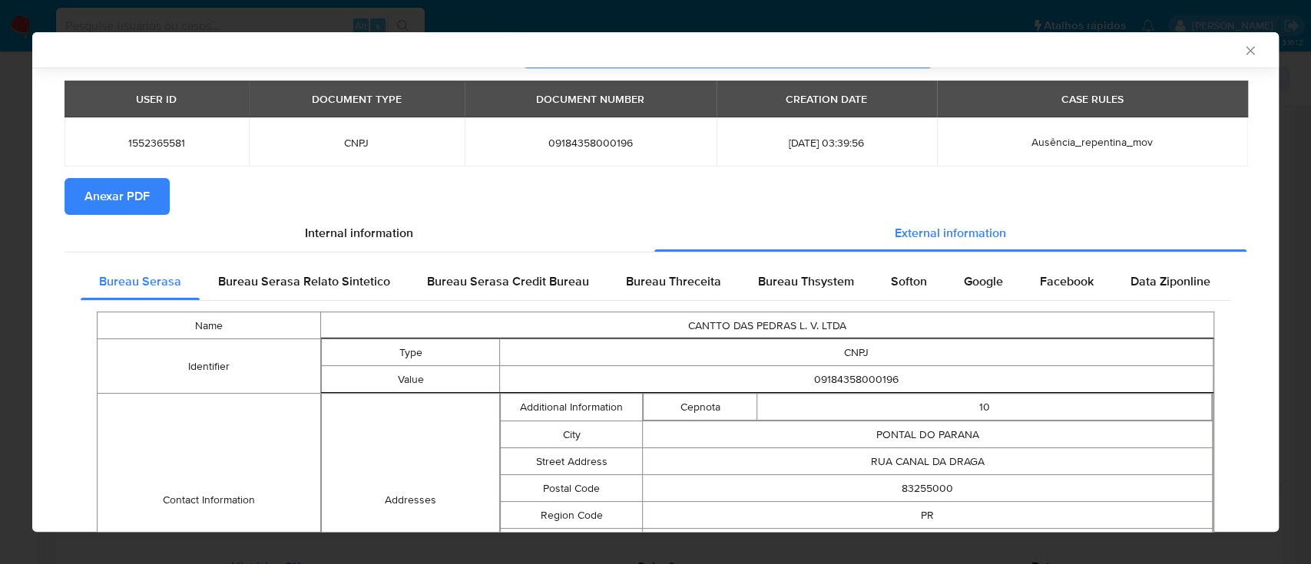
scroll to position [98, 0]
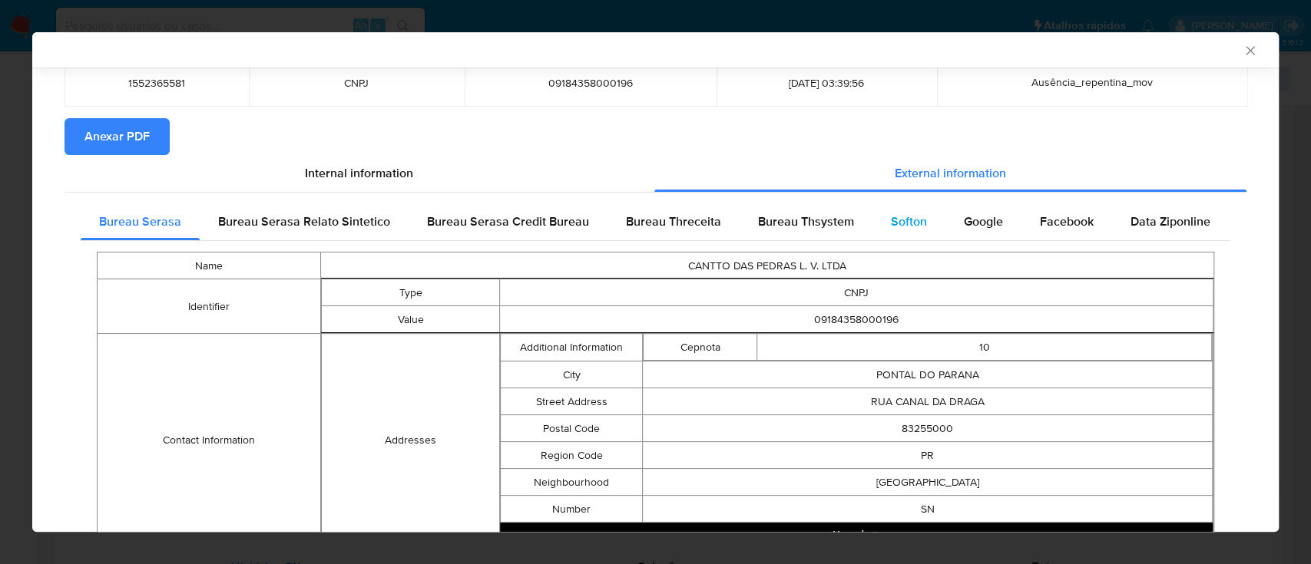
click at [883, 236] on div "Softon" at bounding box center [908, 222] width 73 height 37
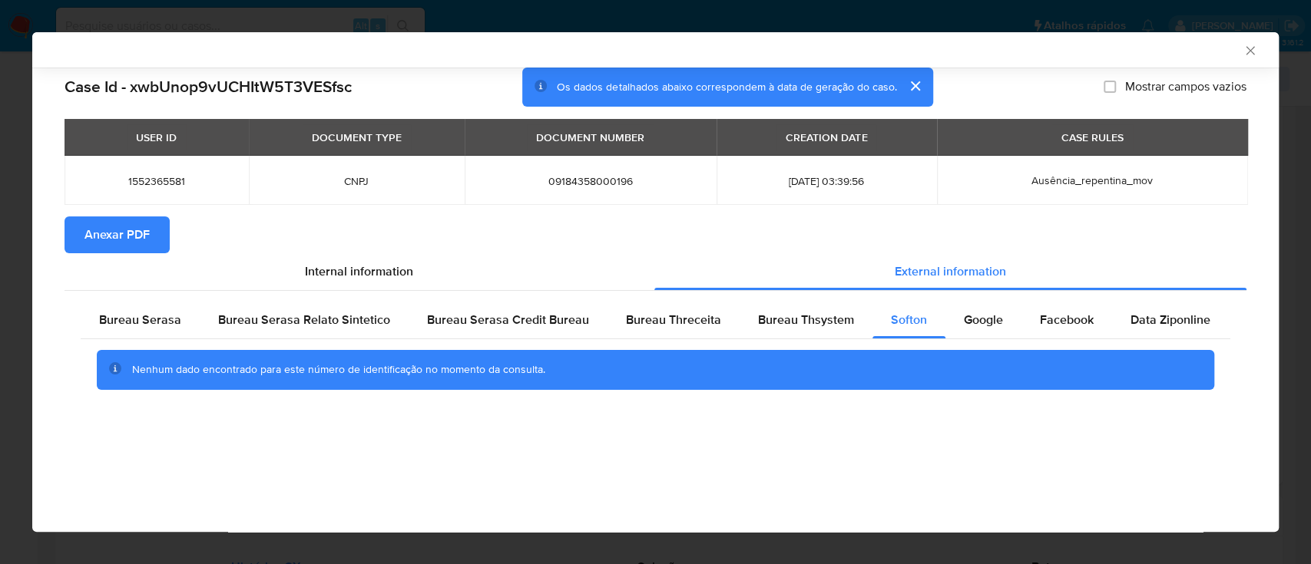
click at [1045, 37] on div "AML Data Collector" at bounding box center [655, 49] width 1246 height 35
click at [978, 327] on span "Google" at bounding box center [983, 320] width 39 height 18
drag, startPoint x: 276, startPoint y: 48, endPoint x: 379, endPoint y: 36, distance: 104.3
click at [276, 51] on div "AML Data Collector" at bounding box center [643, 50] width 1200 height 14
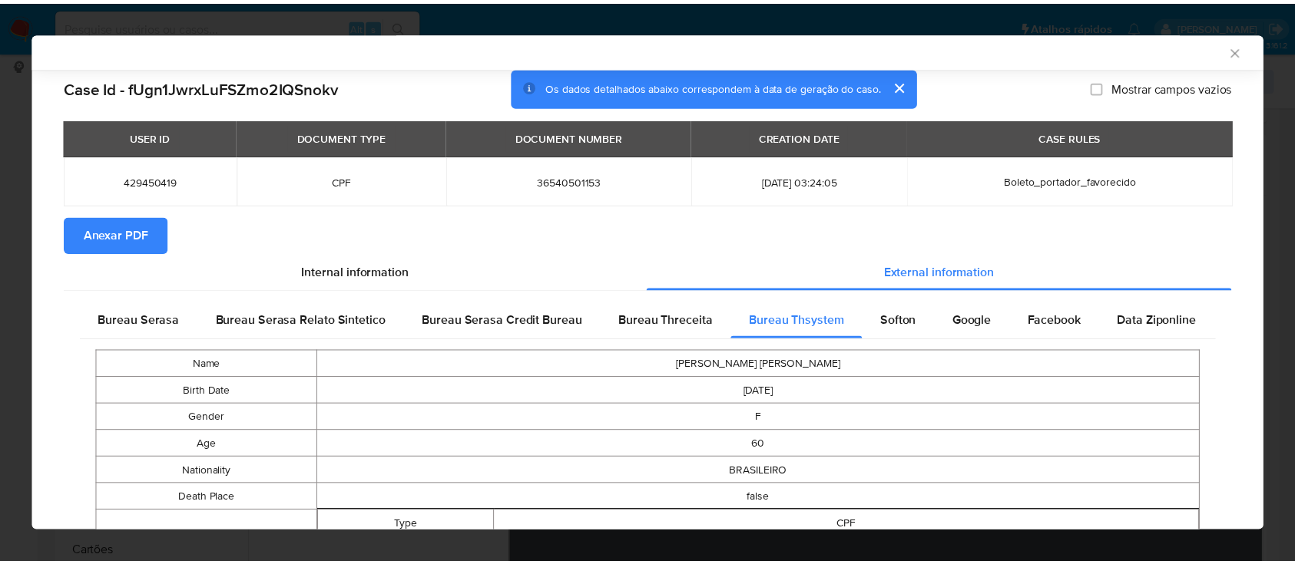
scroll to position [994, 0]
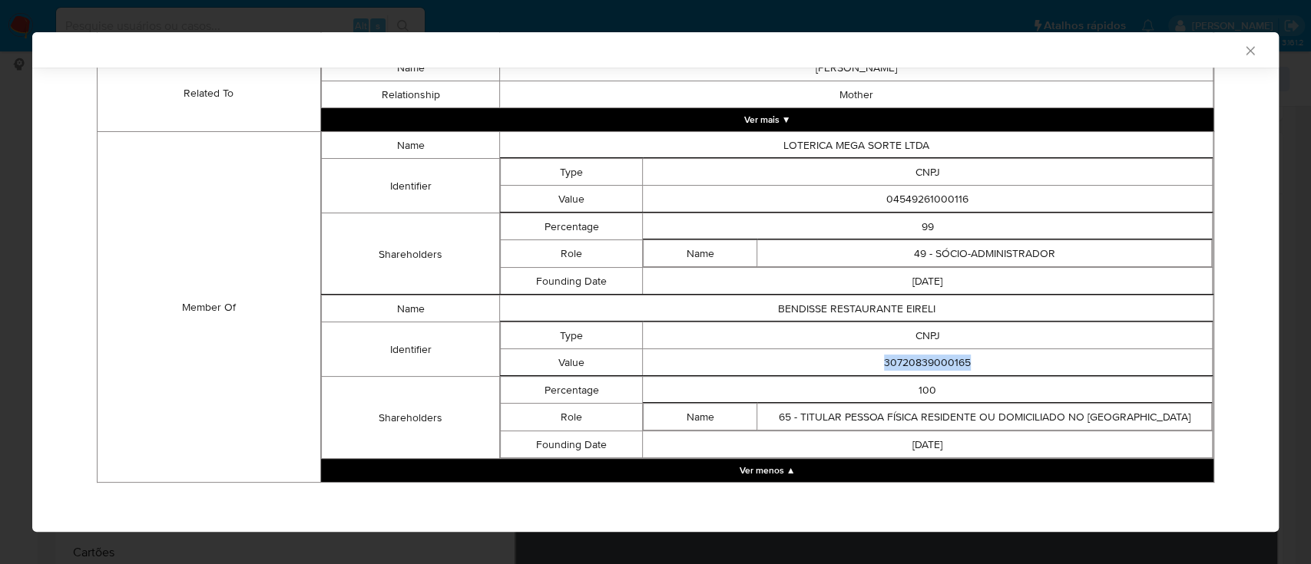
click at [1243, 52] on icon "Fechar a janela" at bounding box center [1250, 50] width 15 height 15
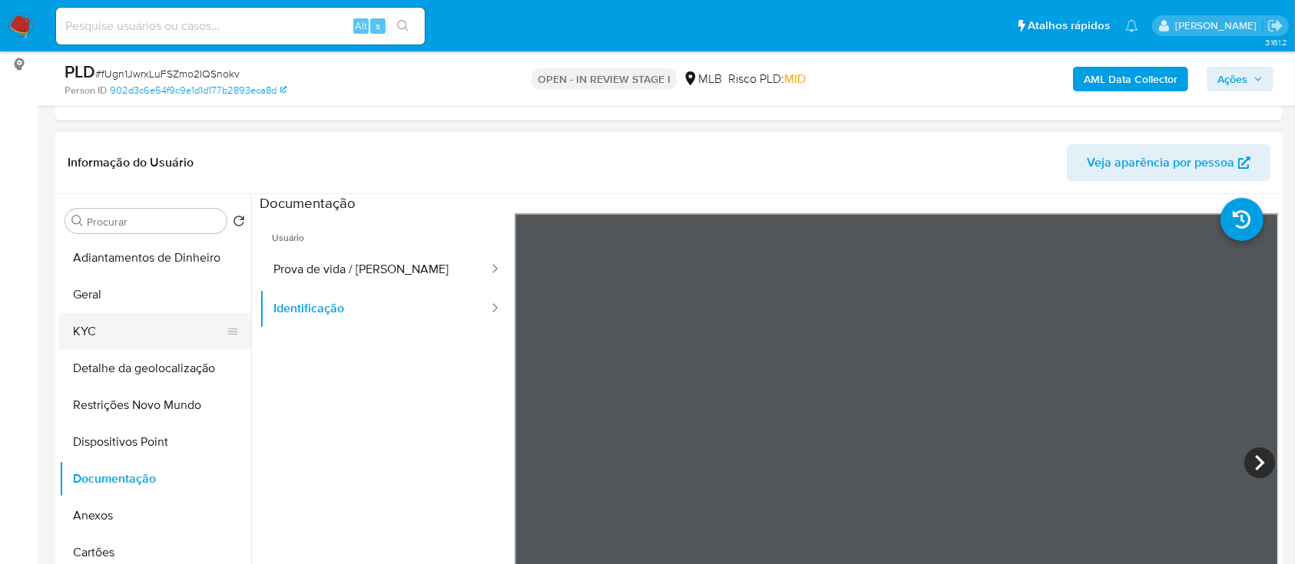
drag, startPoint x: 108, startPoint y: 320, endPoint x: 137, endPoint y: 326, distance: 30.6
click at [108, 321] on button "KYC" at bounding box center [149, 331] width 180 height 37
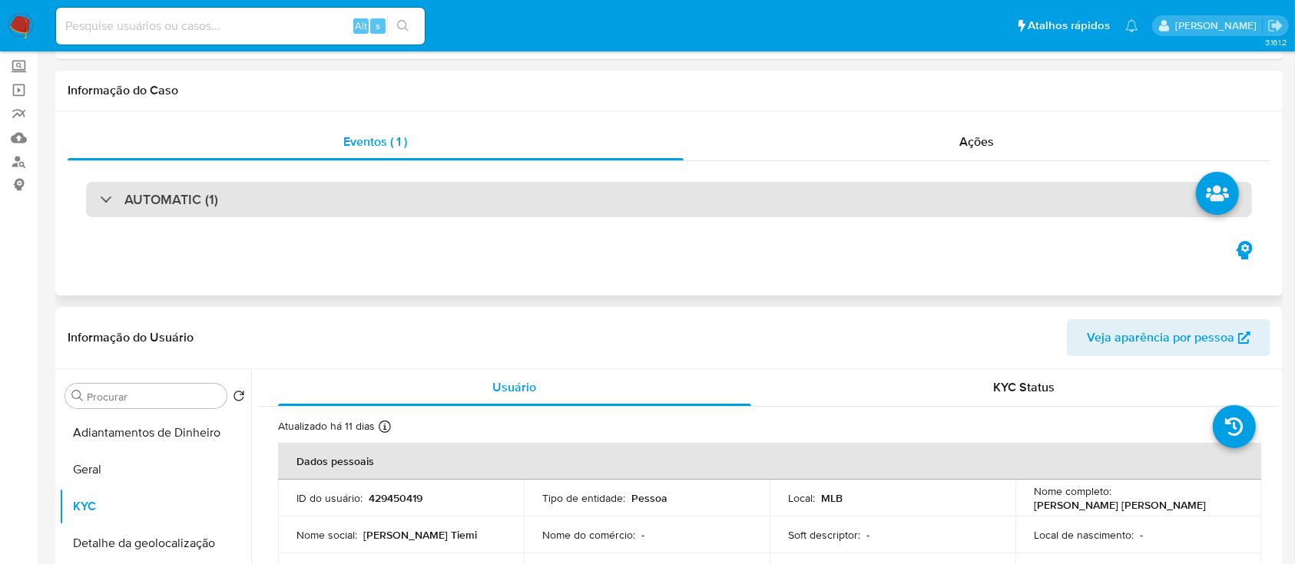
scroll to position [0, 0]
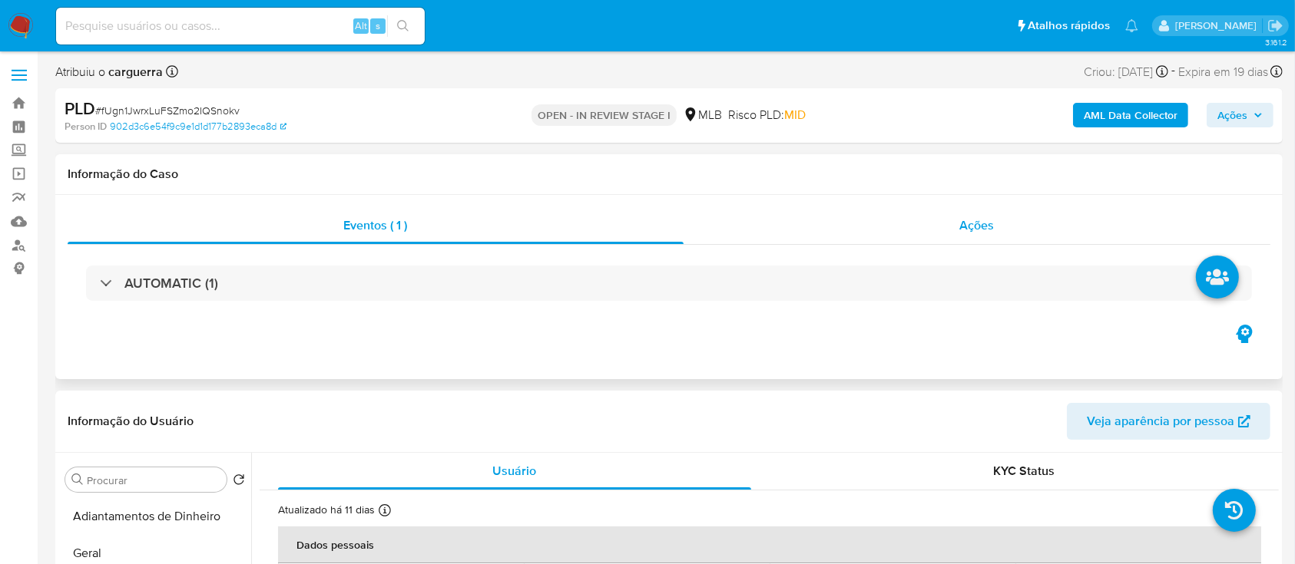
click at [985, 230] on span "Ações" at bounding box center [977, 226] width 35 height 18
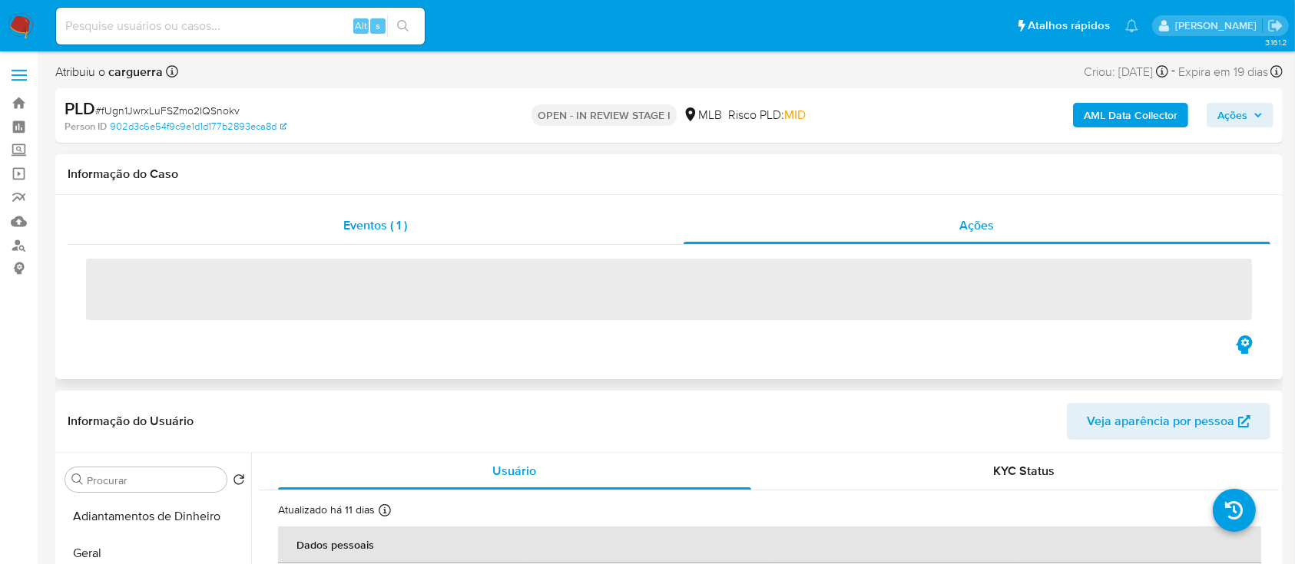
click at [368, 224] on span "Eventos ( 1 )" at bounding box center [376, 226] width 64 height 18
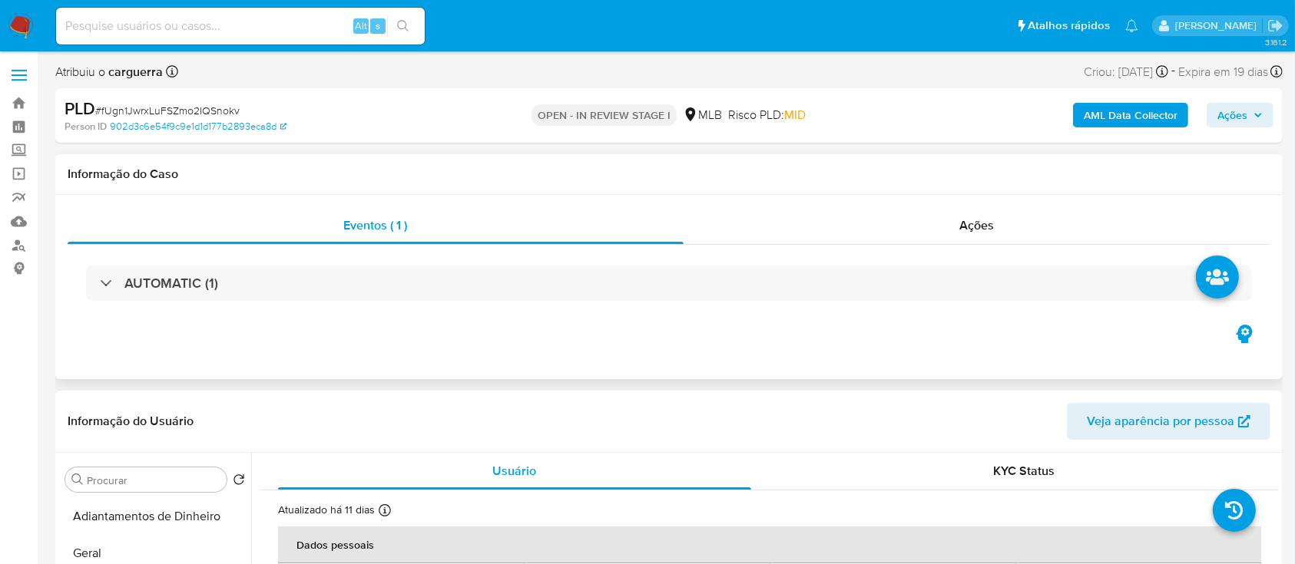
click at [610, 306] on div "AUTOMATIC (1)" at bounding box center [669, 283] width 1203 height 77
drag, startPoint x: 626, startPoint y: 286, endPoint x: 762, endPoint y: 264, distance: 137.6
click at [626, 287] on div "AUTOMATIC (1)" at bounding box center [669, 283] width 1166 height 35
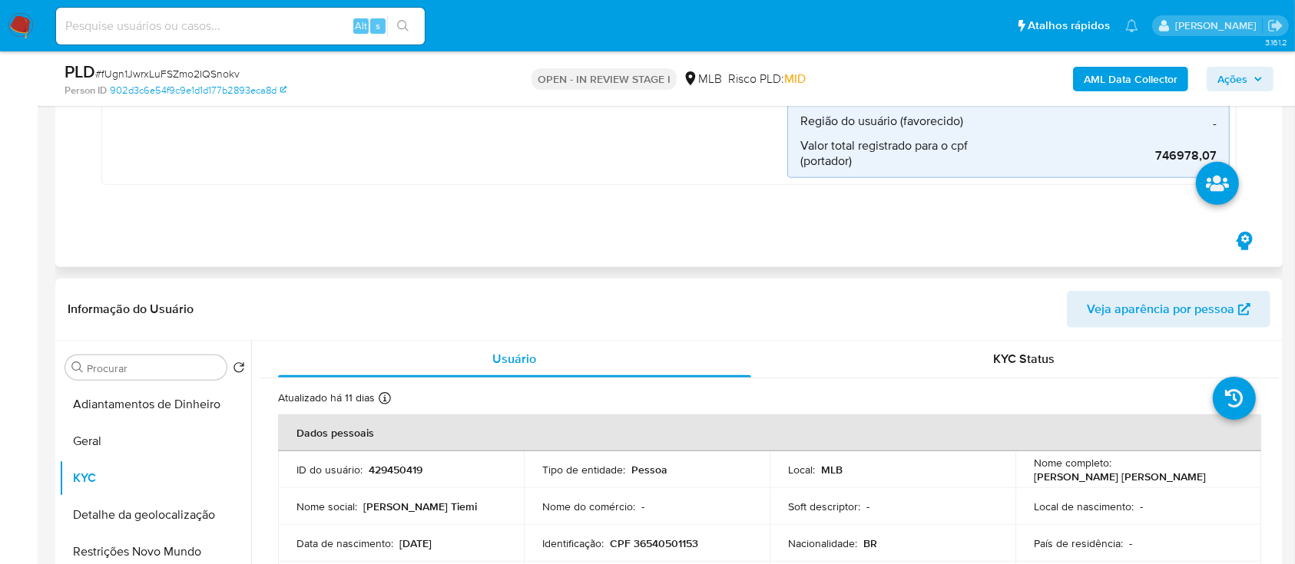
scroll to position [1229, 0]
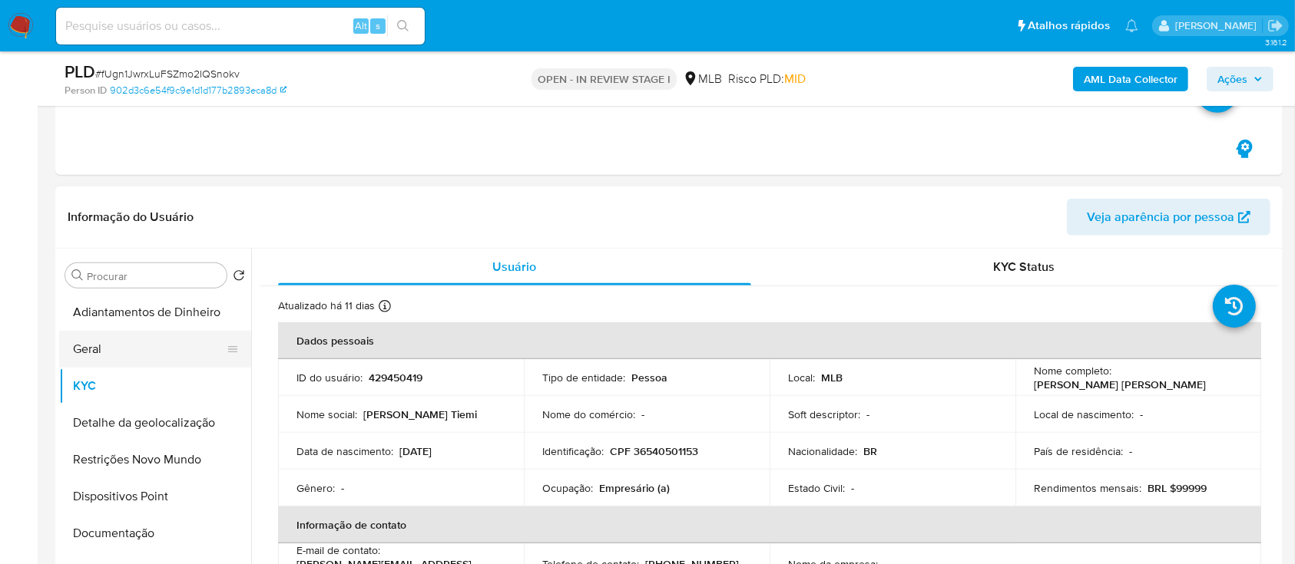
click at [119, 353] on button "Geral" at bounding box center [149, 349] width 180 height 37
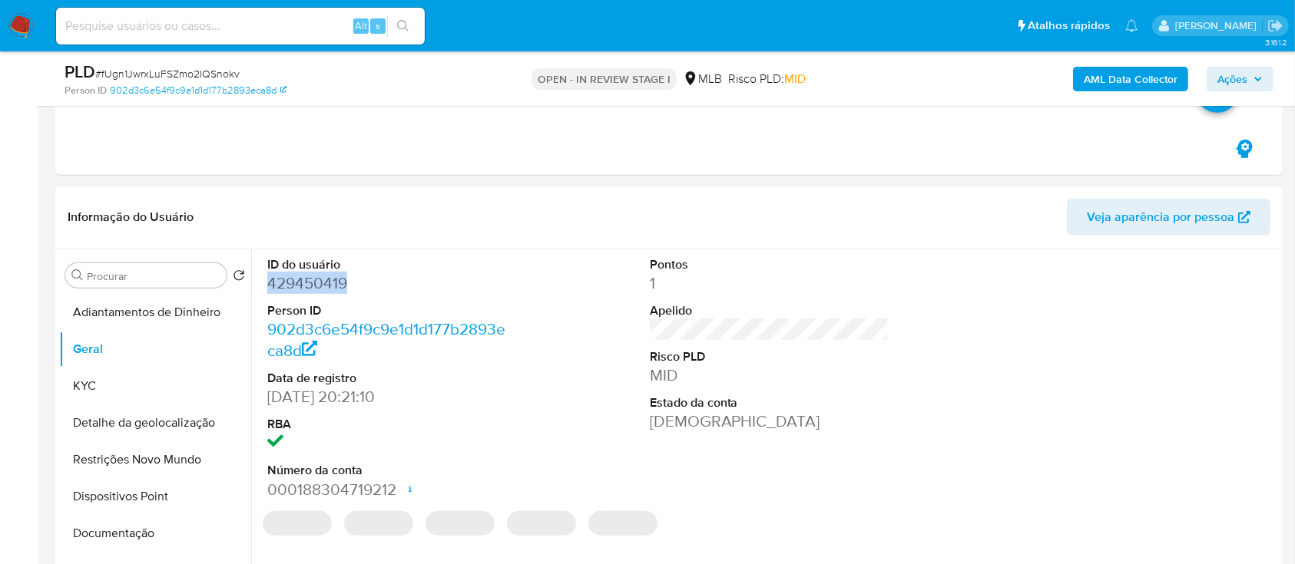
drag, startPoint x: 379, startPoint y: 283, endPoint x: 290, endPoint y: 301, distance: 90.1
click at [264, 292] on div "ID do usuário 429450419 Person ID 902d3c6e54f9c9e1d1d177b2893eca8d Data de regi…" at bounding box center [387, 379] width 255 height 260
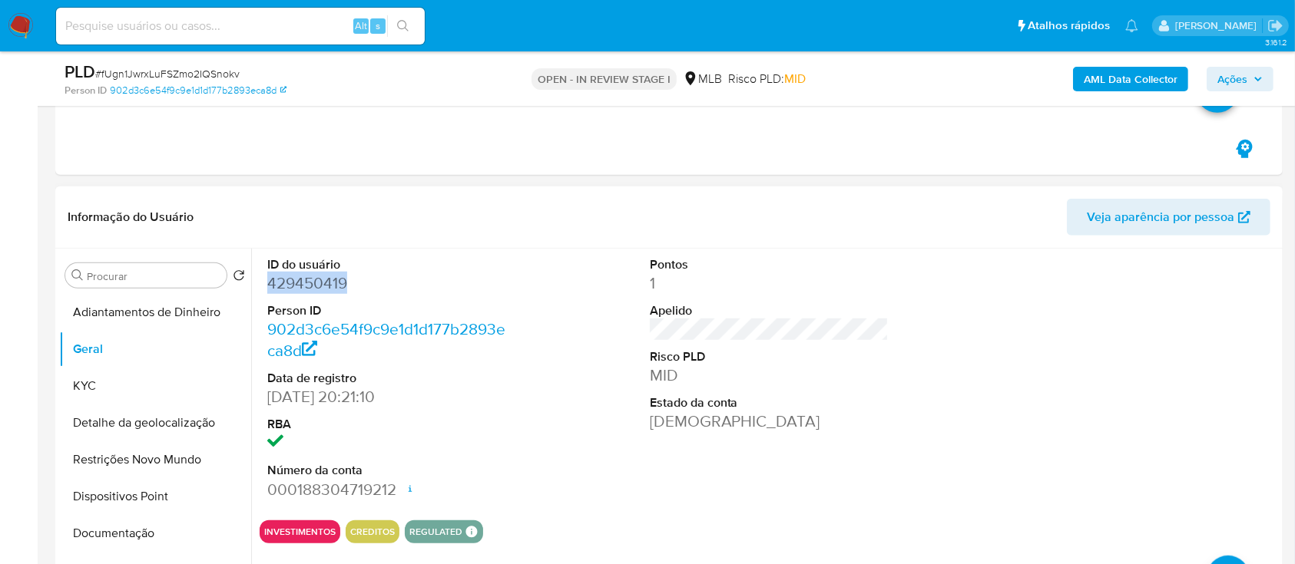
copy dd "429450419"
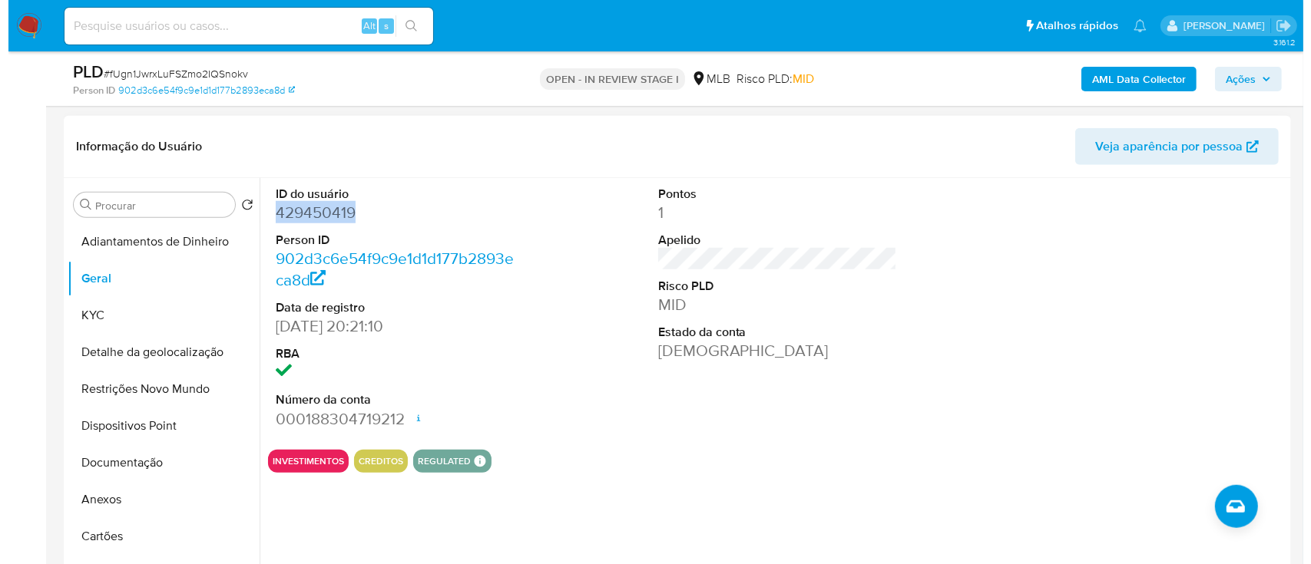
scroll to position [1331, 0]
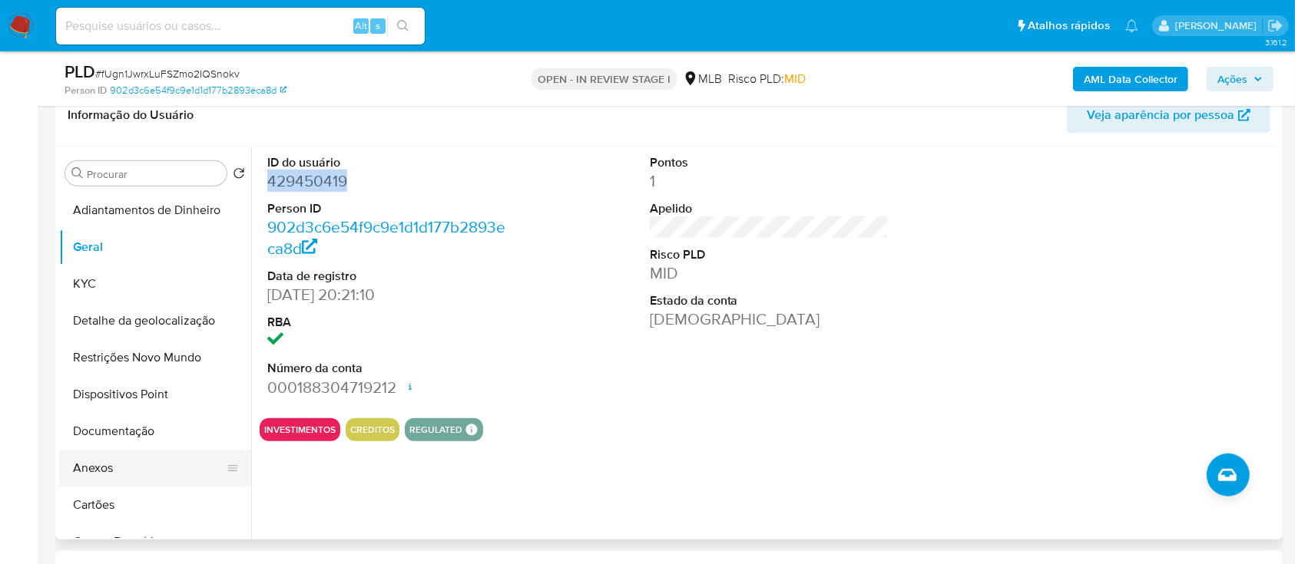
drag, startPoint x: 108, startPoint y: 453, endPoint x: 145, endPoint y: 459, distance: 38.1
click at [108, 454] on button "Anexos" at bounding box center [149, 468] width 180 height 37
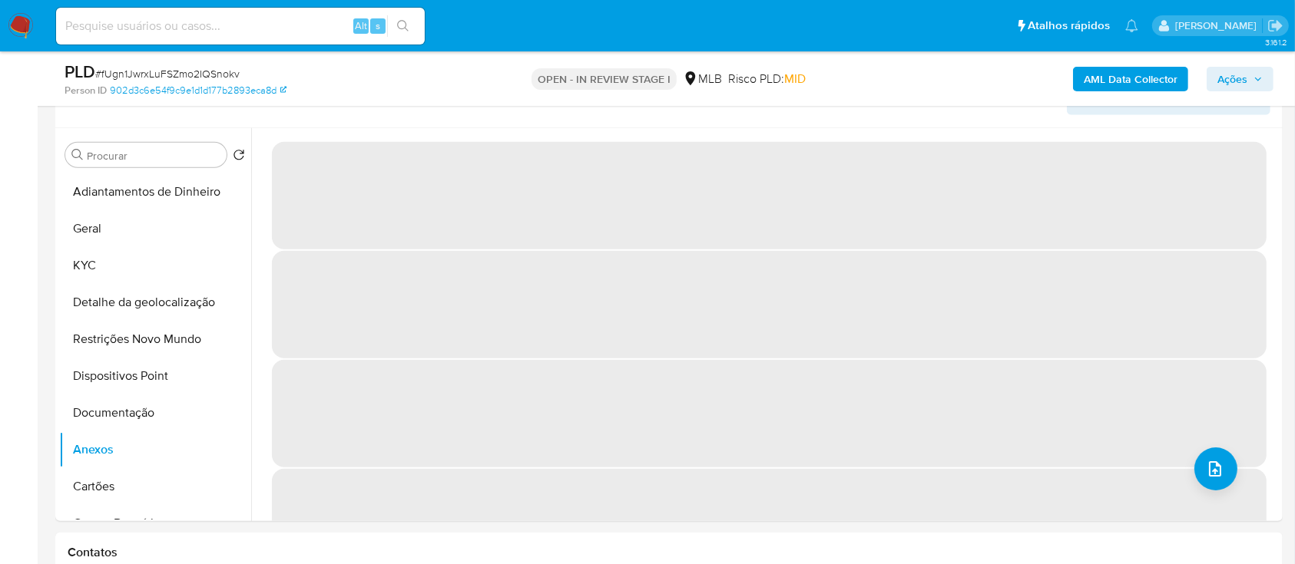
click at [1139, 83] on b "AML Data Collector" at bounding box center [1131, 79] width 94 height 25
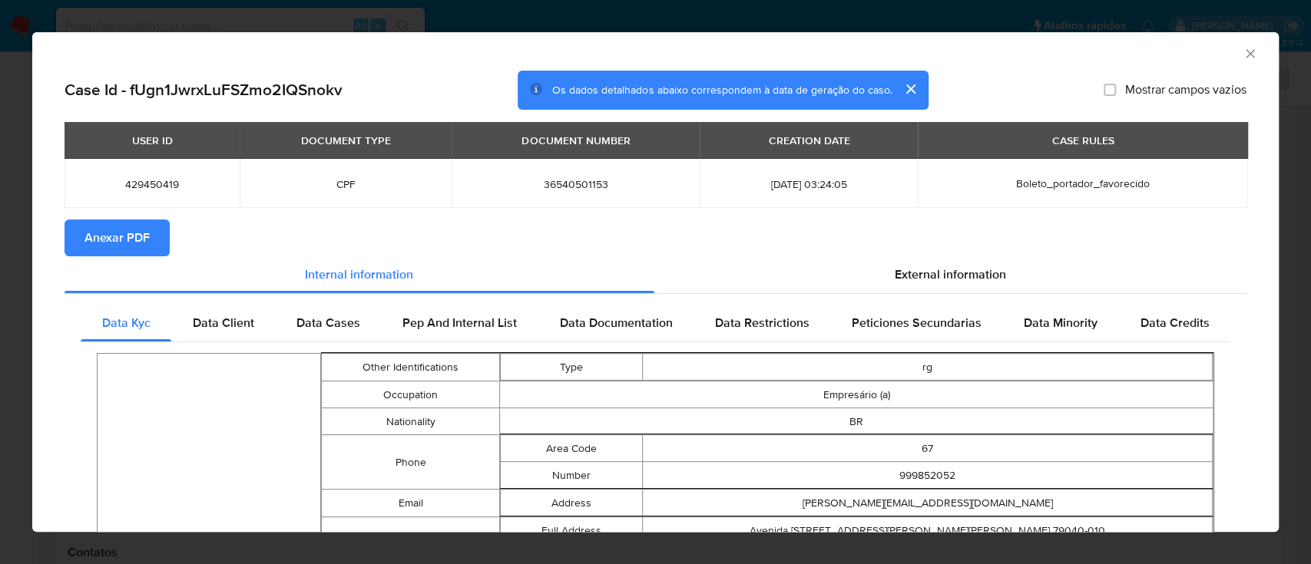
click at [140, 231] on span "Anexar PDF" at bounding box center [116, 238] width 65 height 34
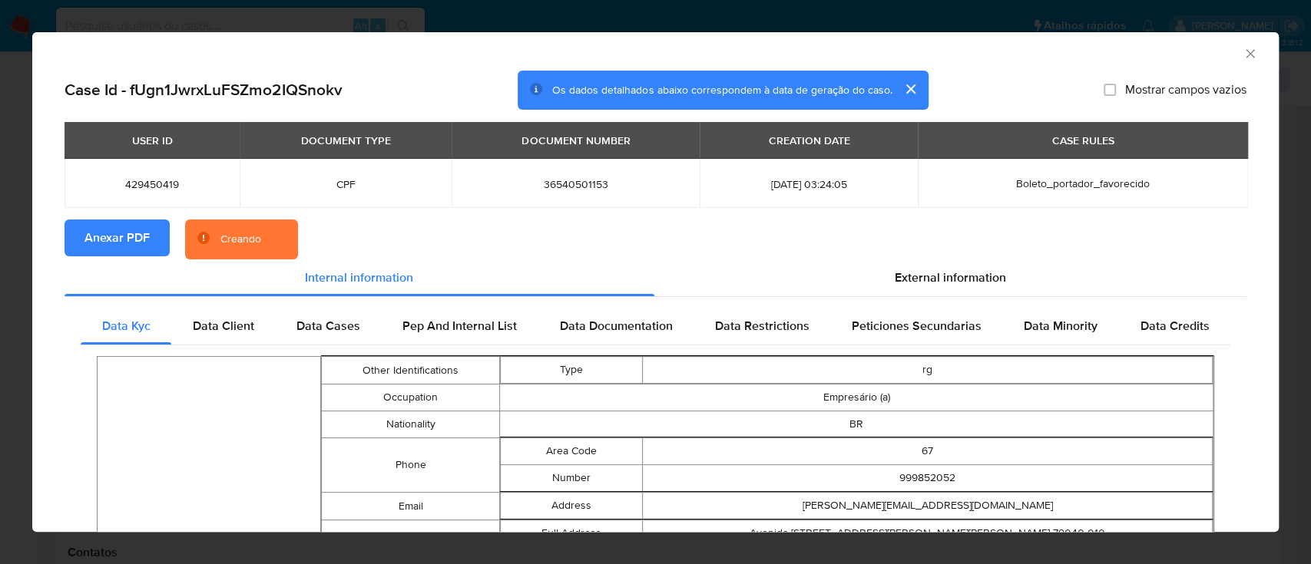
click at [1243, 55] on icon "Fechar a janela" at bounding box center [1250, 53] width 15 height 15
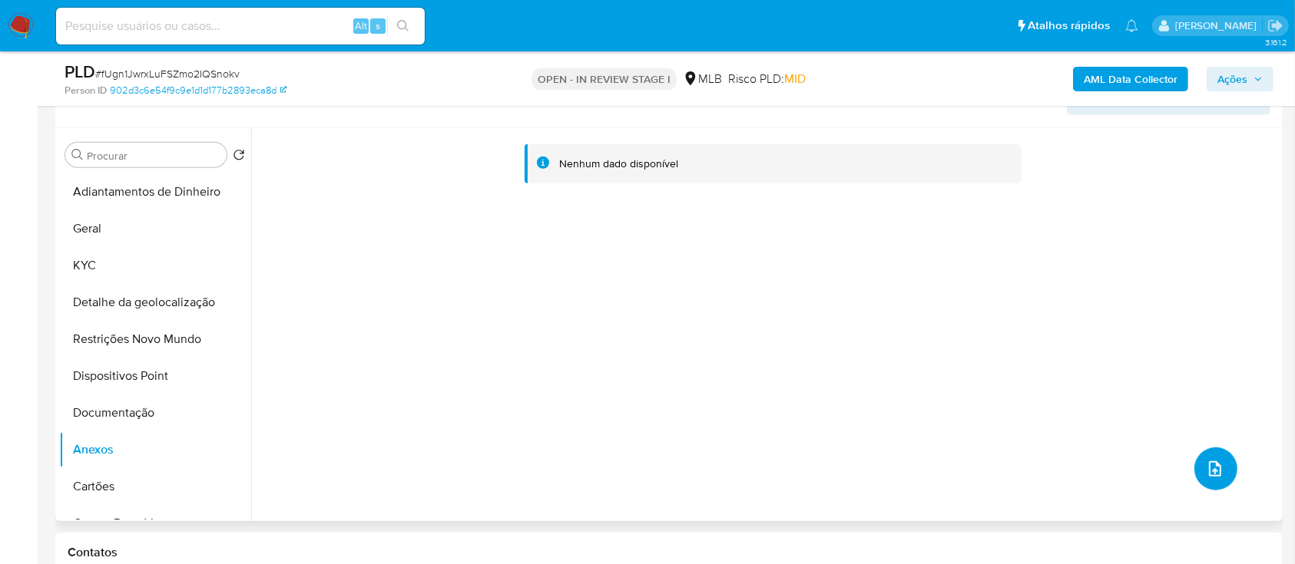
click at [1209, 460] on icon "upload-file" at bounding box center [1215, 469] width 18 height 18
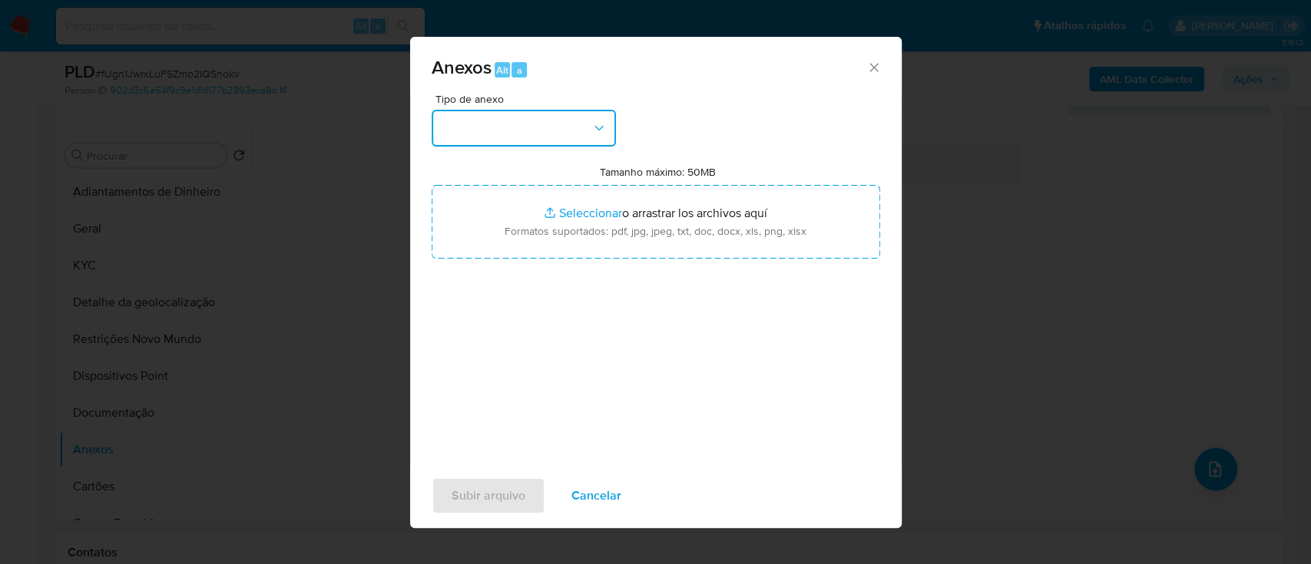
click at [526, 125] on button "button" at bounding box center [524, 128] width 184 height 37
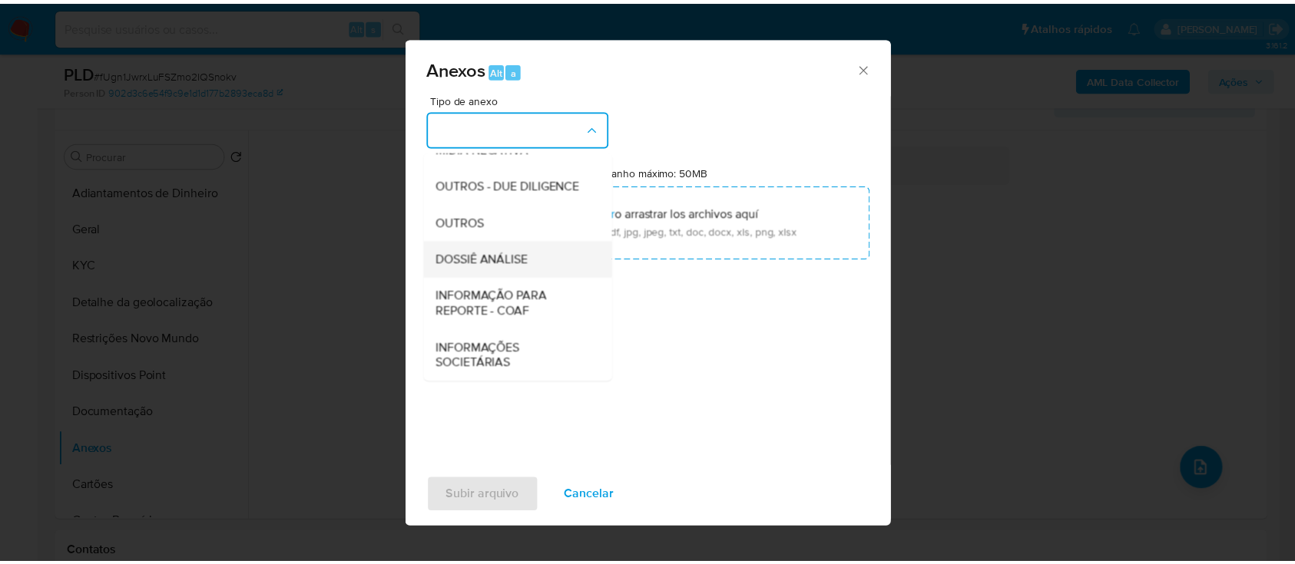
scroll to position [236, 0]
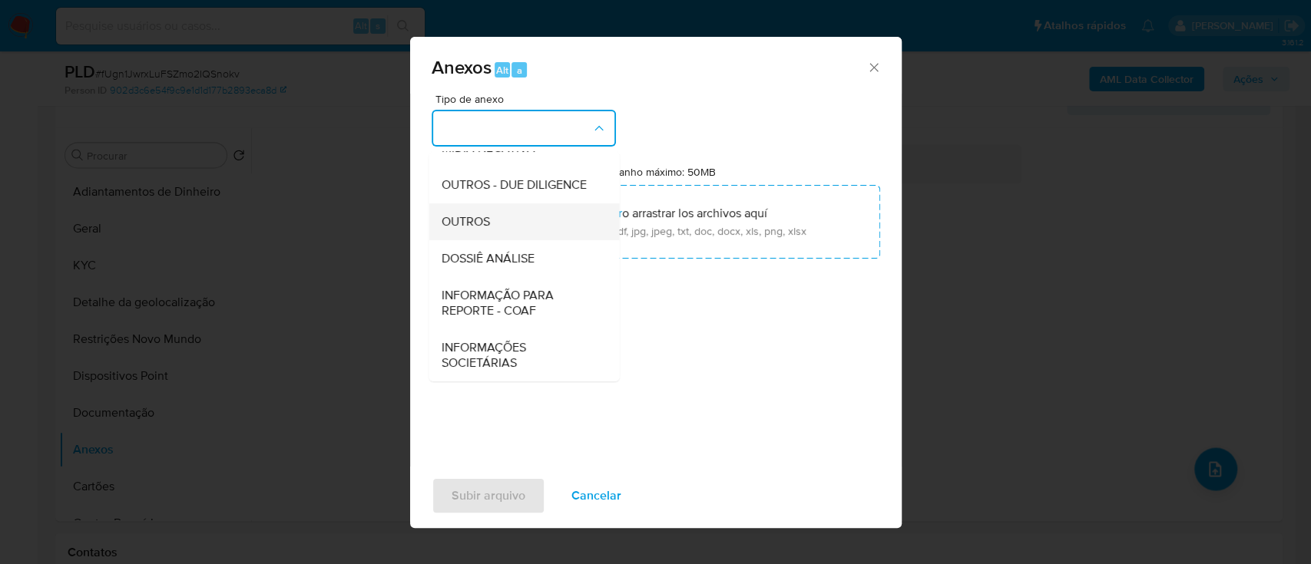
click at [485, 223] on span "OUTROS" at bounding box center [465, 221] width 48 height 15
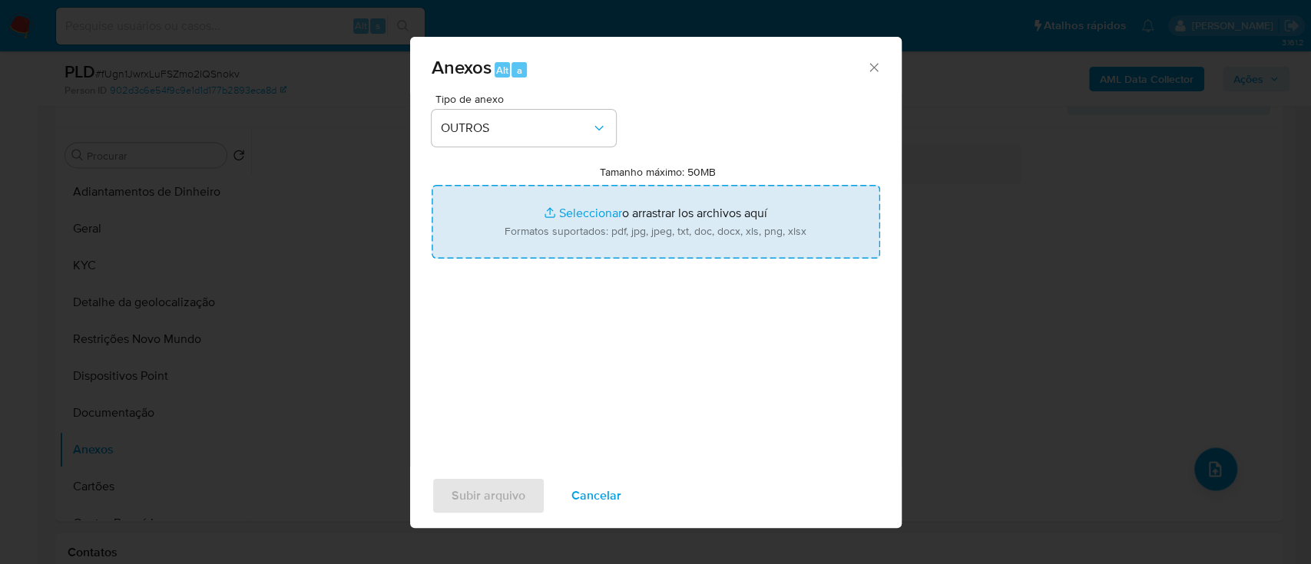
click at [601, 214] on input "Tamanho máximo: 50MB Seleccionar archivos" at bounding box center [656, 222] width 449 height 74
type input "C:\fakepath\SAR - xxx - CPF 36540501153 - CLARICE TIEMI OJIMA.pdf"
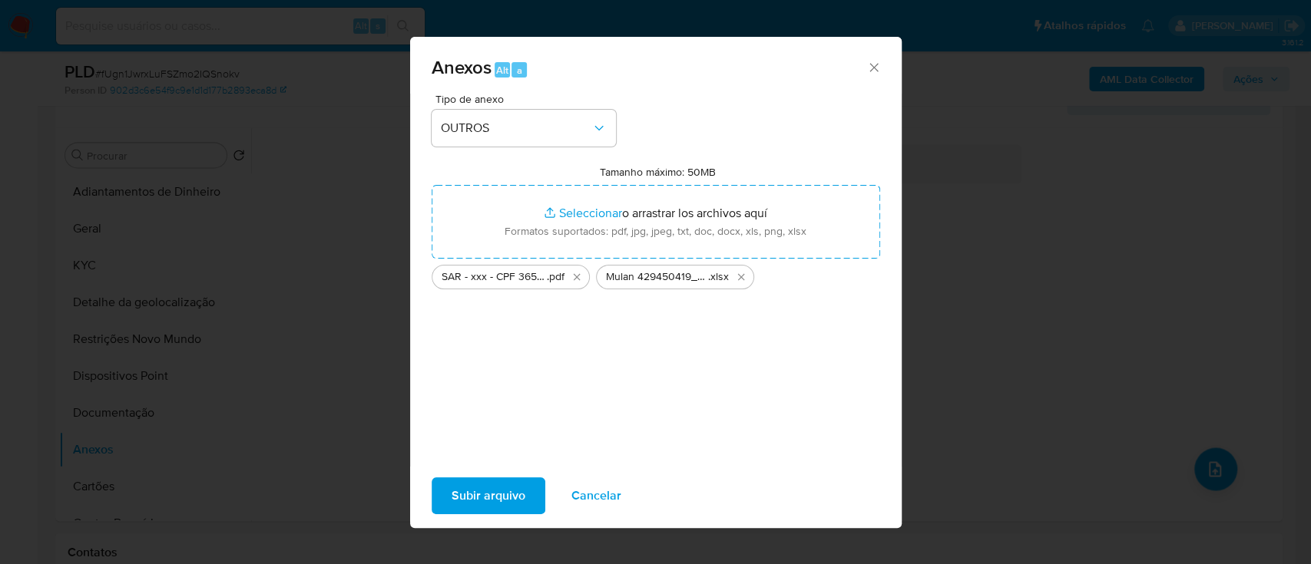
click at [518, 488] on span "Subir arquivo" at bounding box center [489, 496] width 74 height 34
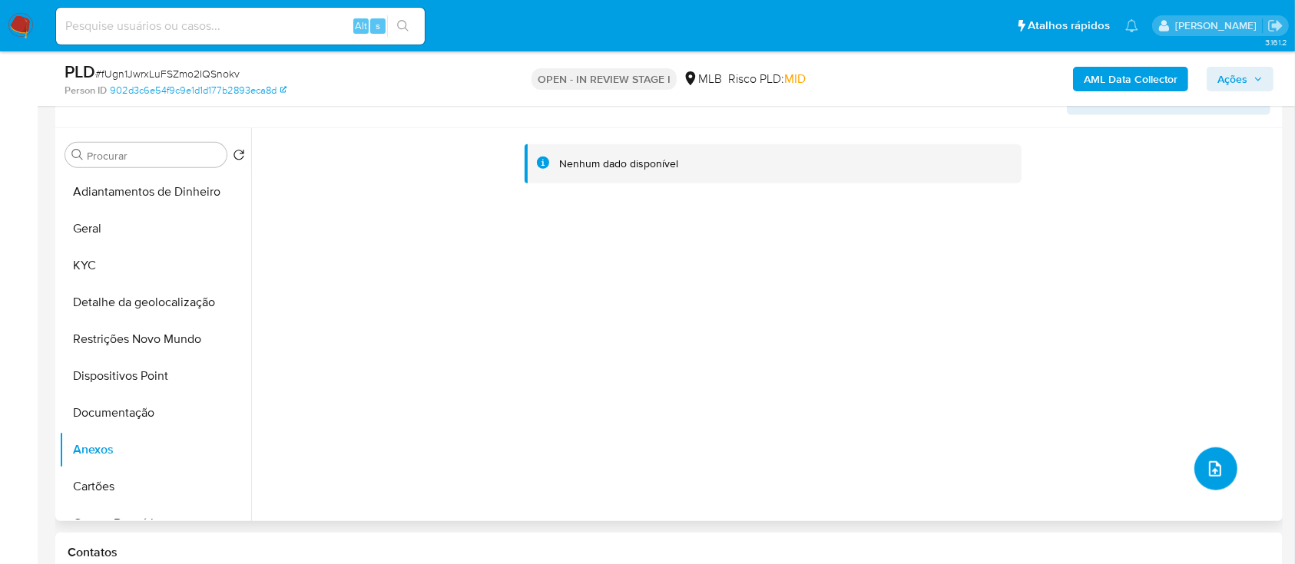
click at [1206, 475] on icon "upload-file" at bounding box center [1215, 469] width 18 height 18
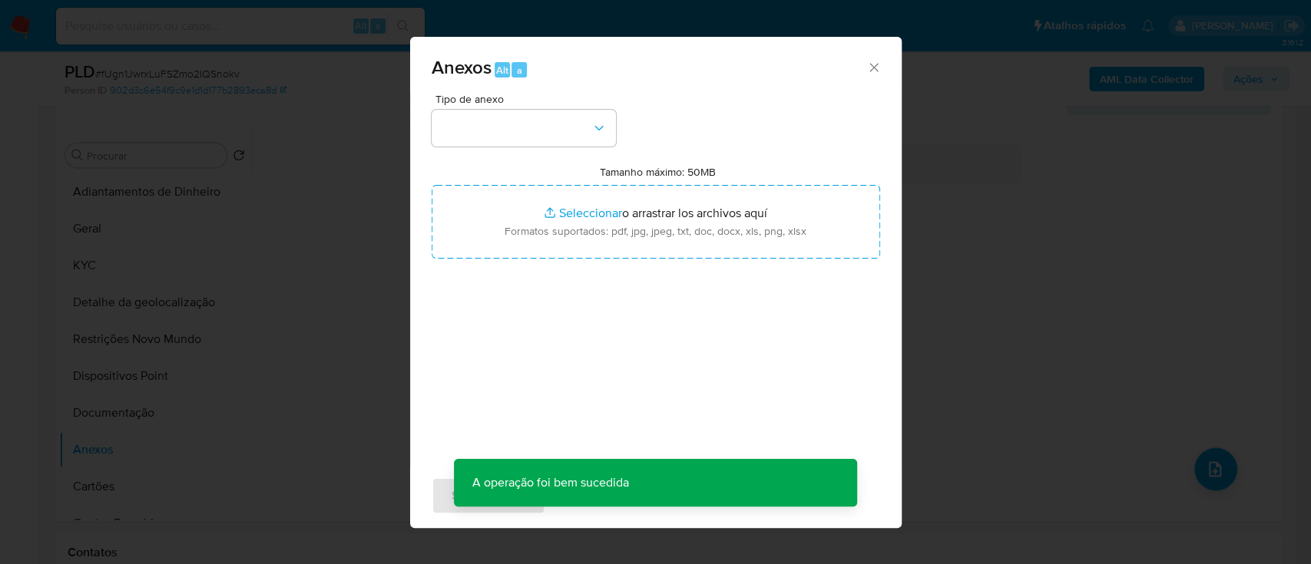
click at [879, 60] on div "Anexos Alt a" at bounding box center [656, 66] width 492 height 58
click at [876, 60] on icon "Cerrar" at bounding box center [873, 67] width 15 height 15
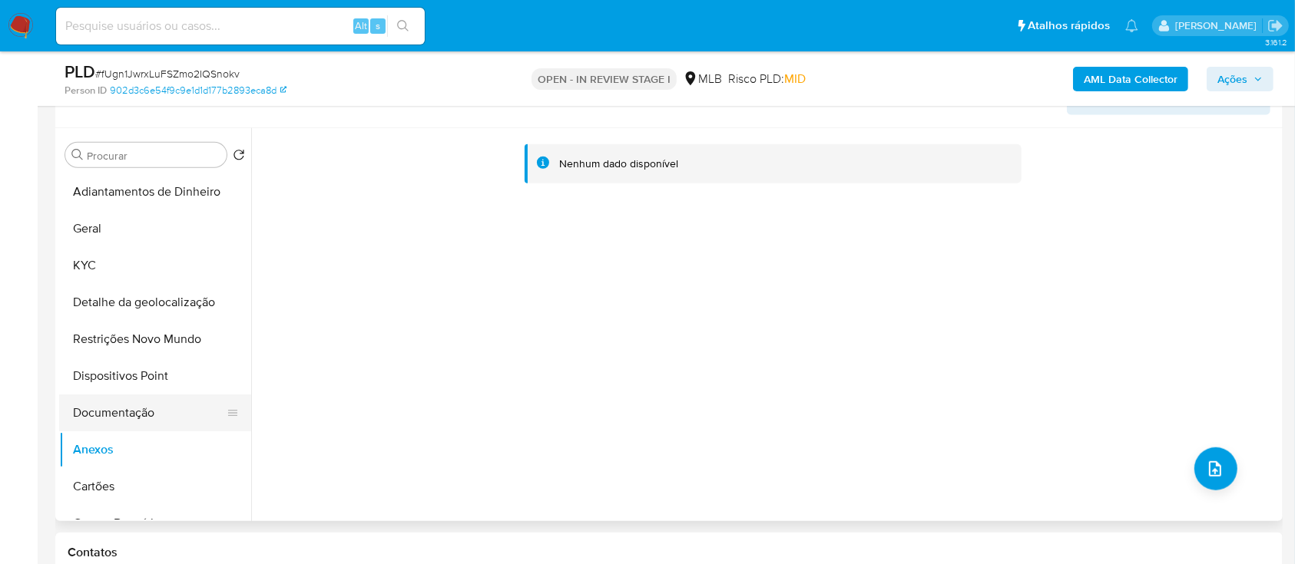
drag, startPoint x: 116, startPoint y: 405, endPoint x: 111, endPoint y: 421, distance: 17.0
click at [116, 406] on button "Documentação" at bounding box center [149, 413] width 180 height 37
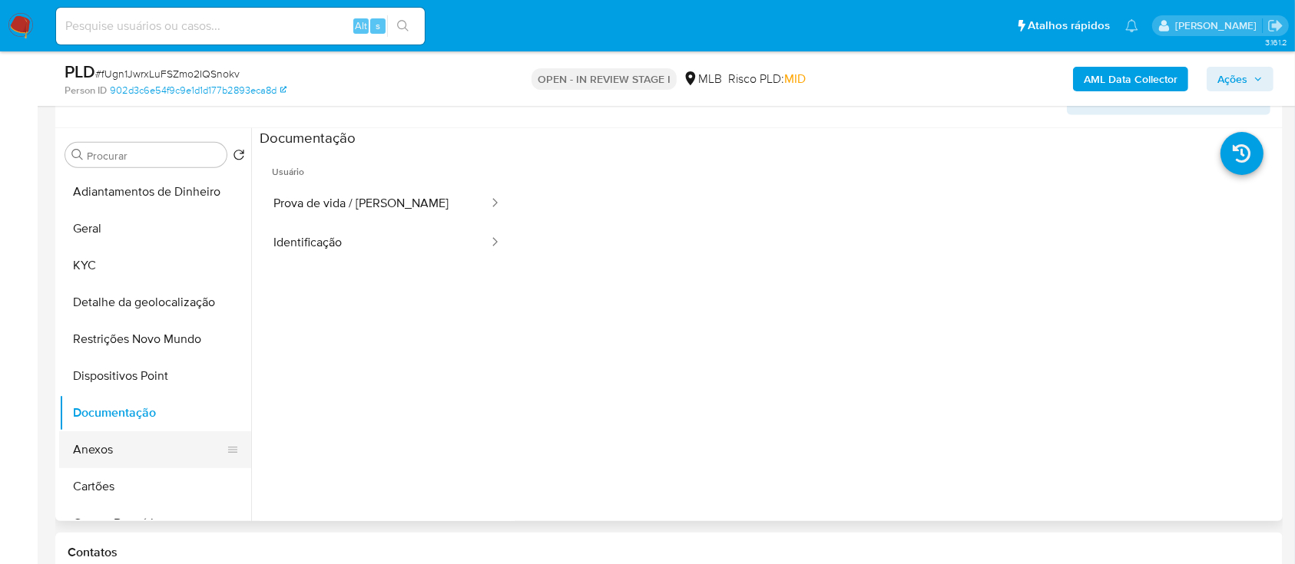
click at [111, 444] on button "Anexos" at bounding box center [149, 450] width 180 height 37
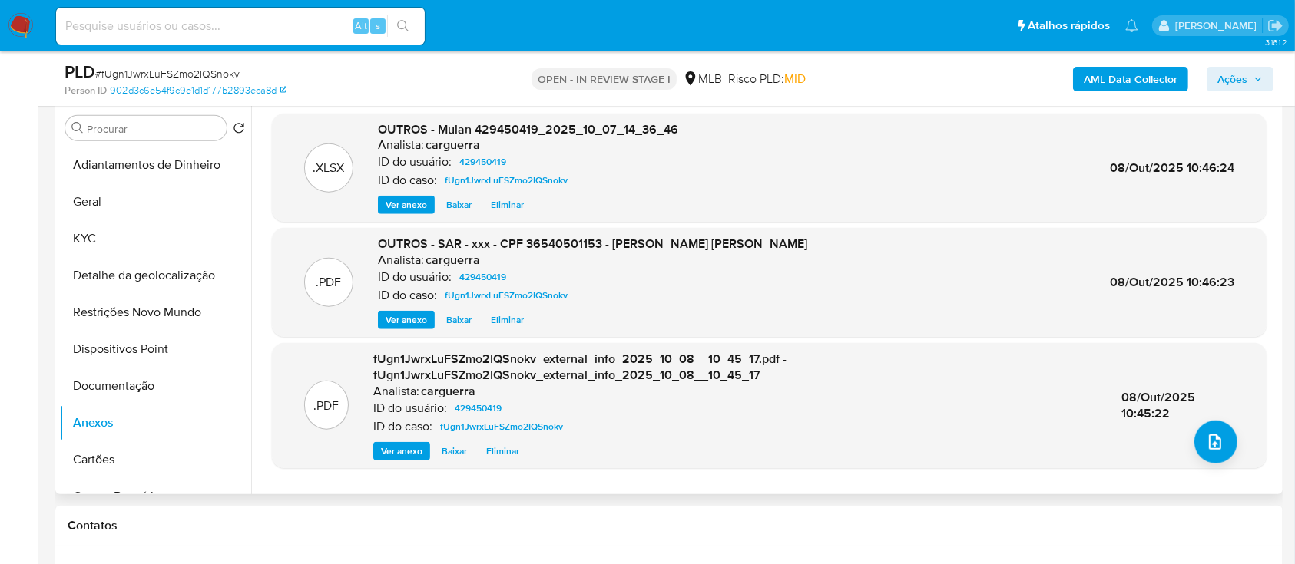
scroll to position [1331, 0]
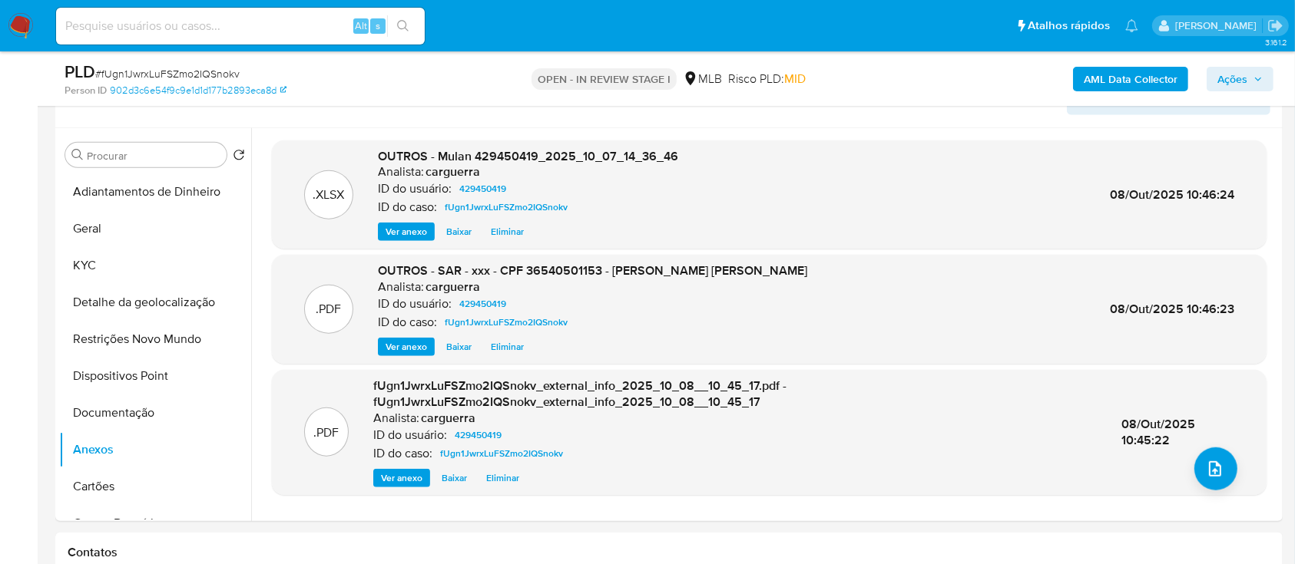
click at [1228, 71] on span "Ações" at bounding box center [1232, 79] width 30 height 25
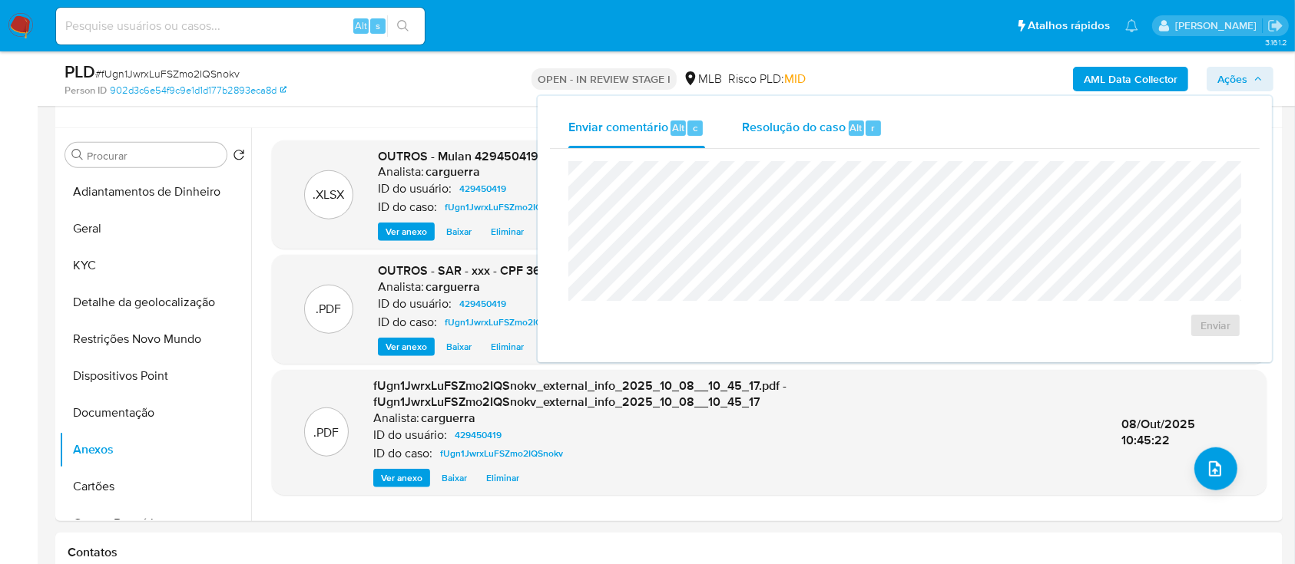
click at [806, 127] on span "Resolução do caso" at bounding box center [794, 127] width 104 height 18
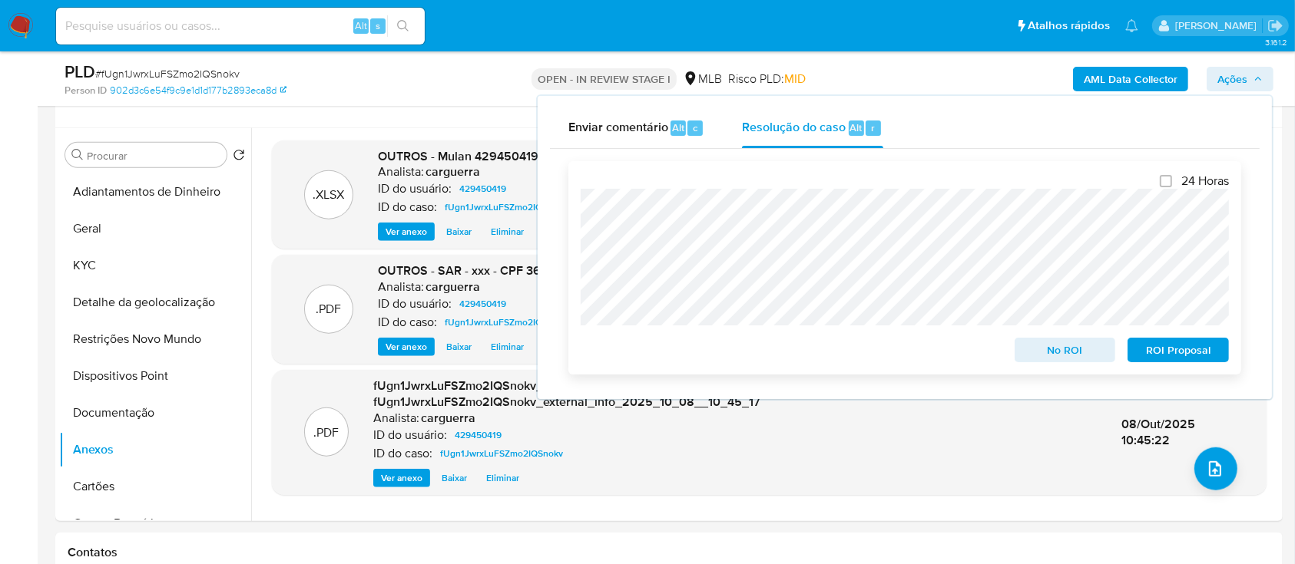
drag, startPoint x: 1153, startPoint y: 352, endPoint x: 1024, endPoint y: 370, distance: 130.3
click at [1153, 353] on span "ROI Proposal" at bounding box center [1178, 350] width 80 height 22
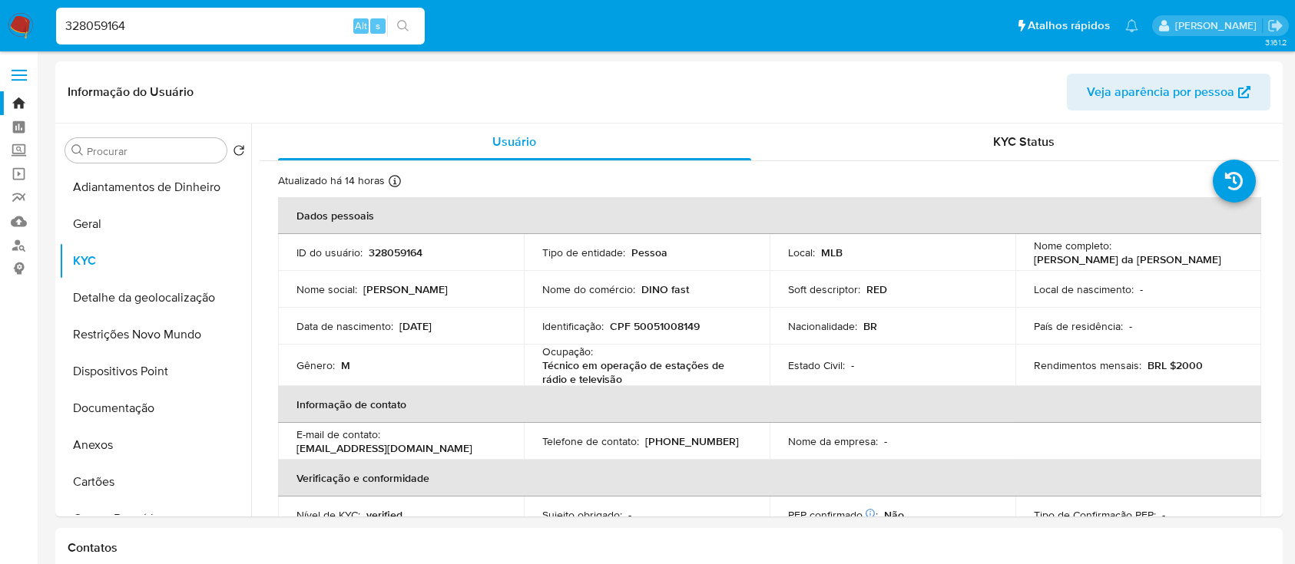
select select "10"
drag, startPoint x: 1154, startPoint y: 258, endPoint x: 1026, endPoint y: 259, distance: 128.3
click at [1021, 257] on td "Nome completo : [PERSON_NAME]" at bounding box center [1138, 252] width 246 height 37
copy p "[PERSON_NAME] da [PERSON_NAME]"
drag, startPoint x: 707, startPoint y: 329, endPoint x: 620, endPoint y: 329, distance: 87.6
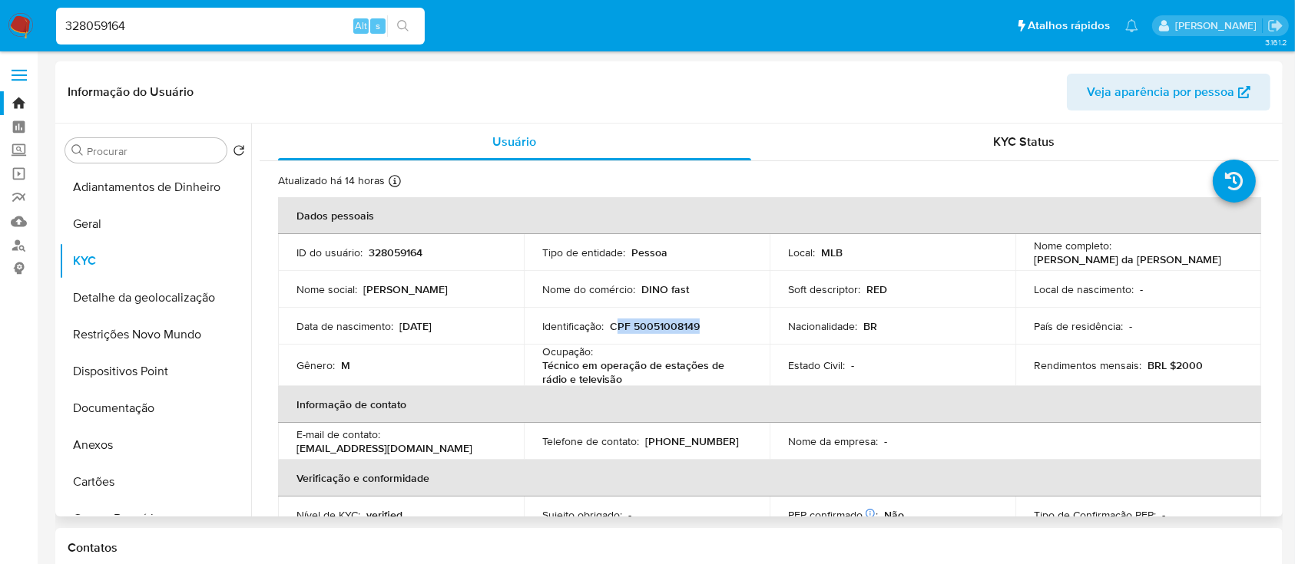
click at [613, 329] on div "Identificação : CPF 50051008149" at bounding box center [646, 326] width 209 height 14
copy p "CPF 50051008149"
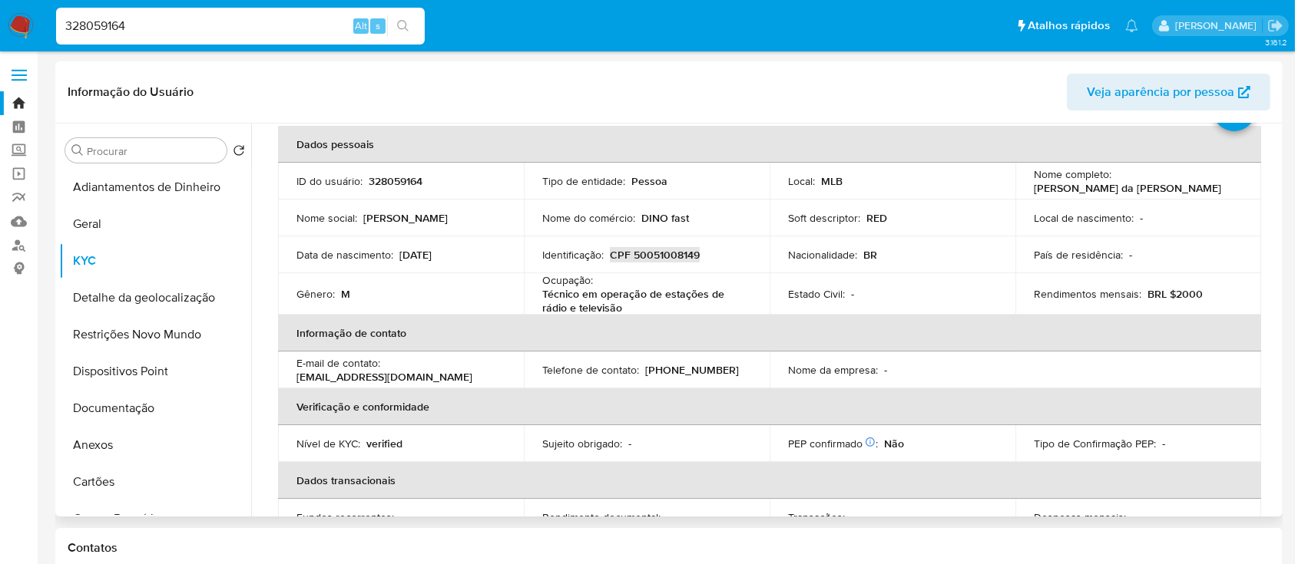
scroll to position [102, 0]
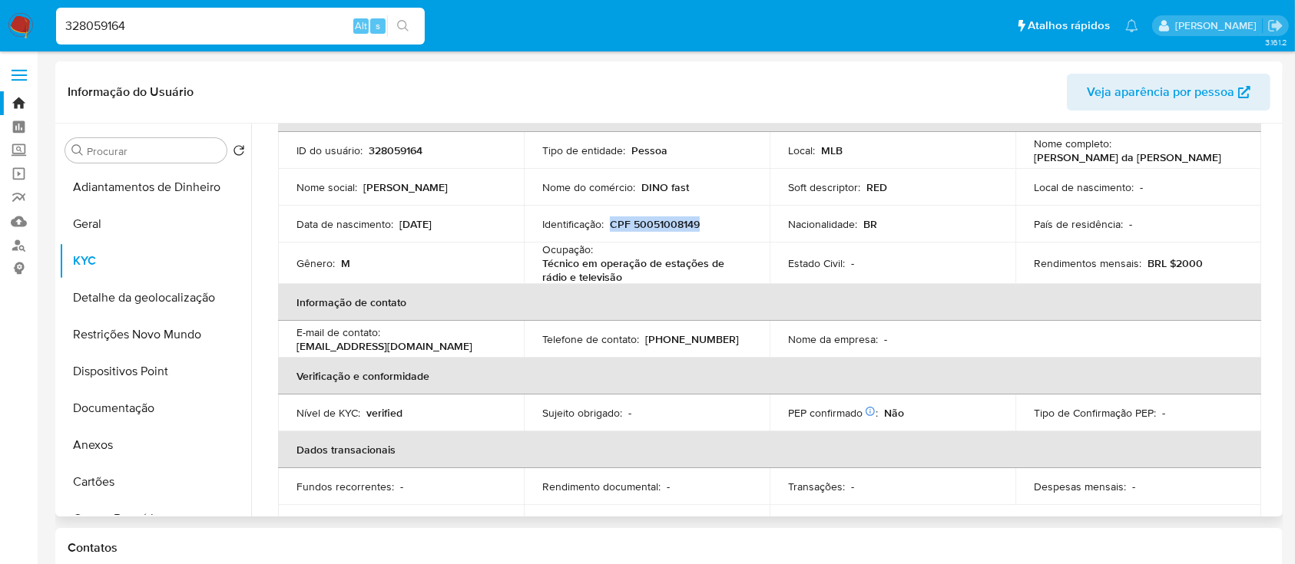
drag, startPoint x: 442, startPoint y: 233, endPoint x: 455, endPoint y: 240, distance: 14.1
click at [439, 233] on td "Data de nascimento : [DEMOGRAPHIC_DATA]" at bounding box center [401, 224] width 246 height 37
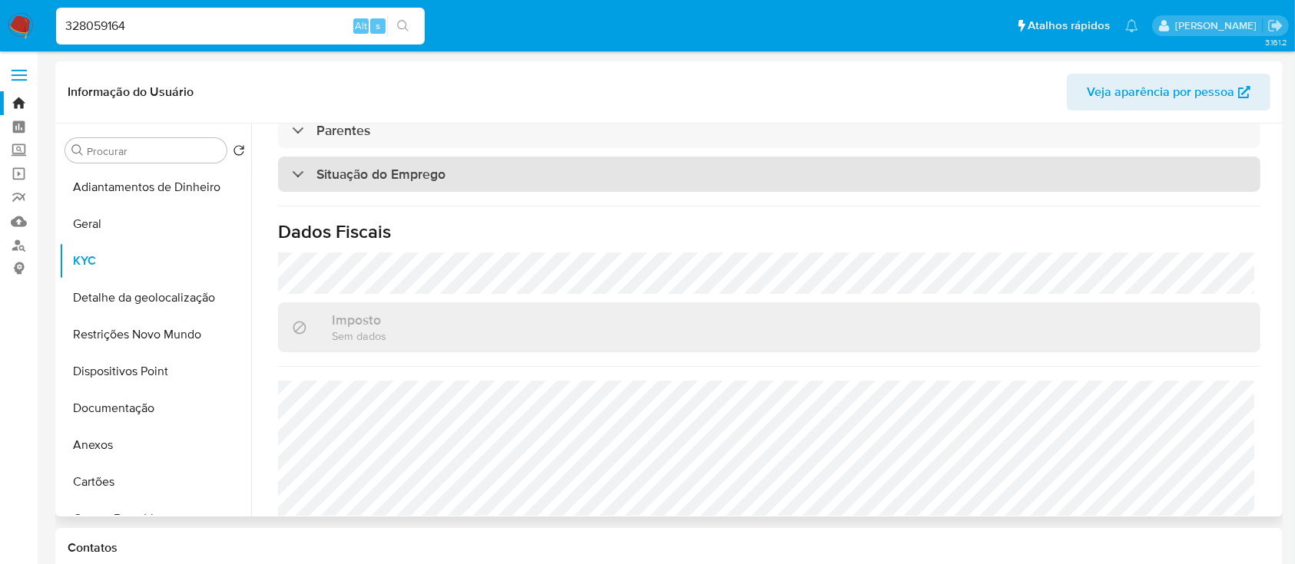
scroll to position [657, 0]
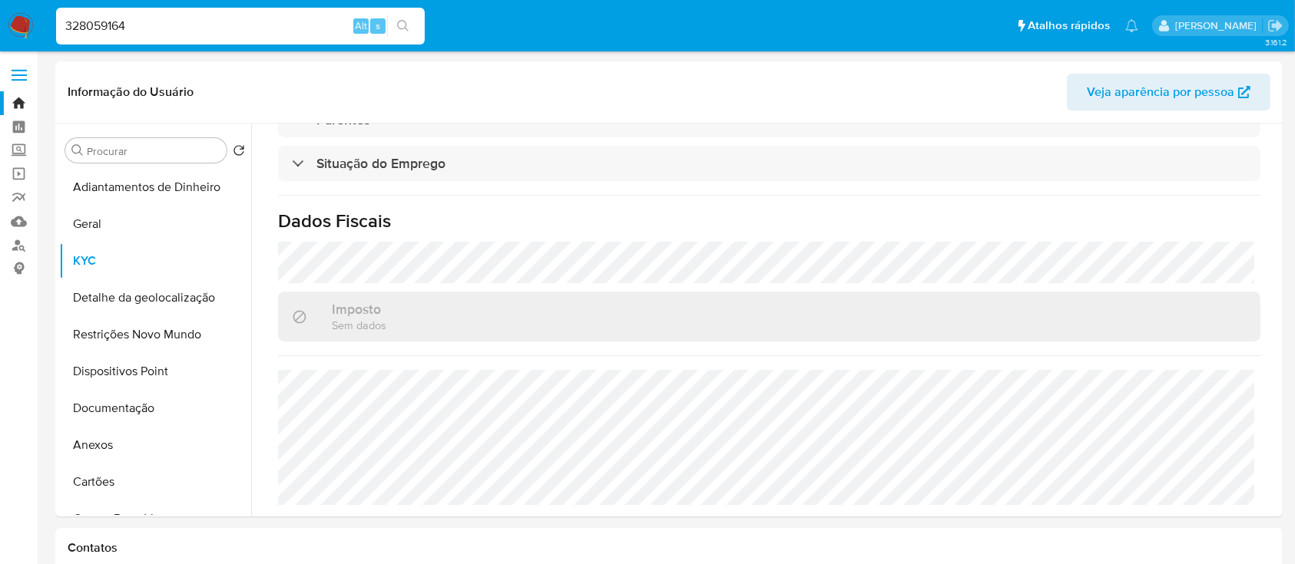
drag, startPoint x: 144, startPoint y: 17, endPoint x: 0, endPoint y: 29, distance: 144.9
click at [0, 29] on nav "Pausado Ver notificaciones 328059164 Alt s Atalhos rápidos Presiona las siguien…" at bounding box center [647, 25] width 1295 height 51
paste input "429450419"
type input "429450419"
click at [398, 26] on icon "search-icon" at bounding box center [403, 26] width 12 height 12
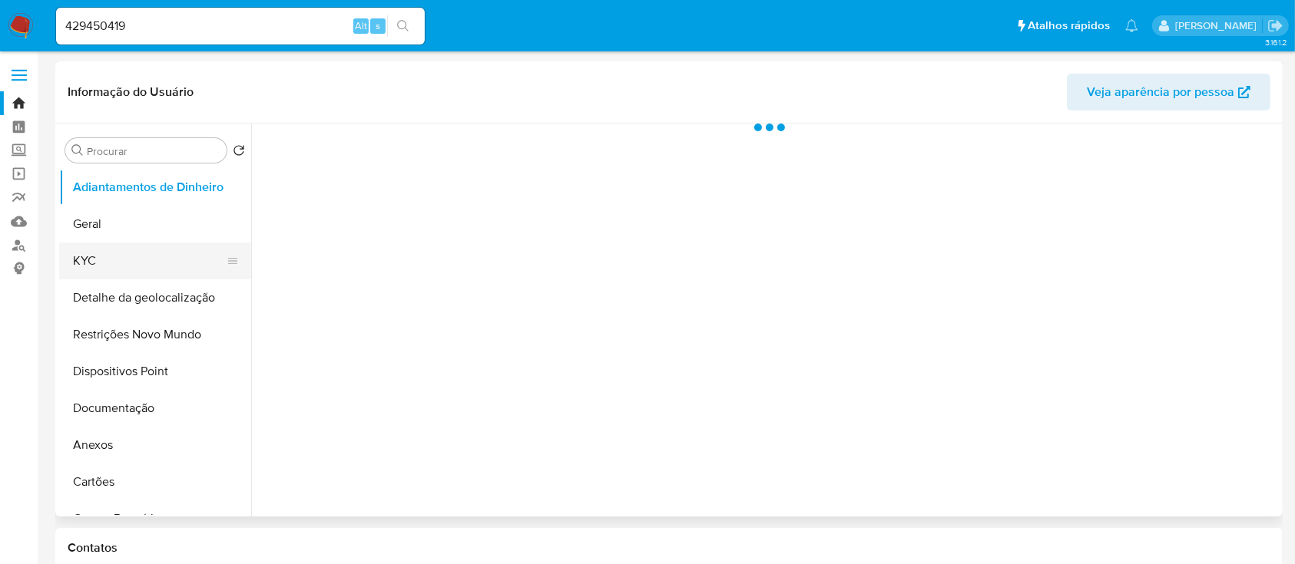
select select "10"
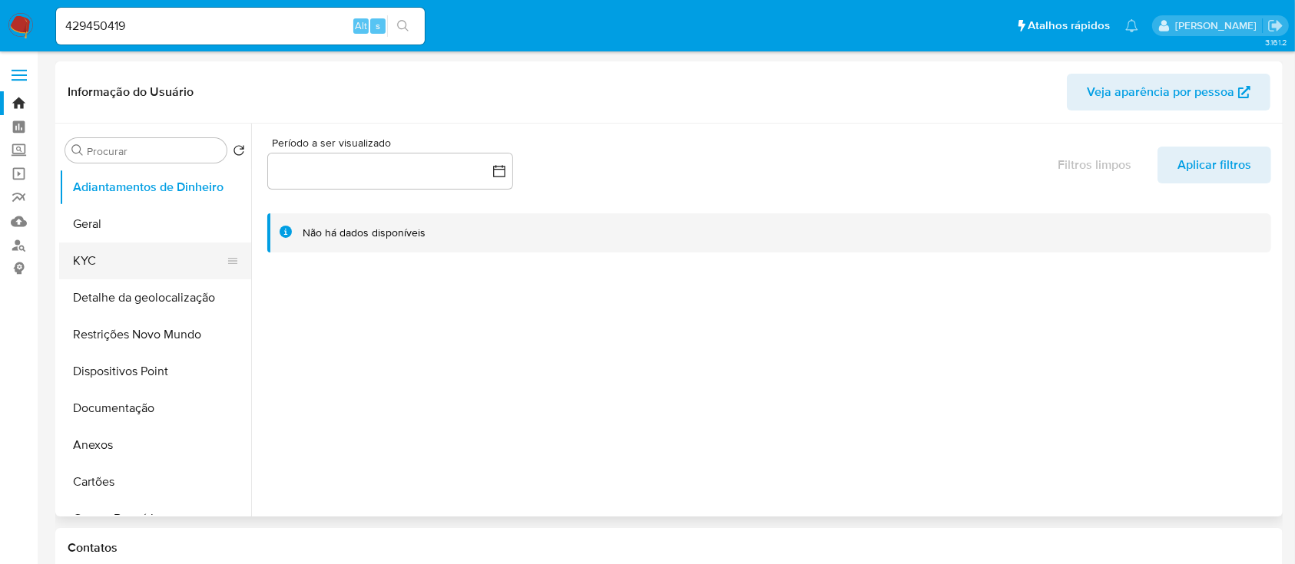
click at [117, 262] on button "KYC" at bounding box center [149, 261] width 180 height 37
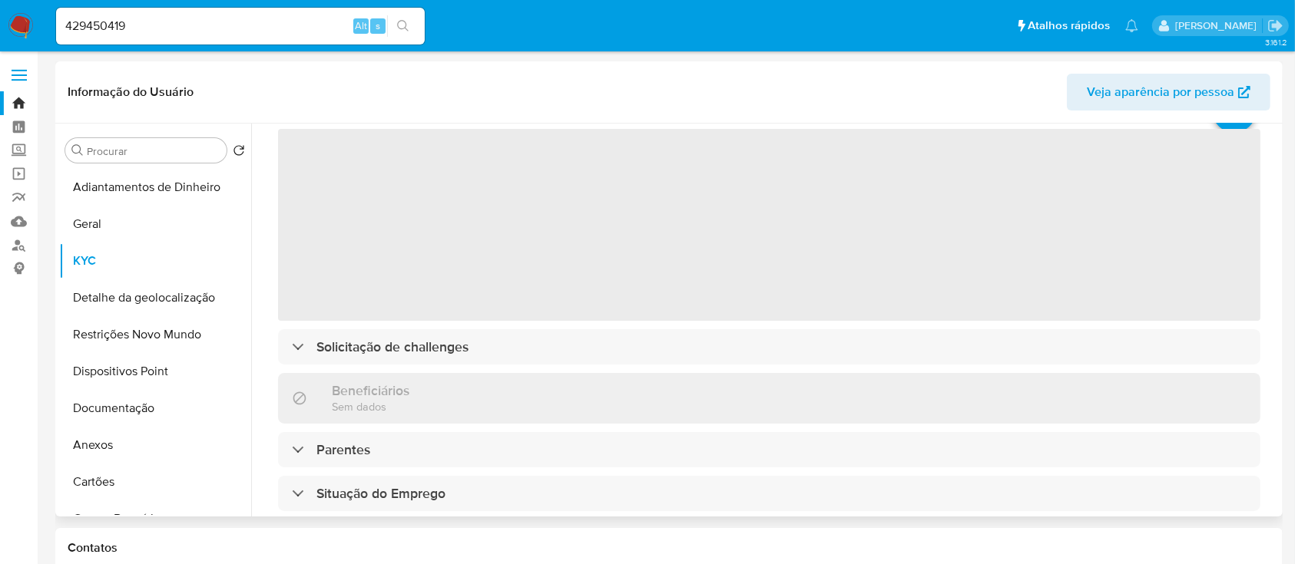
scroll to position [102, 0]
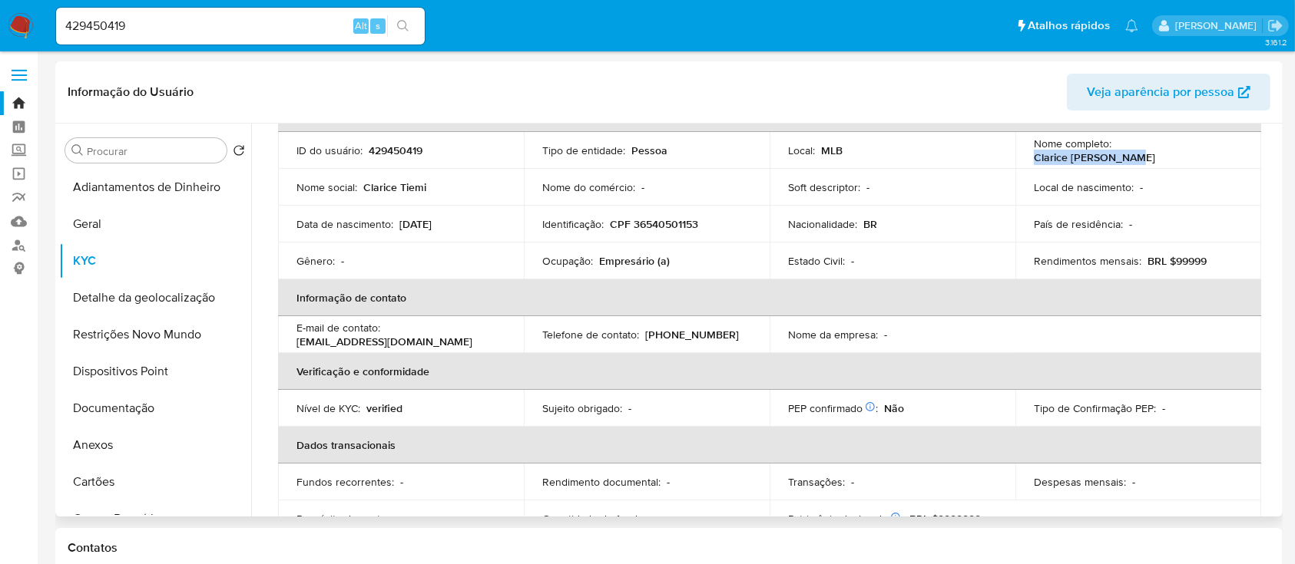
drag, startPoint x: 1213, startPoint y: 151, endPoint x: 1112, endPoint y: 151, distance: 101.4
click at [1112, 151] on div "Nome completo : [PERSON_NAME]" at bounding box center [1138, 151] width 209 height 28
drag, startPoint x: 187, startPoint y: 22, endPoint x: 0, endPoint y: 32, distance: 186.9
click at [0, 32] on nav "Pausado Ver notificaciones 429450419 Alt s Atalhos rápidos Presiona las siguien…" at bounding box center [647, 25] width 1295 height 51
paste input "46550977"
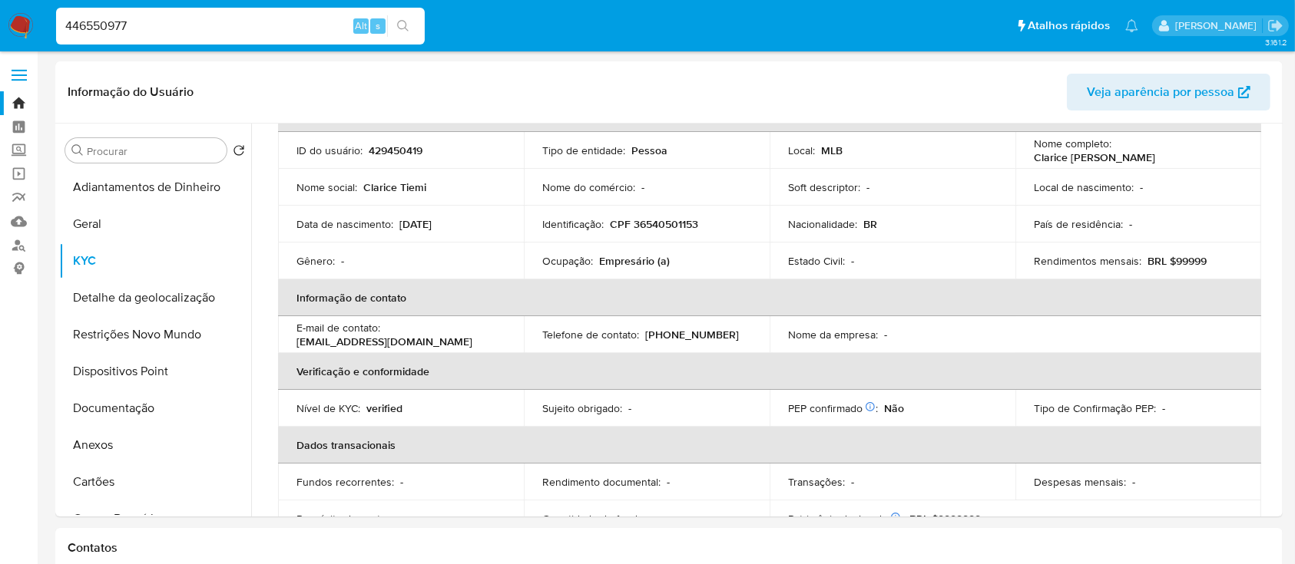
type input "446550977"
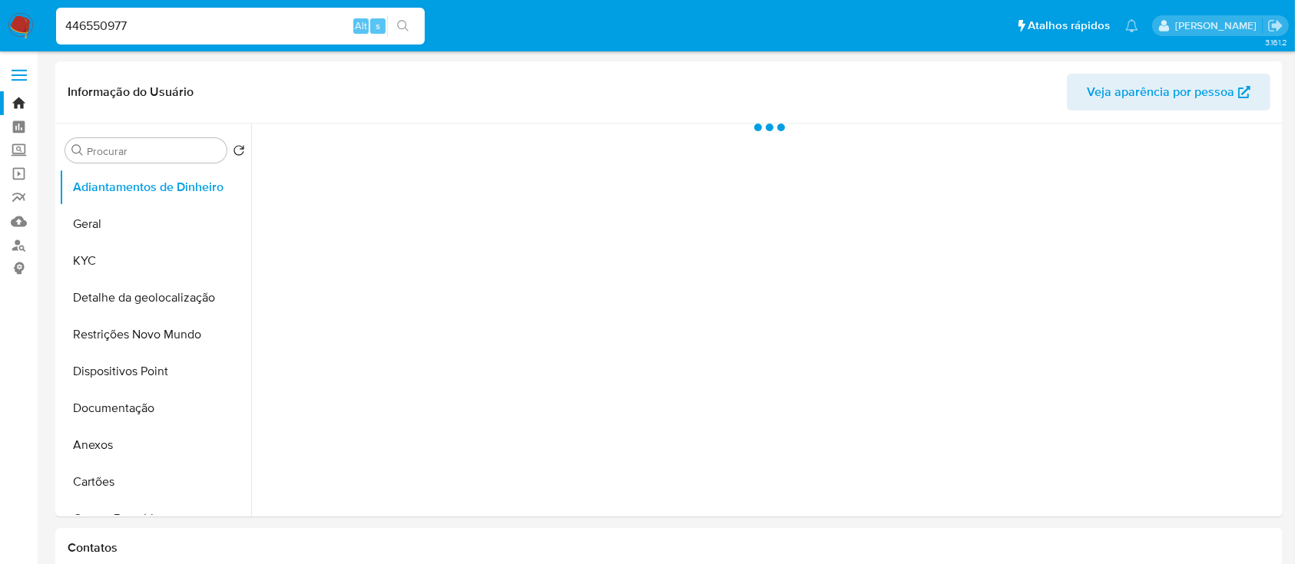
select select "10"
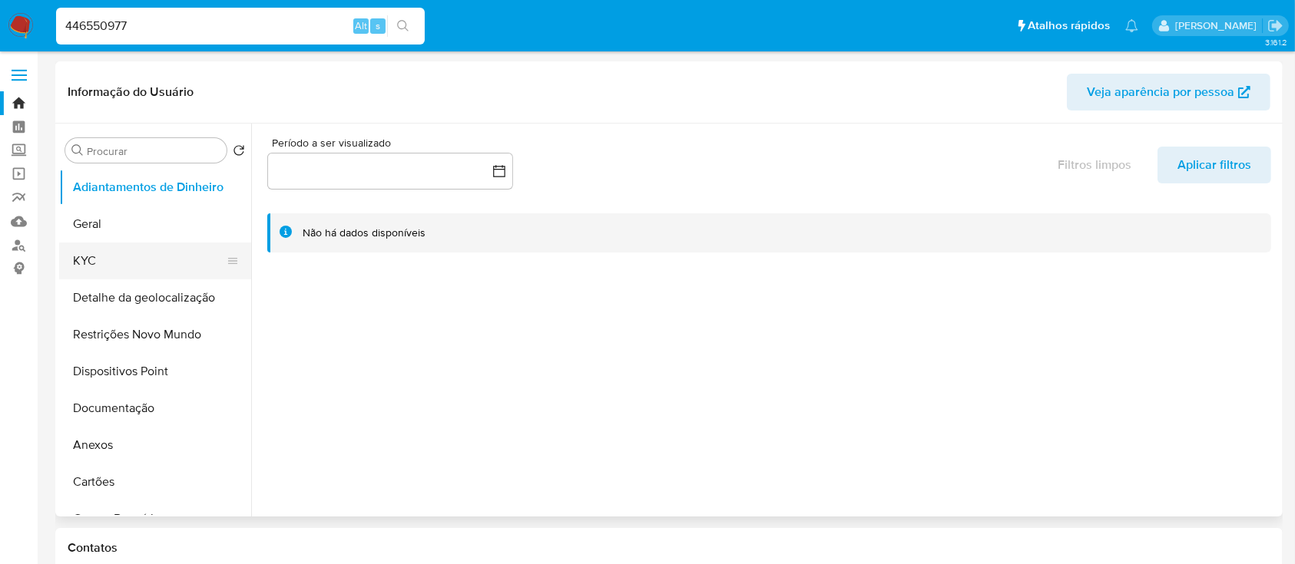
click at [86, 260] on button "KYC" at bounding box center [149, 261] width 180 height 37
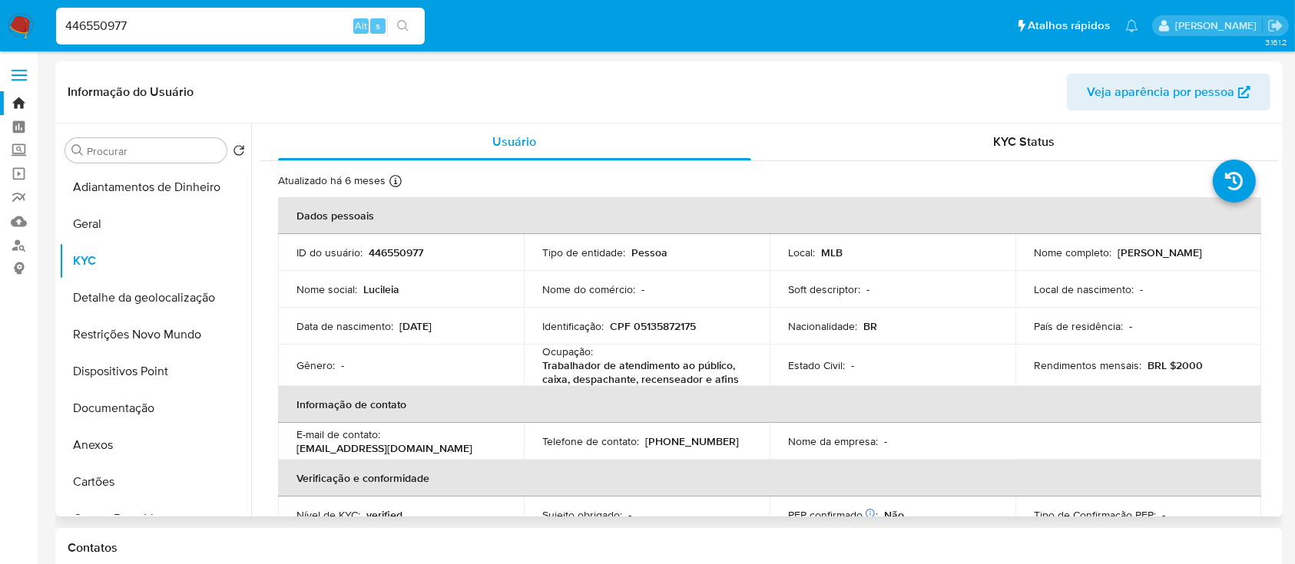
drag, startPoint x: 1227, startPoint y: 253, endPoint x: 1119, endPoint y: 260, distance: 107.7
click at [1110, 251] on div "Nome completo : [PERSON_NAME]" at bounding box center [1138, 253] width 209 height 14
copy div "[PERSON_NAME]"
drag, startPoint x: 702, startPoint y: 329, endPoint x: 611, endPoint y: 326, distance: 91.4
click at [611, 326] on div "Identificação : CPF 05135872175" at bounding box center [646, 326] width 209 height 14
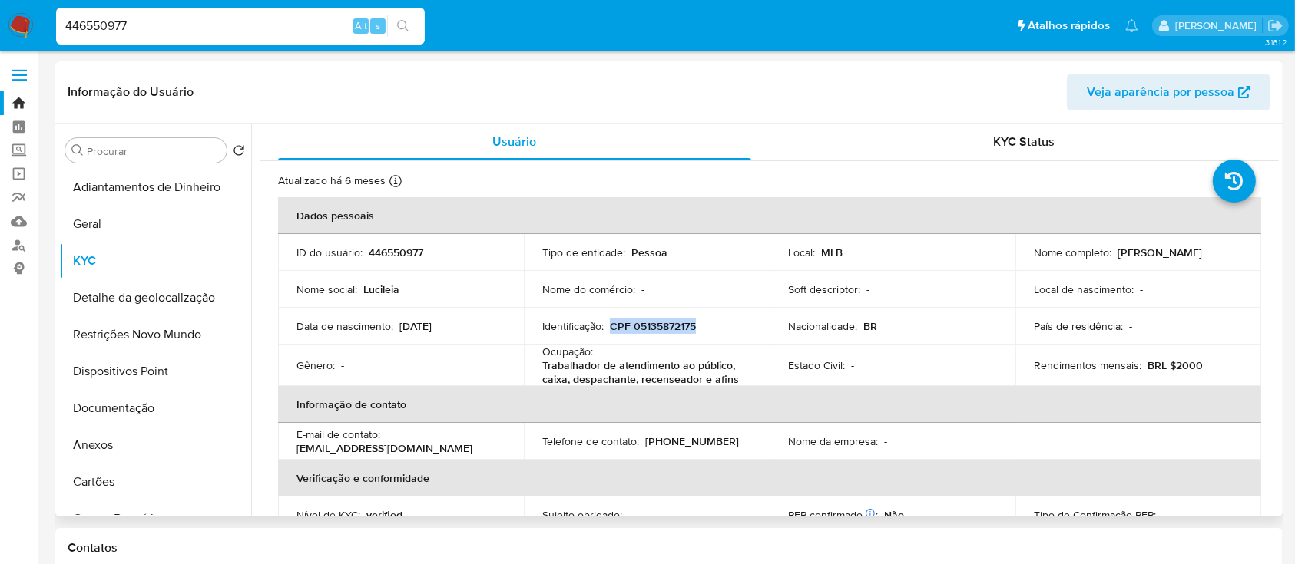
copy p "CPF 05135872175"
click at [396, 366] on div "Gênero : -" at bounding box center [400, 366] width 209 height 14
drag, startPoint x: 132, startPoint y: 22, endPoint x: 41, endPoint y: 26, distance: 90.7
click at [41, 25] on nav "Pausado Ver notificaciones 446550977 Alt s Atalhos rápidos Presiona las siguien…" at bounding box center [647, 25] width 1295 height 51
paste input "608323980"
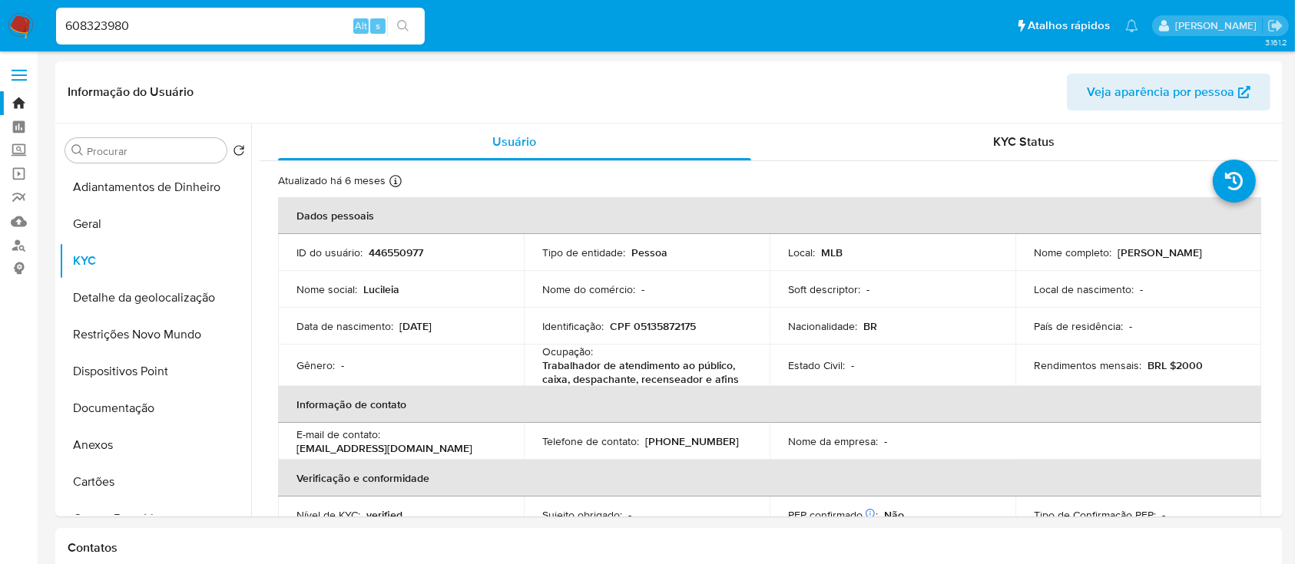
type input "608323980"
drag, startPoint x: 402, startPoint y: 18, endPoint x: 440, endPoint y: 33, distance: 40.6
click at [402, 19] on button "search-icon" at bounding box center [402, 26] width 31 height 22
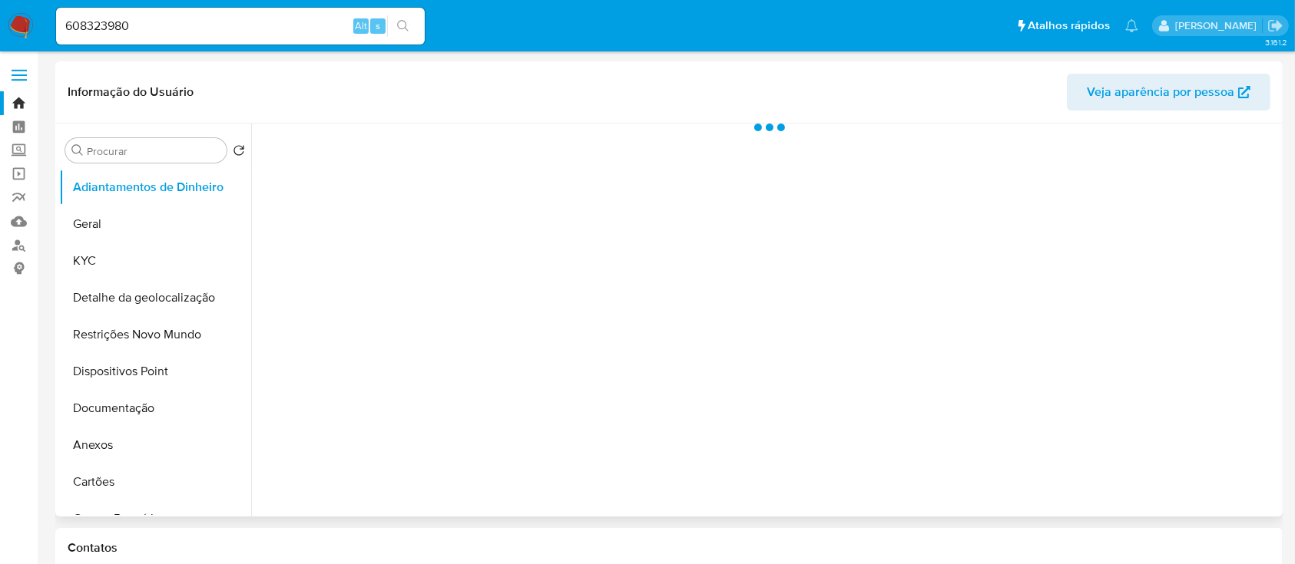
select select "10"
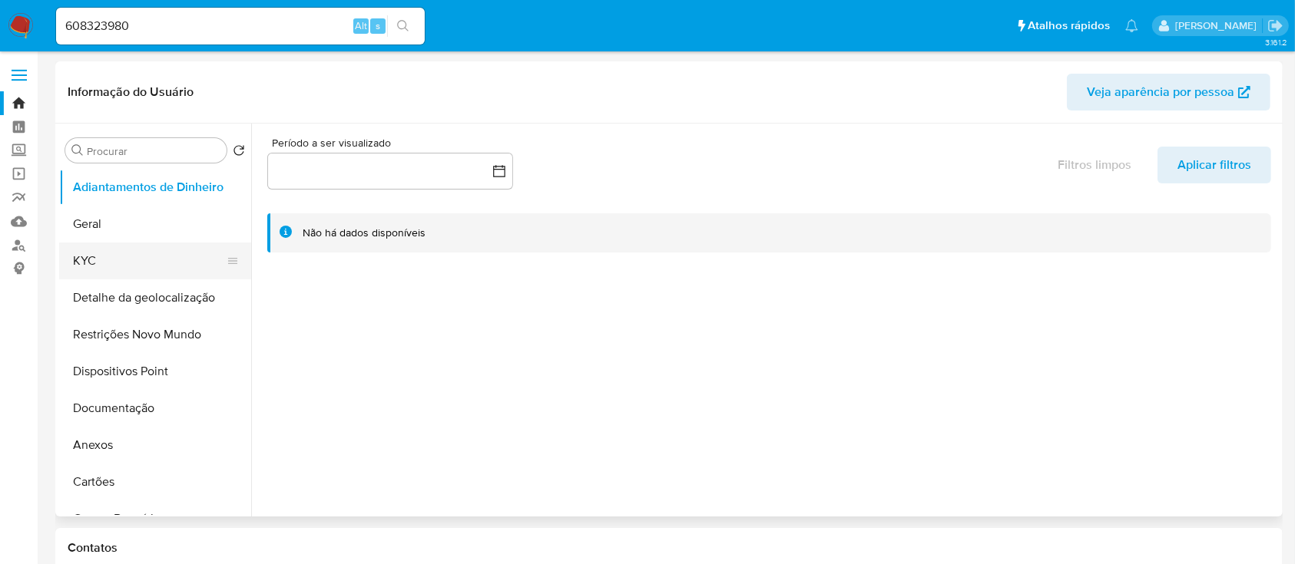
click at [157, 247] on button "KYC" at bounding box center [149, 261] width 180 height 37
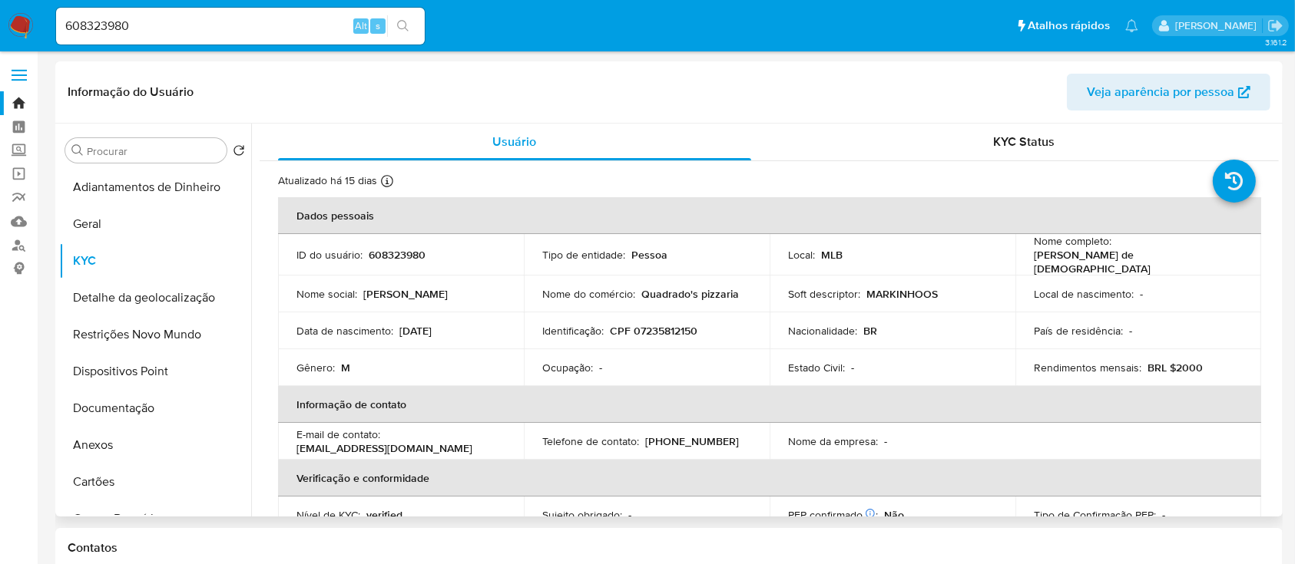
drag, startPoint x: 946, startPoint y: 106, endPoint x: 933, endPoint y: 116, distance: 16.4
click at [945, 106] on header "Informação do Usuário Veja aparência por pessoa" at bounding box center [669, 92] width 1203 height 37
drag, startPoint x: 1140, startPoint y: 263, endPoint x: 1150, endPoint y: 267, distance: 11.2
click at [1150, 267] on p "Marcos Monteiro de Jesus" at bounding box center [1135, 262] width 203 height 28
click at [1183, 257] on div "Nome completo : Marcos Monteiro de Jesus" at bounding box center [1138, 254] width 209 height 41
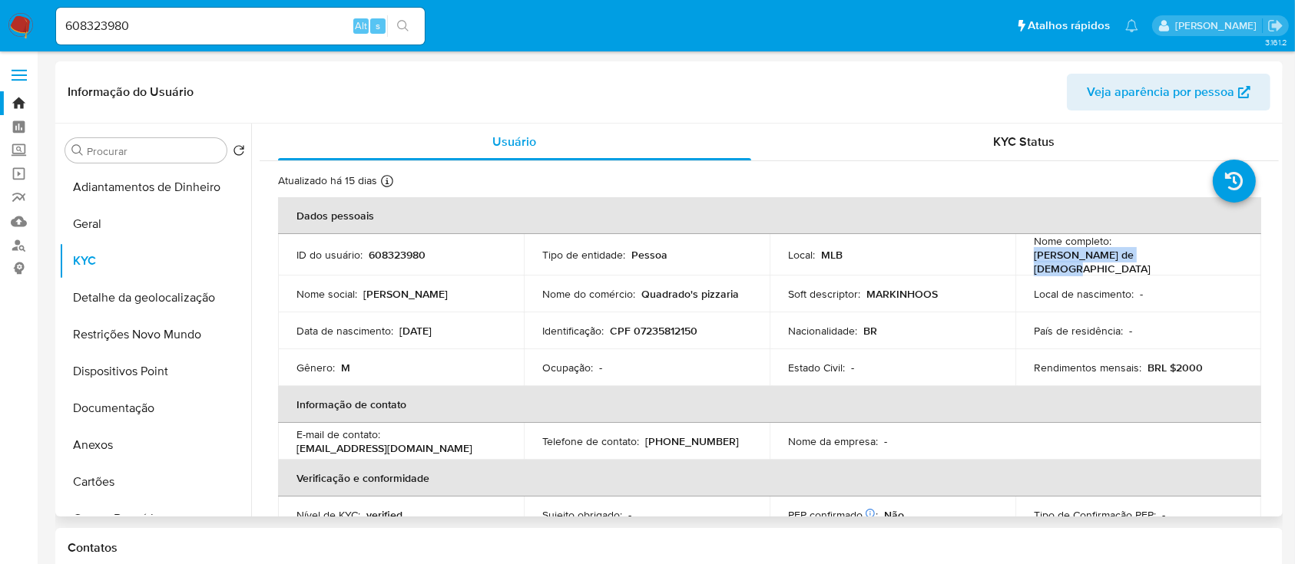
drag, startPoint x: 1167, startPoint y: 257, endPoint x: 1033, endPoint y: 263, distance: 134.5
click at [1034, 263] on div "Nome completo : Marcos Monteiro de Jesus" at bounding box center [1138, 254] width 209 height 41
copy p "Marcos Monteiro de Jesus"
drag, startPoint x: 713, startPoint y: 329, endPoint x: 612, endPoint y: 320, distance: 101.0
click at [612, 324] on div "Identificação : CPF 07235812150" at bounding box center [646, 331] width 209 height 14
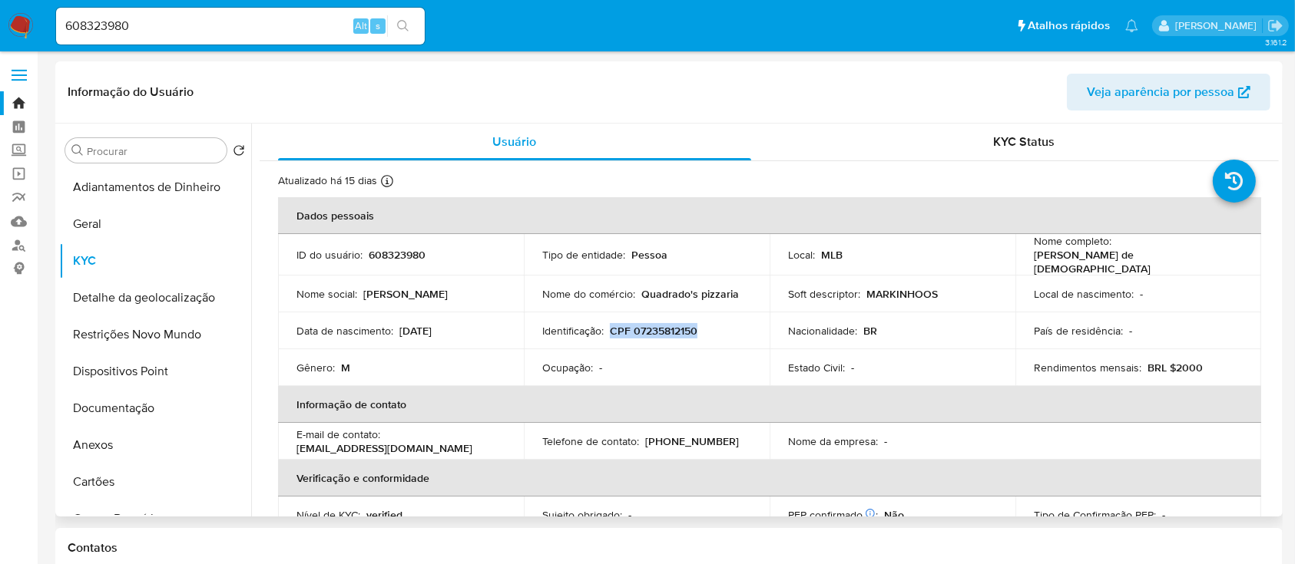
copy p "CPF 07235812150"
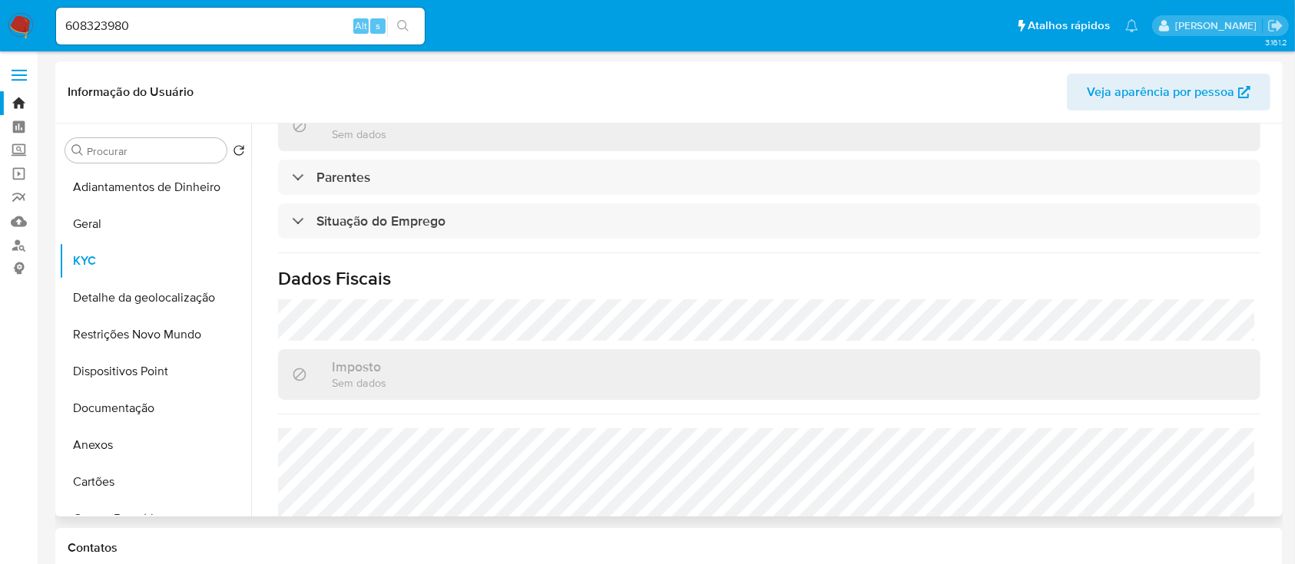
scroll to position [668, 0]
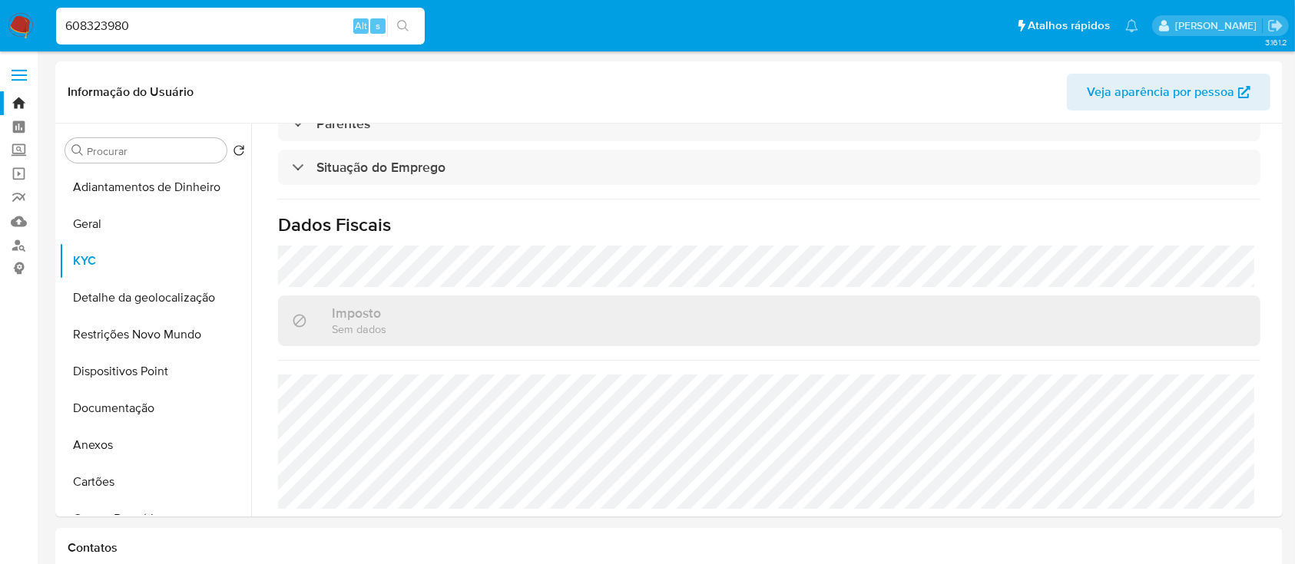
drag, startPoint x: 154, startPoint y: 23, endPoint x: 0, endPoint y: 38, distance: 154.3
click at [0, 38] on nav "Pausado Ver notificaciones 608323980 Alt s Atalhos rápidos Presiona las siguien…" at bounding box center [647, 25] width 1295 height 51
paste input "81445086"
type input "681445086"
click at [413, 23] on button "search-icon" at bounding box center [402, 26] width 31 height 22
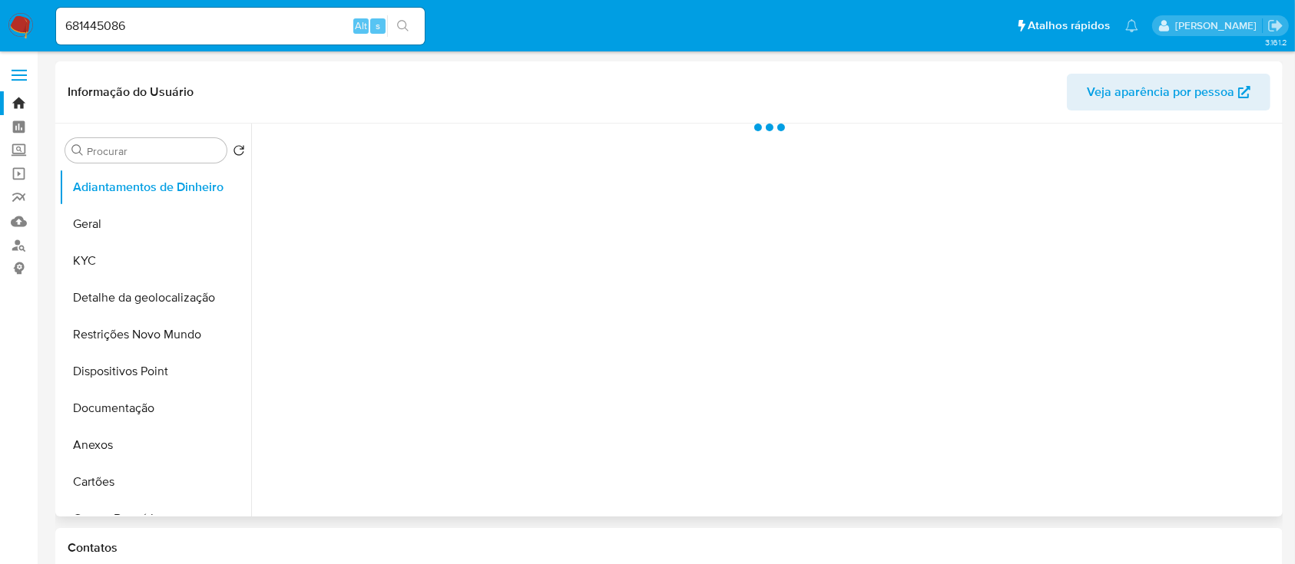
select select "10"
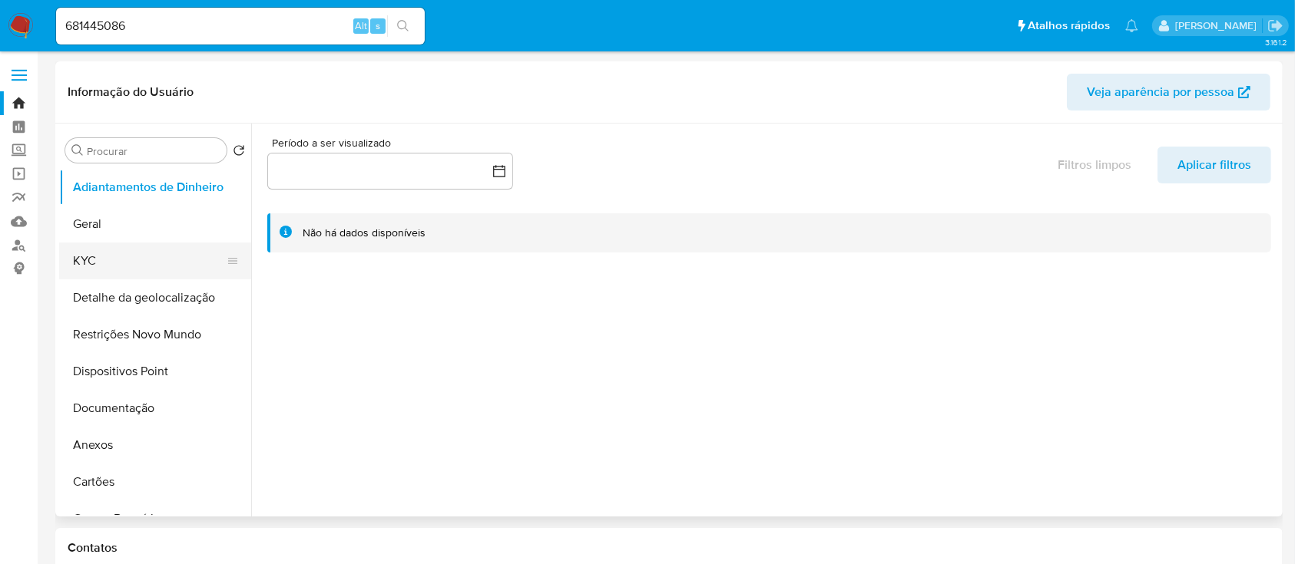
click at [121, 250] on button "KYC" at bounding box center [149, 261] width 180 height 37
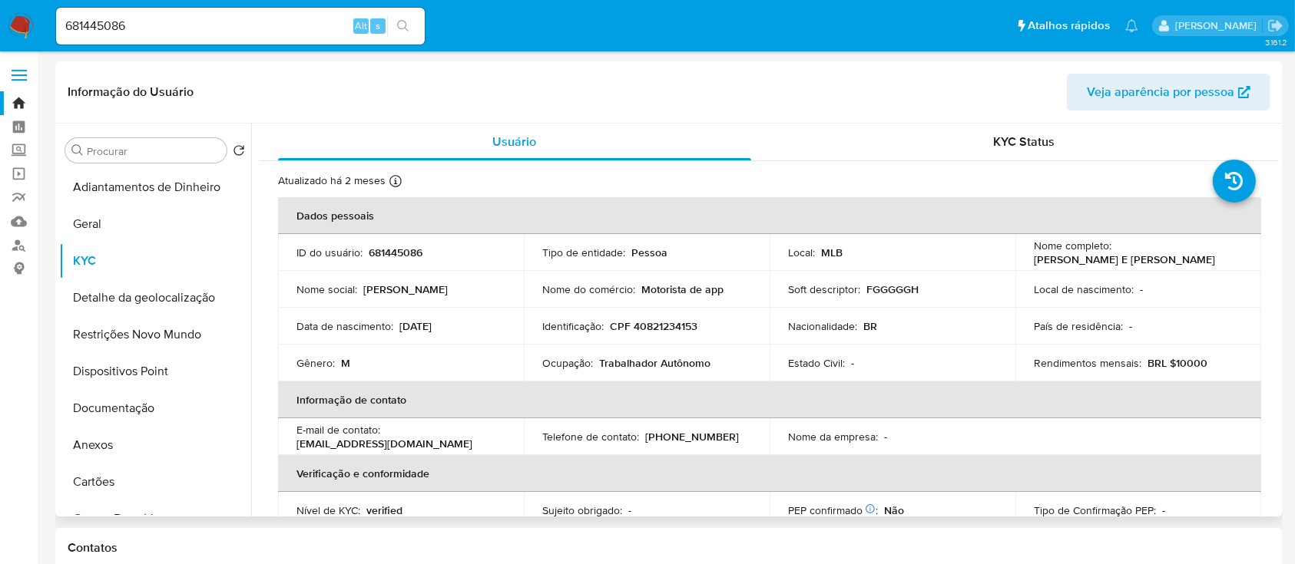
drag, startPoint x: 1192, startPoint y: 255, endPoint x: 1038, endPoint y: 268, distance: 154.9
click at [1026, 267] on td "Nome completo : Carlos Thompson E Silva Coelho" at bounding box center [1138, 252] width 246 height 37
copy p "Carlos Thompson E Silva Coelho"
drag, startPoint x: 704, startPoint y: 319, endPoint x: 609, endPoint y: 327, distance: 94.8
click at [609, 326] on div "Identificação : CPF 40821234153" at bounding box center [646, 326] width 209 height 14
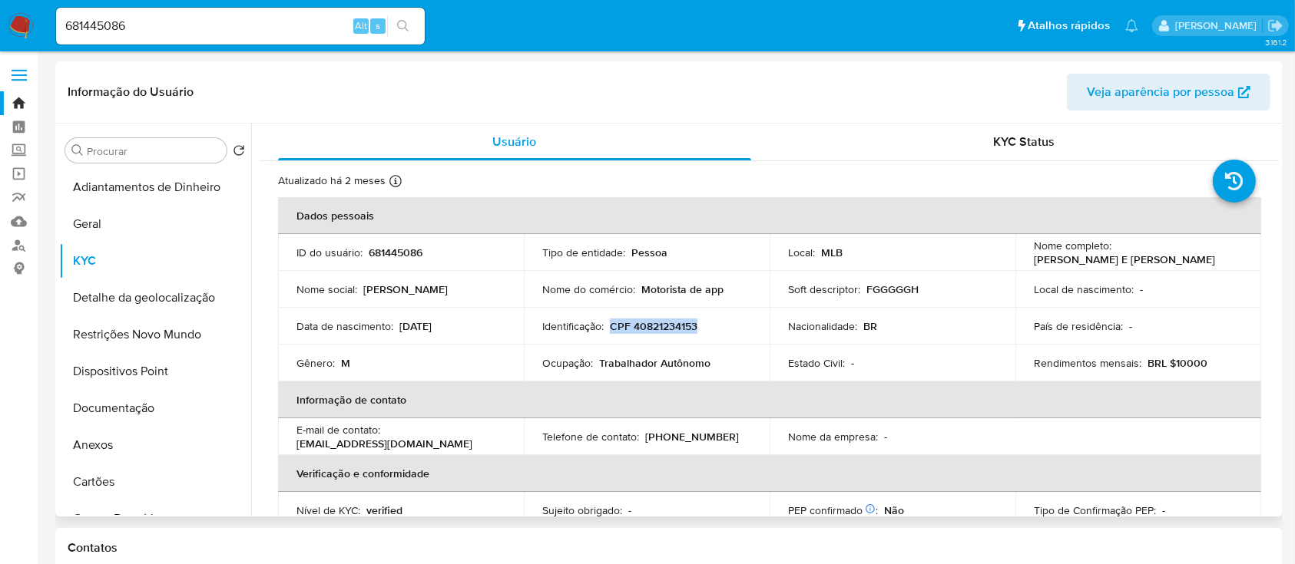
copy p "CPF 40821234153"
drag, startPoint x: 197, startPoint y: 30, endPoint x: 7, endPoint y: 41, distance: 190.8
click at [0, 40] on nav "Pausado Ver notificaciones 681445086 Alt s Atalhos rápidos Presiona las siguien…" at bounding box center [647, 25] width 1295 height 51
paste input "765297815"
type input "765297815"
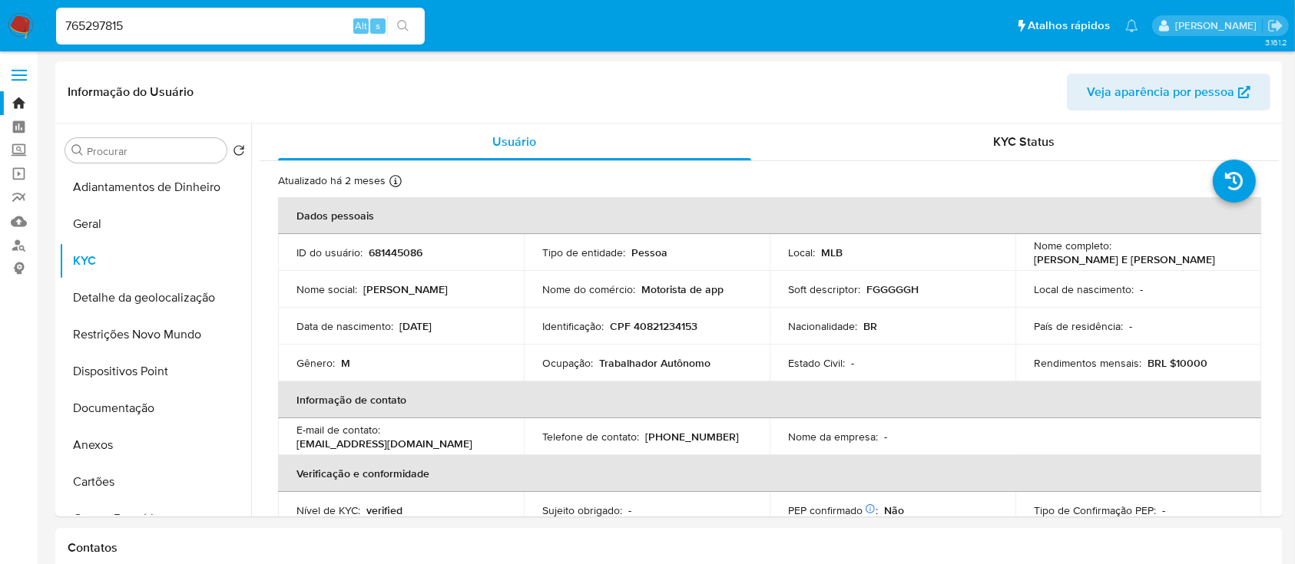
click at [399, 28] on icon "search-icon" at bounding box center [403, 26] width 12 height 12
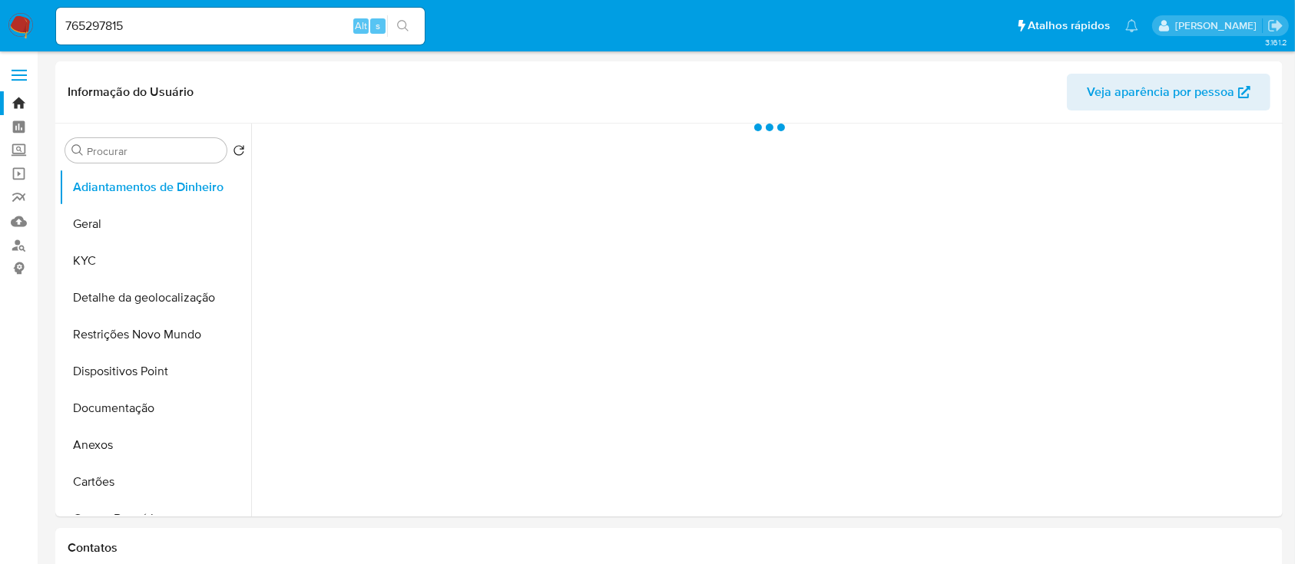
select select "10"
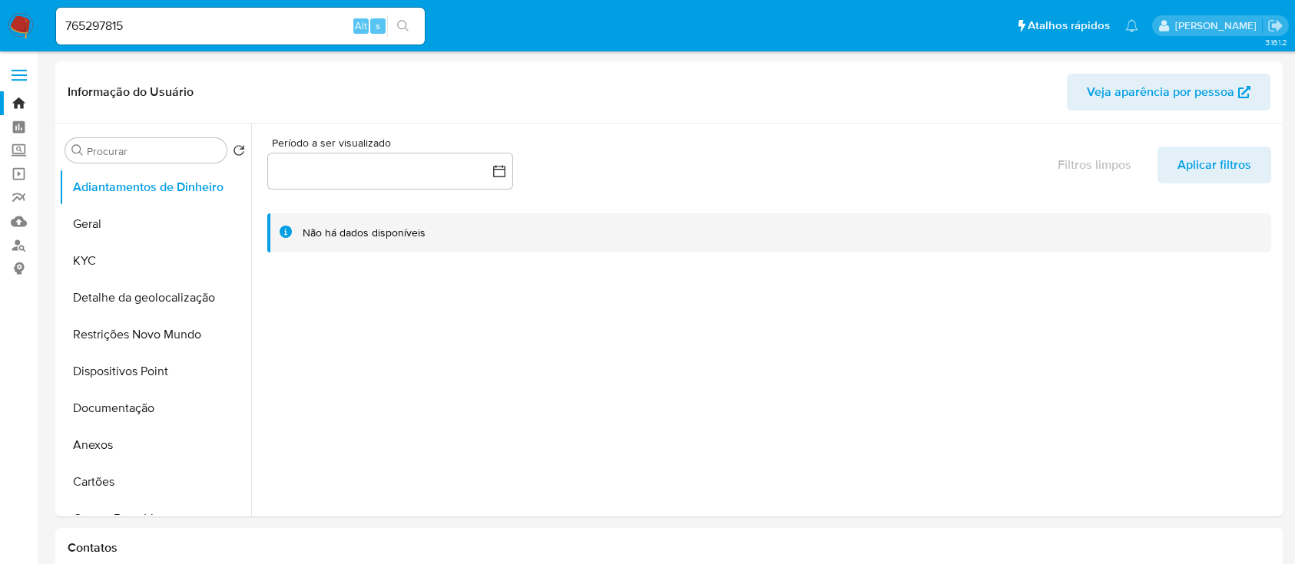
select select "10"
click at [628, 326] on div at bounding box center [765, 320] width 1028 height 393
drag, startPoint x: 113, startPoint y: 226, endPoint x: 107, endPoint y: 241, distance: 16.5
click at [112, 230] on button "Geral" at bounding box center [149, 224] width 180 height 37
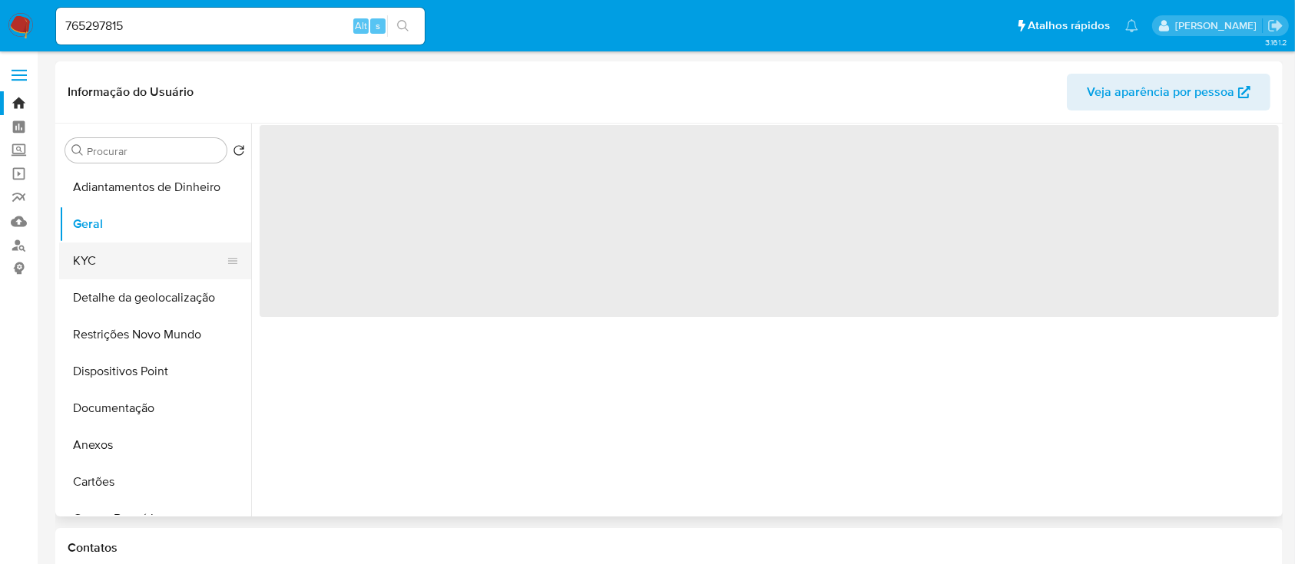
drag, startPoint x: 97, startPoint y: 259, endPoint x: 117, endPoint y: 260, distance: 20.0
click at [97, 260] on button "KYC" at bounding box center [149, 261] width 180 height 37
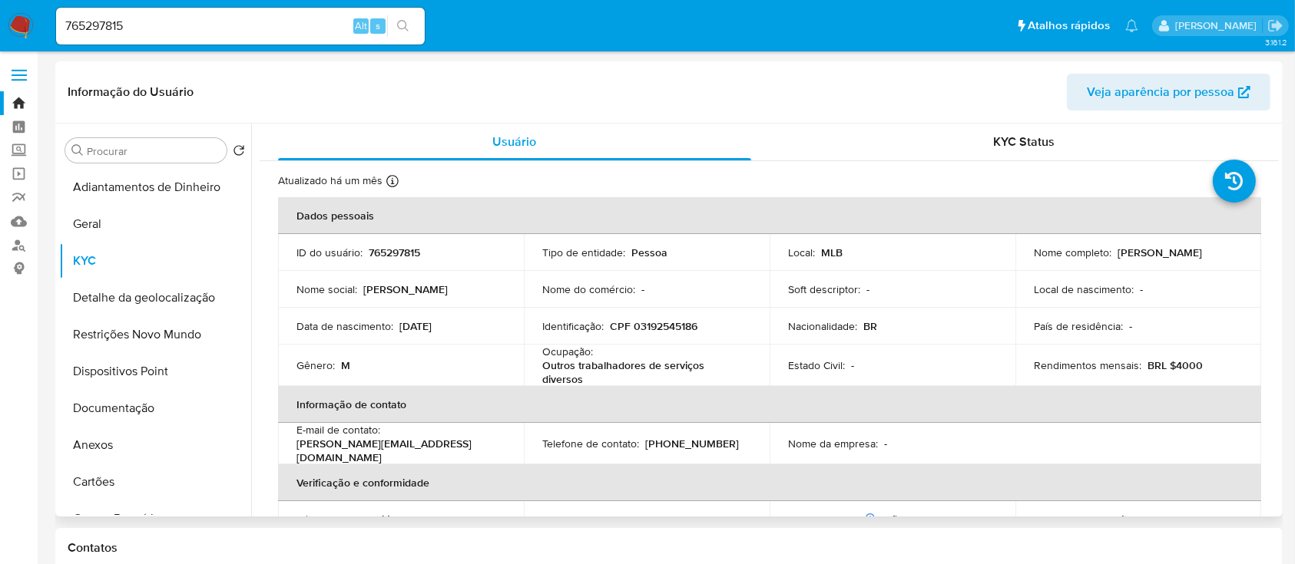
drag, startPoint x: 1114, startPoint y: 252, endPoint x: 1217, endPoint y: 257, distance: 103.8
click at [1202, 257] on p "Roberto Soares Rocha" at bounding box center [1159, 253] width 84 height 14
copy p "Roberto Soares Rocha"
drag, startPoint x: 709, startPoint y: 322, endPoint x: 728, endPoint y: 336, distance: 24.1
click at [607, 328] on div "Identificação : CPF 03192545186" at bounding box center [646, 326] width 209 height 14
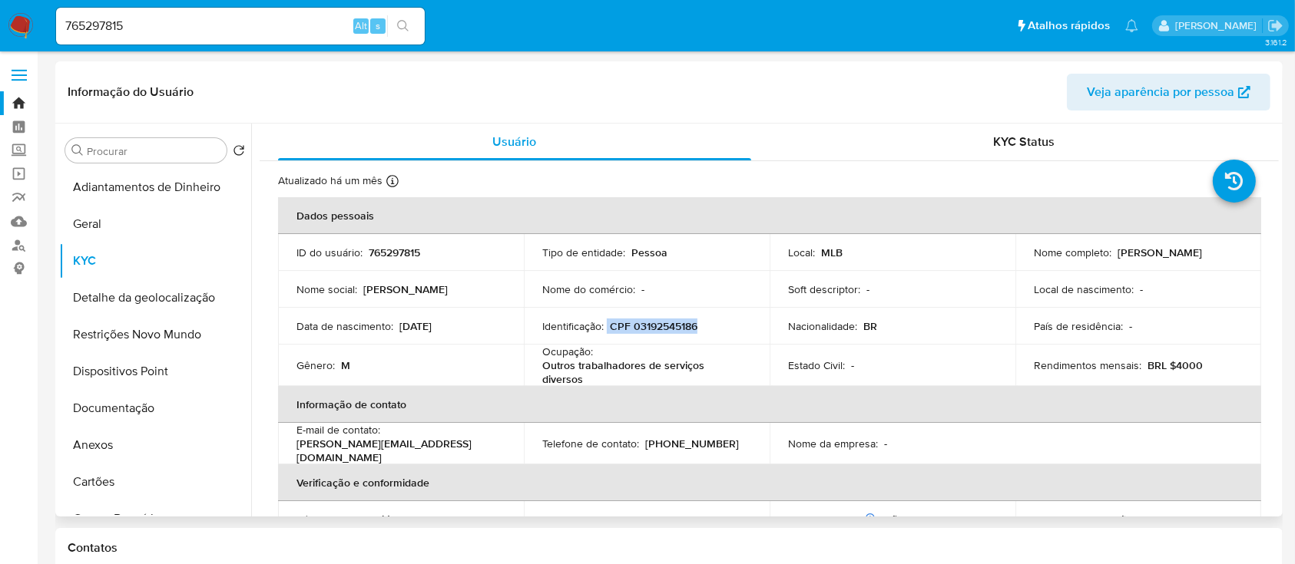
copy div "CPF 03192545186"
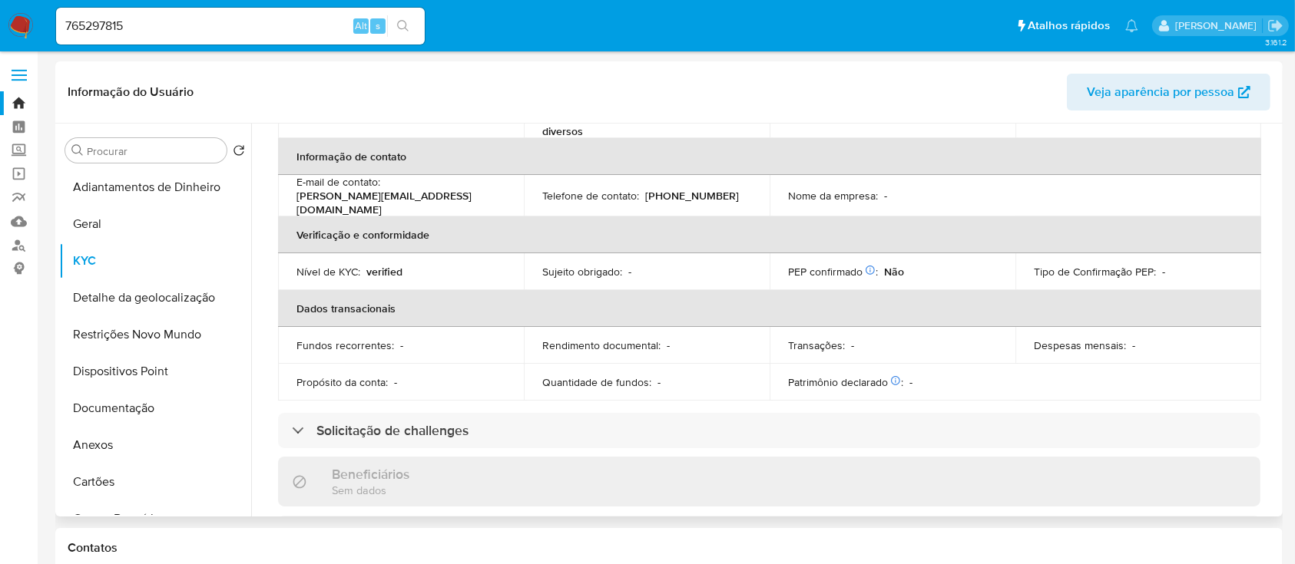
scroll to position [43, 0]
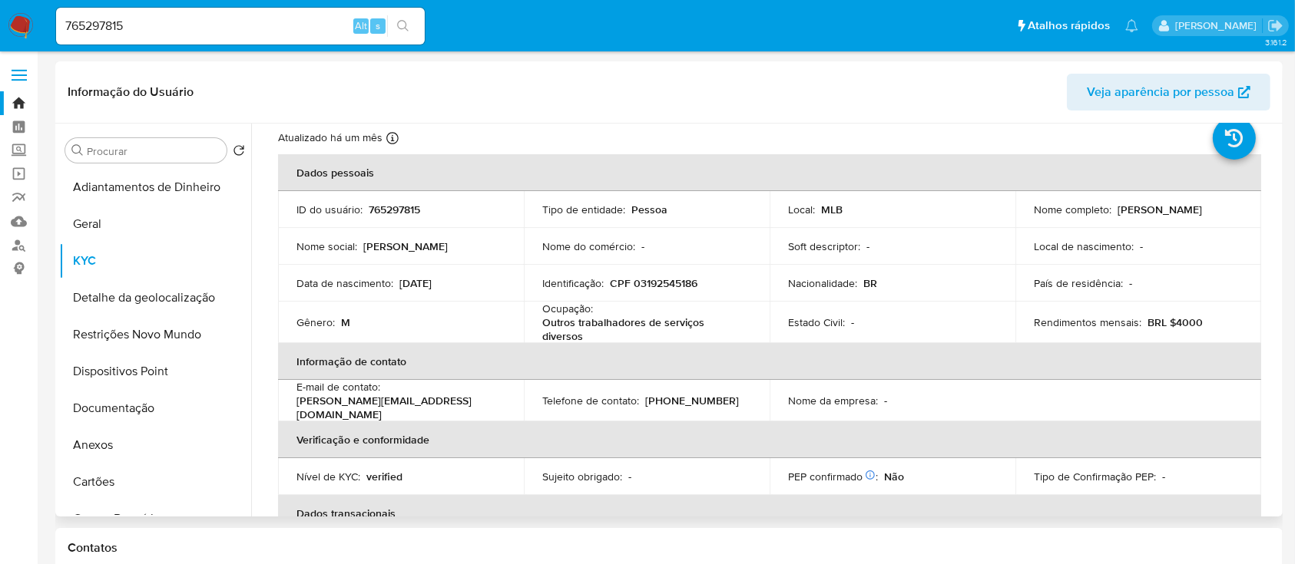
click at [606, 88] on header "Informação do Usuário Veja aparência por pessoa" at bounding box center [669, 92] width 1203 height 37
drag, startPoint x: 676, startPoint y: 144, endPoint x: 866, endPoint y: 151, distance: 189.8
click at [676, 144] on div "Atualizado há um mês Criado: 25/05/2021 23:26:11 Atualizado: 03/09/2025 05:19:46" at bounding box center [750, 141] width 944 height 20
drag, startPoint x: 159, startPoint y: 33, endPoint x: 0, endPoint y: 27, distance: 159.1
click at [0, 27] on nav "Pausado Ver notificaciones 765297815 Alt s Atalhos rápidos Presiona las siguien…" at bounding box center [647, 25] width 1295 height 51
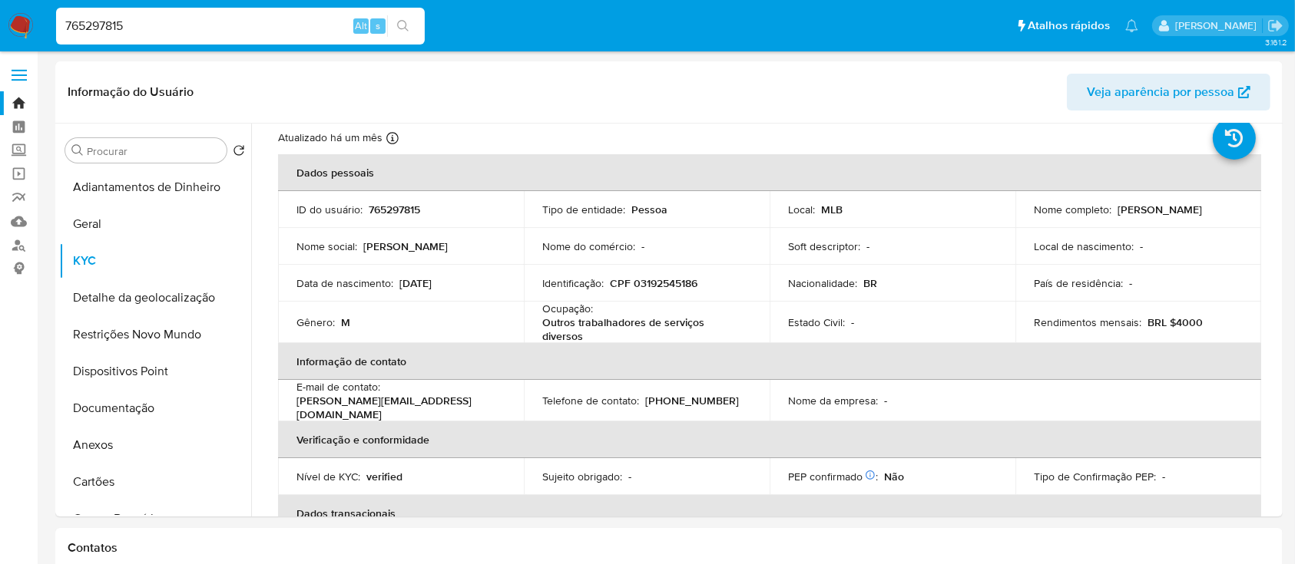
paste input "681445086"
type input "681445086"
click at [405, 20] on icon "search-icon" at bounding box center [403, 26] width 12 height 12
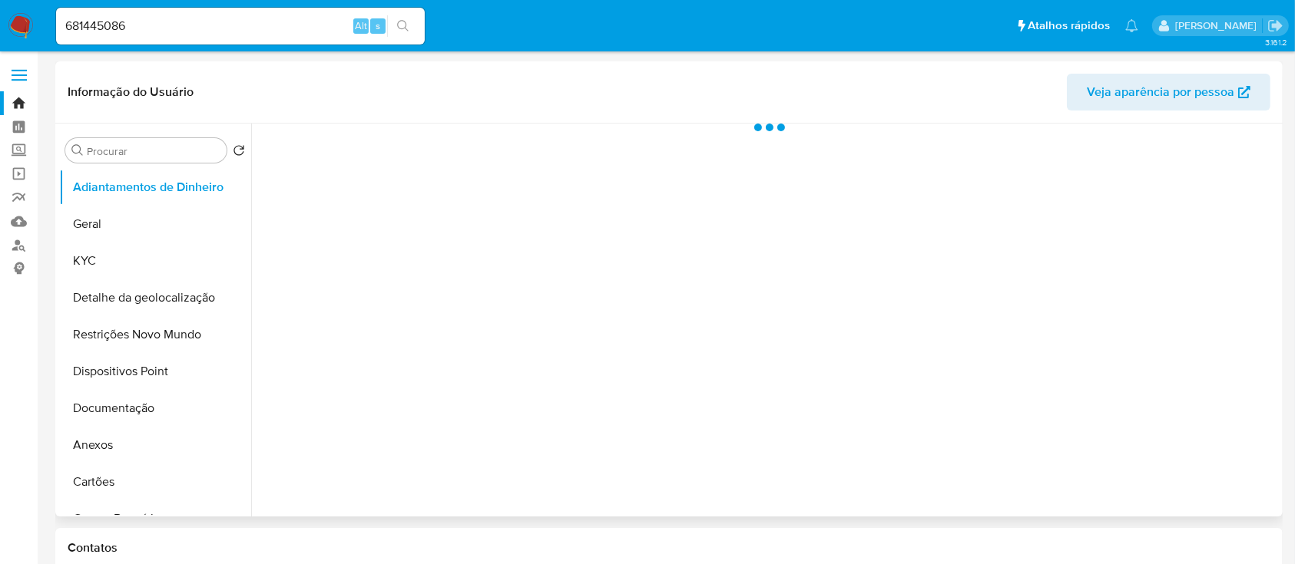
select select "10"
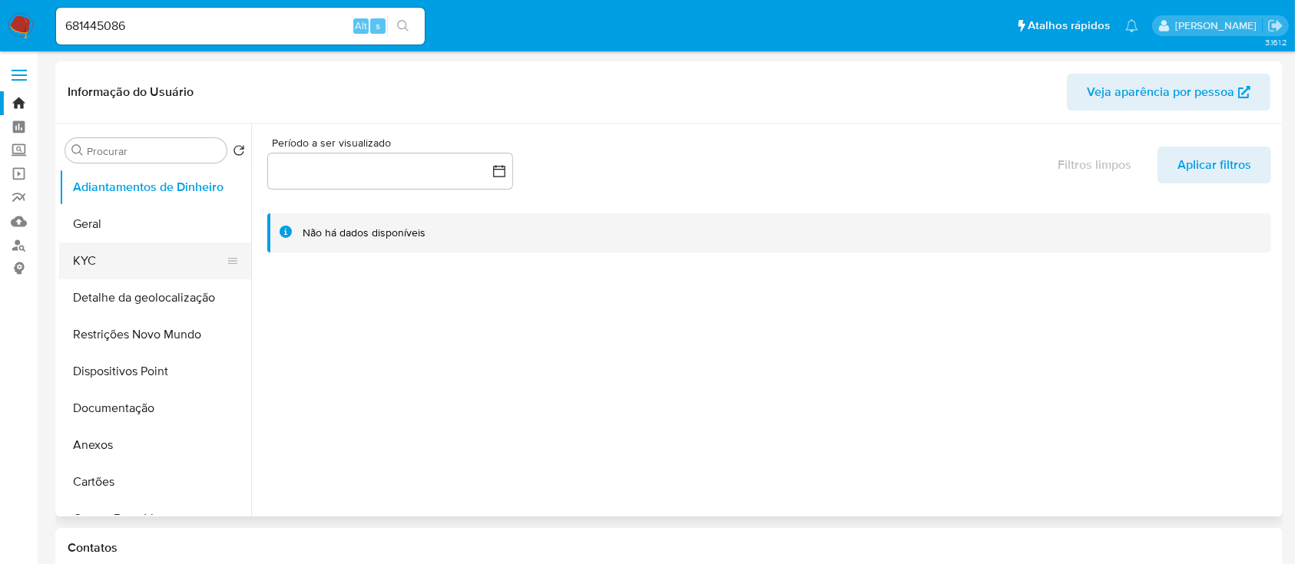
click at [102, 261] on button "KYC" at bounding box center [149, 261] width 180 height 37
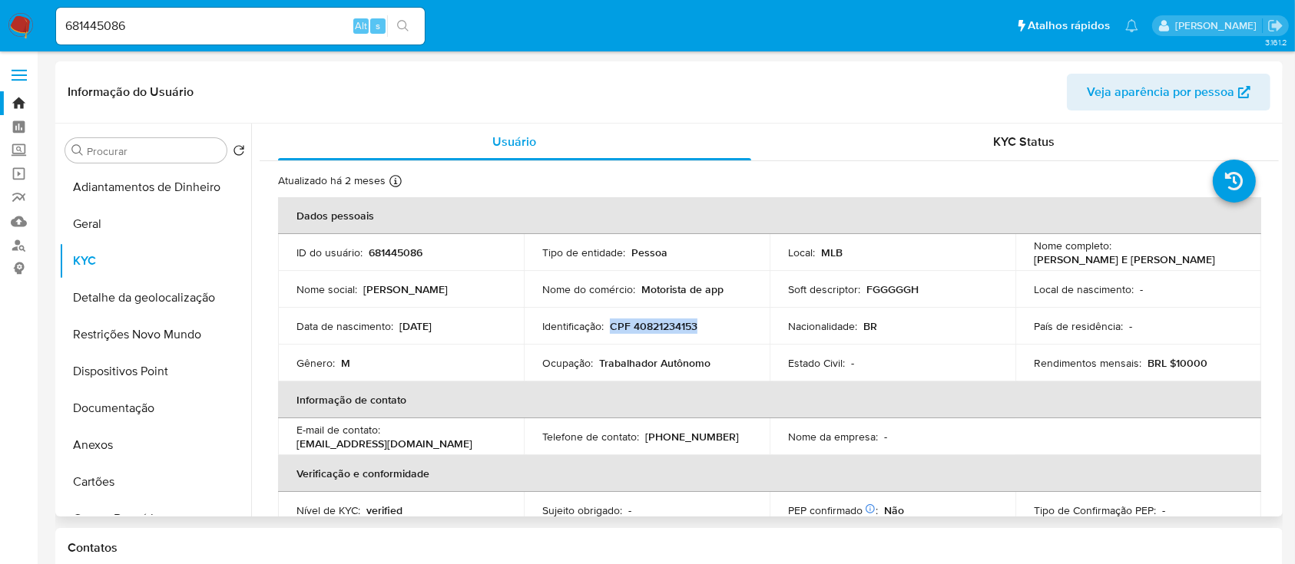
drag, startPoint x: 700, startPoint y: 320, endPoint x: 623, endPoint y: 333, distance: 77.8
click at [607, 325] on div "Identificação : CPF 40821234153" at bounding box center [646, 326] width 209 height 14
copy div "CPF 40821234153"
drag, startPoint x: 123, startPoint y: 22, endPoint x: 2, endPoint y: 34, distance: 121.1
click at [0, 33] on nav "Pausado Ver notificaciones 681445086 Alt s Atalhos rápidos Presiona las siguien…" at bounding box center [647, 25] width 1295 height 51
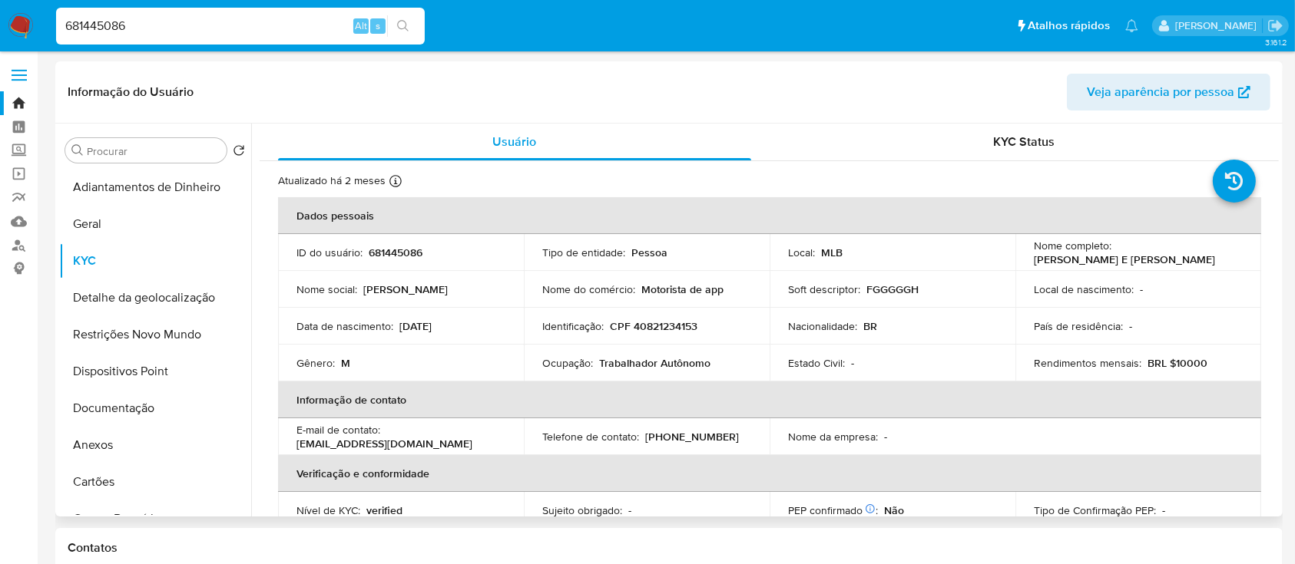
paste input "812559723"
type input "812559723"
click at [403, 28] on icon "search-icon" at bounding box center [403, 26] width 12 height 12
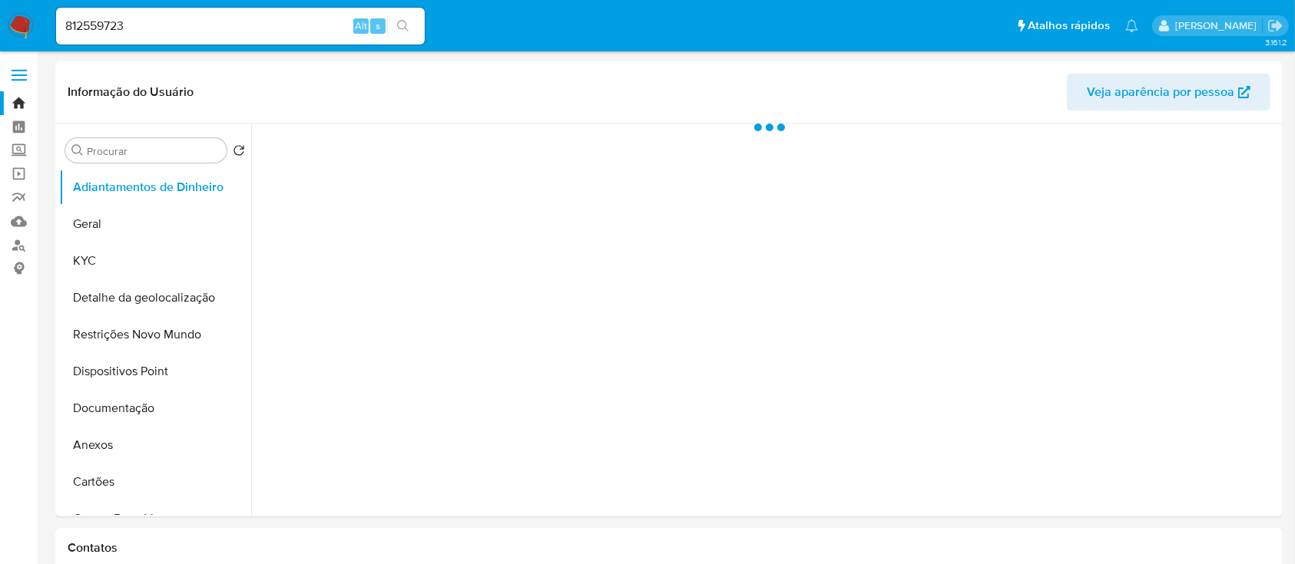
select select "10"
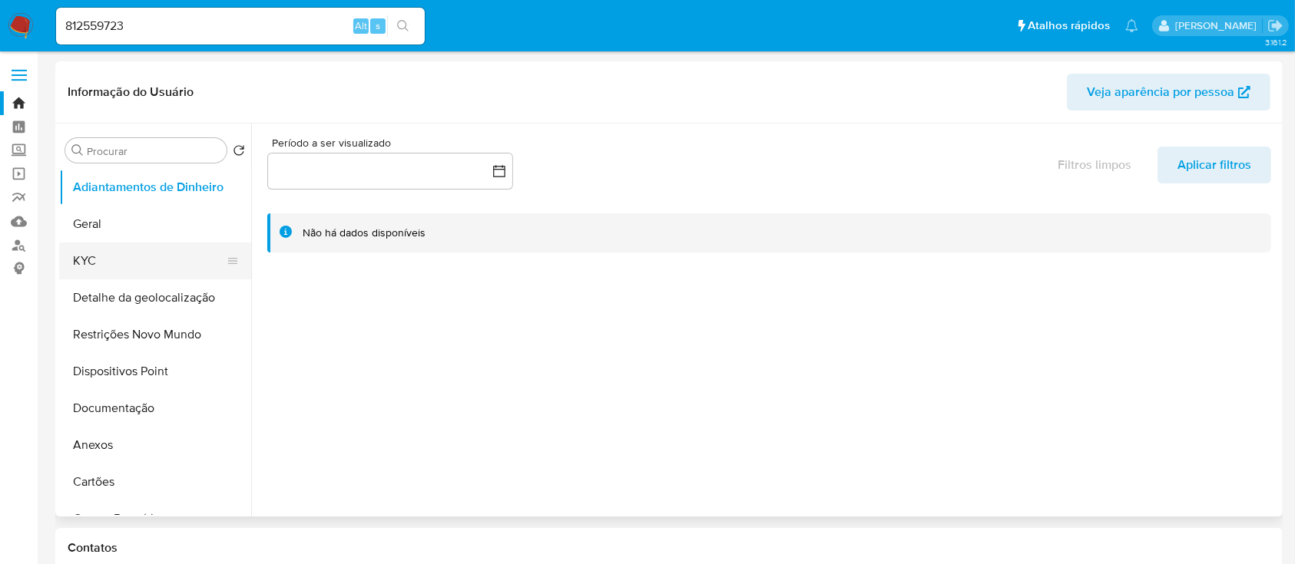
click at [131, 260] on button "KYC" at bounding box center [149, 261] width 180 height 37
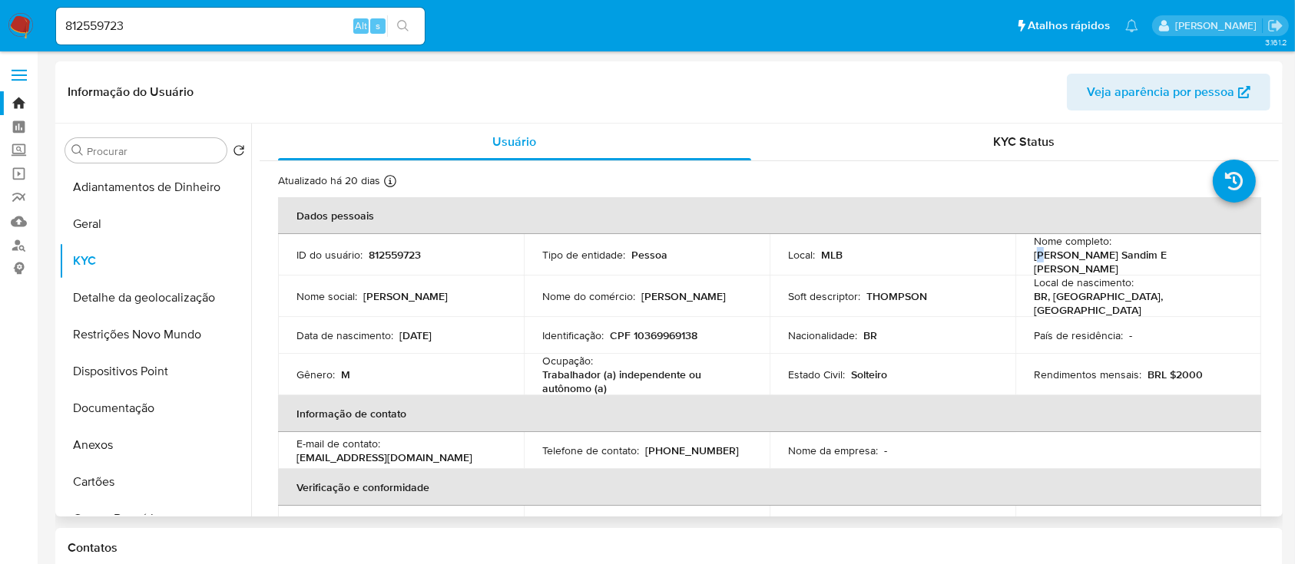
click at [1042, 264] on p "Carlos Alexandre Sandim E Silva" at bounding box center [1135, 262] width 203 height 28
drag, startPoint x: 1029, startPoint y: 261, endPoint x: 1208, endPoint y: 257, distance: 179.0
click at [1208, 256] on div "Nome completo : Carlos Alexandre Sandim E Silva" at bounding box center [1138, 254] width 209 height 41
copy p "Carlos Alexandre Sandim E Silva"
drag, startPoint x: 713, startPoint y: 325, endPoint x: 618, endPoint y: 330, distance: 94.6
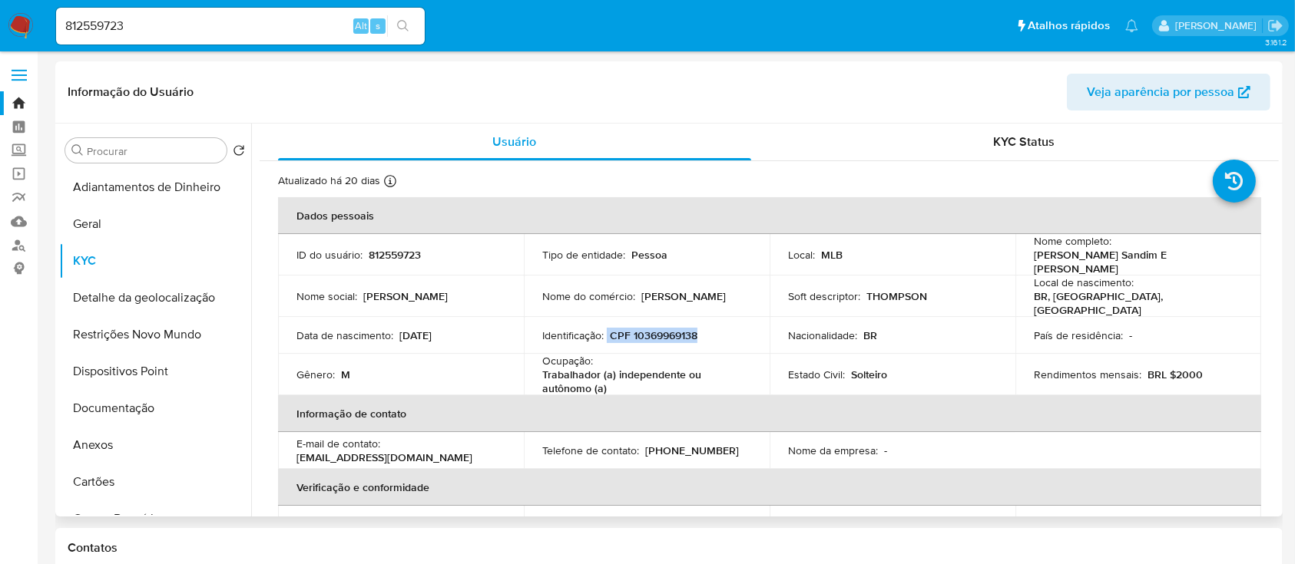
click at [606, 329] on div "Identificação : CPF 10369969138" at bounding box center [646, 336] width 209 height 14
copy div "CPF 10369969138"
drag, startPoint x: 582, startPoint y: 280, endPoint x: 694, endPoint y: 287, distance: 112.4
click at [582, 290] on p "Nome do comércio :" at bounding box center [588, 297] width 93 height 14
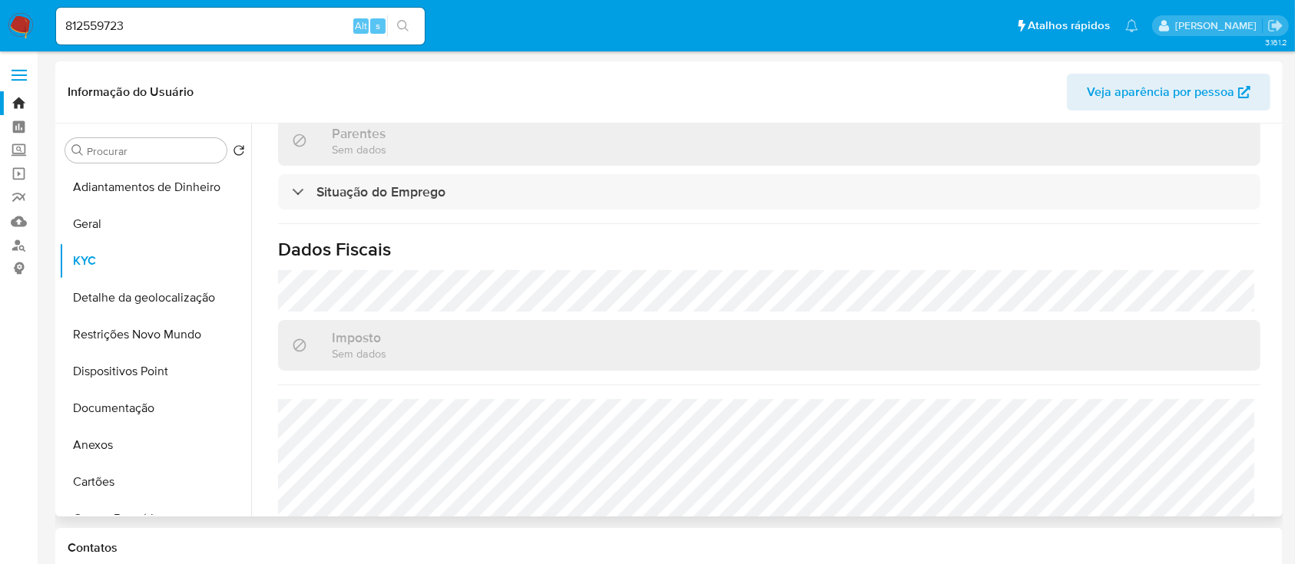
scroll to position [673, 0]
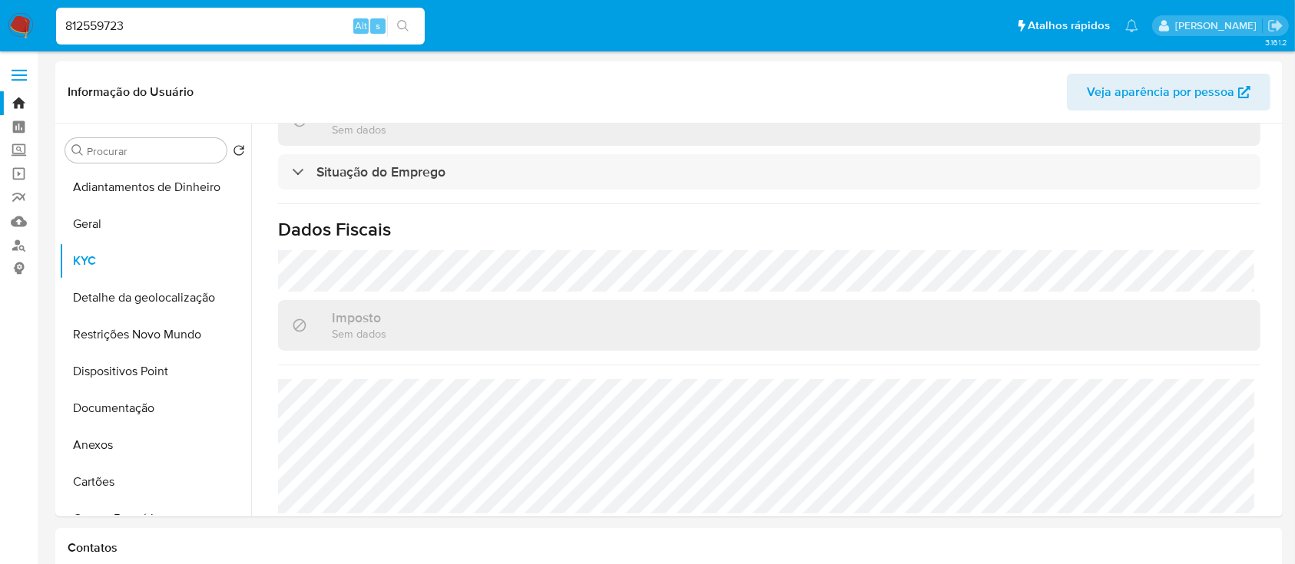
drag, startPoint x: 155, startPoint y: 28, endPoint x: 21, endPoint y: 38, distance: 134.8
click at [0, 41] on nav "Pausado Ver notificaciones 812559723 Alt s Atalhos rápidos Presiona las siguien…" at bounding box center [647, 25] width 1295 height 51
paste input "1154095994"
type input "1154095994"
drag, startPoint x: 404, startPoint y: 22, endPoint x: 480, endPoint y: 22, distance: 76.0
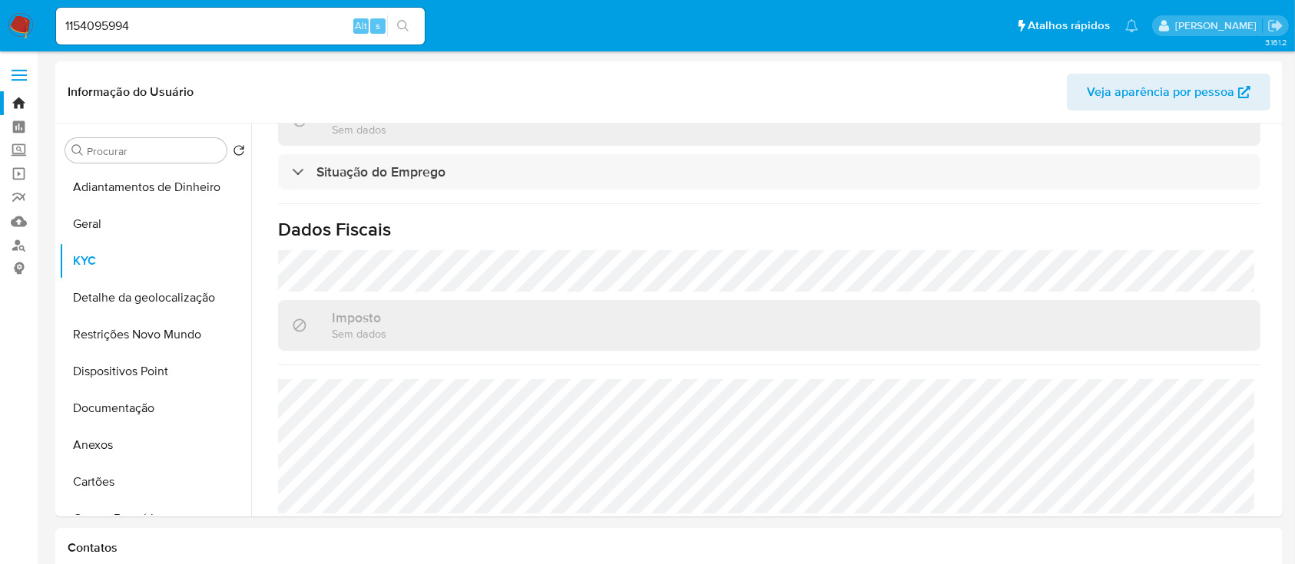
click at [404, 22] on icon "search-icon" at bounding box center [403, 26] width 12 height 12
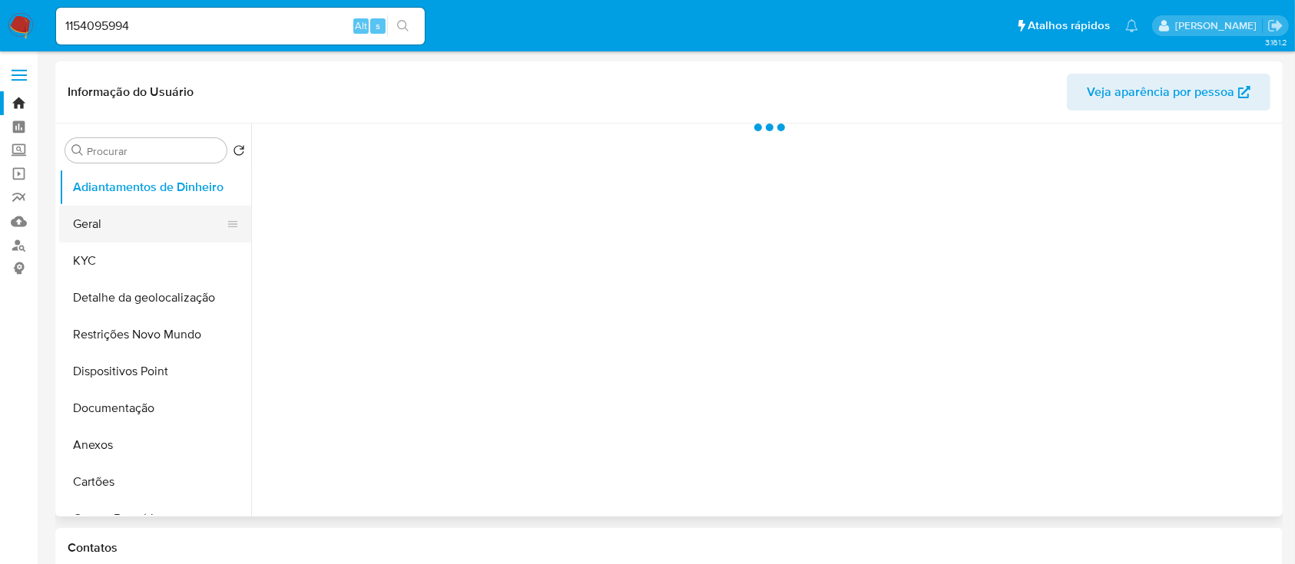
select select "10"
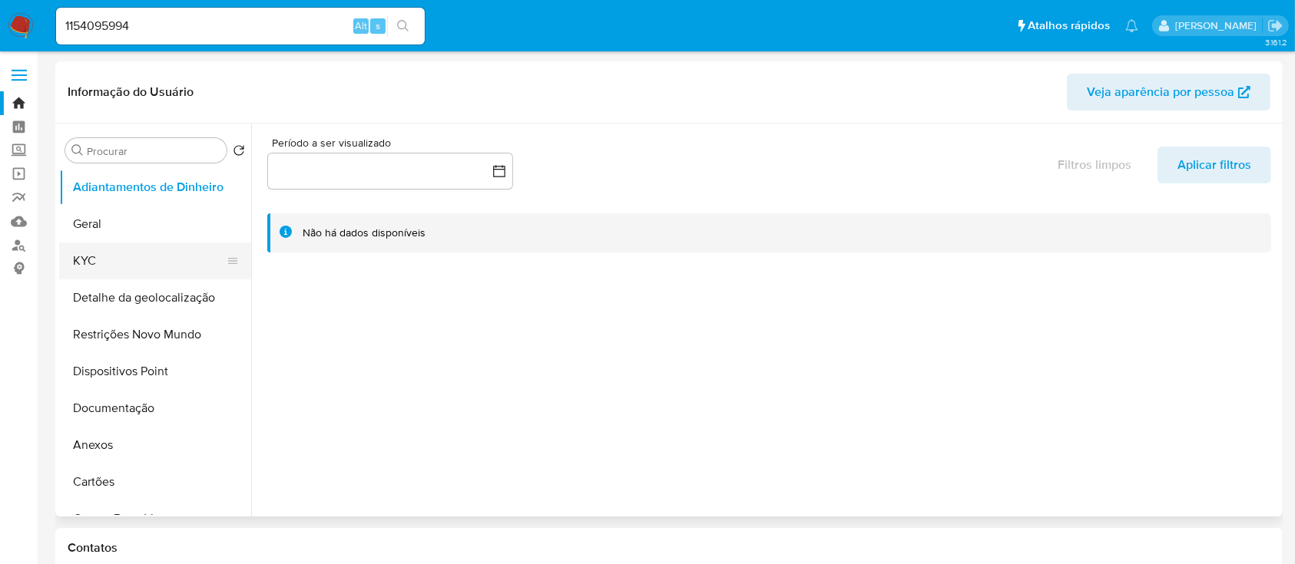
click at [134, 266] on button "KYC" at bounding box center [149, 261] width 180 height 37
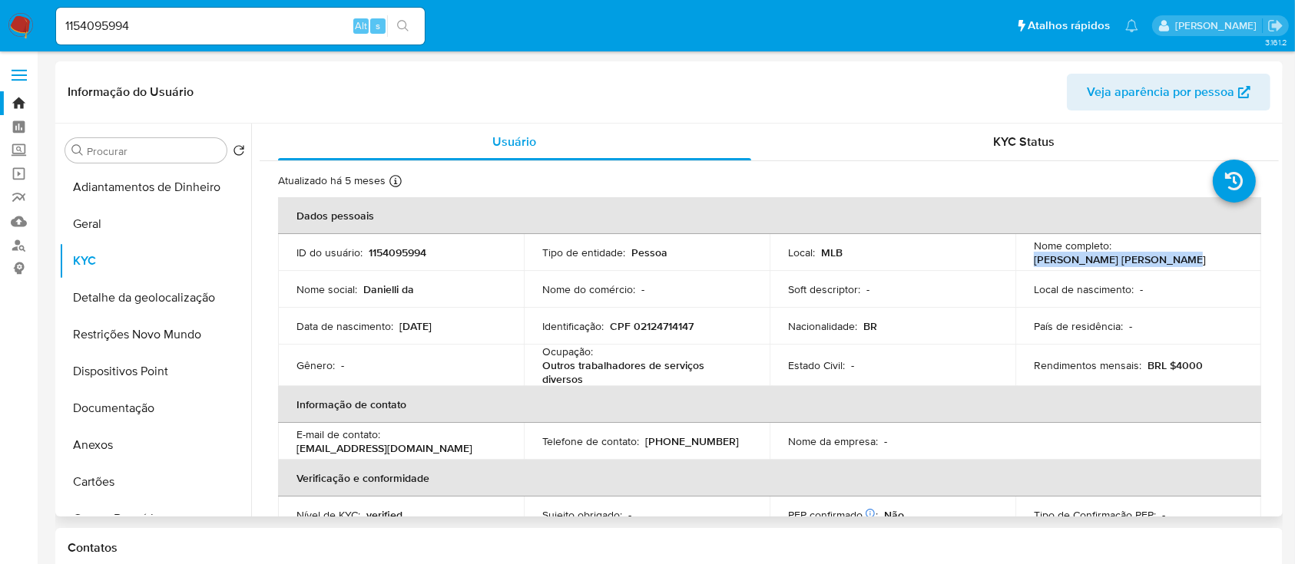
drag, startPoint x: 1176, startPoint y: 257, endPoint x: 1026, endPoint y: 269, distance: 150.2
click at [1024, 268] on td "Nome completo : Danielli da Silva Monteiro" at bounding box center [1138, 252] width 246 height 37
copy p "Danielli da Silva Monteiro"
drag, startPoint x: 700, startPoint y: 326, endPoint x: 611, endPoint y: 326, distance: 89.1
click at [611, 326] on div "Identificação : CPF 02124714147" at bounding box center [646, 326] width 209 height 14
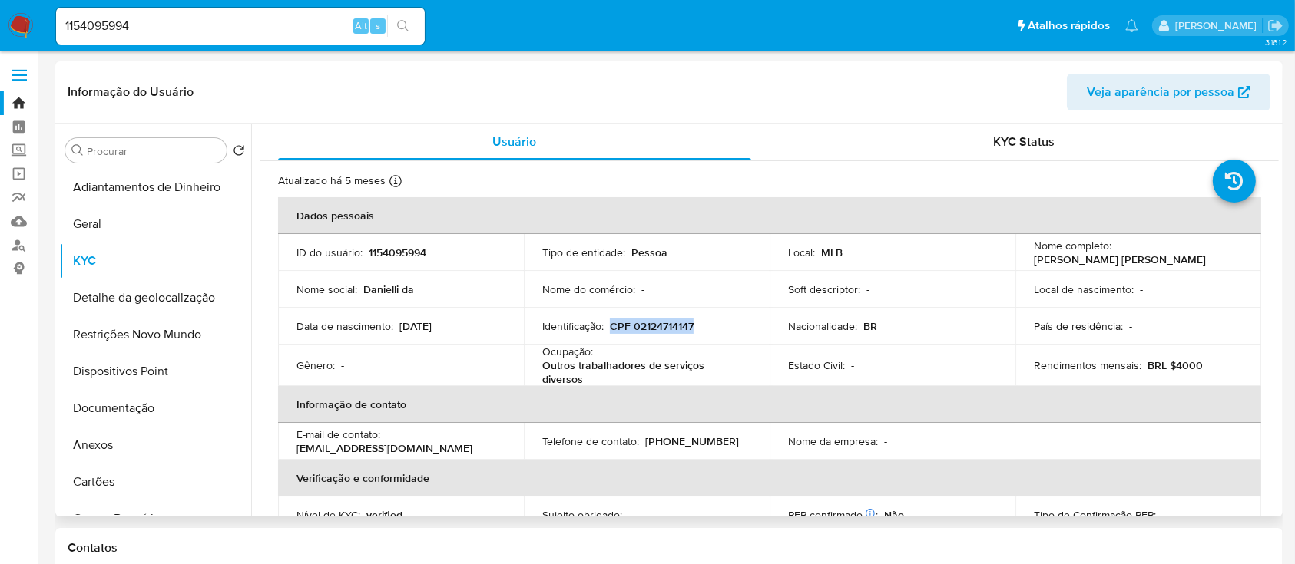
copy p "CPF 02124714147"
drag, startPoint x: 197, startPoint y: 22, endPoint x: 81, endPoint y: 14, distance: 115.5
click at [0, 3] on nav "Pausado Ver notificaciones 1154095994 Alt s Atalhos rápidos Presiona las siguie…" at bounding box center [647, 25] width 1295 height 51
paste input "377198686"
type input "1377198686"
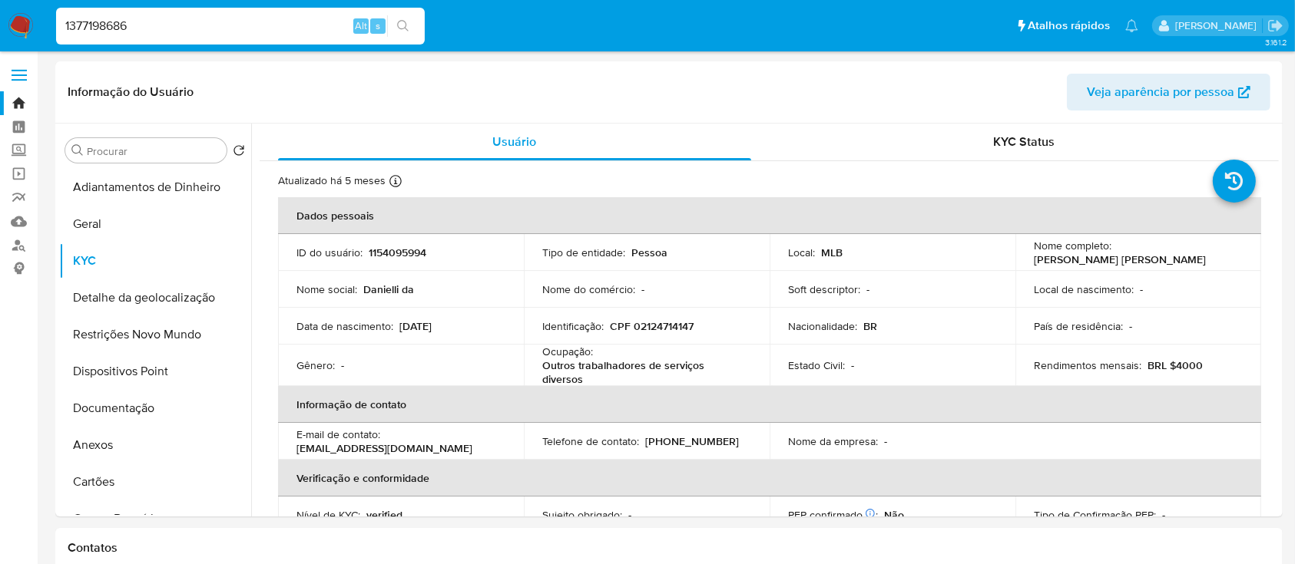
click at [402, 20] on icon "search-icon" at bounding box center [403, 26] width 12 height 12
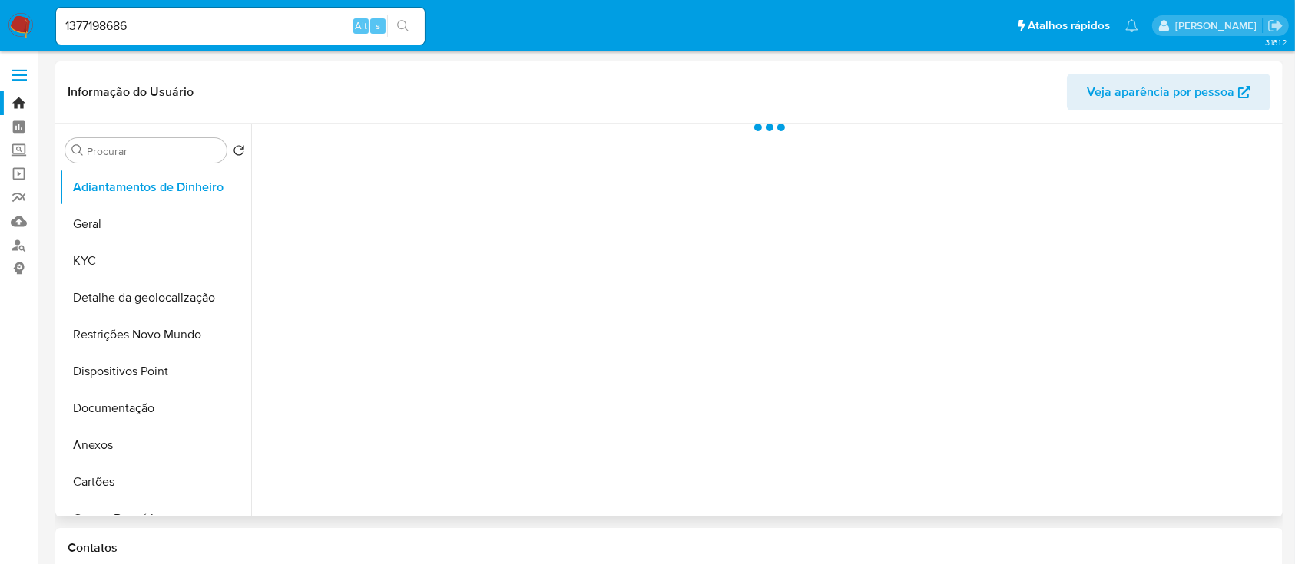
select select "10"
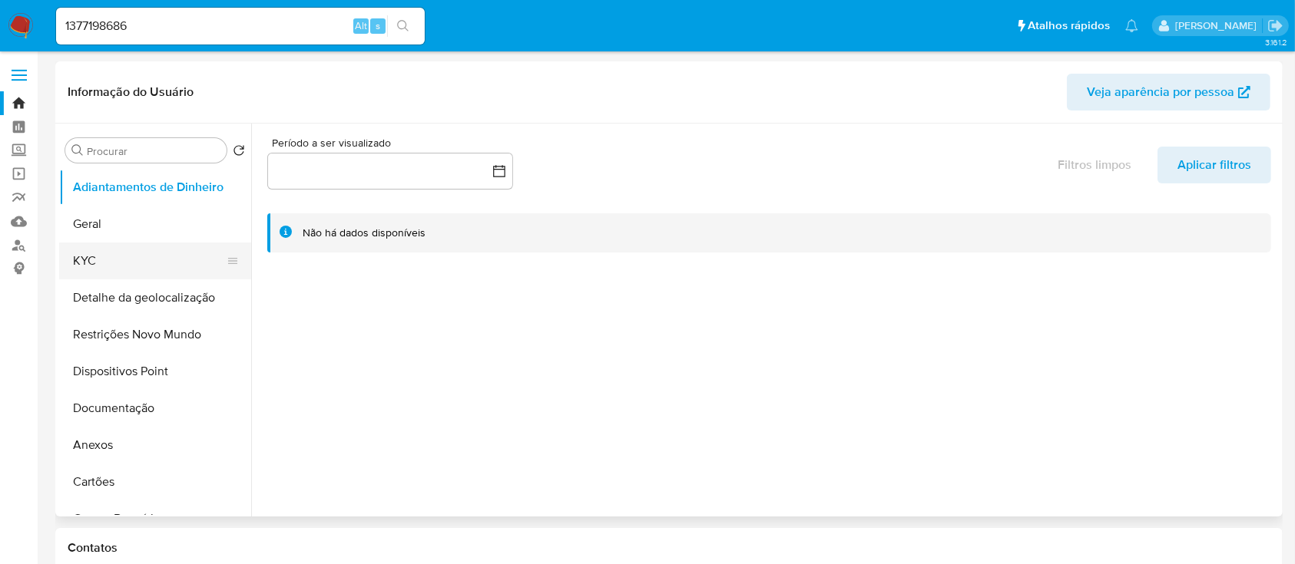
click at [109, 259] on button "KYC" at bounding box center [149, 261] width 180 height 37
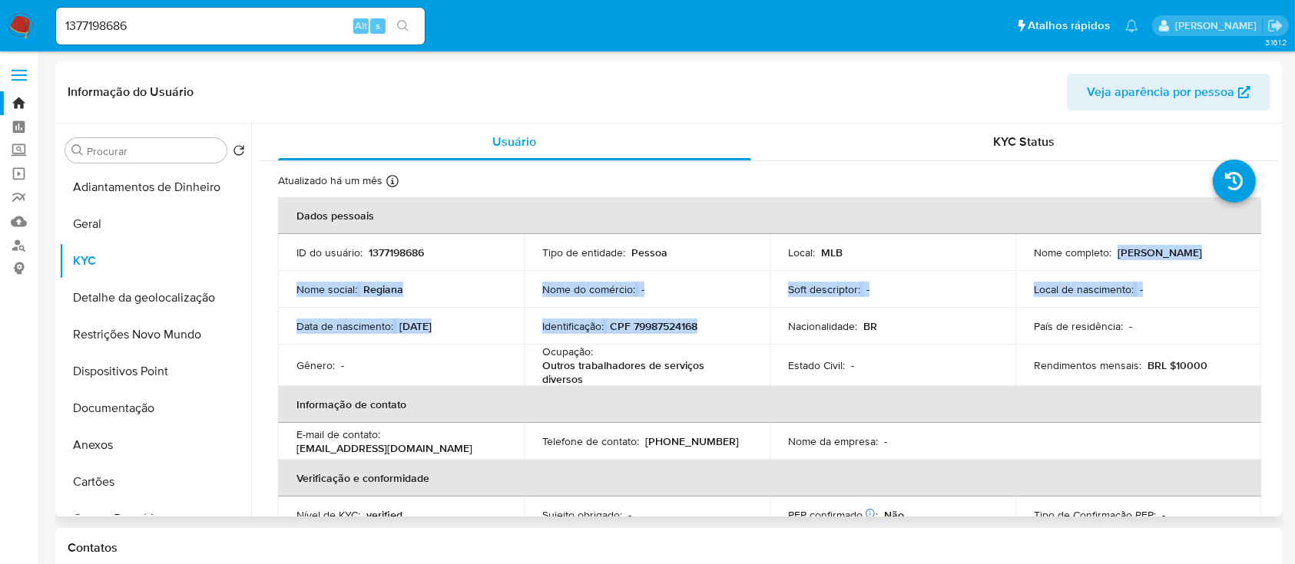
drag, startPoint x: 1114, startPoint y: 250, endPoint x: 705, endPoint y: 329, distance: 416.9
click at [705, 329] on tbody "ID do usuário : 1377198686 Tipo de entidade : Pessoa Local : MLB Nome completo …" at bounding box center [769, 310] width 983 height 152
copy tbody "Regiana Alves Maciel Nome social : Regiana Nome do comércio : - Soft descriptor…"
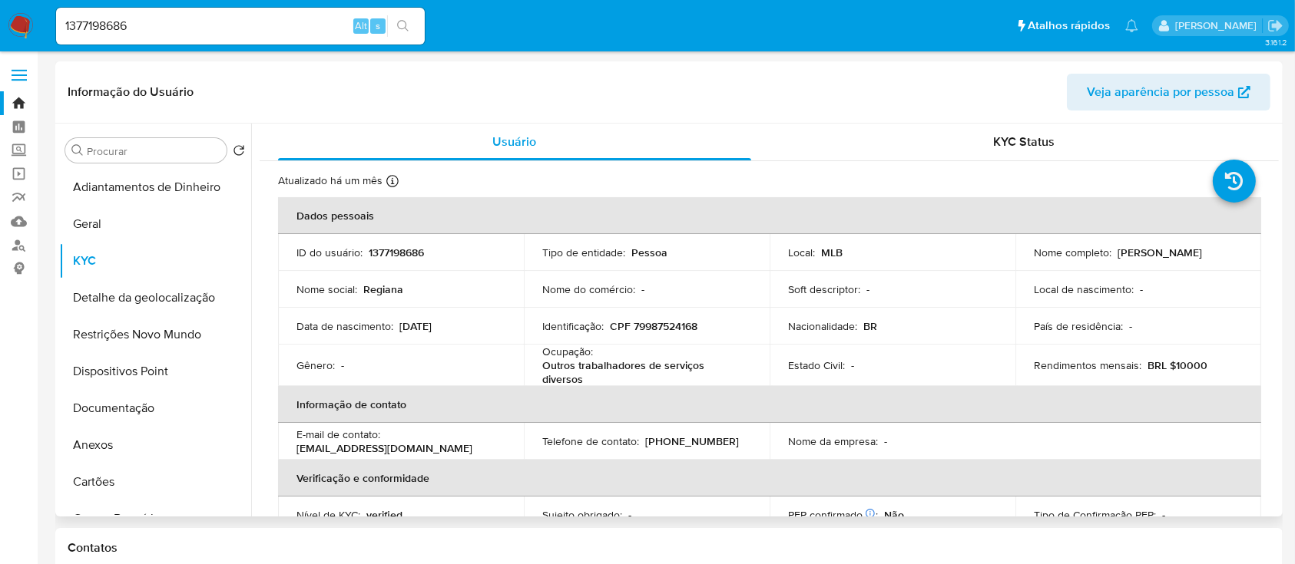
click at [763, 346] on td "Ocupação : Outros trabalhadores de serviços diversos" at bounding box center [647, 365] width 246 height 41
drag, startPoint x: 172, startPoint y: 26, endPoint x: 0, endPoint y: 11, distance: 172.7
click at [0, 11] on nav "Pausado Ver notificaciones 1377198686 Alt s Atalhos rápidos Presiona las siguie…" at bounding box center [647, 25] width 1295 height 51
paste input "750951453"
type input "1750951453"
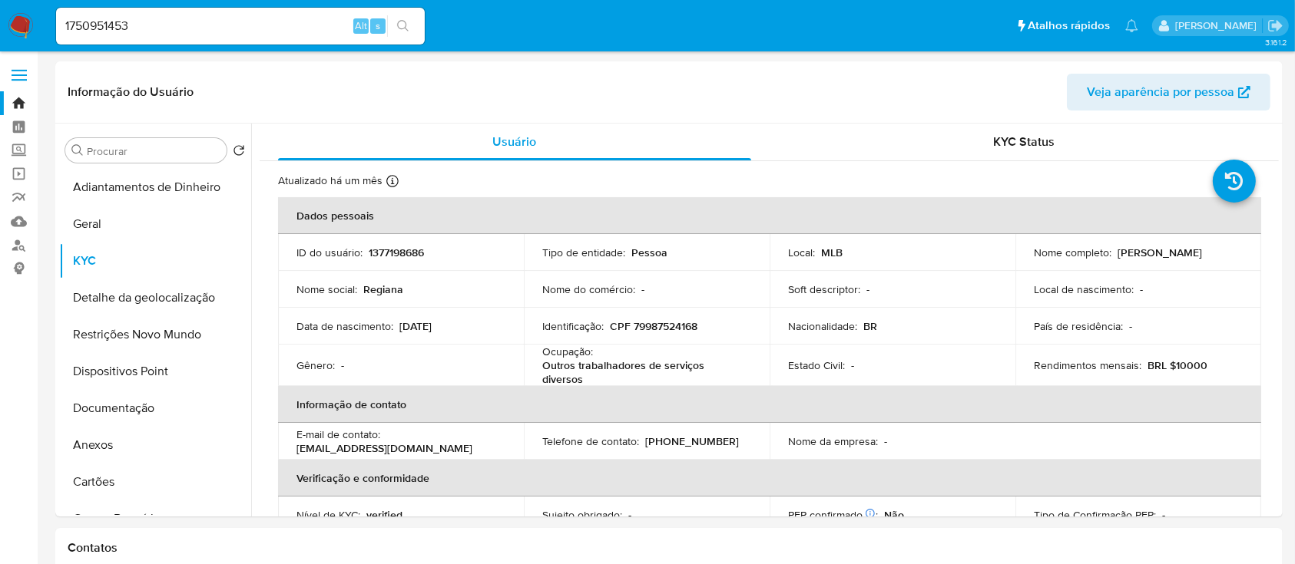
drag, startPoint x: 408, startPoint y: 31, endPoint x: 483, endPoint y: 59, distance: 80.2
click at [408, 31] on button "search-icon" at bounding box center [402, 26] width 31 height 22
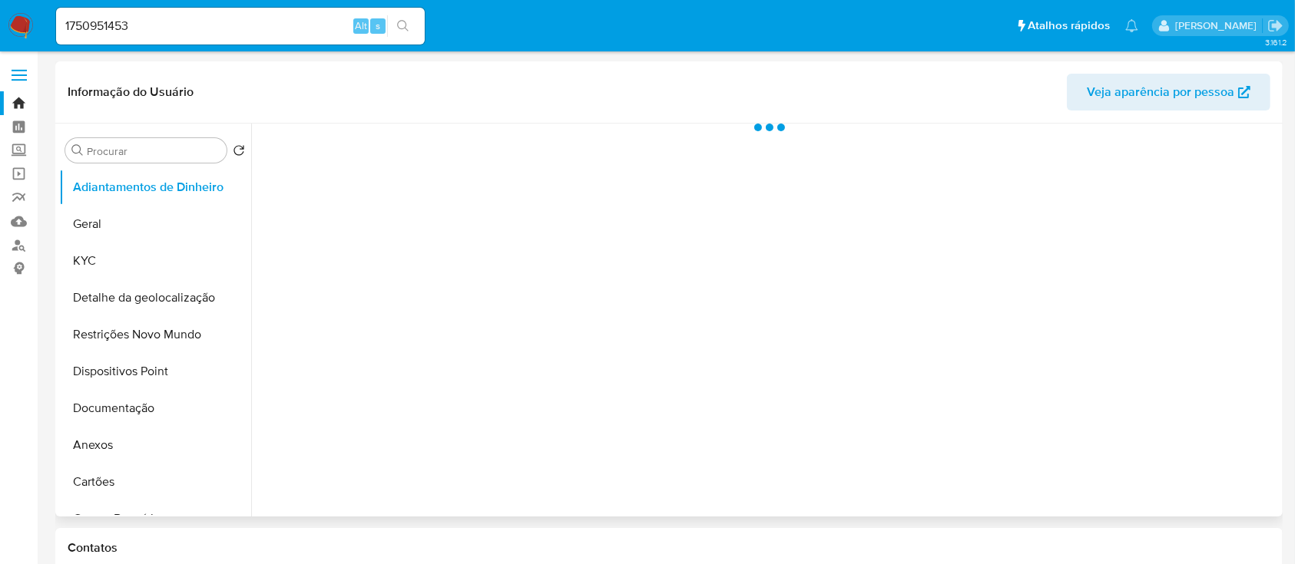
select select "10"
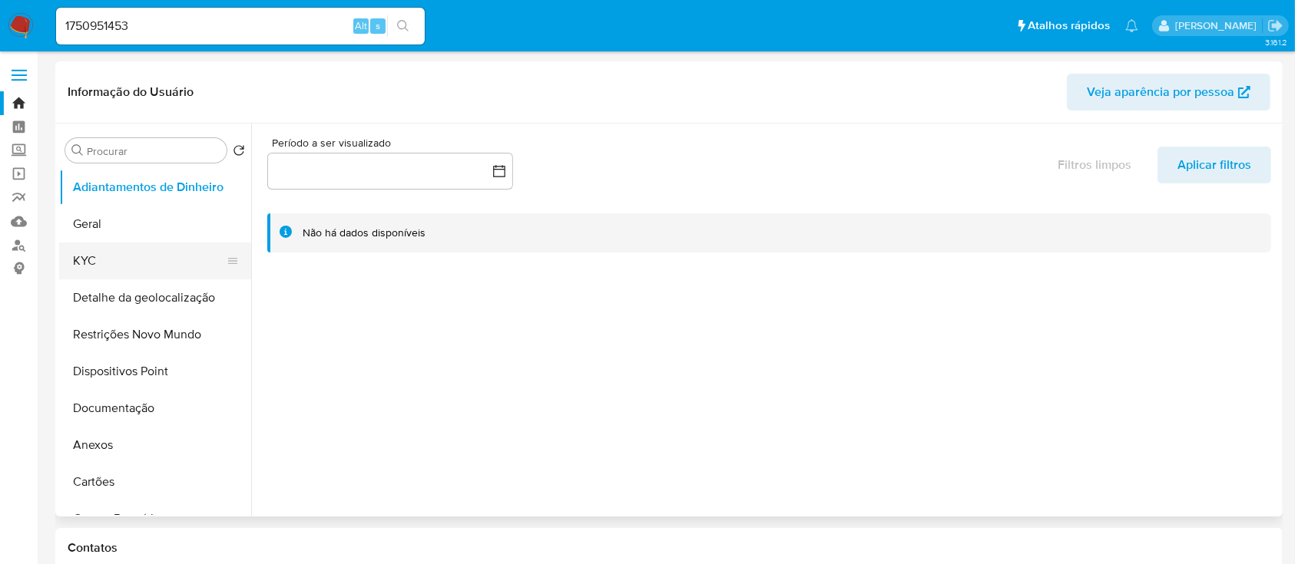
click at [101, 254] on button "KYC" at bounding box center [149, 261] width 180 height 37
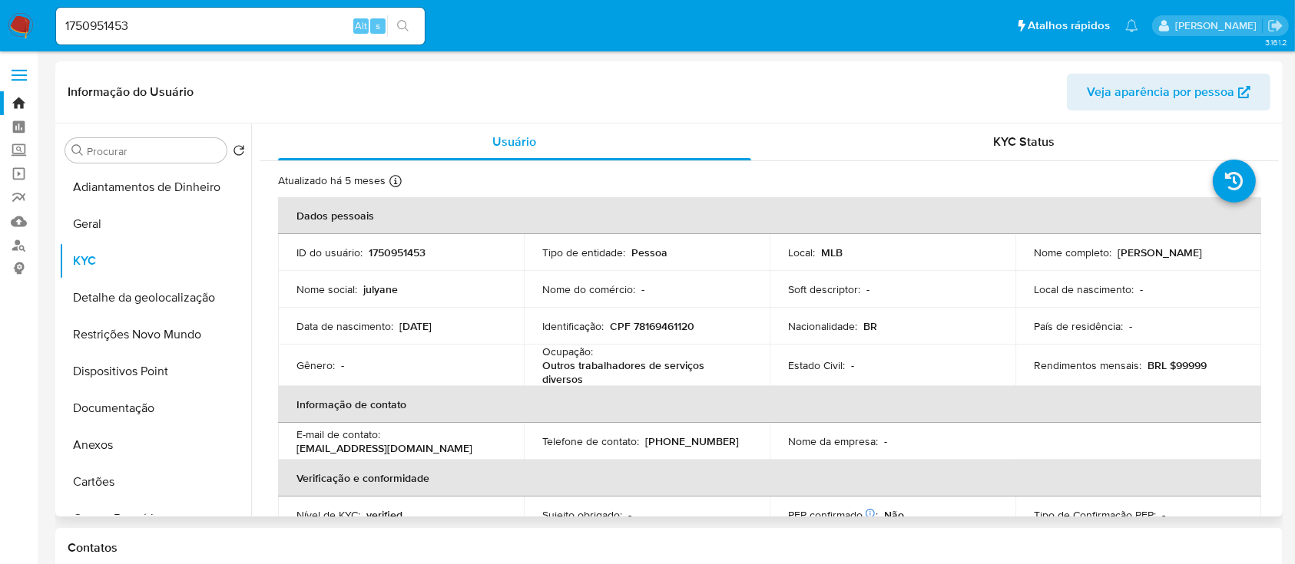
drag, startPoint x: 1219, startPoint y: 253, endPoint x: 1100, endPoint y: 253, distance: 119.0
click at [1098, 249] on div "Nome completo : Julyane Freitas Correa" at bounding box center [1138, 253] width 209 height 14
click at [995, 256] on td "Local : MLB" at bounding box center [893, 252] width 246 height 37
select select "10"
drag, startPoint x: 1229, startPoint y: 255, endPoint x: 1116, endPoint y: 258, distance: 112.9
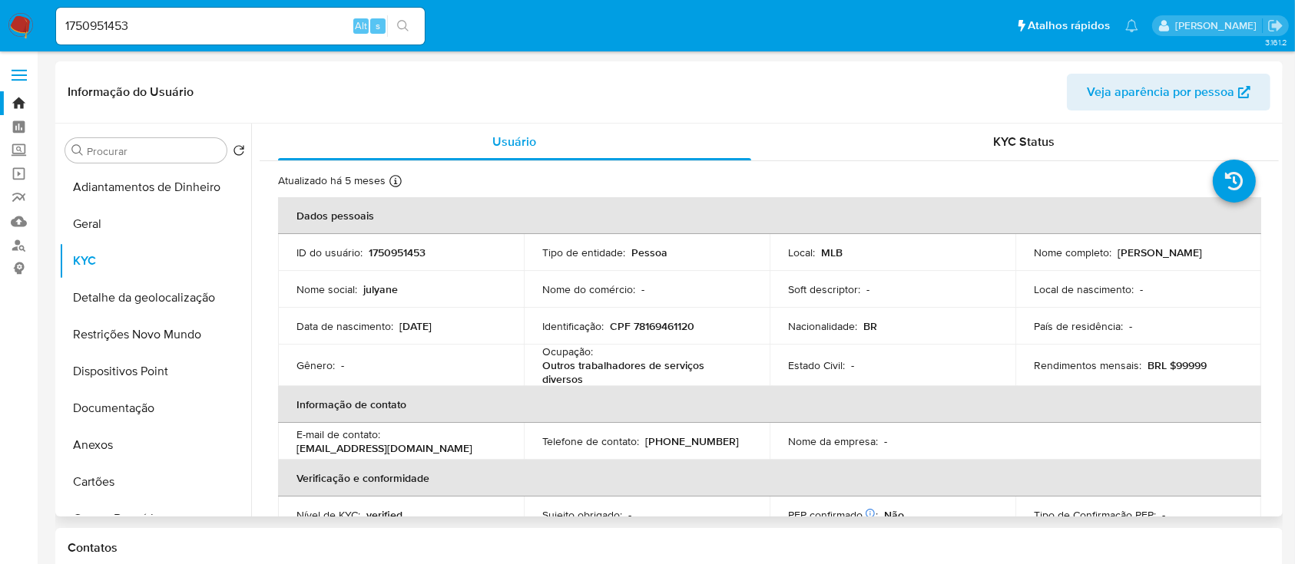
click at [1115, 259] on div "Nome completo : [PERSON_NAME]" at bounding box center [1138, 253] width 209 height 14
copy p "[PERSON_NAME]"
drag, startPoint x: 707, startPoint y: 321, endPoint x: 608, endPoint y: 326, distance: 98.4
click at [608, 326] on div "Identificação : CPF 78169461120" at bounding box center [646, 326] width 209 height 14
copy p "CPF 78169461120"
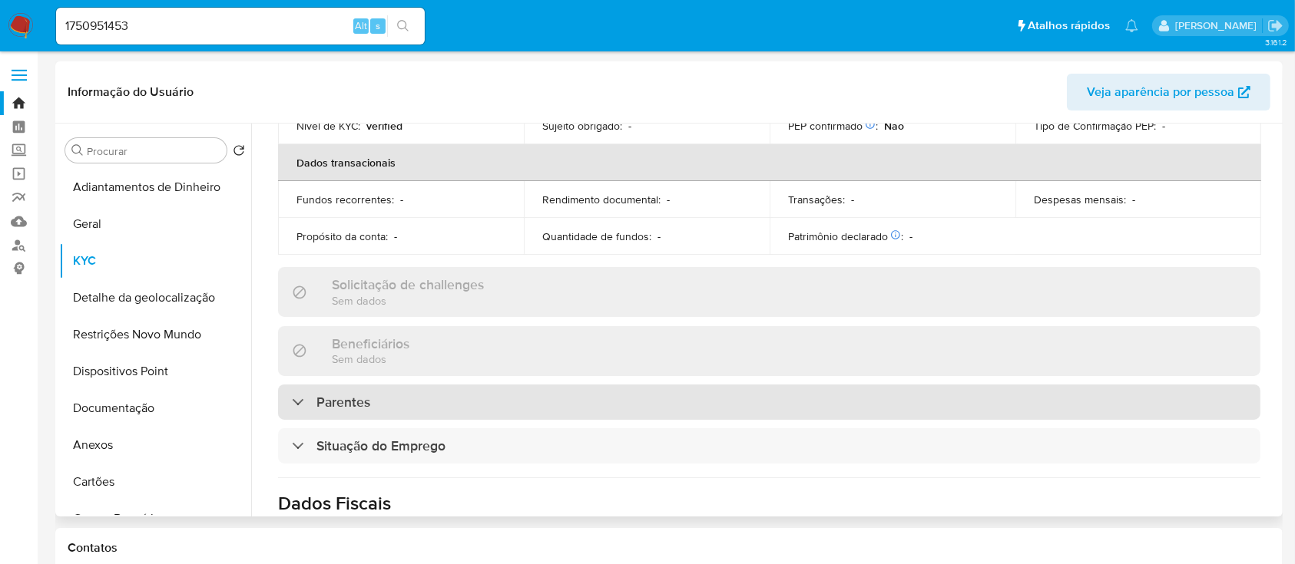
scroll to position [409, 0]
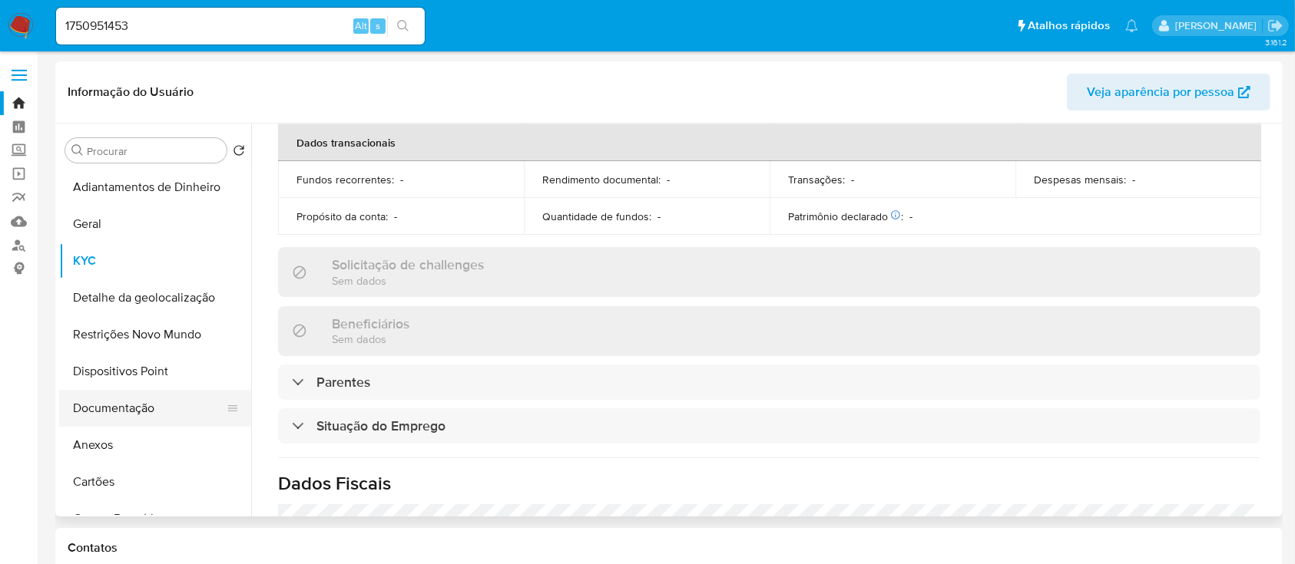
click at [123, 411] on button "Documentação" at bounding box center [149, 408] width 180 height 37
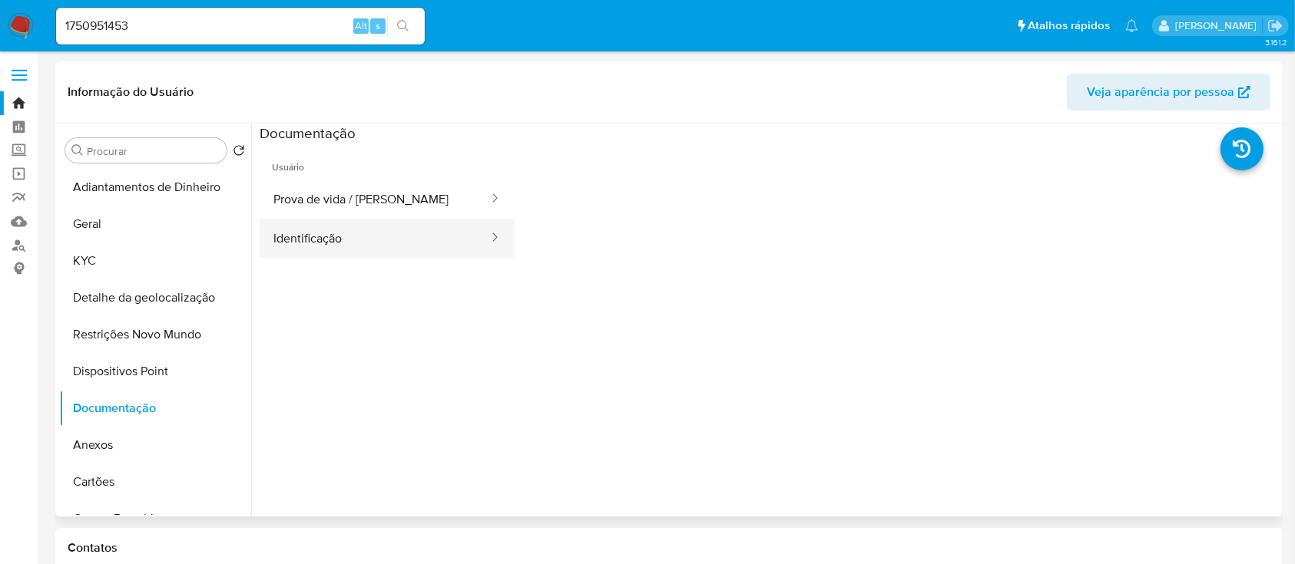
click at [387, 241] on button "Identificação" at bounding box center [375, 238] width 230 height 39
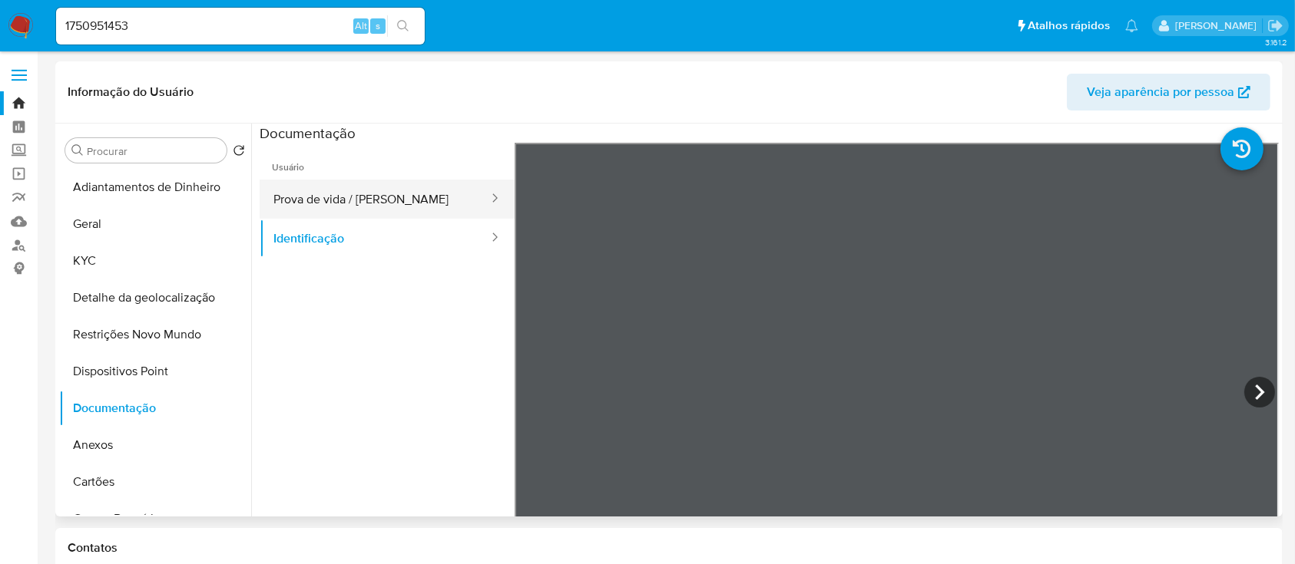
click at [407, 207] on button "Prova de vida / [PERSON_NAME]" at bounding box center [375, 199] width 230 height 39
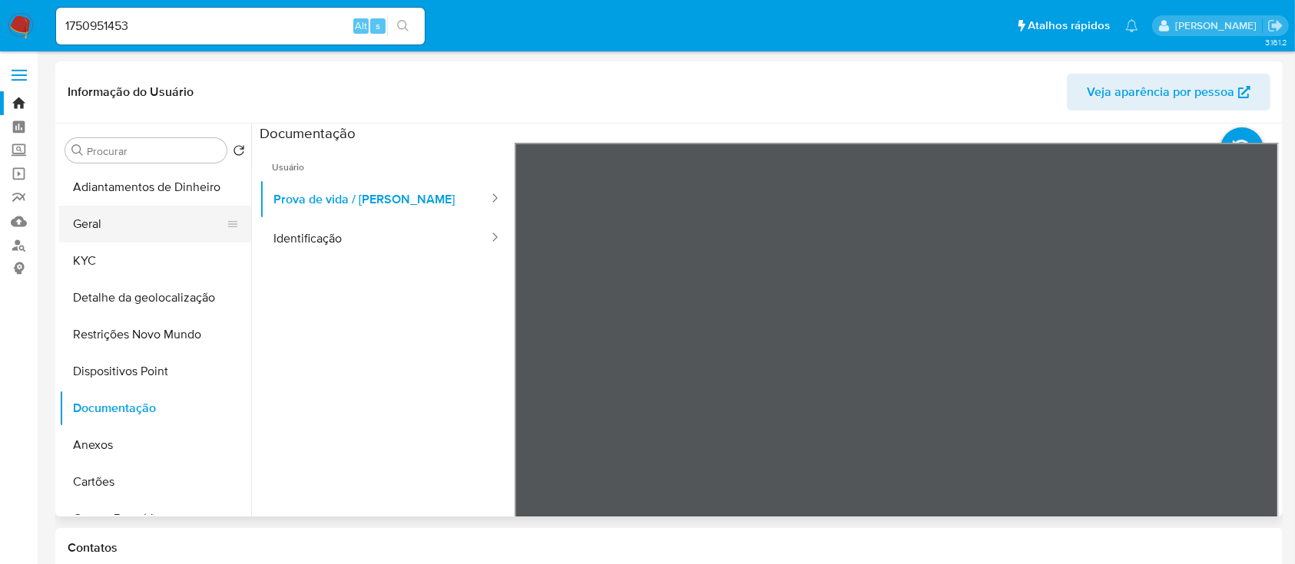
drag, startPoint x: 100, startPoint y: 221, endPoint x: 209, endPoint y: 236, distance: 110.0
click at [100, 222] on button "Geral" at bounding box center [149, 224] width 180 height 37
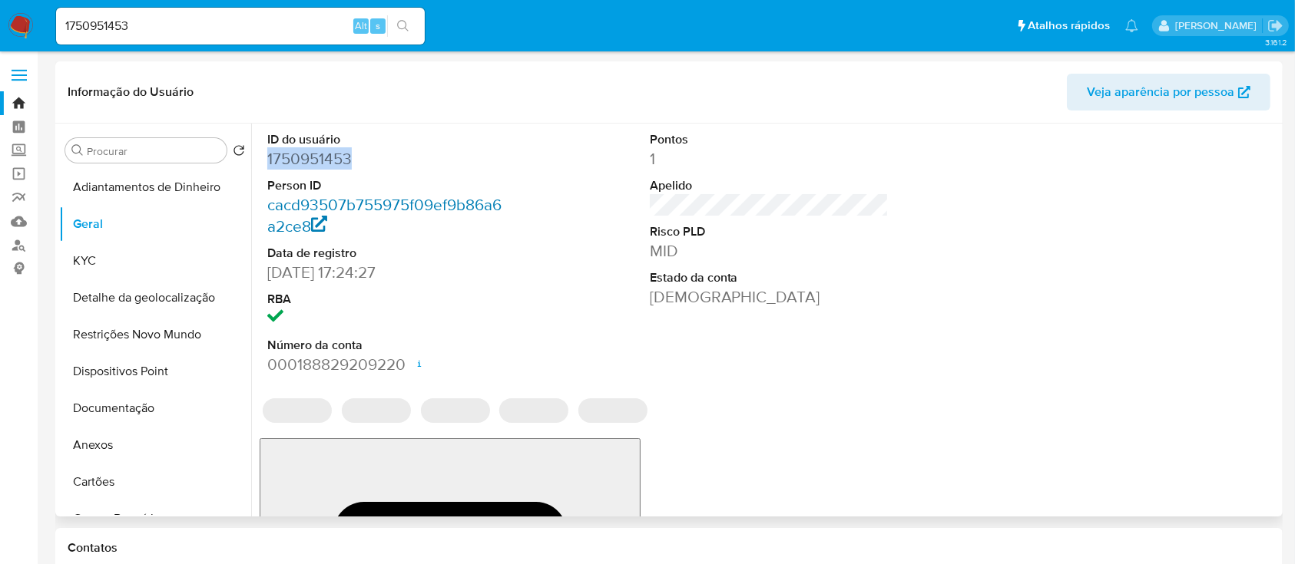
drag, startPoint x: 357, startPoint y: 159, endPoint x: 382, endPoint y: 194, distance: 42.9
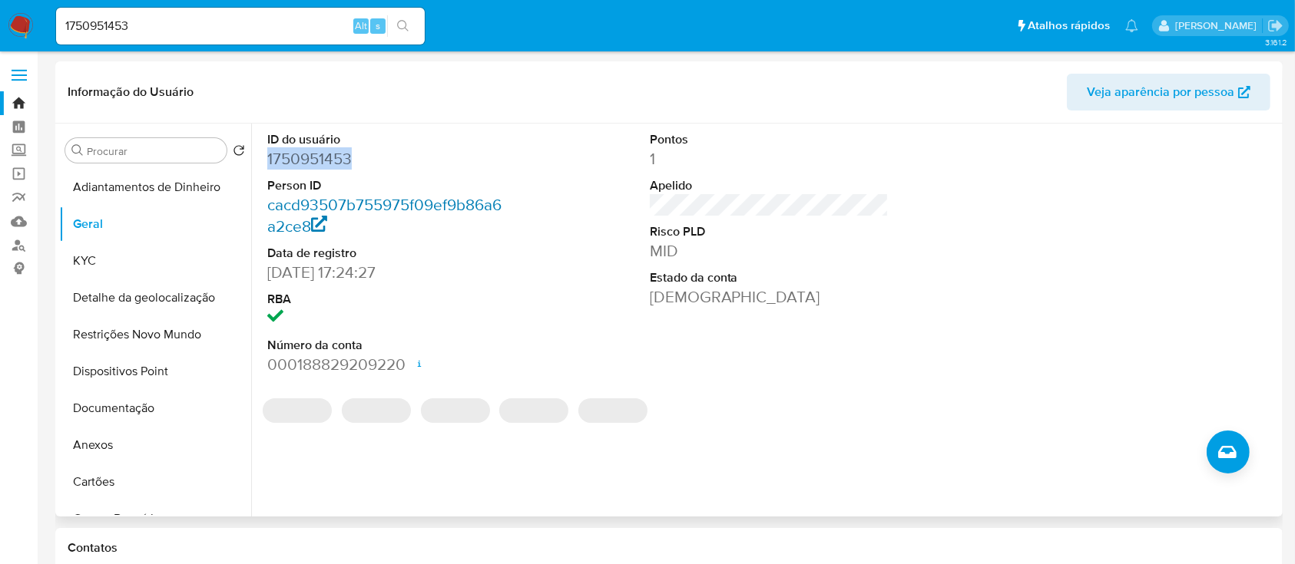
click at [258, 166] on div "ID do usuário 1750951453 Person ID cacd93507b755975f09ef9b86a6a2ce8 Data de reg…" at bounding box center [765, 320] width 1028 height 393
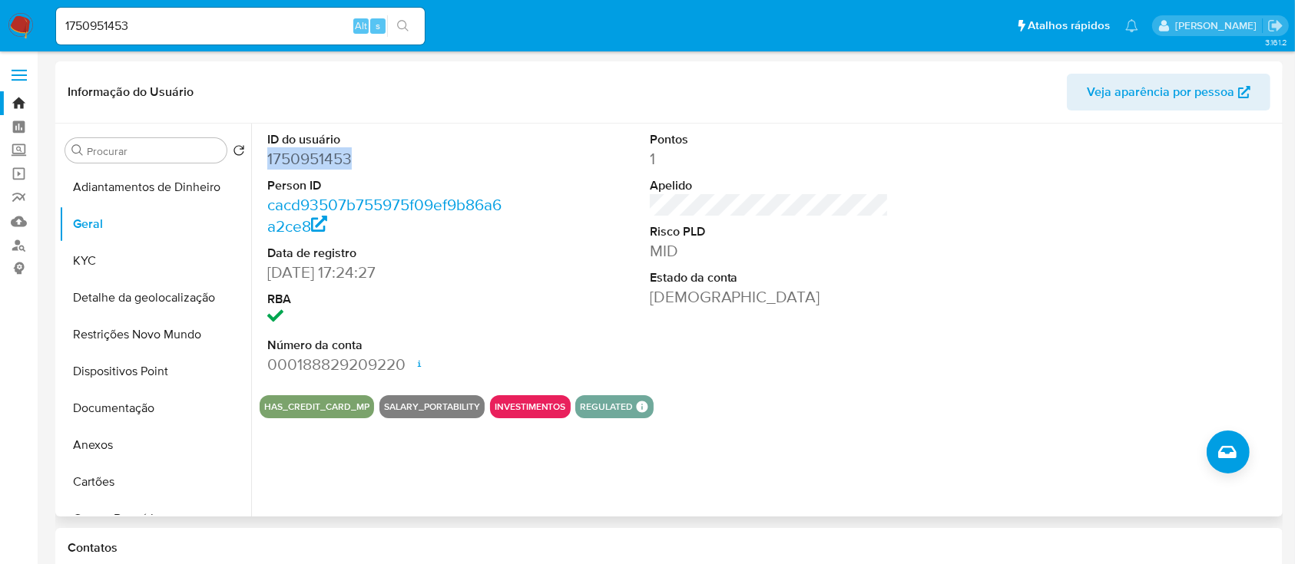
copy dd "1750951453"
drag, startPoint x: 154, startPoint y: 28, endPoint x: 18, endPoint y: 17, distance: 137.1
click at [18, 17] on nav "Pausado Ver notificaciones 1750951453 Alt s Atalhos rápidos Presiona las siguie…" at bounding box center [647, 25] width 1295 height 51
paste input "934625025"
type input "1934625025"
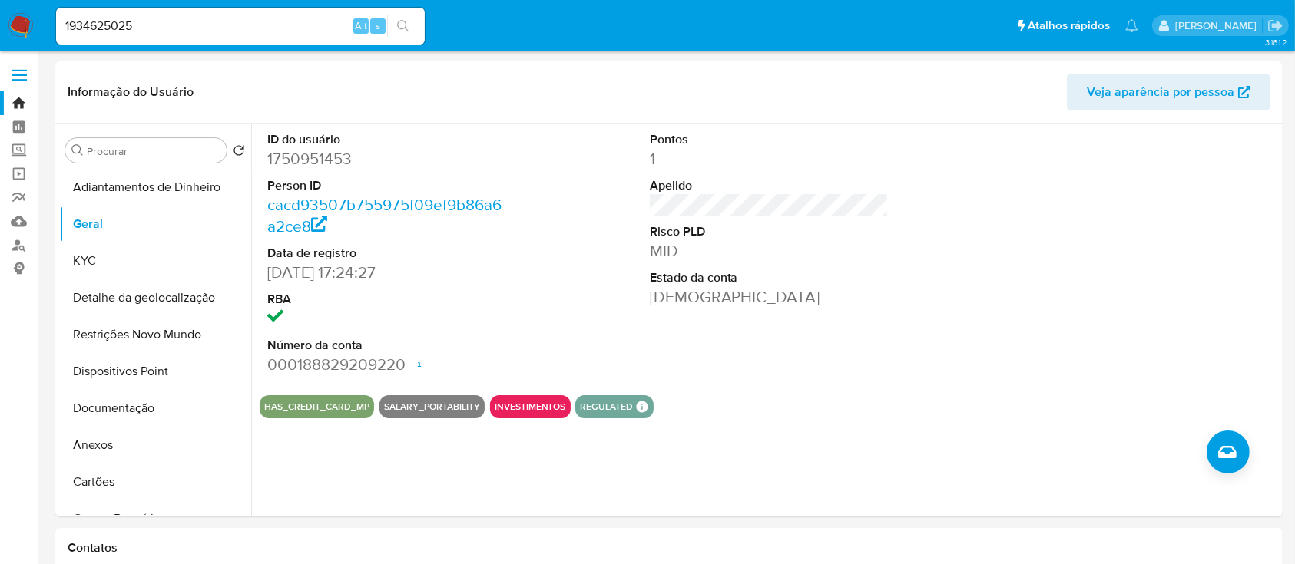
drag, startPoint x: 408, startPoint y: 19, endPoint x: 449, endPoint y: 41, distance: 46.4
click at [408, 21] on icon "search-icon" at bounding box center [403, 26] width 12 height 12
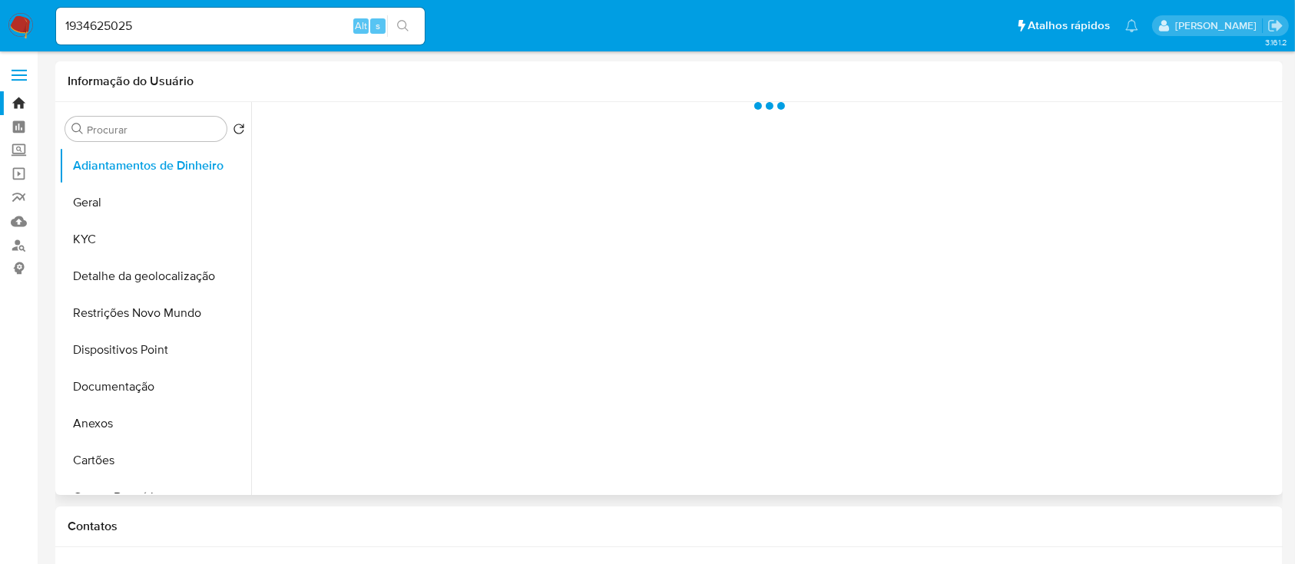
select select "10"
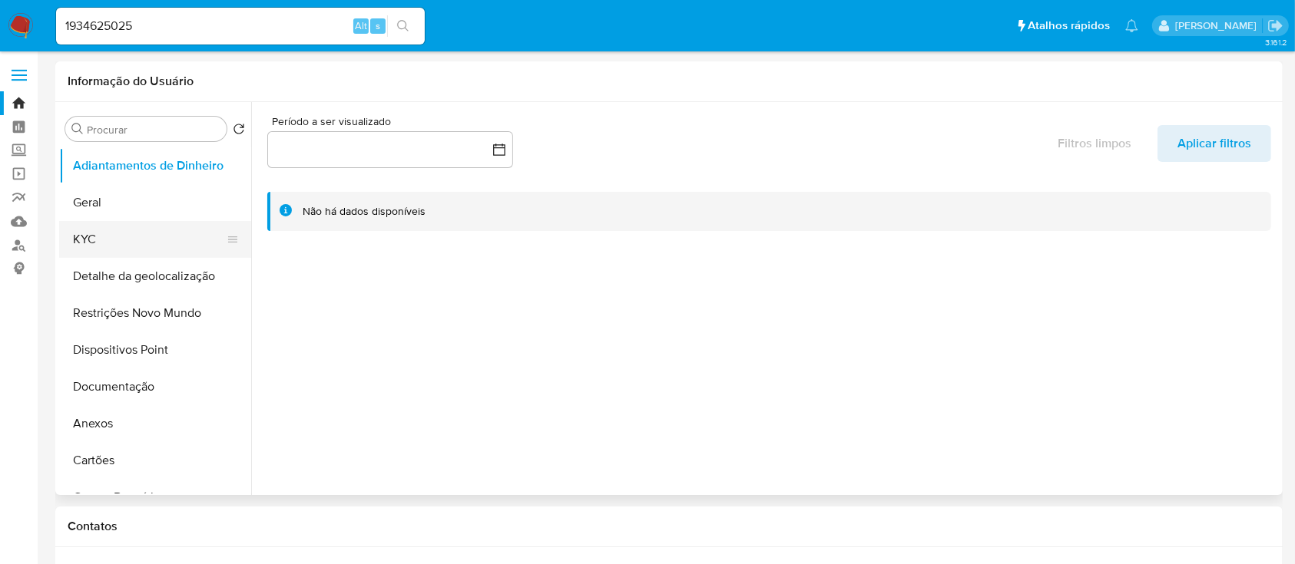
click at [124, 245] on button "KYC" at bounding box center [149, 239] width 180 height 37
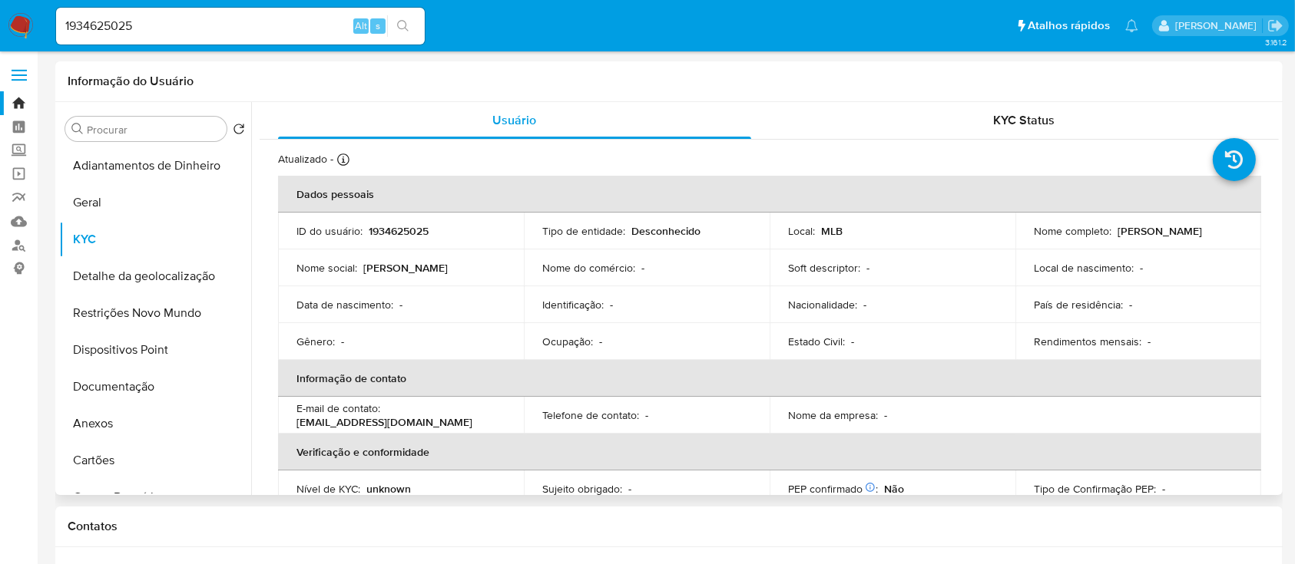
drag, startPoint x: 1118, startPoint y: 235, endPoint x: 1229, endPoint y: 248, distance: 111.4
click at [1229, 248] on td "Nome completo : [PERSON_NAME]" at bounding box center [1138, 231] width 246 height 37
click at [128, 198] on button "Geral" at bounding box center [149, 202] width 180 height 37
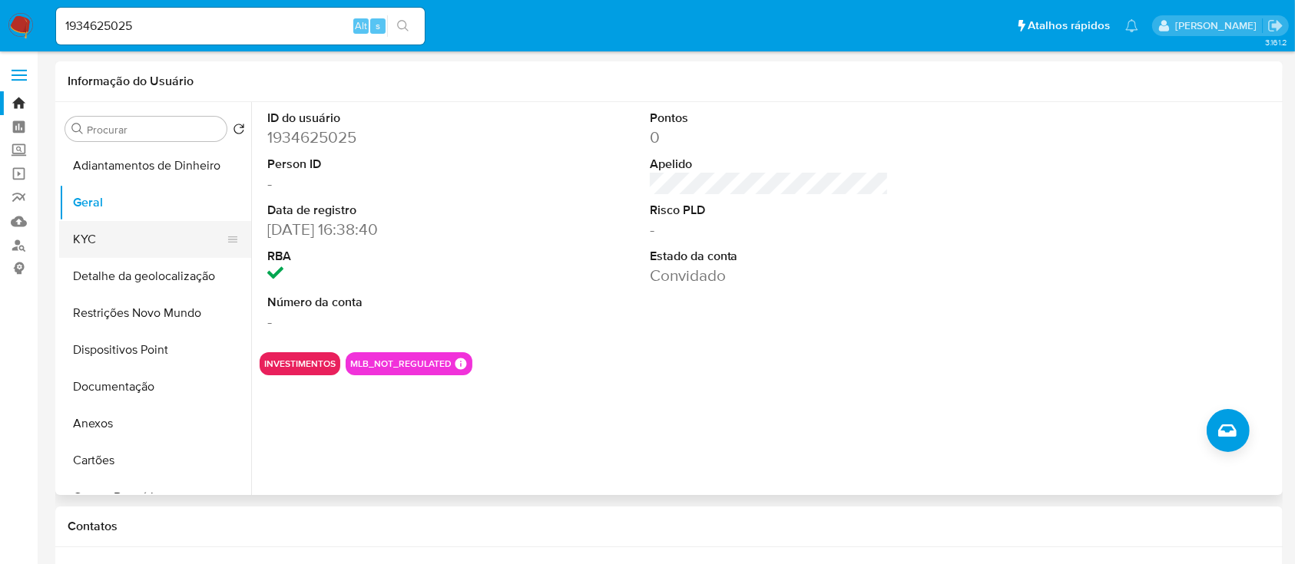
click at [104, 236] on button "KYC" at bounding box center [149, 239] width 180 height 37
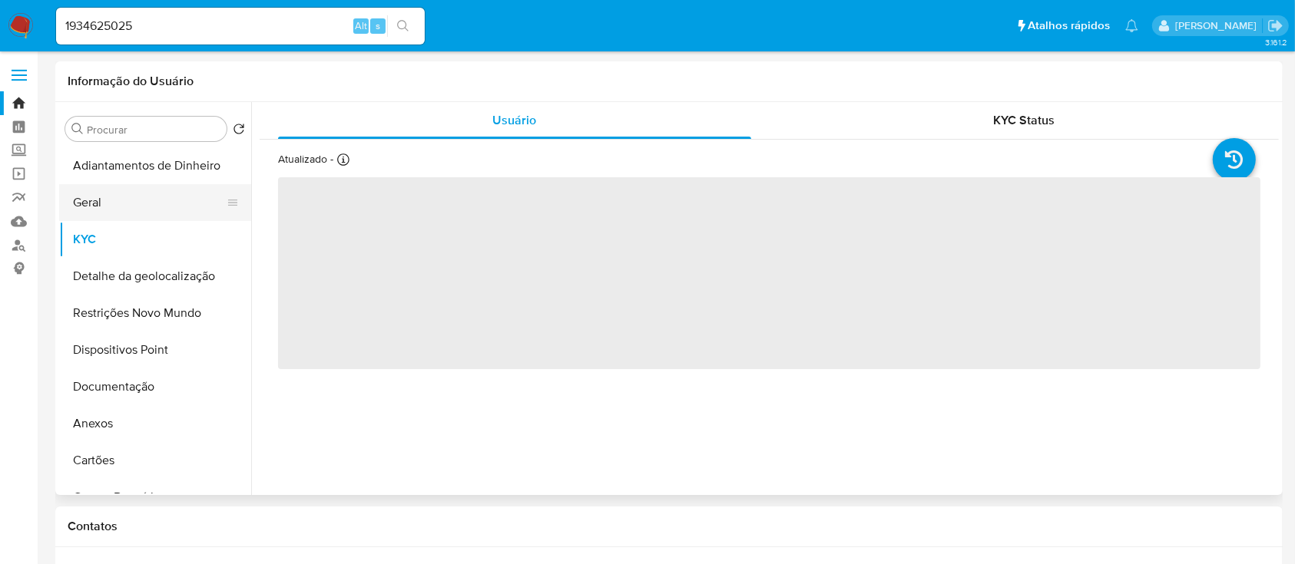
click at [98, 206] on button "Geral" at bounding box center [149, 202] width 180 height 37
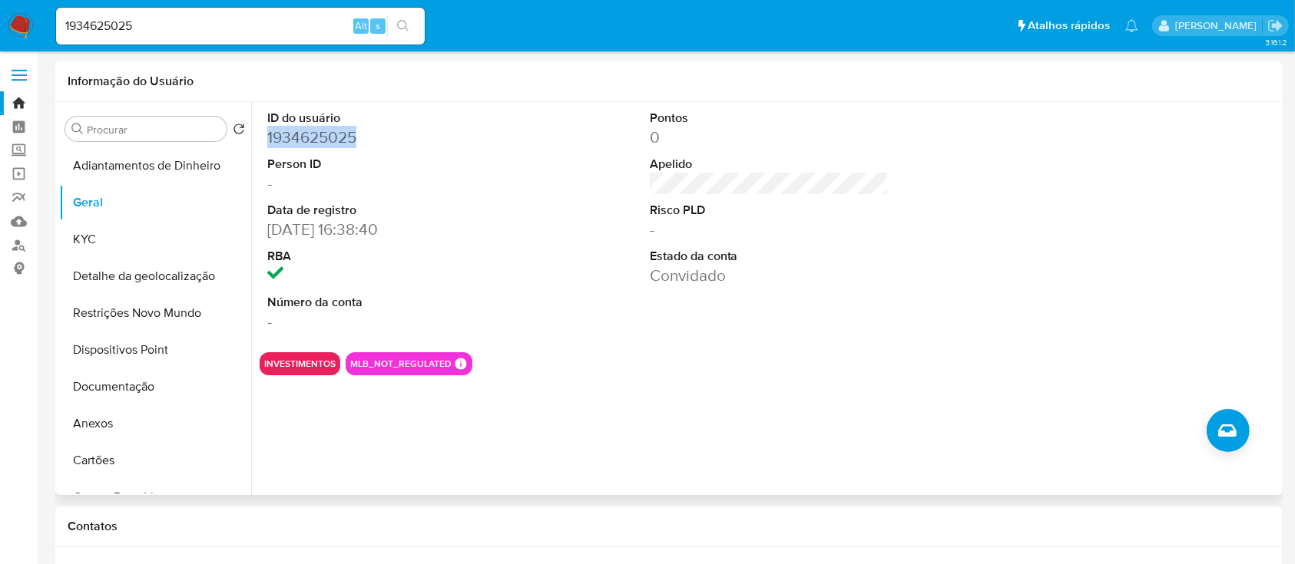
drag, startPoint x: 358, startPoint y: 136, endPoint x: 254, endPoint y: 143, distance: 103.9
click at [254, 142] on div "ID do usuário 1934625025 Person ID - Data de registro [DATE] 16:38:40 RBA Númer…" at bounding box center [765, 298] width 1028 height 393
copy dd "1934625025"
click at [98, 247] on button "KYC" at bounding box center [149, 239] width 180 height 37
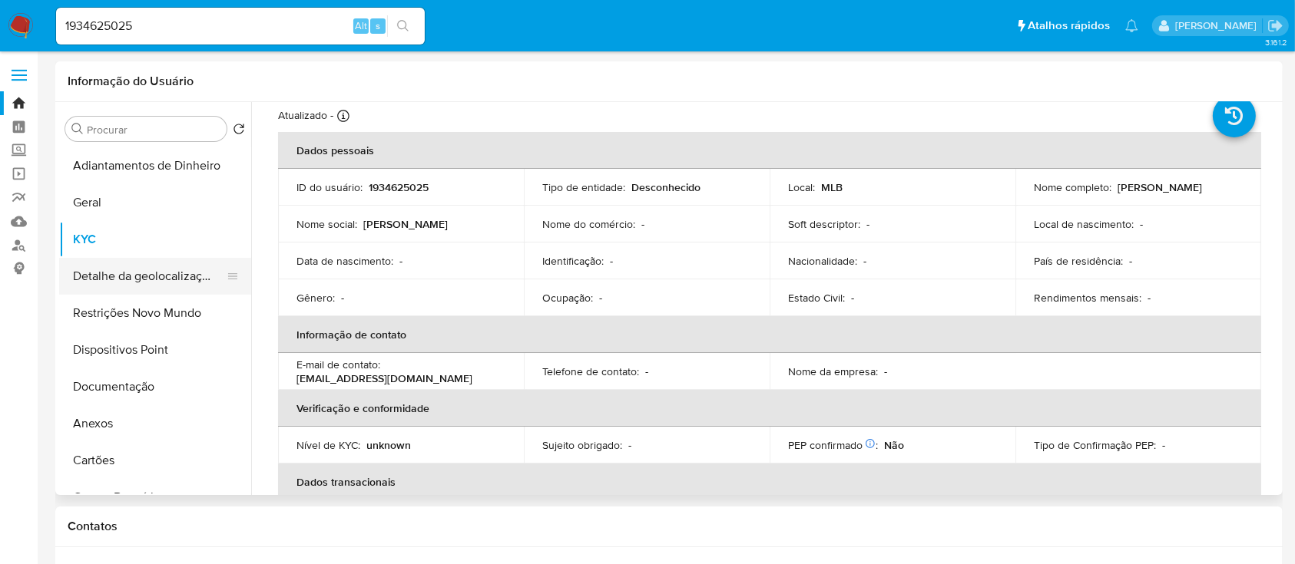
click at [146, 273] on button "Detalhe da geolocalização" at bounding box center [149, 276] width 180 height 37
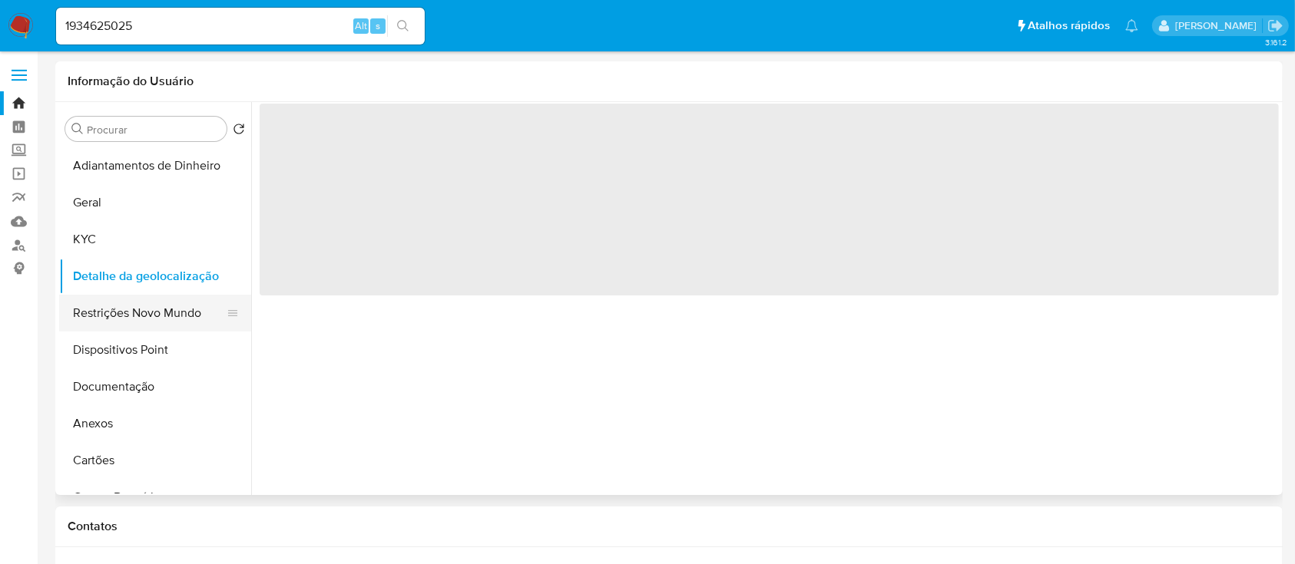
click at [145, 307] on button "Restrições Novo Mundo" at bounding box center [149, 313] width 180 height 37
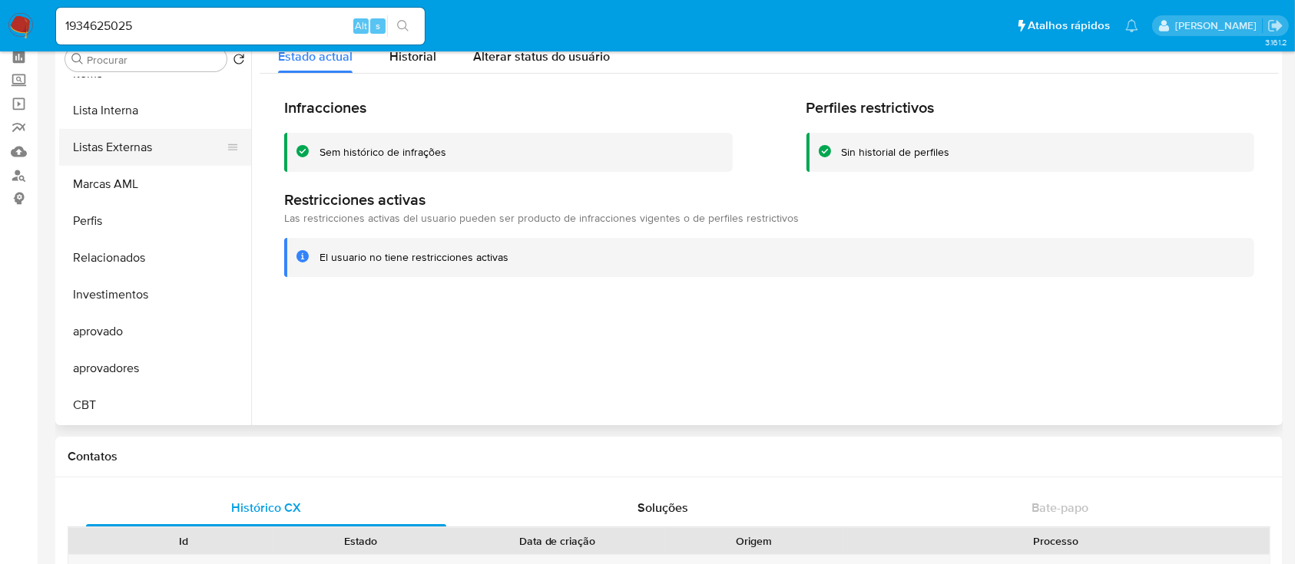
scroll to position [102, 0]
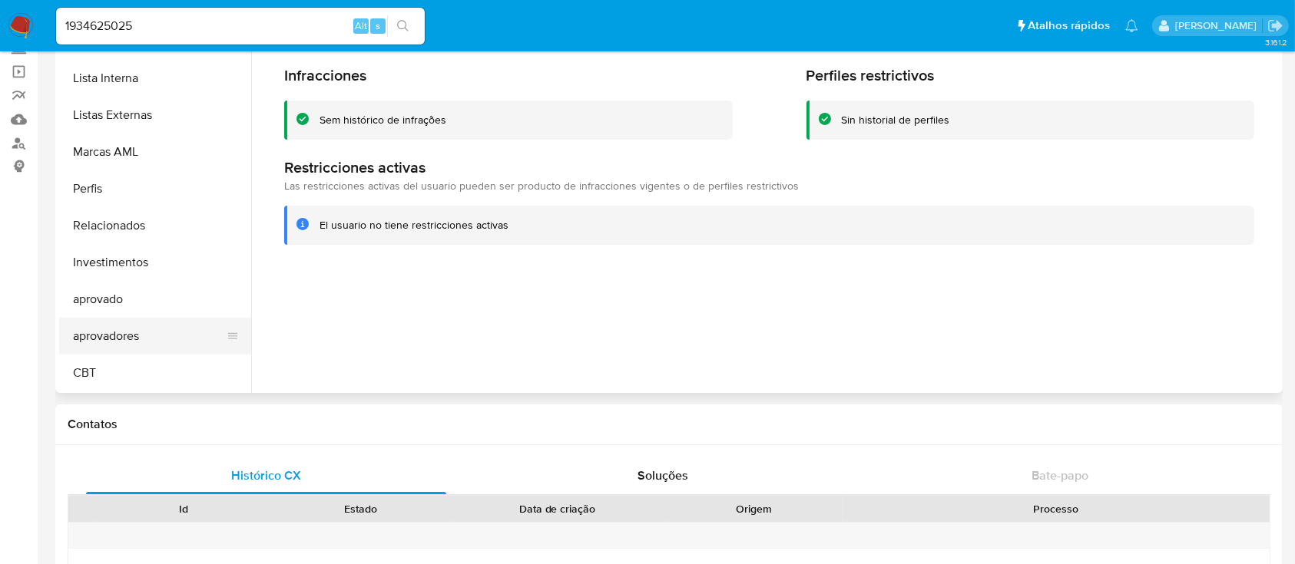
click at [131, 342] on button "aprovadores" at bounding box center [149, 336] width 180 height 37
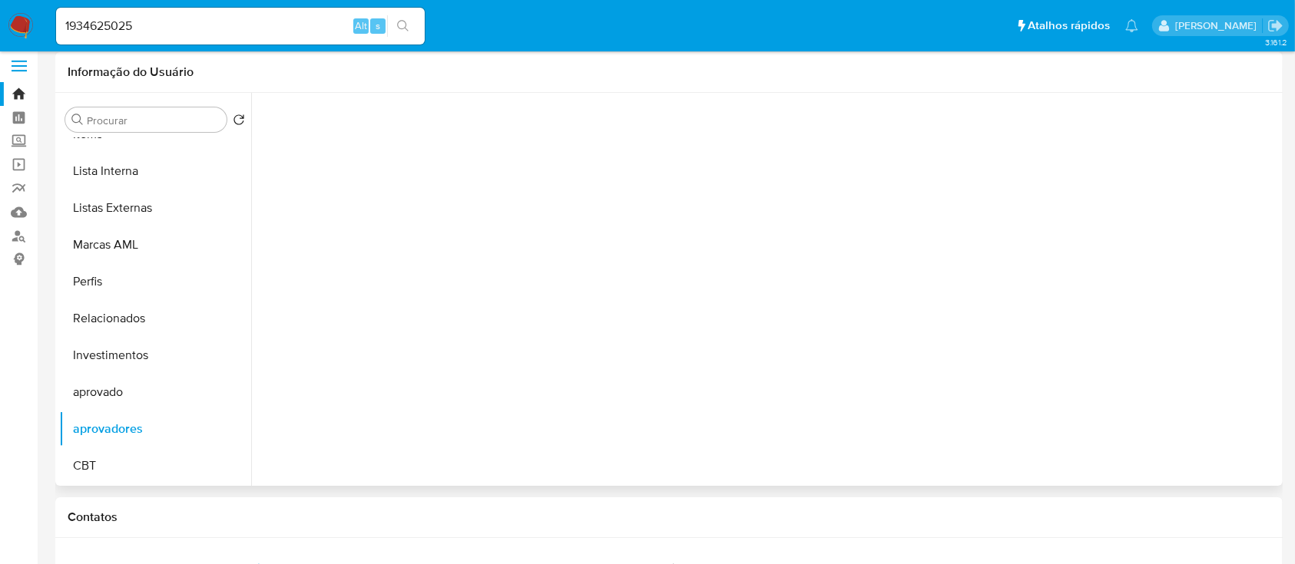
scroll to position [0, 0]
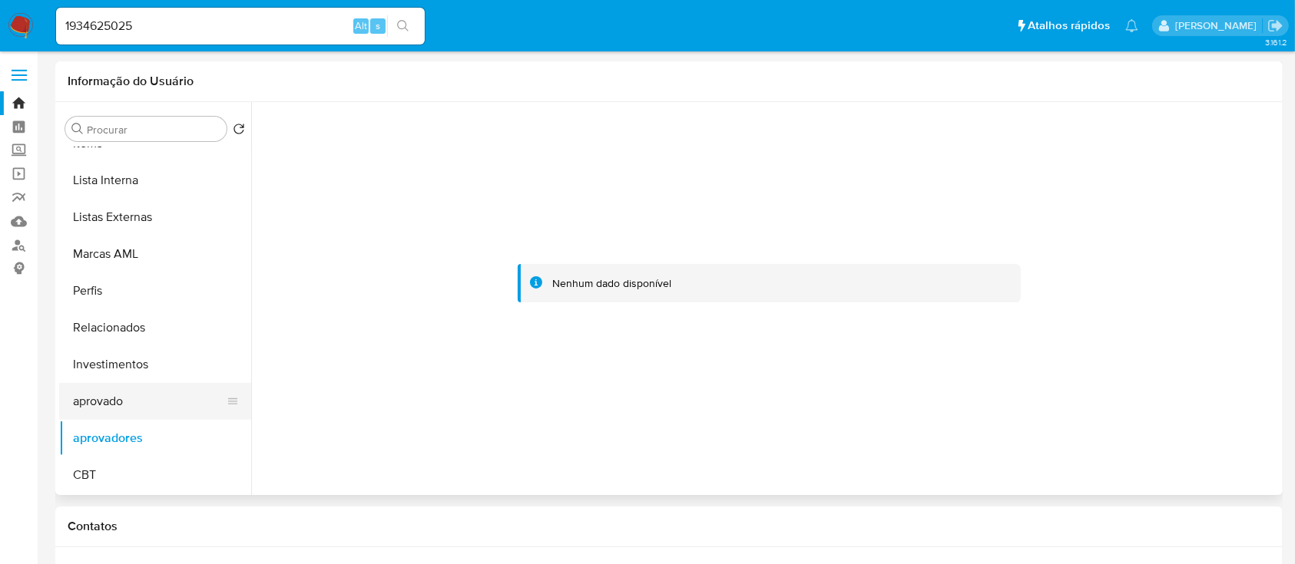
click at [117, 402] on button "aprovado" at bounding box center [149, 401] width 180 height 37
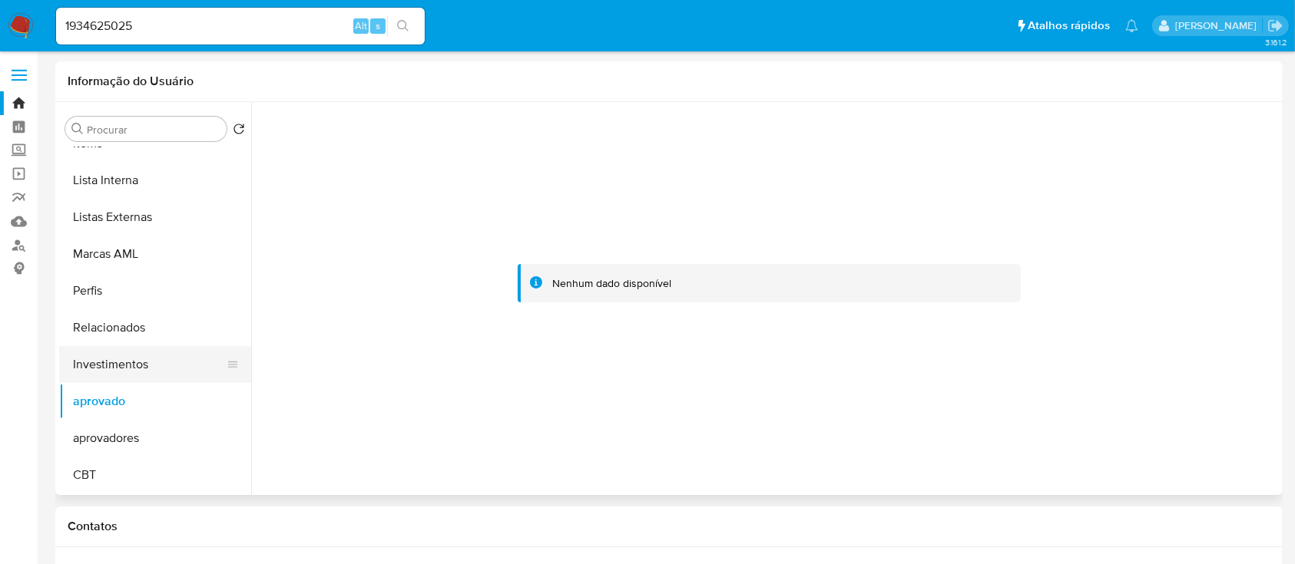
click at [108, 366] on button "Investimentos" at bounding box center [149, 364] width 180 height 37
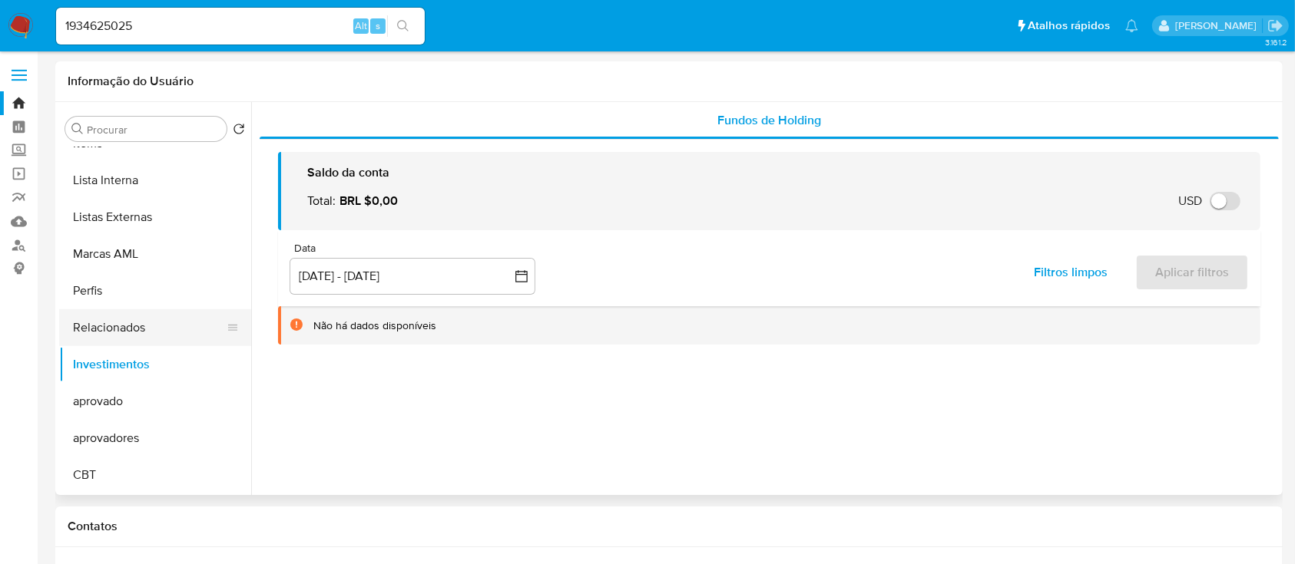
click at [112, 334] on button "Relacionados" at bounding box center [149, 328] width 180 height 37
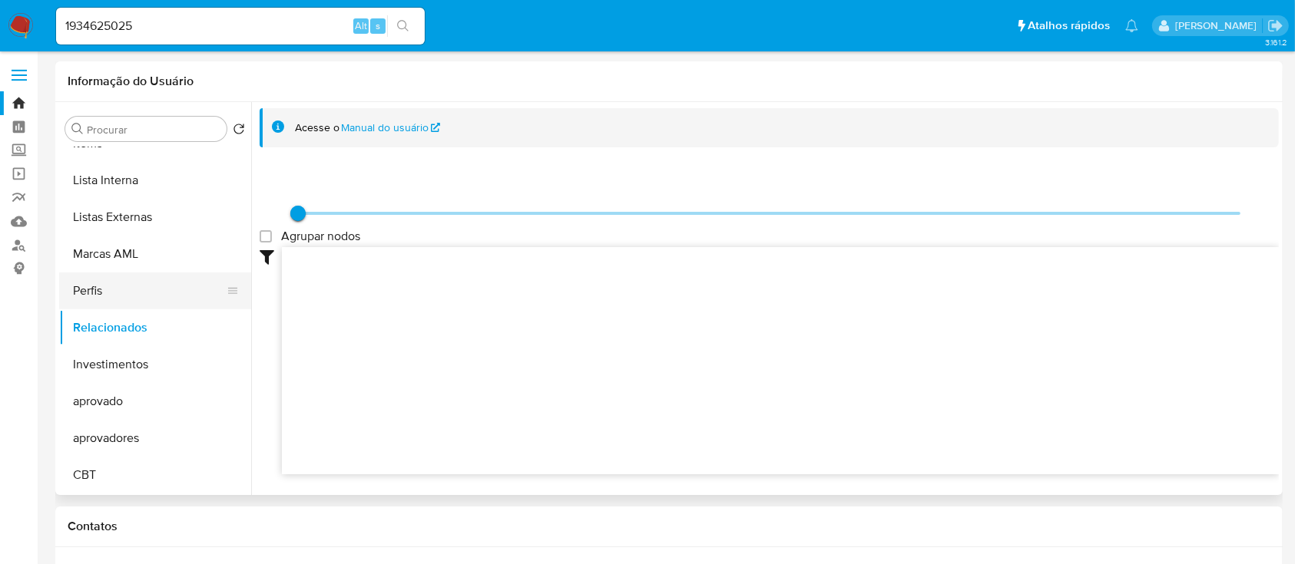
click at [107, 285] on button "Perfis" at bounding box center [149, 291] width 180 height 37
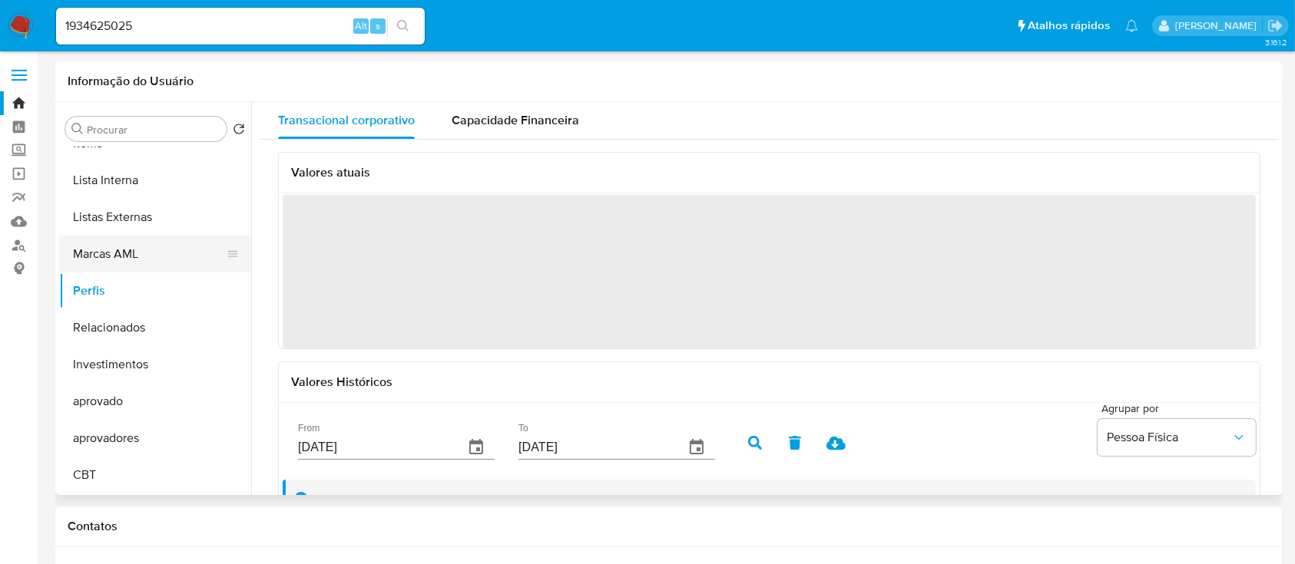
click at [101, 255] on button "Marcas AML" at bounding box center [149, 254] width 180 height 37
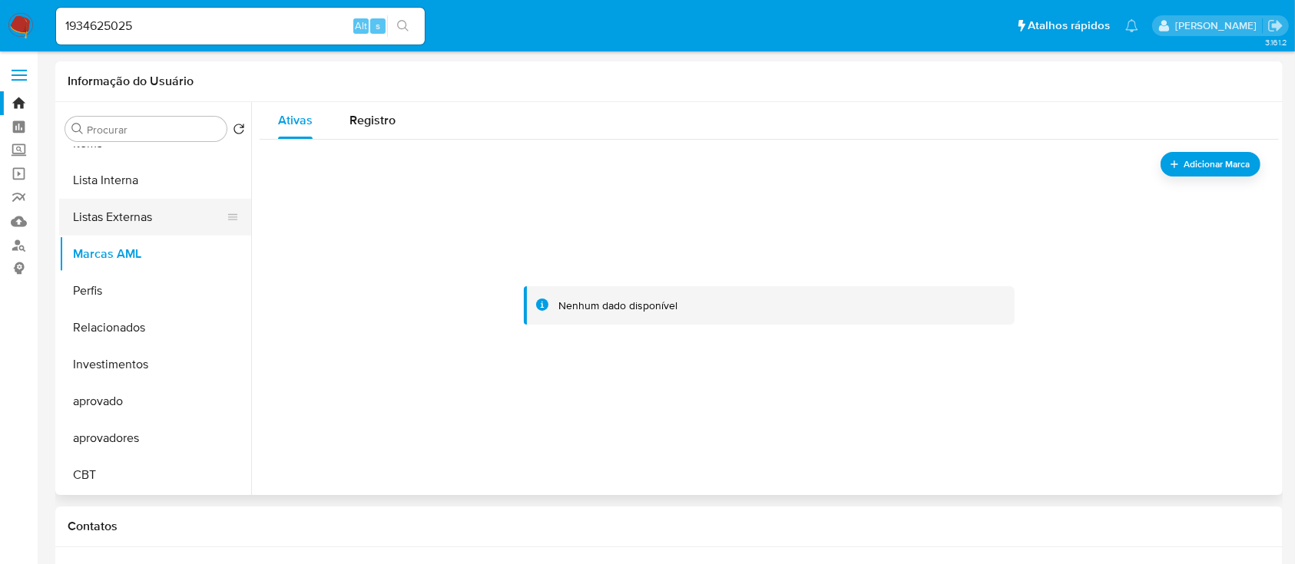
click at [126, 211] on button "Listas Externas" at bounding box center [149, 217] width 180 height 37
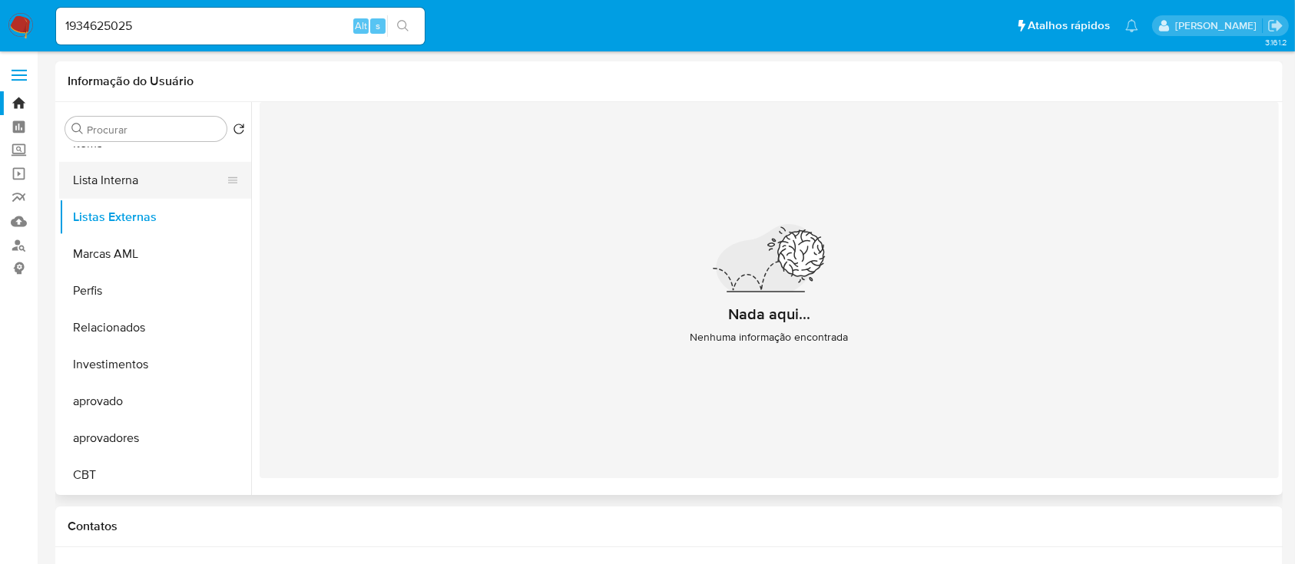
click at [142, 185] on button "Lista Interna" at bounding box center [149, 180] width 180 height 37
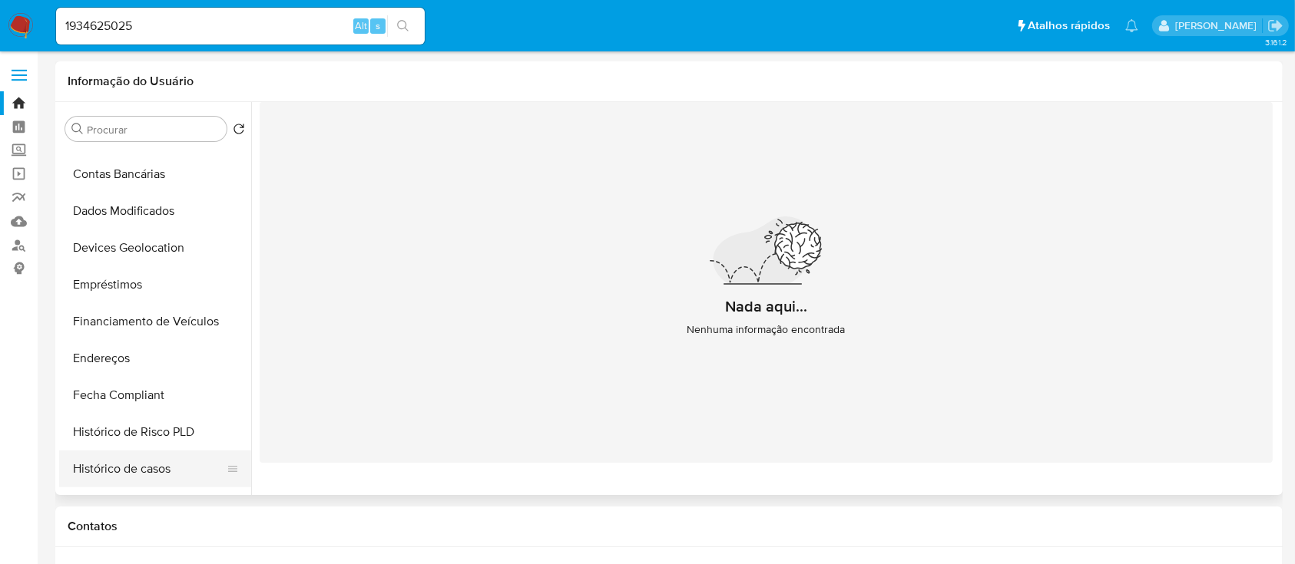
scroll to position [284, 0]
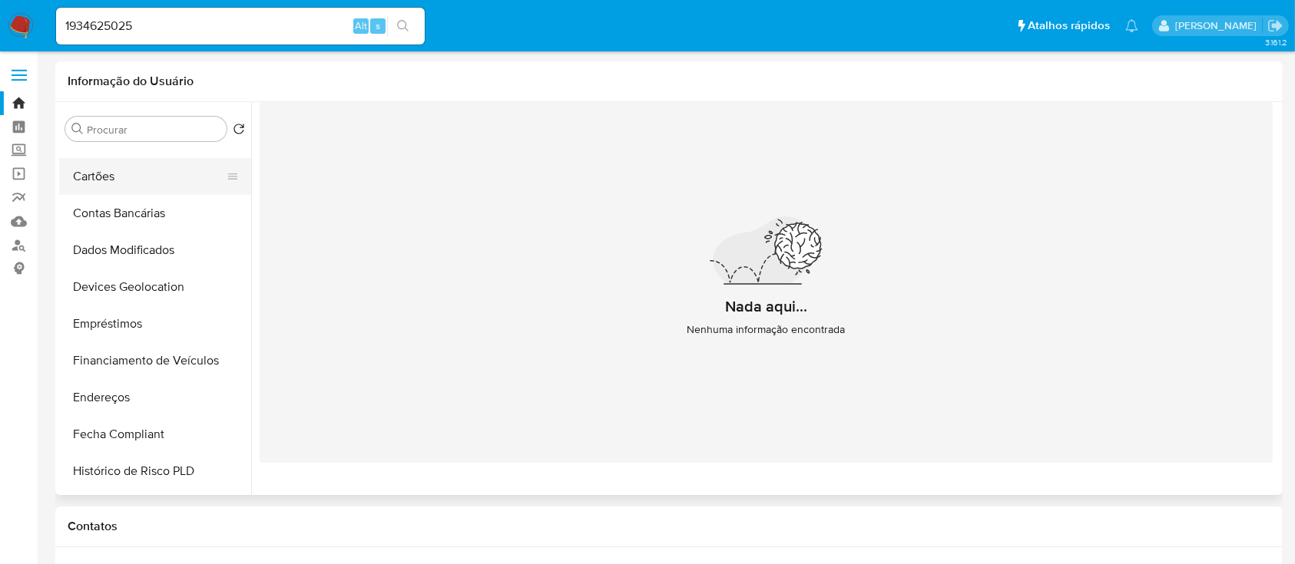
click at [129, 179] on button "Cartões" at bounding box center [149, 176] width 180 height 37
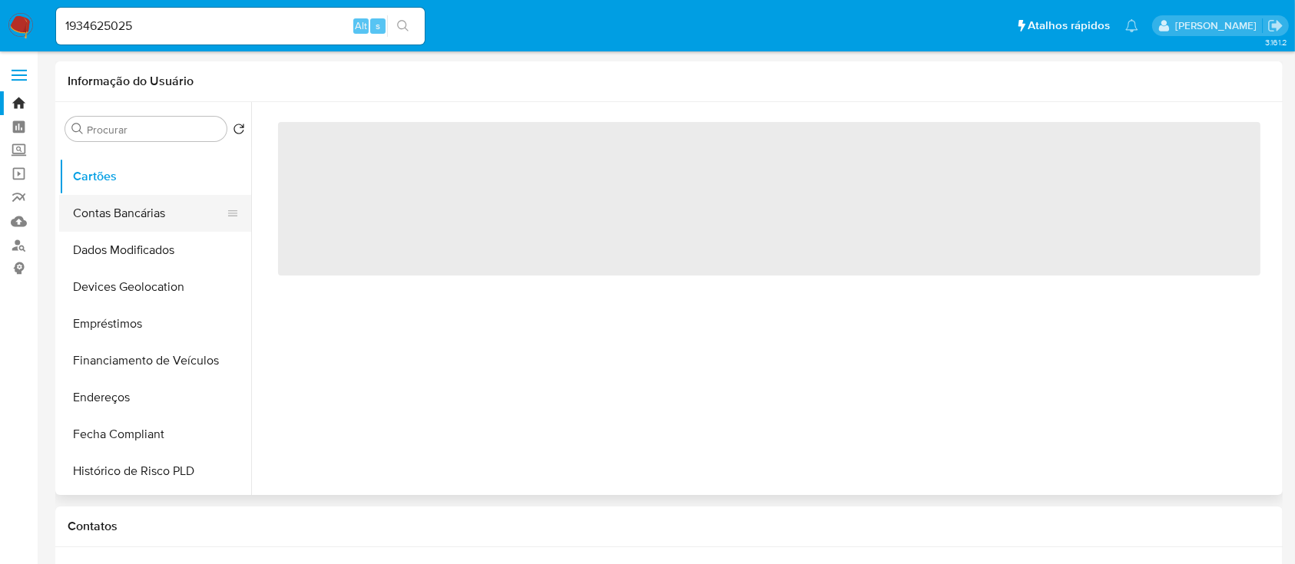
scroll to position [80, 0]
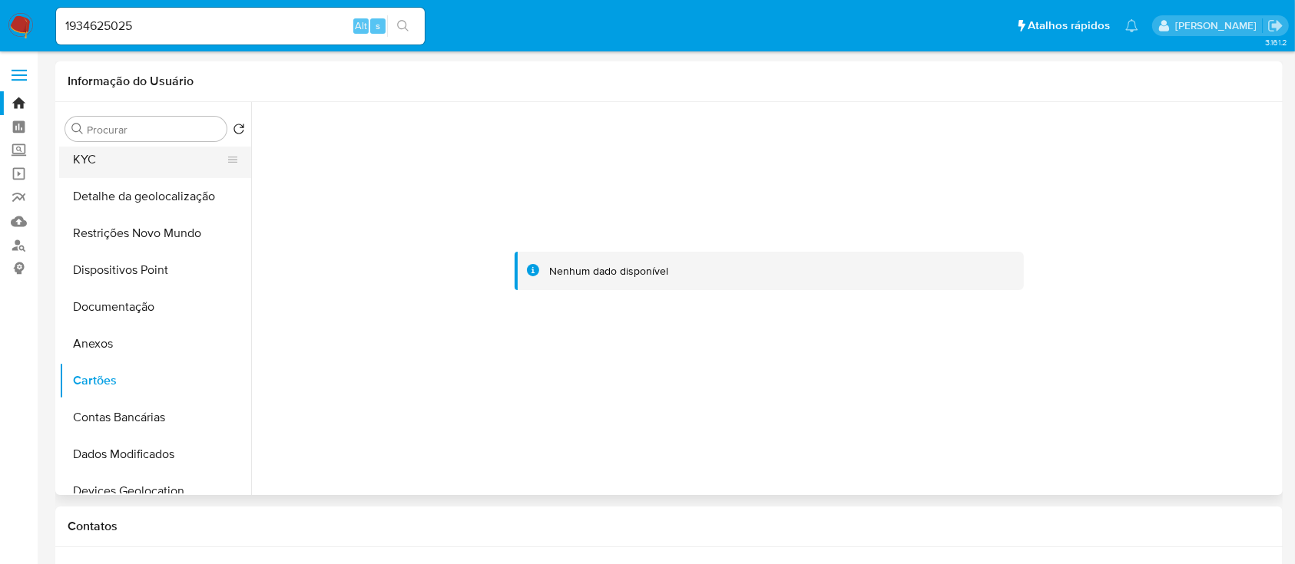
click at [96, 157] on button "KYC" at bounding box center [149, 159] width 180 height 37
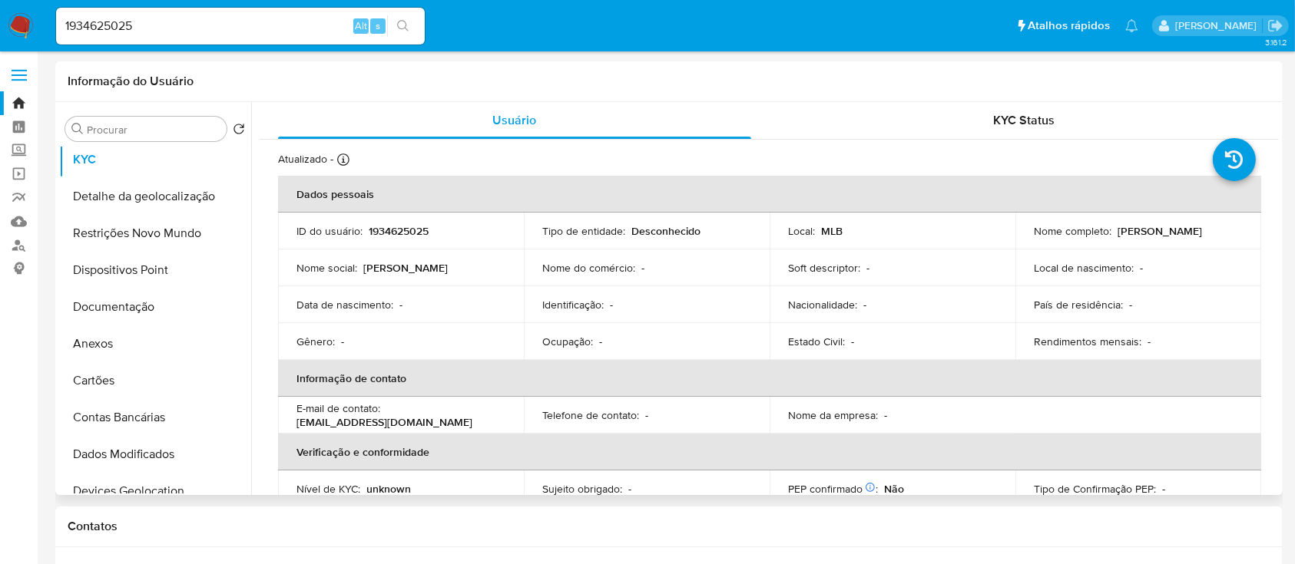
drag, startPoint x: 1238, startPoint y: 230, endPoint x: 1124, endPoint y: 243, distance: 114.4
click at [1112, 230] on td "Nome completo : Filipe AugustodeSouza" at bounding box center [1138, 231] width 246 height 37
copy p "Filipe AugustodeSouza"
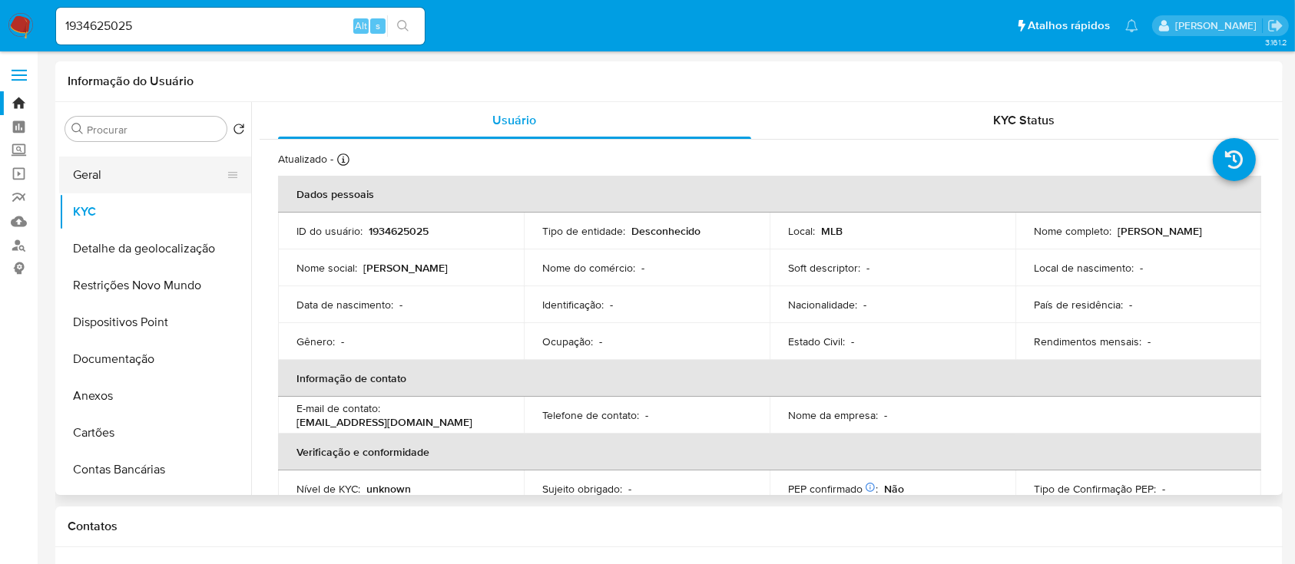
scroll to position [0, 0]
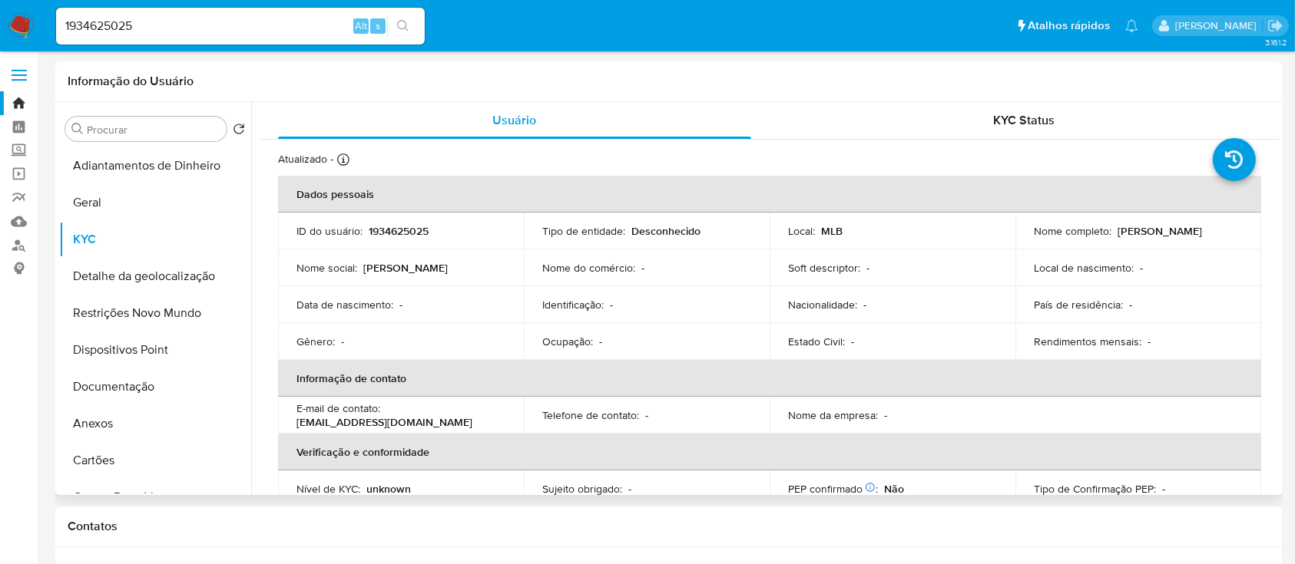
drag, startPoint x: 100, startPoint y: 206, endPoint x: 258, endPoint y: 206, distance: 158.2
click at [106, 207] on button "Geral" at bounding box center [155, 202] width 192 height 37
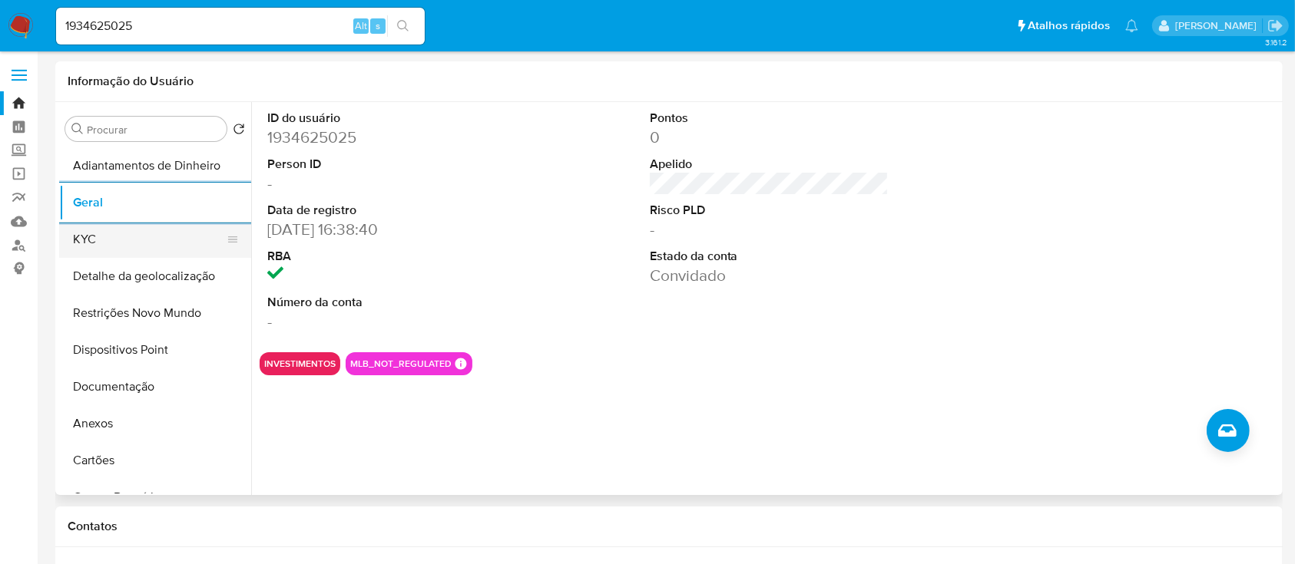
drag, startPoint x: 85, startPoint y: 239, endPoint x: 108, endPoint y: 240, distance: 22.3
click at [85, 239] on button "KYC" at bounding box center [149, 239] width 180 height 37
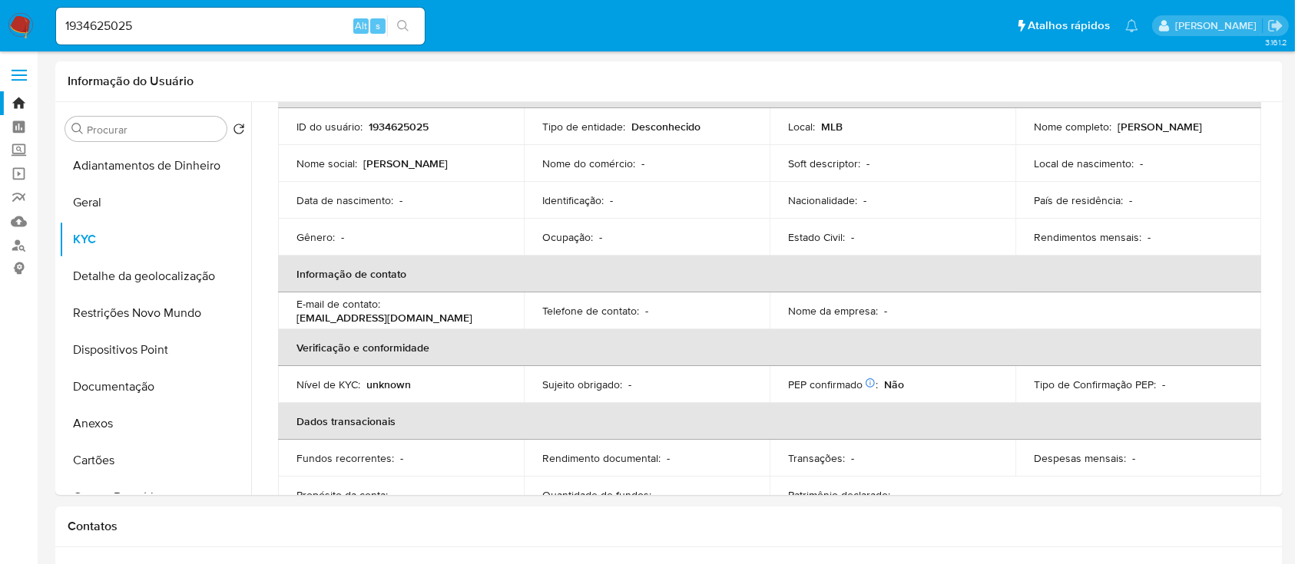
scroll to position [103, 0]
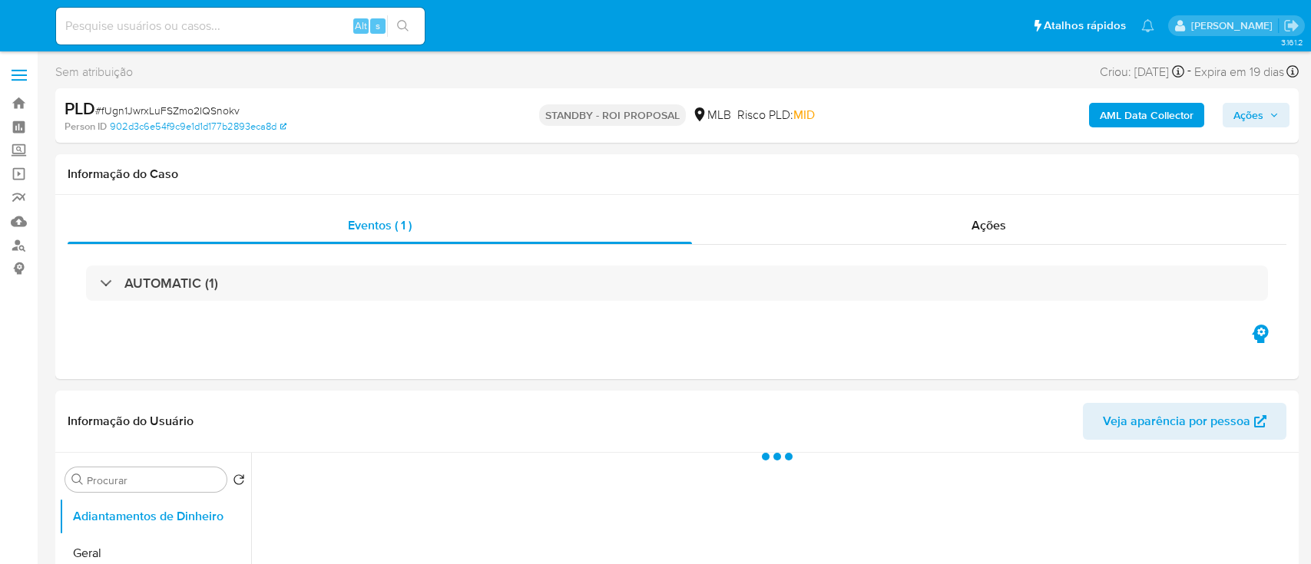
select select "10"
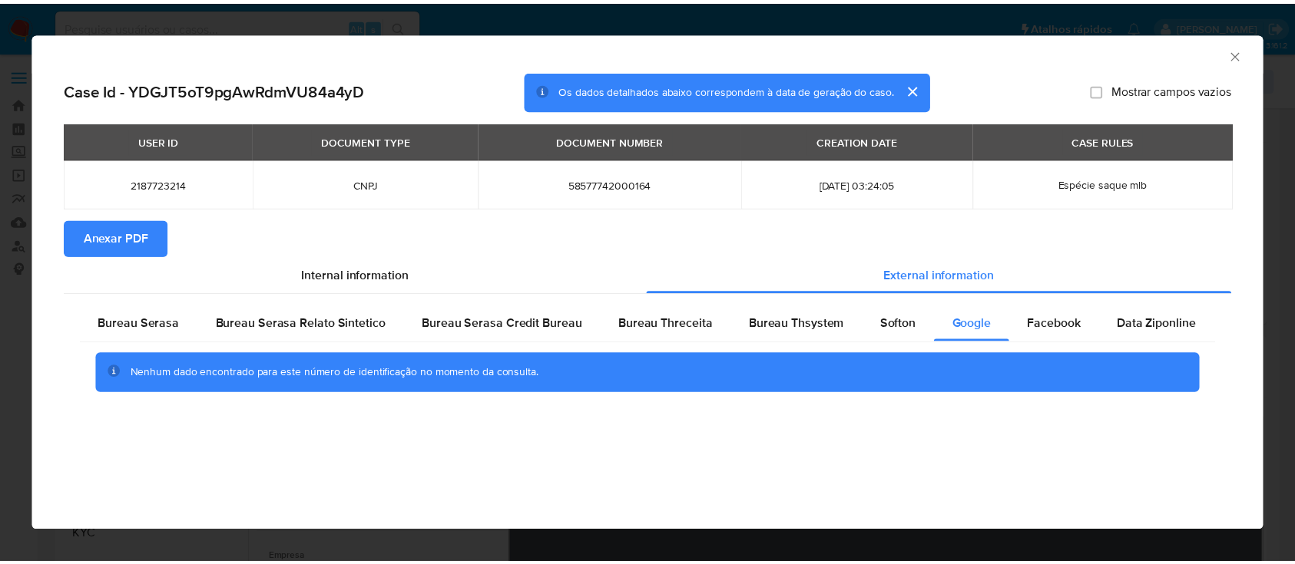
scroll to position [204, 0]
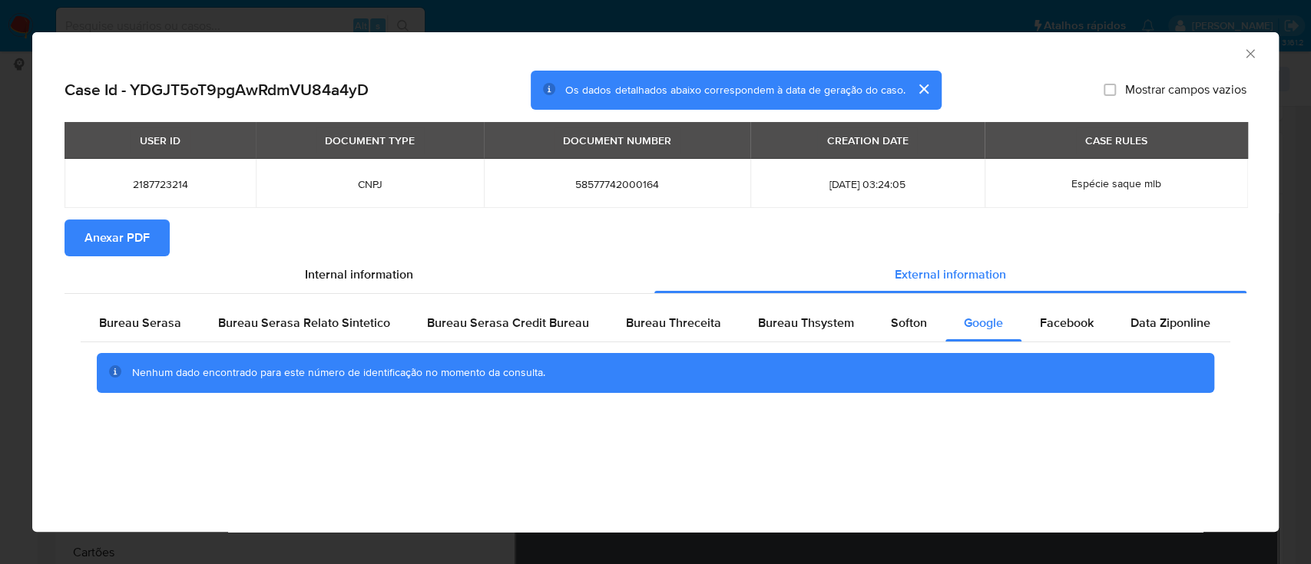
click at [1250, 52] on icon "Fechar a janela" at bounding box center [1250, 53] width 8 height 8
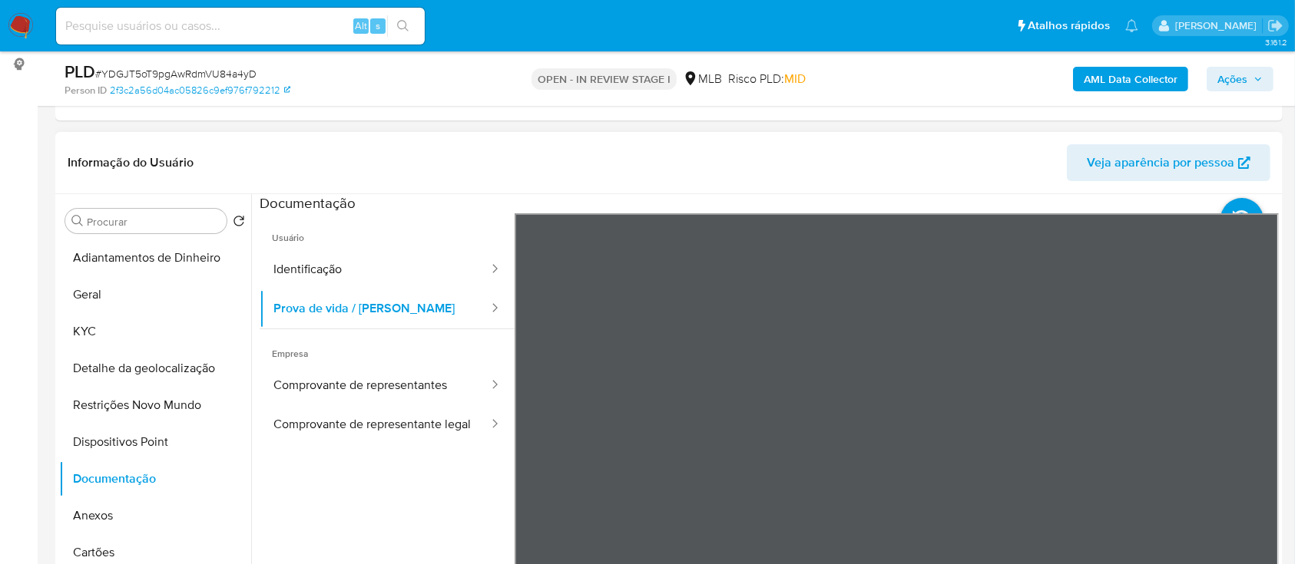
scroll to position [48, 0]
click at [87, 321] on button "KYC" at bounding box center [149, 331] width 180 height 37
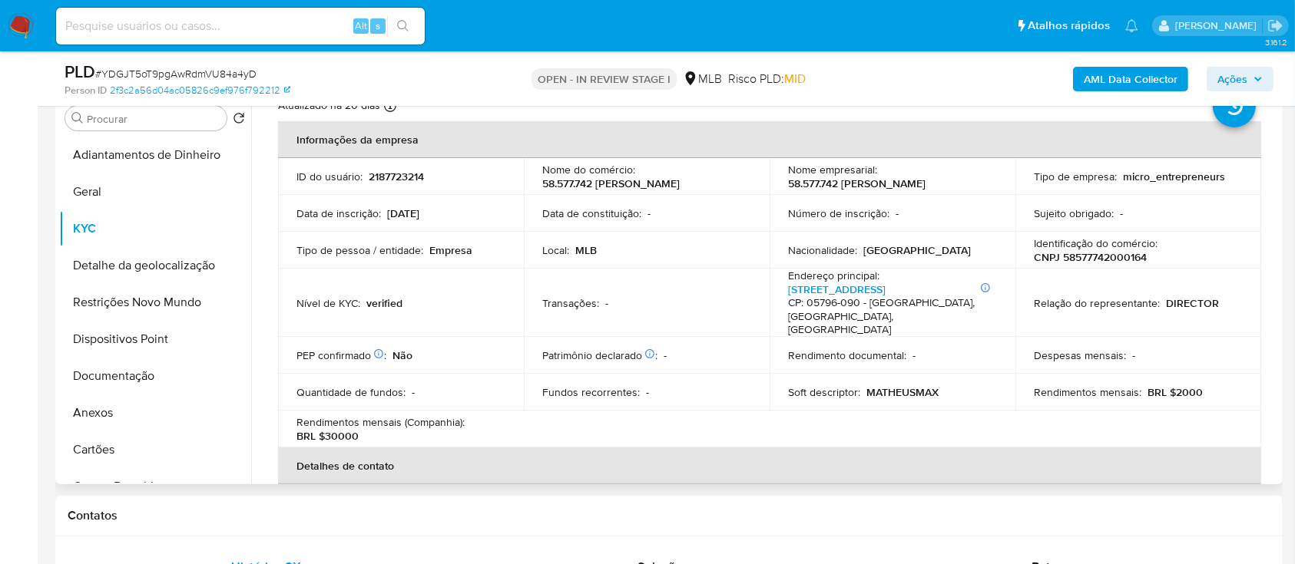
scroll to position [0, 0]
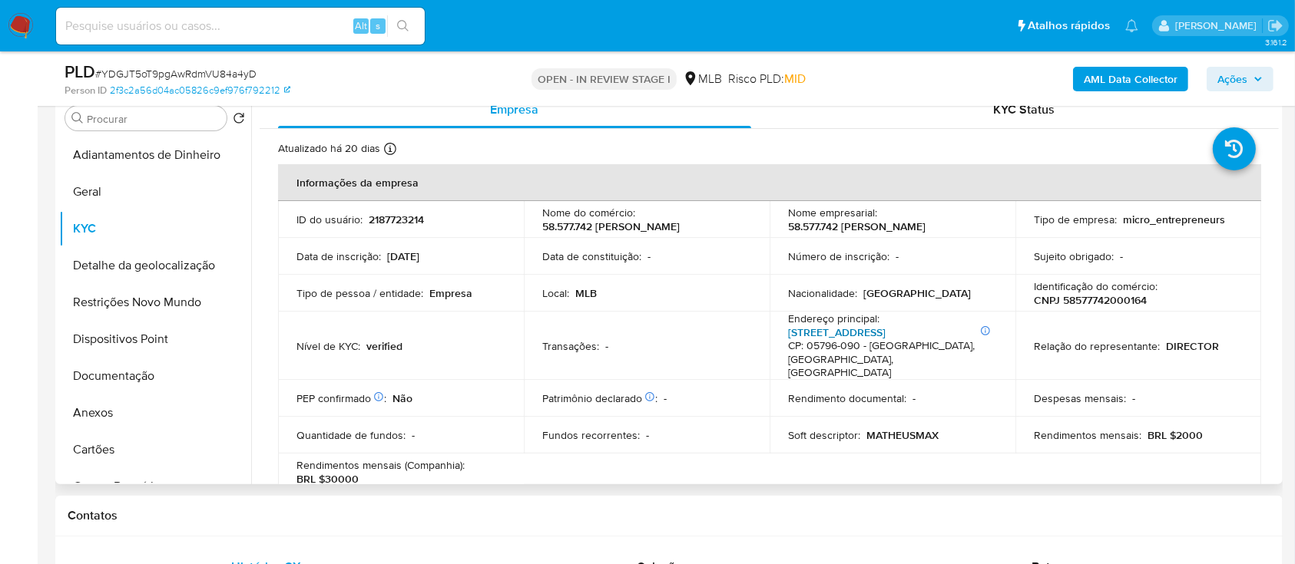
click at [828, 332] on link "[STREET_ADDRESS]" at bounding box center [837, 332] width 98 height 15
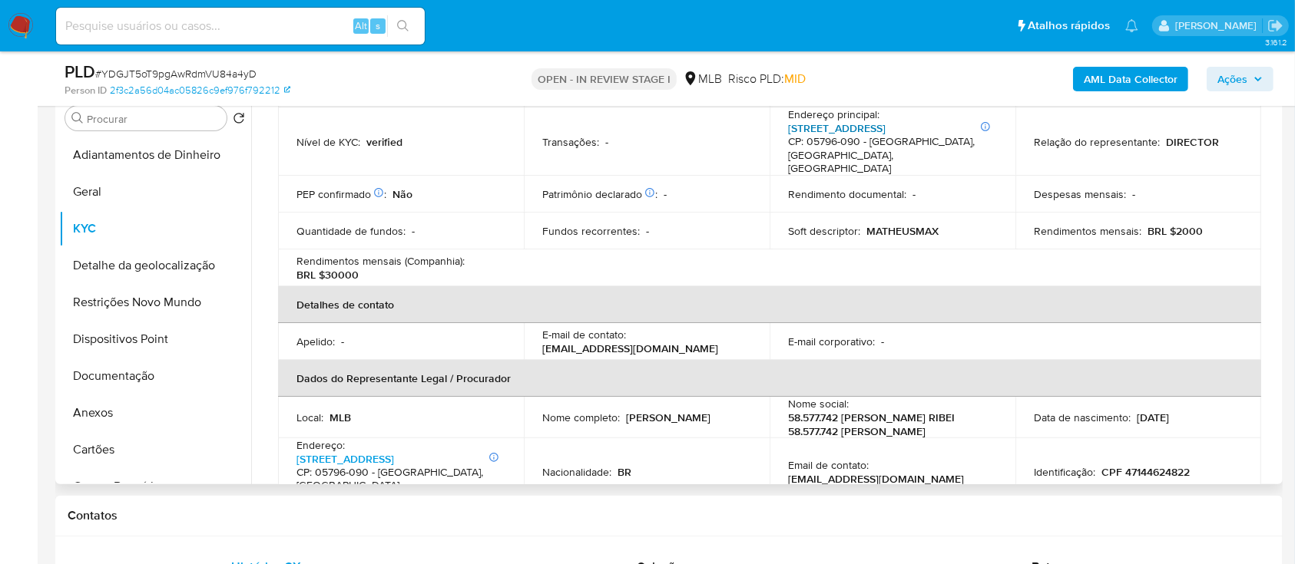
scroll to position [307, 0]
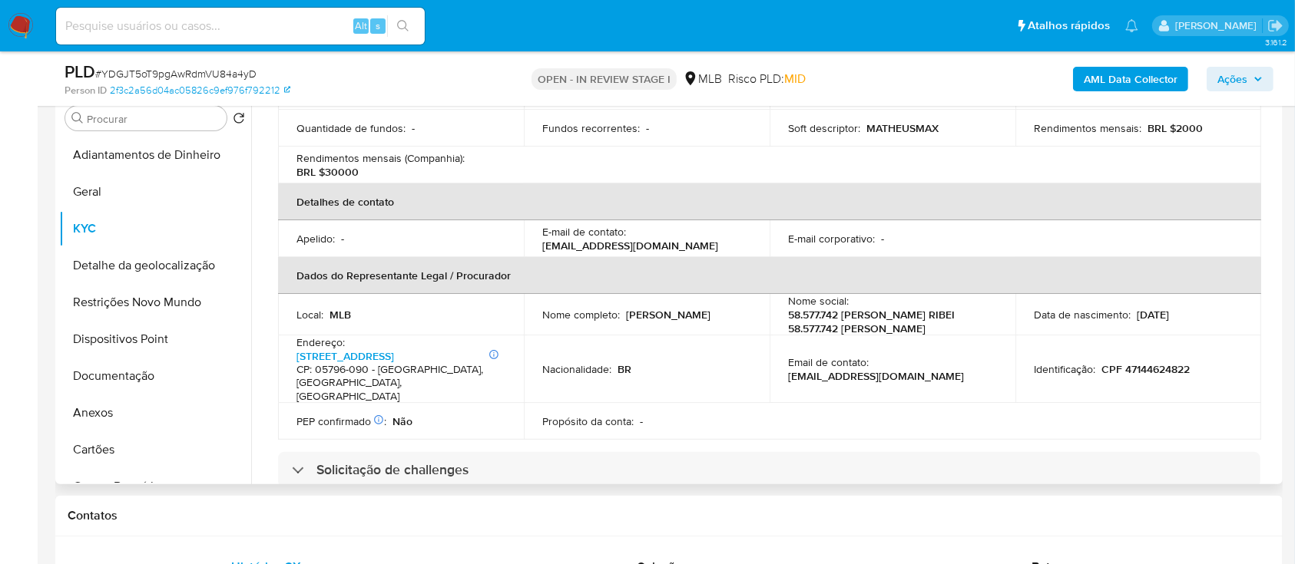
drag, startPoint x: 758, startPoint y: 315, endPoint x: 707, endPoint y: 316, distance: 51.5
click at [624, 316] on td "Nome completo : [PERSON_NAME]" at bounding box center [647, 314] width 246 height 41
copy p "[PERSON_NAME]"
drag, startPoint x: 1190, startPoint y: 372, endPoint x: 1094, endPoint y: 372, distance: 95.2
click at [1094, 372] on div "Identificação : CPF 47144624822" at bounding box center [1138, 370] width 209 height 14
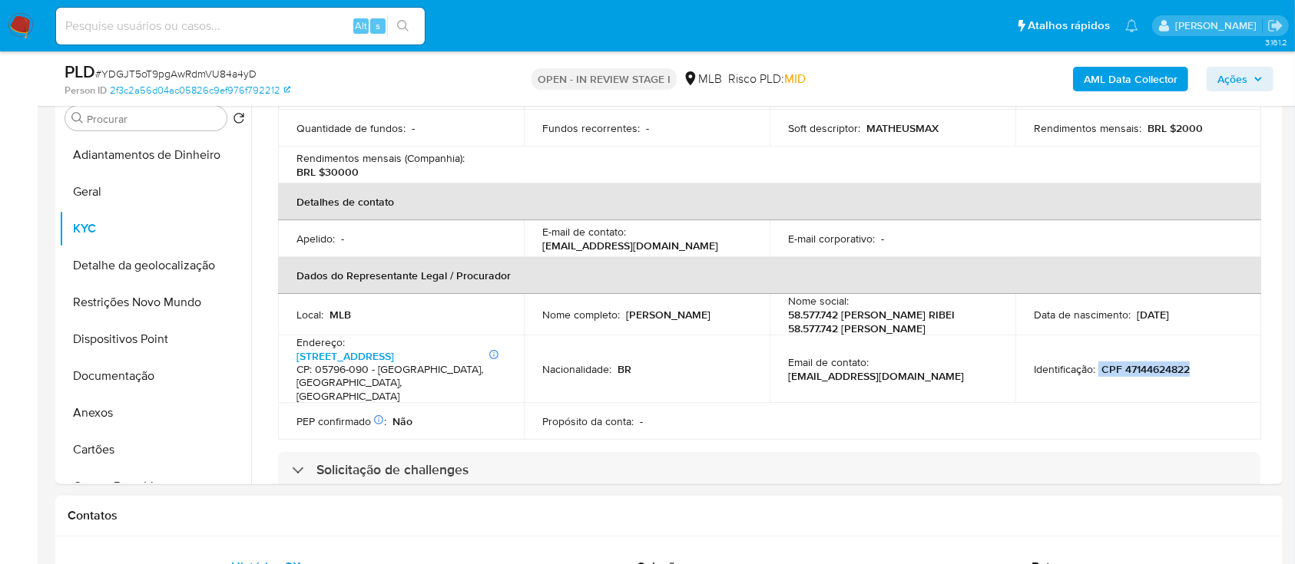
copy div "CPF 47144624822"
drag, startPoint x: 800, startPoint y: 382, endPoint x: 932, endPoint y: 381, distance: 131.3
click at [932, 381] on td "Email de contato : [EMAIL_ADDRESS][DOMAIN_NAME]" at bounding box center [893, 370] width 246 height 68
copy p "[EMAIL_ADDRESS][DOMAIN_NAME]"
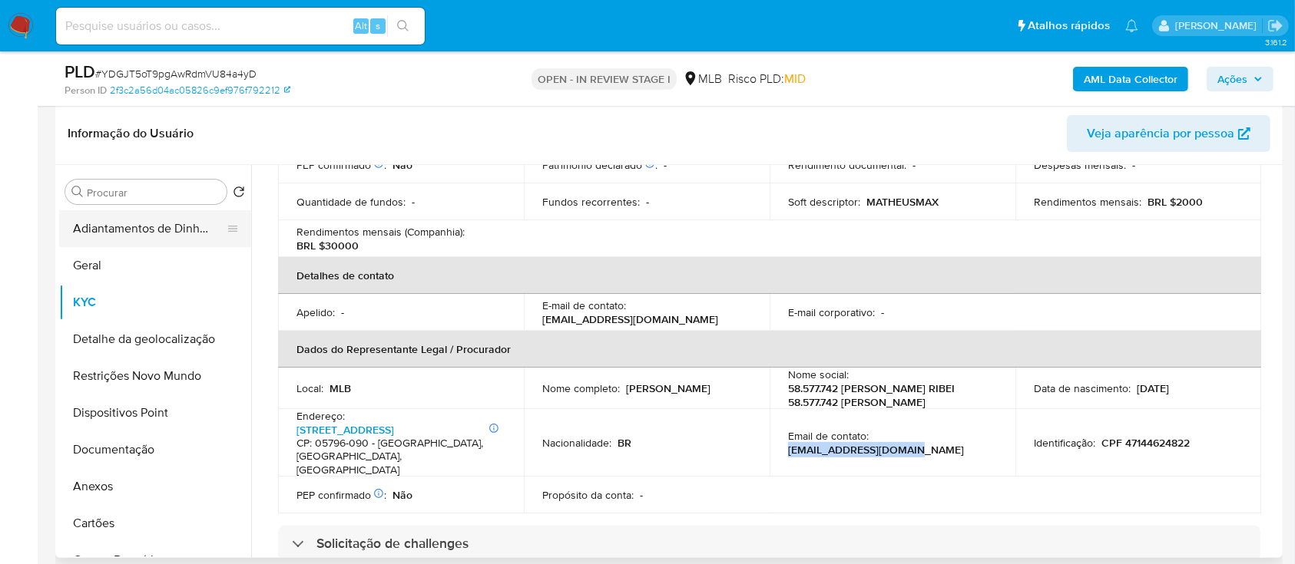
scroll to position [204, 0]
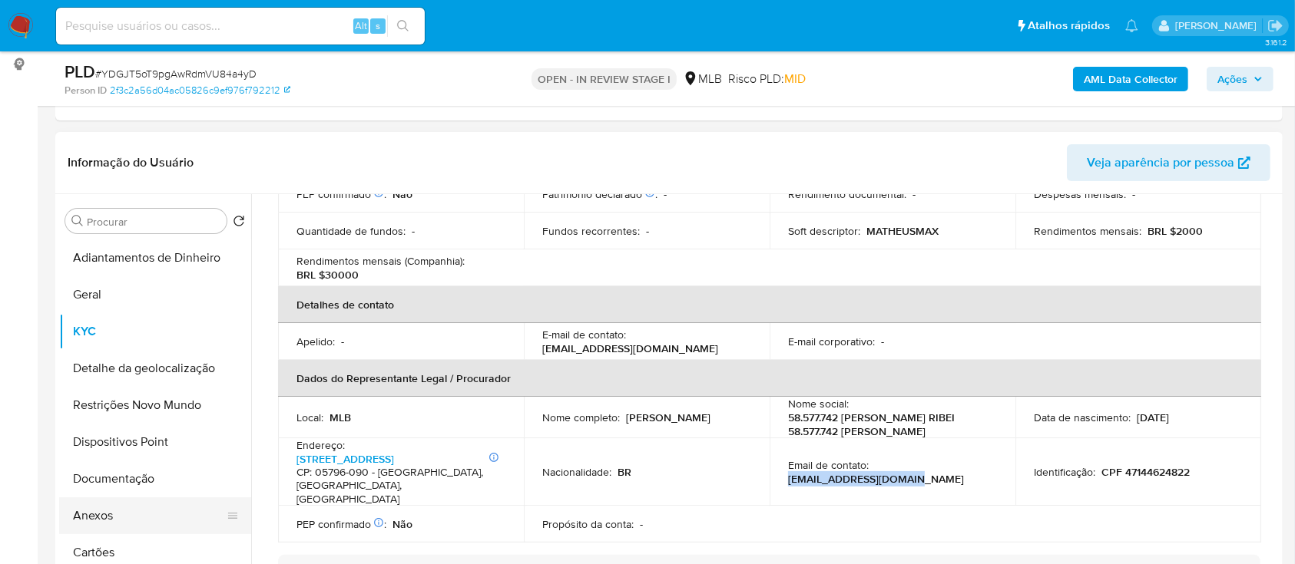
click at [132, 512] on button "Anexos" at bounding box center [149, 516] width 180 height 37
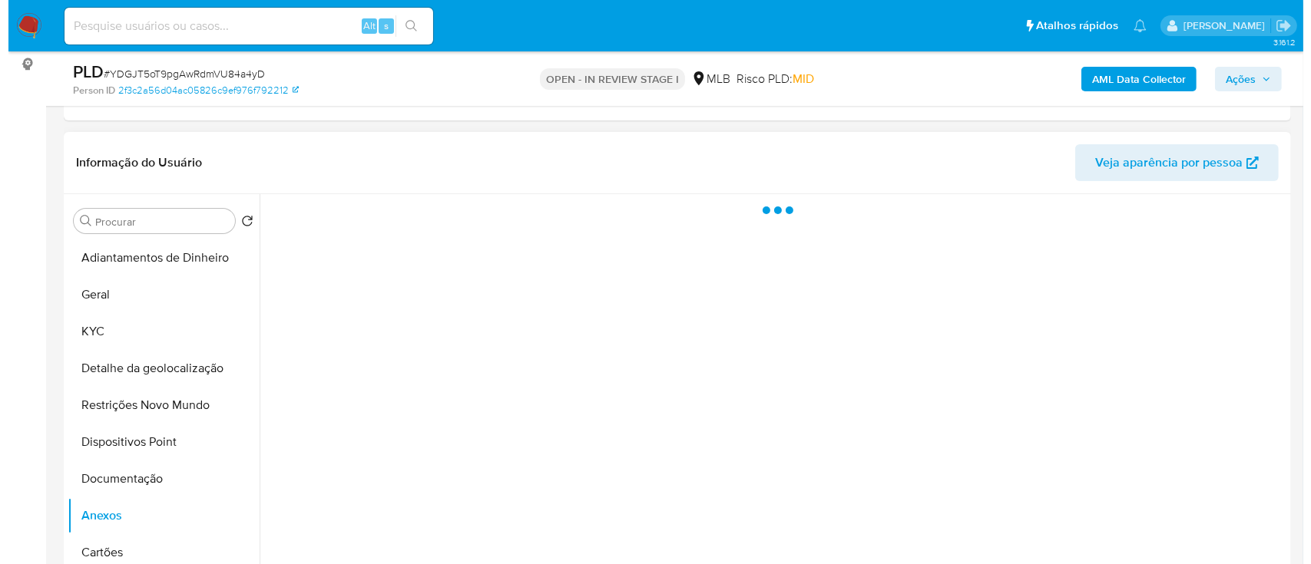
scroll to position [0, 0]
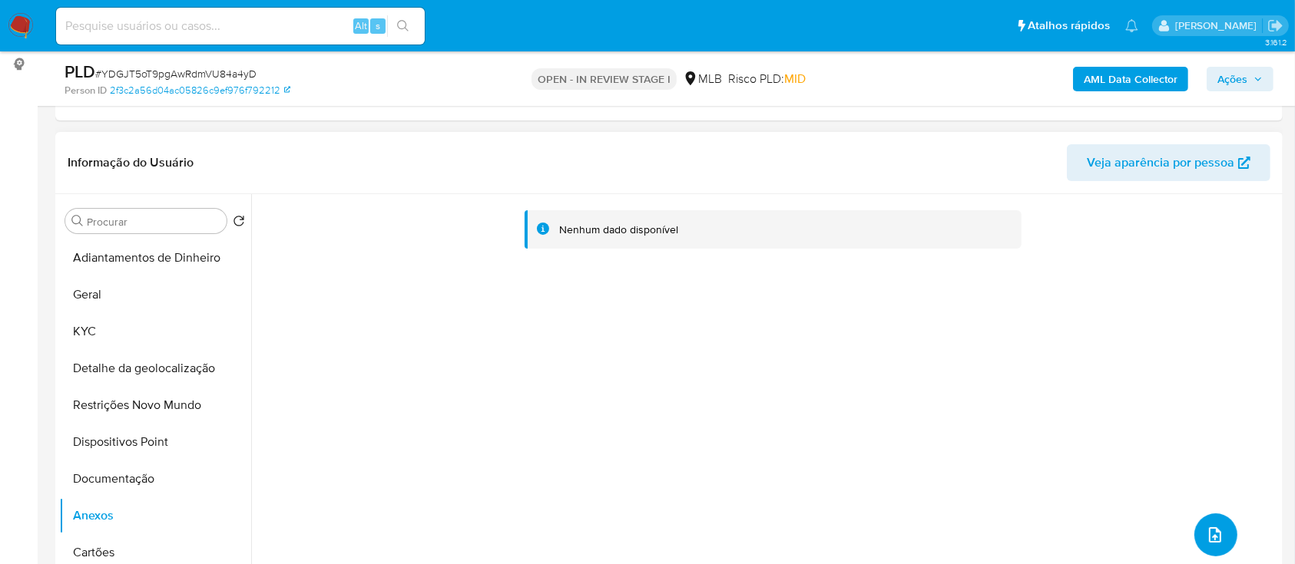
click at [1213, 531] on icon "upload-file" at bounding box center [1215, 535] width 12 height 15
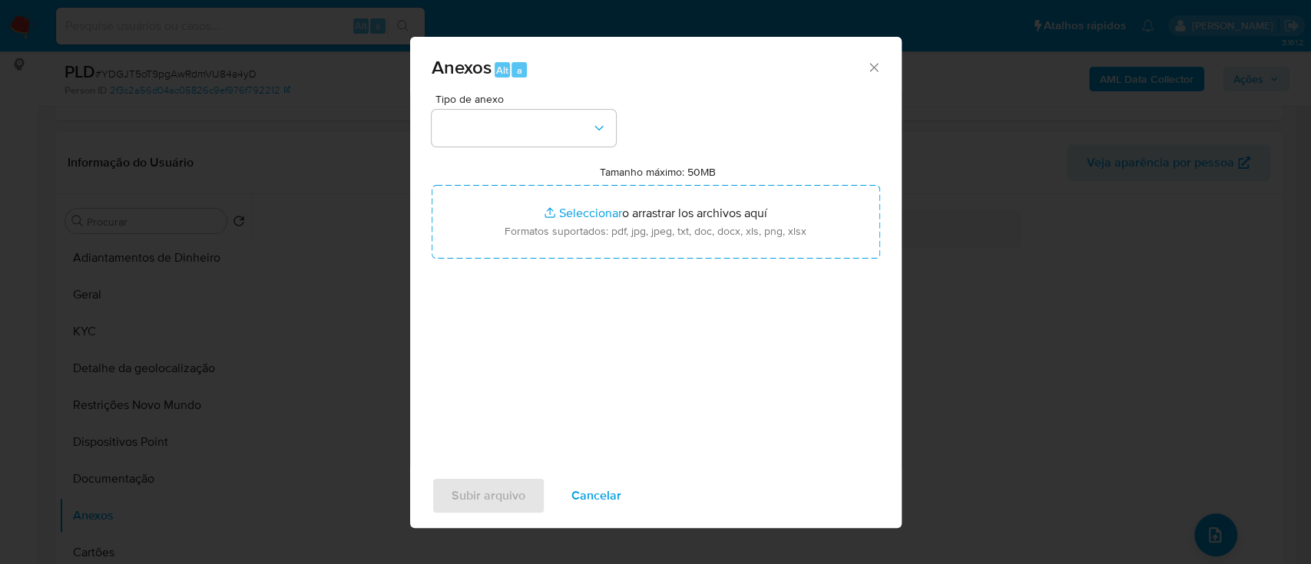
click at [1098, 286] on div "Anexos Alt a Tipo de anexo Tamanho máximo: 50MB Seleccionar archivos Selecciona…" at bounding box center [655, 282] width 1311 height 564
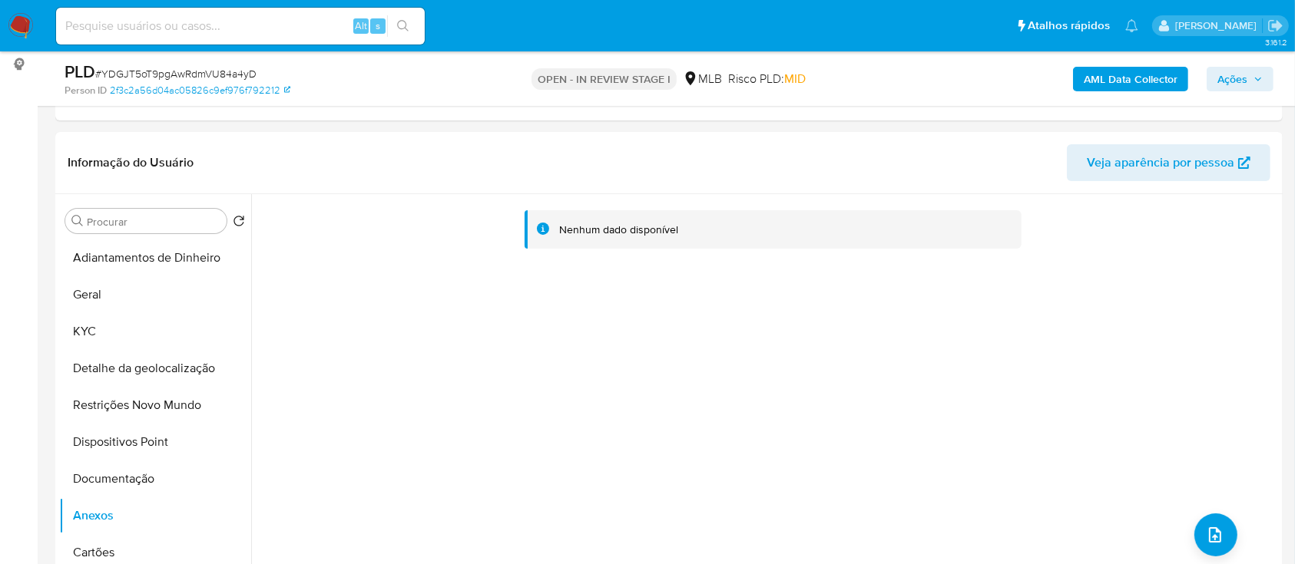
click at [1143, 71] on b "AML Data Collector" at bounding box center [1131, 79] width 94 height 25
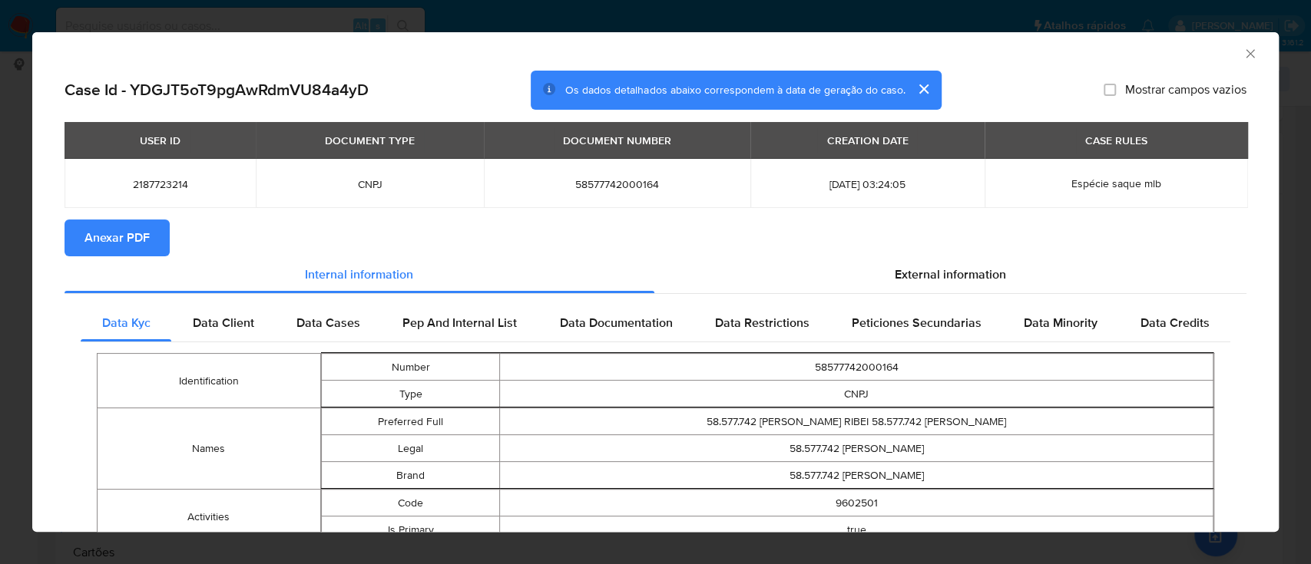
click at [146, 232] on button "Anexar PDF" at bounding box center [117, 238] width 105 height 37
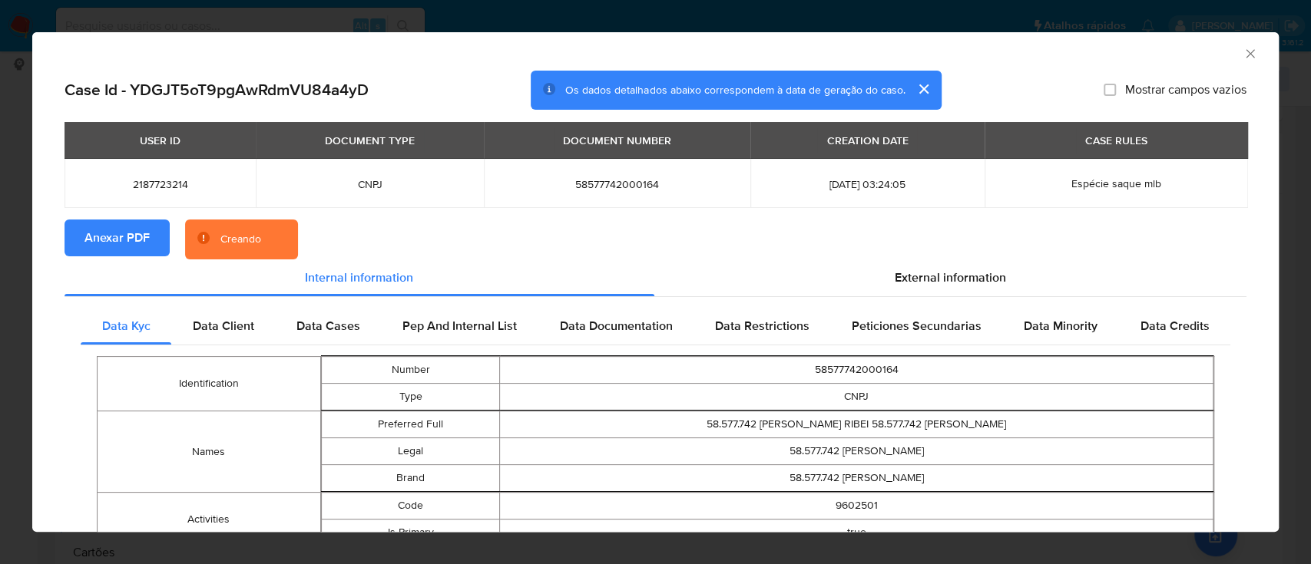
click at [1243, 48] on icon "Fechar a janela" at bounding box center [1250, 53] width 15 height 15
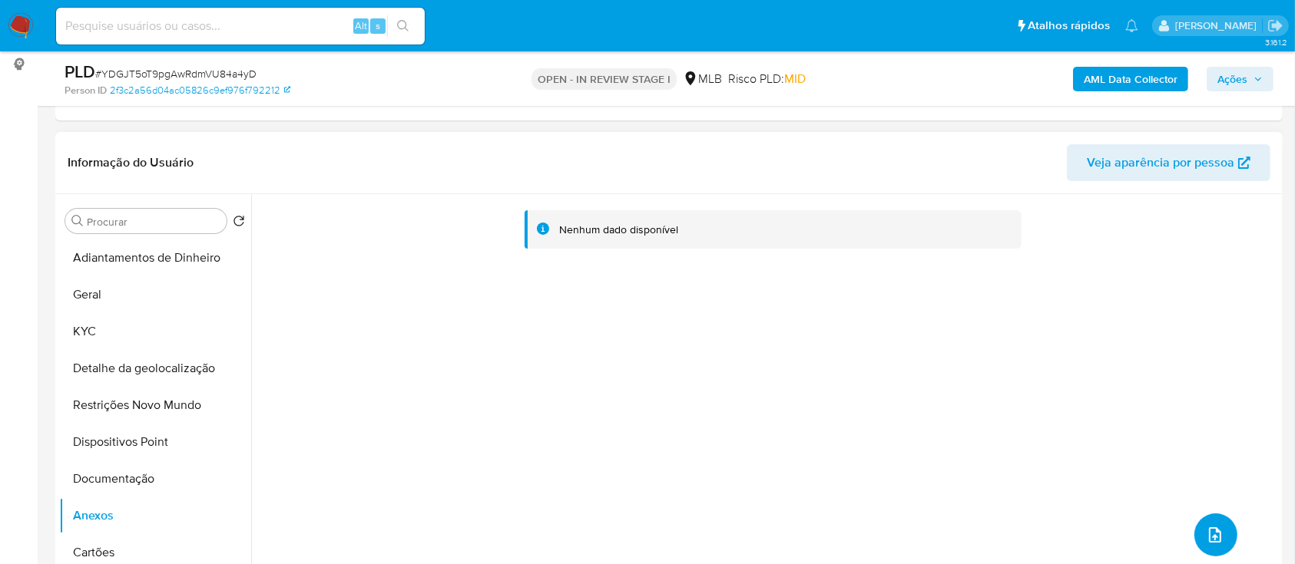
click at [1206, 528] on icon "upload-file" at bounding box center [1215, 535] width 18 height 18
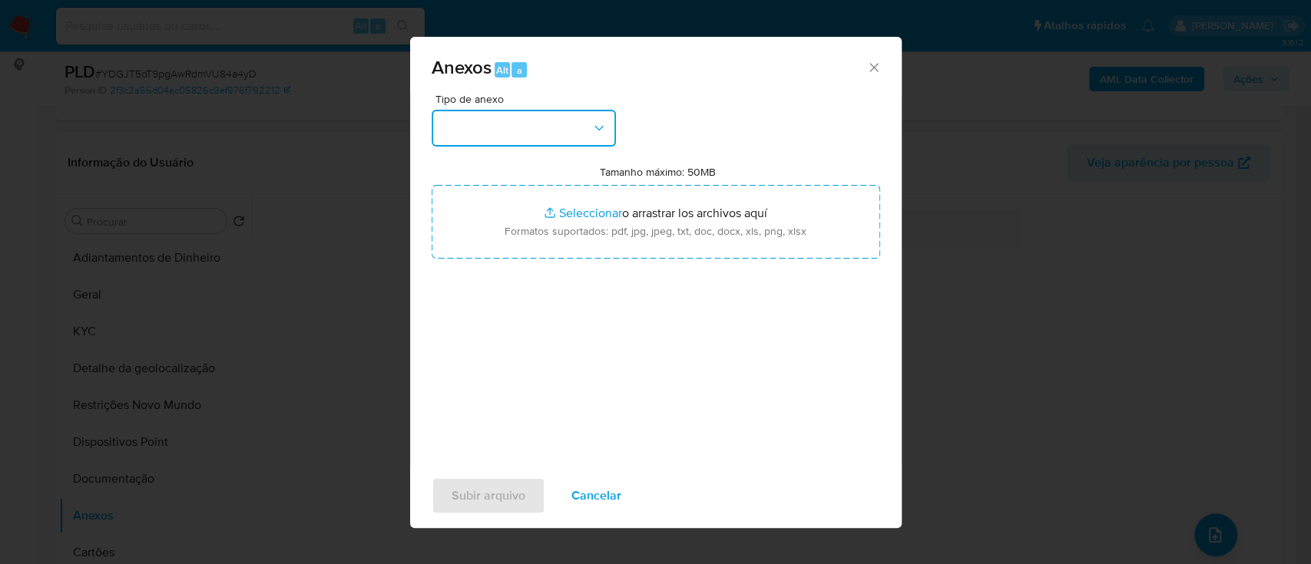
drag, startPoint x: 500, startPoint y: 117, endPoint x: 498, endPoint y: 125, distance: 8.6
click at [499, 118] on button "button" at bounding box center [524, 128] width 184 height 37
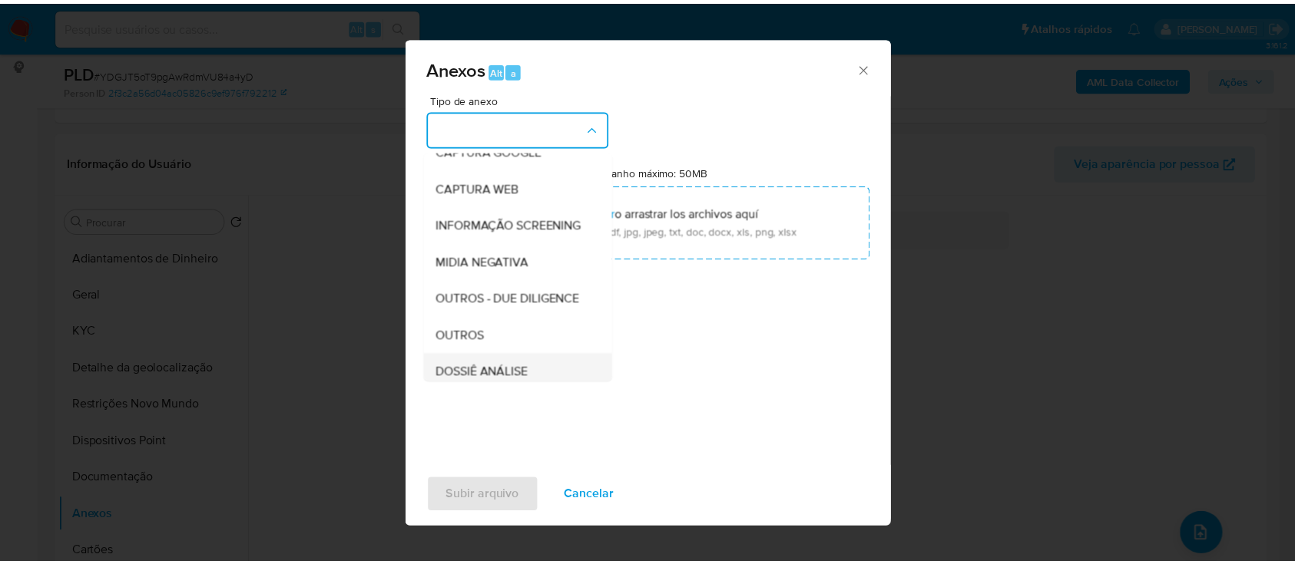
scroll to position [204, 0]
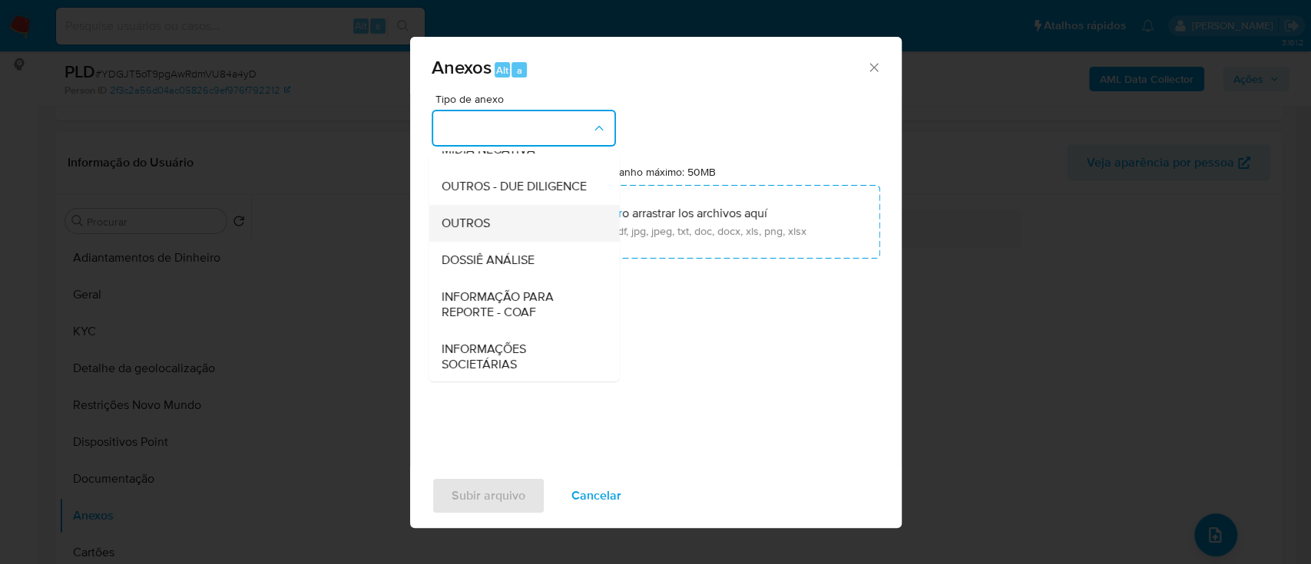
click at [462, 231] on span "OUTROS" at bounding box center [465, 223] width 48 height 15
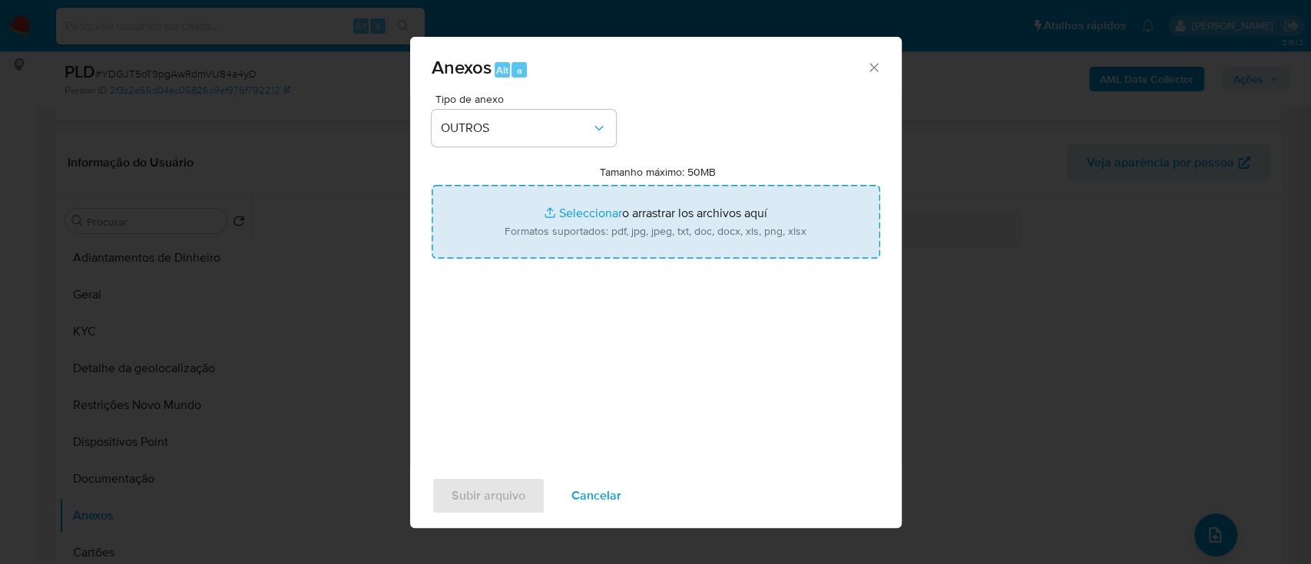
click at [584, 212] on input "Tamanho máximo: 50MB Seleccionar archivos" at bounding box center [656, 222] width 449 height 74
type input "C:\fakepath\Mulan 2187723214_2025_10_07_14_34_43.xlsx"
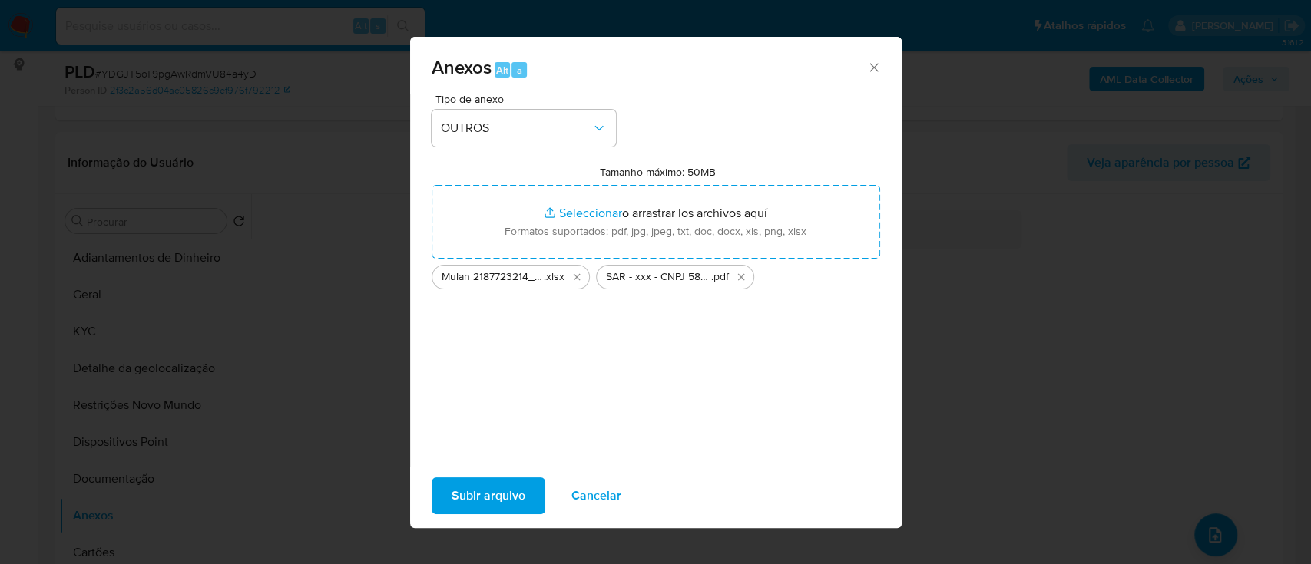
click at [465, 483] on span "Subir arquivo" at bounding box center [489, 496] width 74 height 34
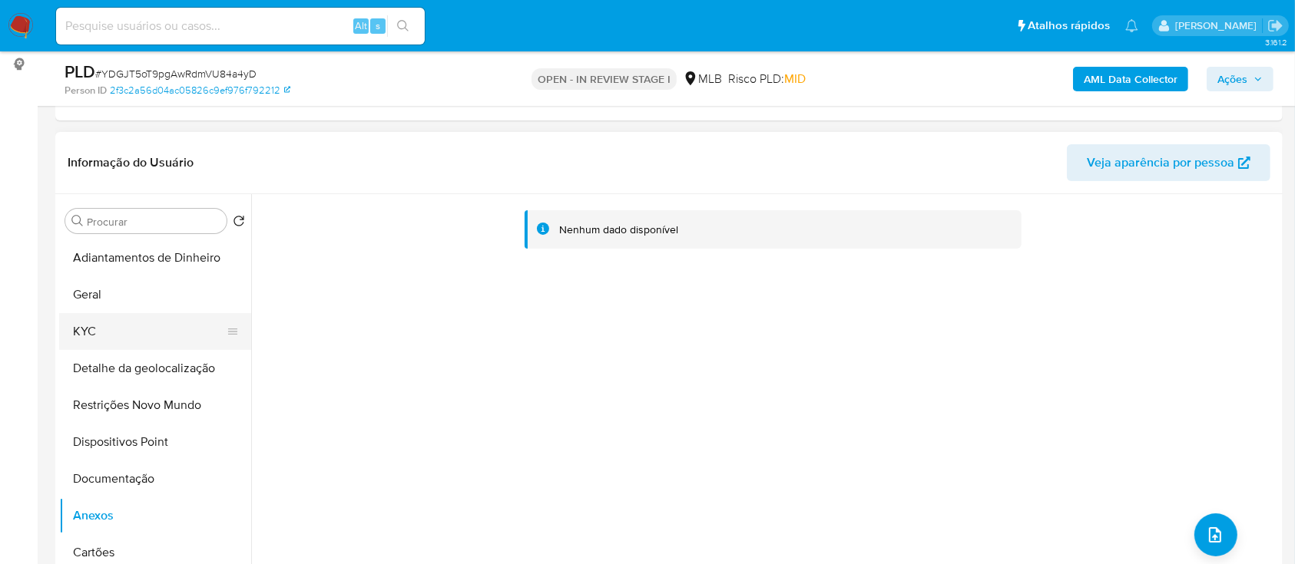
click at [93, 326] on button "KYC" at bounding box center [149, 331] width 180 height 37
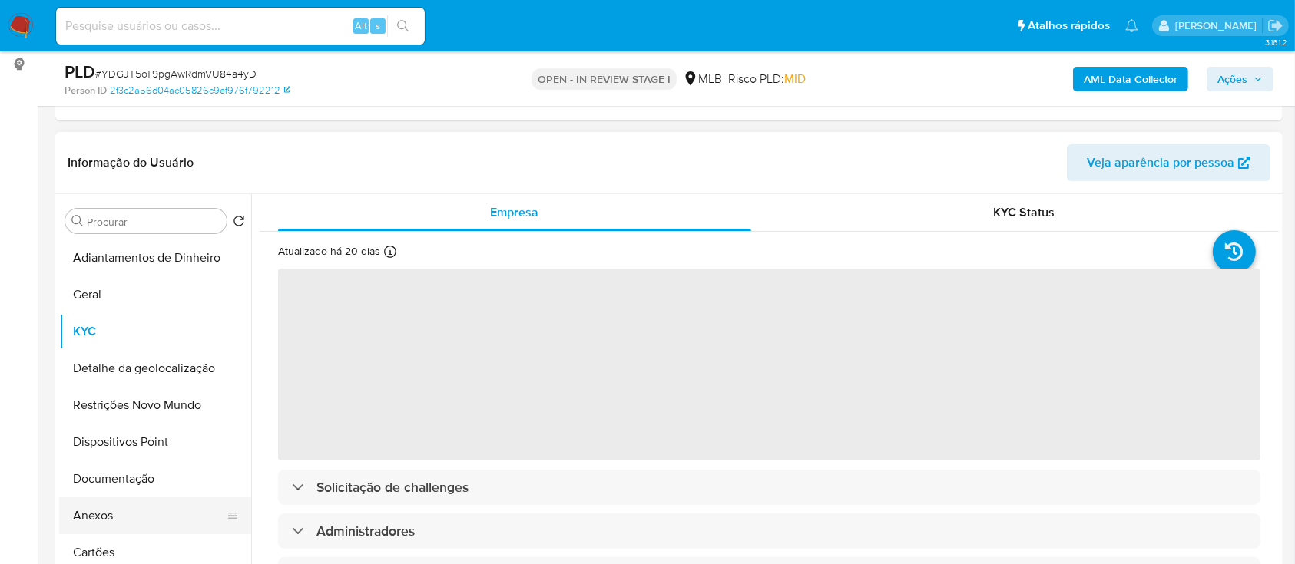
click at [108, 513] on button "Anexos" at bounding box center [149, 516] width 180 height 37
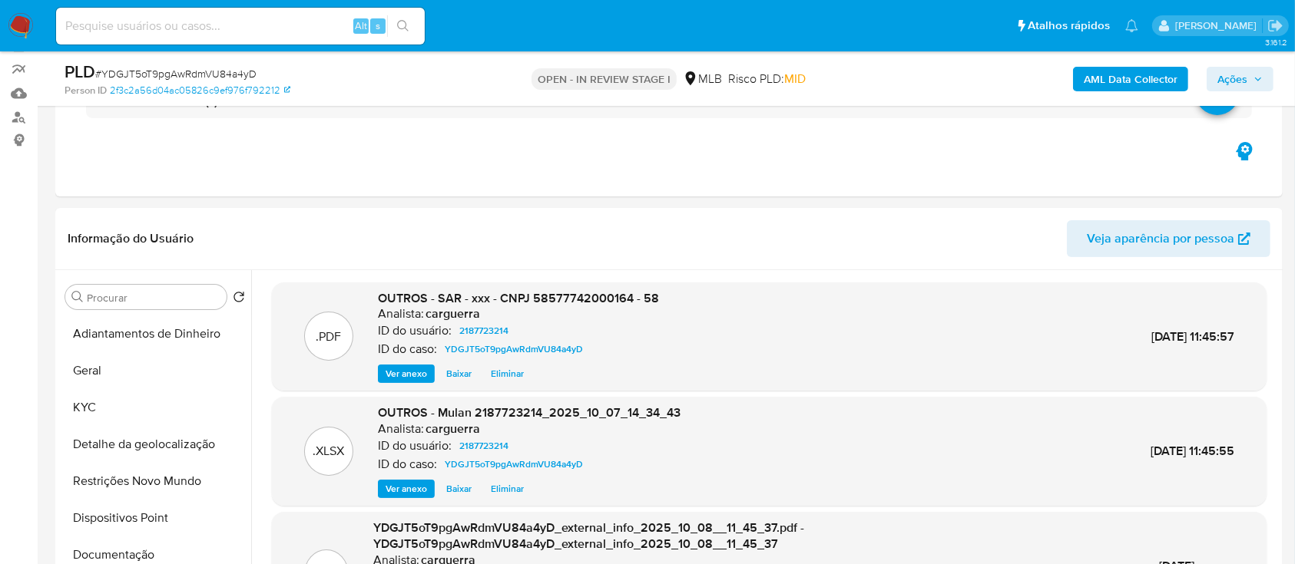
scroll to position [102, 0]
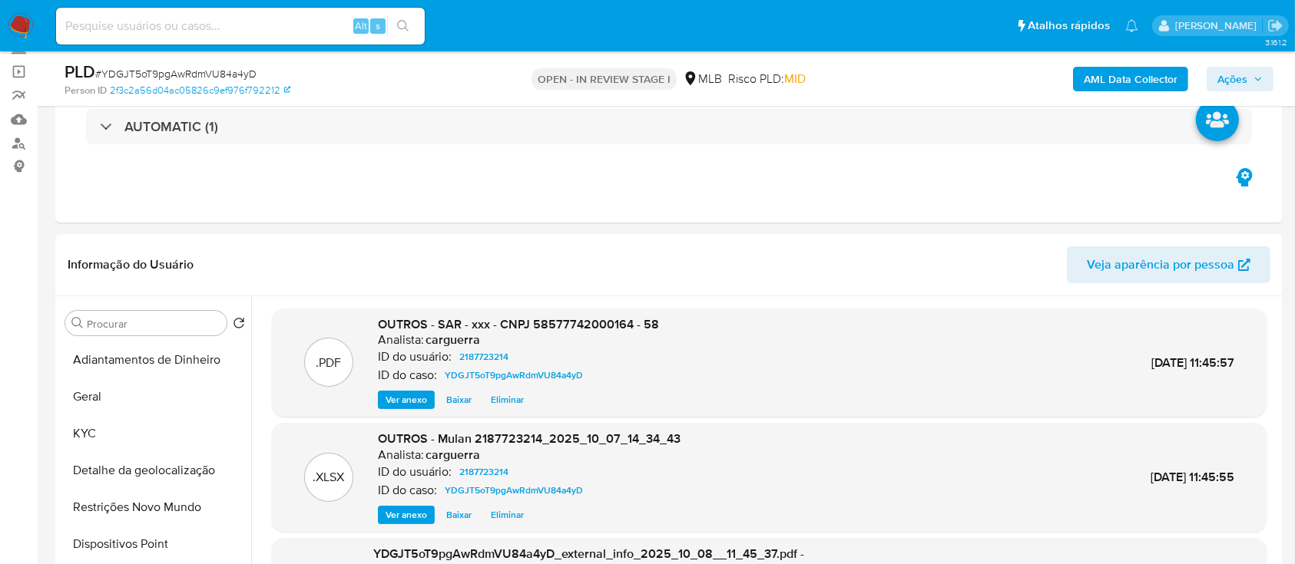
drag, startPoint x: 1247, startPoint y: 71, endPoint x: 1174, endPoint y: 91, distance: 75.6
click at [1247, 71] on span "Ações" at bounding box center [1239, 79] width 45 height 22
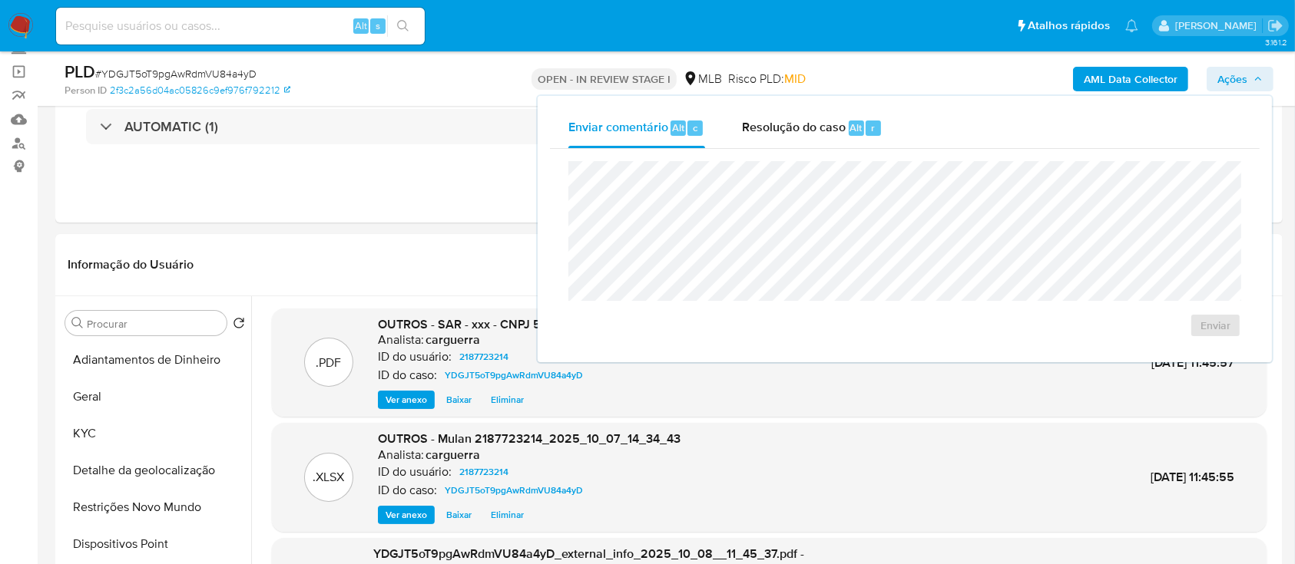
drag, startPoint x: 806, startPoint y: 131, endPoint x: 790, endPoint y: 157, distance: 31.1
click at [805, 133] on span "Resolução do caso" at bounding box center [794, 127] width 104 height 18
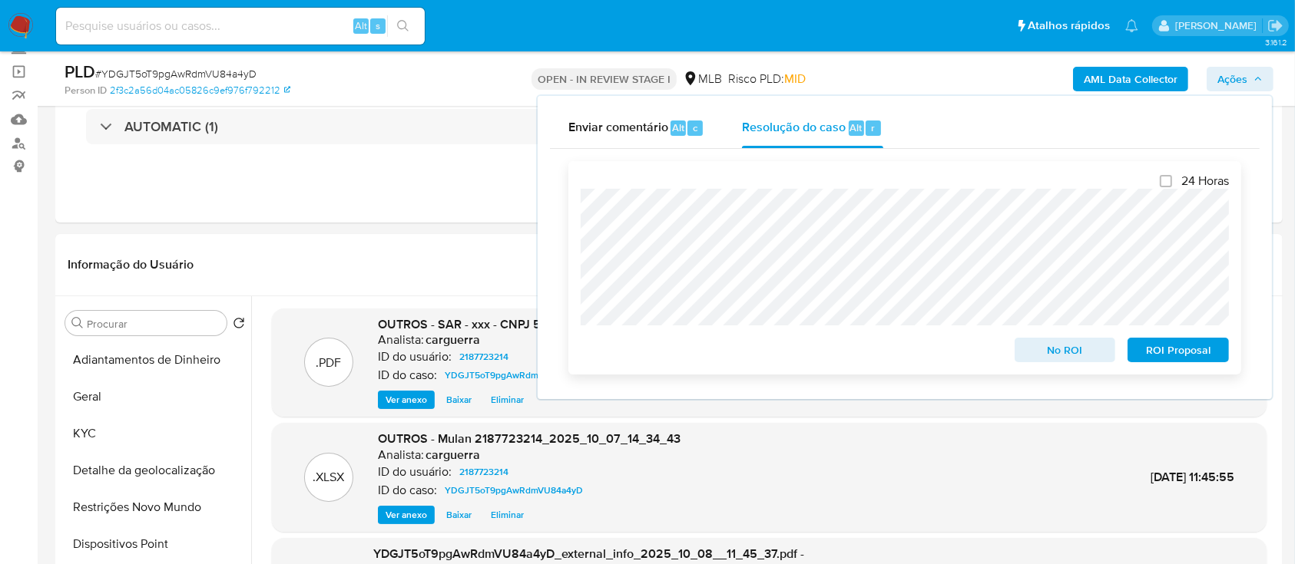
click at [1157, 352] on span "ROI Proposal" at bounding box center [1178, 350] width 80 height 22
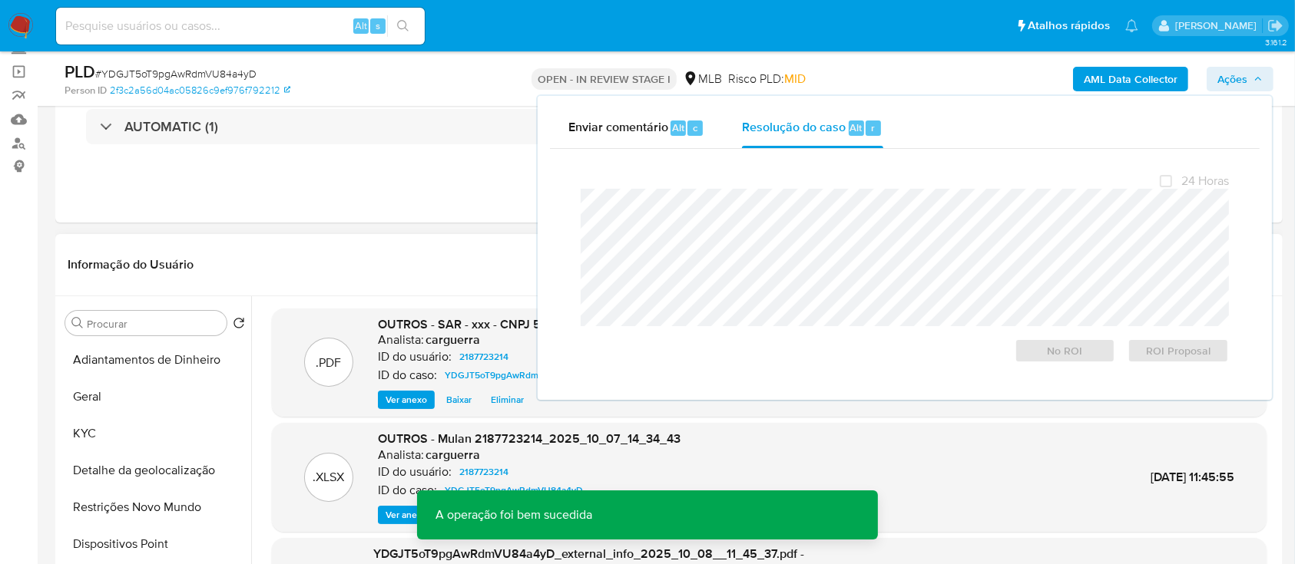
click at [331, 253] on header "Informação do Usuário Veja aparência por pessoa" at bounding box center [669, 265] width 1203 height 37
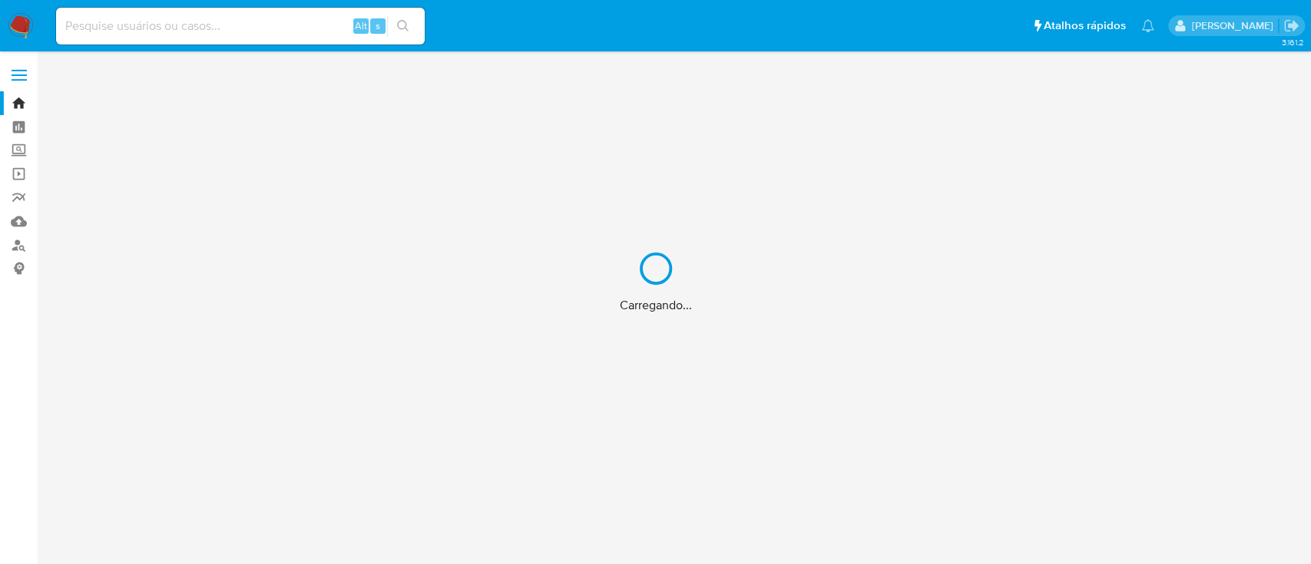
click at [168, 28] on div "Carregando..." at bounding box center [655, 282] width 1311 height 564
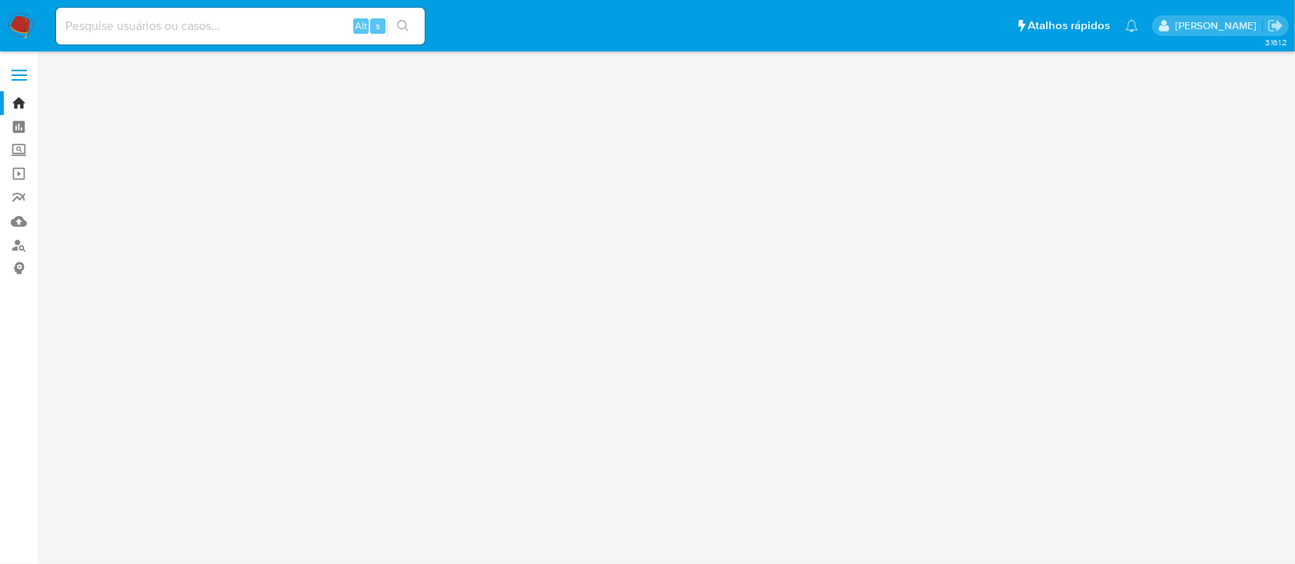
click at [161, 22] on input at bounding box center [240, 26] width 369 height 20
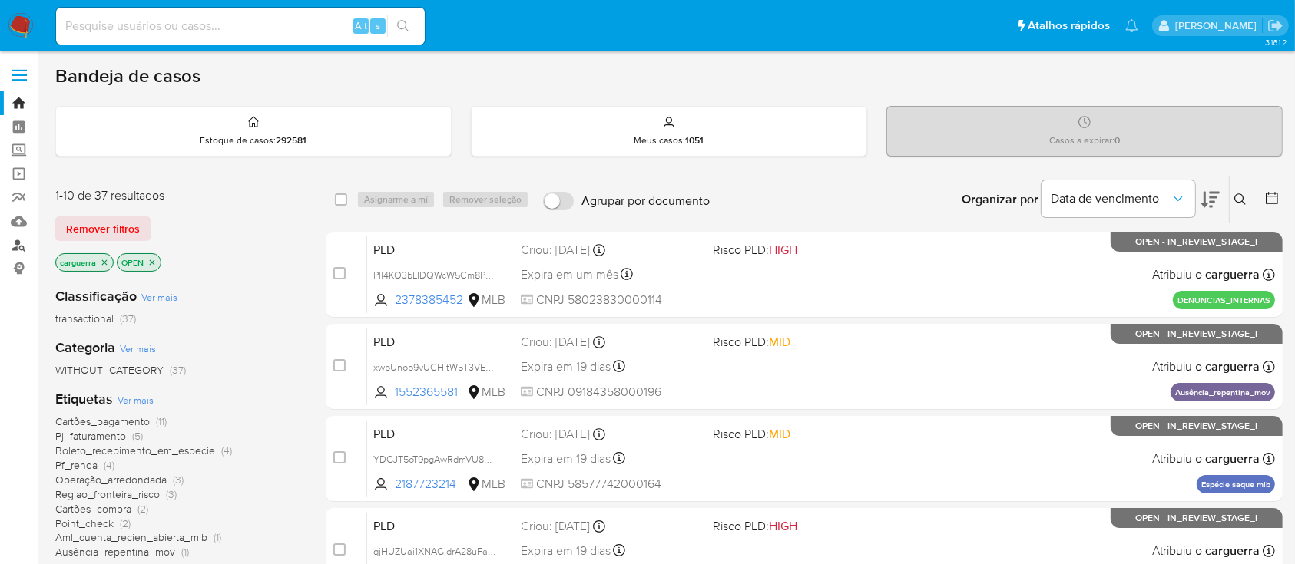
click at [14, 247] on link "Localizador de pessoas" at bounding box center [91, 245] width 183 height 24
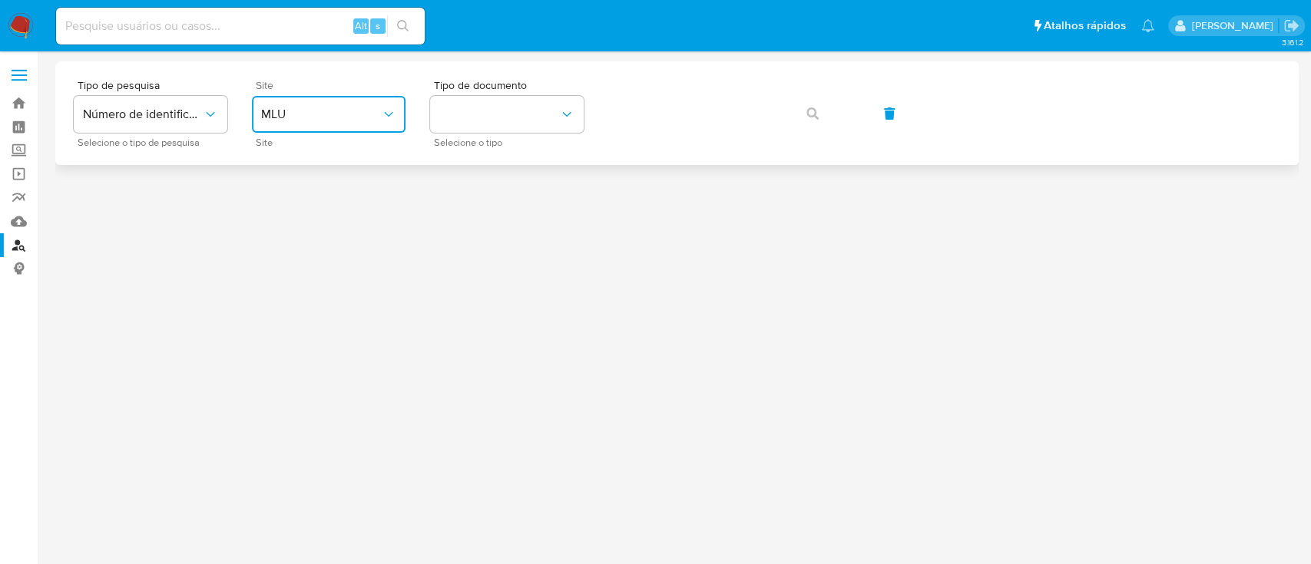
click at [358, 121] on span "MLU" at bounding box center [321, 114] width 120 height 15
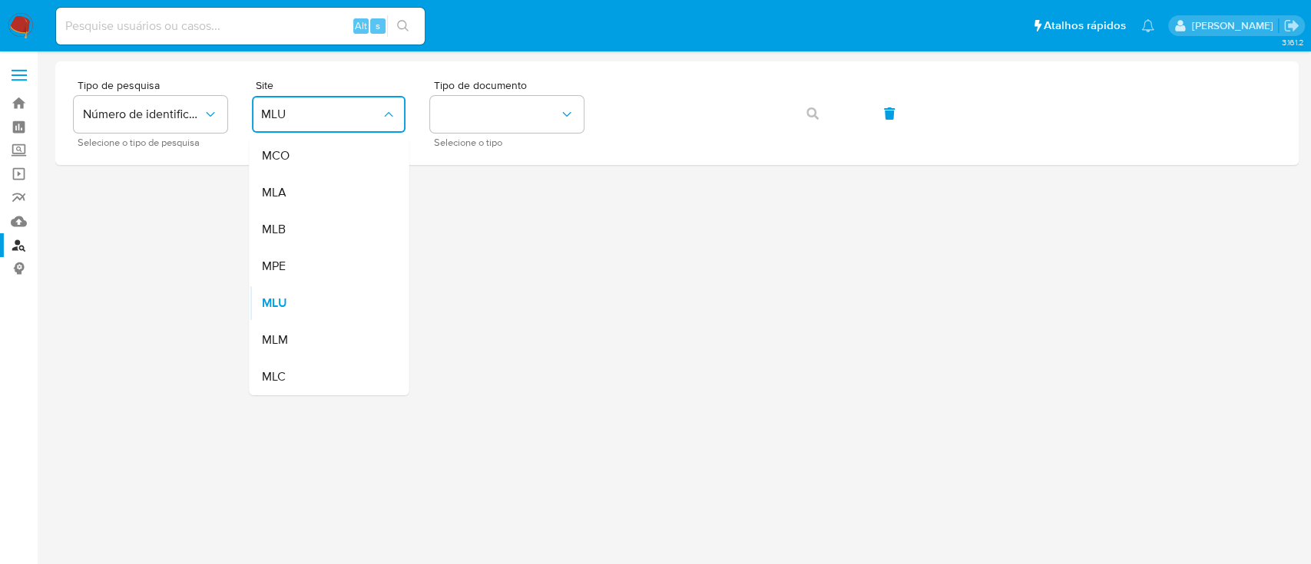
click at [325, 222] on div "MLB" at bounding box center [324, 229] width 126 height 37
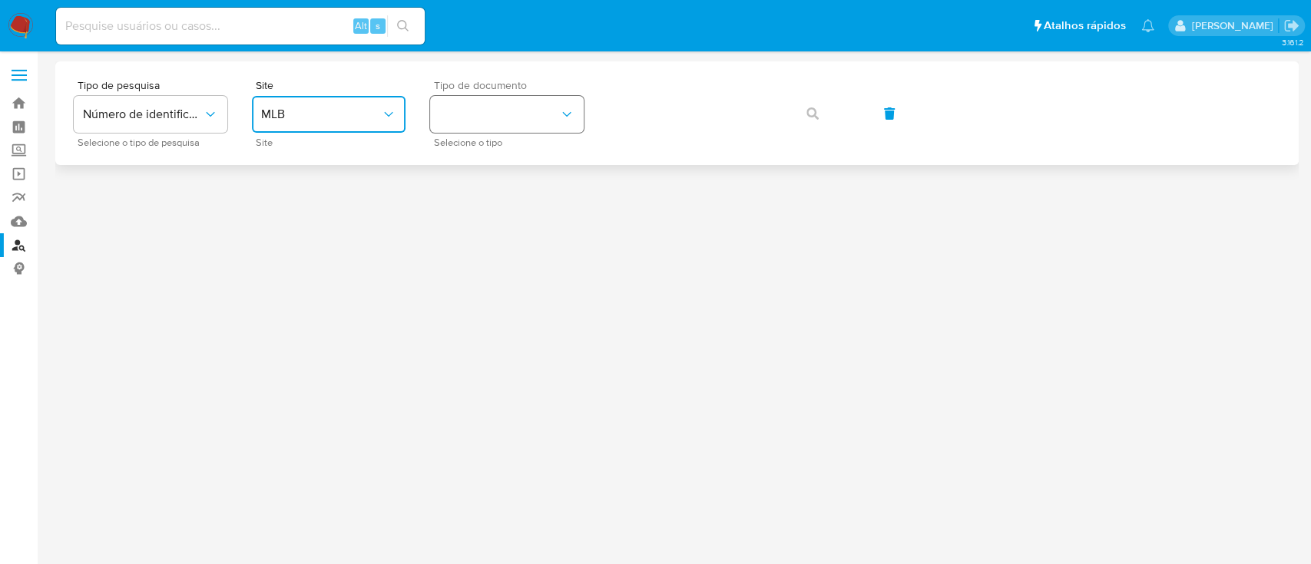
click at [503, 102] on button "identificationType" at bounding box center [507, 114] width 154 height 37
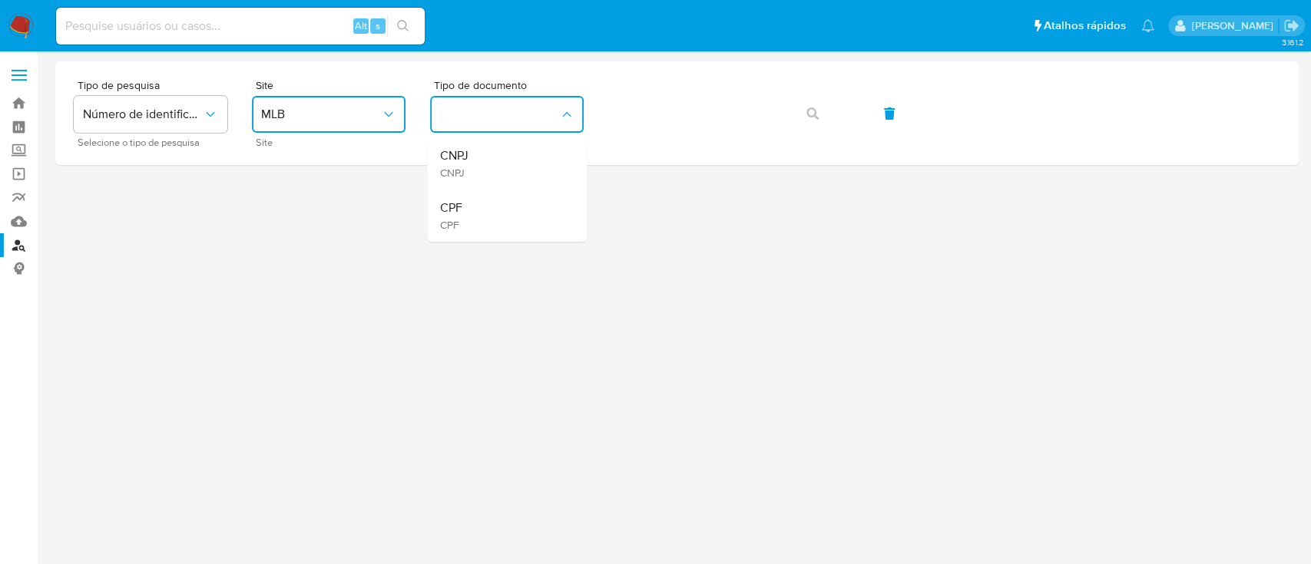
click at [492, 218] on div "CPF CPF" at bounding box center [502, 216] width 126 height 52
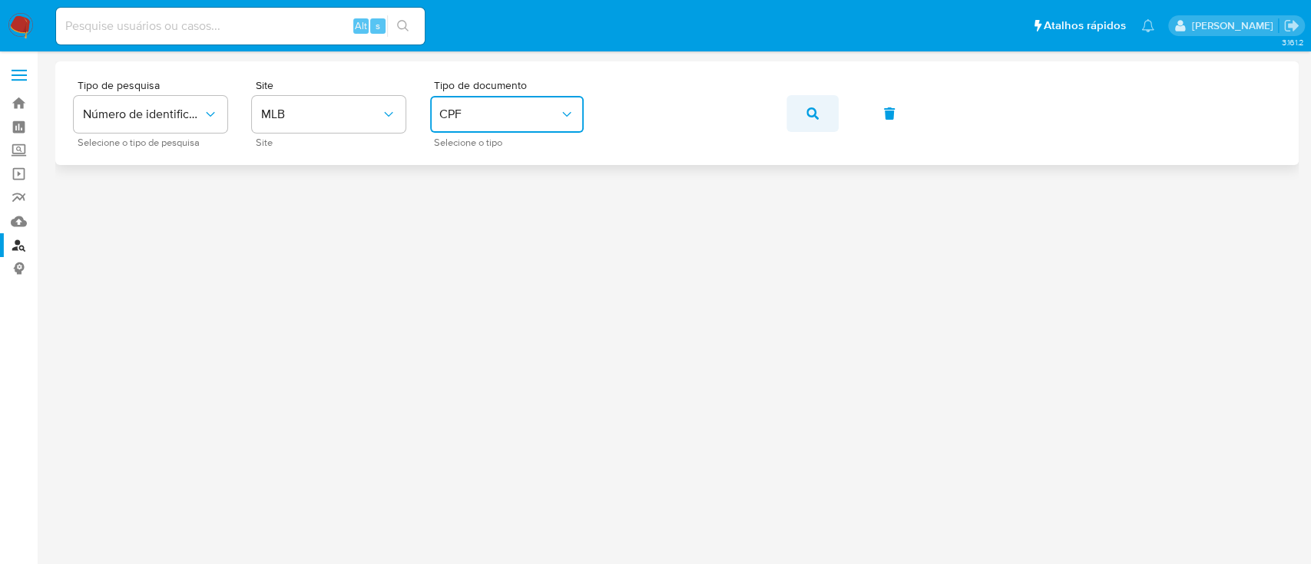
click at [811, 114] on icon "button" at bounding box center [812, 114] width 12 height 12
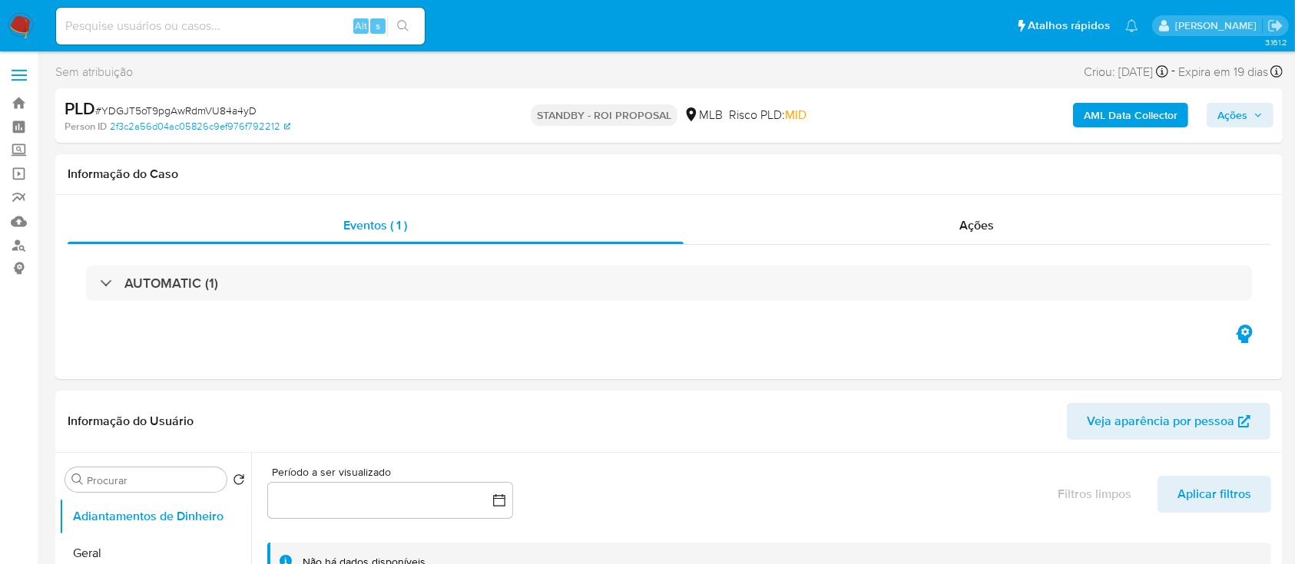
select select "10"
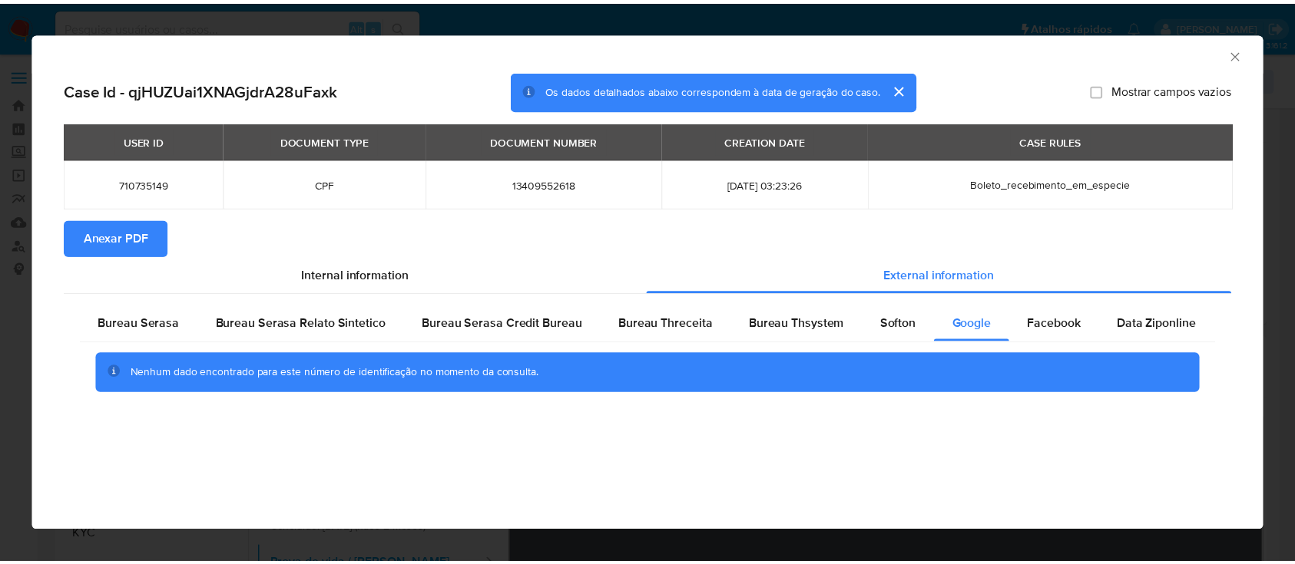
scroll to position [307, 0]
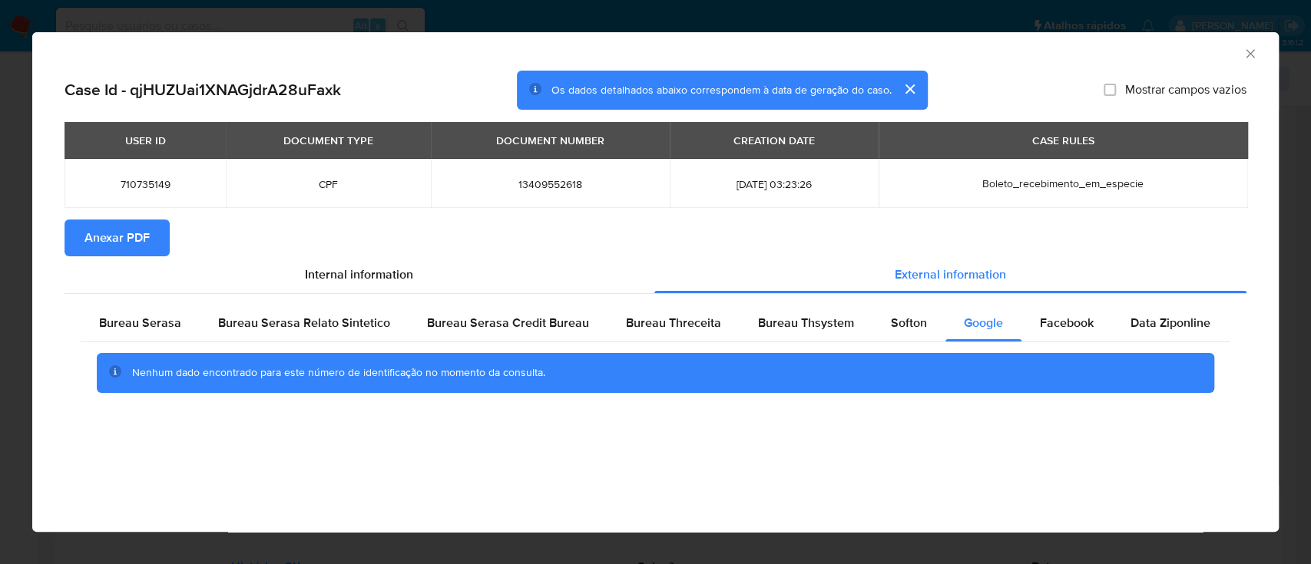
click at [1256, 64] on div "AML Data Collector" at bounding box center [655, 51] width 1246 height 38
drag, startPoint x: 1249, startPoint y: 48, endPoint x: 1217, endPoint y: 65, distance: 36.4
click at [1249, 48] on icon "Fechar a janela" at bounding box center [1250, 53] width 15 height 15
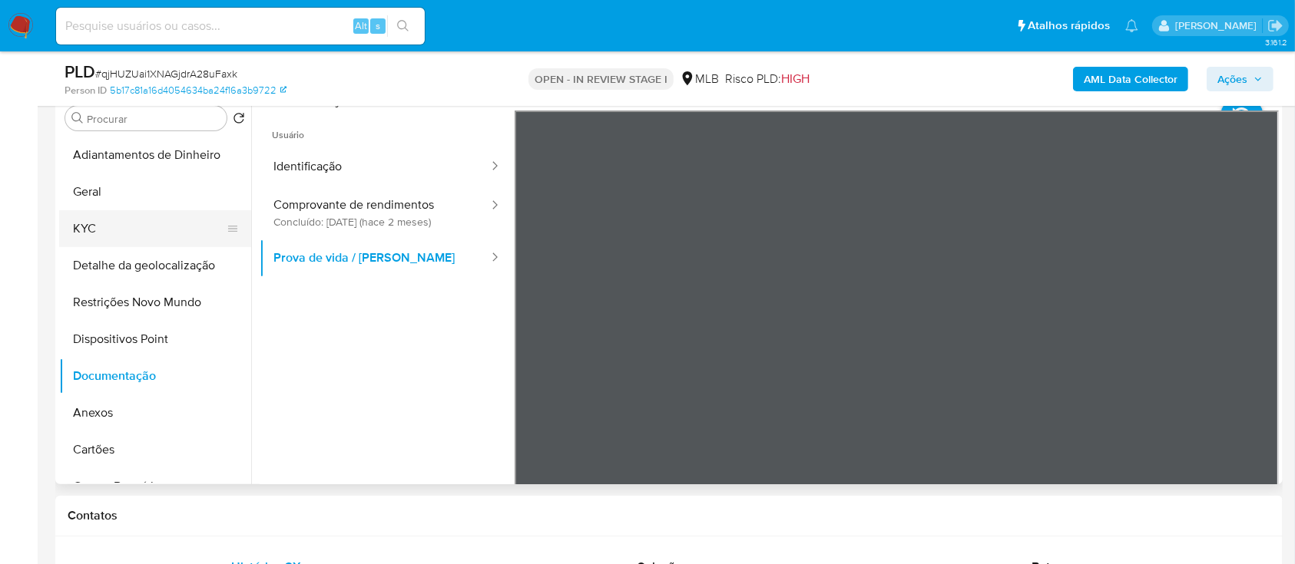
click at [104, 241] on button "KYC" at bounding box center [149, 228] width 180 height 37
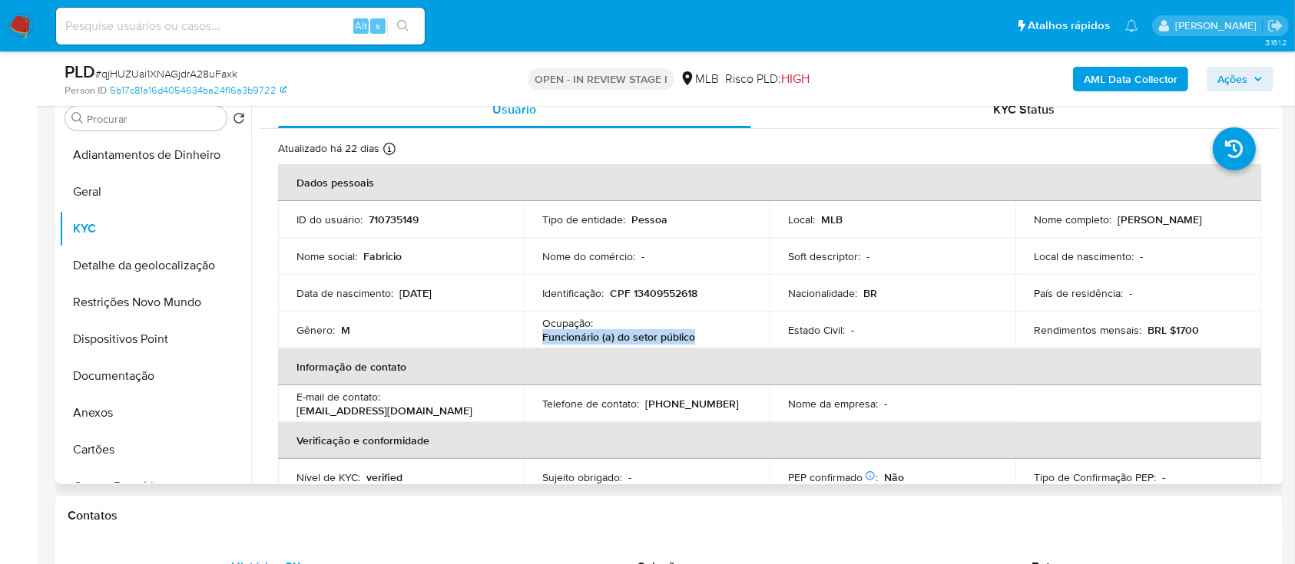
drag, startPoint x: 704, startPoint y: 340, endPoint x: 605, endPoint y: 348, distance: 98.6
click at [537, 336] on td "Ocupação : Funcionário (a) do setor público" at bounding box center [647, 330] width 246 height 37
copy p "Funcionário (a) do setor público"
drag, startPoint x: 101, startPoint y: 382, endPoint x: 181, endPoint y: 379, distance: 80.7
click at [101, 383] on button "Documentação" at bounding box center [149, 376] width 180 height 37
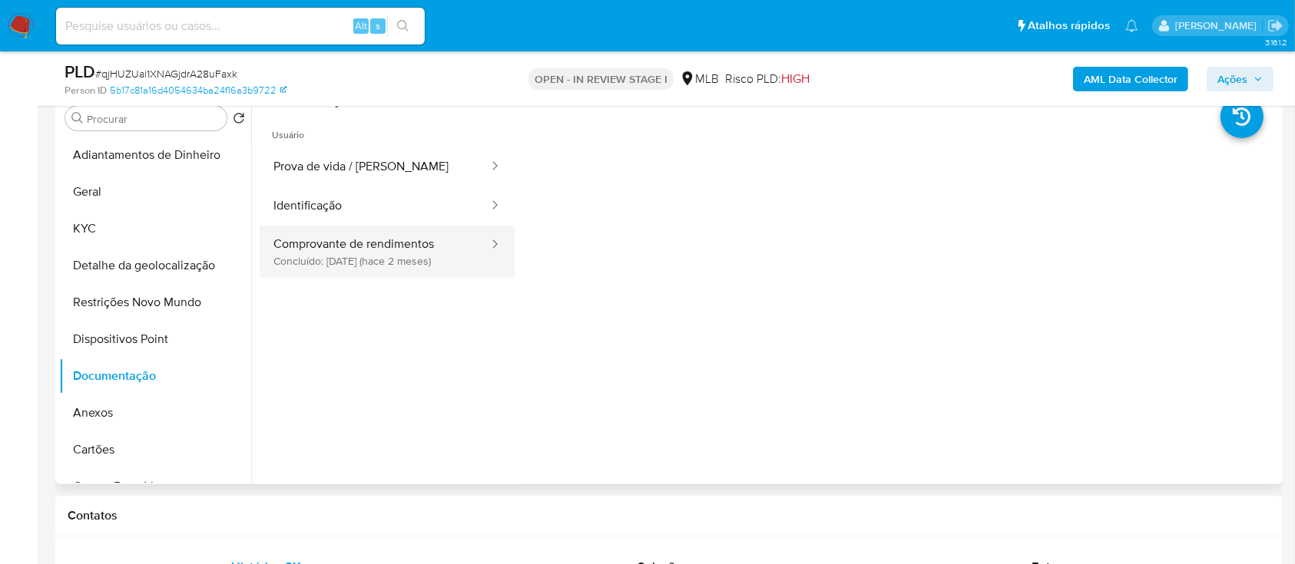
click at [416, 267] on button "Comprovante de rendimentos Concluído: 27/07/2025 (hace 2 meses)" at bounding box center [375, 252] width 230 height 52
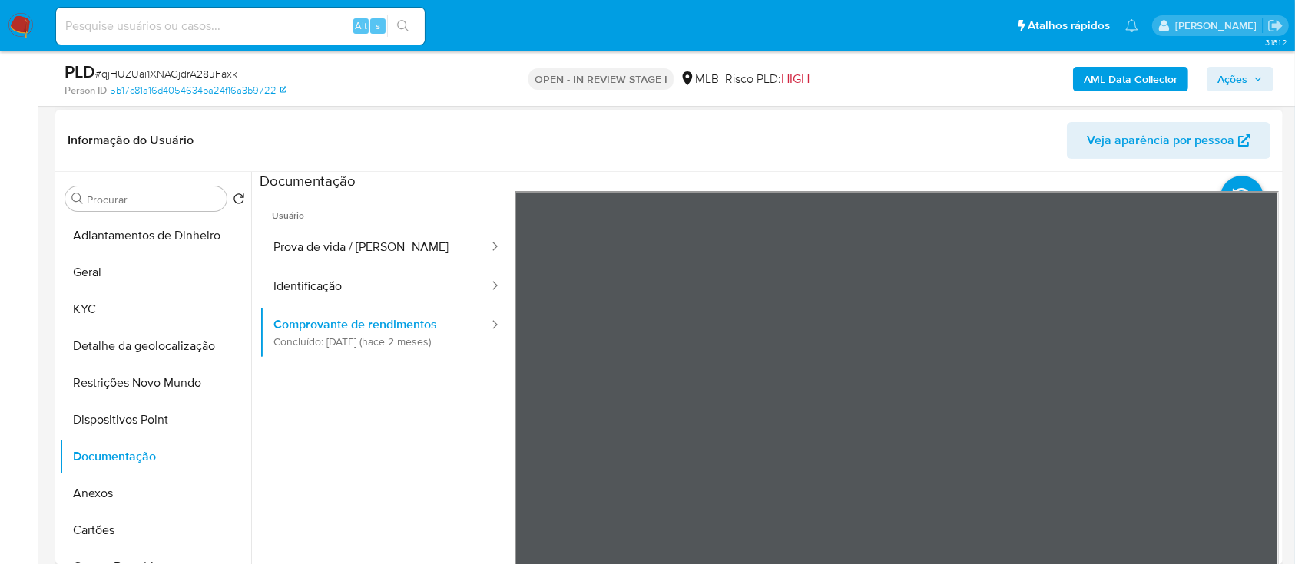
scroll to position [102, 0]
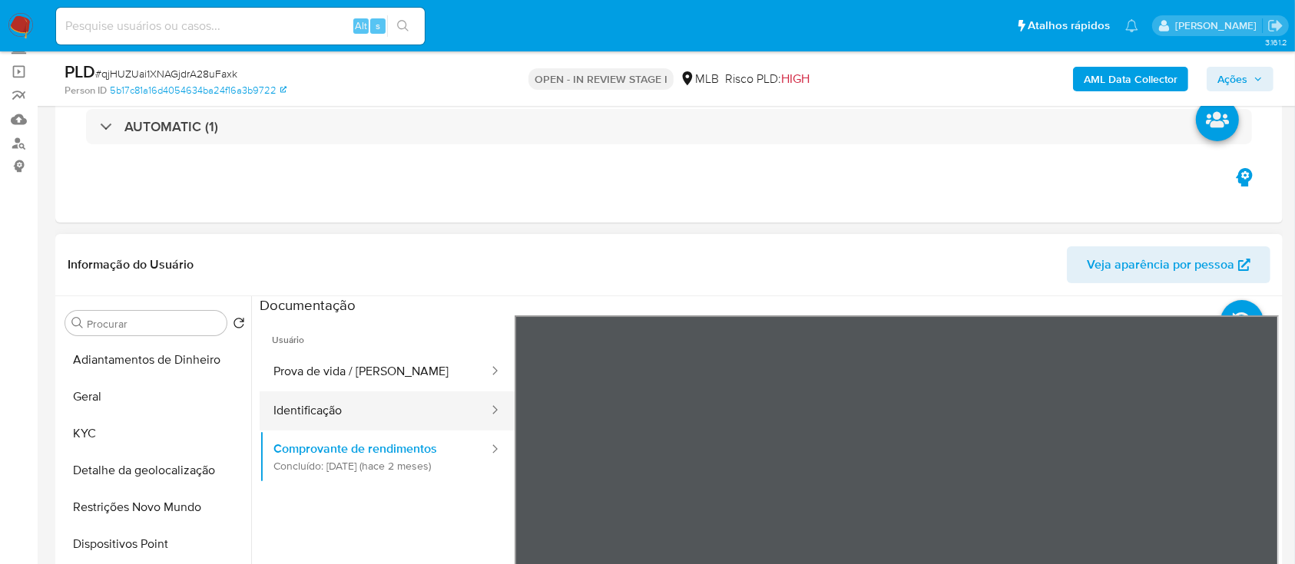
click at [274, 428] on button "Identificação" at bounding box center [375, 411] width 230 height 39
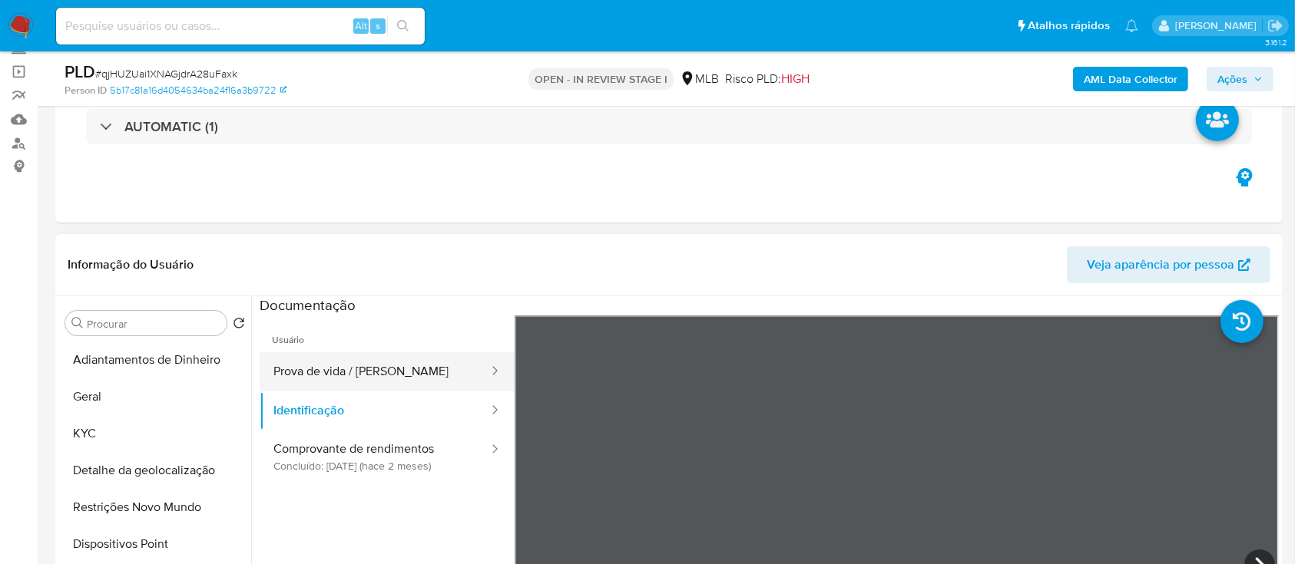
click at [328, 369] on button "Prova de vida / [PERSON_NAME]" at bounding box center [375, 372] width 230 height 39
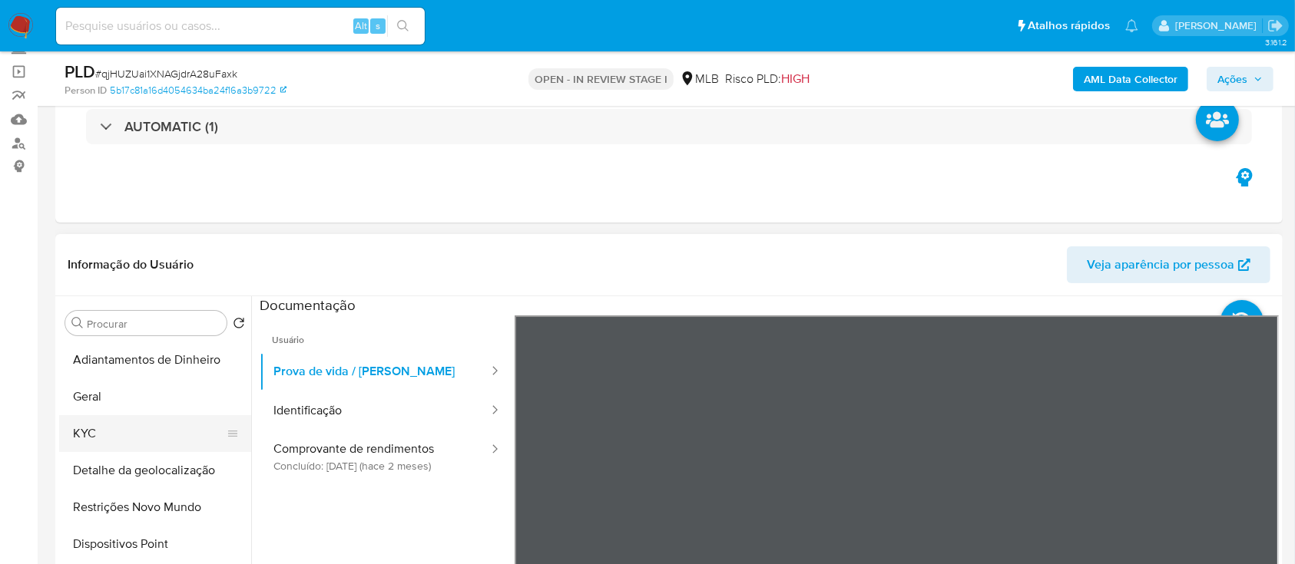
click at [99, 424] on button "KYC" at bounding box center [149, 433] width 180 height 37
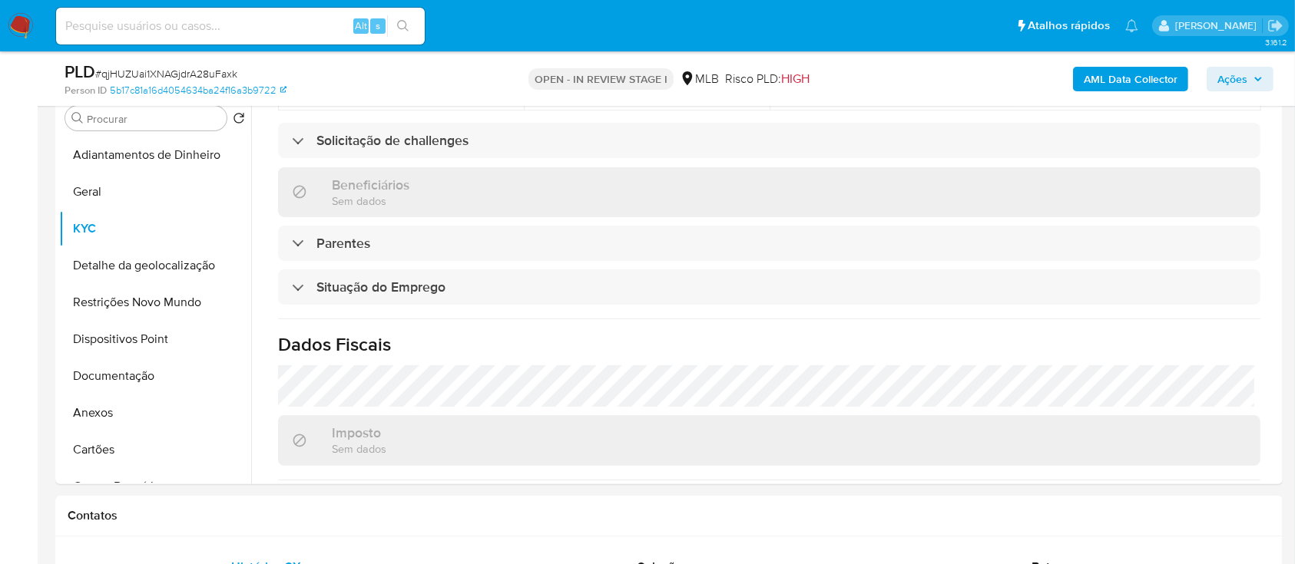
scroll to position [614, 0]
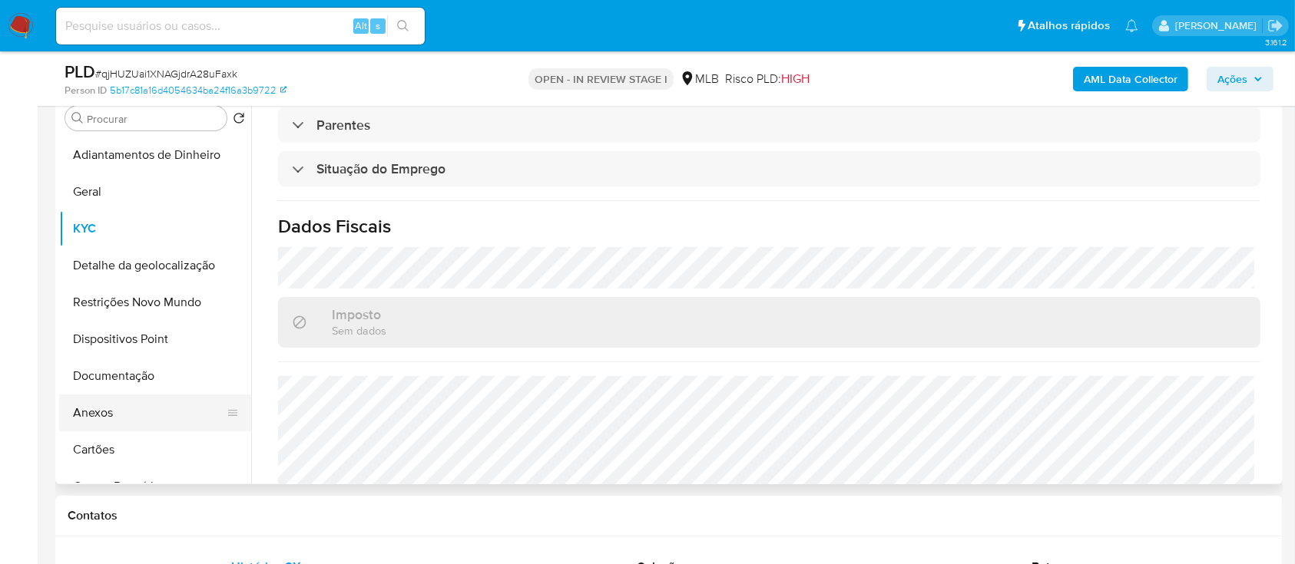
drag, startPoint x: 118, startPoint y: 412, endPoint x: 132, endPoint y: 415, distance: 14.8
click at [117, 415] on button "Anexos" at bounding box center [149, 413] width 180 height 37
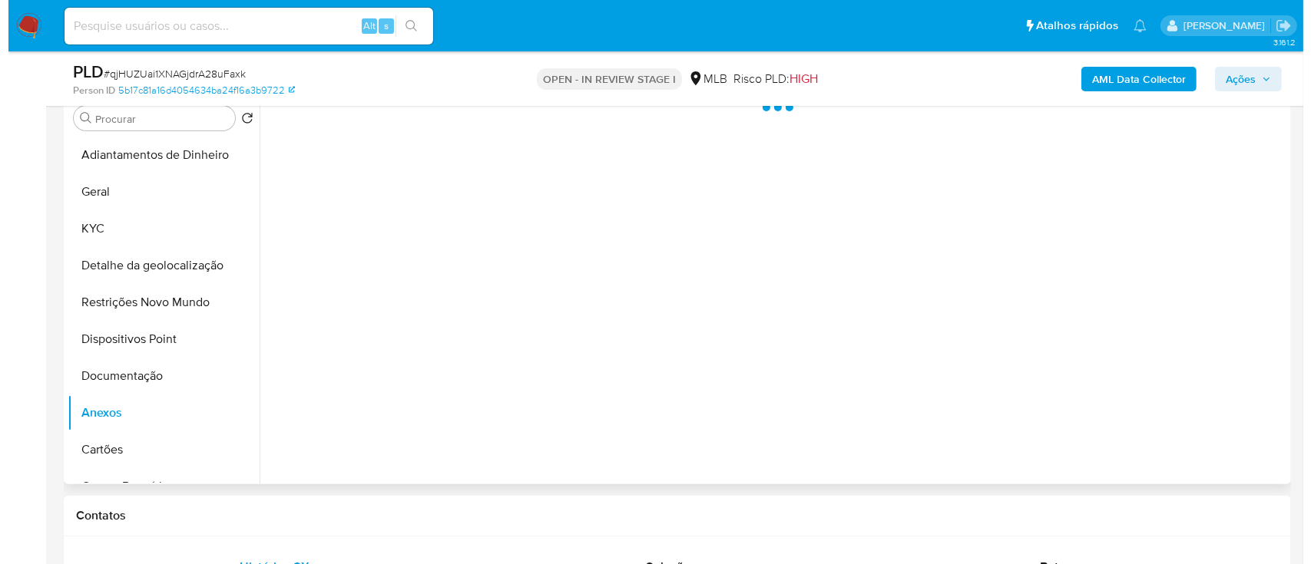
scroll to position [0, 0]
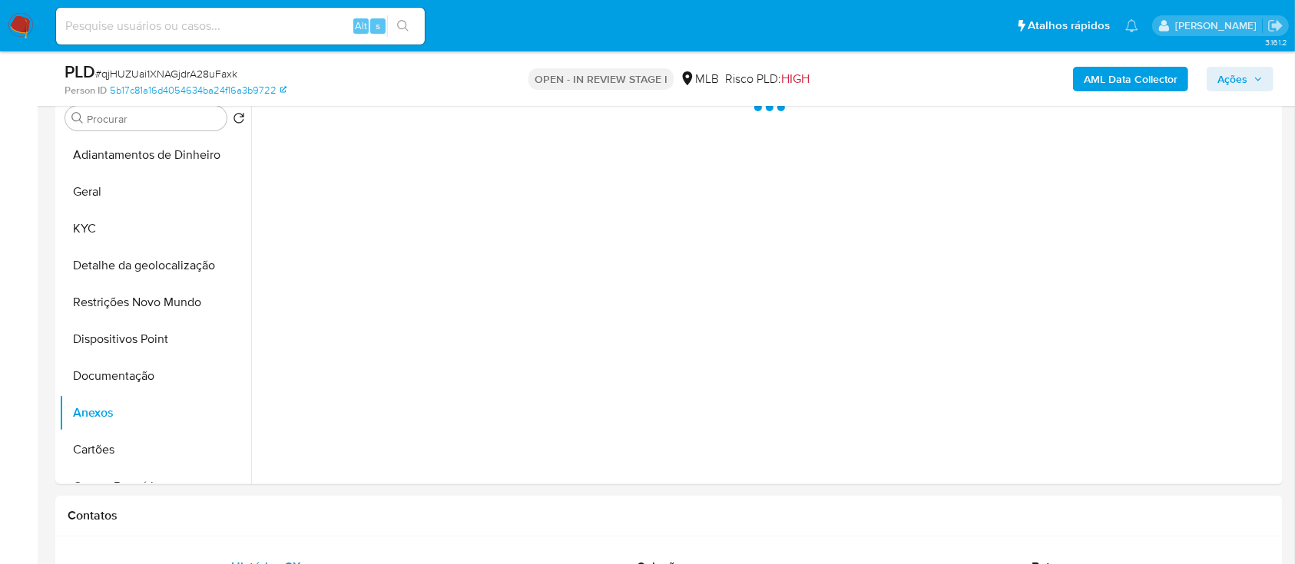
click at [1150, 79] on b "AML Data Collector" at bounding box center [1131, 79] width 94 height 25
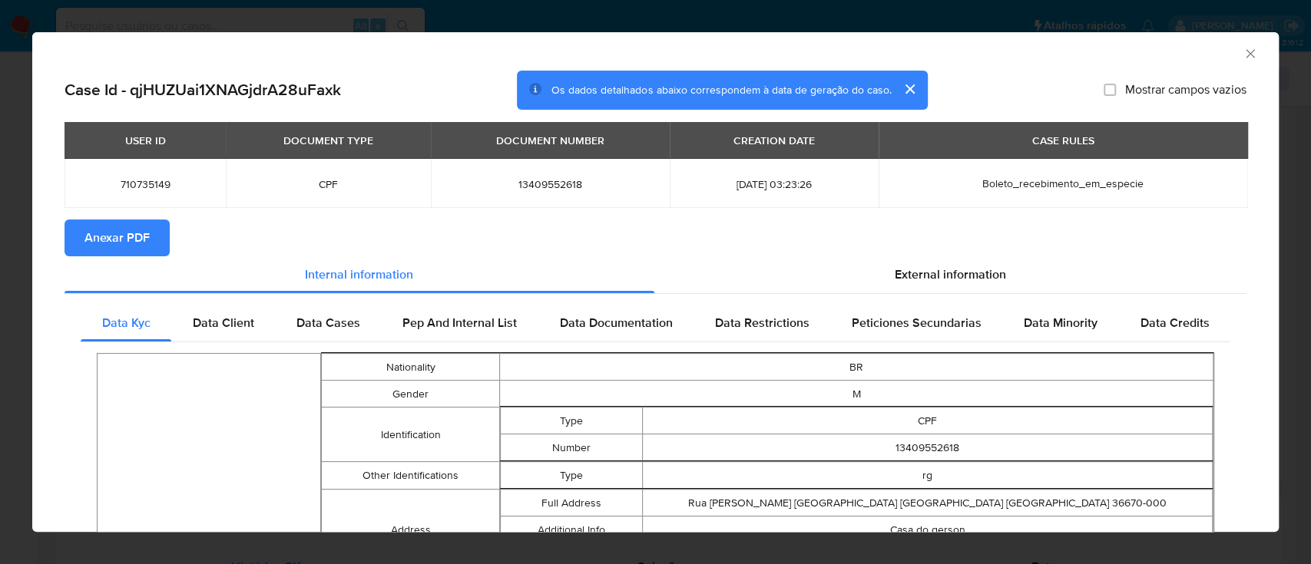
drag, startPoint x: 127, startPoint y: 233, endPoint x: 182, endPoint y: 241, distance: 55.8
click at [129, 236] on span "Anexar PDF" at bounding box center [116, 238] width 65 height 34
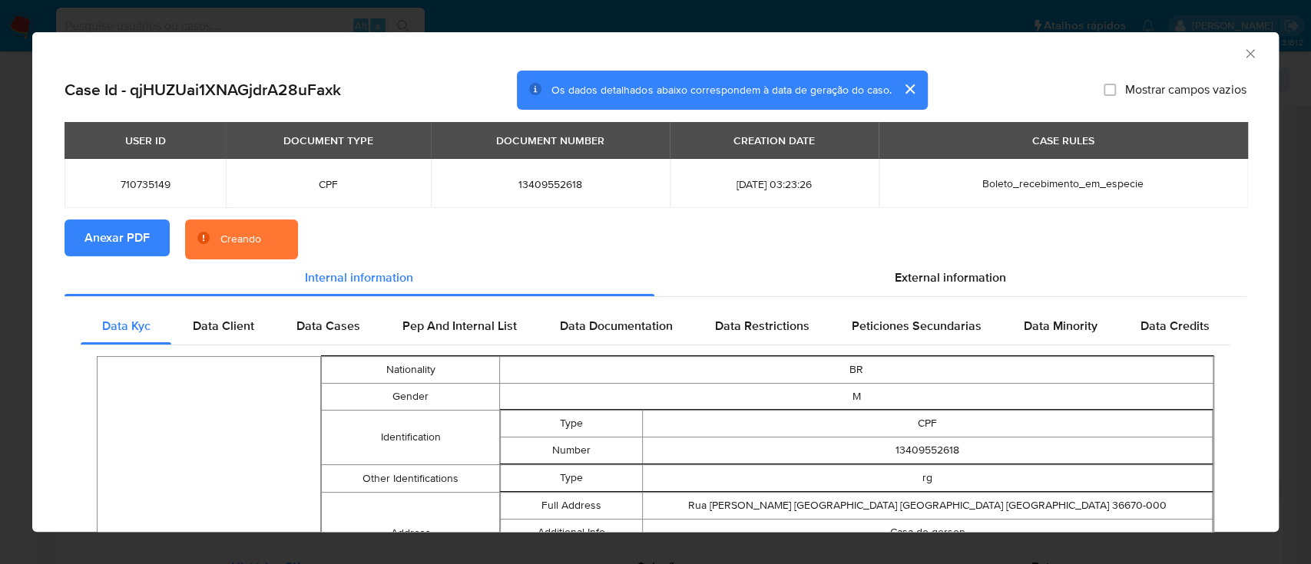
click at [1243, 49] on icon "Fechar a janela" at bounding box center [1250, 53] width 15 height 15
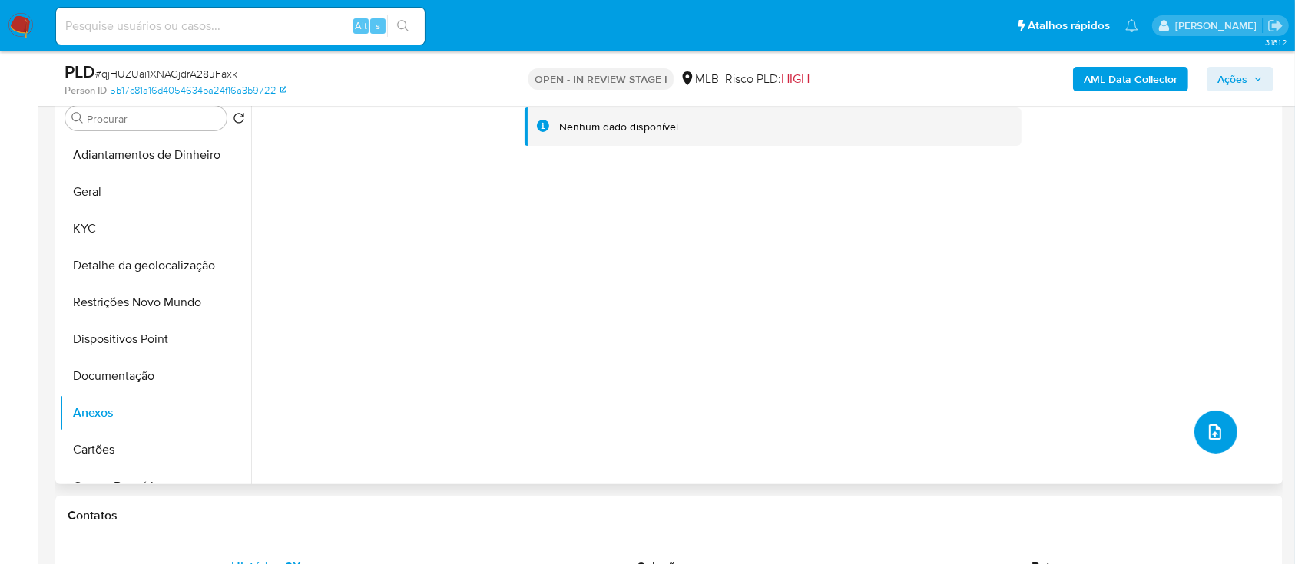
click at [1217, 425] on icon "upload-file" at bounding box center [1215, 432] width 18 height 18
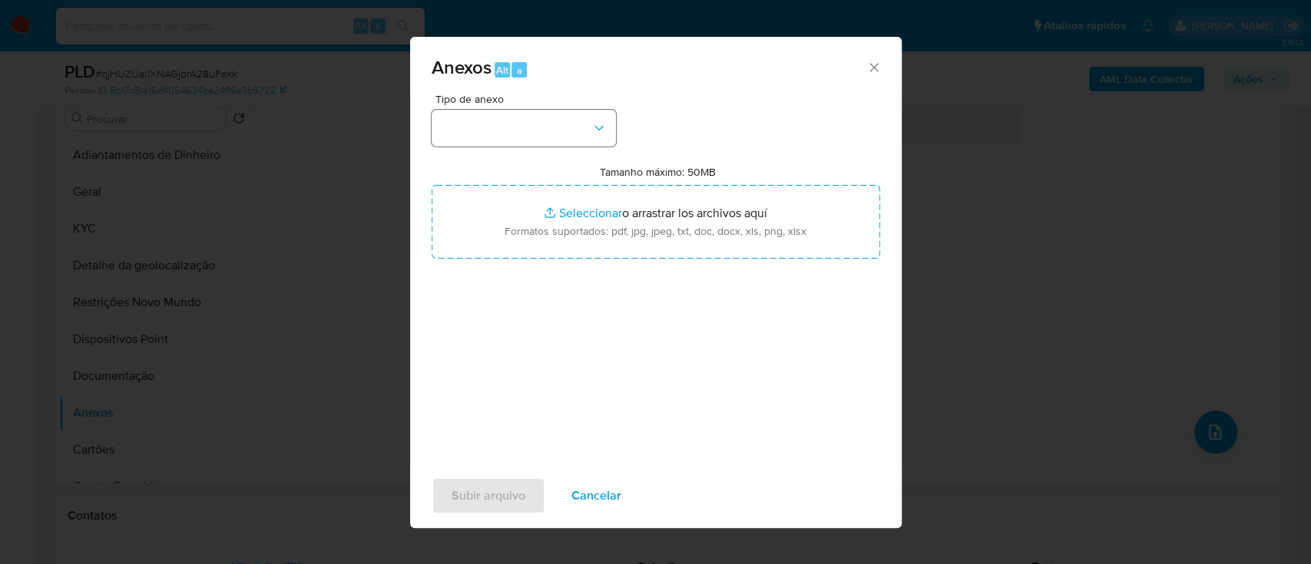
click at [526, 110] on div "Tipo de anexo" at bounding box center [524, 120] width 184 height 53
click at [522, 118] on button "button" at bounding box center [524, 128] width 184 height 37
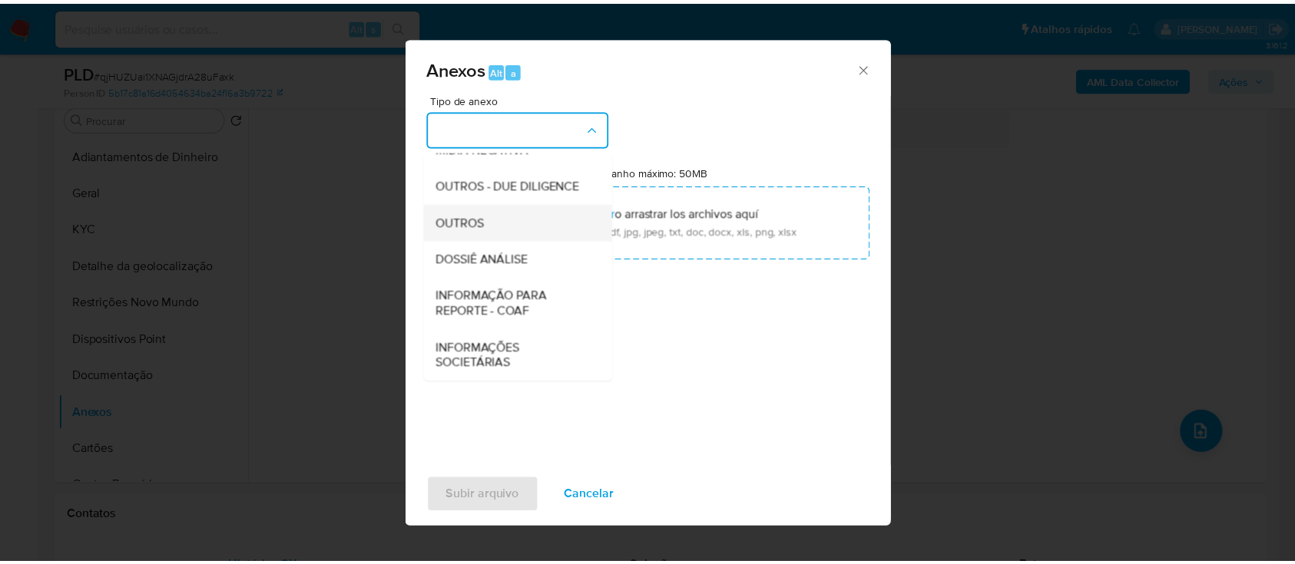
scroll to position [236, 0]
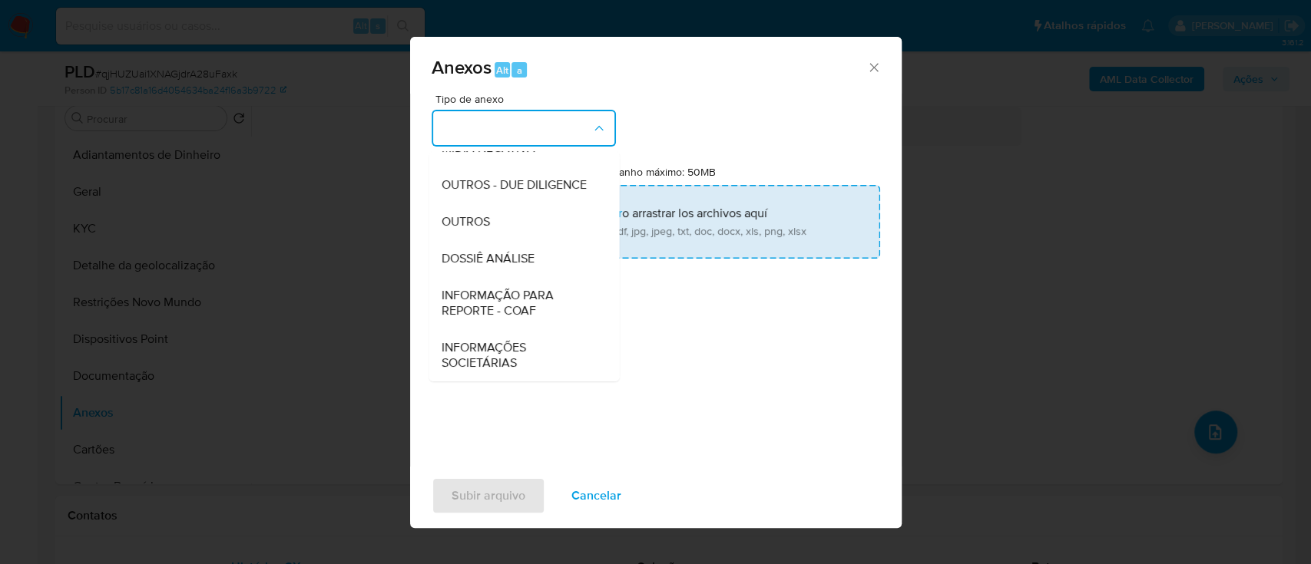
drag, startPoint x: 515, startPoint y: 227, endPoint x: 518, endPoint y: 218, distance: 10.0
click at [515, 227] on div "OUTROS" at bounding box center [519, 222] width 157 height 37
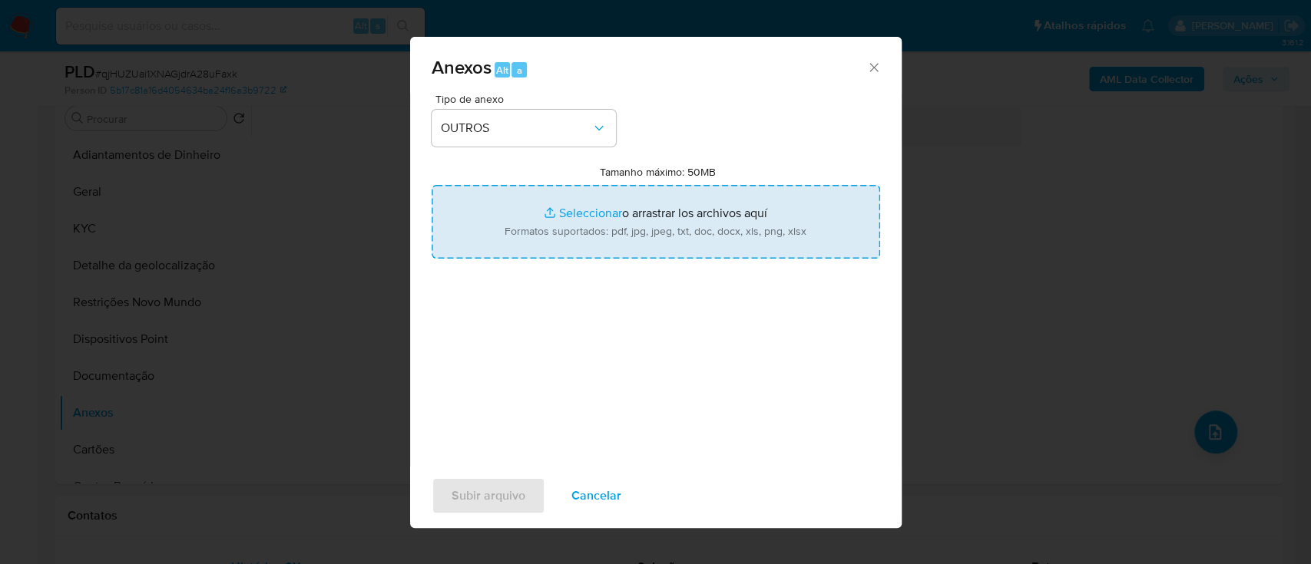
click at [568, 208] on input "Tamanho máximo: 50MB Seleccionar archivos" at bounding box center [656, 222] width 449 height 74
type input "C:\fakepath\SAR -xxx - CPF 13409552618 - FABRICIO BARBOSA ALMEIDA.pdf"
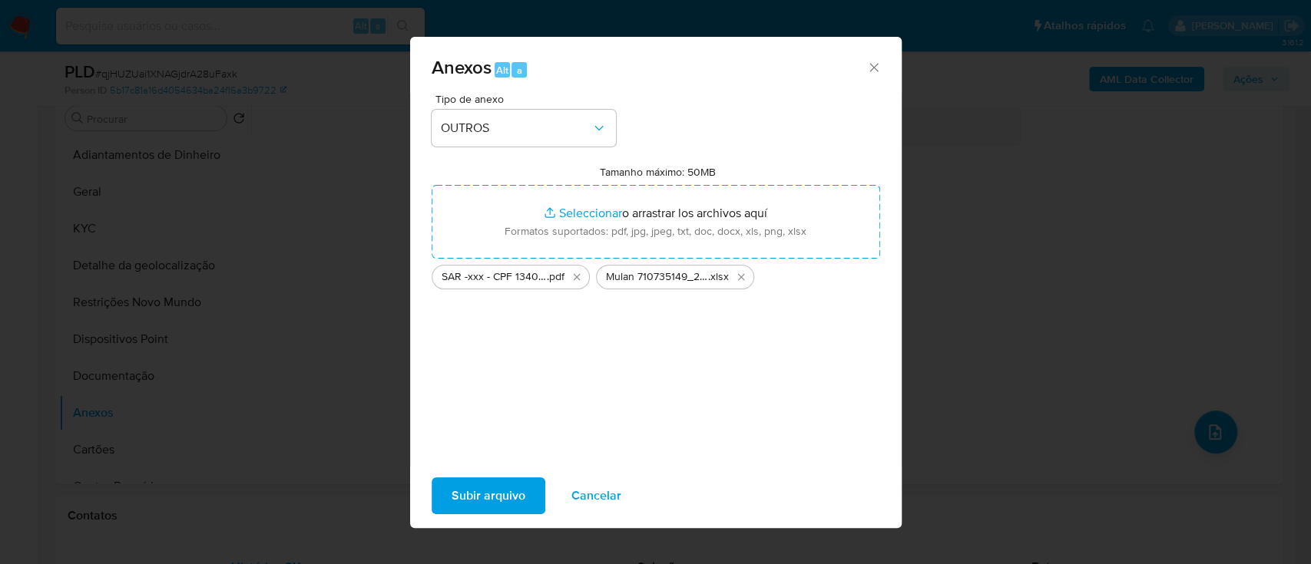
click at [482, 512] on span "Subir arquivo" at bounding box center [489, 496] width 74 height 34
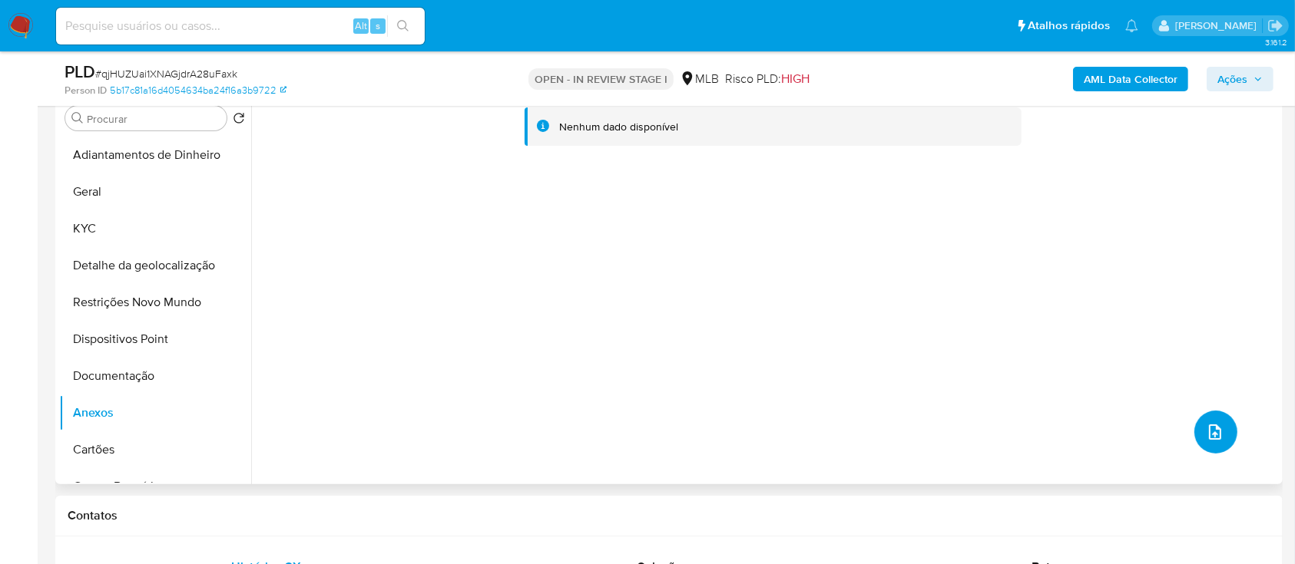
click at [1206, 434] on icon "upload-file" at bounding box center [1215, 432] width 18 height 18
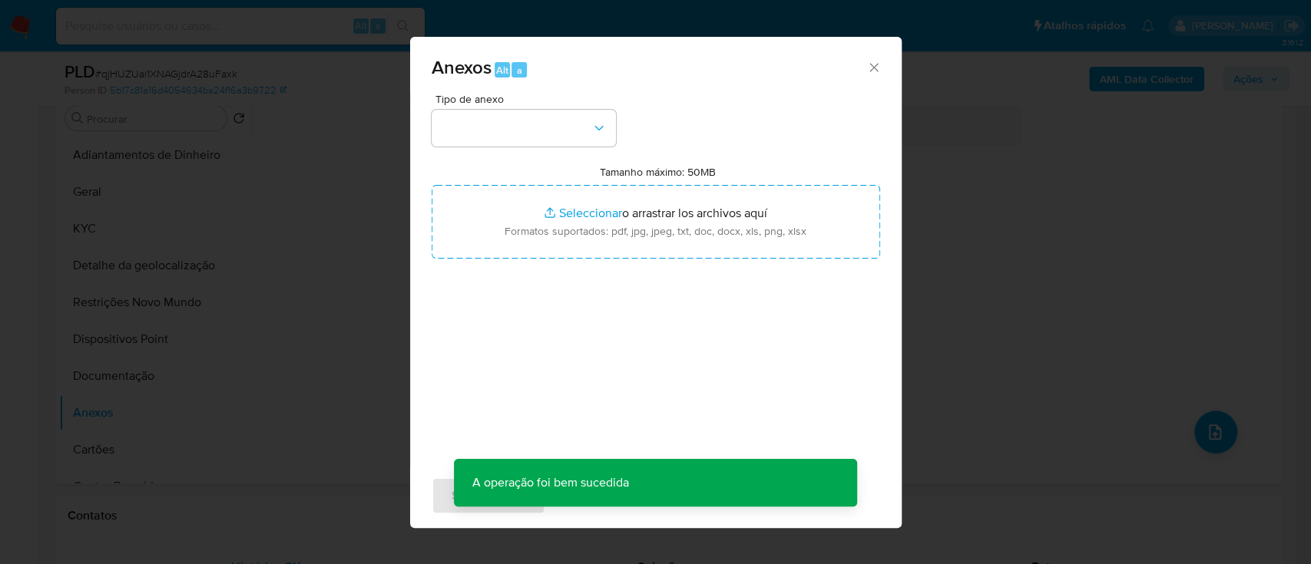
click at [1098, 280] on div "Anexos Alt a Tipo de anexo Tamanho máximo: 50MB Seleccionar archivos Selecciona…" at bounding box center [655, 282] width 1311 height 564
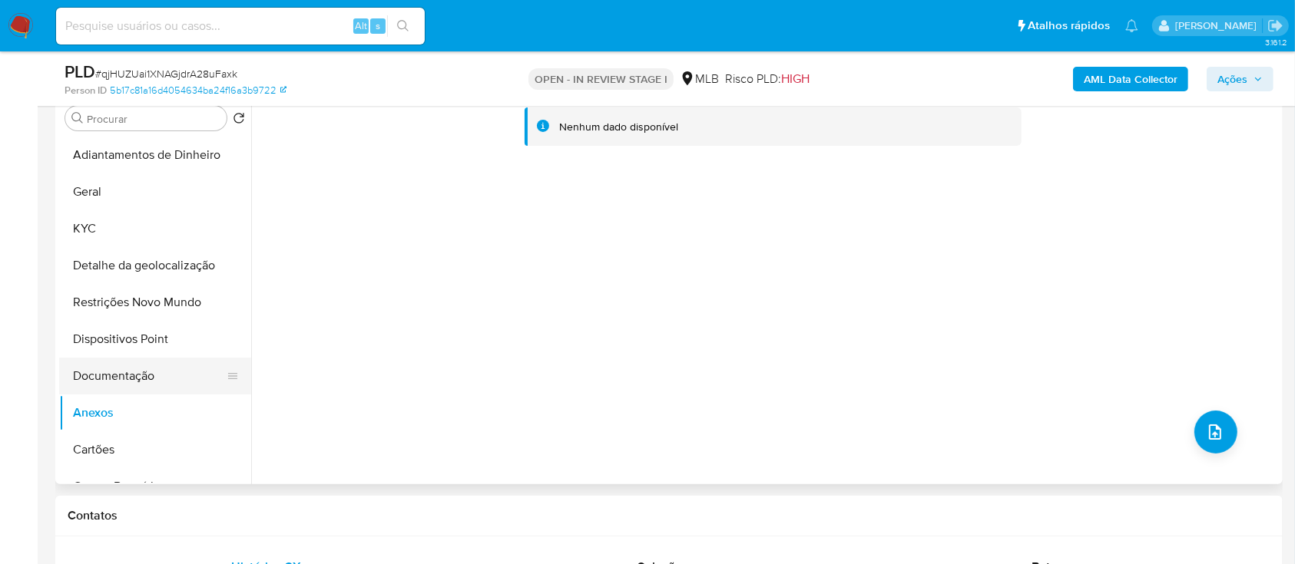
click at [108, 377] on button "Documentação" at bounding box center [149, 376] width 180 height 37
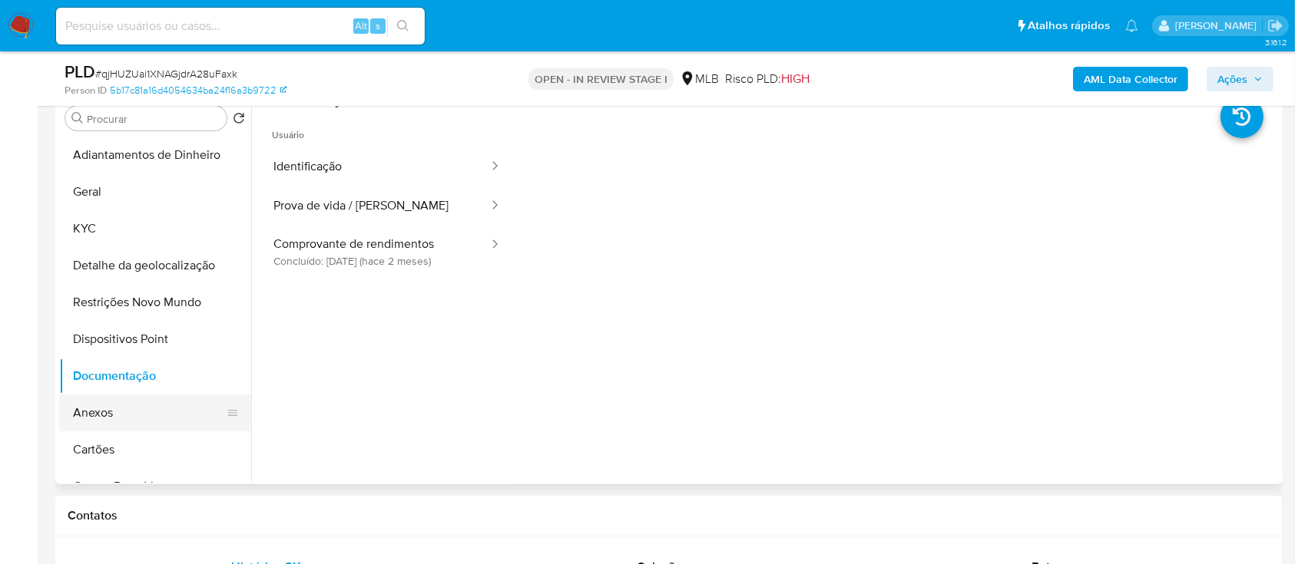
click at [94, 406] on button "Anexos" at bounding box center [149, 413] width 180 height 37
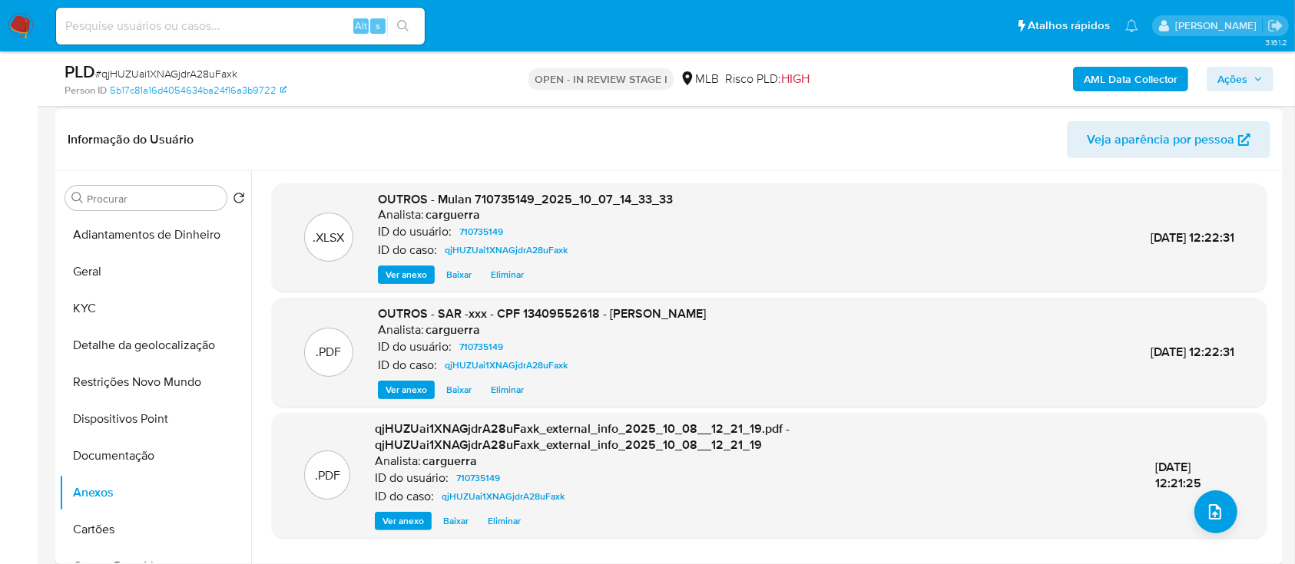
scroll to position [102, 0]
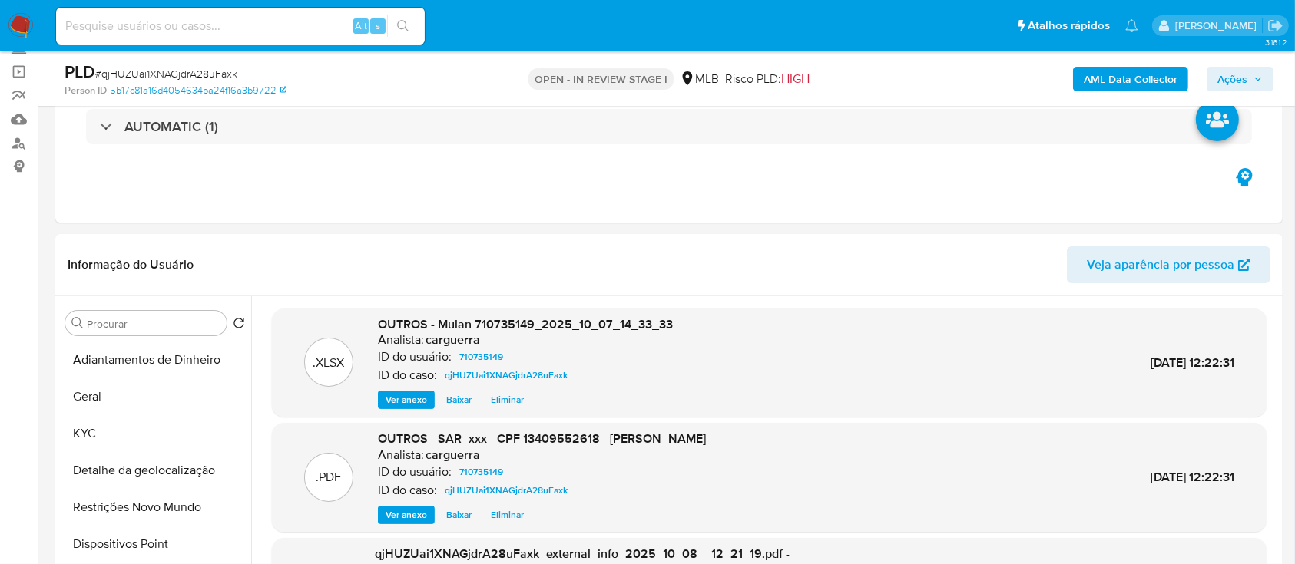
click at [1253, 77] on span "Ações" at bounding box center [1239, 79] width 45 height 22
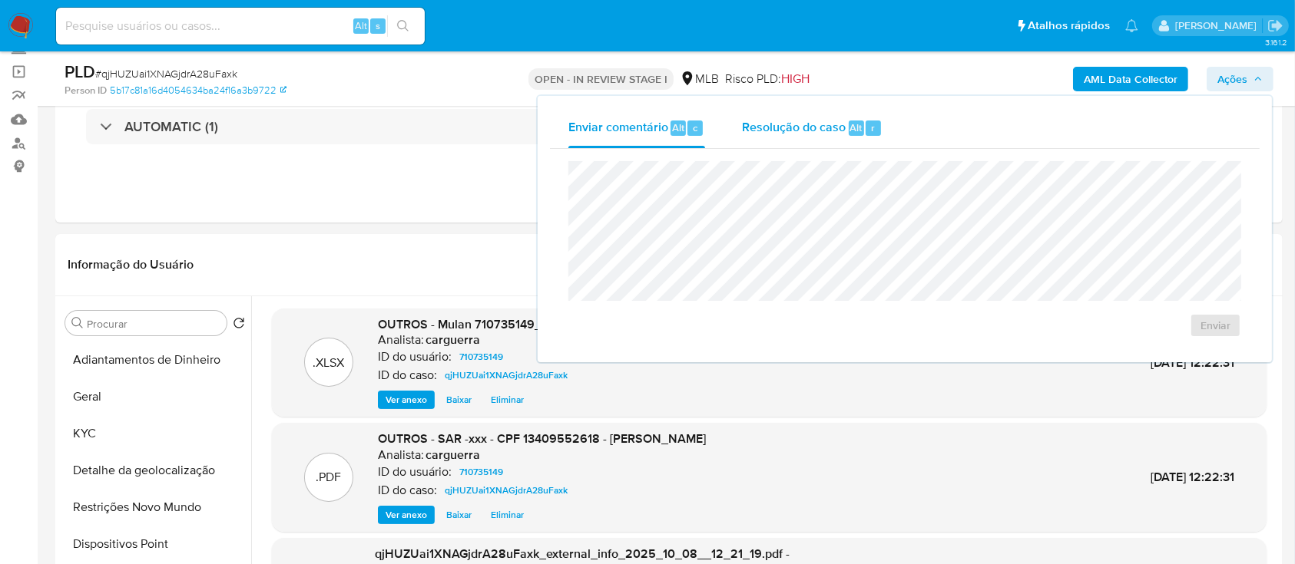
click at [786, 135] on span "Resolução do caso" at bounding box center [794, 127] width 104 height 18
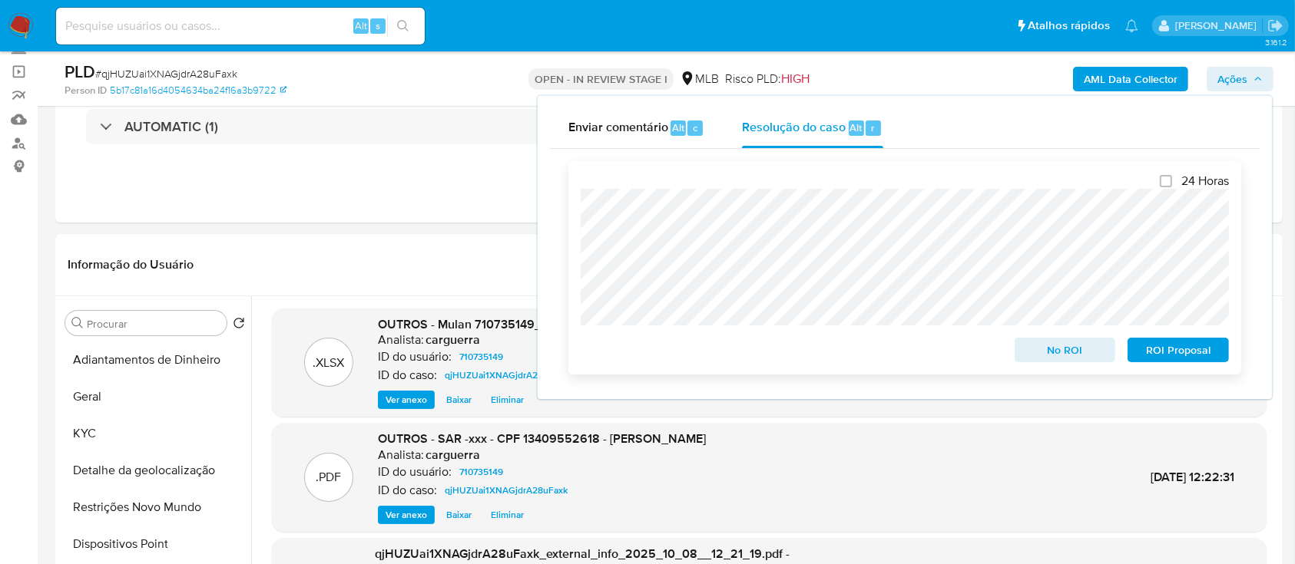
click at [1193, 358] on span "ROI Proposal" at bounding box center [1178, 350] width 80 height 22
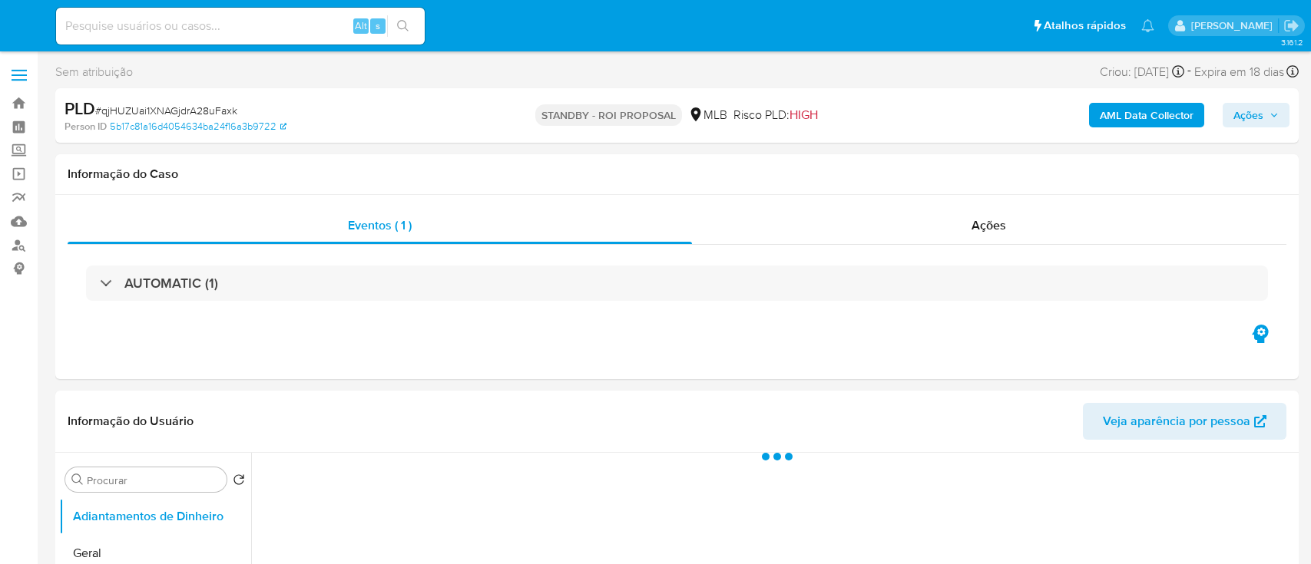
select select "10"
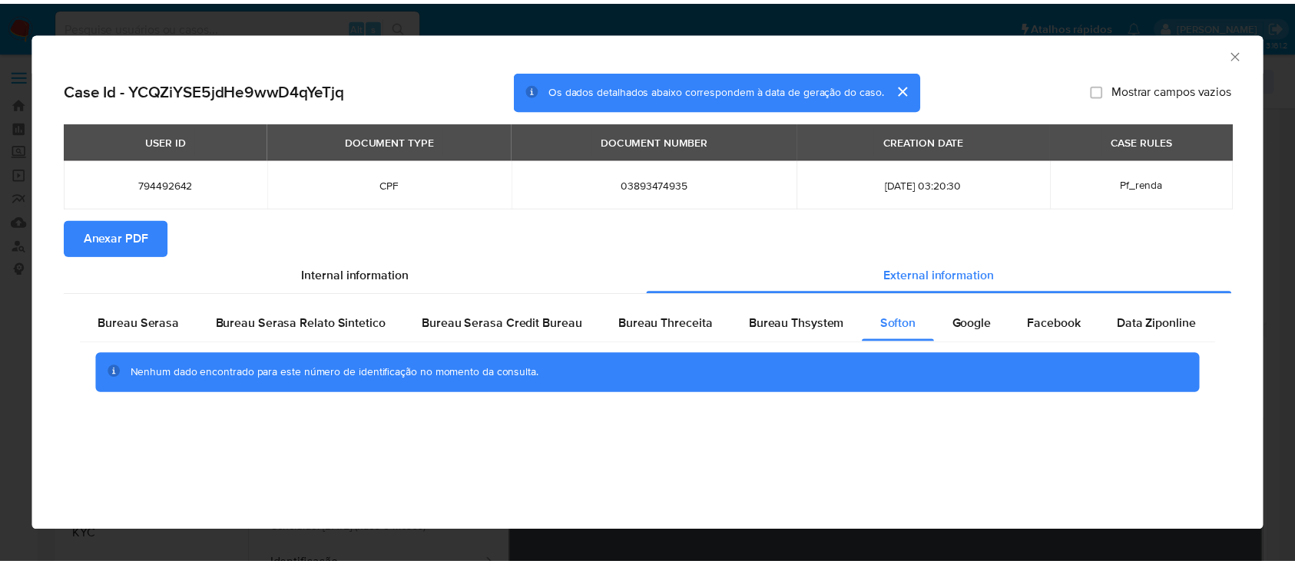
scroll to position [204, 0]
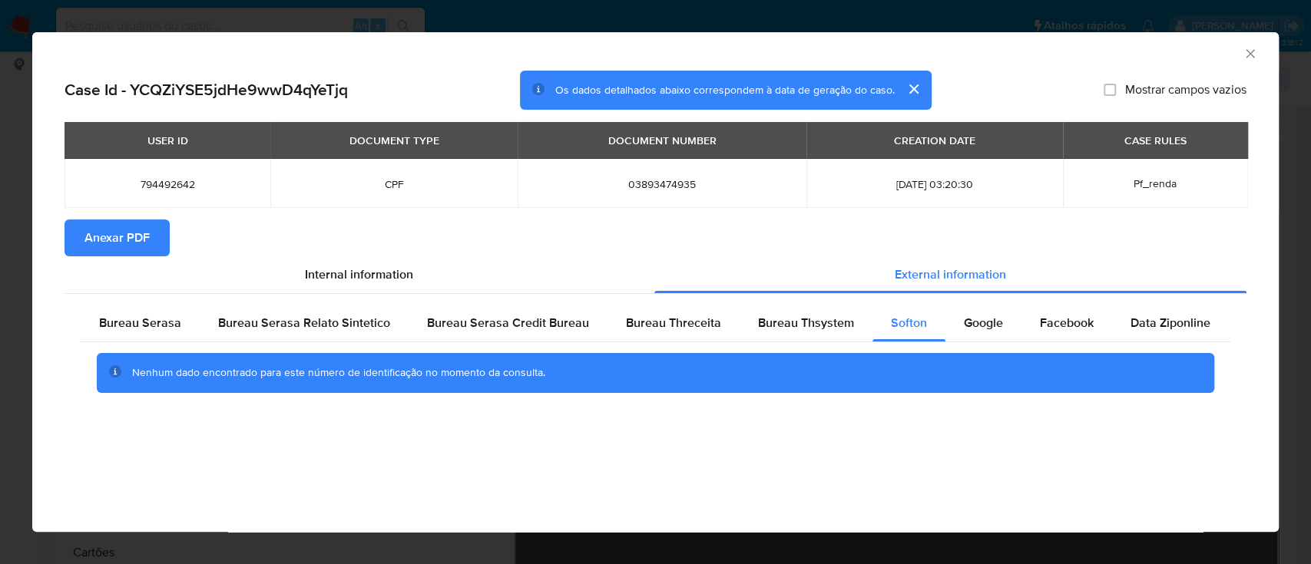
click at [1254, 48] on icon "Fechar a janela" at bounding box center [1250, 53] width 15 height 15
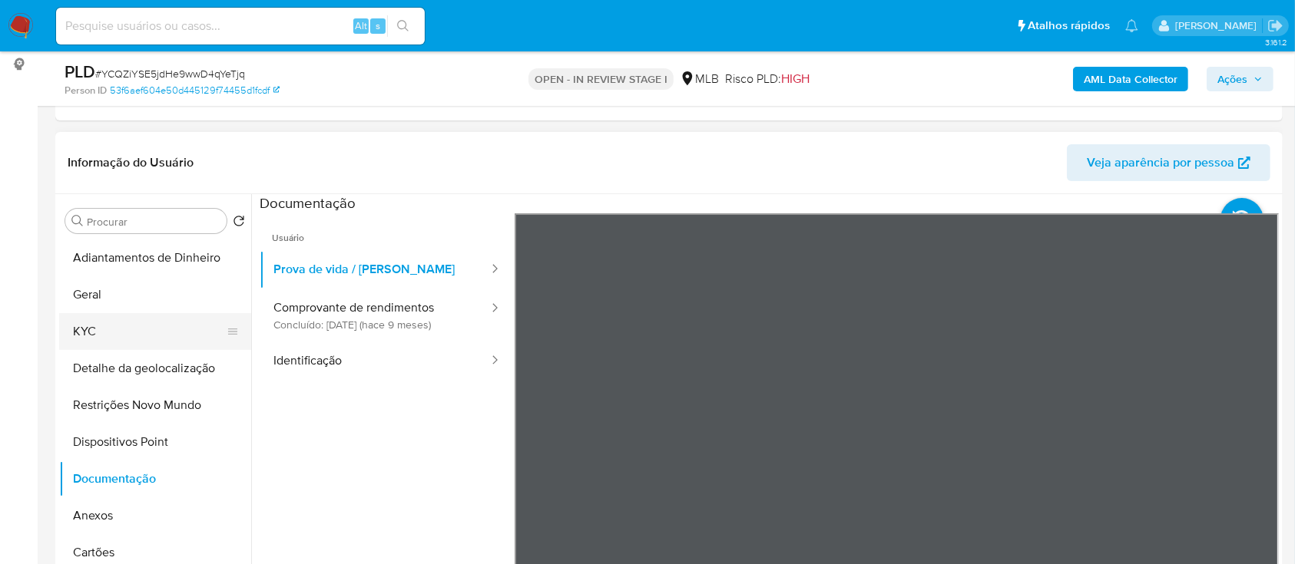
click at [102, 326] on button "KYC" at bounding box center [149, 331] width 180 height 37
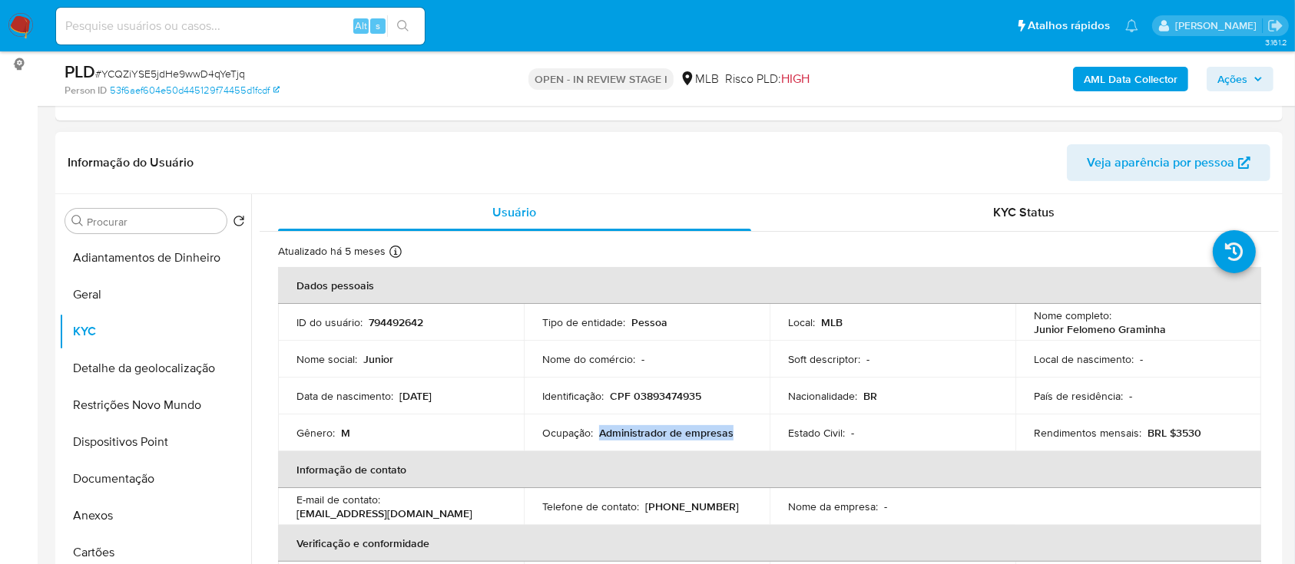
drag, startPoint x: 748, startPoint y: 434, endPoint x: 607, endPoint y: 434, distance: 141.3
click at [599, 432] on td "Ocupação : Administrador de empresas" at bounding box center [647, 433] width 246 height 37
copy p "Administrador de empresas"
